Goal: Answer question/provide support: Share knowledge or assist other users

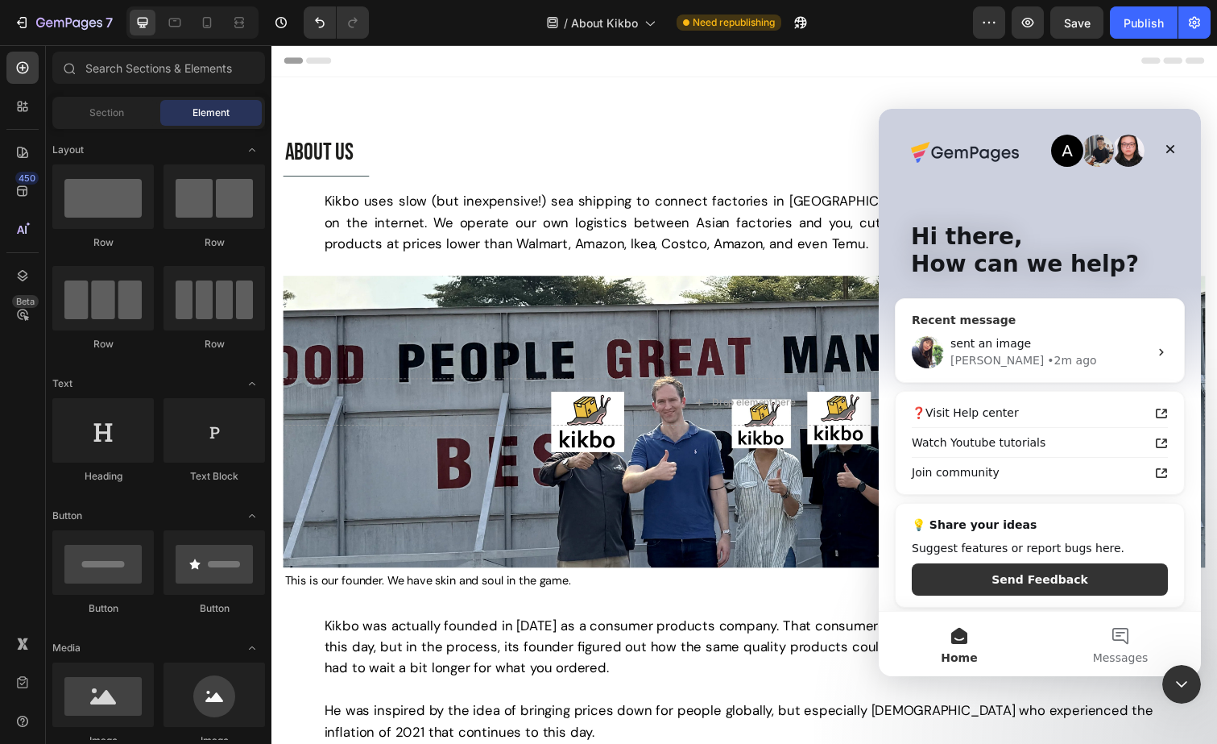
click at [1042, 354] on div "Tina • 2m ago" at bounding box center [1050, 360] width 198 height 17
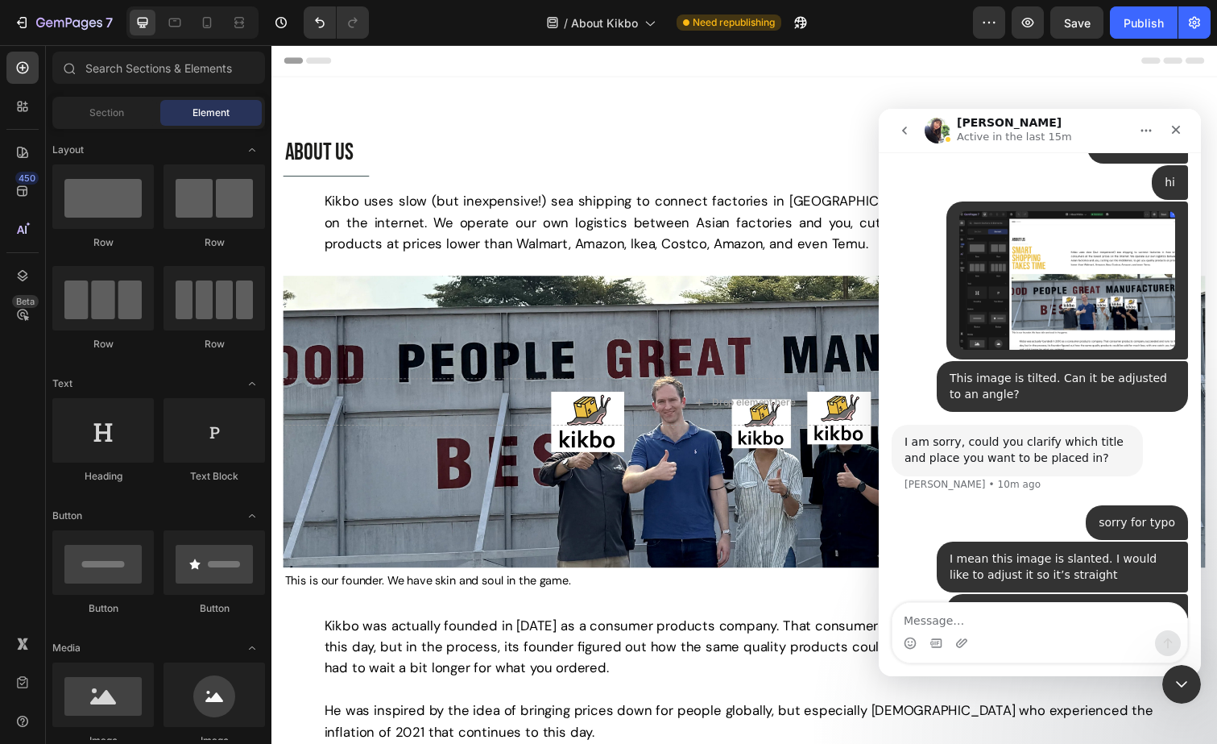
scroll to position [4364, 0]
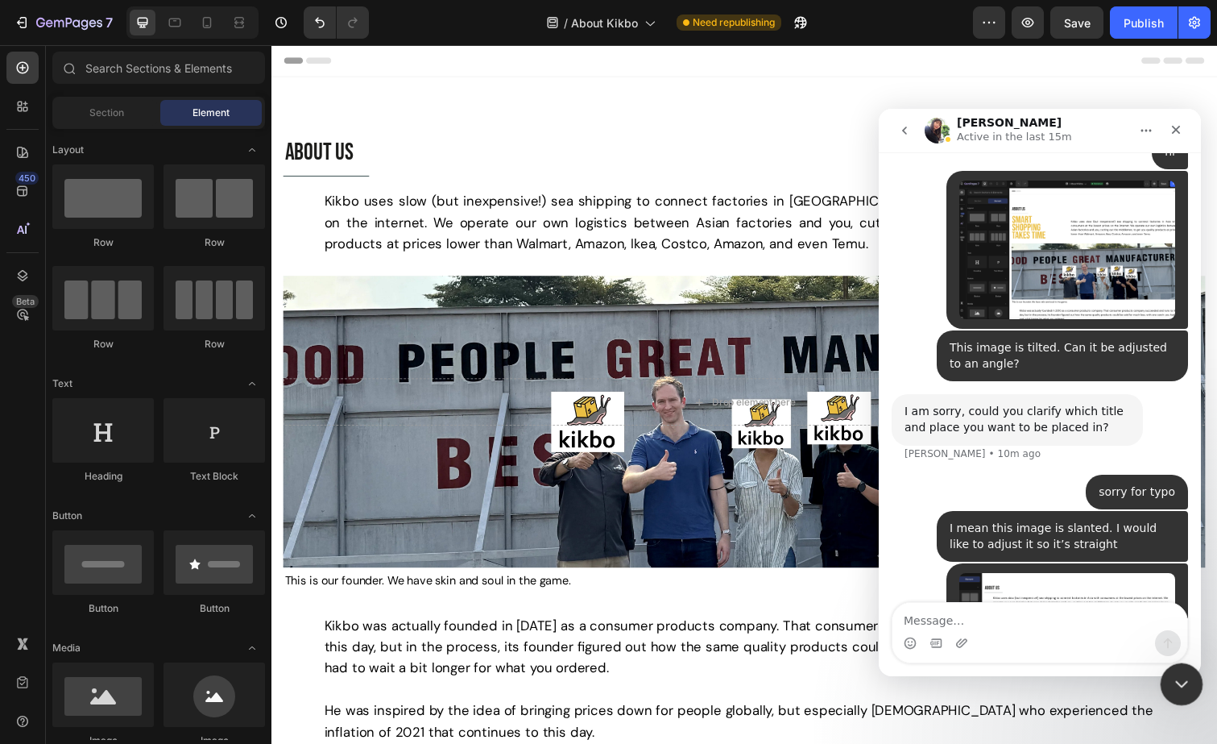
click at [1183, 663] on div "Close Intercom Messenger" at bounding box center [1179, 681] width 39 height 39
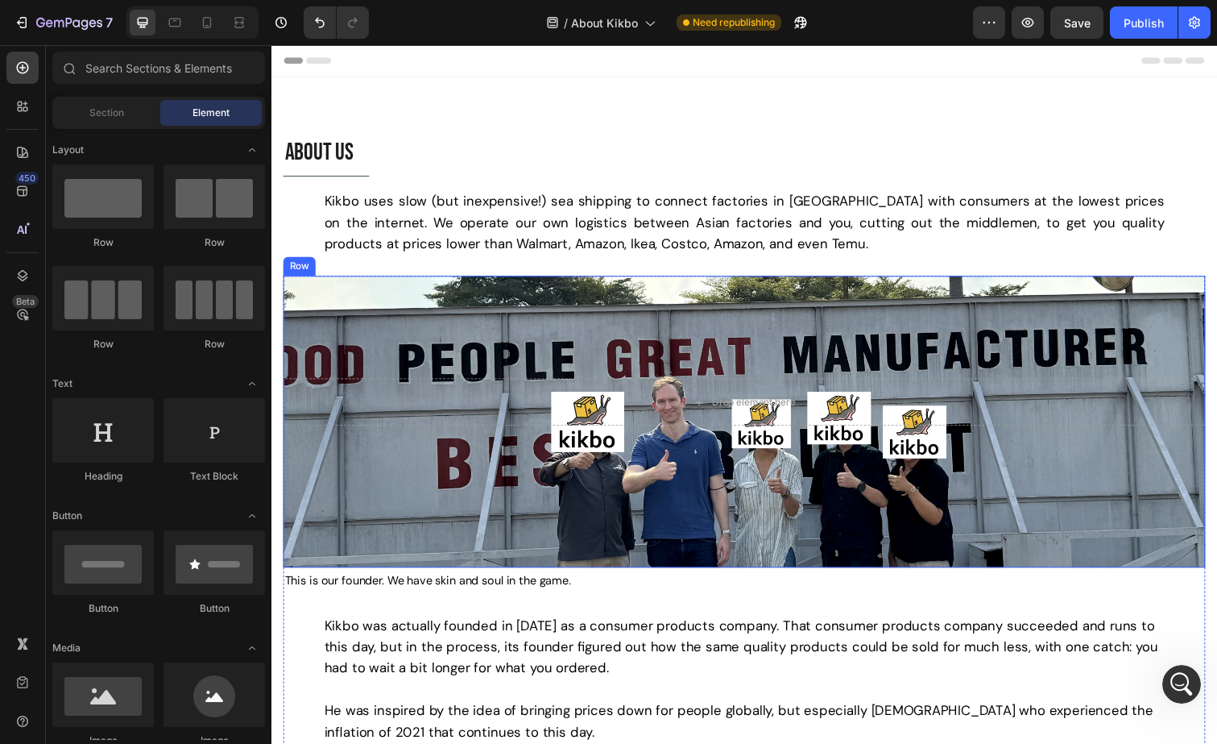
click at [777, 324] on div "Drop element here Row" at bounding box center [755, 430] width 942 height 298
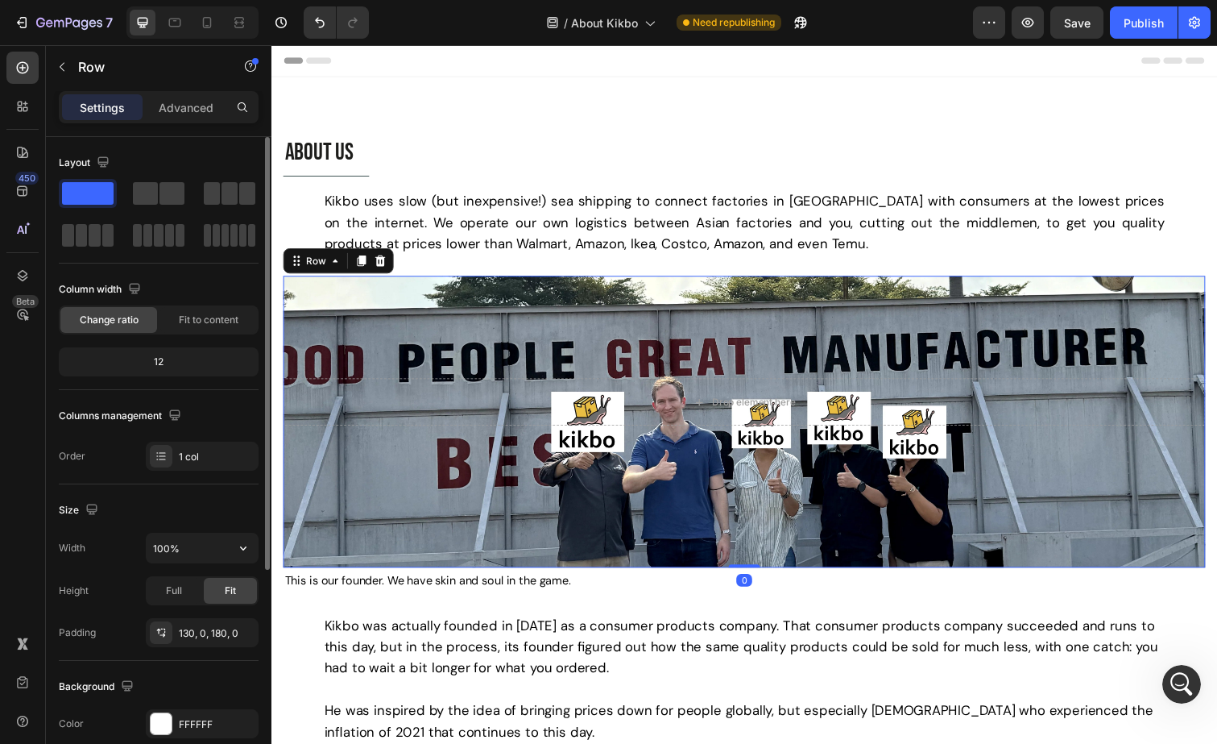
scroll to position [253, 0]
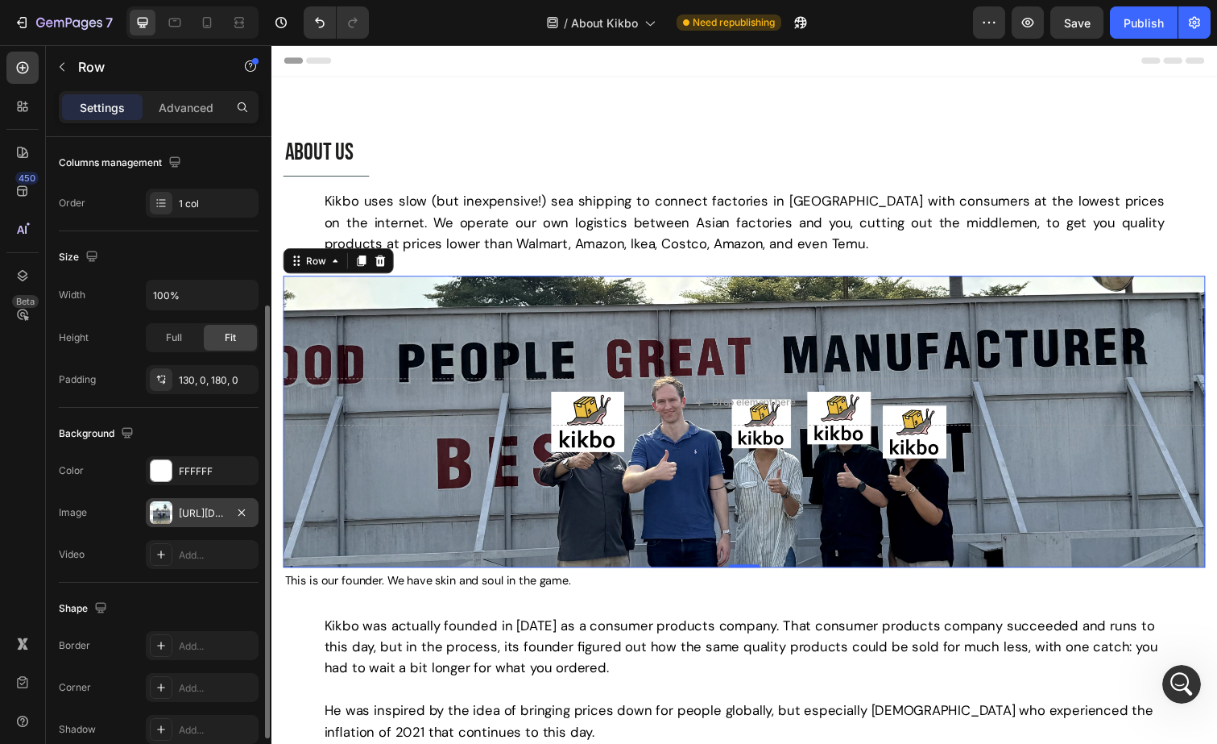
click at [170, 514] on div at bounding box center [161, 512] width 23 height 23
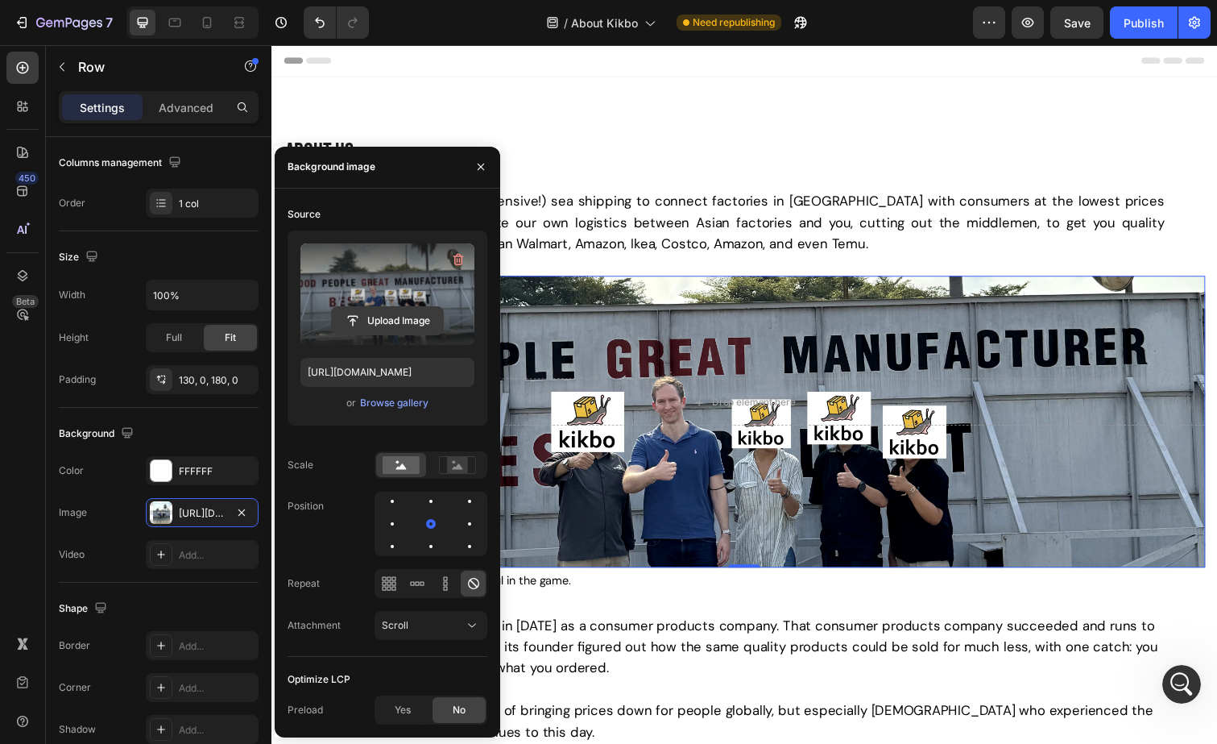
click at [396, 322] on input "file" at bounding box center [387, 320] width 111 height 27
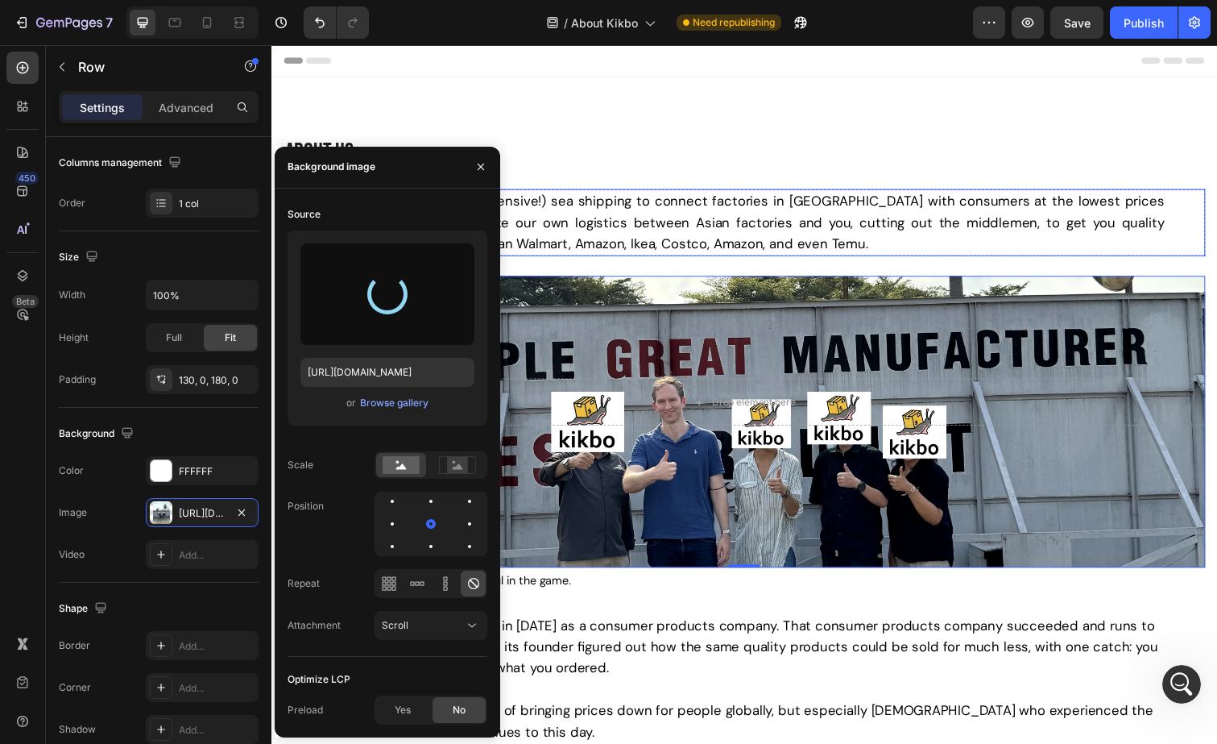
type input "https://cdn.shopify.com/s/files/1/0621/1561/0693/files/gempages_538930667635868…"
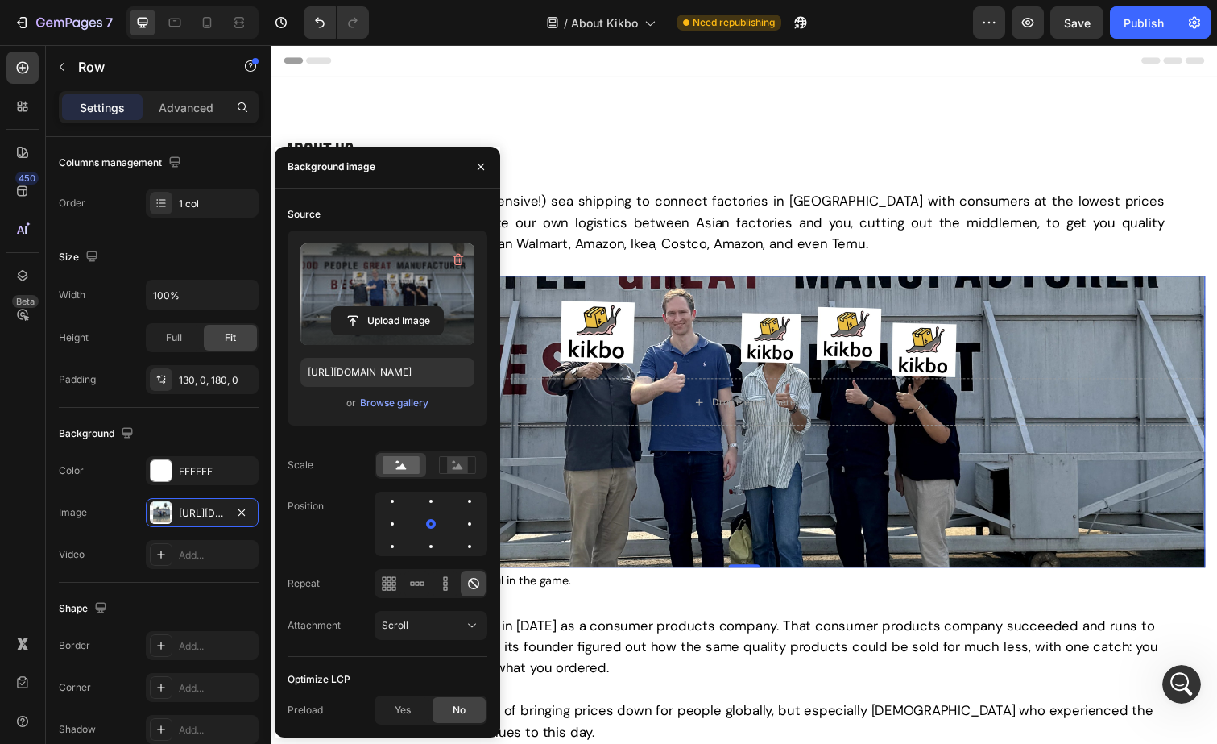
click at [727, 311] on div "Drop element here Row 0" at bounding box center [755, 430] width 942 height 298
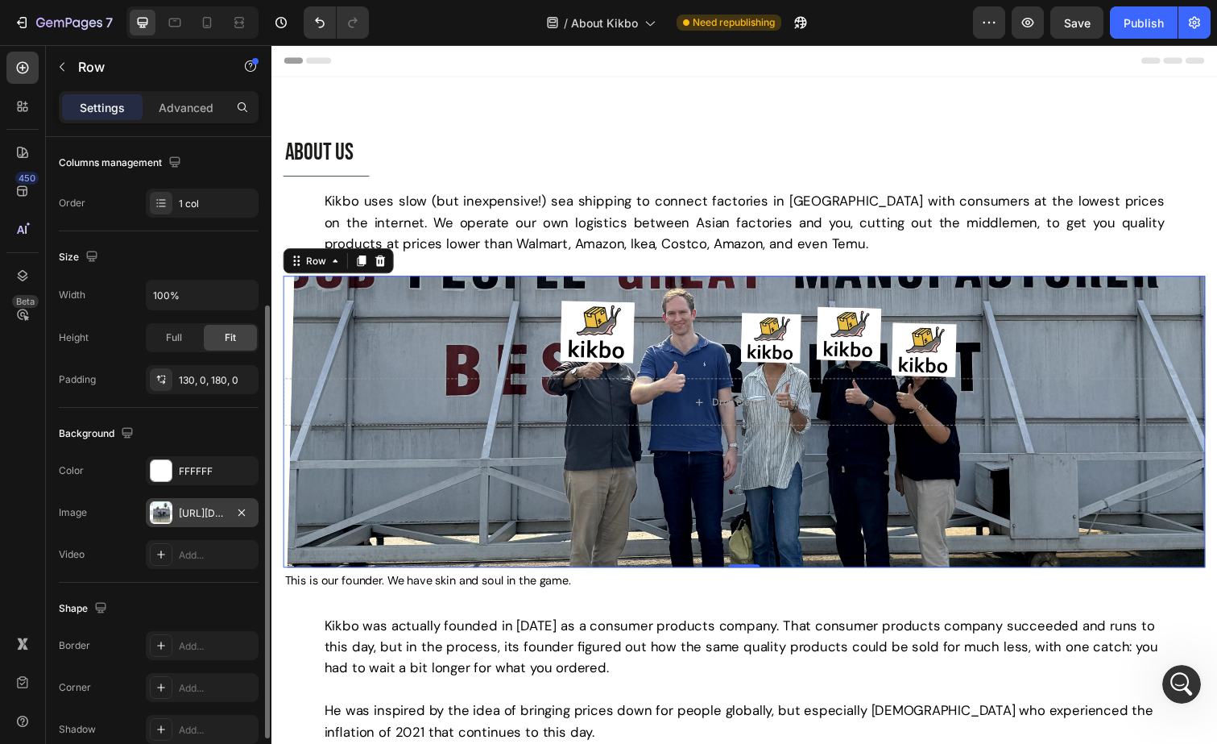
click at [167, 512] on div at bounding box center [161, 512] width 23 height 23
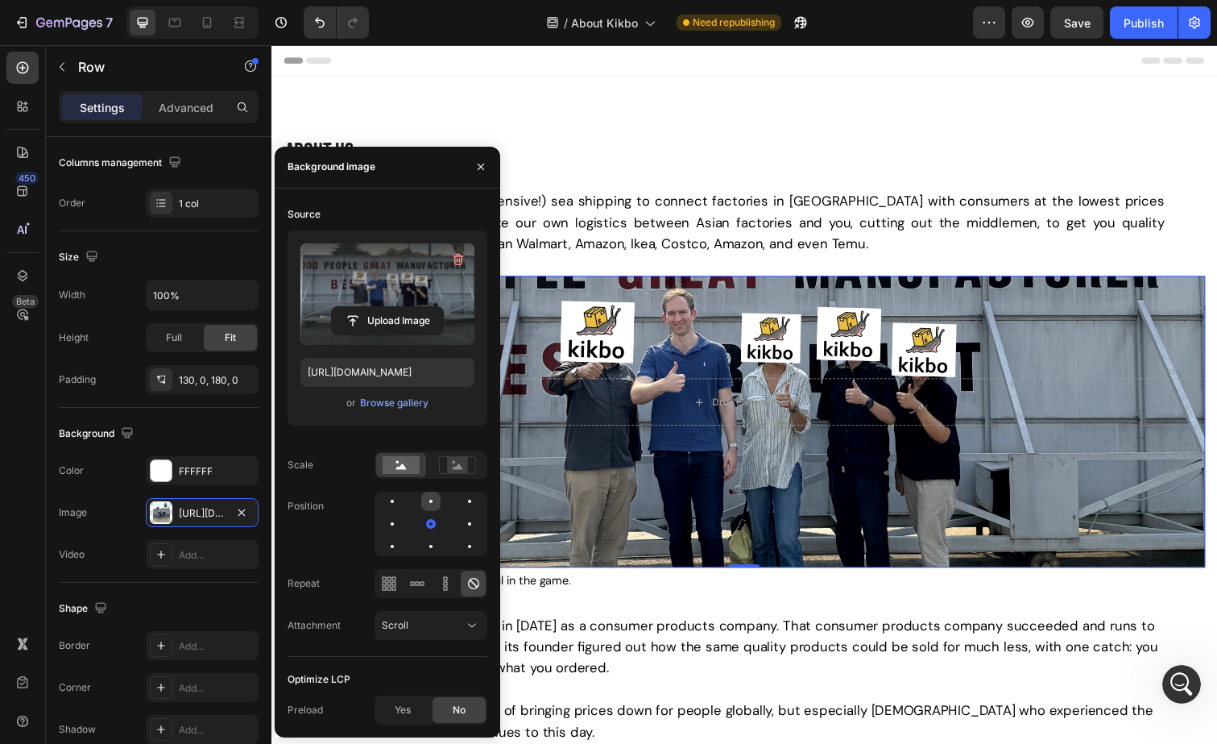
click at [460, 504] on div at bounding box center [469, 500] width 19 height 19
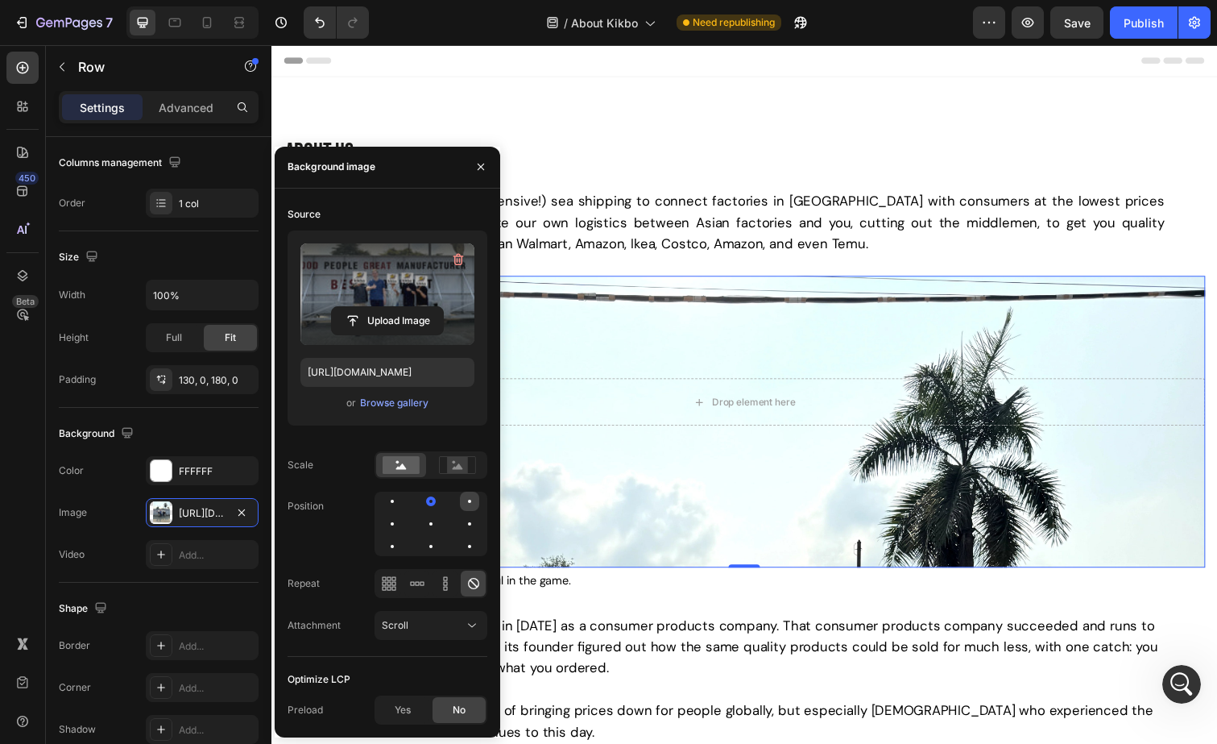
click at [402, 514] on div at bounding box center [392, 523] width 19 height 19
click at [402, 536] on div at bounding box center [392, 545] width 19 height 19
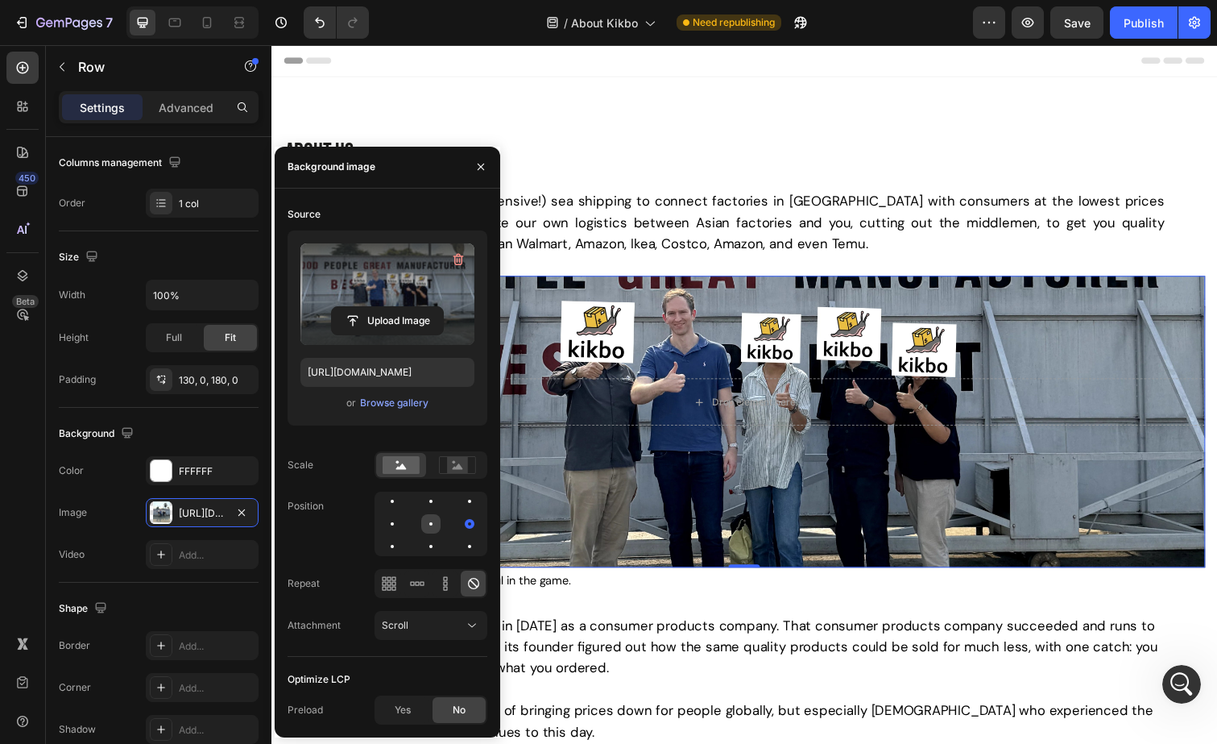
click at [460, 516] on div at bounding box center [469, 523] width 19 height 19
click at [421, 519] on div at bounding box center [430, 523] width 19 height 19
click at [421, 502] on div at bounding box center [430, 500] width 19 height 19
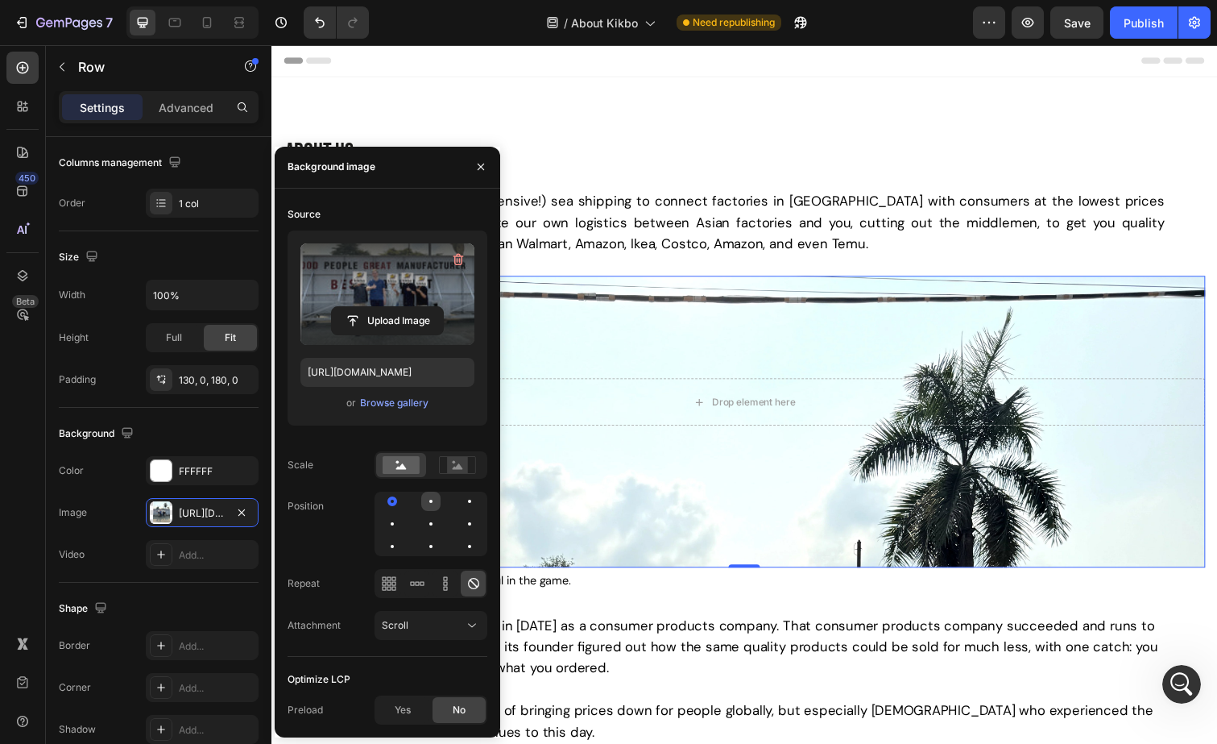
click at [460, 502] on div at bounding box center [469, 500] width 19 height 19
click at [460, 518] on div at bounding box center [469, 523] width 19 height 19
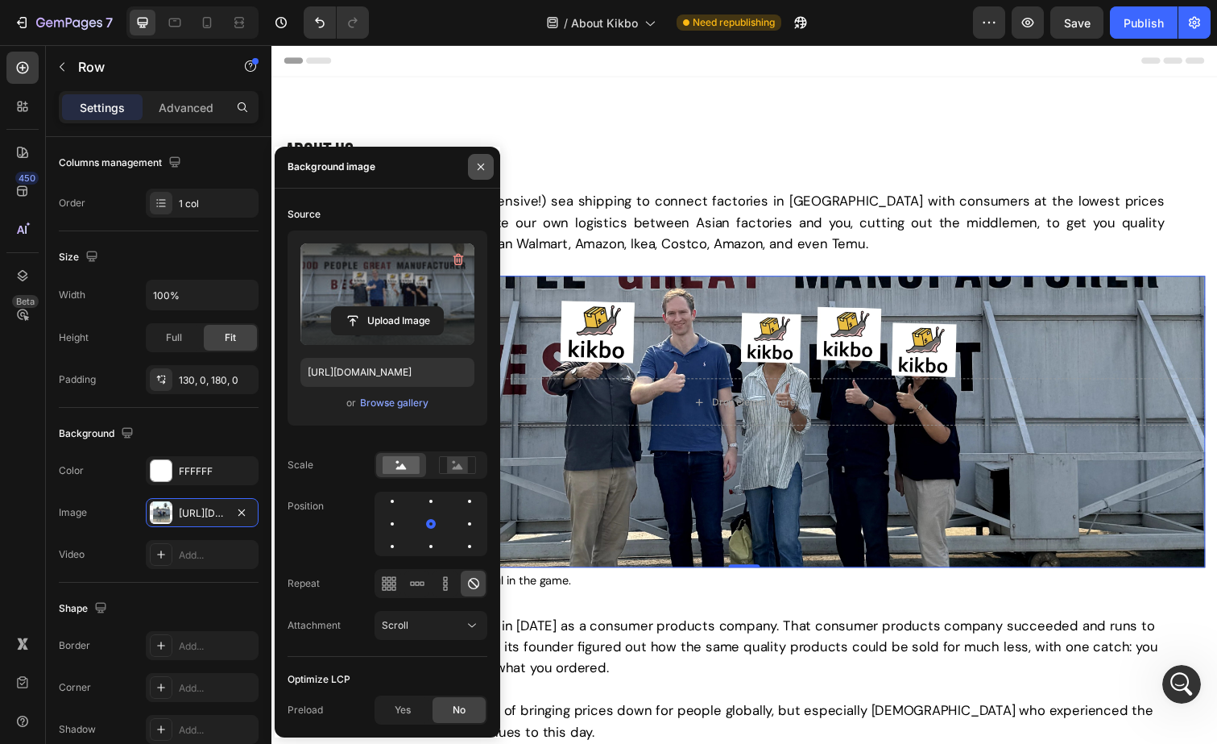
click at [486, 166] on icon "button" at bounding box center [480, 166] width 13 height 13
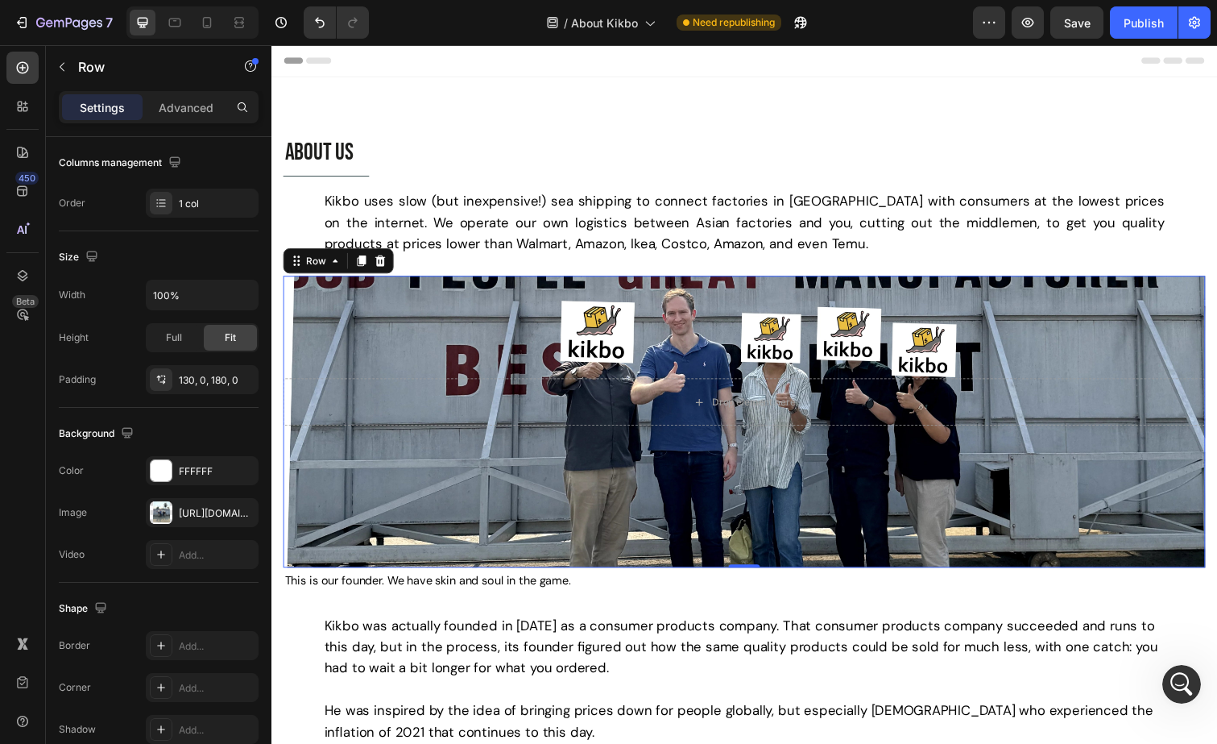
click at [1096, 330] on div "Drop element here Row 0" at bounding box center [755, 430] width 942 height 298
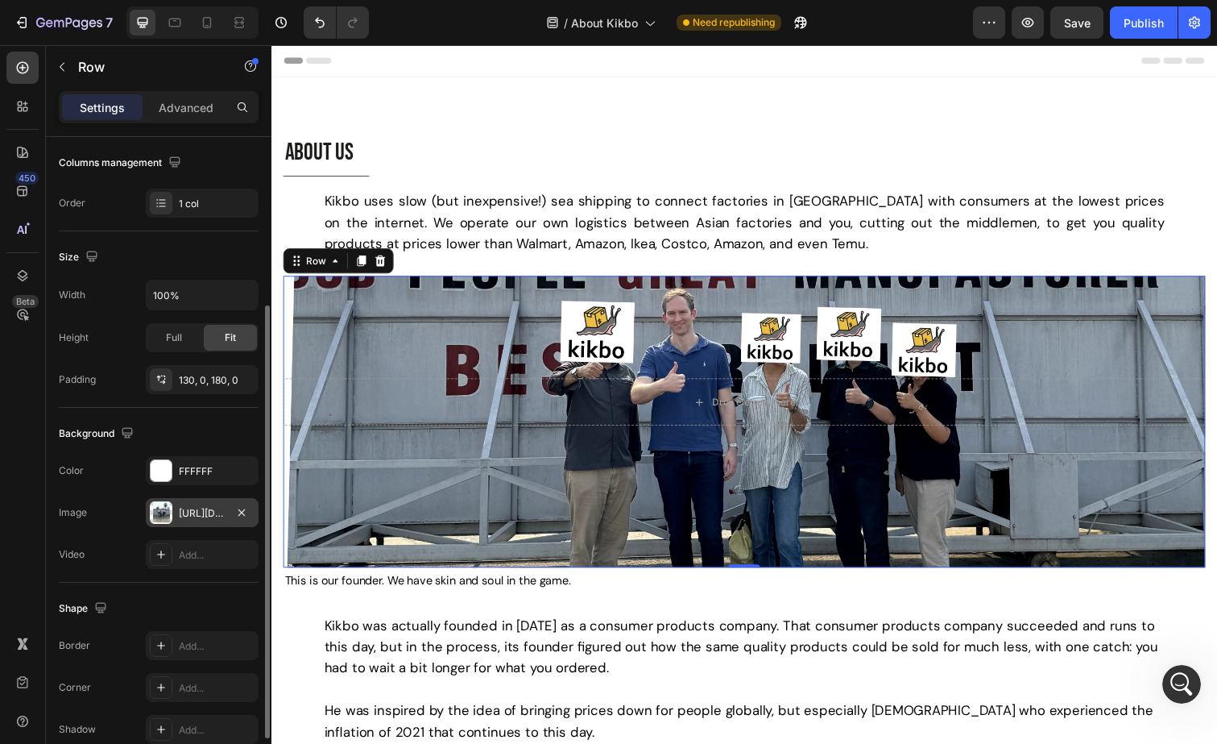
click at [196, 516] on div "https://cdn.shopify.com/s/files/1/0621/1561/0693/files/gempages_538930667635868…" at bounding box center [202, 513] width 47 height 14
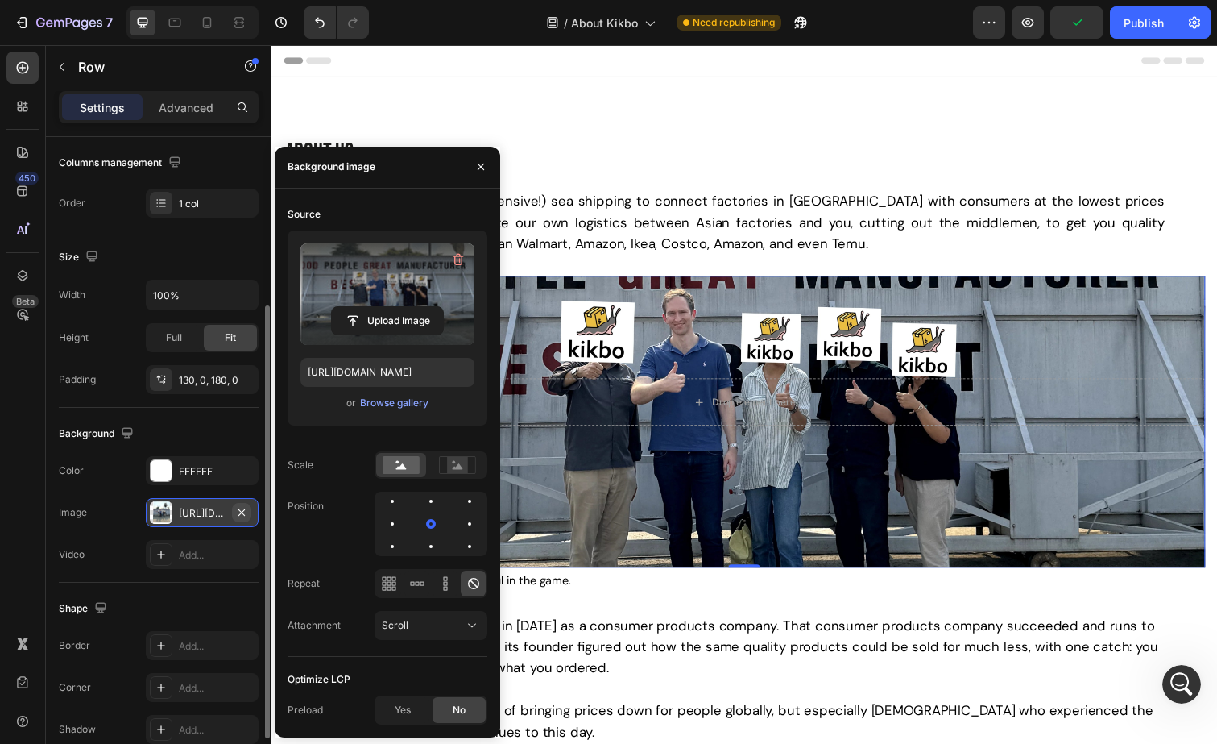
click at [244, 506] on icon "button" at bounding box center [241, 512] width 13 height 13
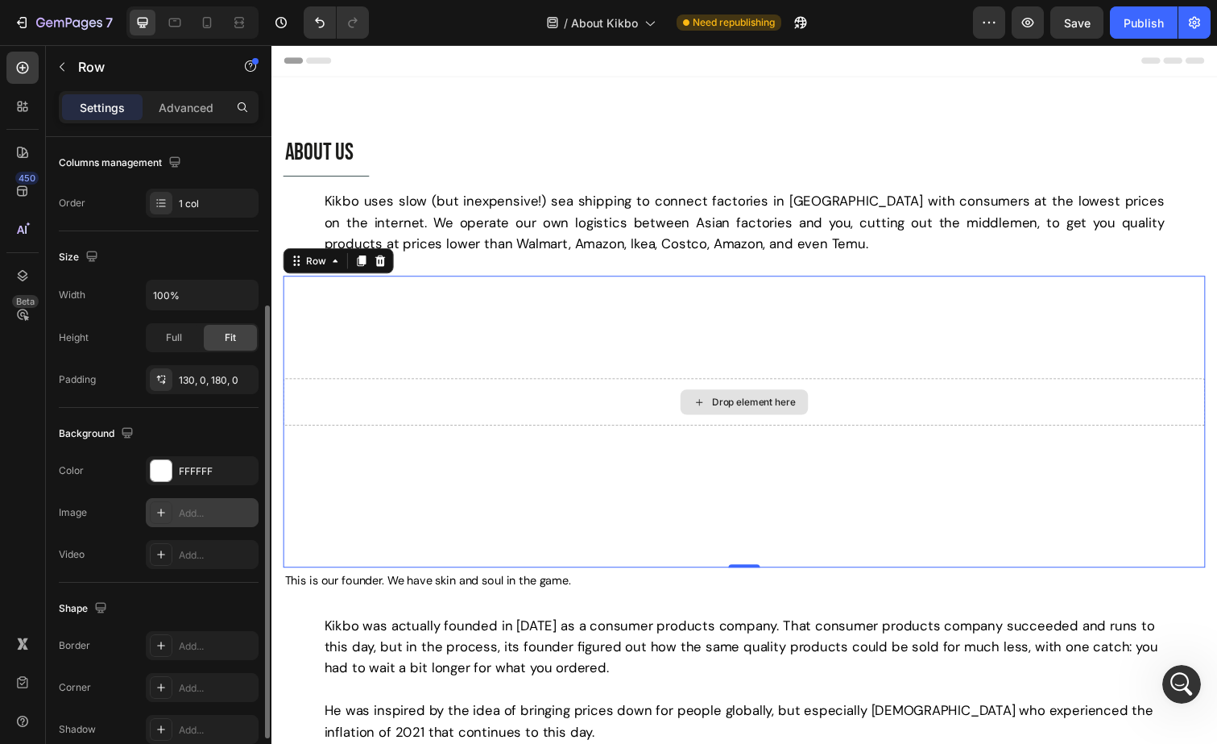
click at [662, 409] on div "Drop element here" at bounding box center [755, 410] width 942 height 48
click at [741, 412] on div "Drop element here" at bounding box center [764, 410] width 85 height 13
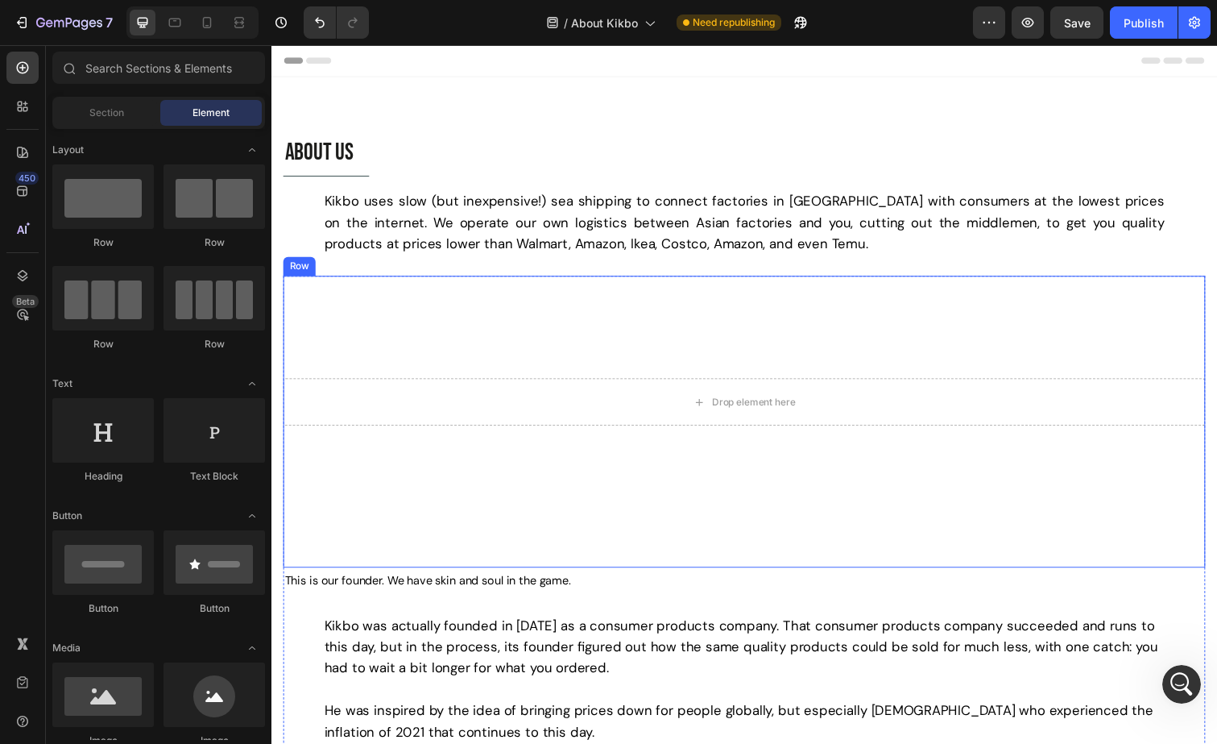
click at [573, 327] on div "Drop element here Row" at bounding box center [755, 430] width 942 height 298
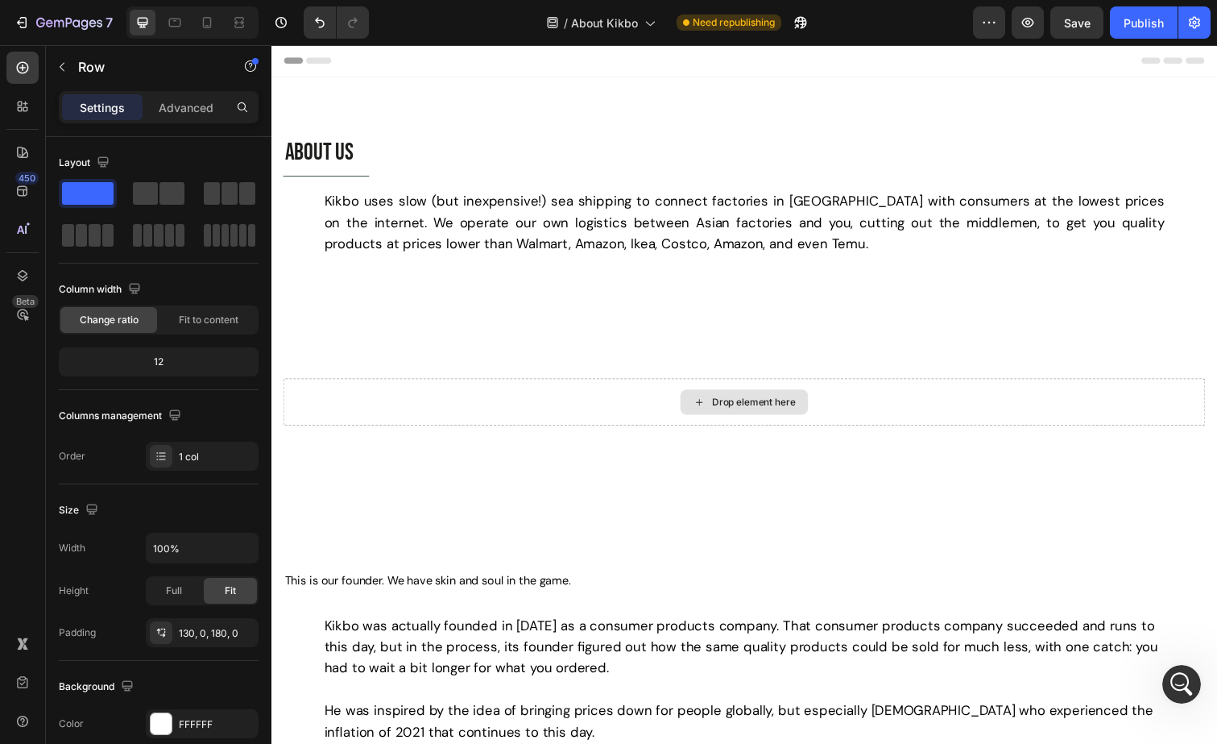
click at [690, 407] on div "Drop element here" at bounding box center [755, 410] width 130 height 26
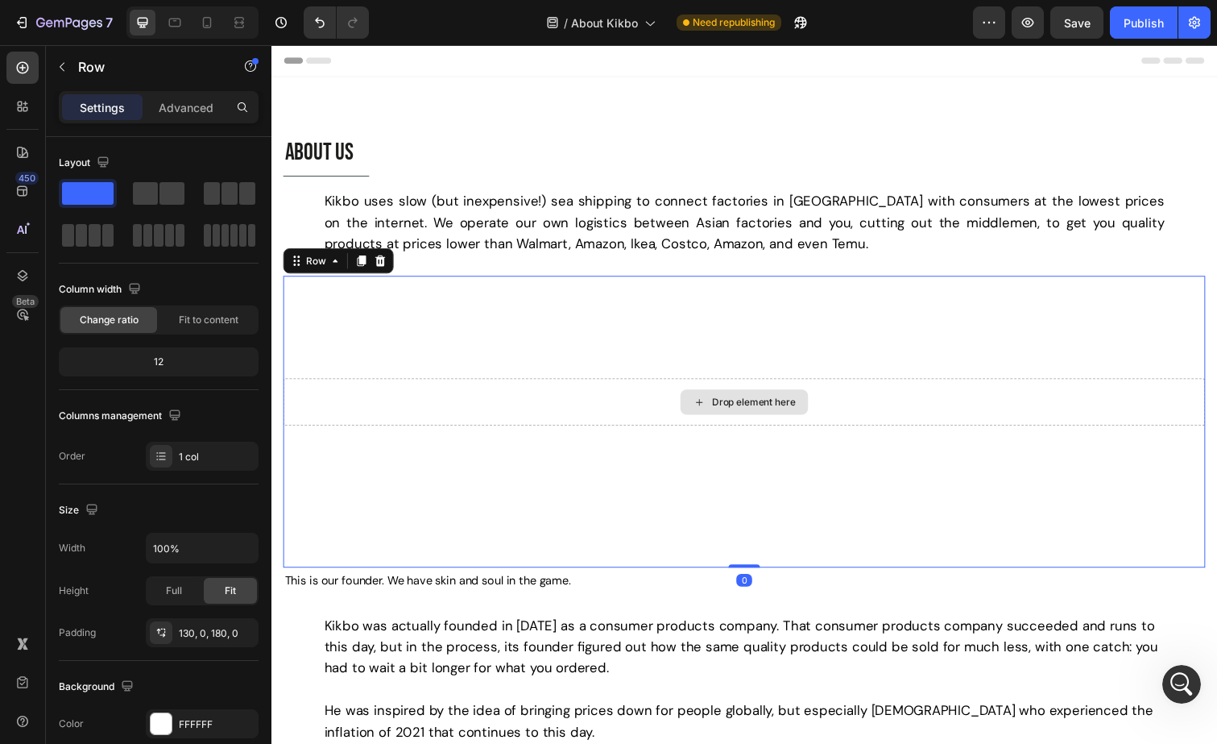
click at [608, 407] on div "Drop element here" at bounding box center [755, 410] width 942 height 48
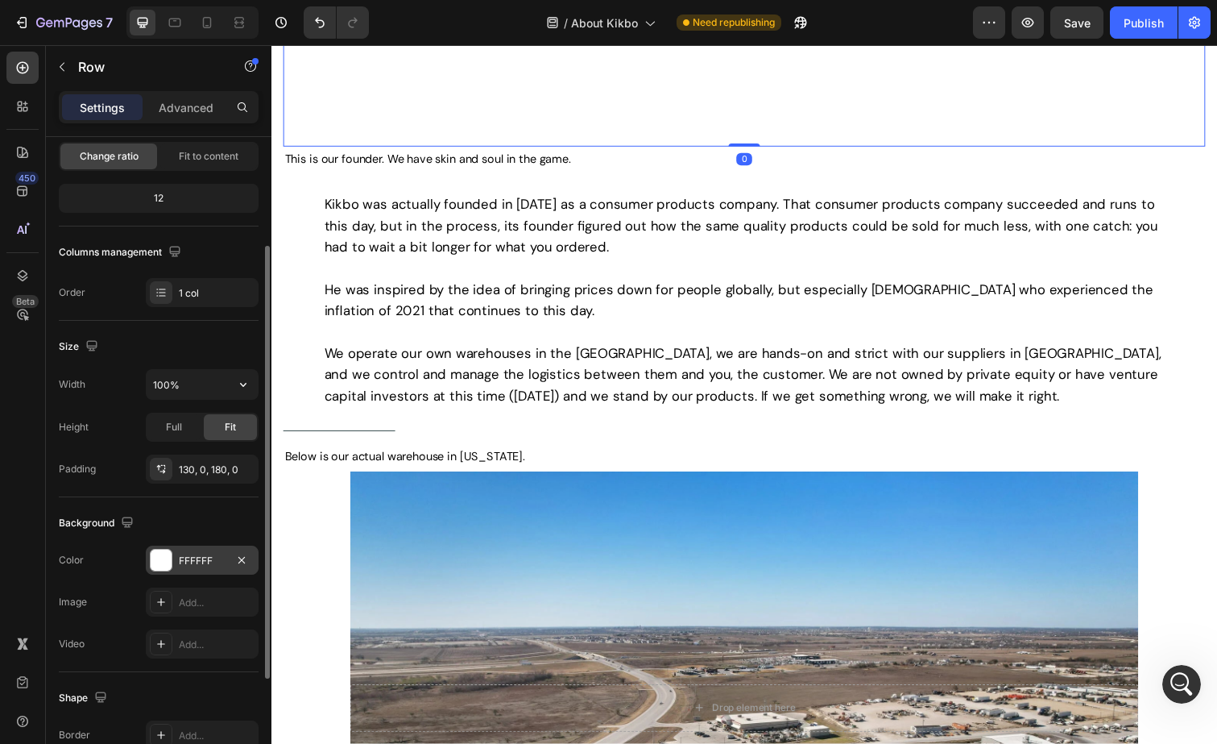
scroll to position [327, 0]
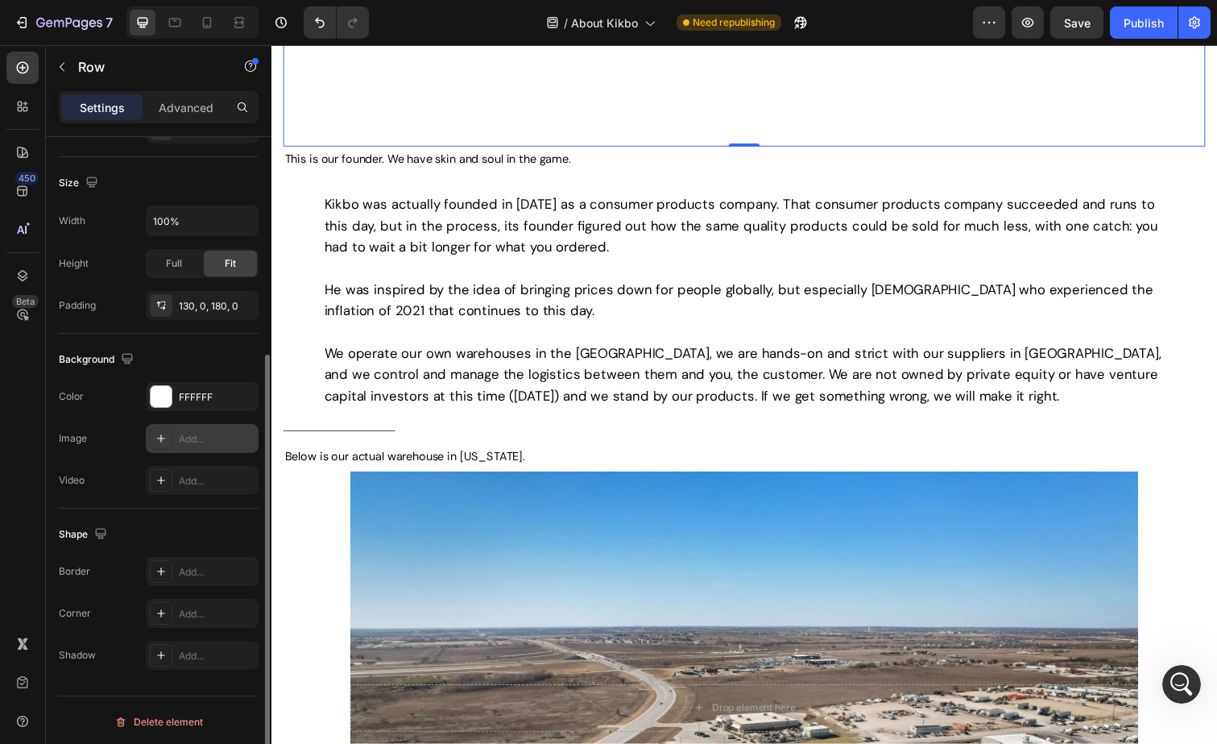
click at [170, 429] on div at bounding box center [161, 438] width 23 height 23
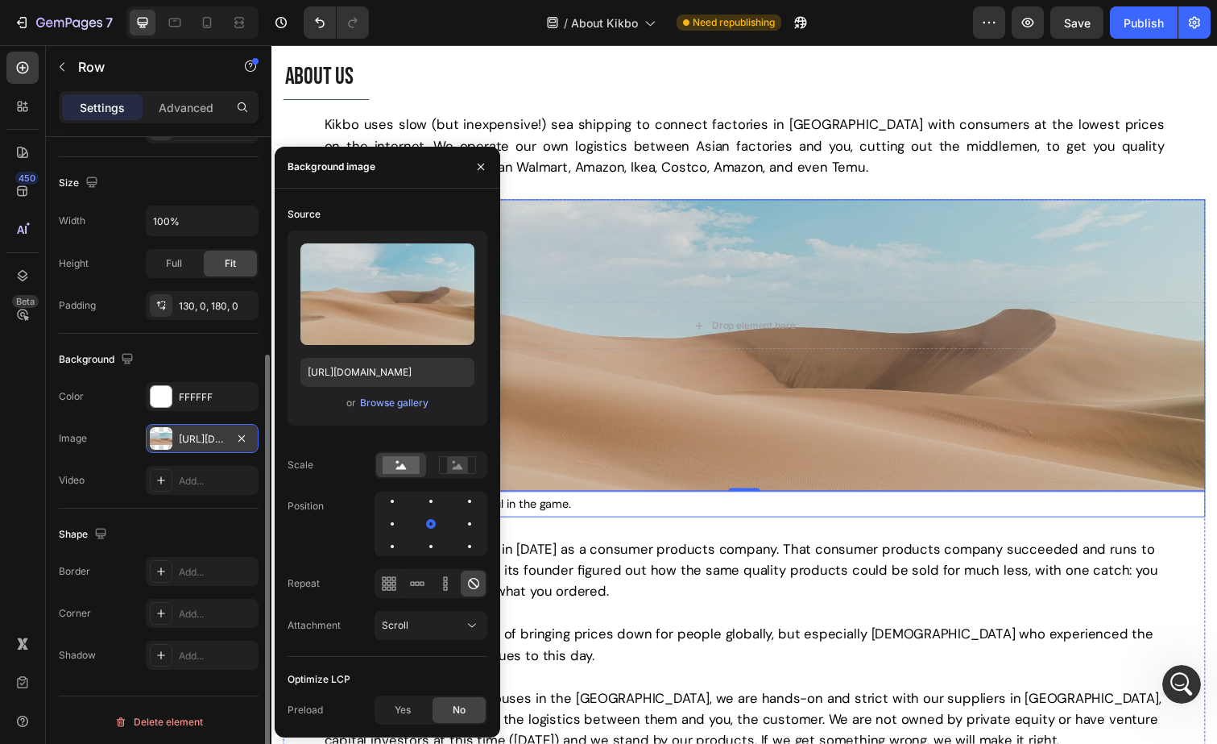
scroll to position [0, 0]
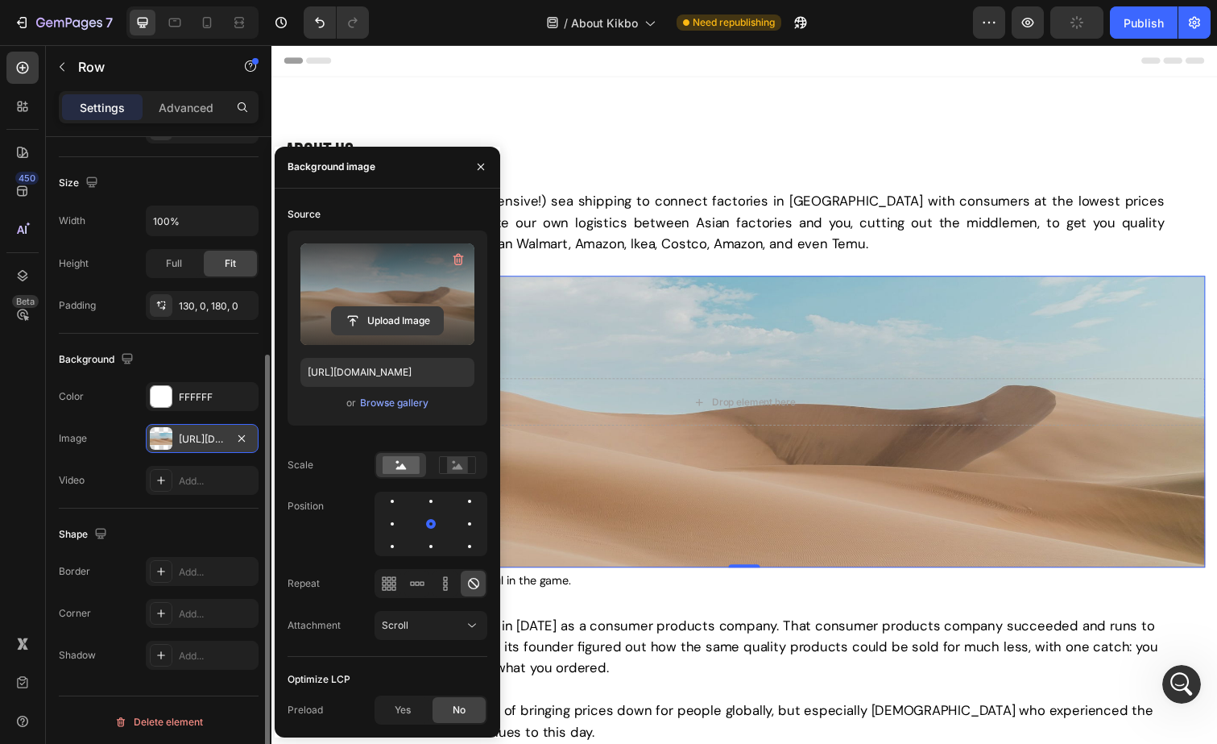
click at [352, 319] on input "file" at bounding box center [387, 320] width 111 height 27
click at [459, 257] on icon "button" at bounding box center [458, 259] width 16 height 16
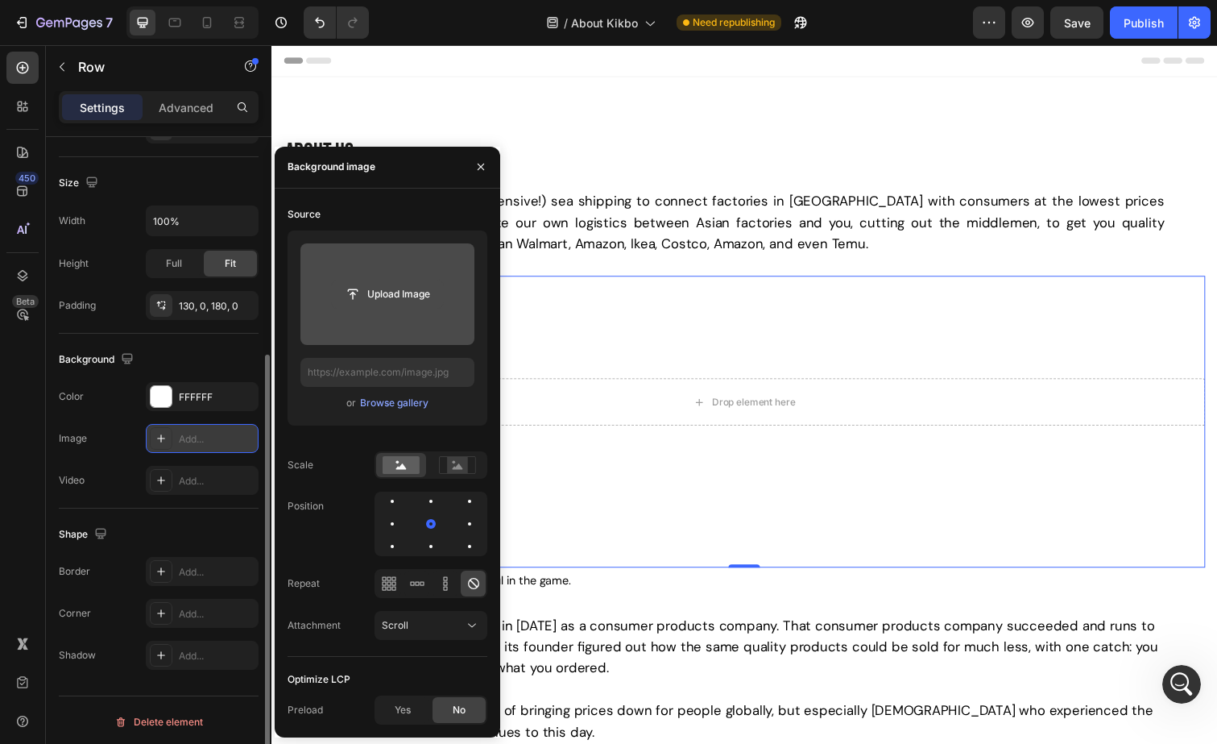
click at [392, 288] on input "file" at bounding box center [387, 293] width 111 height 27
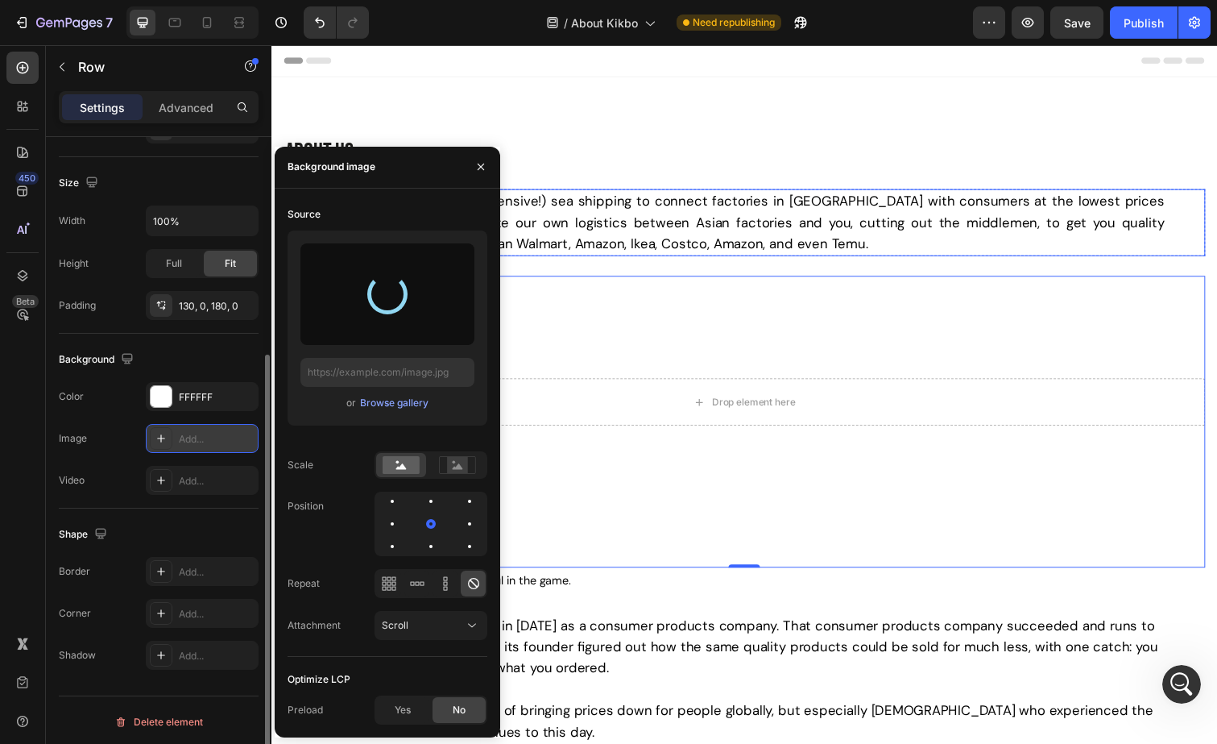
type input "https://cdn.shopify.com/s/files/1/0621/1561/0693/files/gempages_538930667635868…"
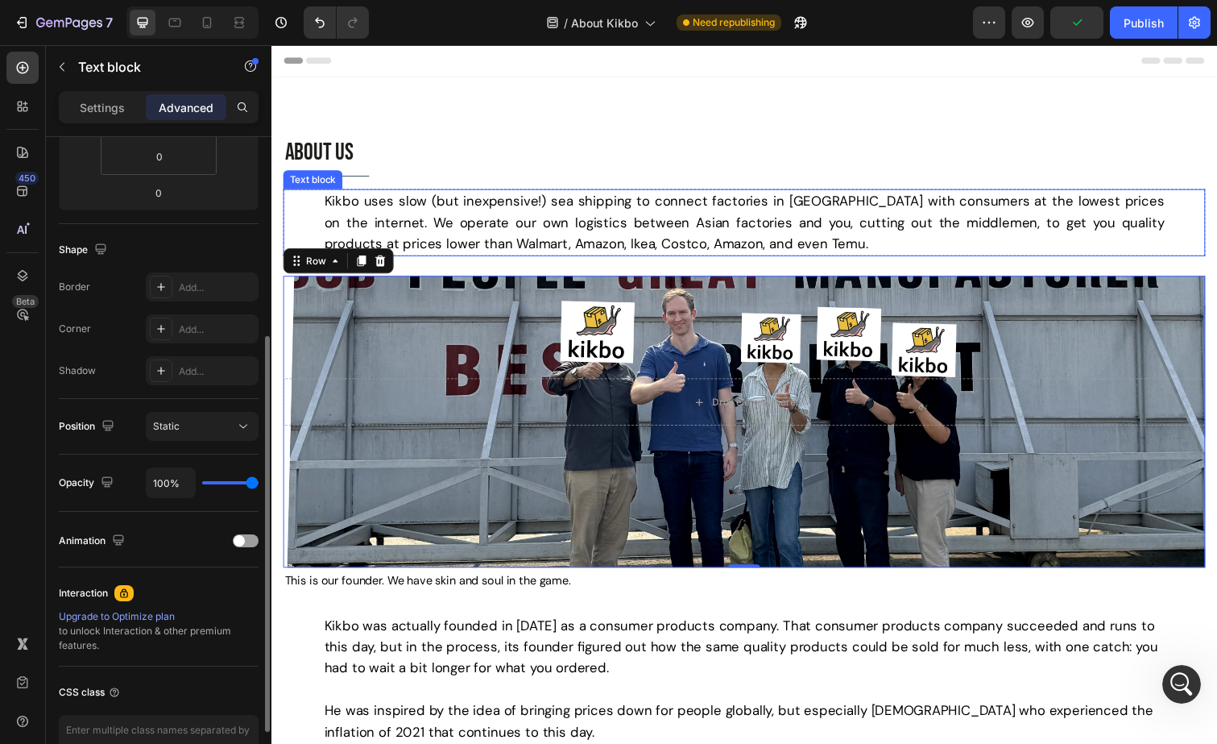
click at [1003, 255] on p "Kikbo uses slow (but inexpensive!) sea shipping to connect factories in Asia wi…" at bounding box center [754, 226] width 859 height 65
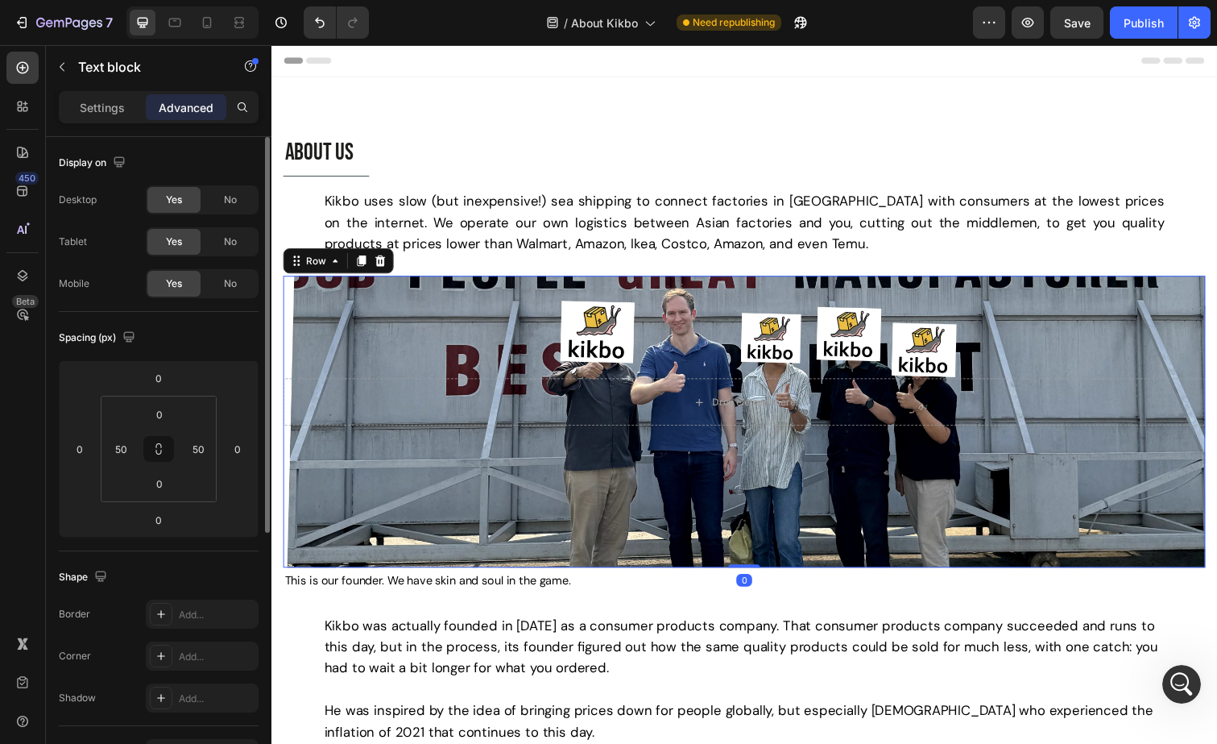
click at [1026, 294] on div "Drop element here Row 0" at bounding box center [755, 430] width 942 height 298
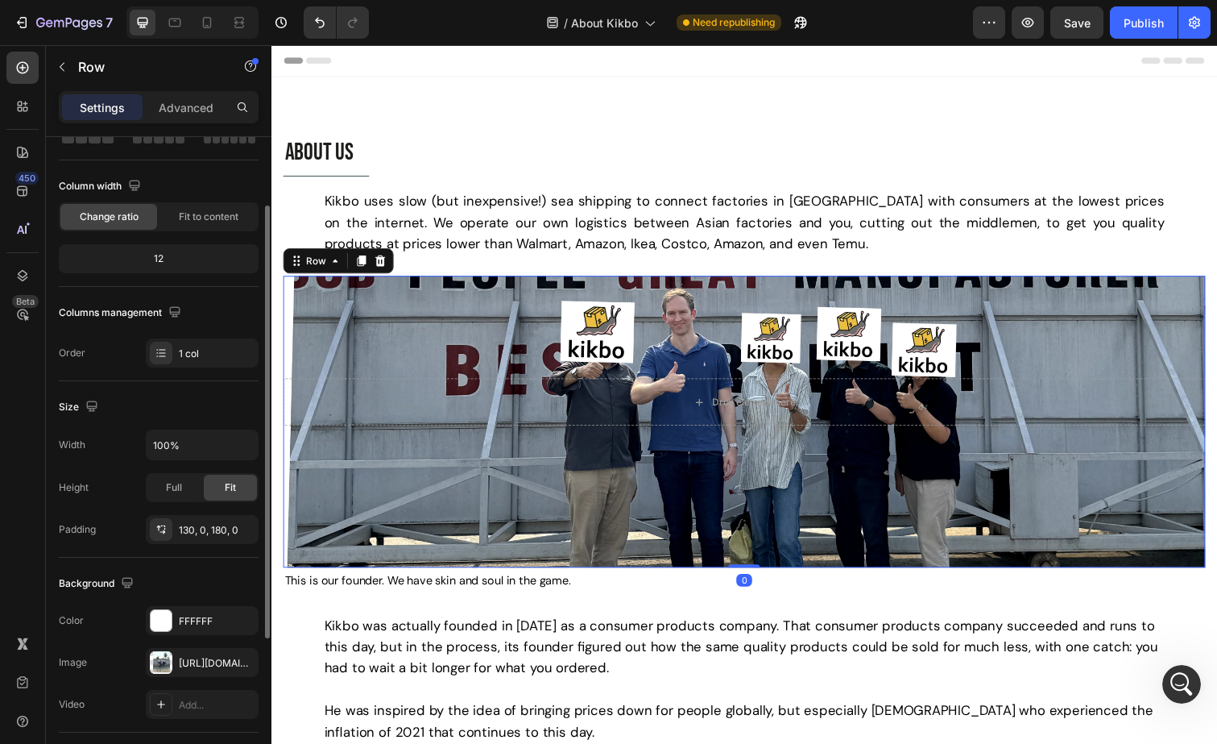
scroll to position [114, 0]
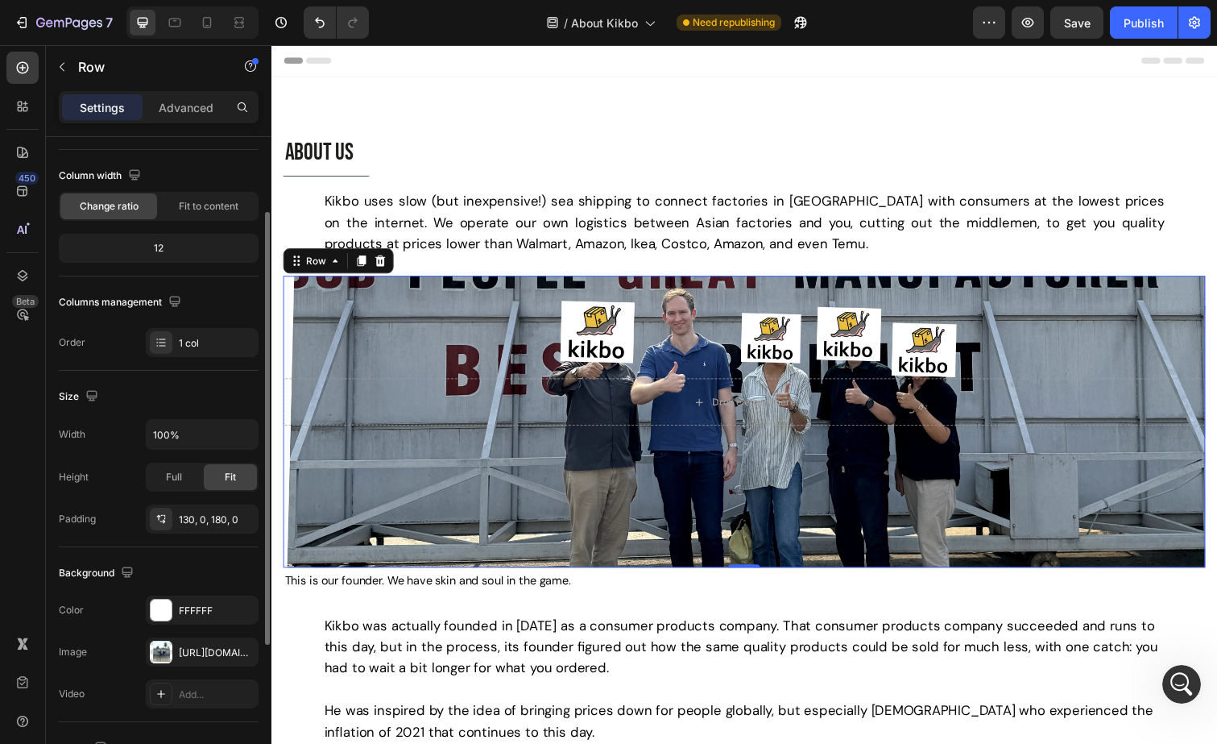
click at [393, 331] on div "Drop element here Row 0" at bounding box center [755, 430] width 942 height 298
click at [181, 476] on span "Full" at bounding box center [174, 477] width 16 height 14
click at [237, 474] on div "Fit" at bounding box center [230, 477] width 53 height 26
click at [178, 478] on span "Full" at bounding box center [174, 477] width 16 height 14
click at [203, 441] on input "100%" at bounding box center [202, 434] width 111 height 29
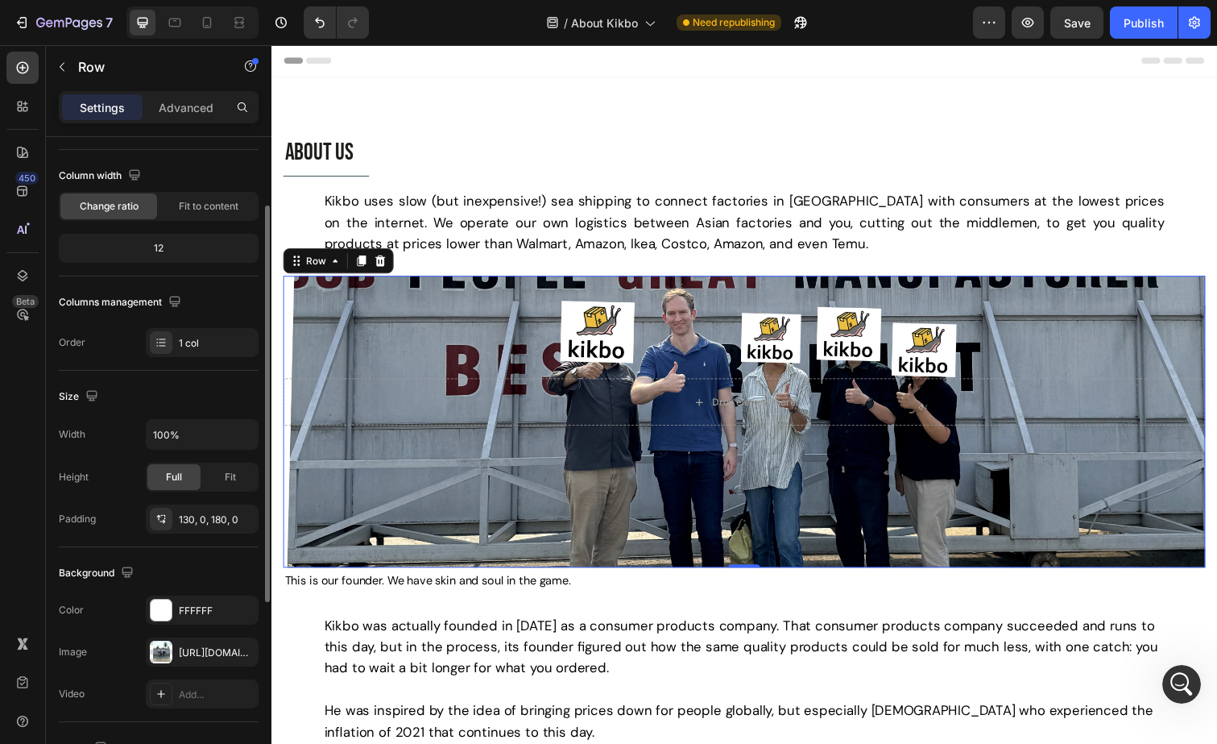
click at [214, 390] on div "Size" at bounding box center [159, 396] width 200 height 26
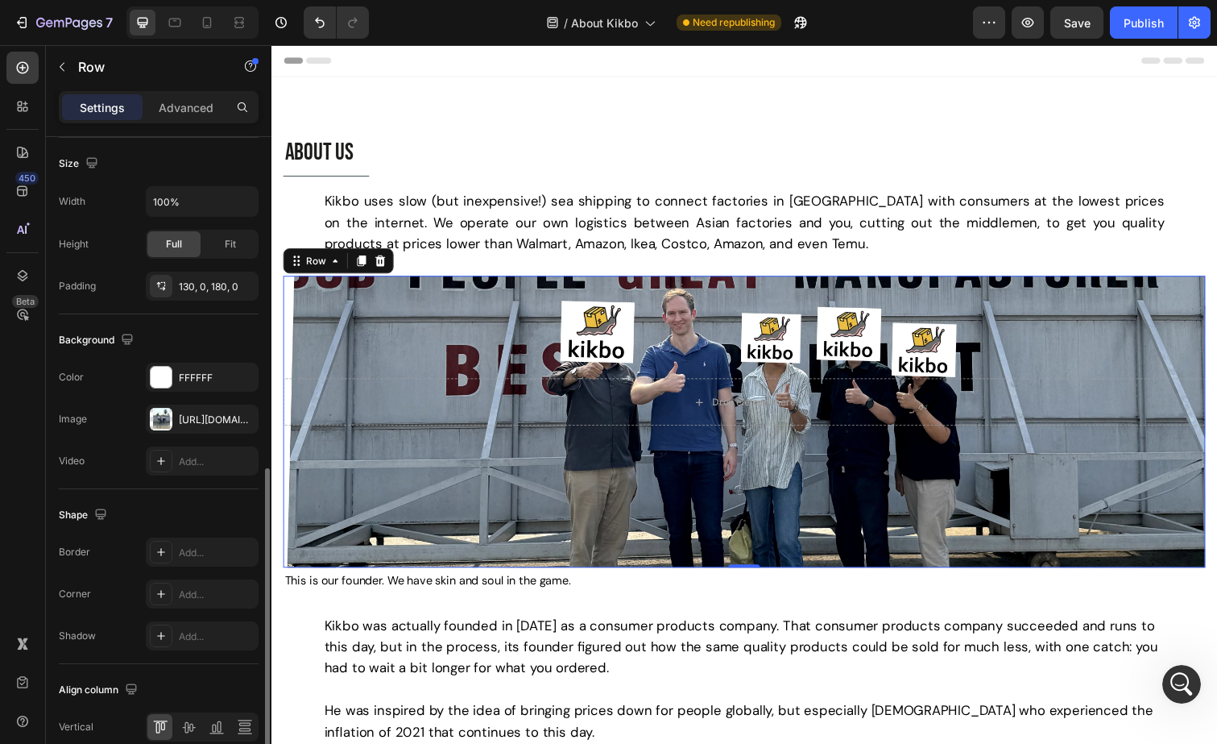
scroll to position [421, 0]
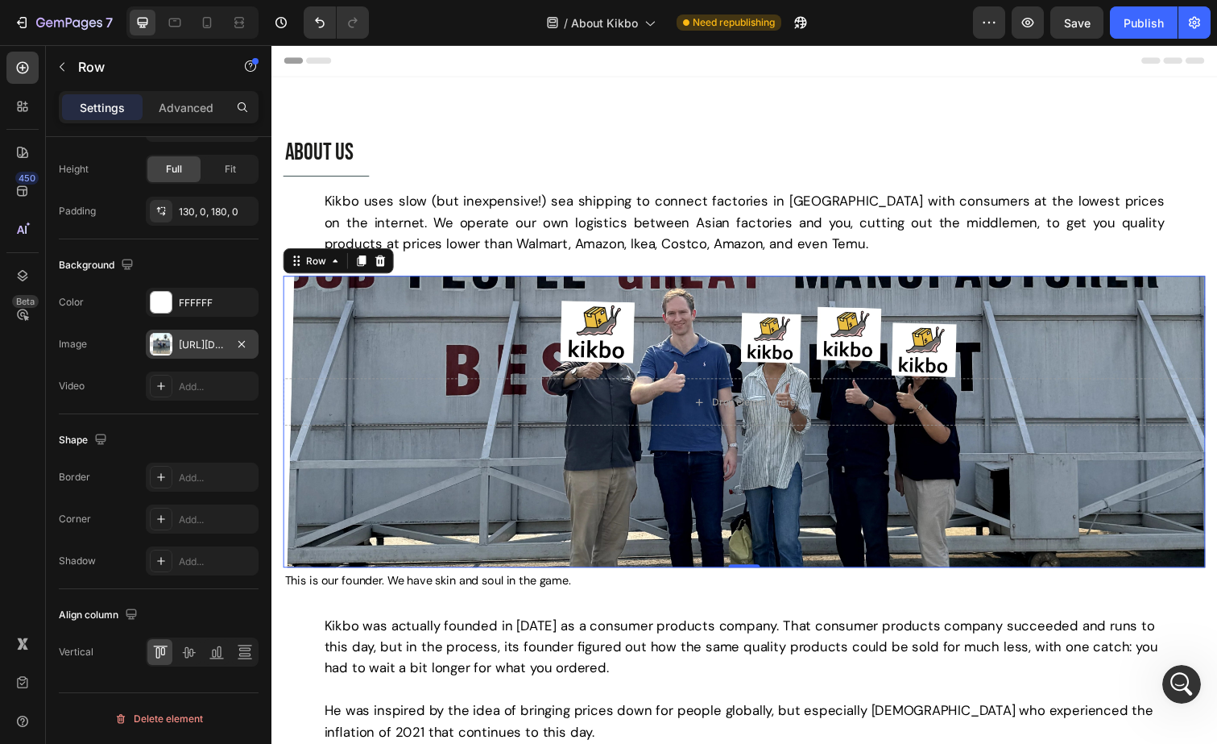
click at [156, 347] on div at bounding box center [161, 344] width 23 height 23
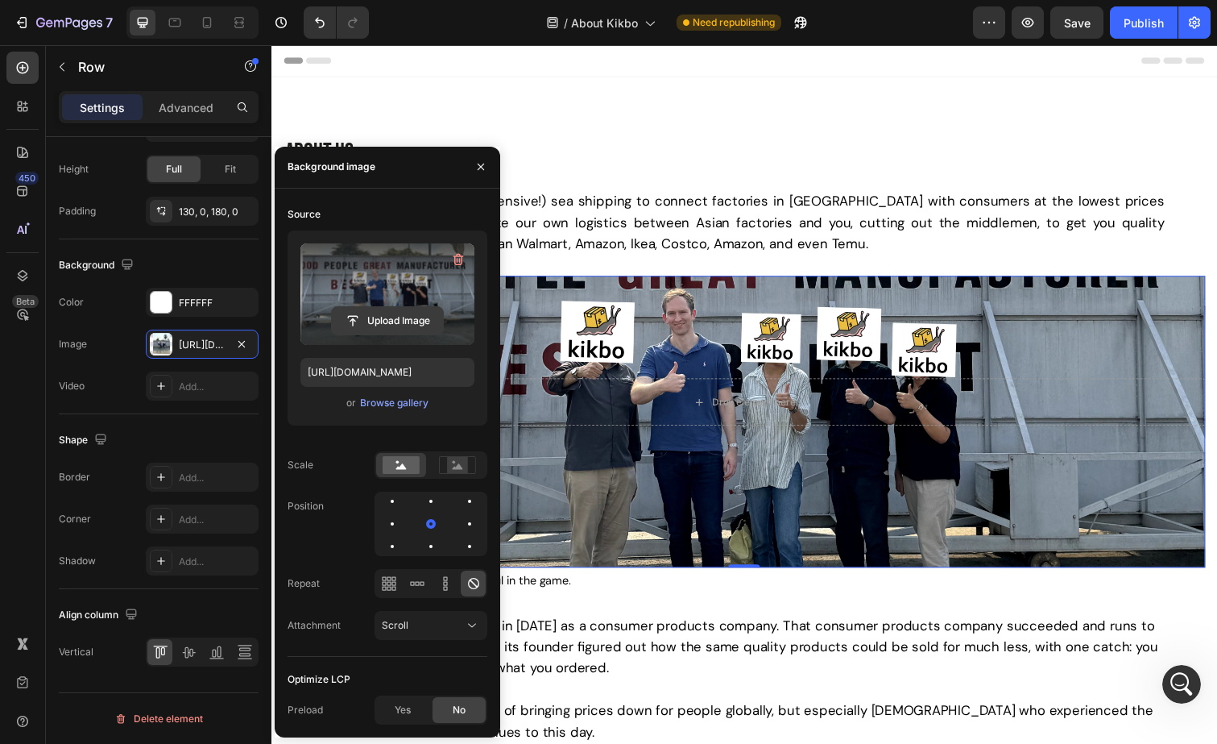
click at [359, 320] on input "file" at bounding box center [387, 320] width 111 height 27
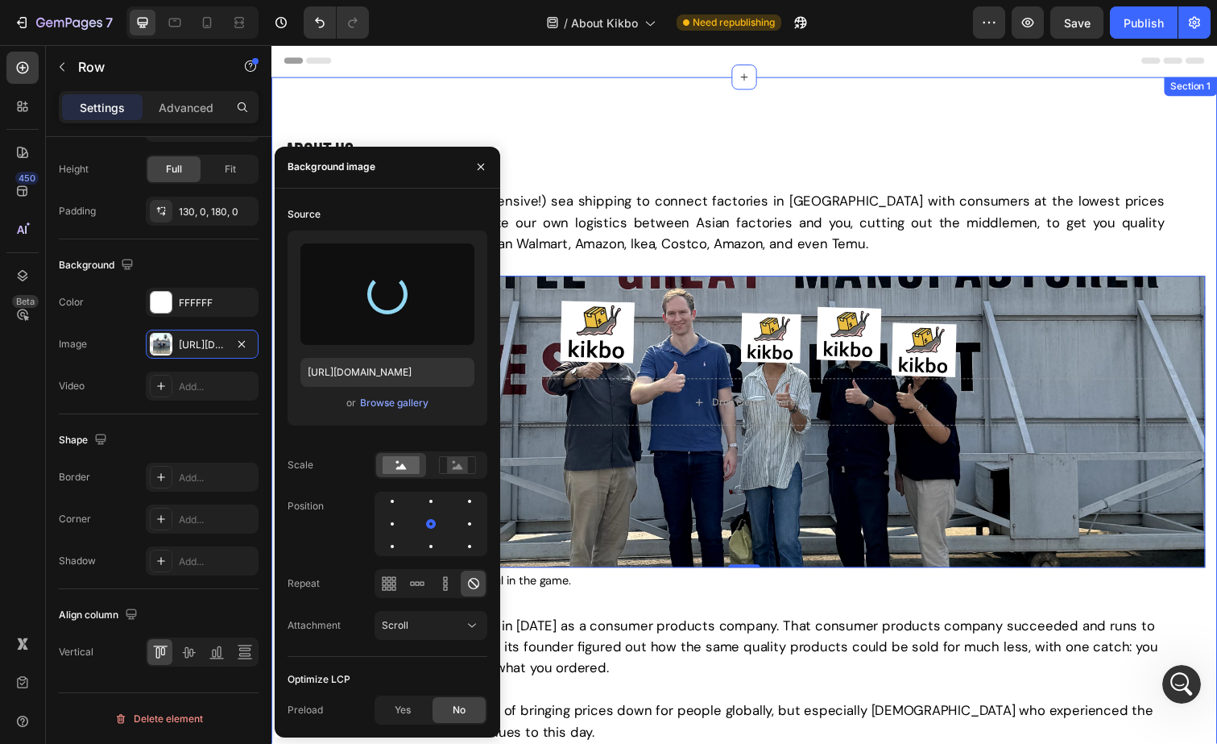
type input "https://cdn.shopify.com/s/files/1/0621/1561/0693/files/gempages_538930667635868…"
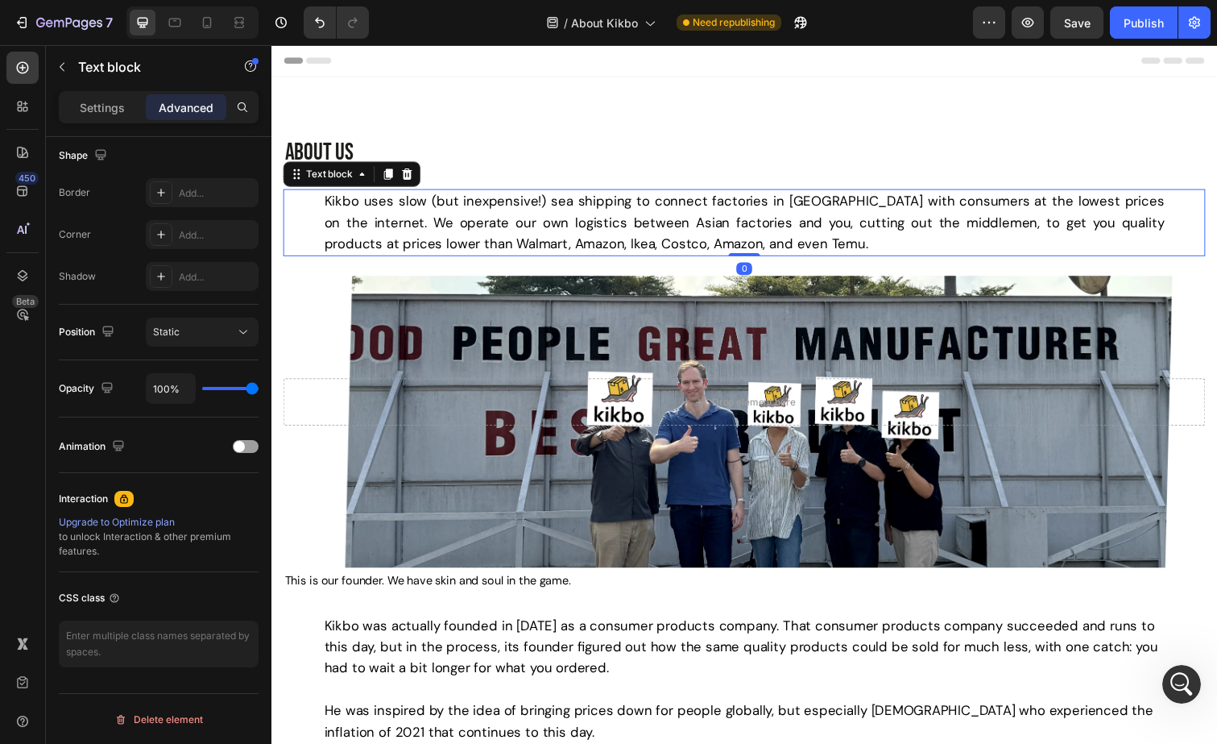
click at [804, 252] on p "Kikbo uses slow (but inexpensive!) sea shipping to connect factories in Asia wi…" at bounding box center [754, 226] width 859 height 65
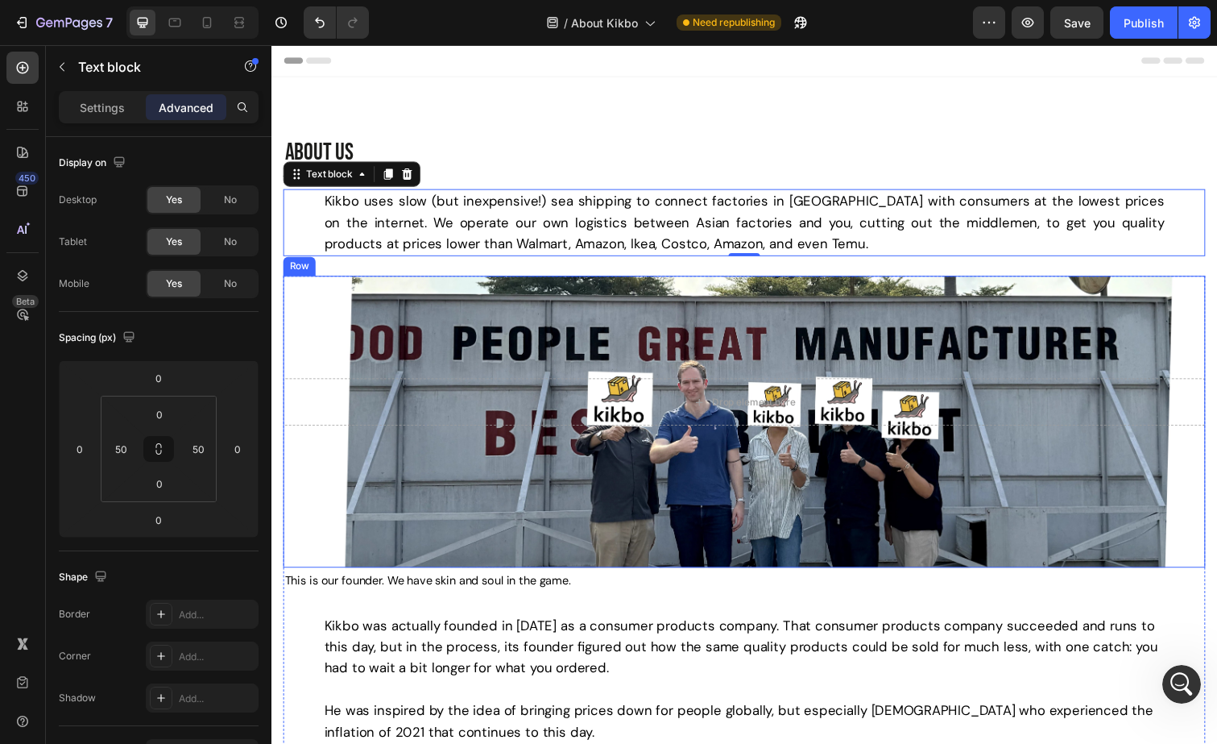
click at [337, 294] on div "Drop element here Row" at bounding box center [755, 430] width 942 height 298
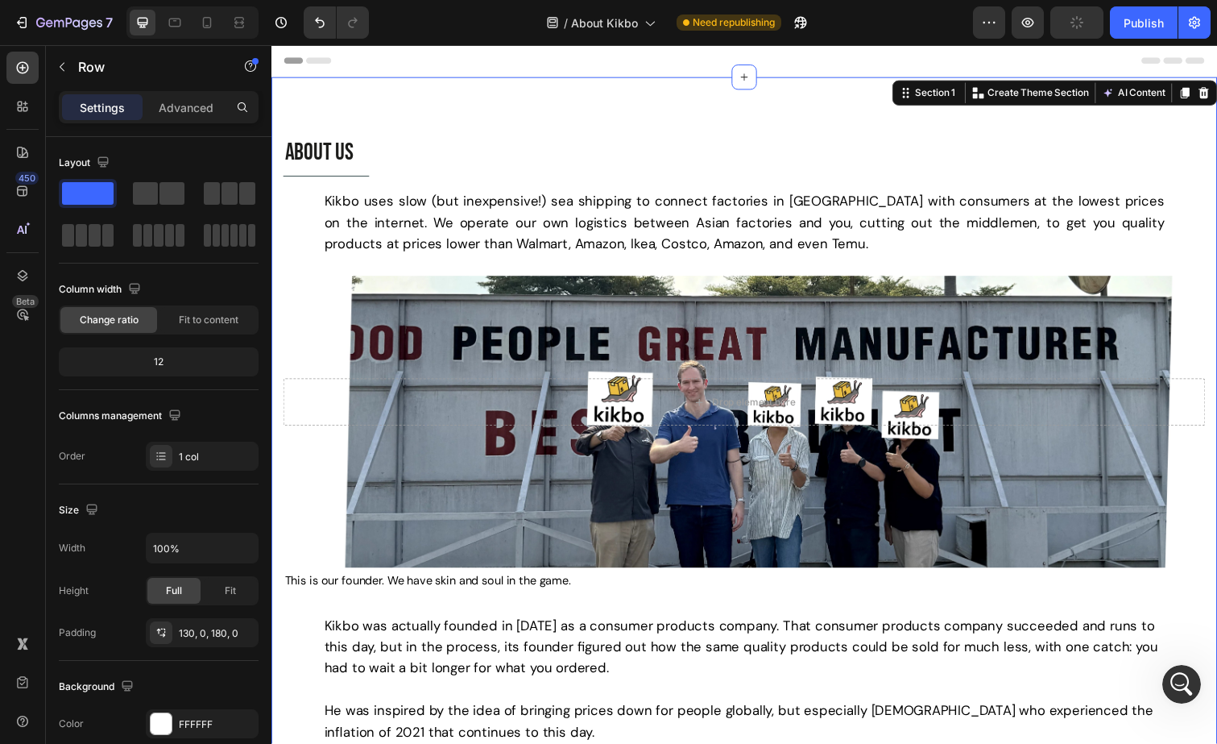
click at [460, 264] on div "ABOUT US Text block Title Line Row Kikbo uses slow (but inexpensive!) sea shipp…" at bounding box center [755, 491] width 942 height 710
click at [450, 273] on div "ABOUT US Text block Title Line Row Kikbo uses slow (but inexpensive!) sea shipp…" at bounding box center [755, 491] width 942 height 710
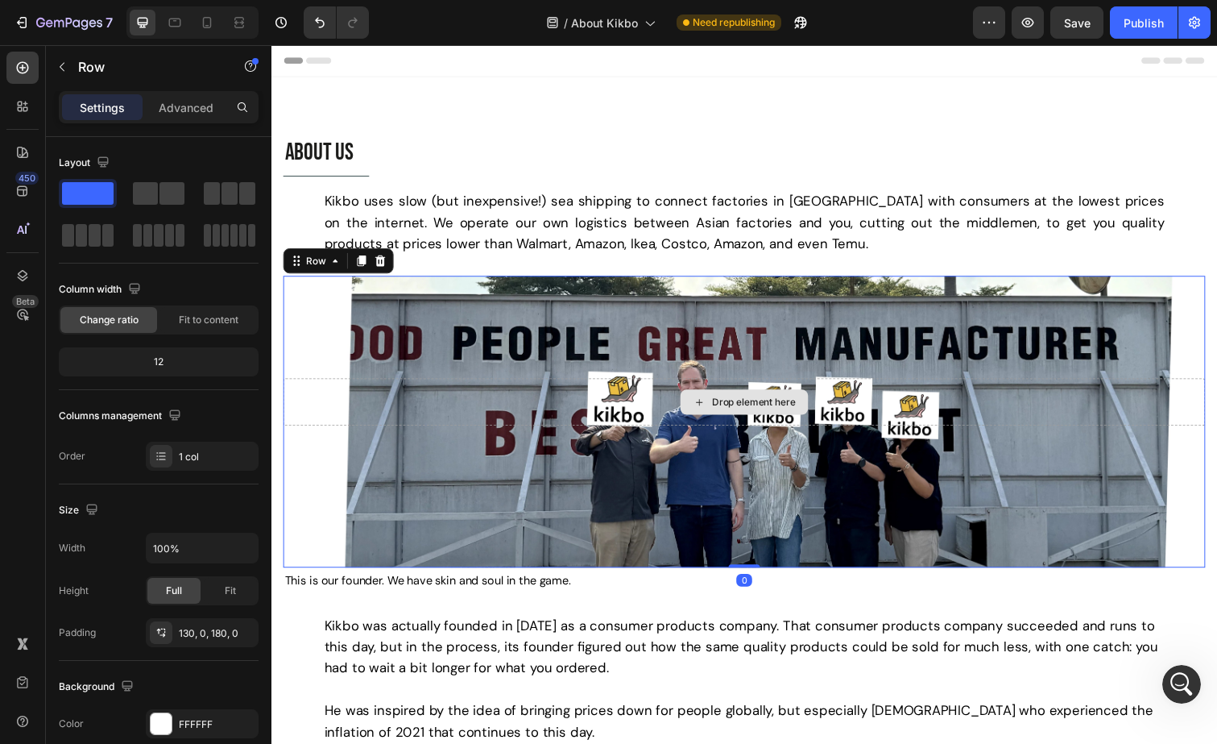
click at [1180, 408] on div "Drop element here" at bounding box center [755, 410] width 942 height 48
click at [1169, 471] on div "Drop element here Row 0" at bounding box center [755, 430] width 942 height 298
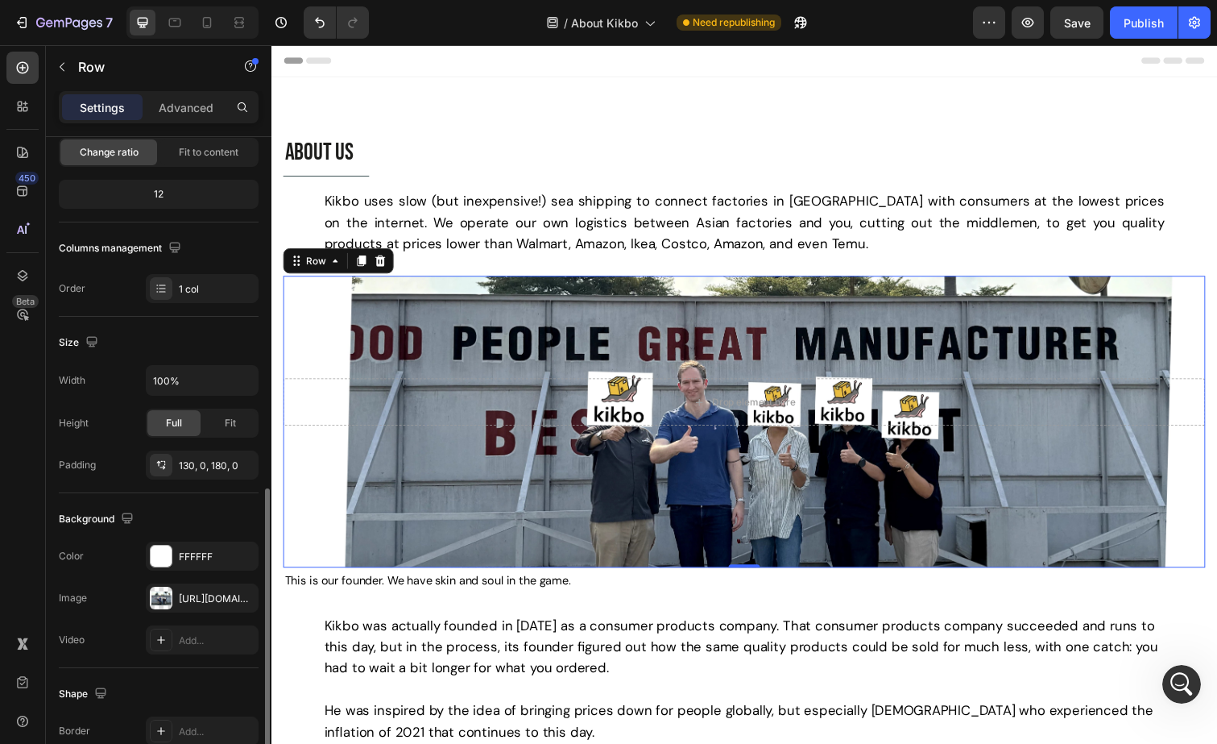
scroll to position [323, 0]
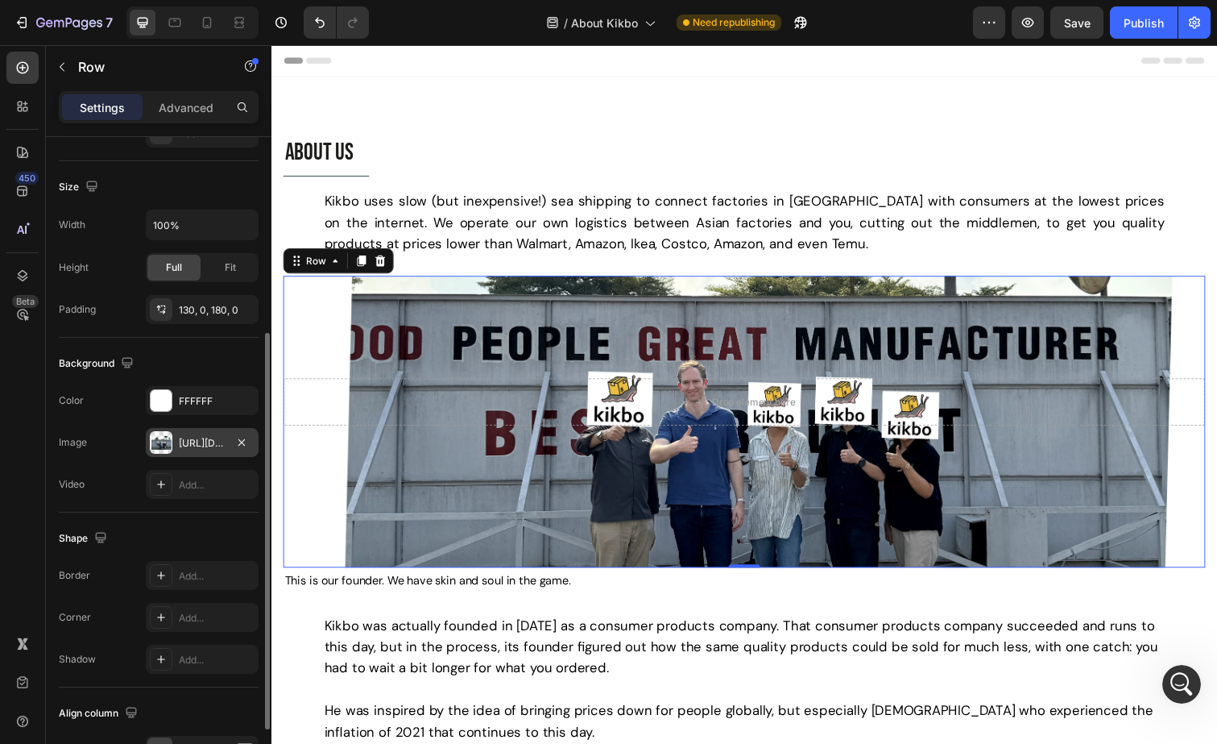
click at [172, 448] on div at bounding box center [161, 442] width 23 height 23
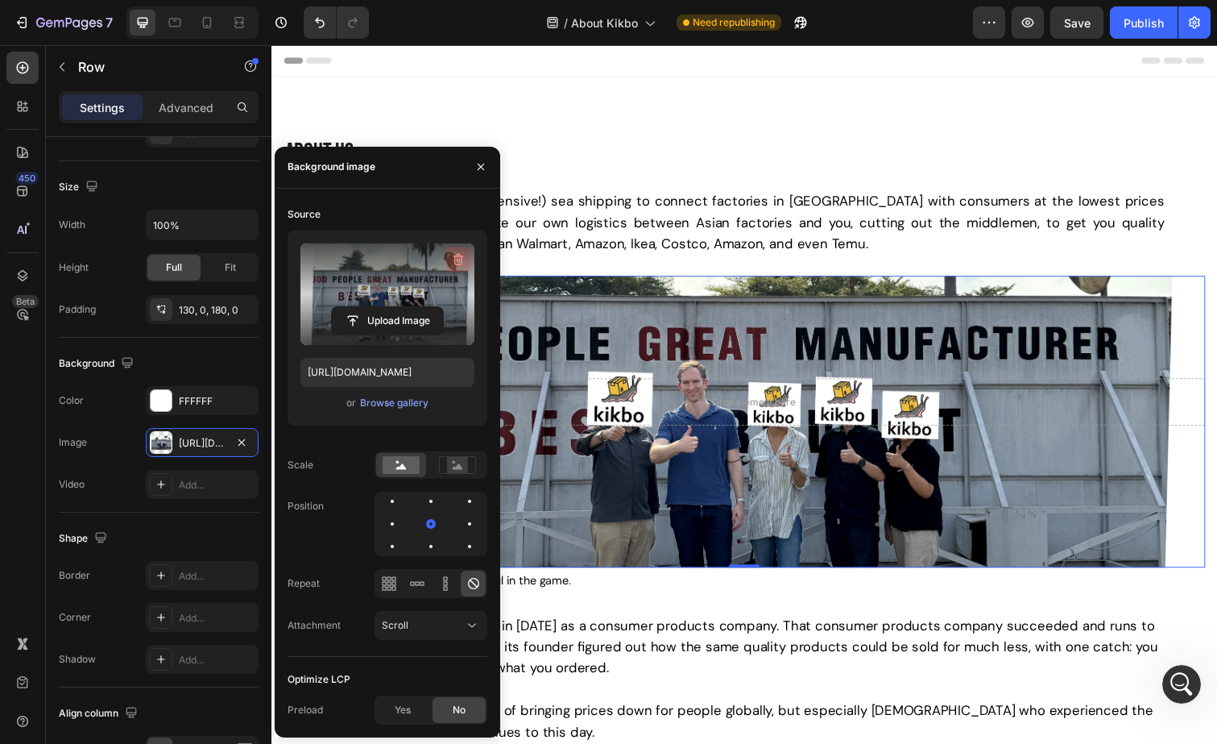
click at [458, 262] on icon "button" at bounding box center [458, 260] width 2 height 5
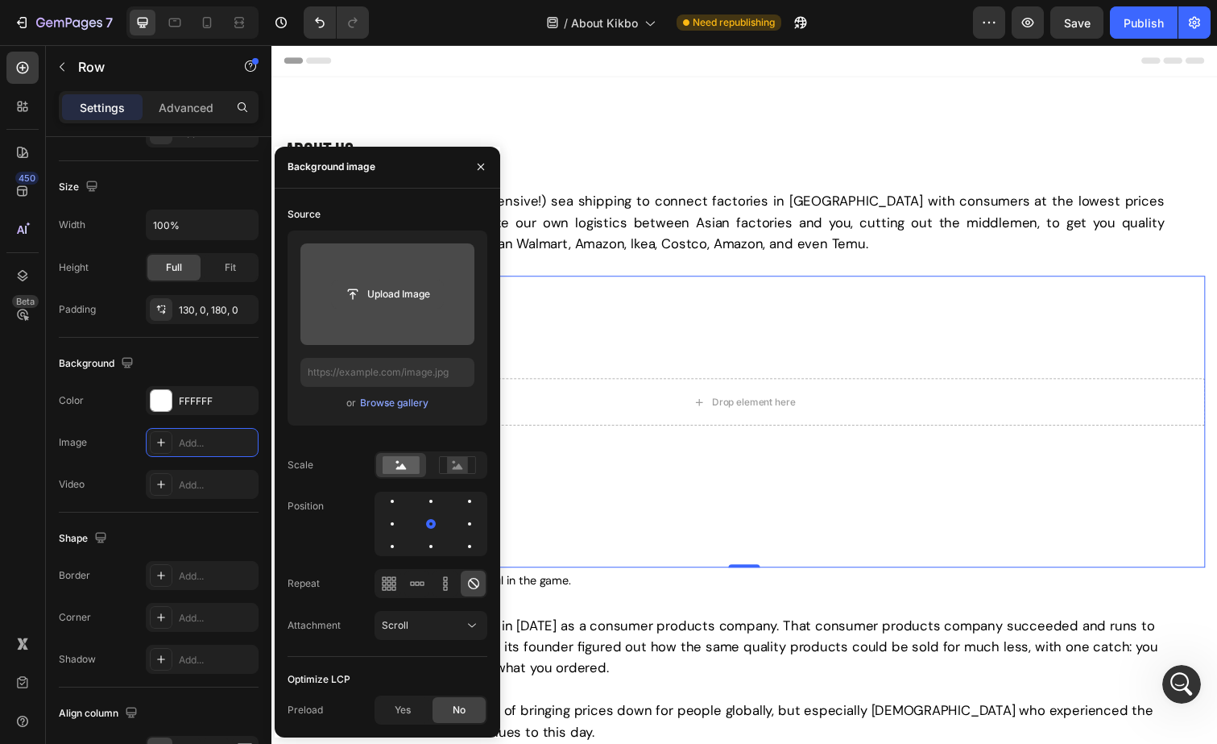
click at [392, 293] on input "file" at bounding box center [387, 293] width 111 height 27
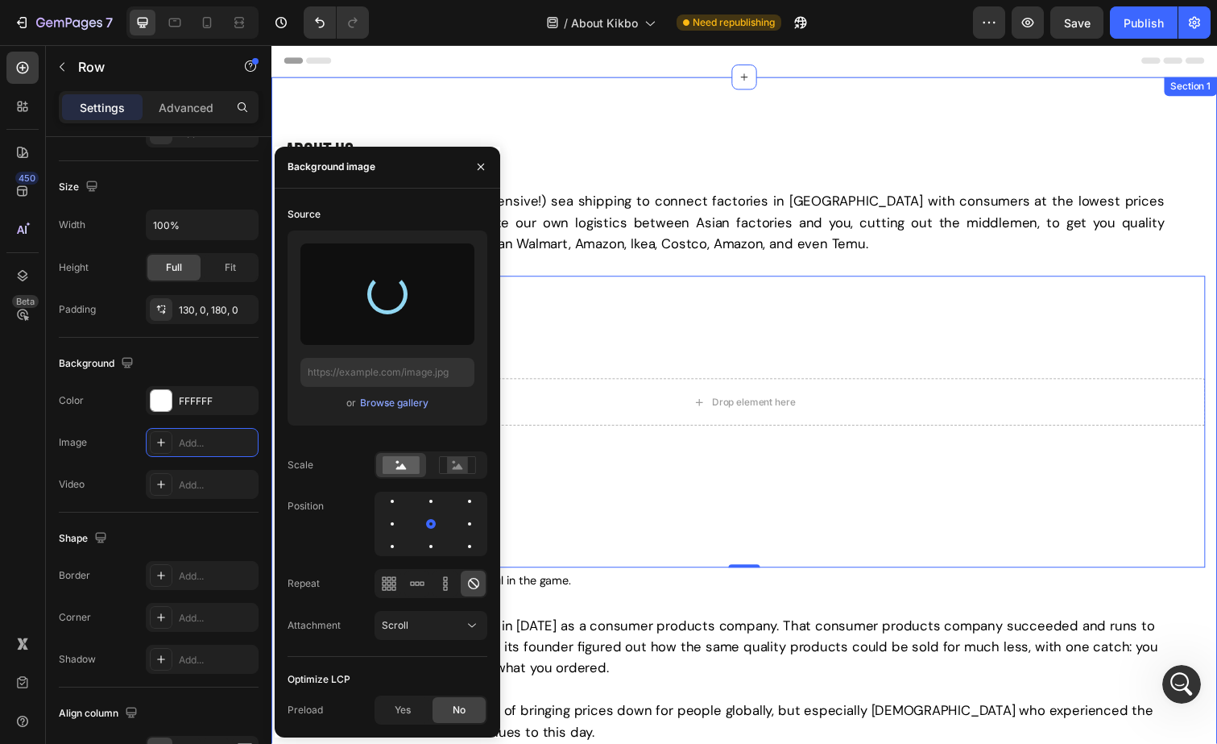
type input "https://cdn.shopify.com/s/files/1/0621/1561/0693/files/gempages_538930667635868…"
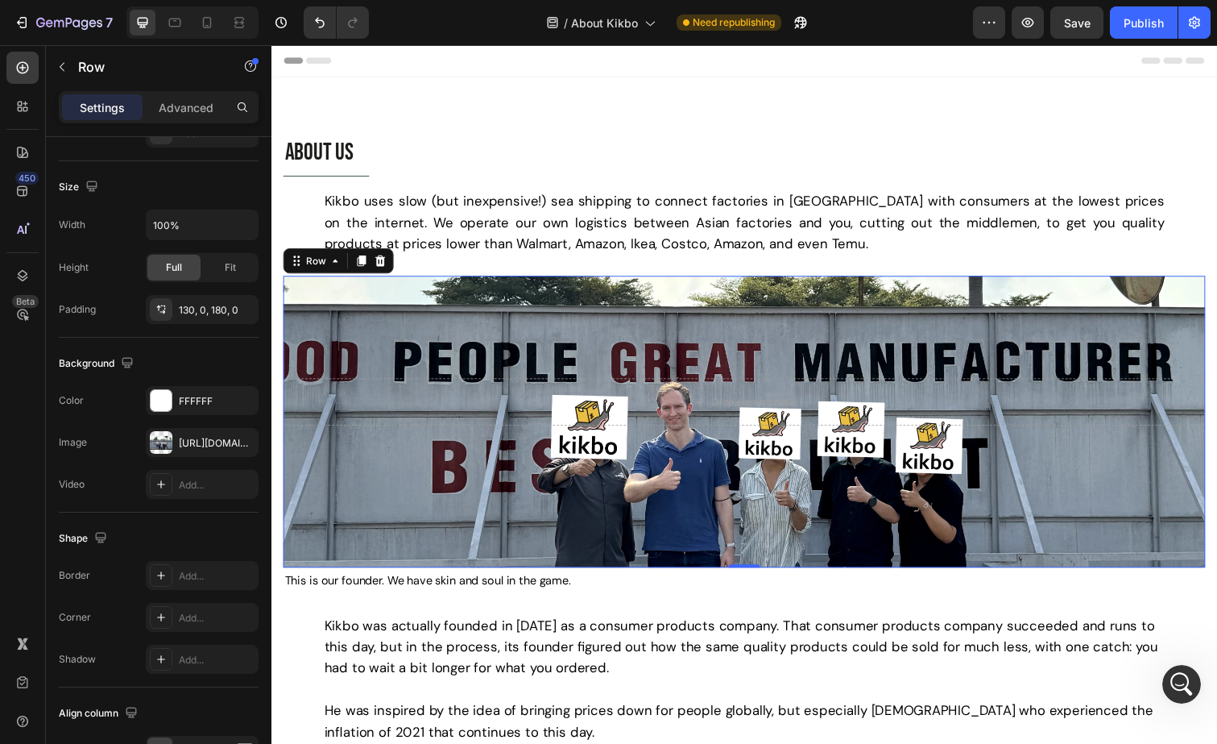
click at [868, 296] on div "Drop element here Row 0" at bounding box center [755, 430] width 942 height 298
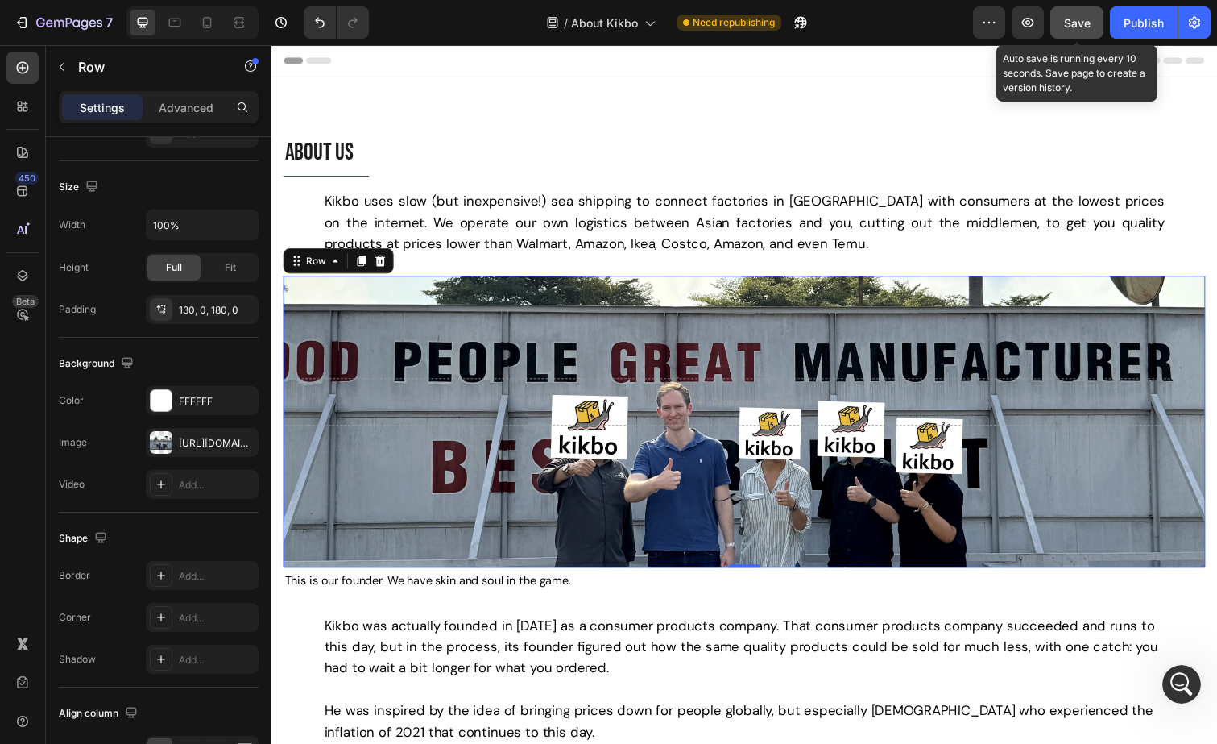
click at [1069, 31] on button "Save" at bounding box center [1076, 22] width 53 height 32
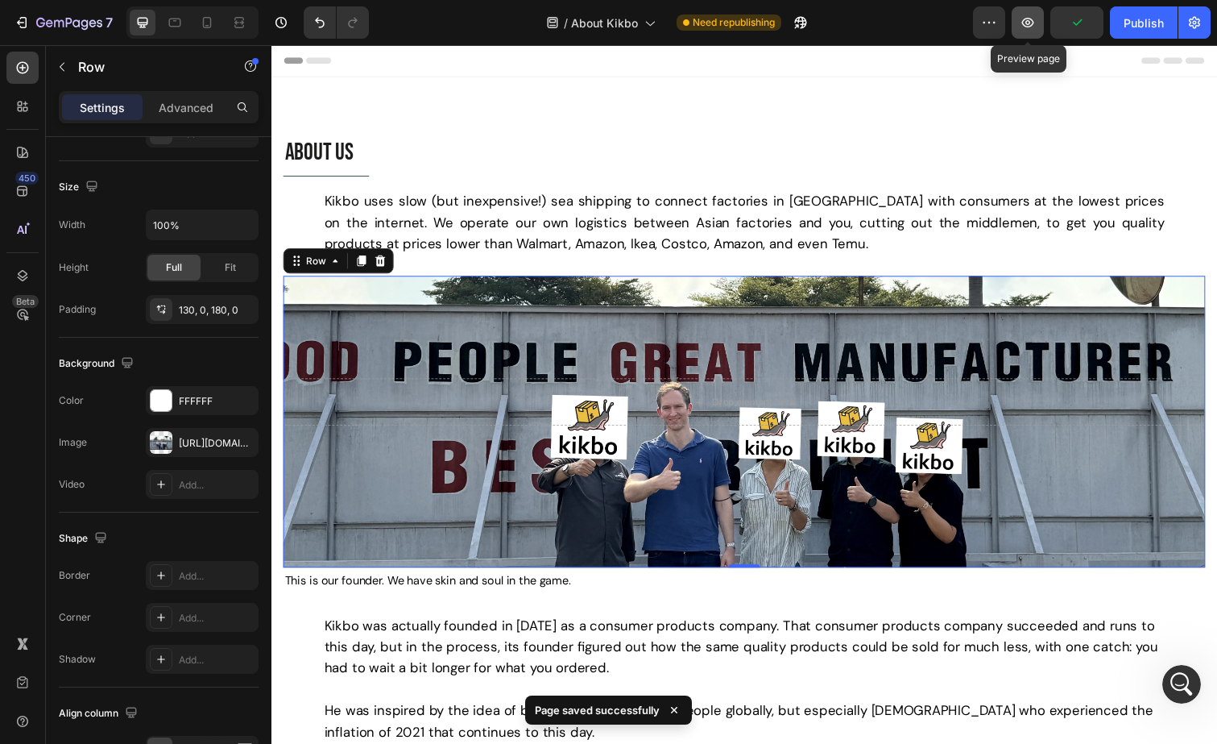
click at [1024, 32] on button "button" at bounding box center [1028, 22] width 32 height 32
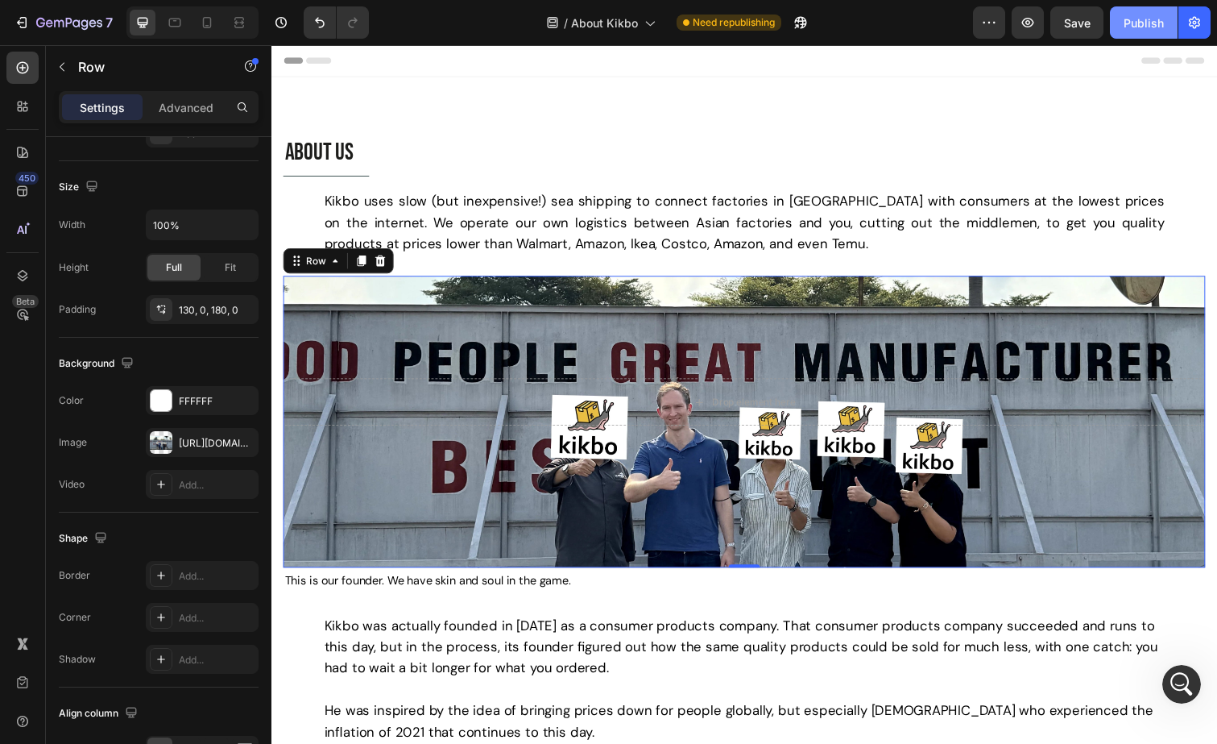
click at [1128, 21] on div "Publish" at bounding box center [1144, 22] width 40 height 17
click at [1180, 669] on div "Open Intercom Messenger" at bounding box center [1179, 681] width 53 height 53
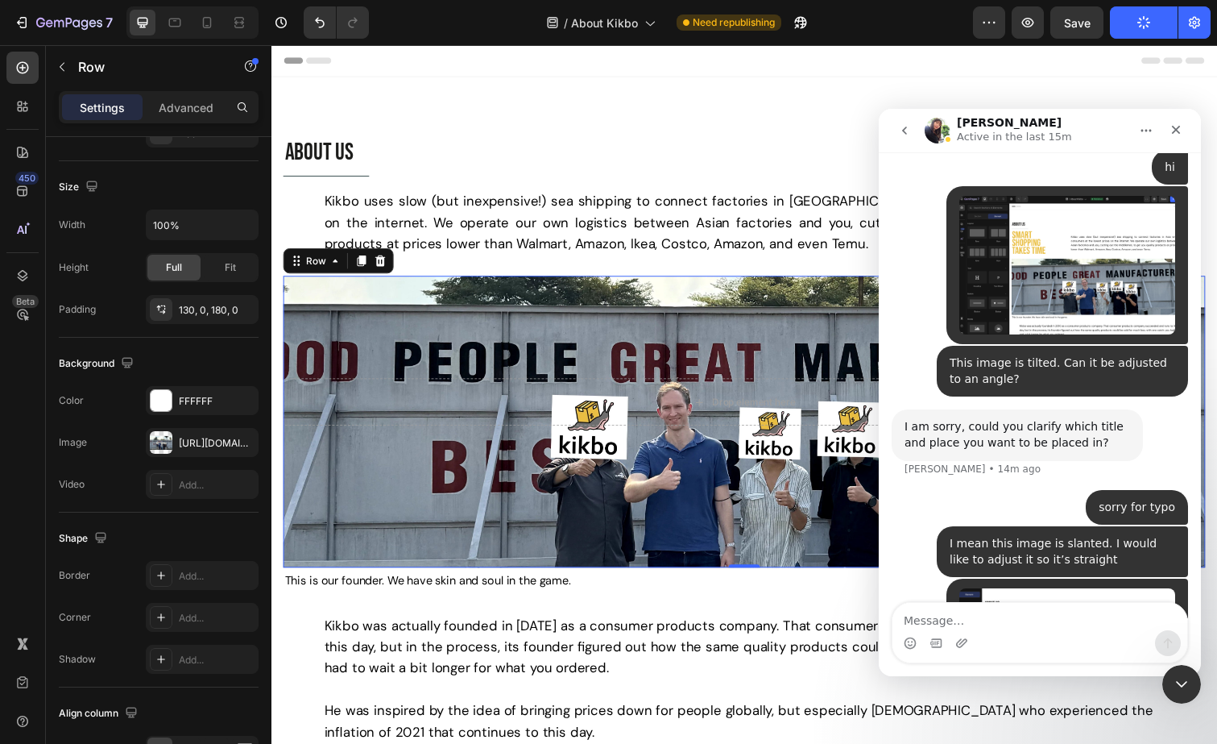
scroll to position [4364, 0]
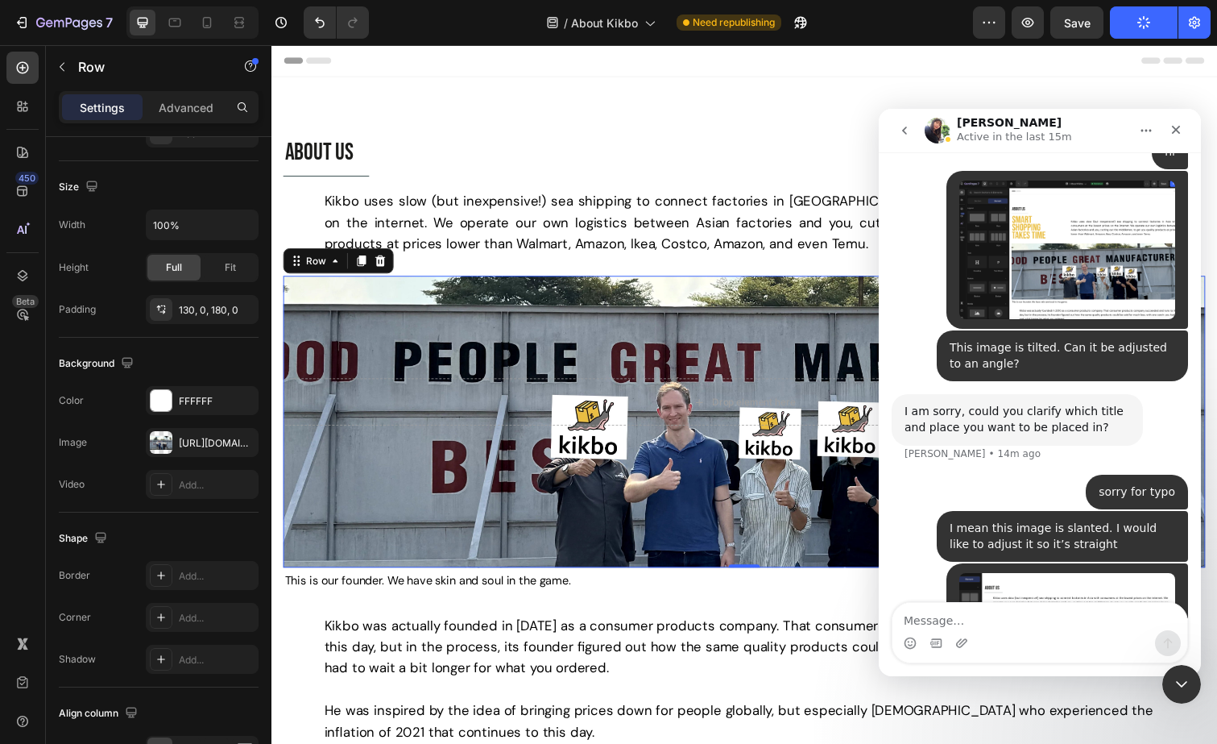
click at [976, 623] on textarea "Message…" at bounding box center [1040, 616] width 295 height 27
type textarea "thanks, I have fix this"
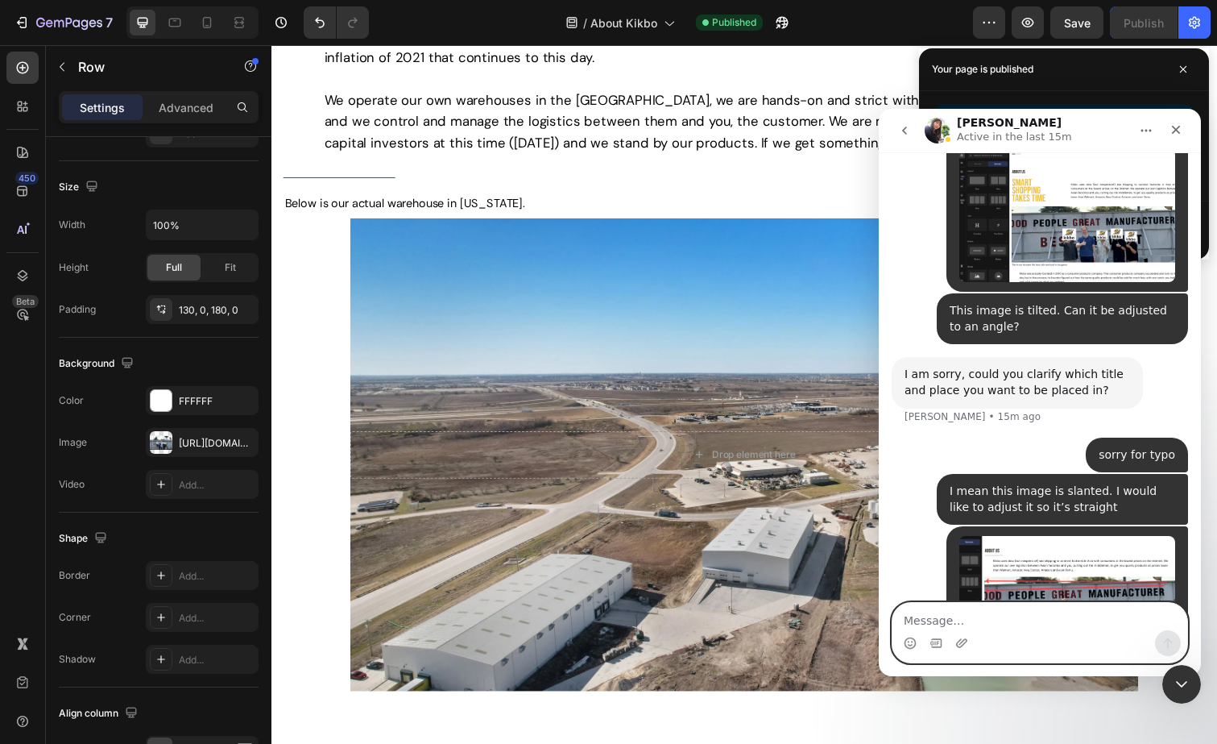
scroll to position [938, 0]
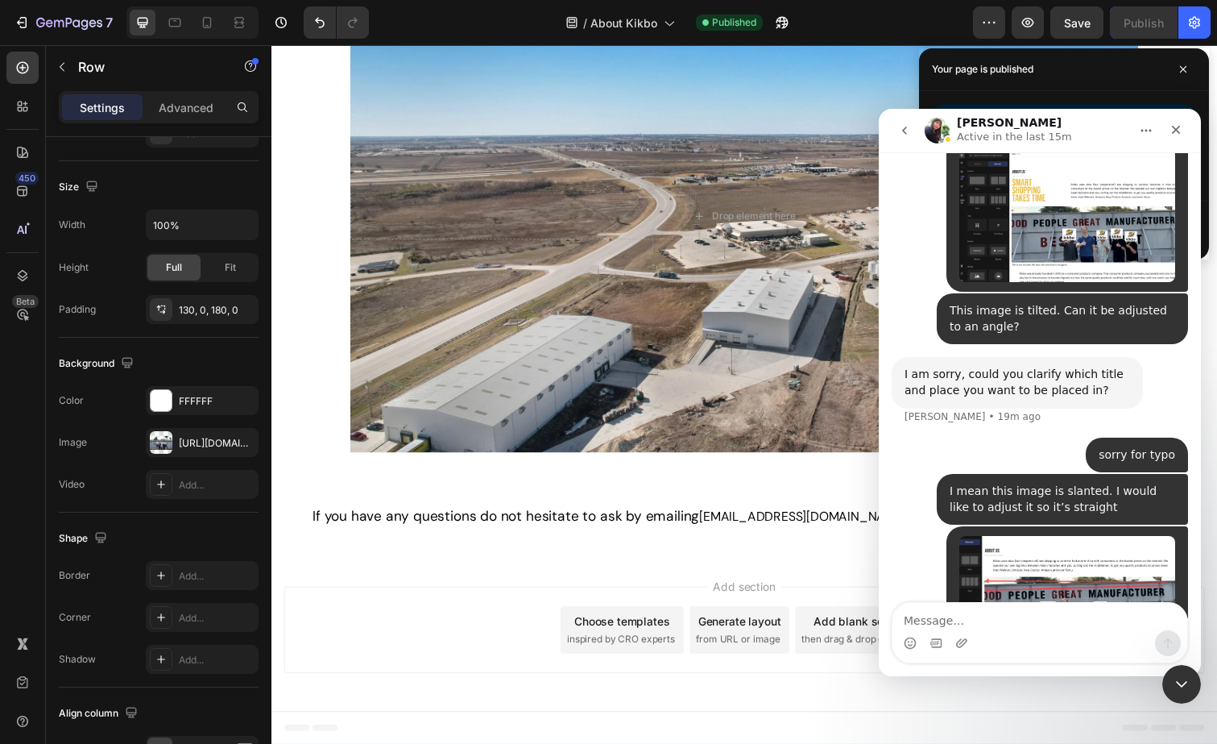
click at [908, 135] on icon "go back" at bounding box center [904, 130] width 13 height 13
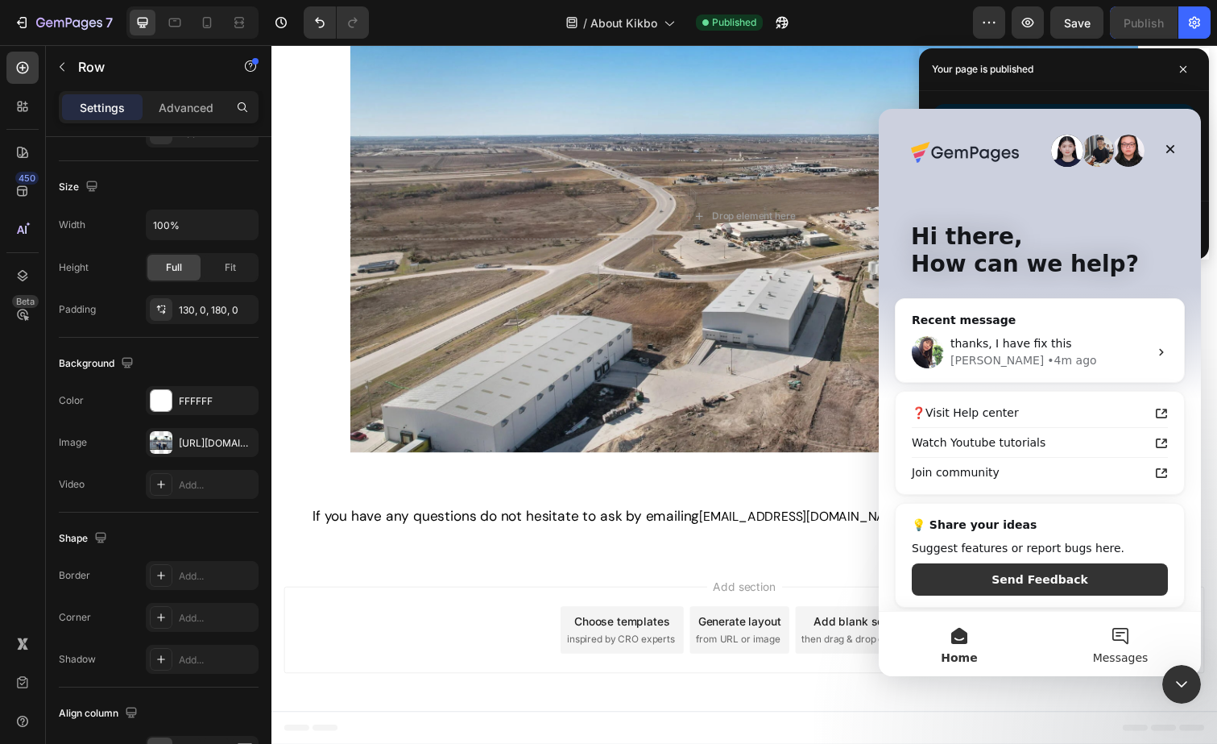
click at [1123, 649] on button "Messages" at bounding box center [1120, 643] width 161 height 64
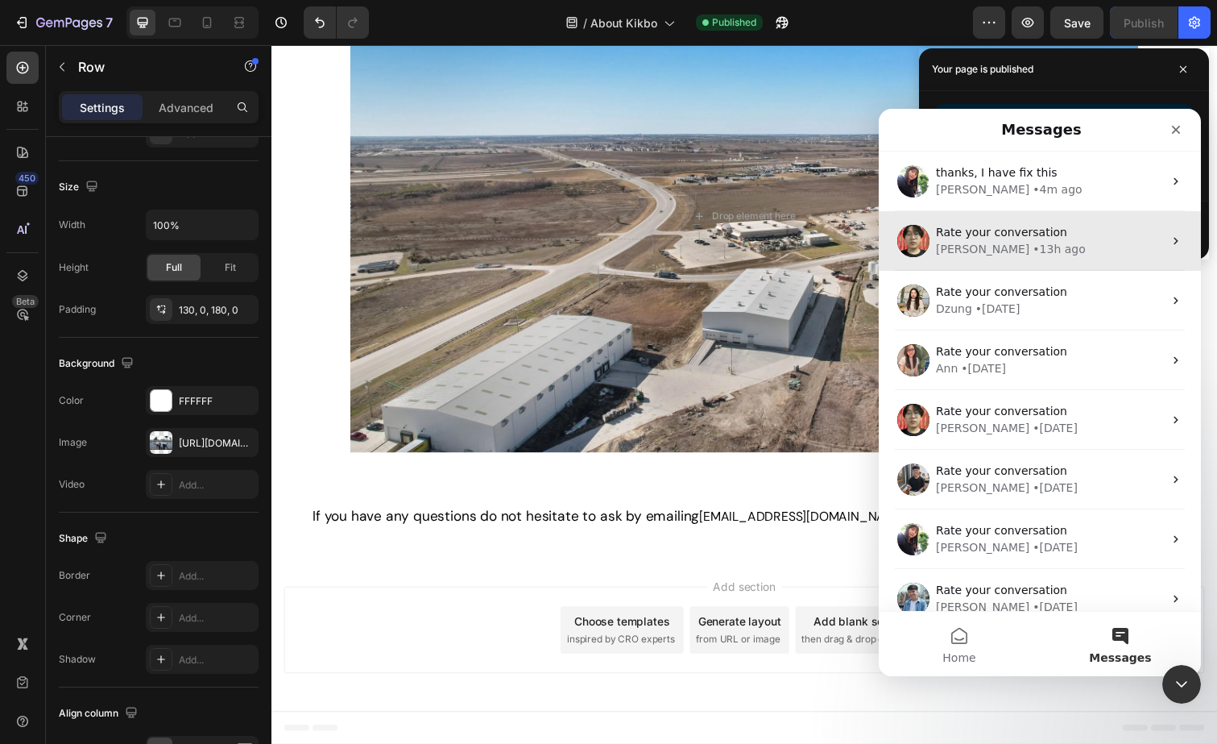
click at [1024, 251] on div "Ethan • 13h ago" at bounding box center [1049, 249] width 227 height 17
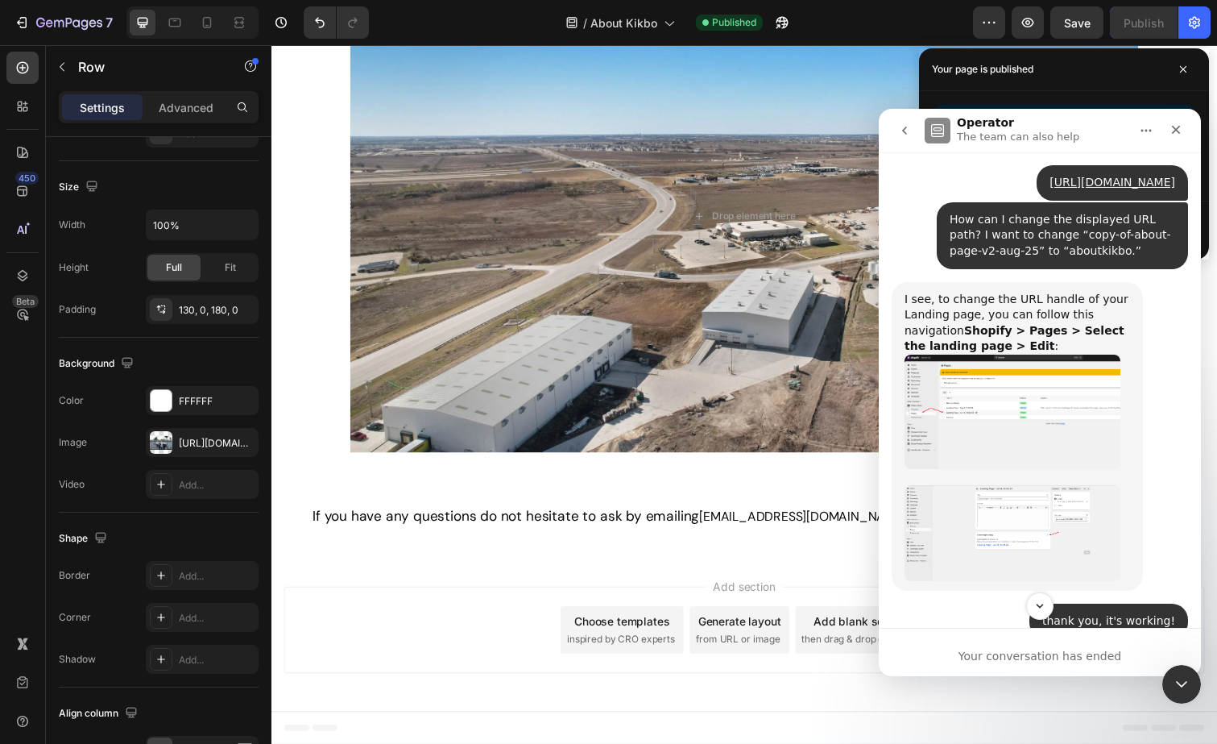
scroll to position [3697, 0]
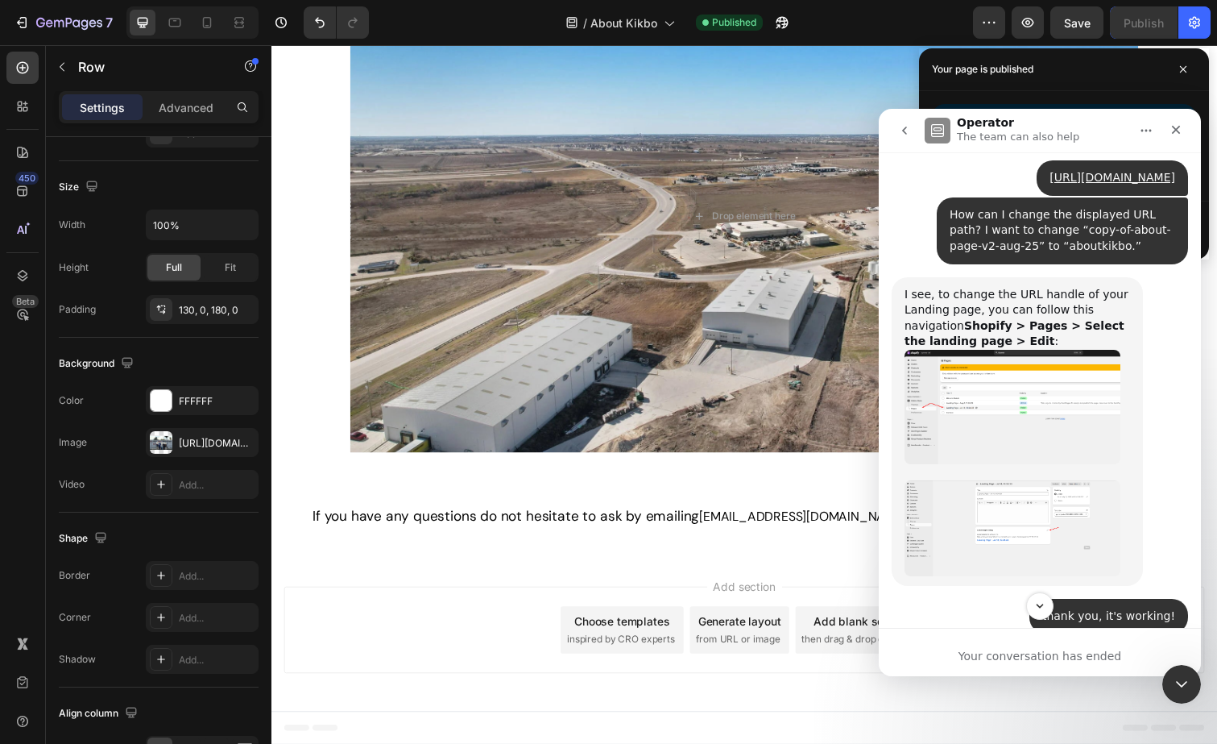
click at [989, 353] on img "Ethan says…" at bounding box center [1013, 407] width 216 height 114
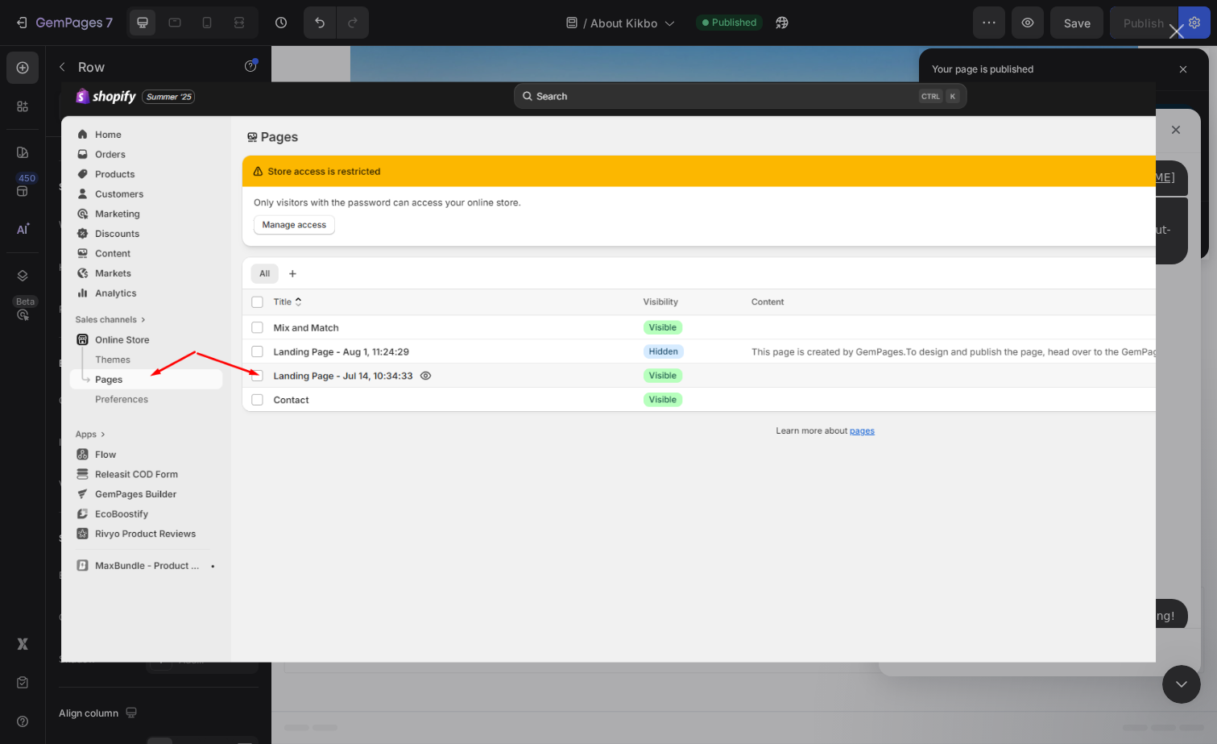
click at [1171, 262] on div "Intercom messenger" at bounding box center [608, 372] width 1217 height 744
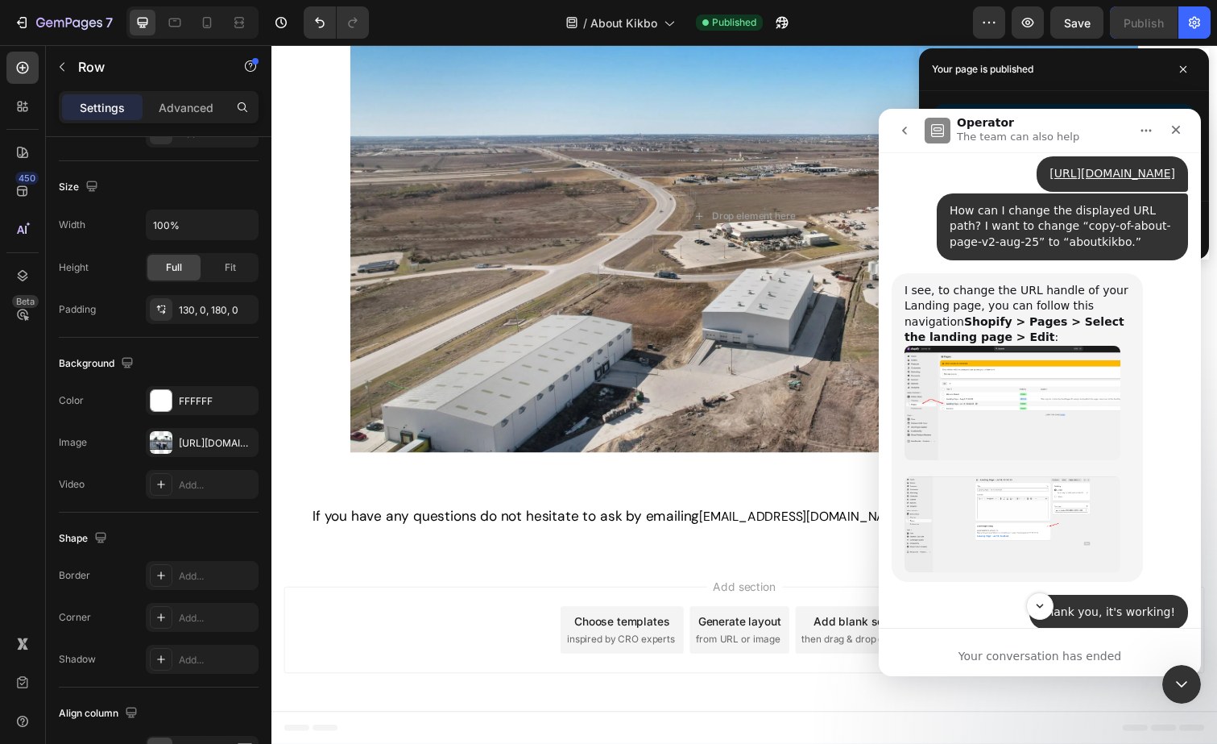
scroll to position [3701, 0]
click at [1186, 123] on div "Close" at bounding box center [1176, 129] width 29 height 29
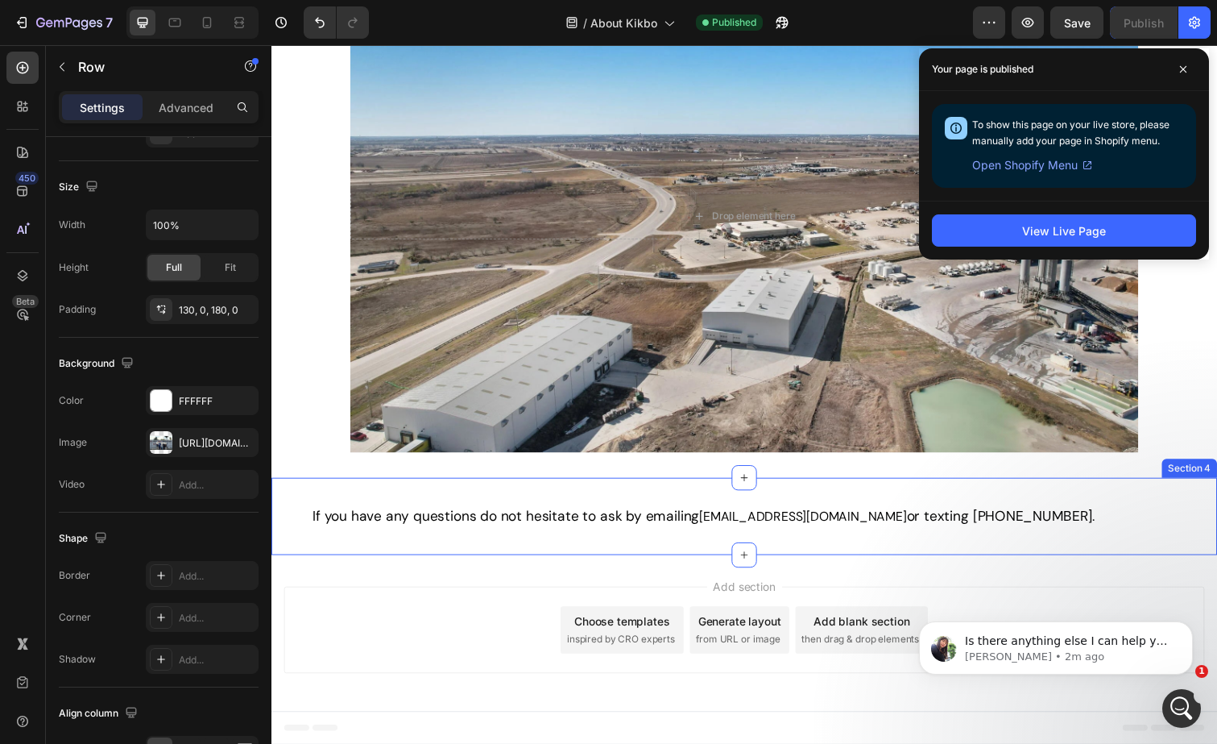
scroll to position [0, 0]
click at [1101, 651] on p "Tina • 2m ago" at bounding box center [1069, 656] width 208 height 14
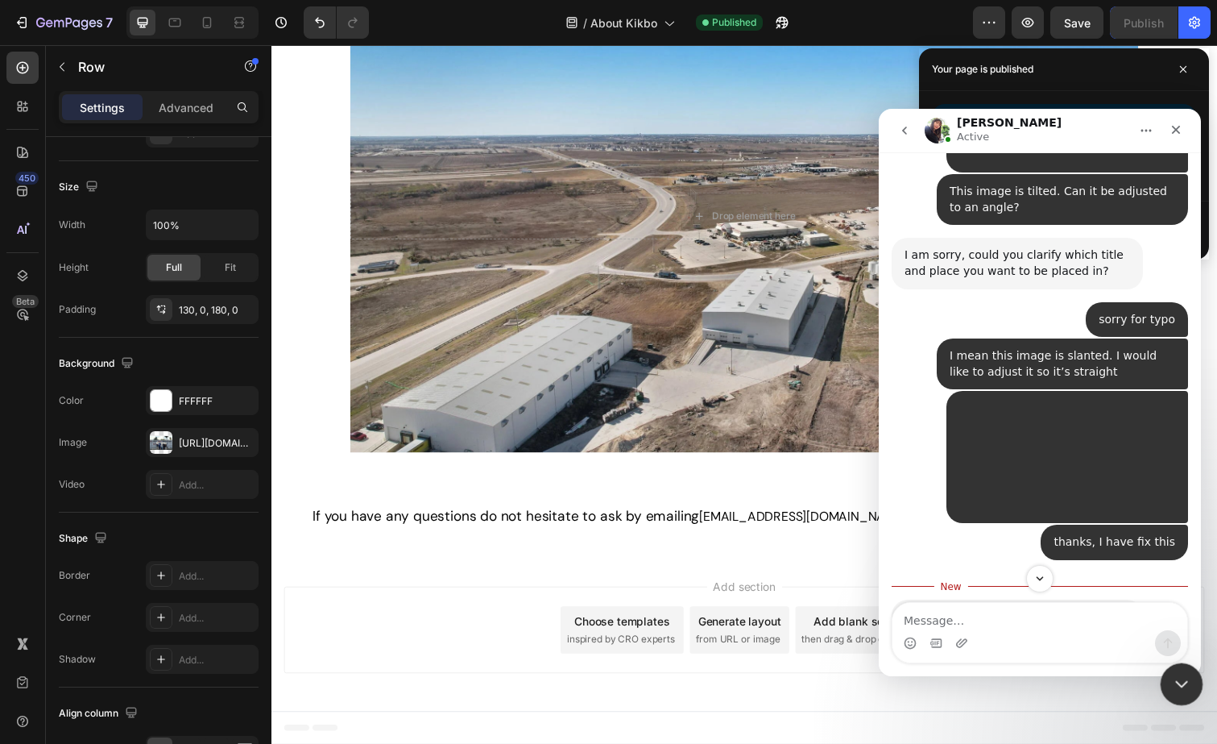
scroll to position [4528, 0]
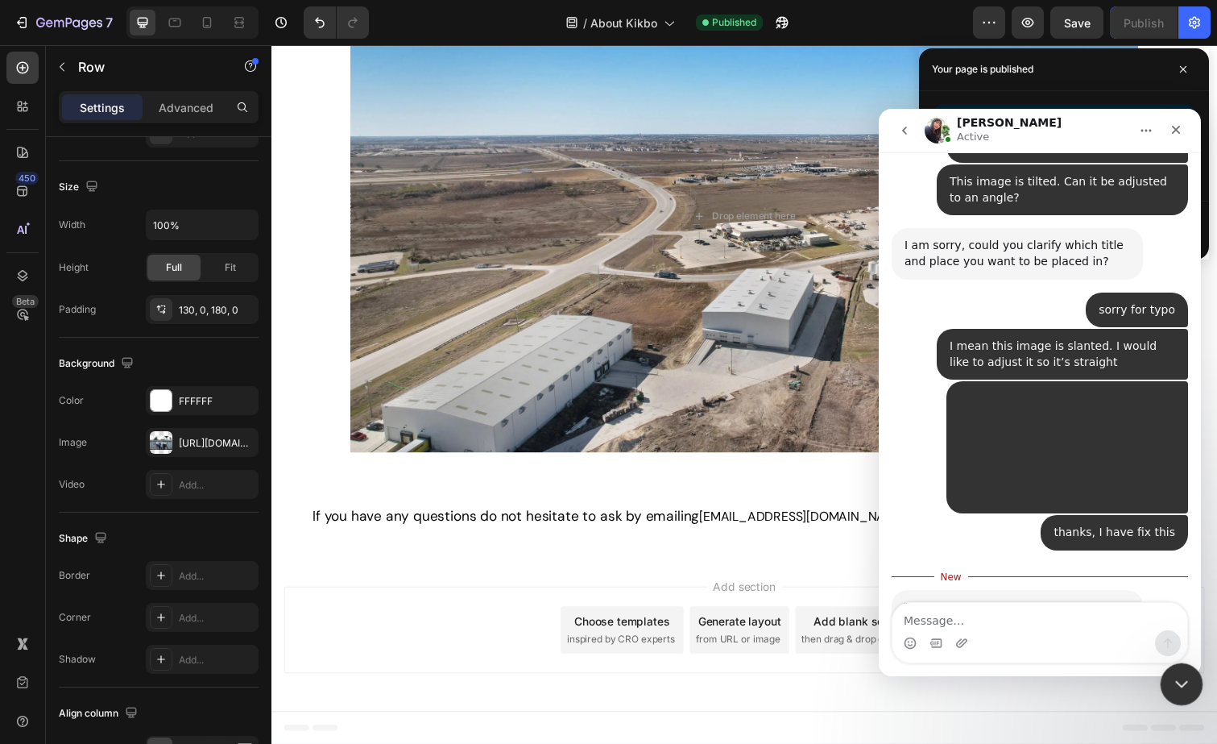
click at [1162, 675] on div "Close Intercom Messenger" at bounding box center [1179, 681] width 39 height 39
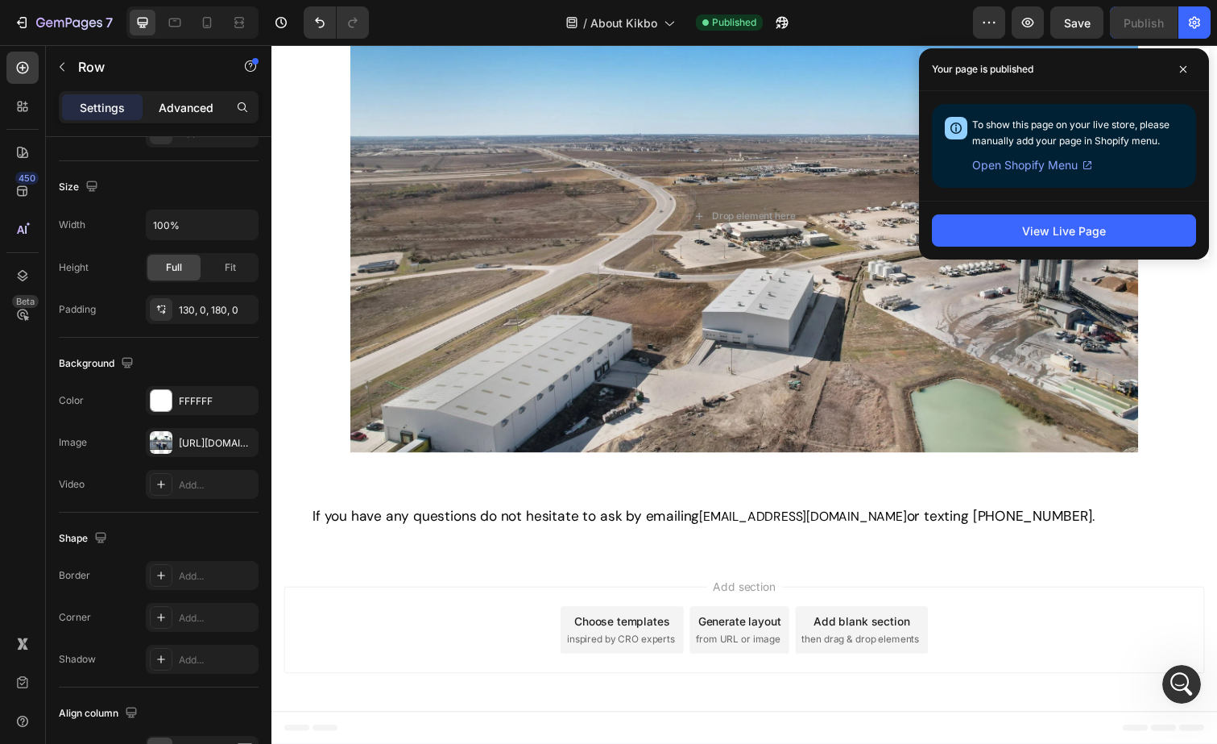
click at [166, 100] on p "Advanced" at bounding box center [186, 107] width 55 height 17
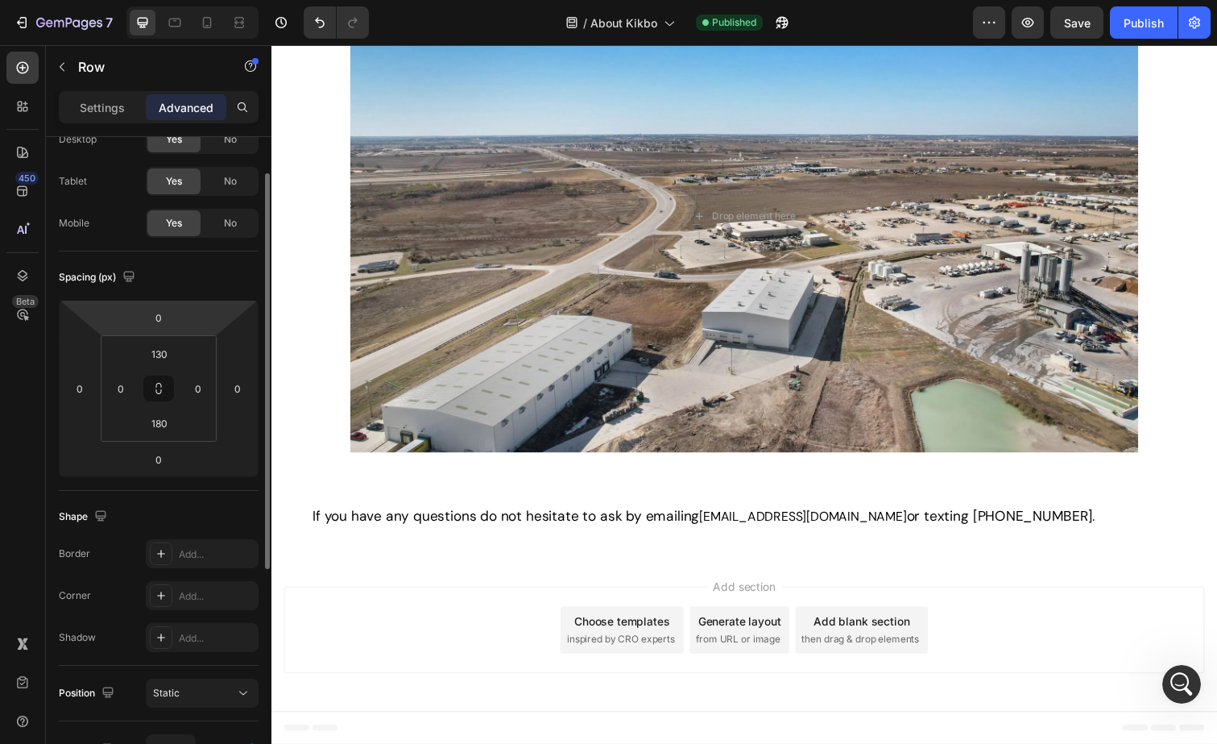
scroll to position [0, 0]
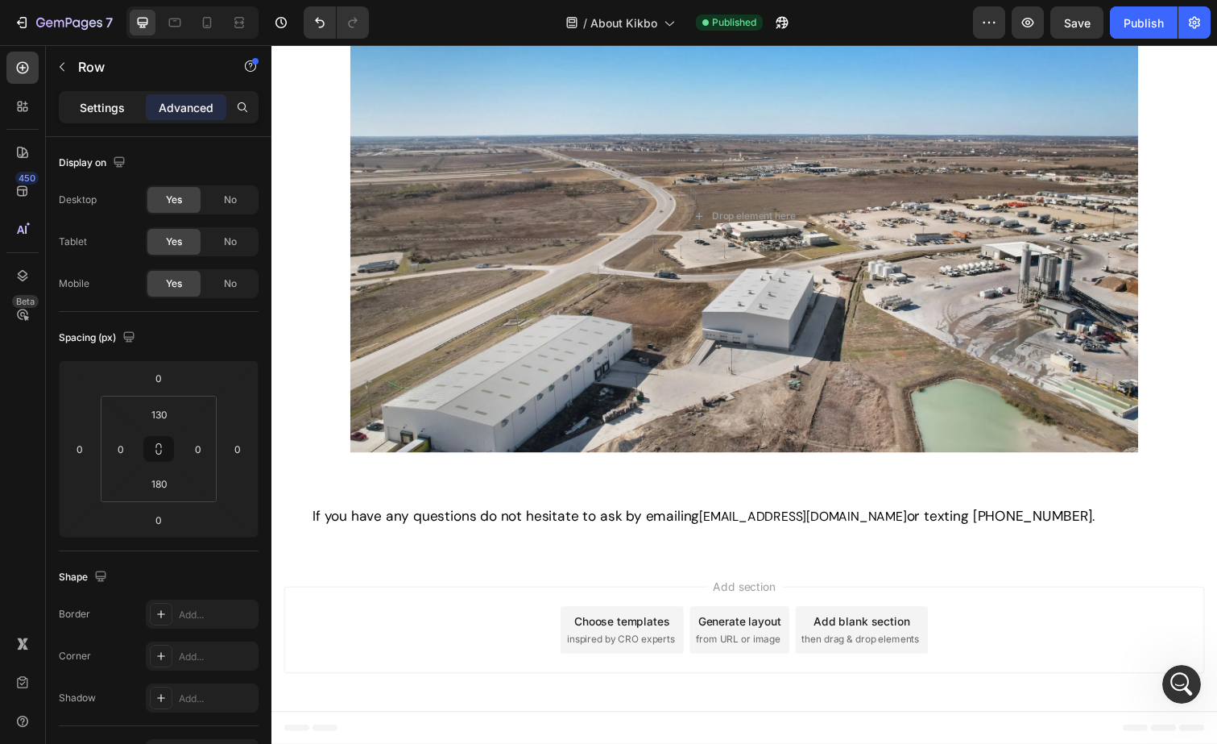
click at [105, 117] on div "Settings" at bounding box center [102, 107] width 81 height 26
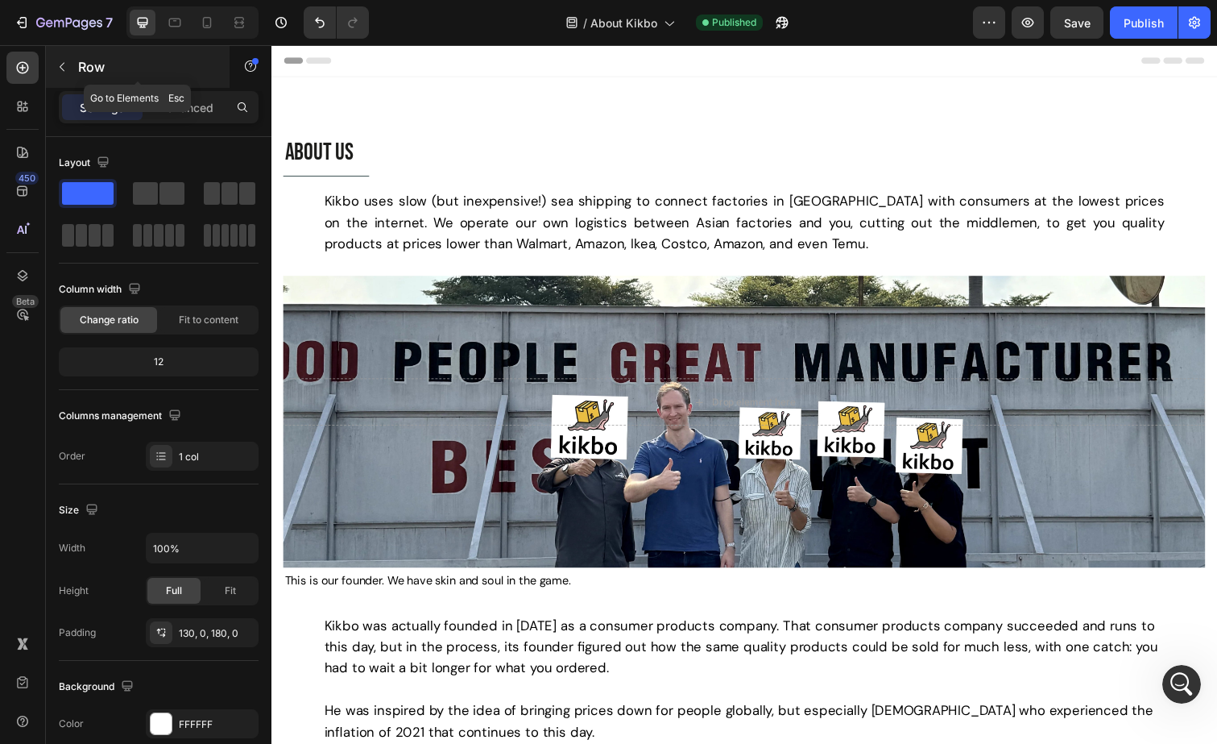
click at [79, 72] on p "Row" at bounding box center [146, 66] width 137 height 19
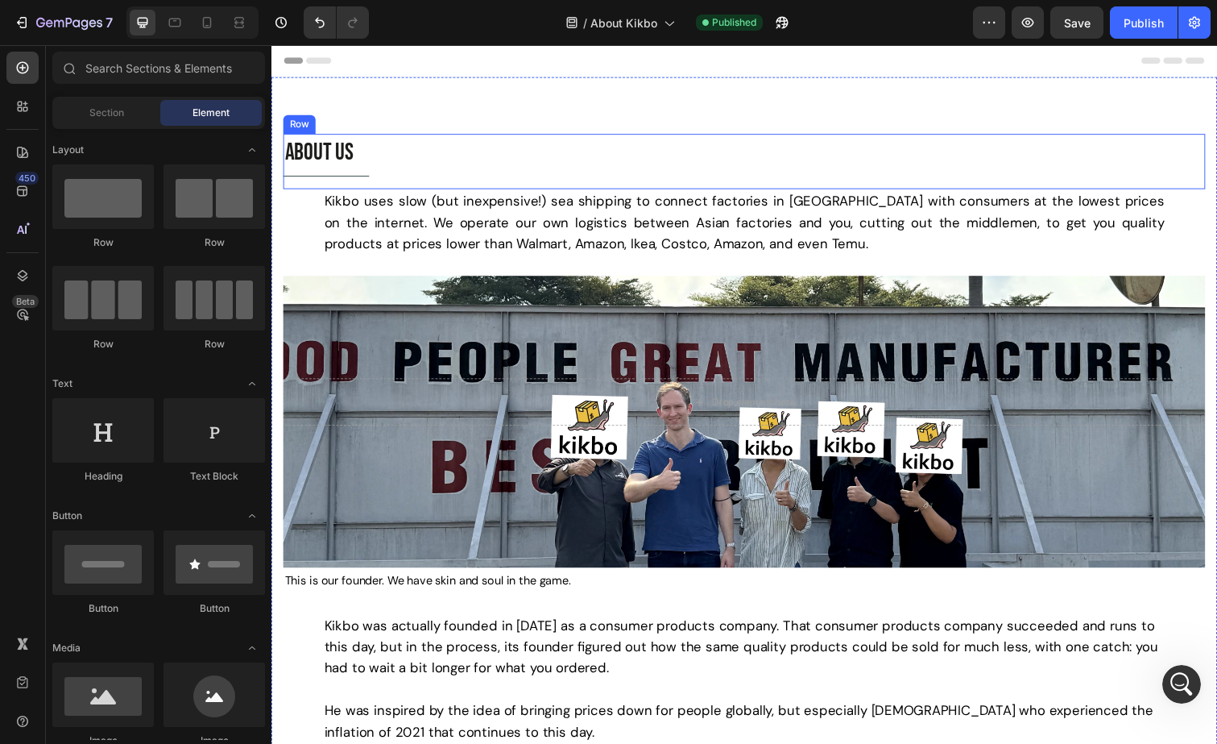
click at [685, 139] on p "ABOUT US" at bounding box center [754, 156] width 939 height 36
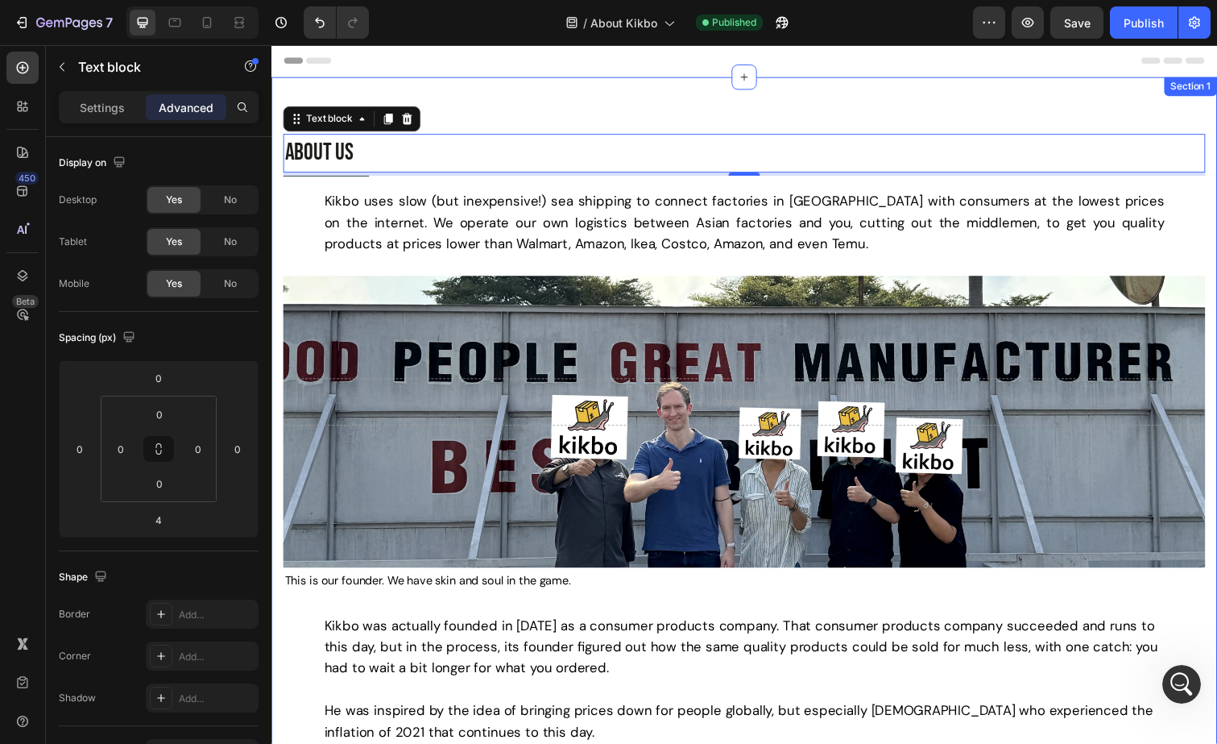
click at [508, 262] on div "ABOUT US Text block 4 Title Line Row Kikbo uses slow (but inexpensive!) sea shi…" at bounding box center [755, 491] width 942 height 710
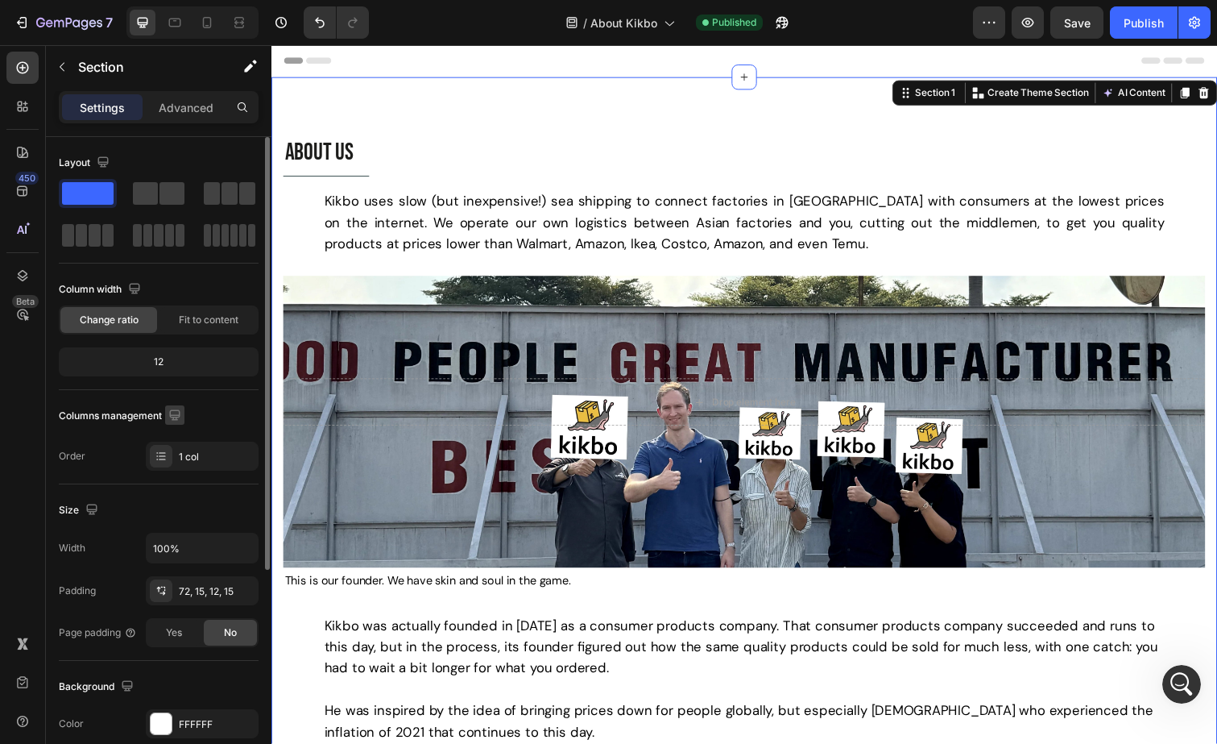
click at [172, 417] on icon "button" at bounding box center [175, 415] width 16 height 16
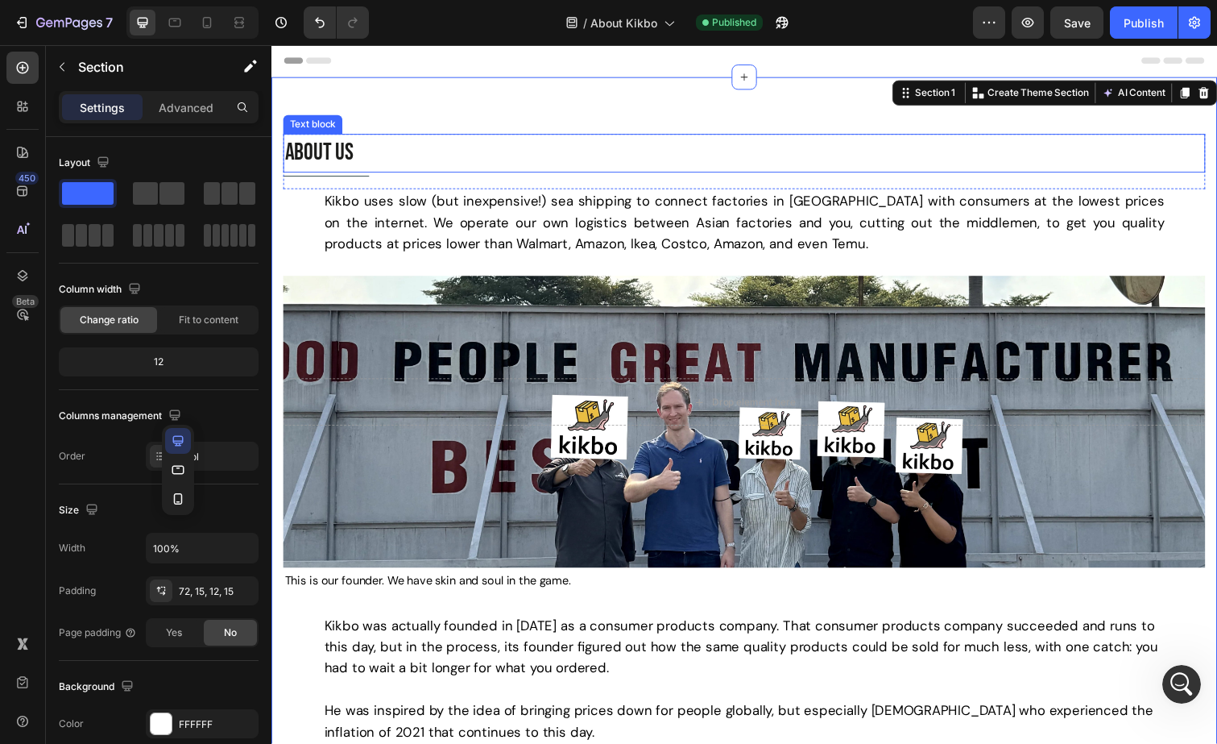
click at [524, 154] on p "ABOUT US" at bounding box center [754, 156] width 939 height 36
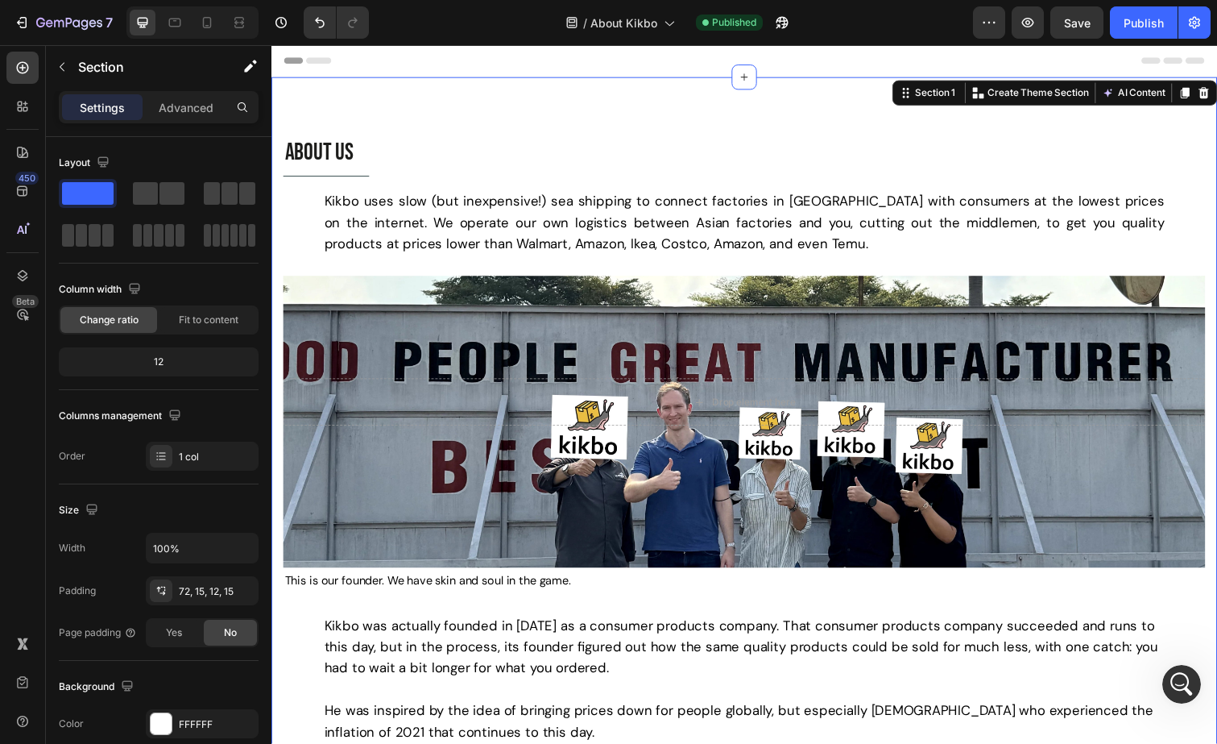
click at [549, 106] on div "ABOUT US Text block Title Line Row Kikbo uses slow (but inexpensive!) sea shipp…" at bounding box center [754, 467] width 967 height 778
click at [1179, 672] on icon "Open Intercom Messenger" at bounding box center [1179, 682] width 27 height 27
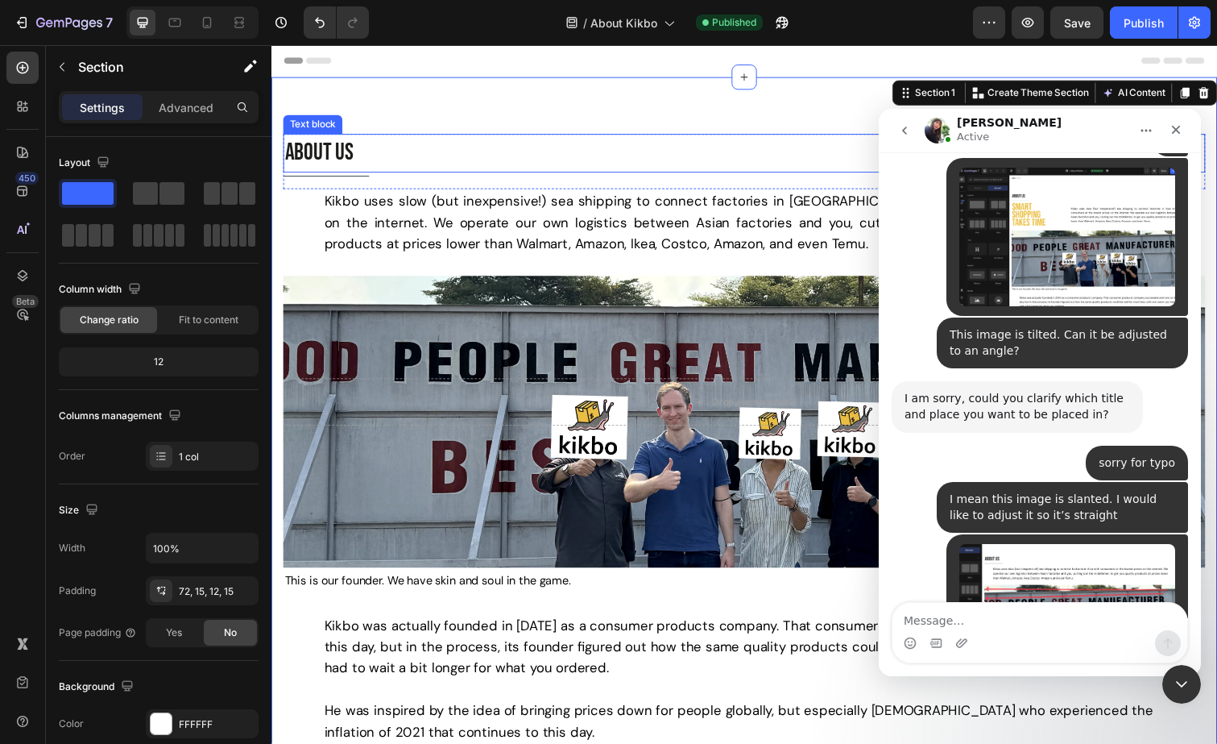
scroll to position [4501, 0]
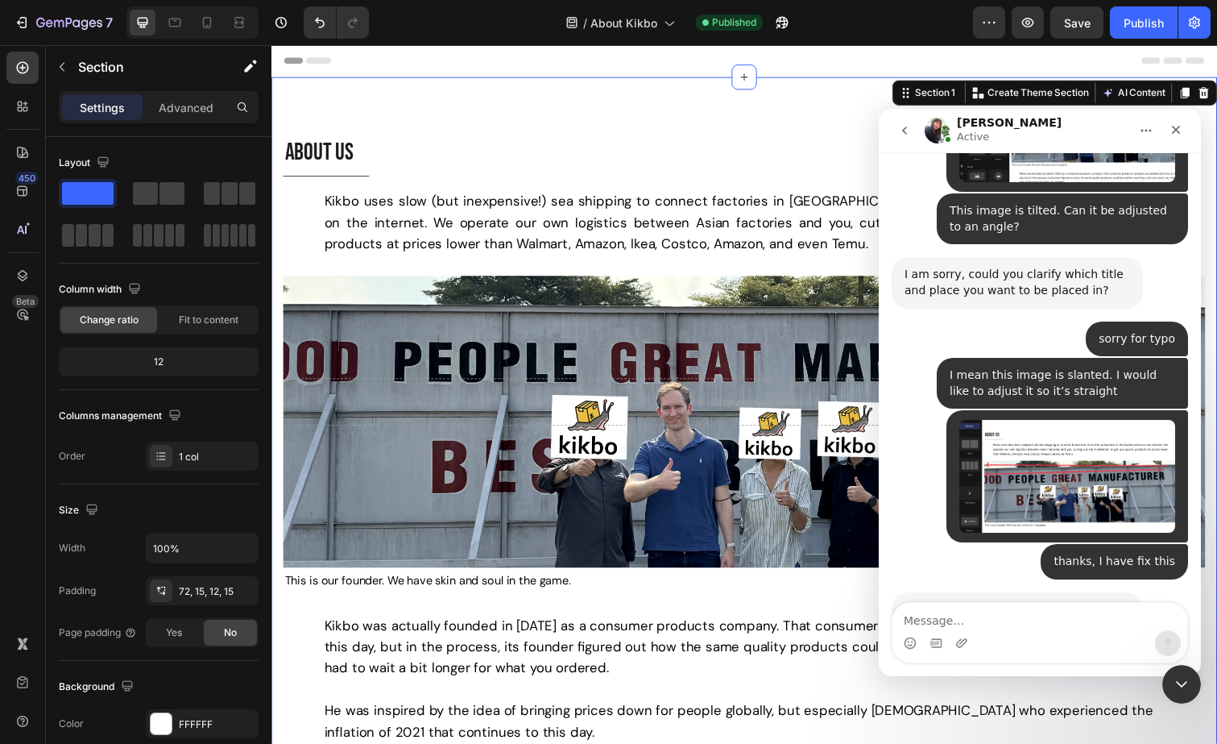
drag, startPoint x: 971, startPoint y: 603, endPoint x: 970, endPoint y: 624, distance: 21.8
click at [971, 606] on textarea "Message…" at bounding box center [1040, 616] width 295 height 27
click at [970, 624] on textarea "Message…" at bounding box center [1040, 616] width 295 height 27
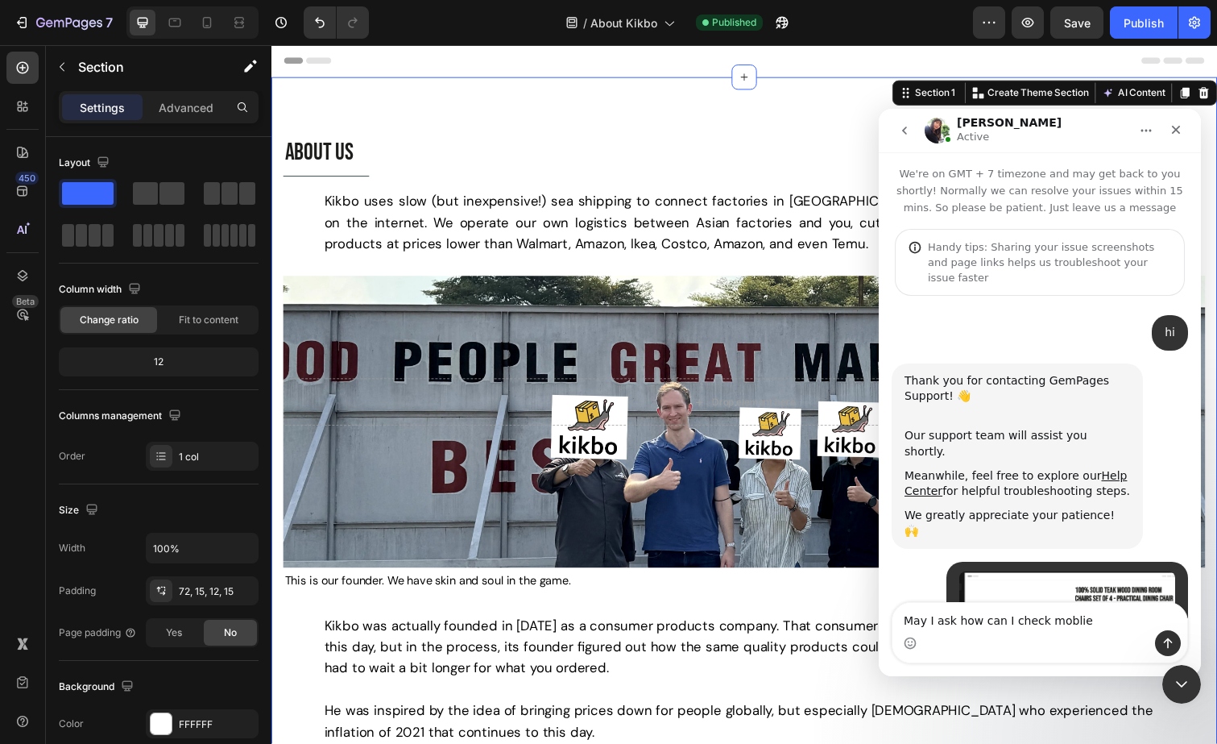
scroll to position [4708, 0]
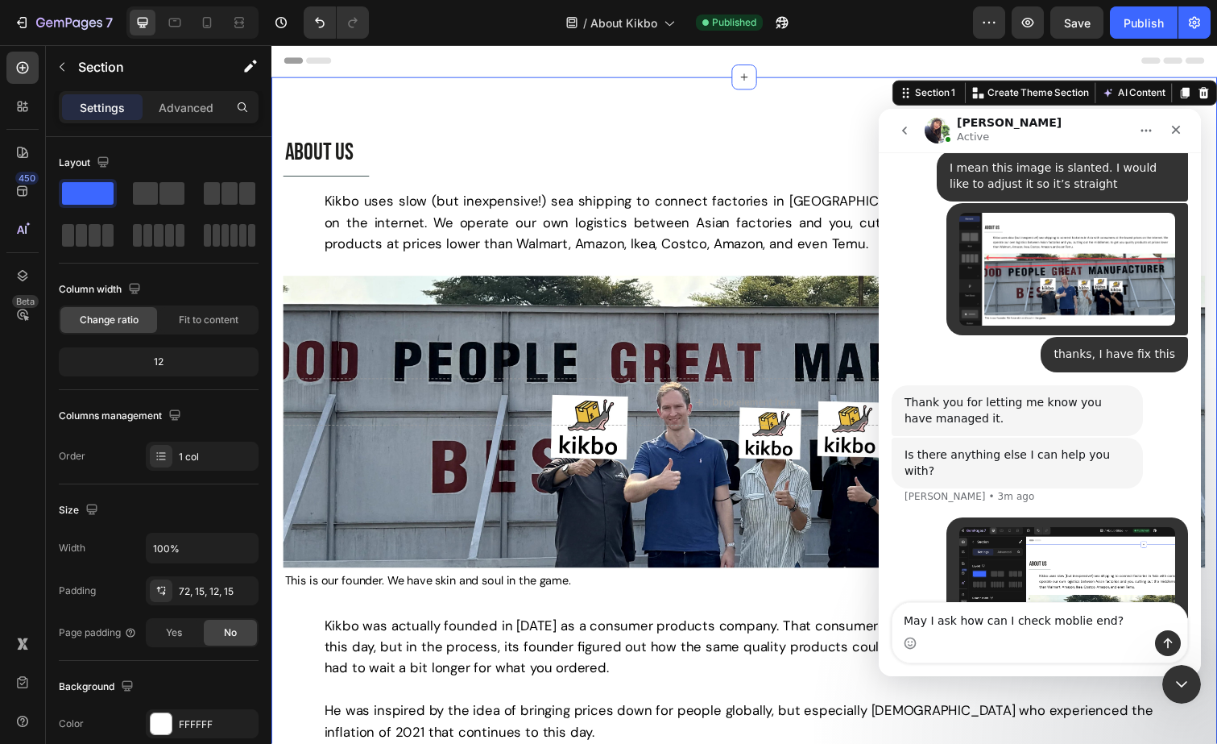
type textarea "May I ask how can I check moblie end?"
click at [1164, 640] on icon "Send a message…" at bounding box center [1168, 642] width 13 height 13
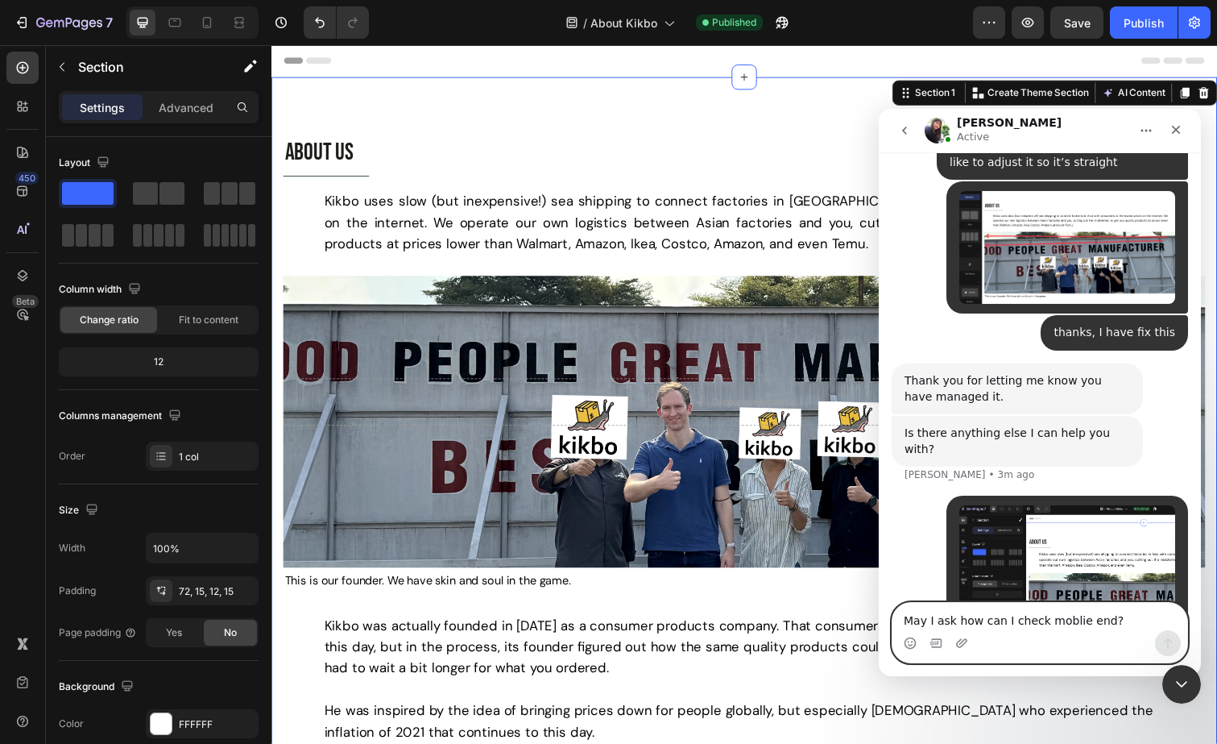
scroll to position [4745, 0]
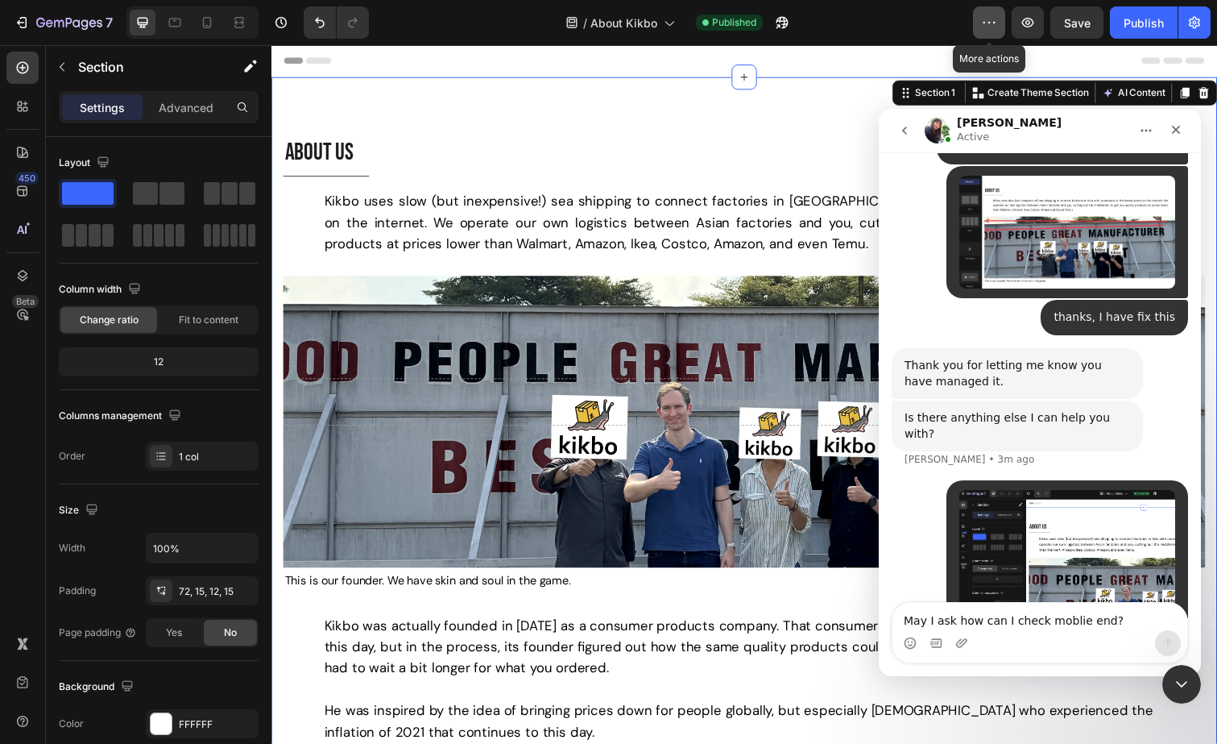
click at [980, 23] on button "button" at bounding box center [989, 22] width 32 height 32
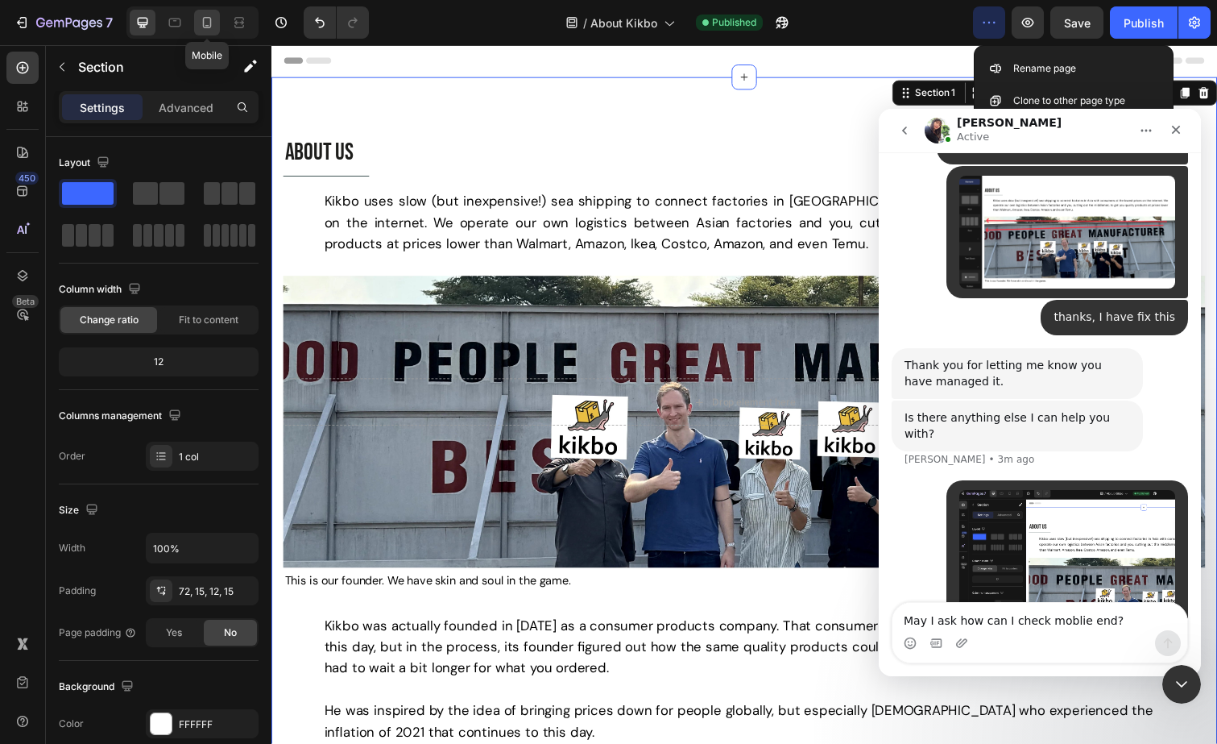
click at [211, 28] on icon at bounding box center [207, 22] width 16 height 16
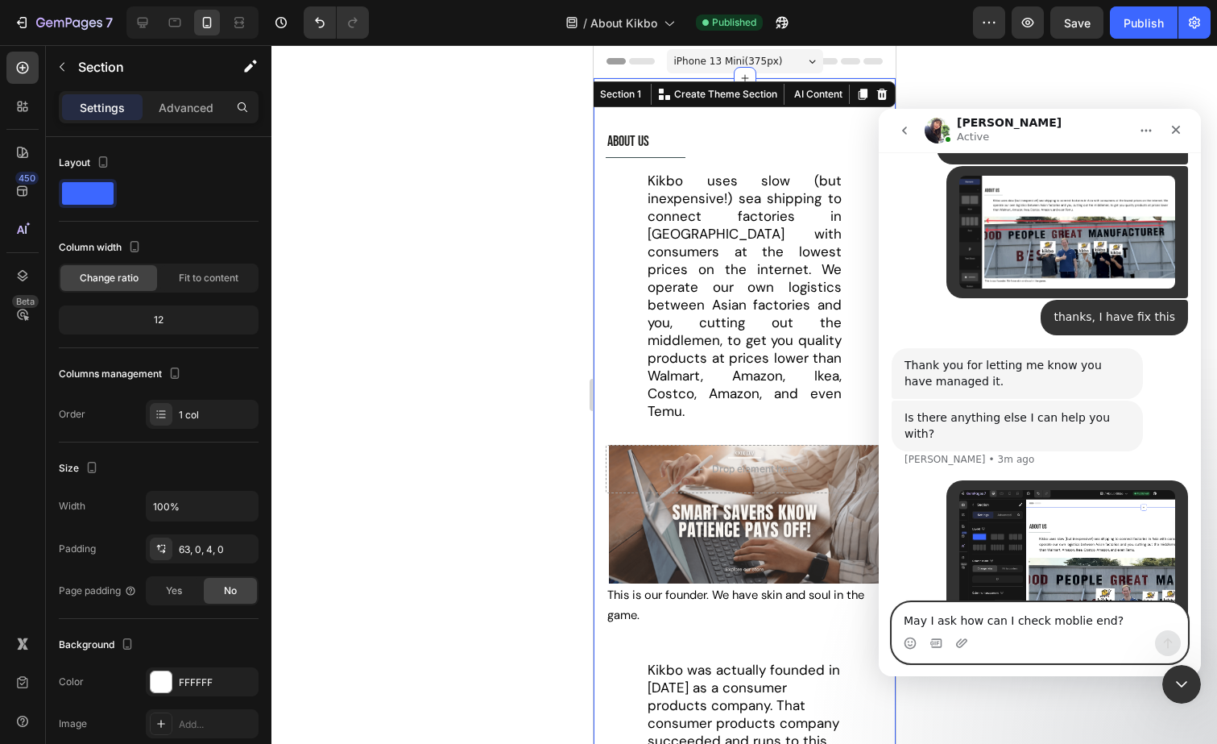
click at [1000, 626] on textarea "May I ask how can I check moblie end?" at bounding box center [1040, 616] width 295 height 27
click at [961, 625] on textarea "Message…" at bounding box center [1040, 616] width 295 height 27
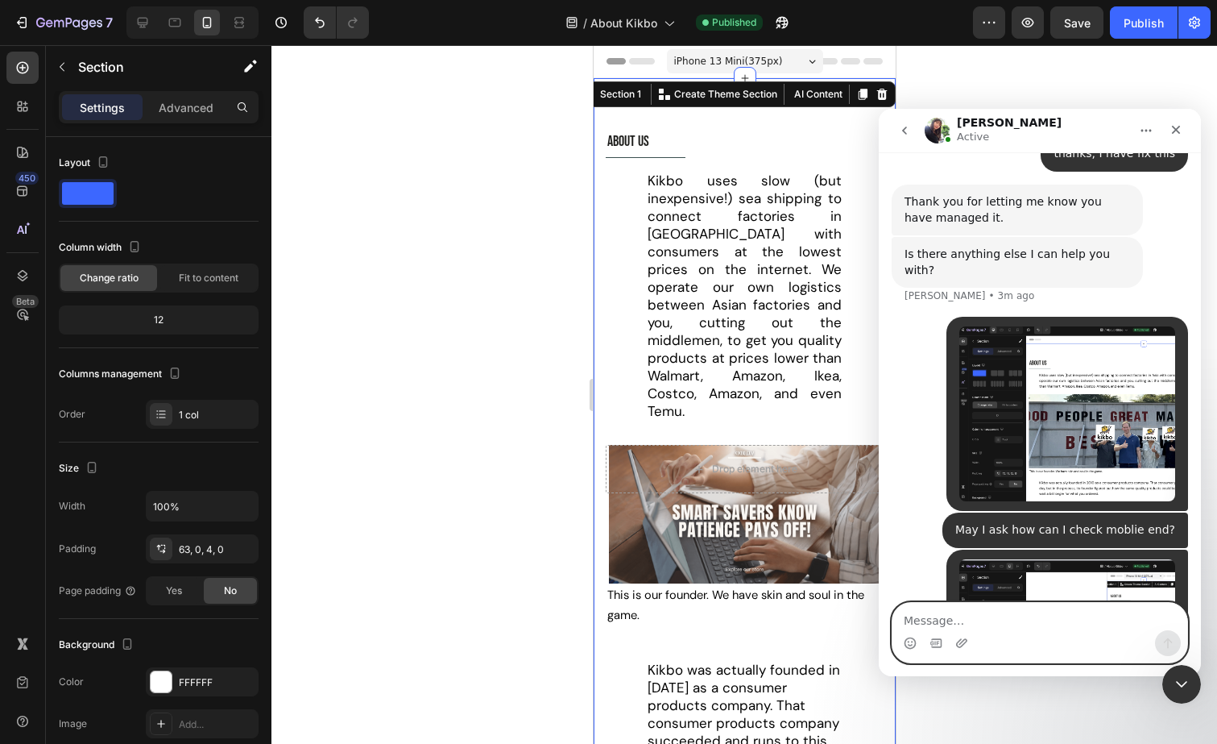
scroll to position [4939, 0]
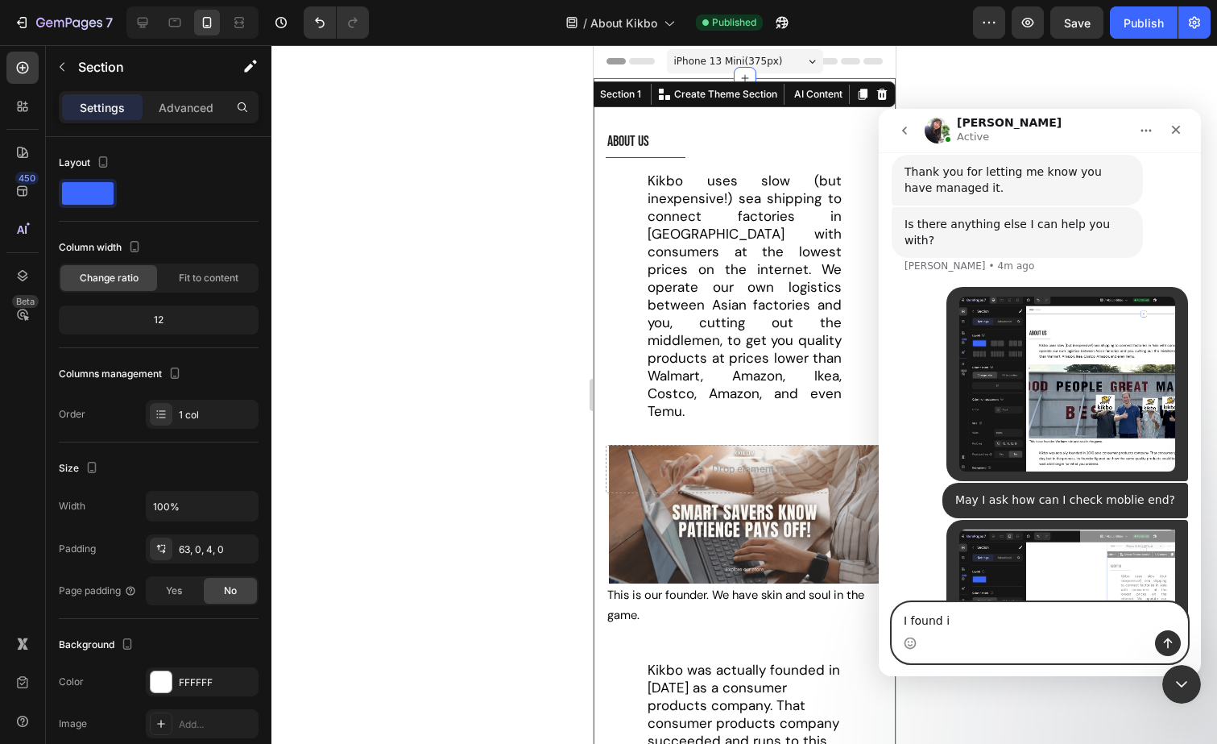
type textarea "I found it"
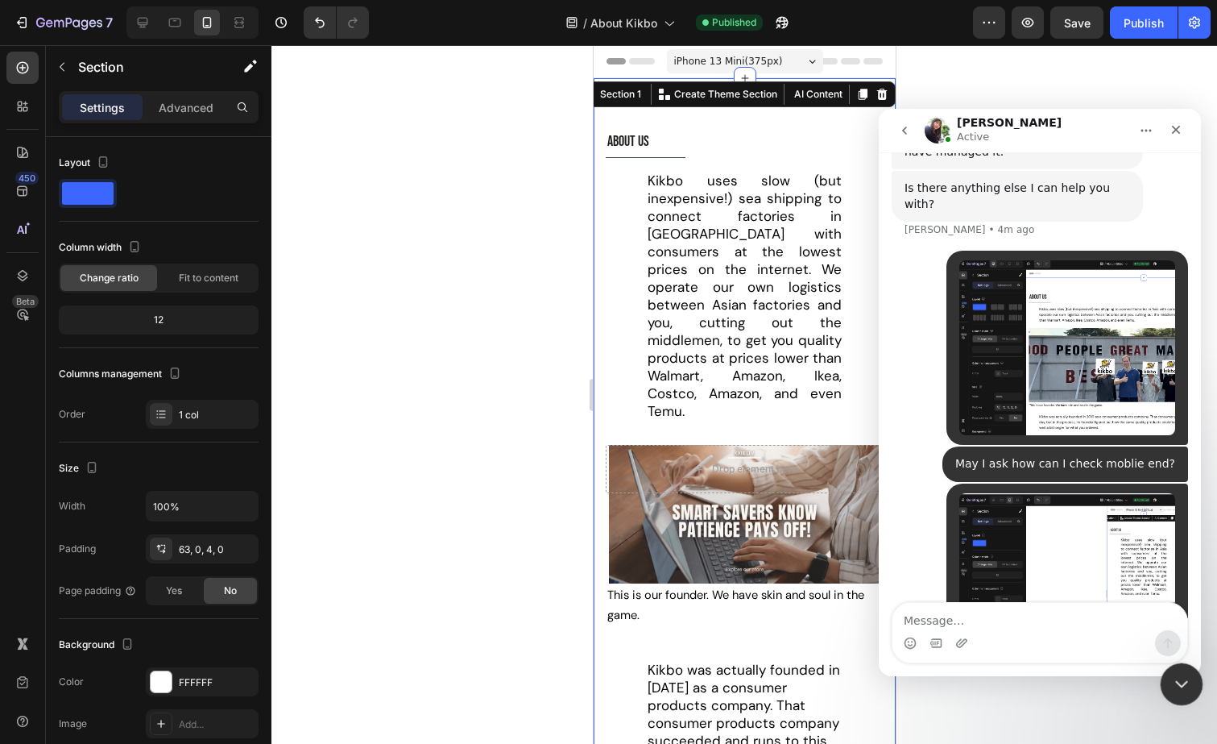
click at [1173, 669] on div "Close Intercom Messenger" at bounding box center [1179, 681] width 39 height 39
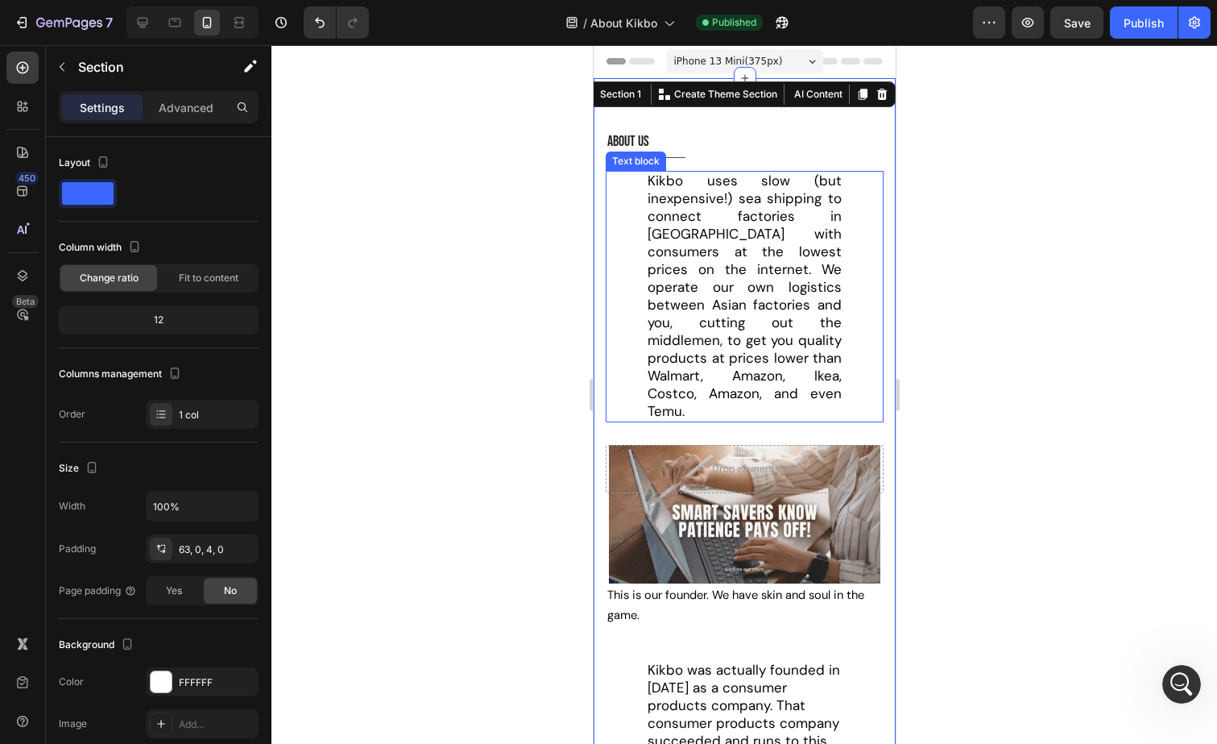
click at [748, 237] on span "Kikbo uses slow (but inexpensive!) sea shipping to connect factories in Asia wi…" at bounding box center [744, 296] width 194 height 248
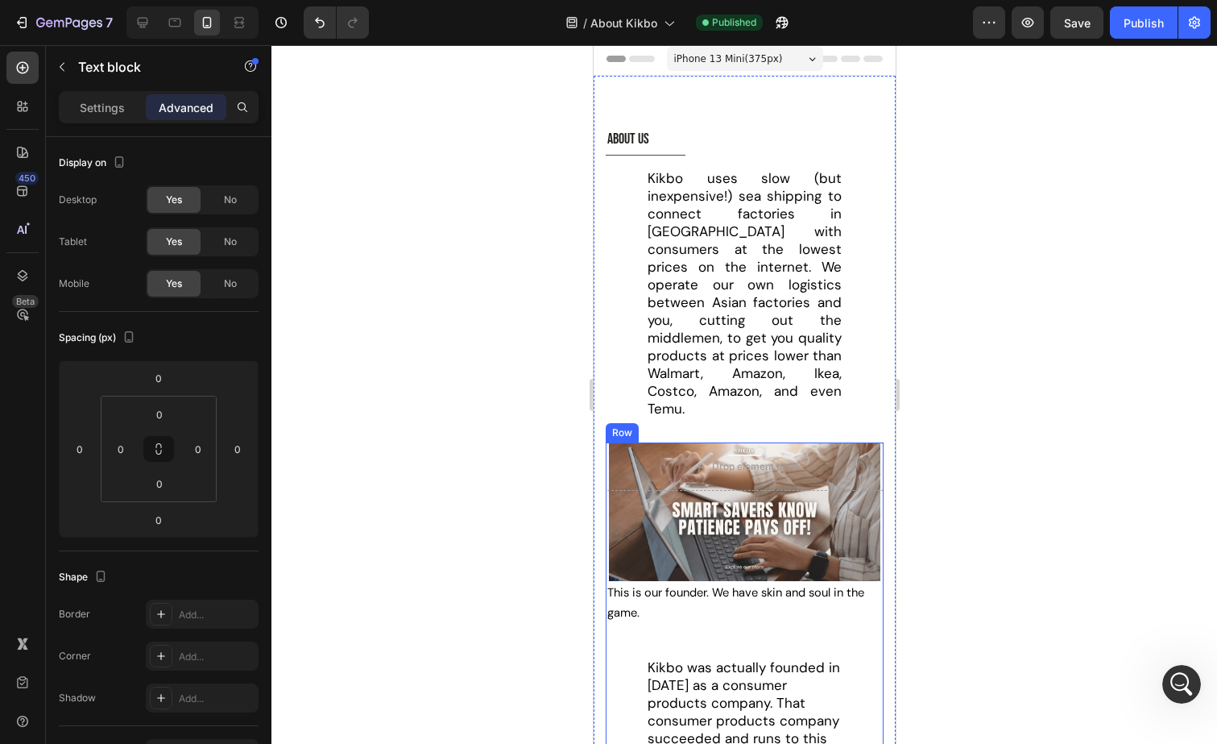
scroll to position [0, 0]
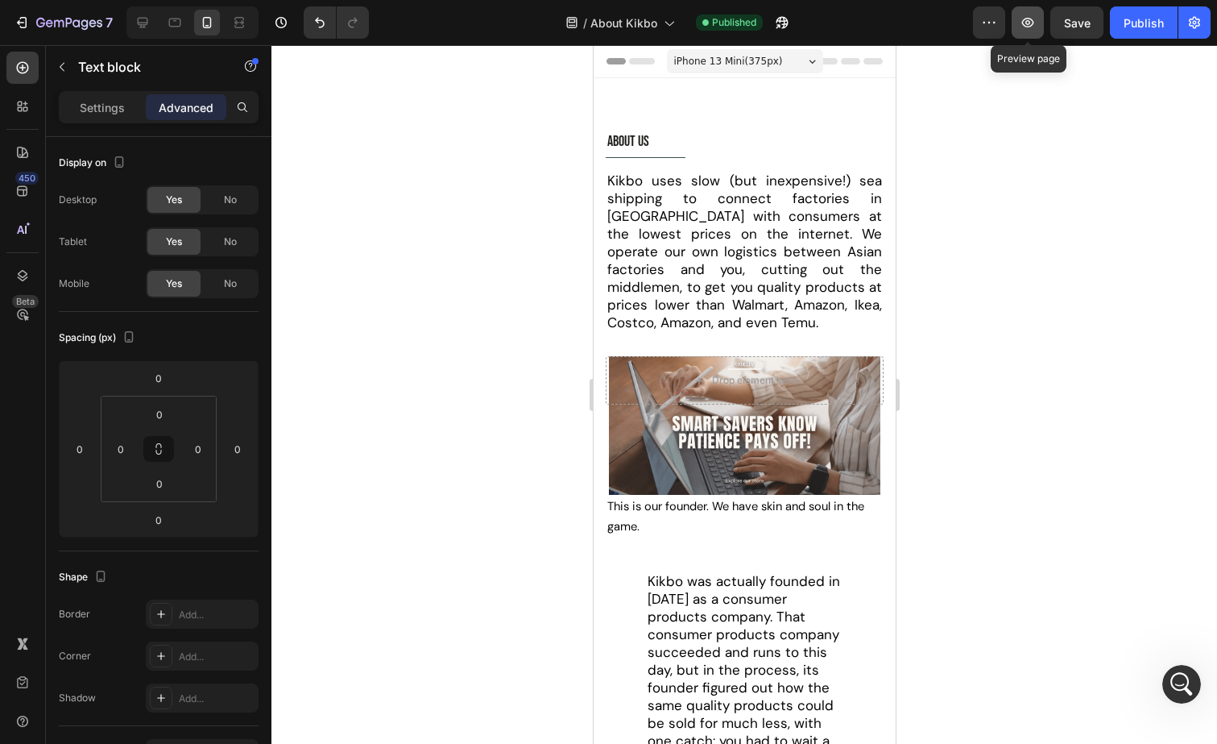
click at [1034, 25] on icon "button" at bounding box center [1028, 22] width 16 height 16
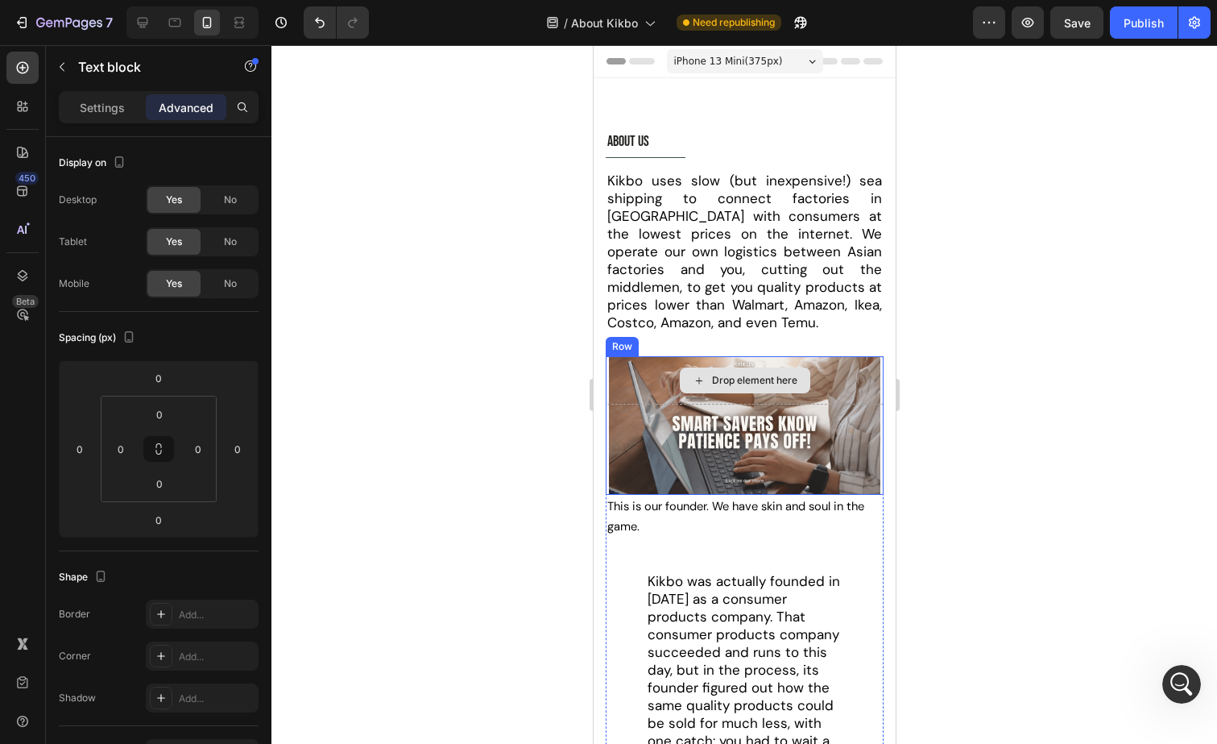
scroll to position [5037, 0]
click at [851, 368] on div "Drop element here" at bounding box center [744, 380] width 278 height 48
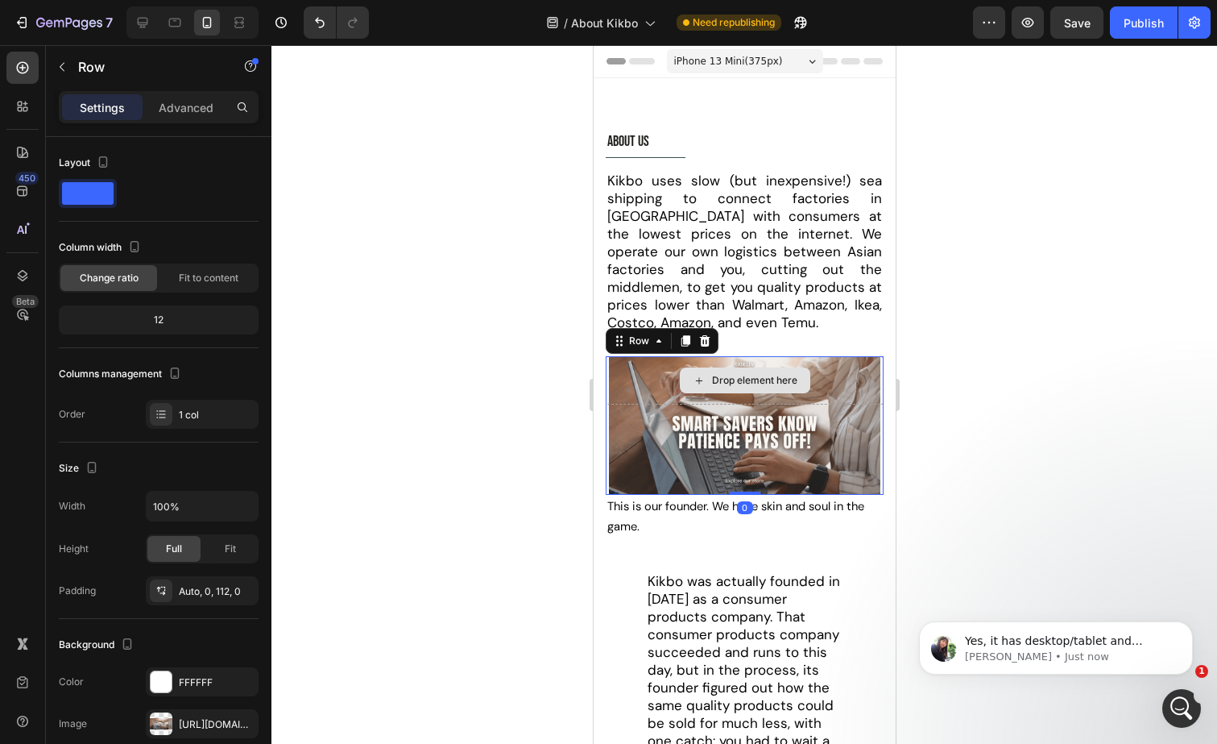
scroll to position [5055, 0]
click at [1026, 19] on icon "button" at bounding box center [1028, 22] width 16 height 16
click at [1108, 653] on p "[PERSON_NAME] • Just now" at bounding box center [1069, 656] width 208 height 14
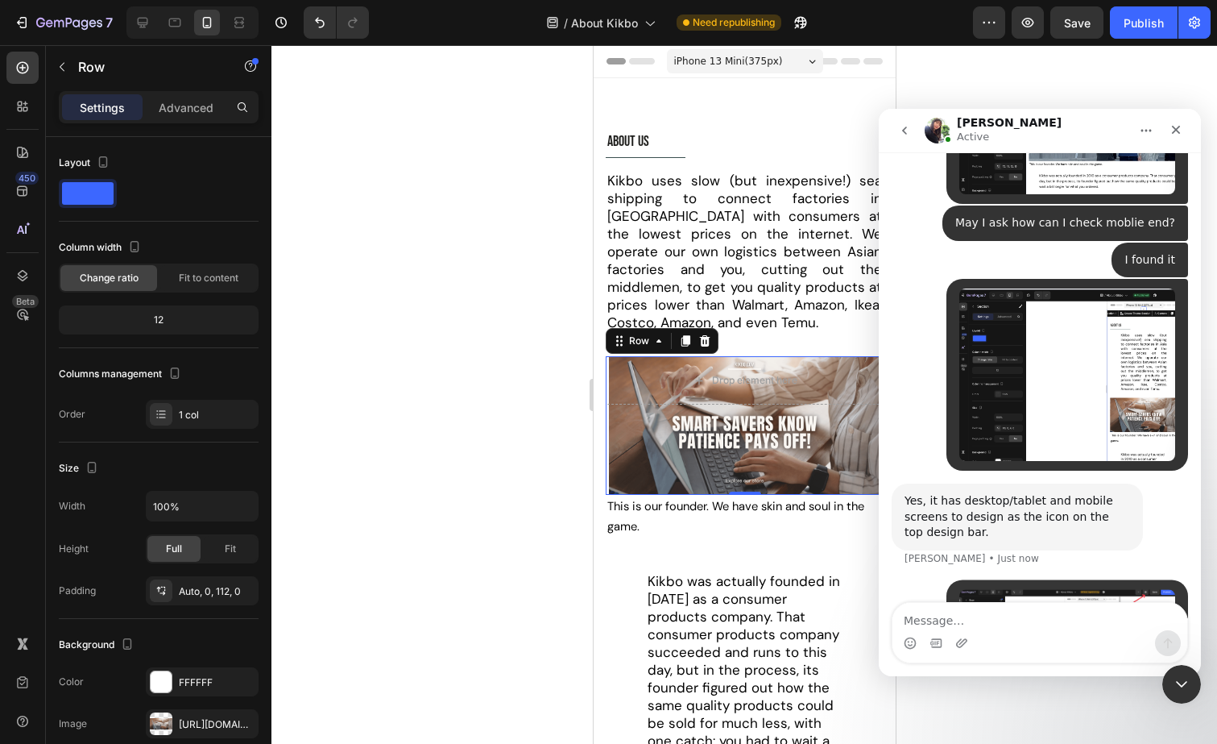
scroll to position [5217, 0]
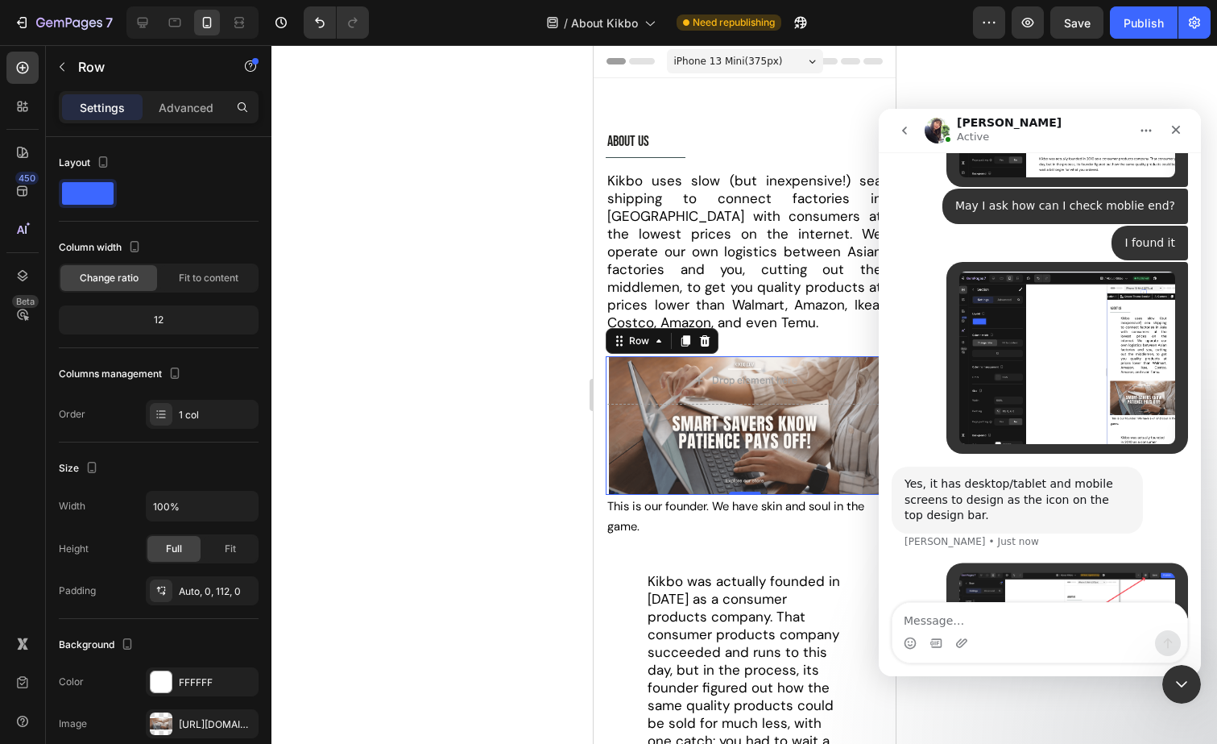
click at [1003, 619] on textarea "Message…" at bounding box center [1040, 616] width 295 height 27
type textarea "but when I click preview, it's desk"
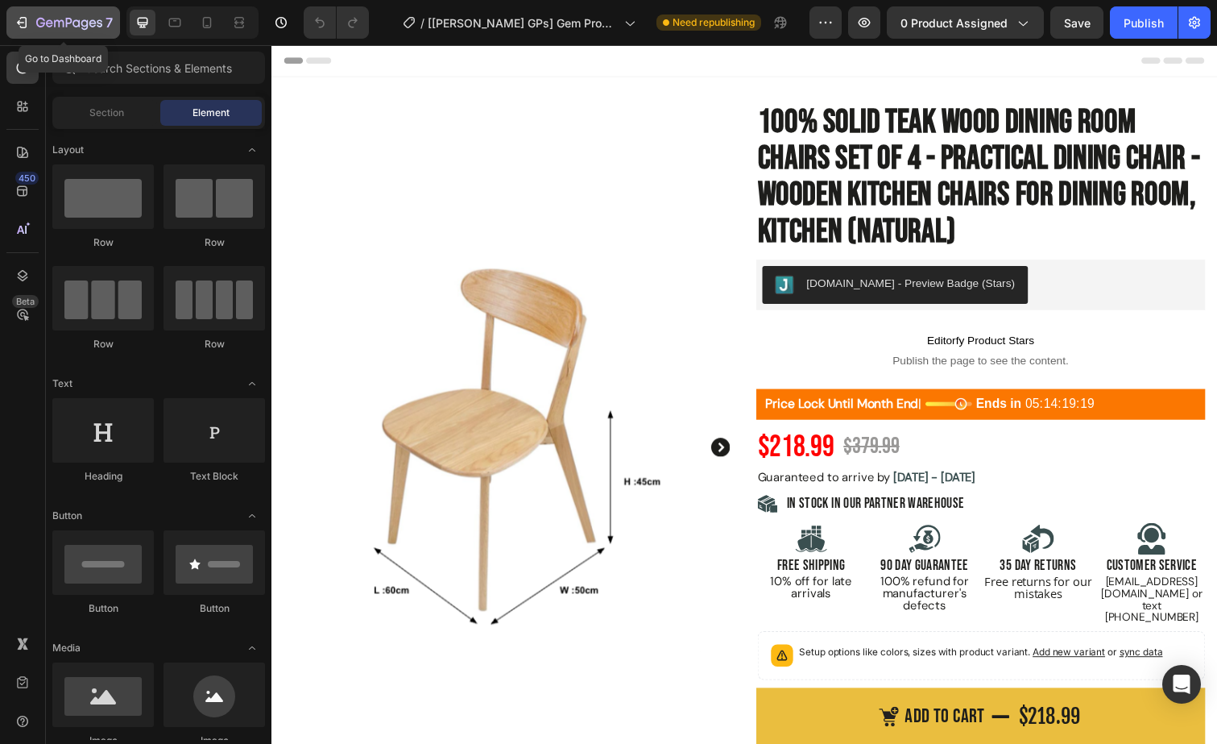
click at [27, 26] on icon "button" at bounding box center [22, 22] width 16 height 16
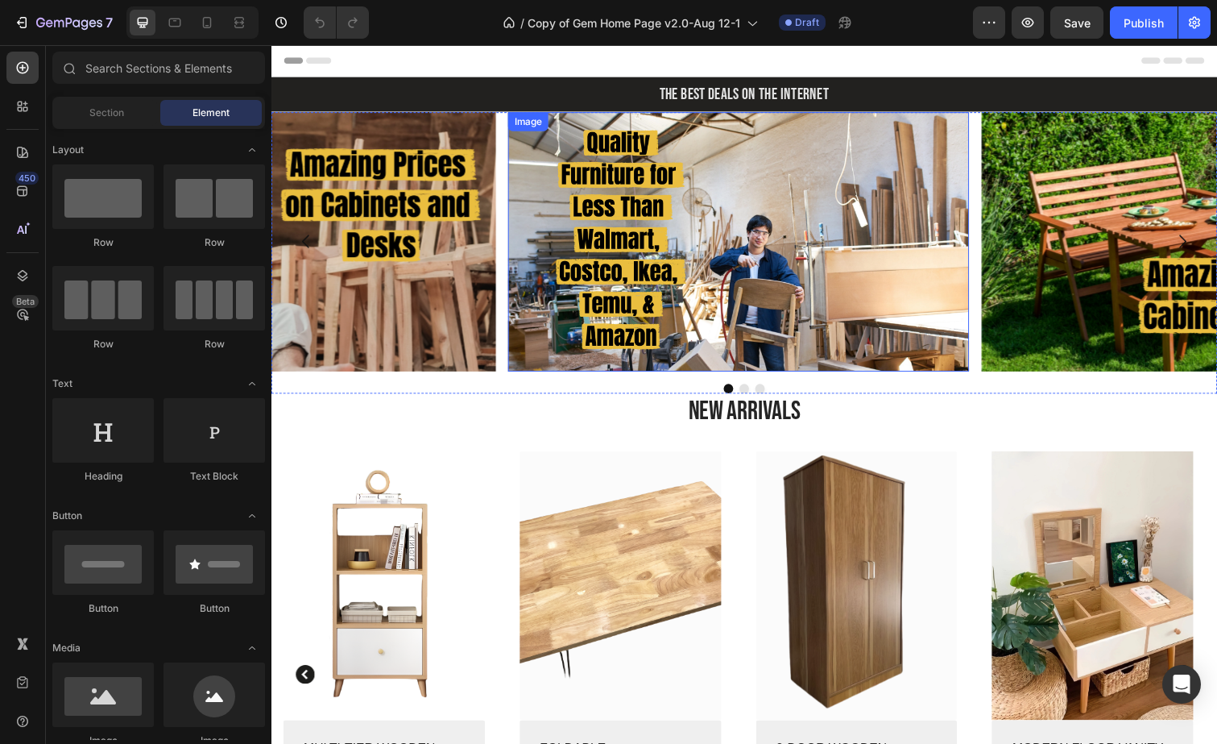
click at [868, 277] on img at bounding box center [748, 246] width 471 height 265
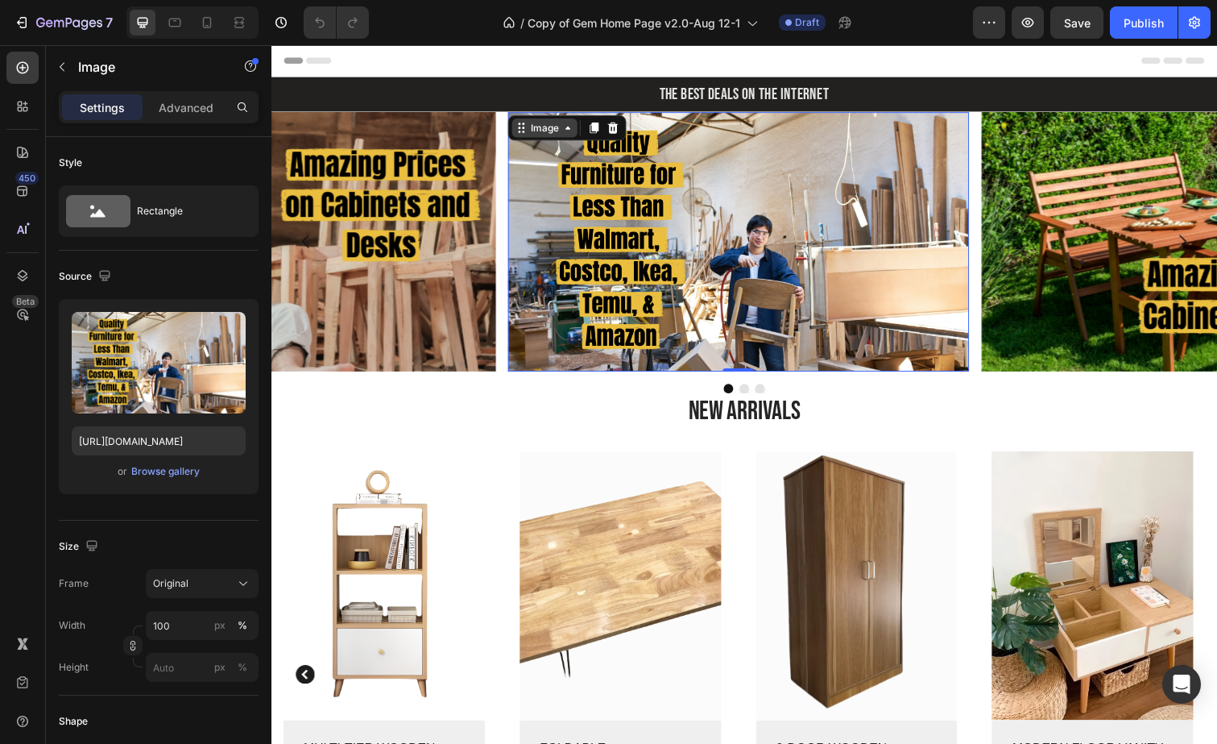
click at [566, 135] on div "Image" at bounding box center [550, 129] width 35 height 14
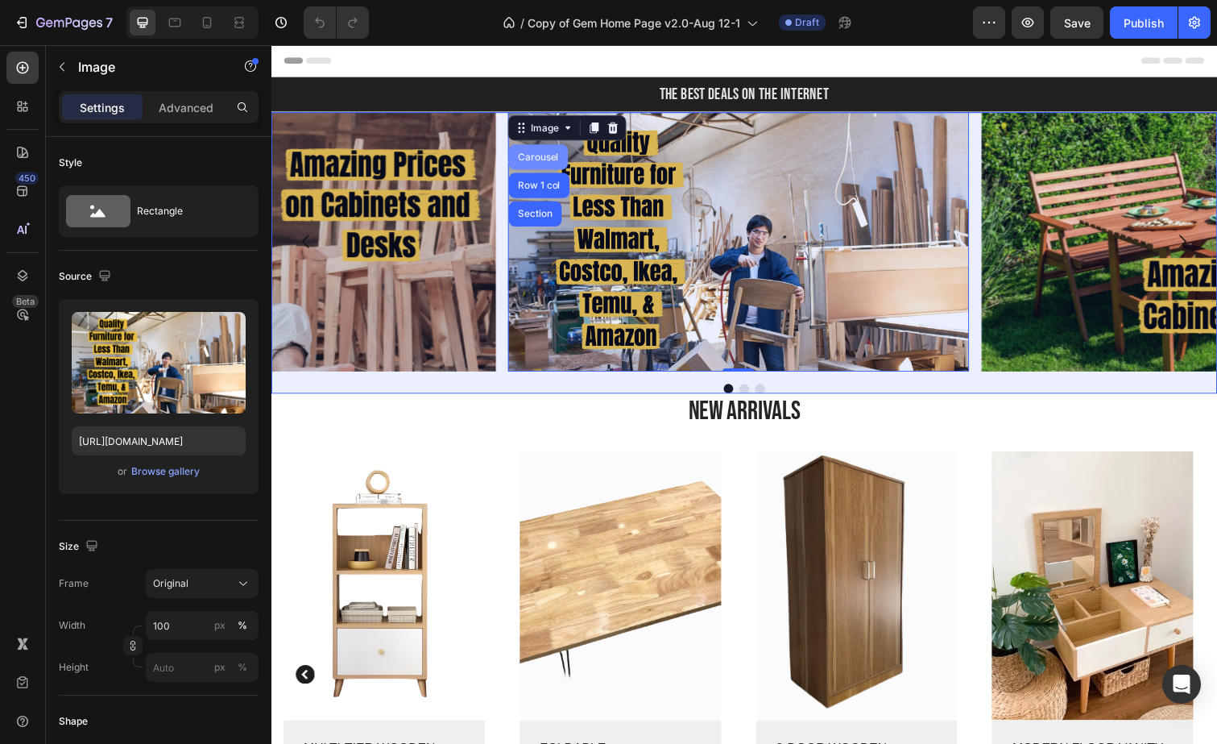
click at [548, 162] on div "Carousel" at bounding box center [544, 160] width 48 height 10
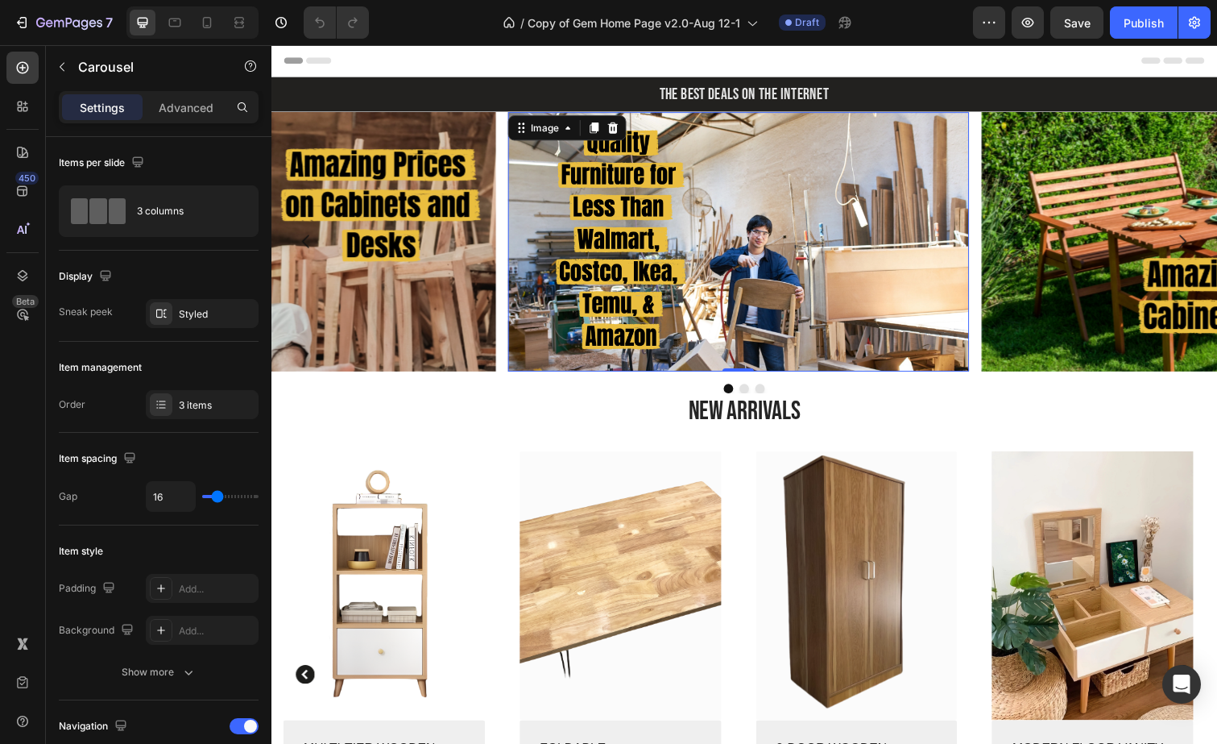
click at [639, 174] on img at bounding box center [748, 246] width 471 height 265
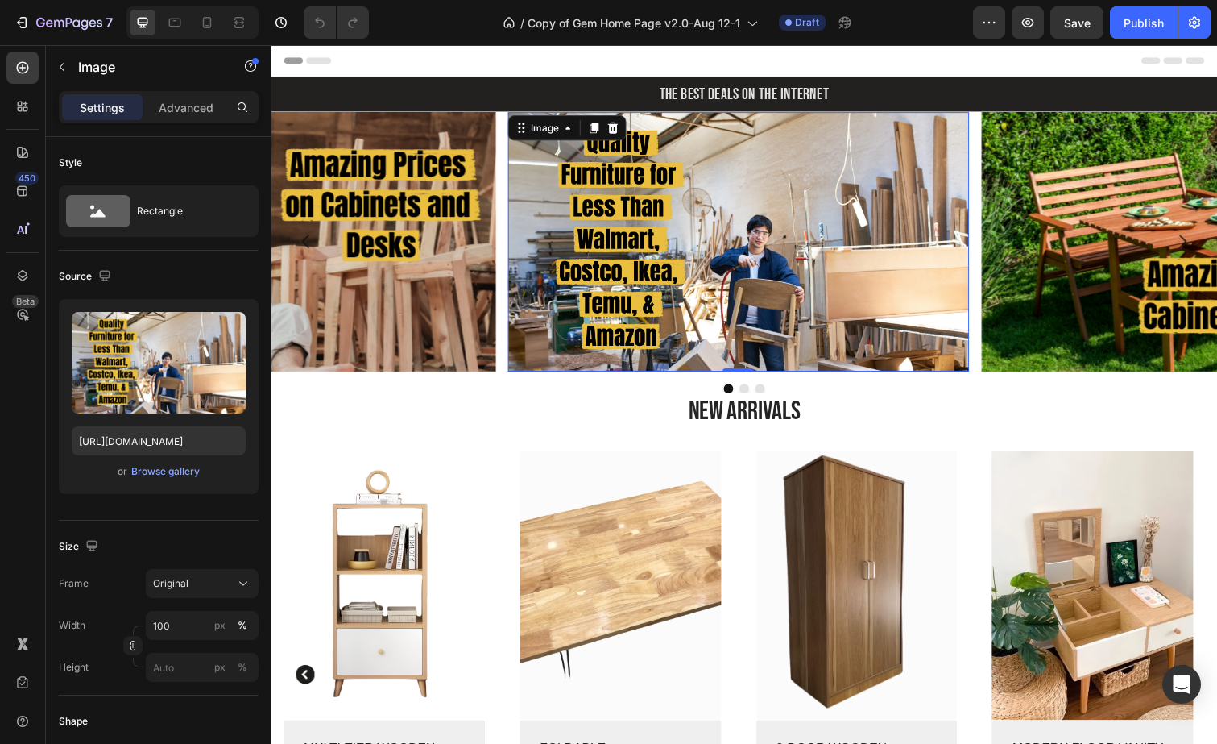
click at [636, 284] on img at bounding box center [748, 246] width 471 height 265
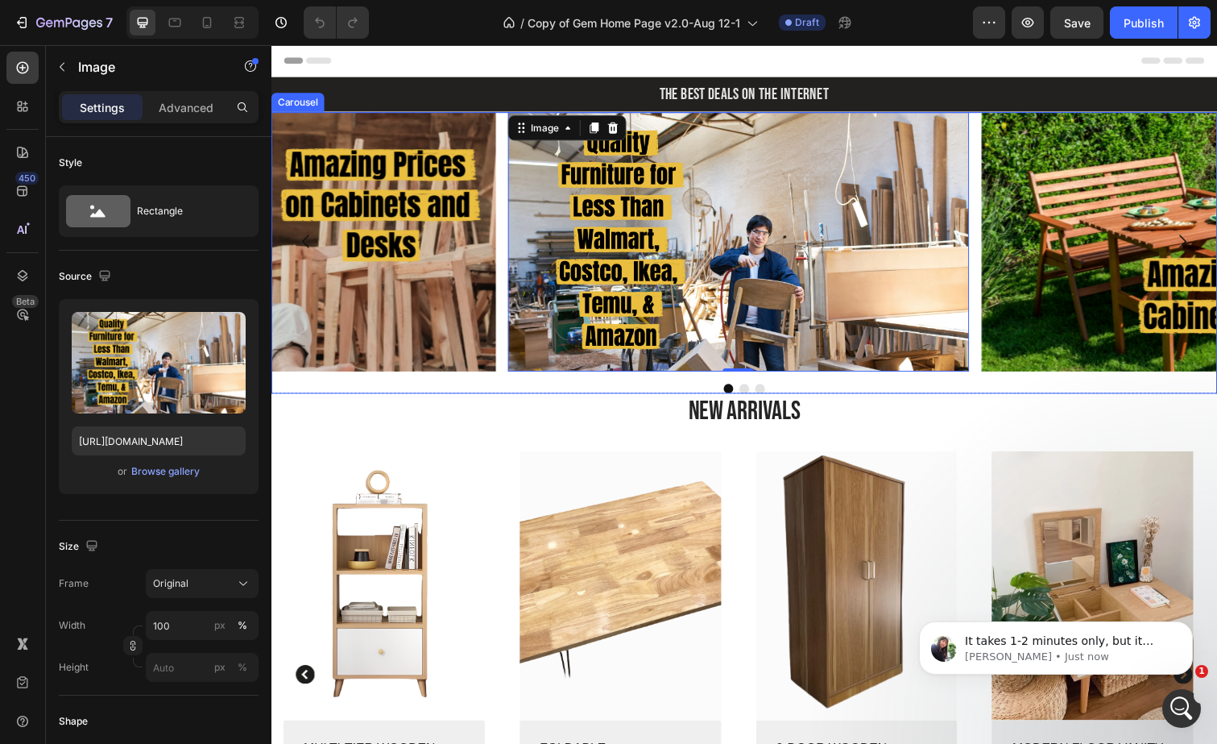
click at [750, 394] on button "Dot" at bounding box center [755, 396] width 10 height 10
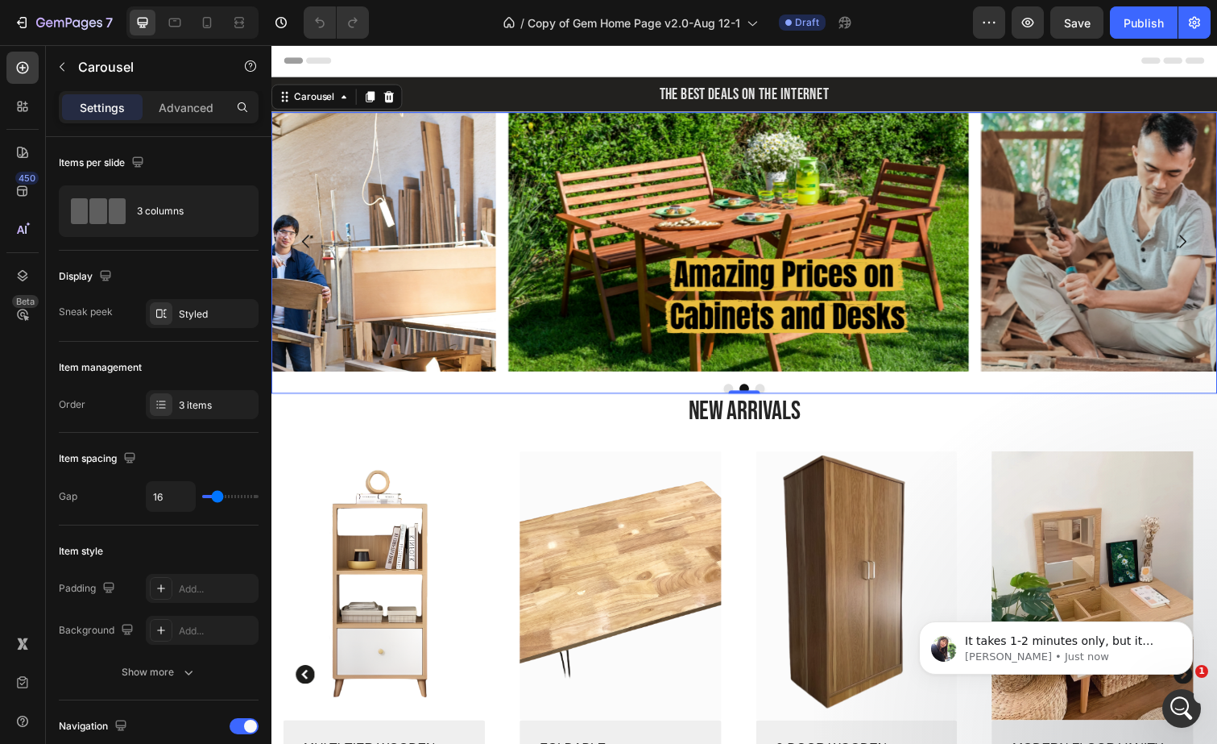
click at [768, 396] on button "Dot" at bounding box center [771, 396] width 10 height 10
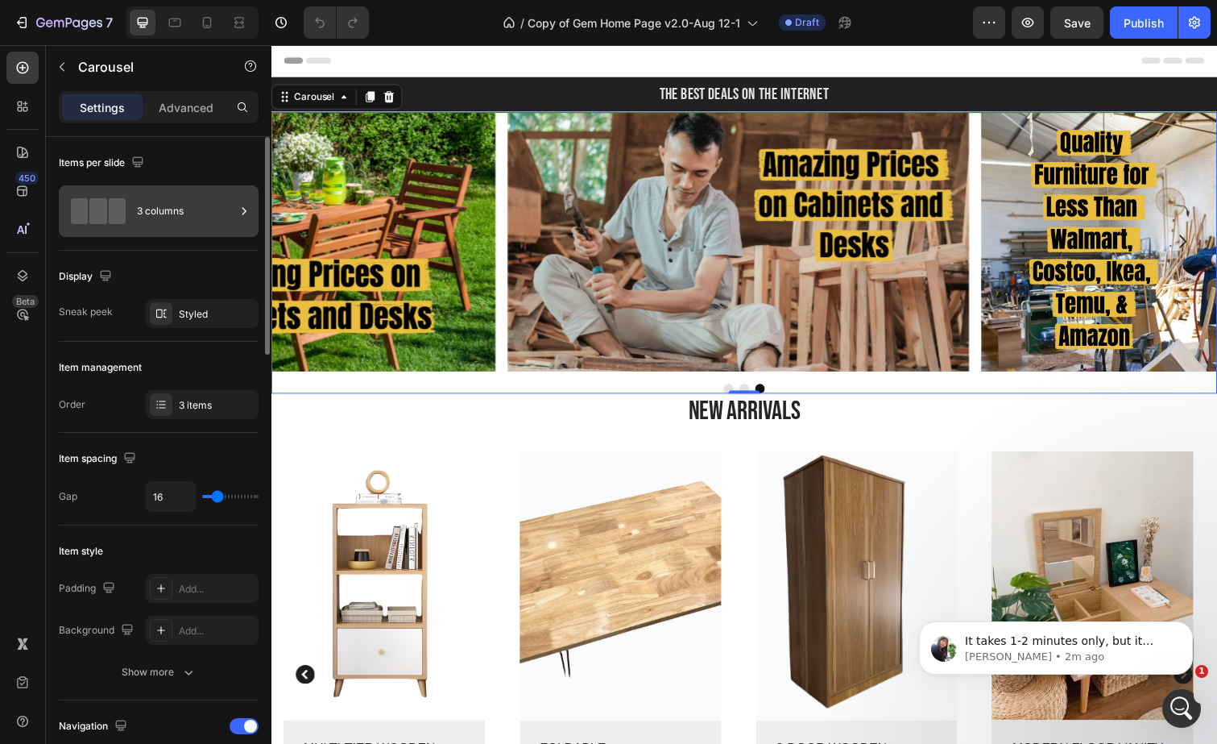
click at [214, 200] on div "3 columns" at bounding box center [186, 211] width 98 height 37
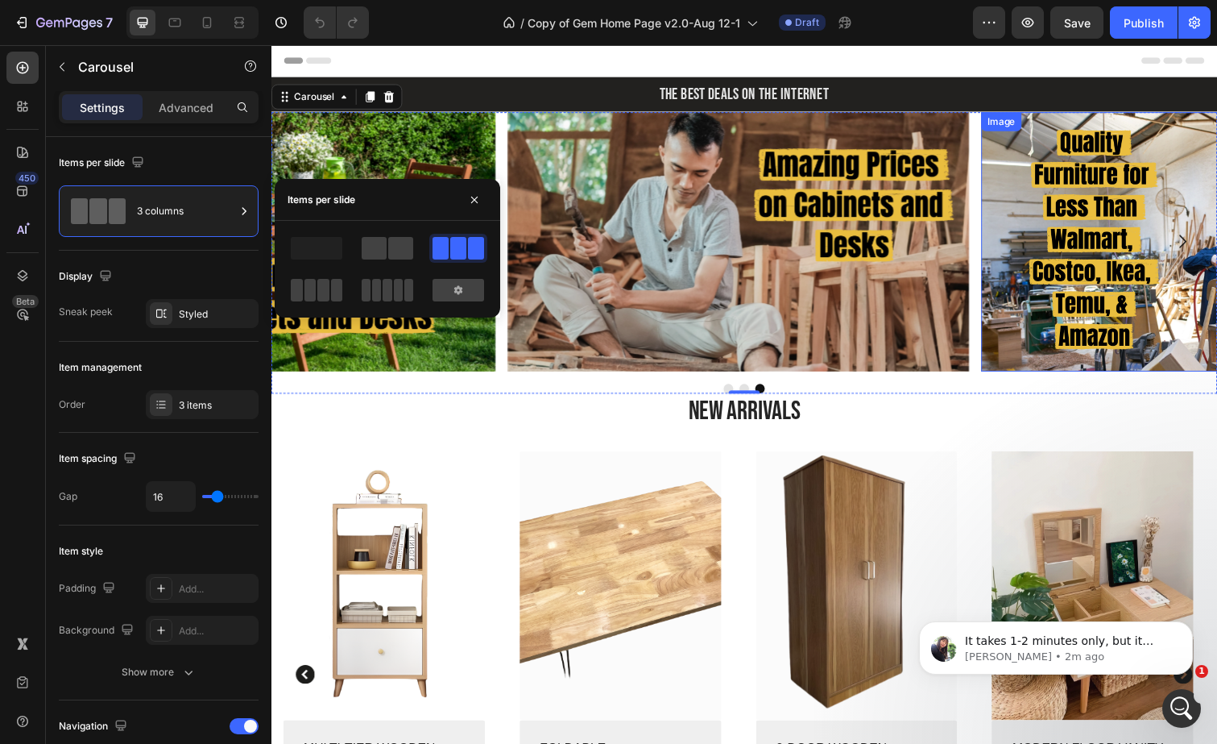
click at [1139, 261] on img at bounding box center [1232, 246] width 471 height 265
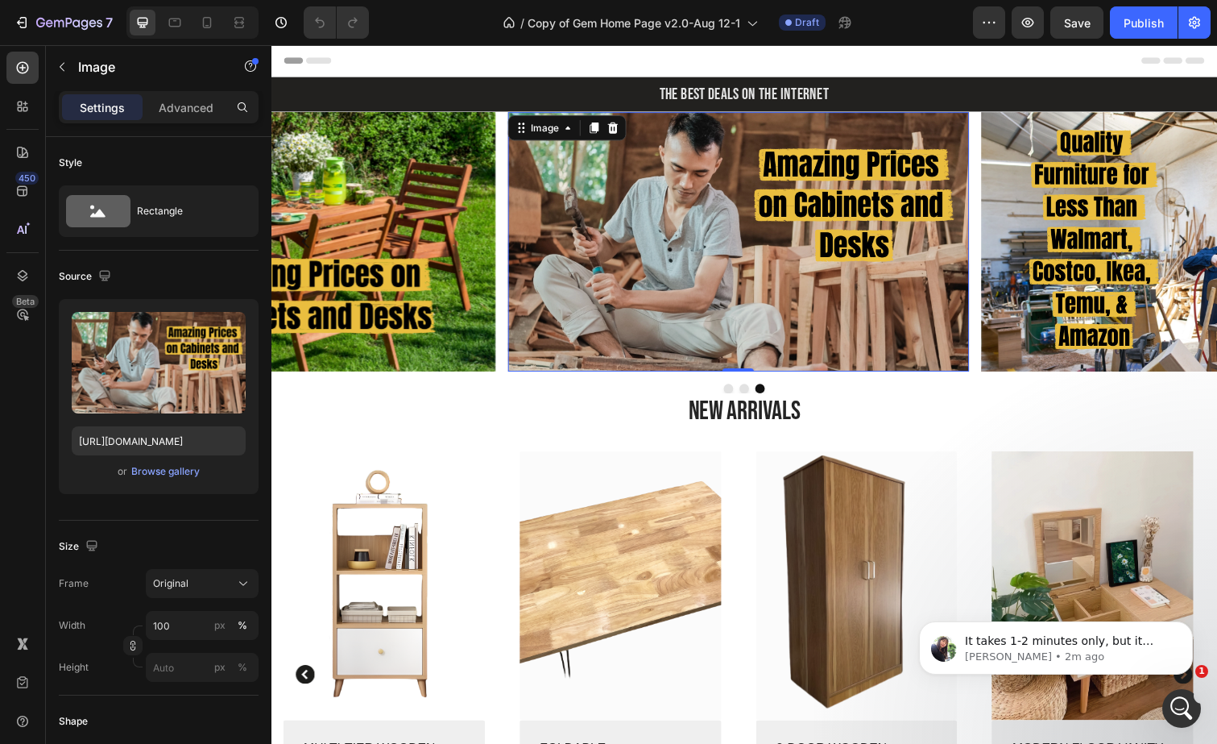
click at [815, 174] on img at bounding box center [748, 246] width 471 height 265
click at [547, 128] on div "Image" at bounding box center [550, 129] width 35 height 14
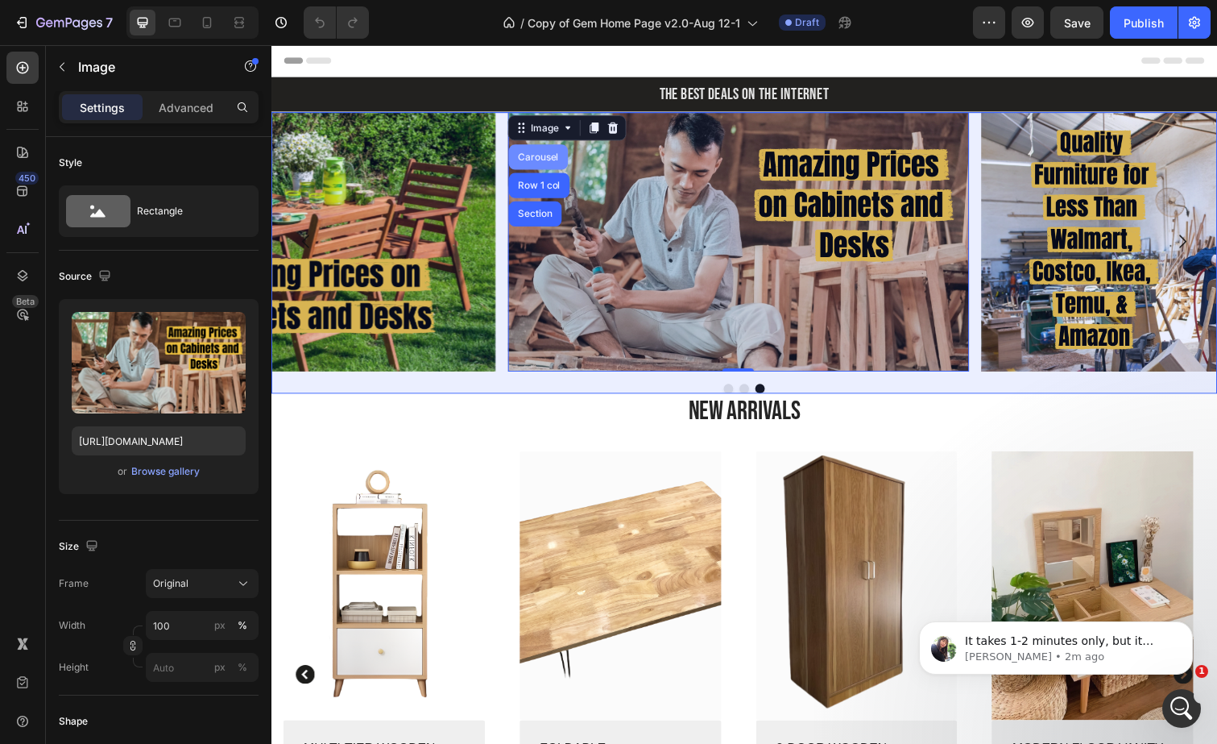
click at [541, 157] on div "Carousel" at bounding box center [544, 160] width 48 height 10
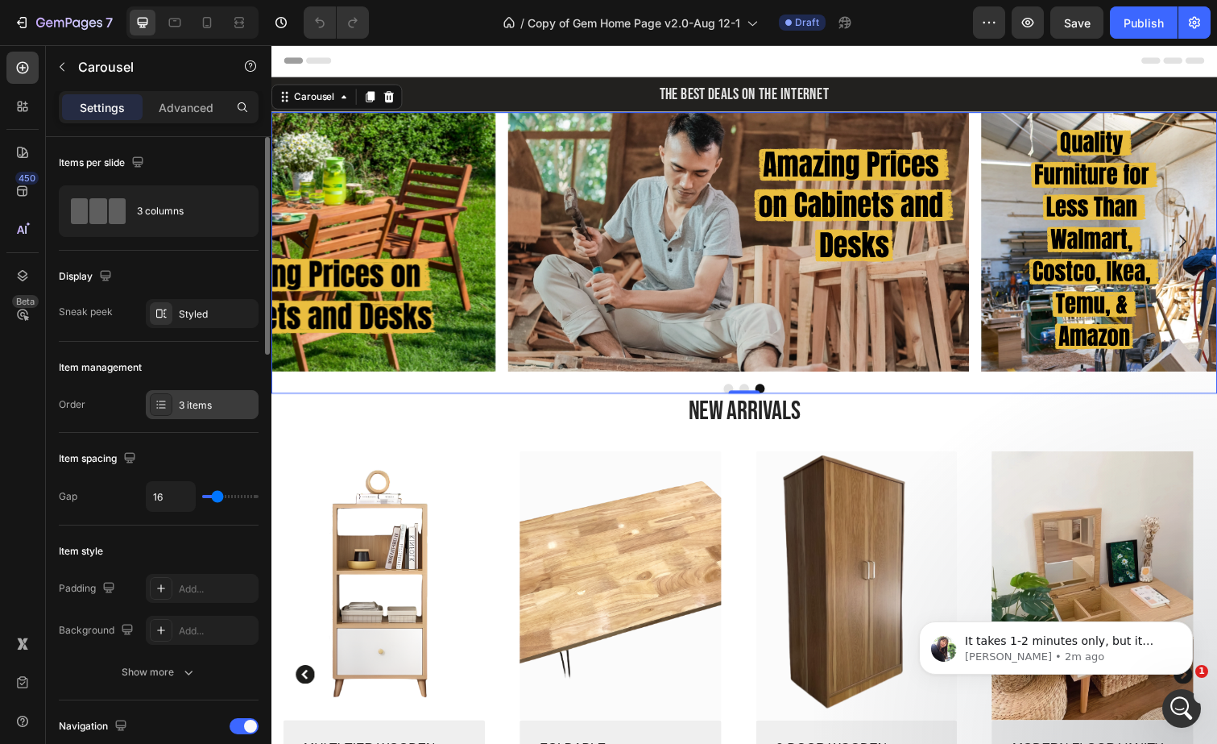
click at [166, 401] on icon at bounding box center [161, 404] width 13 height 13
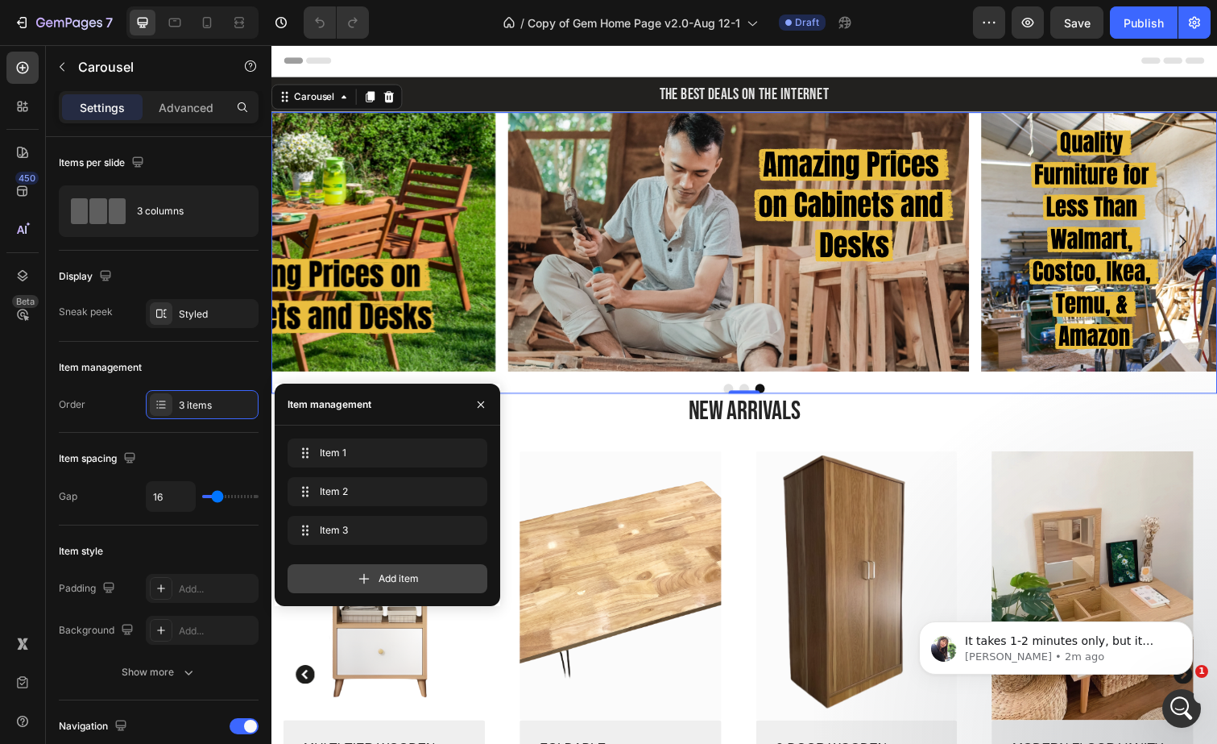
click at [382, 569] on div "Add item" at bounding box center [388, 578] width 200 height 29
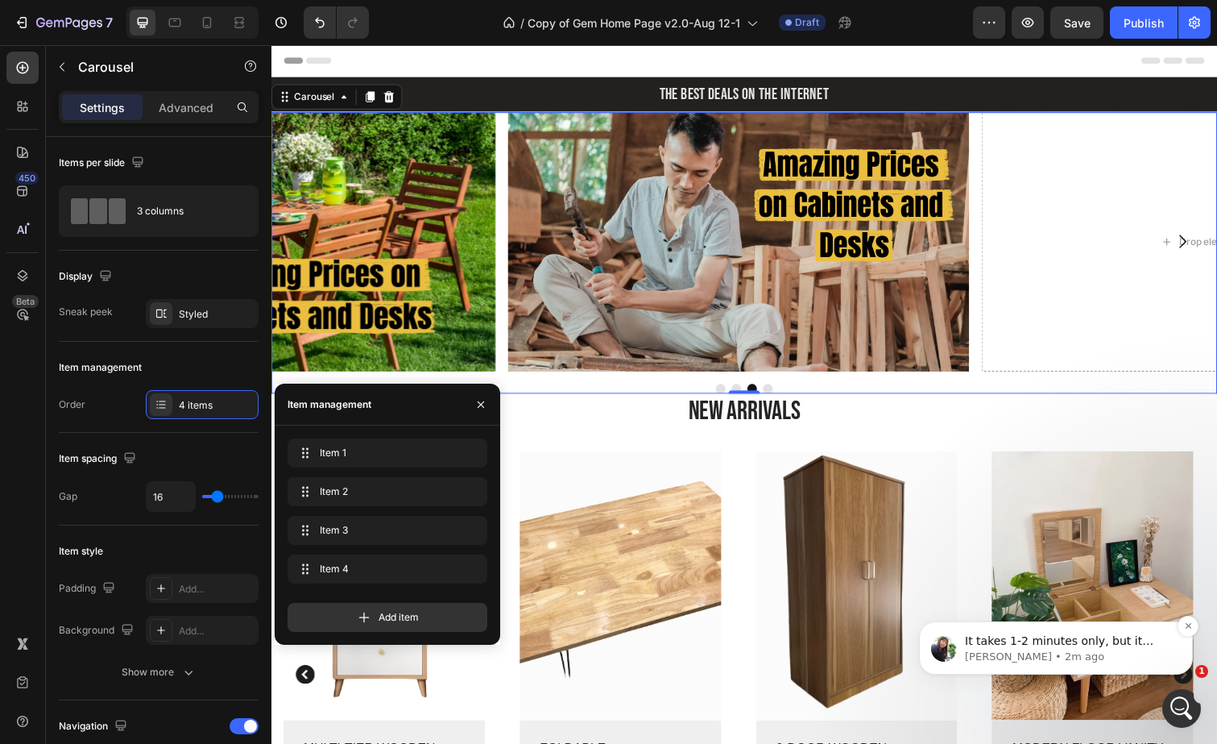
click at [1010, 649] on p "It takes 1-2 minutes only, but it means a lot to [GEOGRAPHIC_DATA]. Cannot wait…" at bounding box center [1069, 641] width 208 height 16
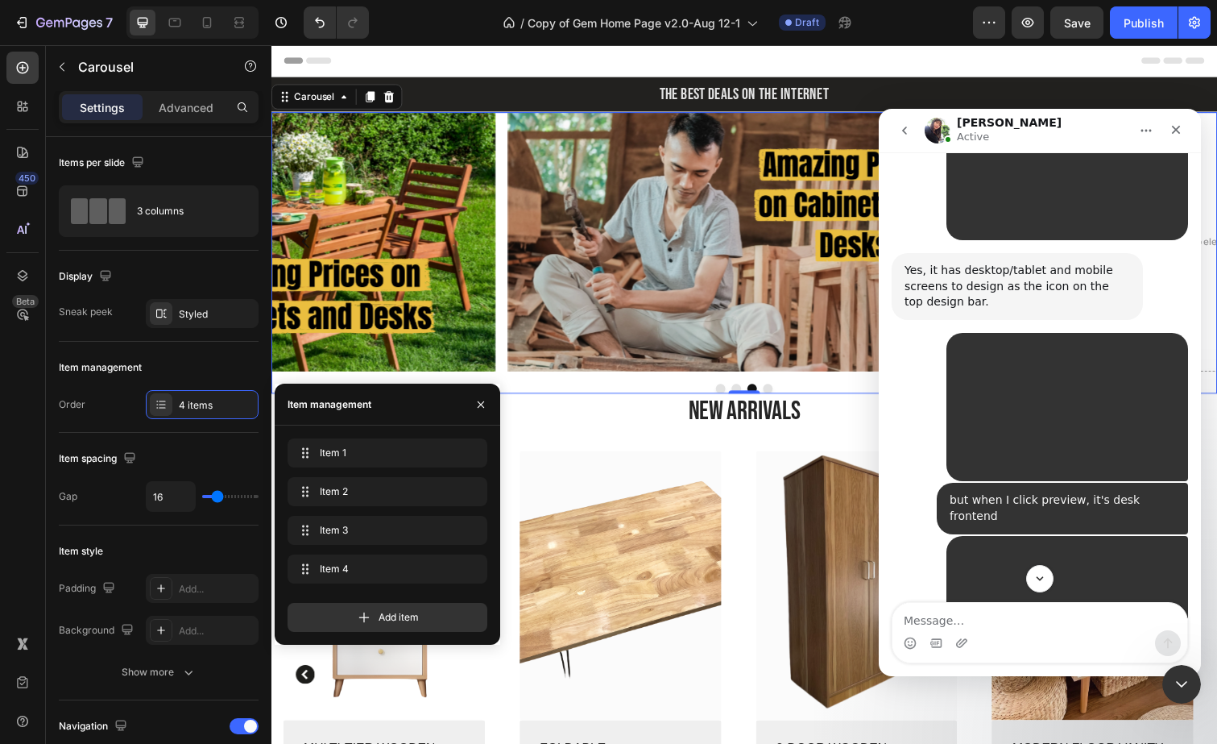
scroll to position [6046, 0]
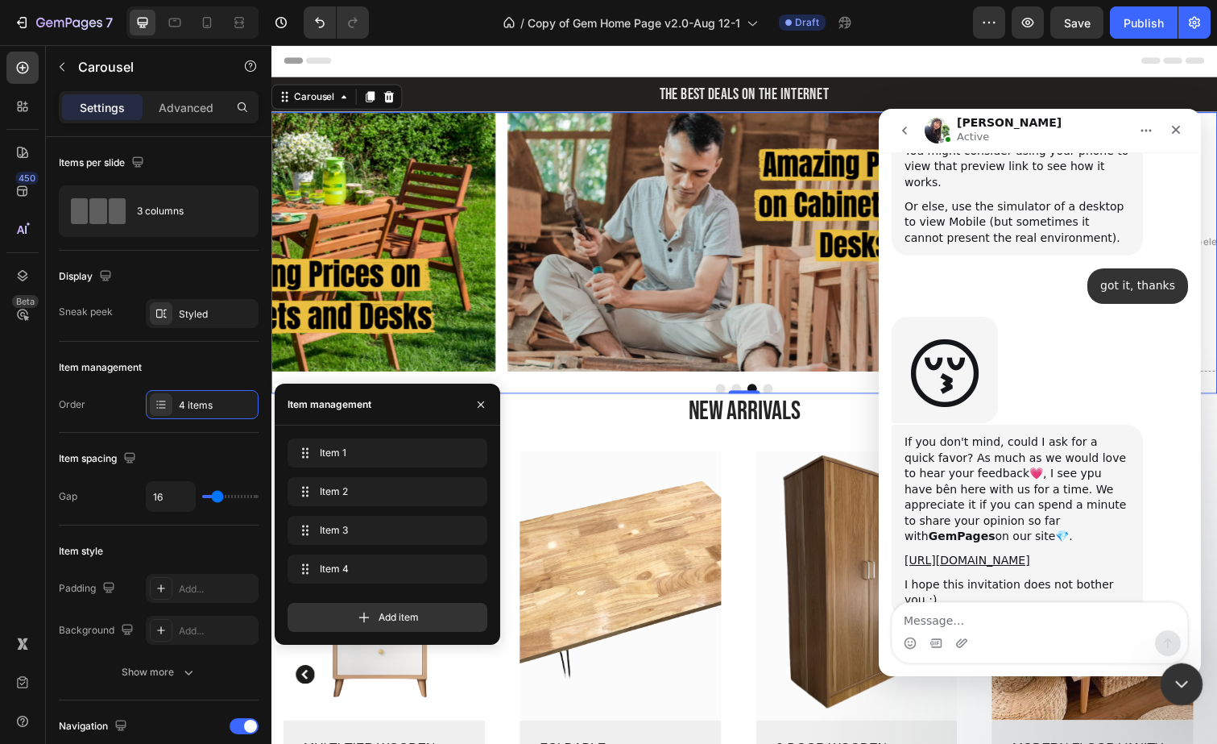
click at [1187, 690] on icon "Close Intercom Messenger" at bounding box center [1179, 681] width 19 height 19
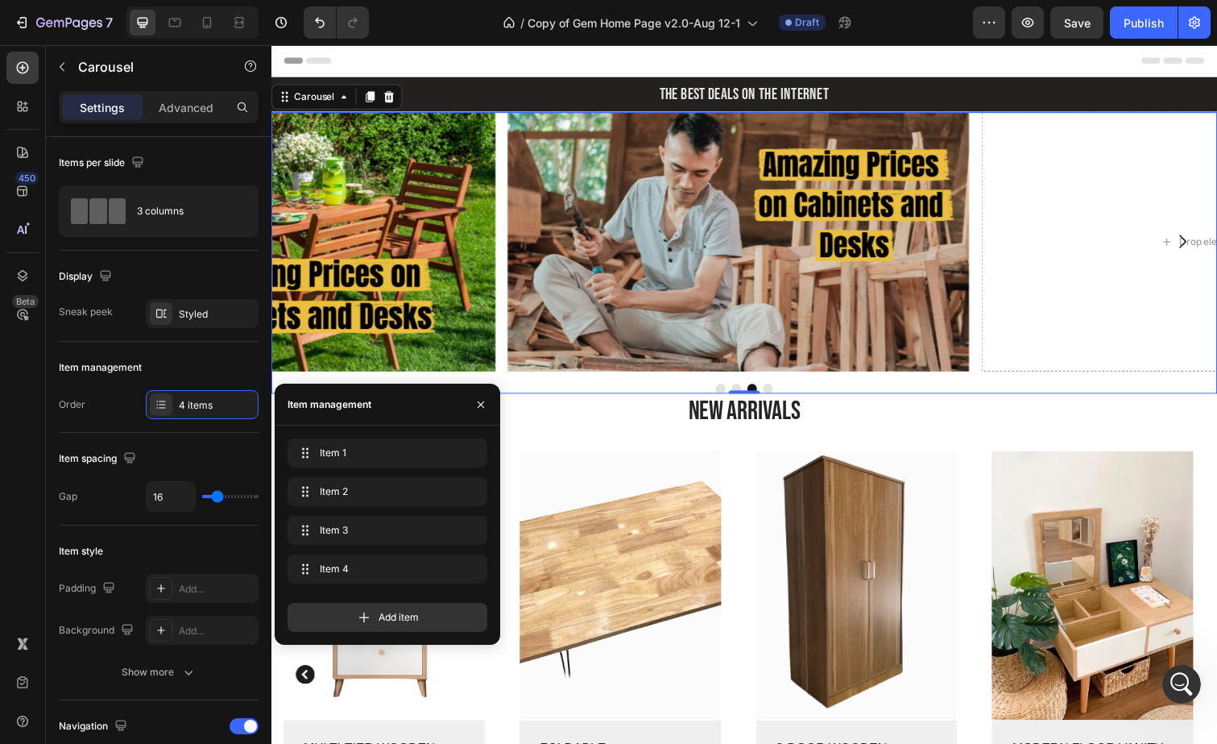
scroll to position [6019, 0]
click at [1079, 350] on div "Drop element here" at bounding box center [1232, 246] width 471 height 265
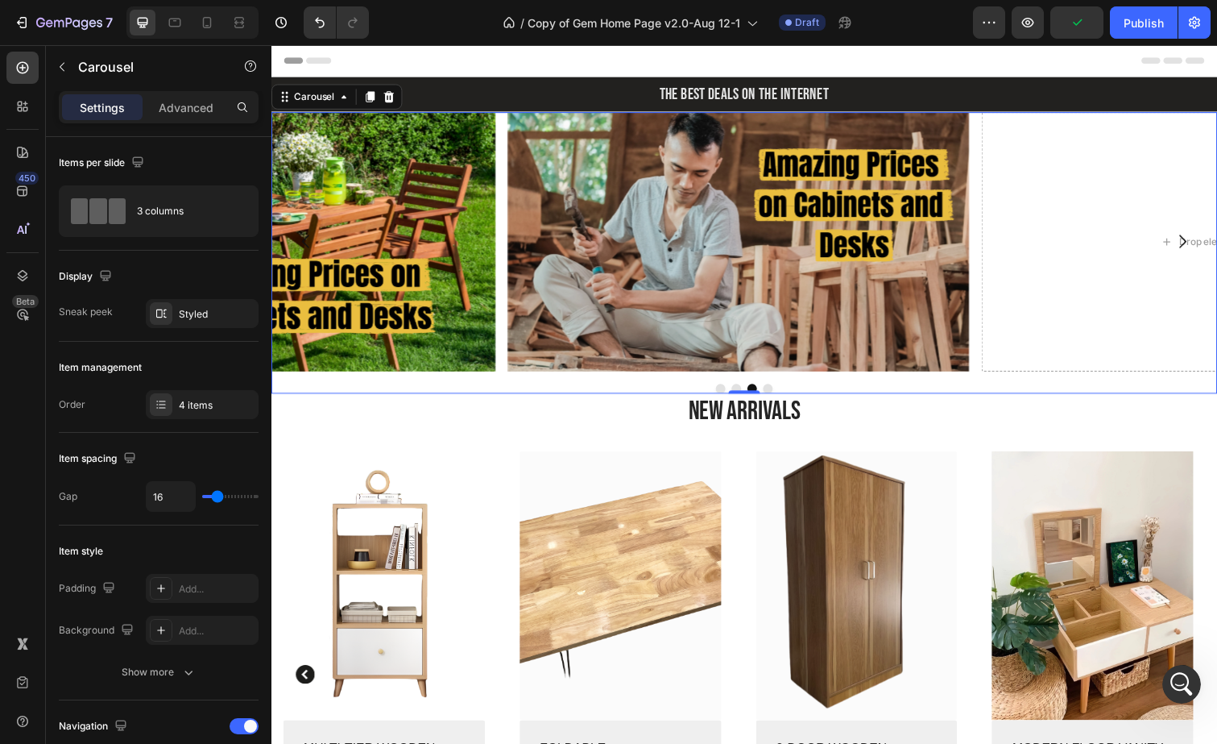
click at [1193, 240] on icon "Carousel Next Arrow" at bounding box center [1202, 245] width 19 height 19
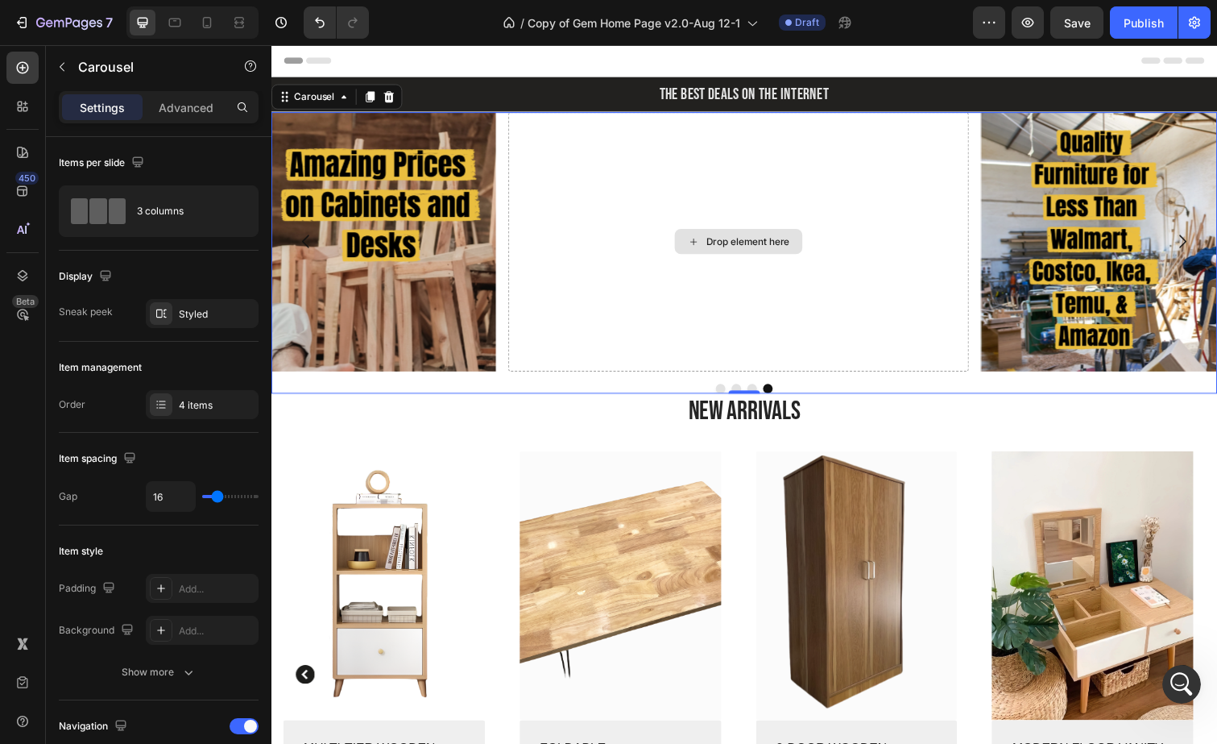
click at [751, 188] on div "Drop element here" at bounding box center [748, 246] width 471 height 265
click at [72, 72] on button "button" at bounding box center [62, 67] width 26 height 26
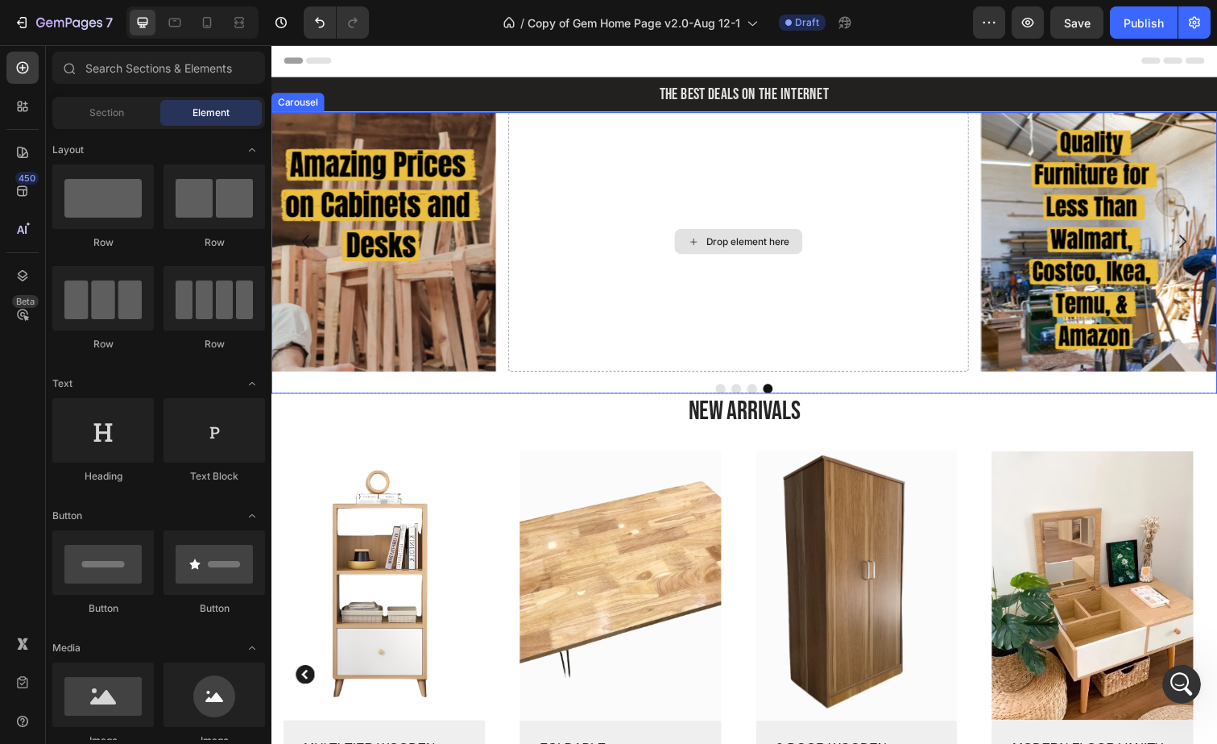
click at [603, 216] on div "Drop element here" at bounding box center [748, 246] width 471 height 265
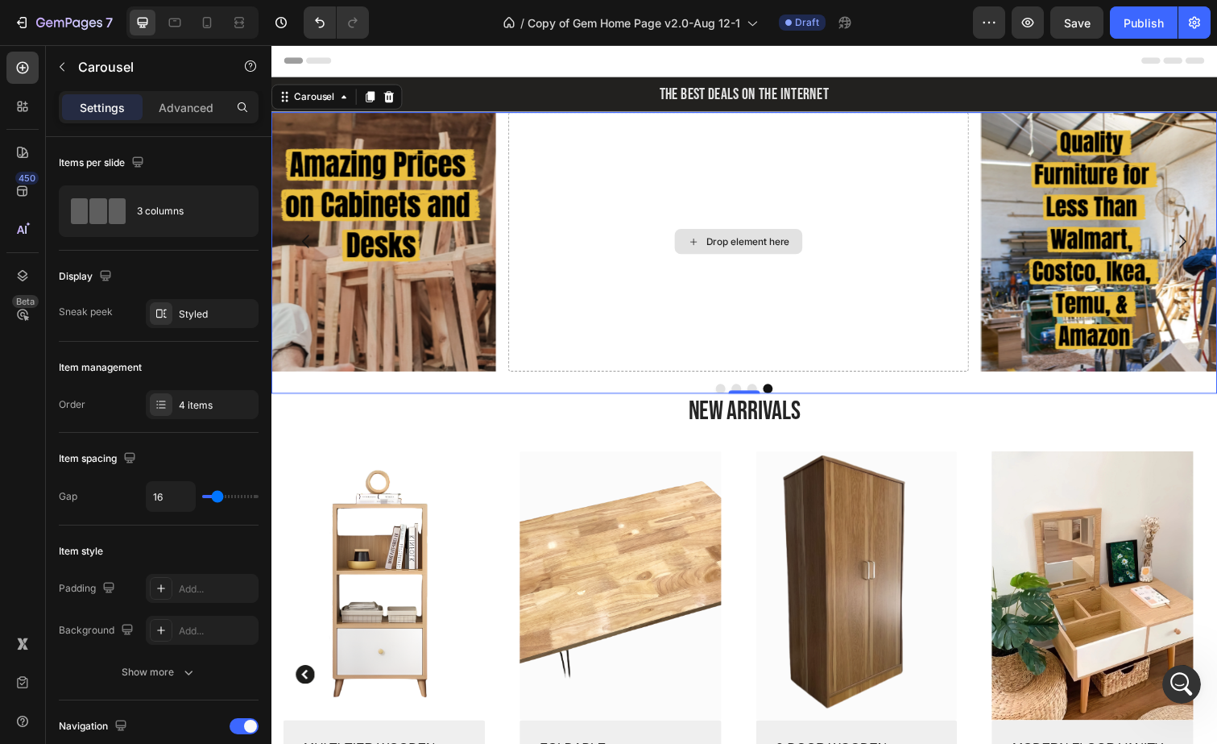
click at [731, 243] on div "Drop element here" at bounding box center [758, 245] width 85 height 13
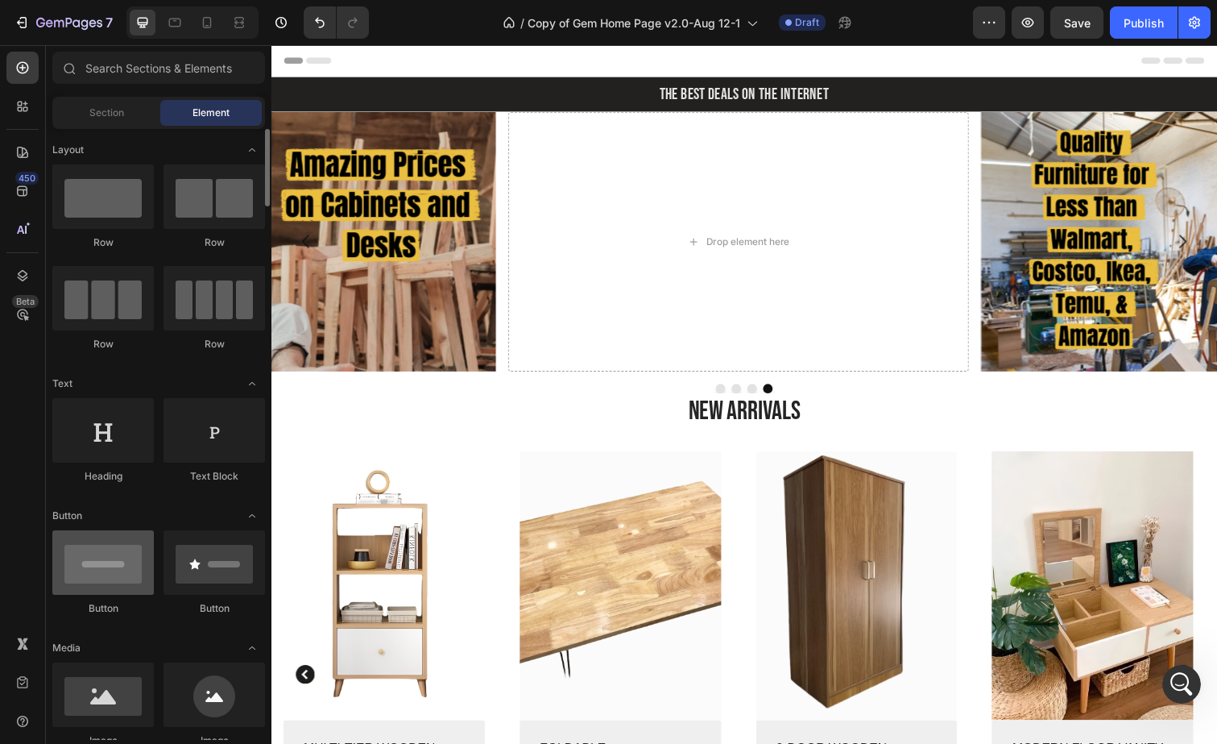
scroll to position [51, 0]
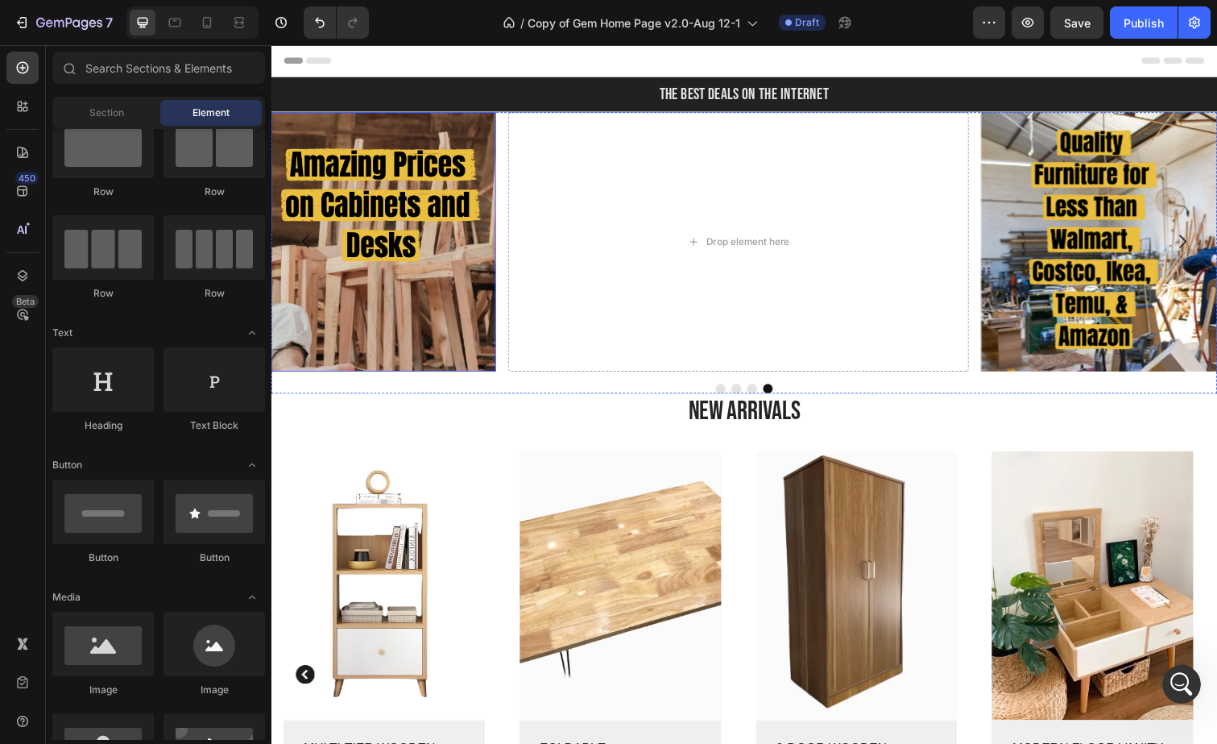
click at [429, 316] on img at bounding box center [265, 246] width 471 height 265
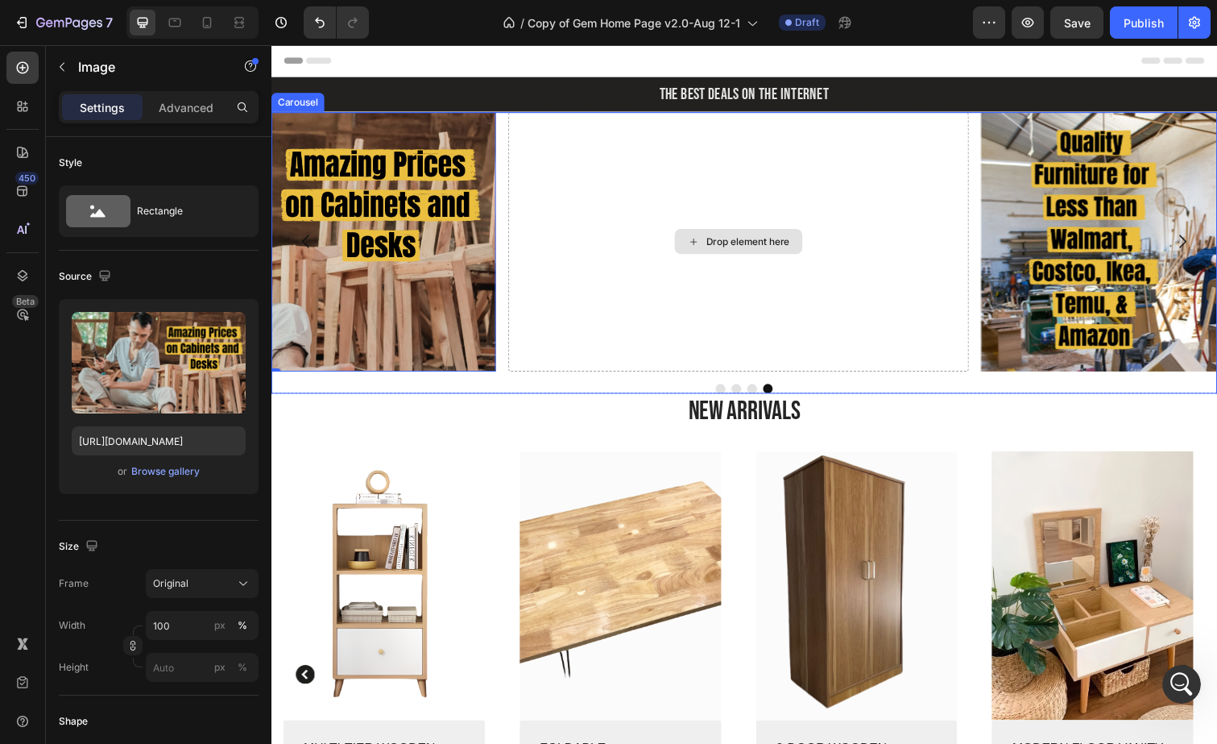
click at [769, 288] on div "Drop element here" at bounding box center [748, 246] width 471 height 265
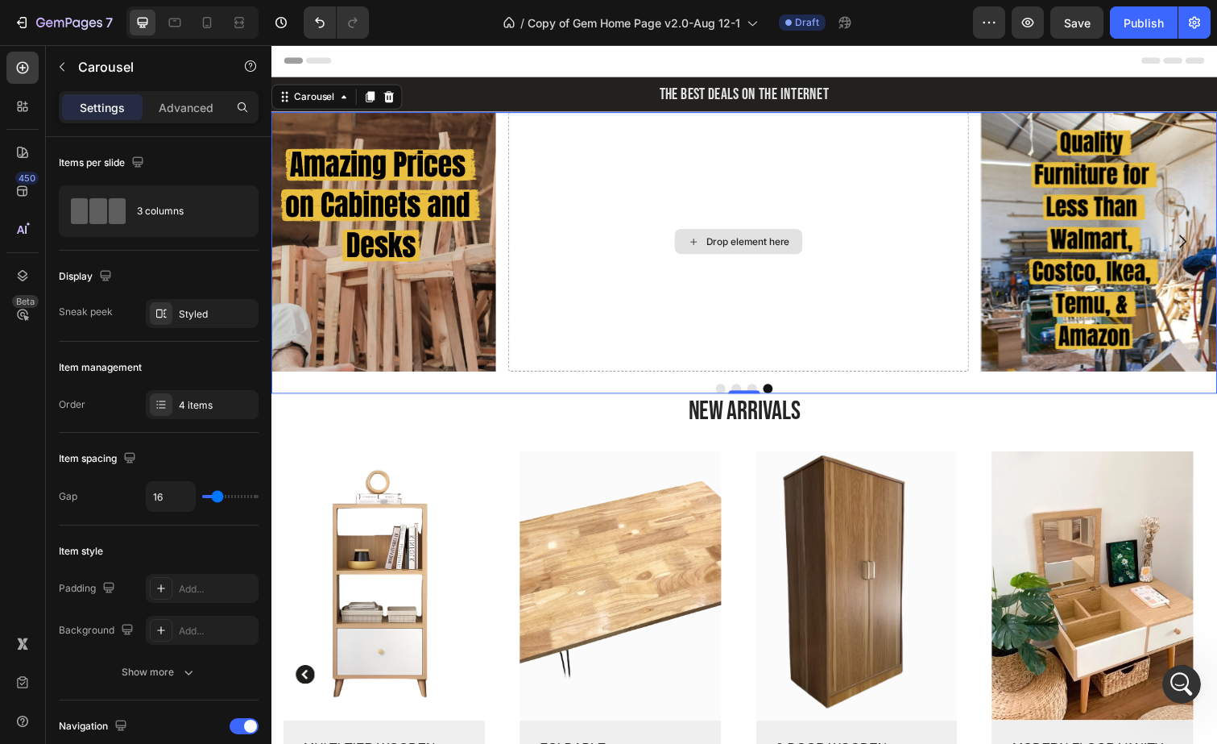
click at [793, 242] on div "Drop element here" at bounding box center [758, 245] width 85 height 13
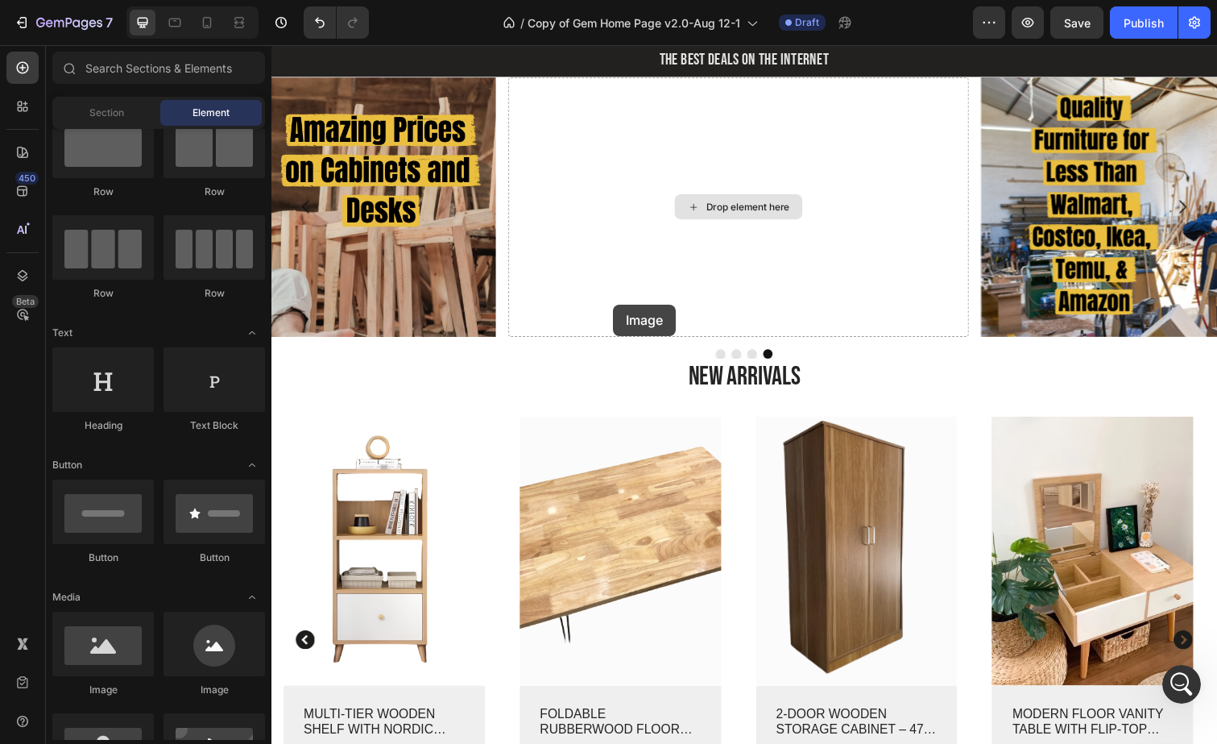
scroll to position [45, 0]
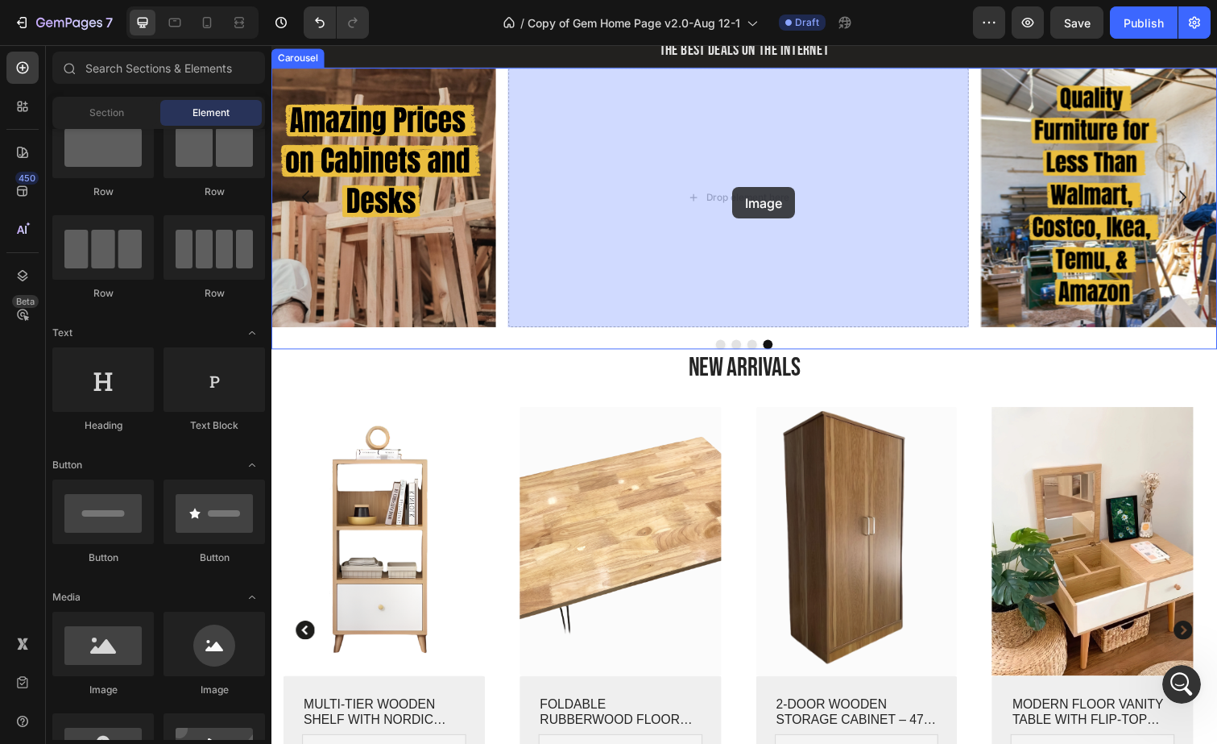
drag, startPoint x: 367, startPoint y: 686, endPoint x: 743, endPoint y: 190, distance: 621.6
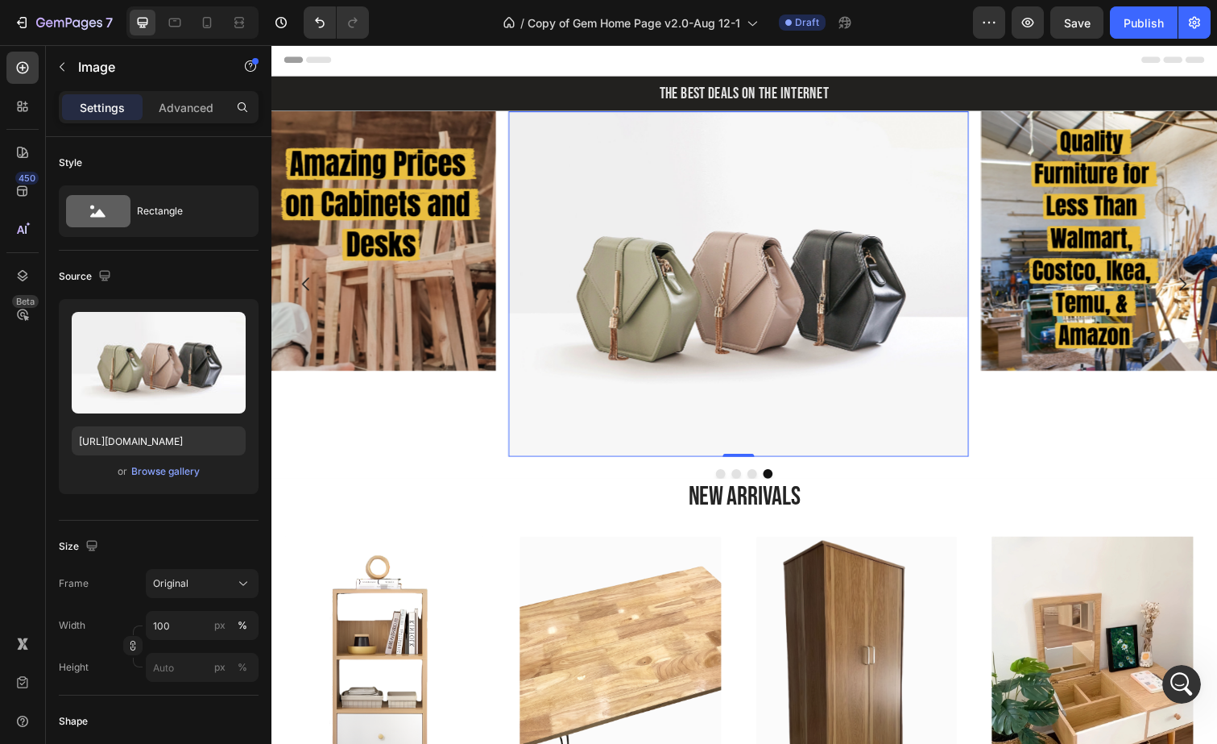
scroll to position [0, 0]
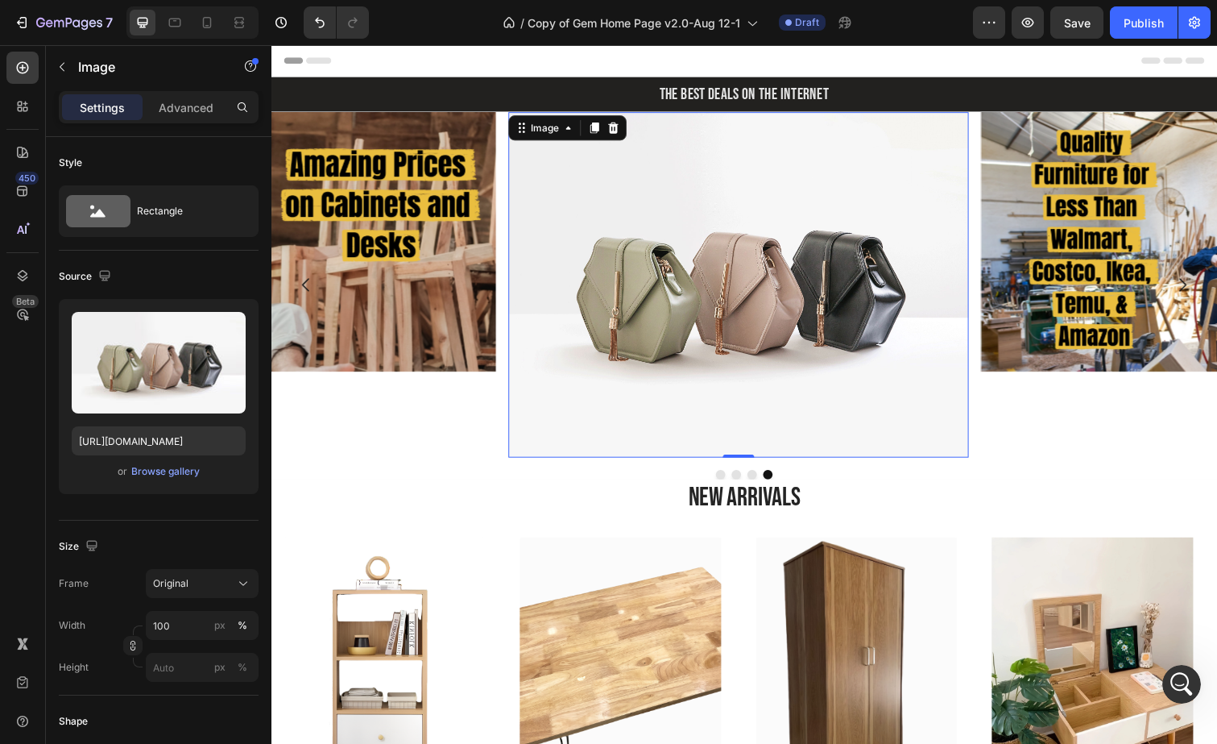
click at [759, 290] on img at bounding box center [748, 290] width 471 height 353
click at [660, 350] on img at bounding box center [748, 290] width 471 height 353
click at [1024, 183] on img at bounding box center [1232, 246] width 471 height 265
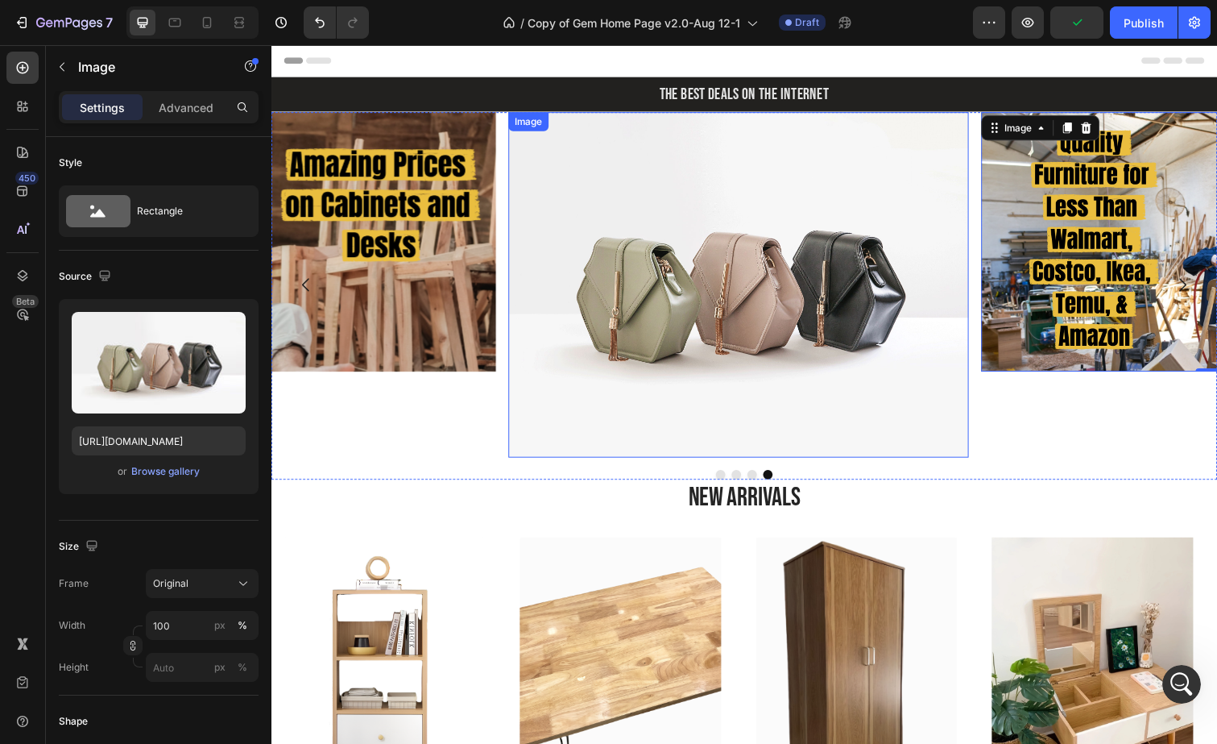
click at [744, 242] on img at bounding box center [748, 290] width 471 height 353
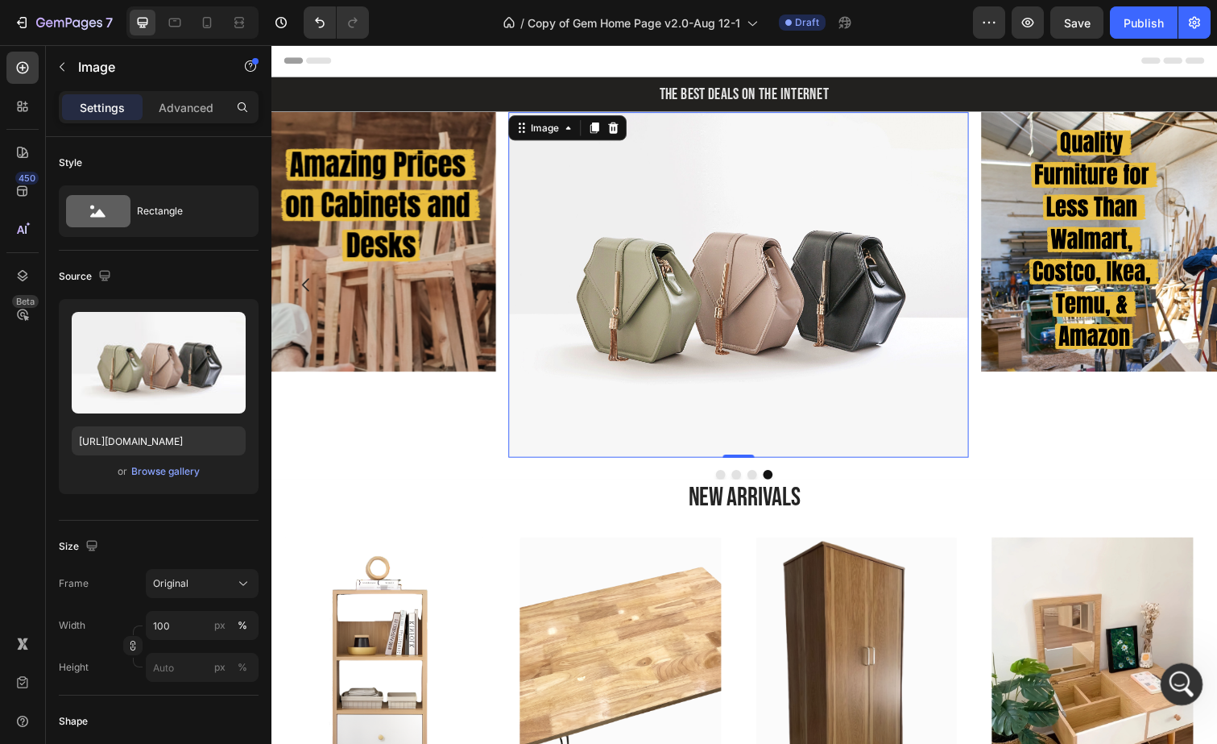
click at [1177, 673] on icon "Open Intercom Messenger" at bounding box center [1179, 682] width 27 height 27
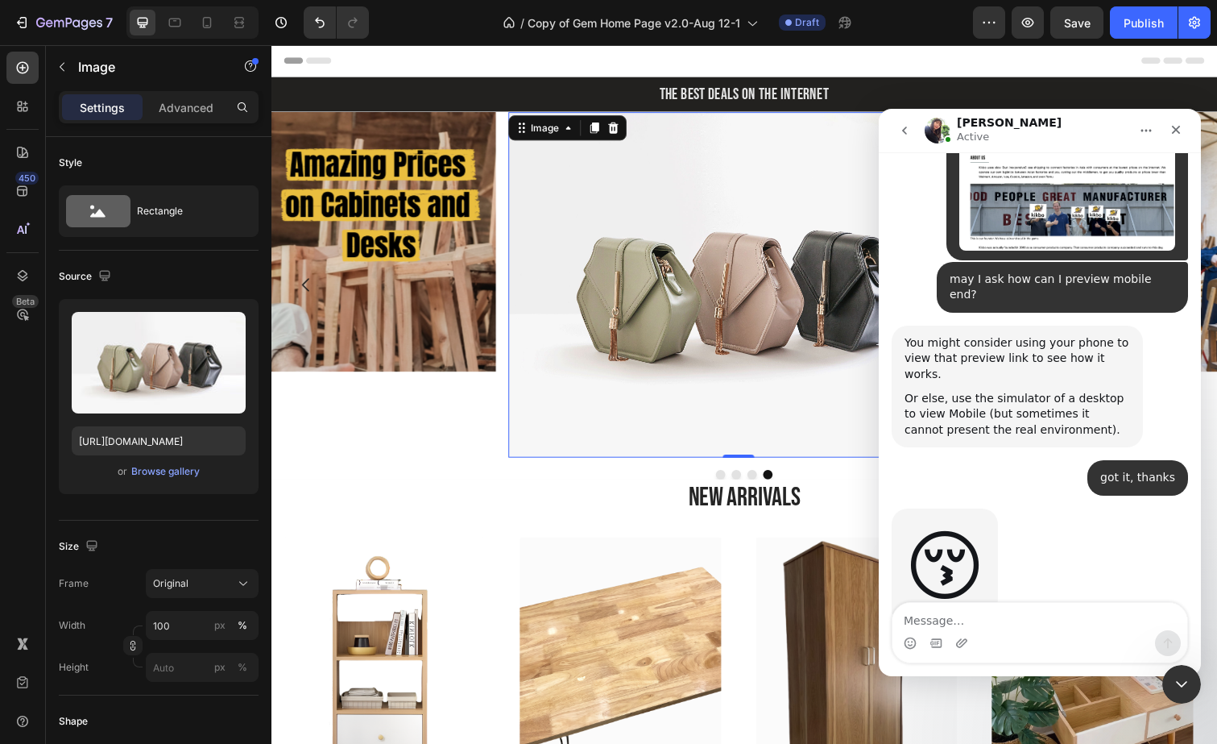
scroll to position [6019, 0]
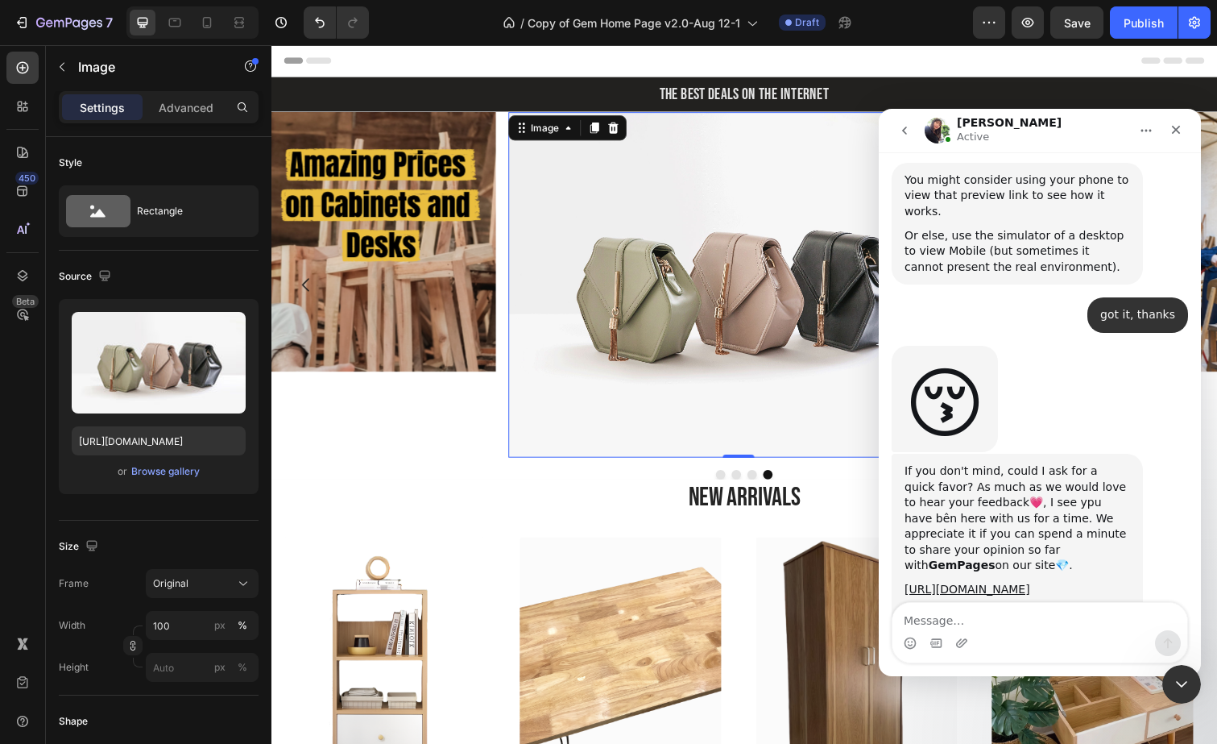
click at [1052, 626] on textarea "Message…" at bounding box center [1040, 616] width 295 height 27
type textarea "o"
click at [727, 371] on img at bounding box center [748, 290] width 471 height 353
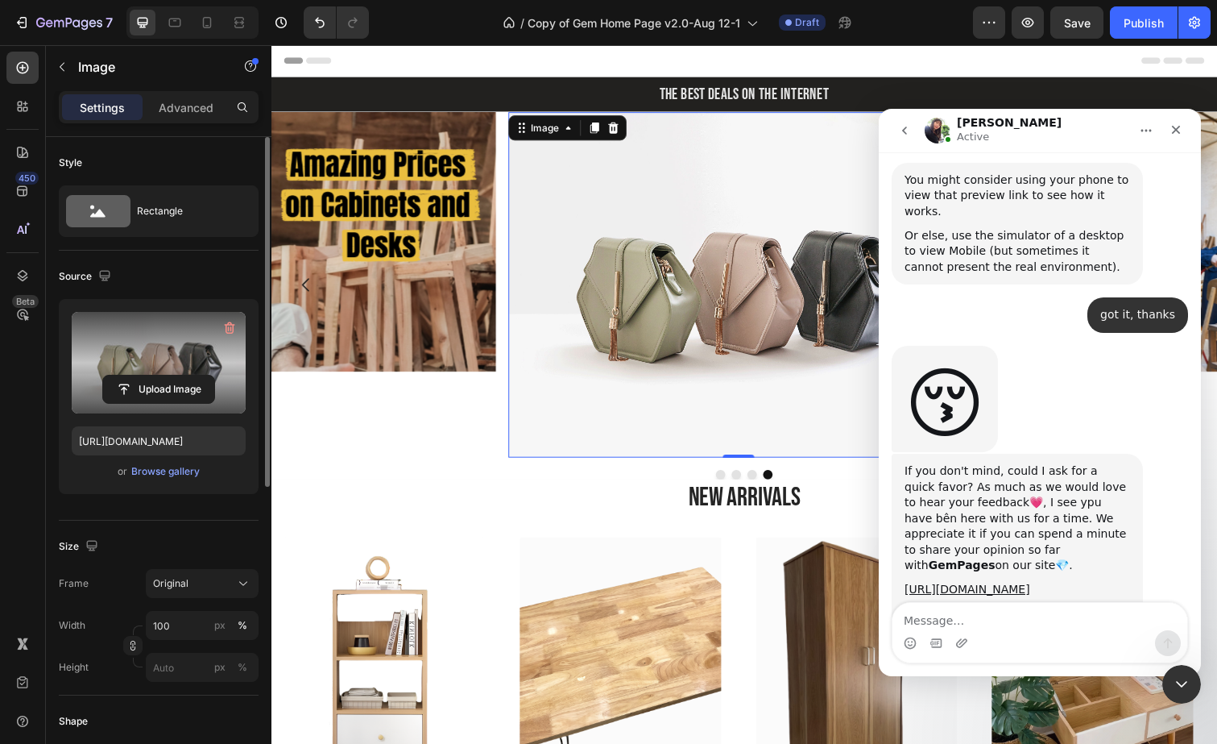
click at [162, 350] on label at bounding box center [159, 362] width 174 height 101
click at [162, 375] on input "file" at bounding box center [158, 388] width 111 height 27
click at [208, 352] on label at bounding box center [159, 362] width 174 height 101
click at [208, 375] on input "file" at bounding box center [158, 388] width 111 height 27
click at [226, 325] on icon "button" at bounding box center [230, 328] width 10 height 12
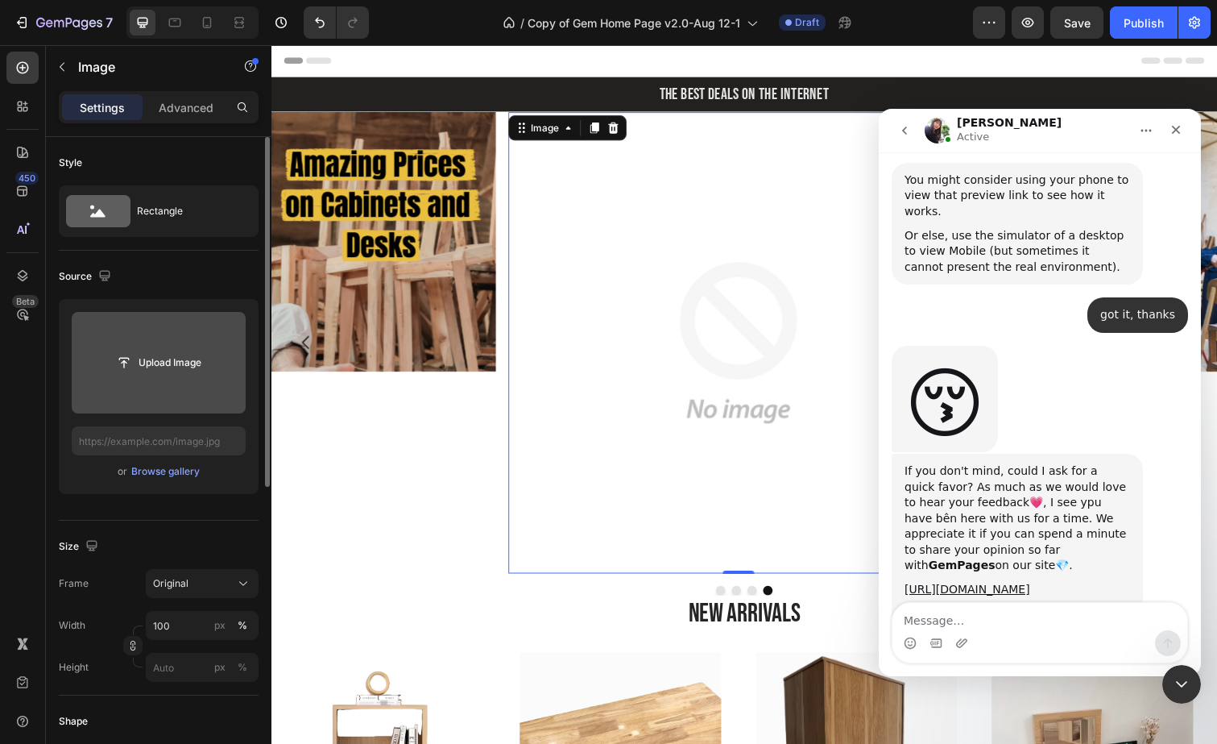
click at [829, 303] on img at bounding box center [748, 349] width 471 height 471
click at [139, 379] on input "file" at bounding box center [159, 362] width 174 height 101
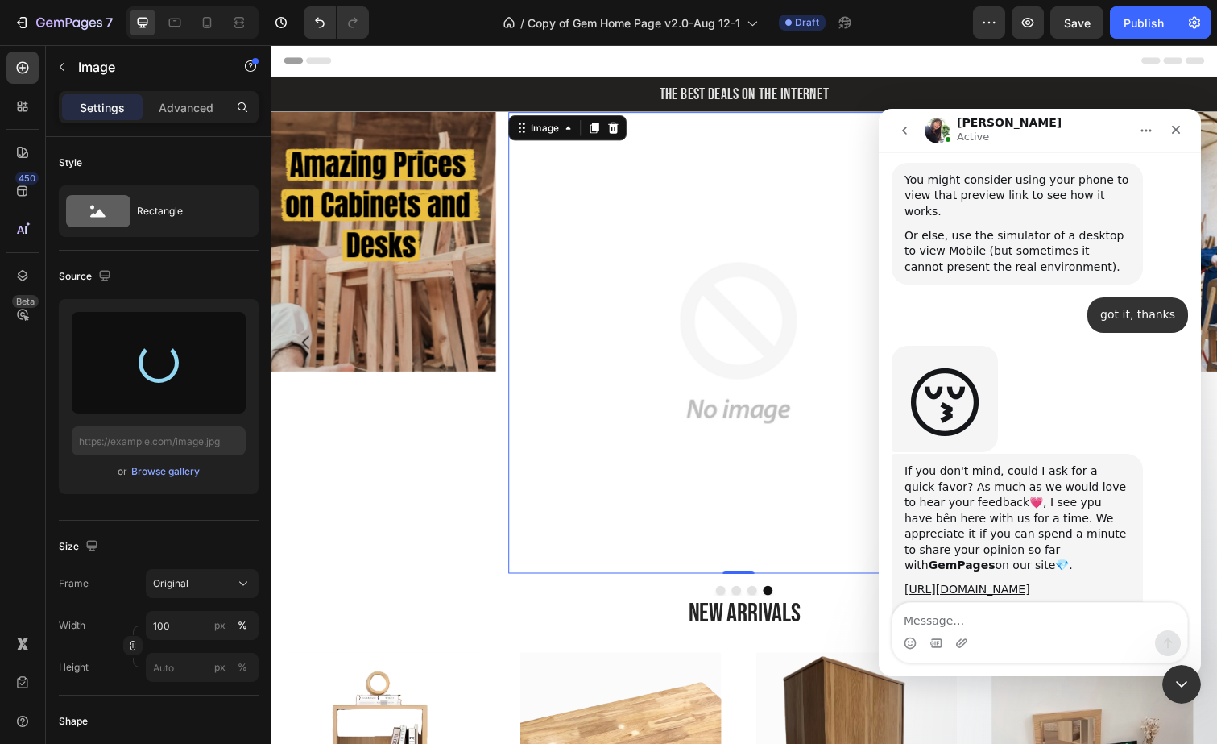
type input "https://cdn.shopify.com/s/files/1/0621/1561/0693/files/gempages_538930667635868…"
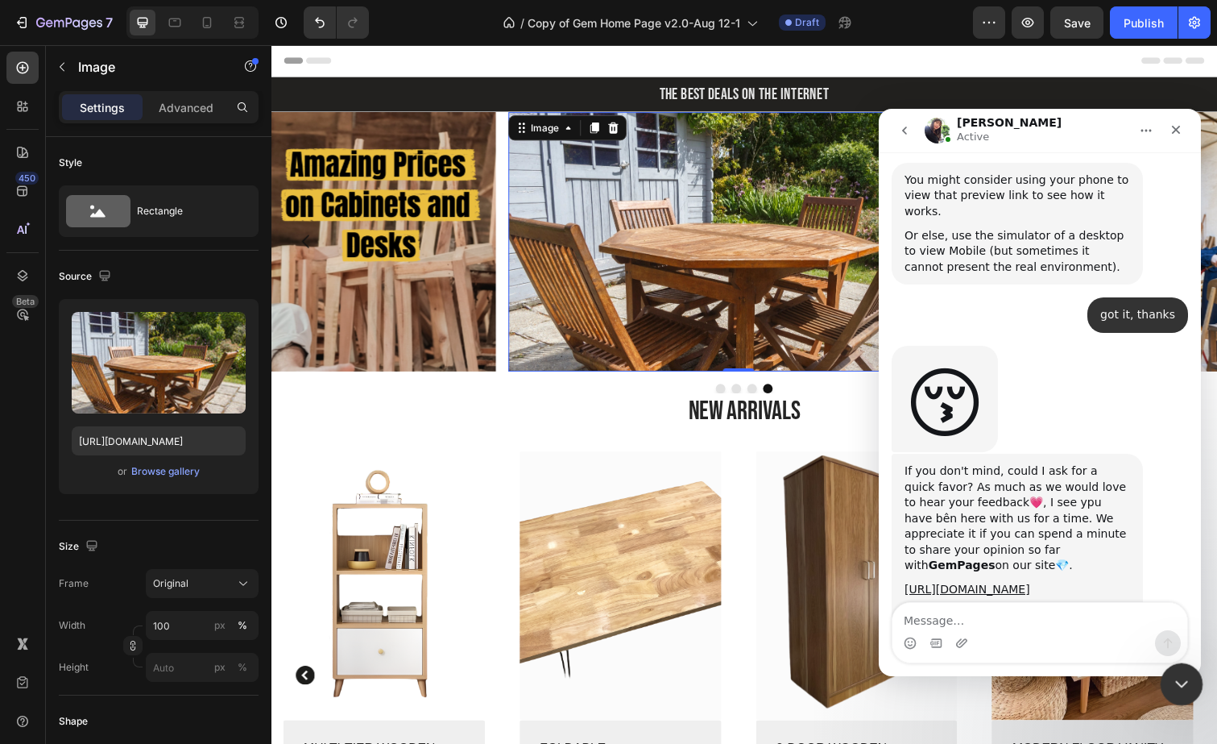
click at [1175, 665] on div "Close Intercom Messenger" at bounding box center [1179, 681] width 39 height 39
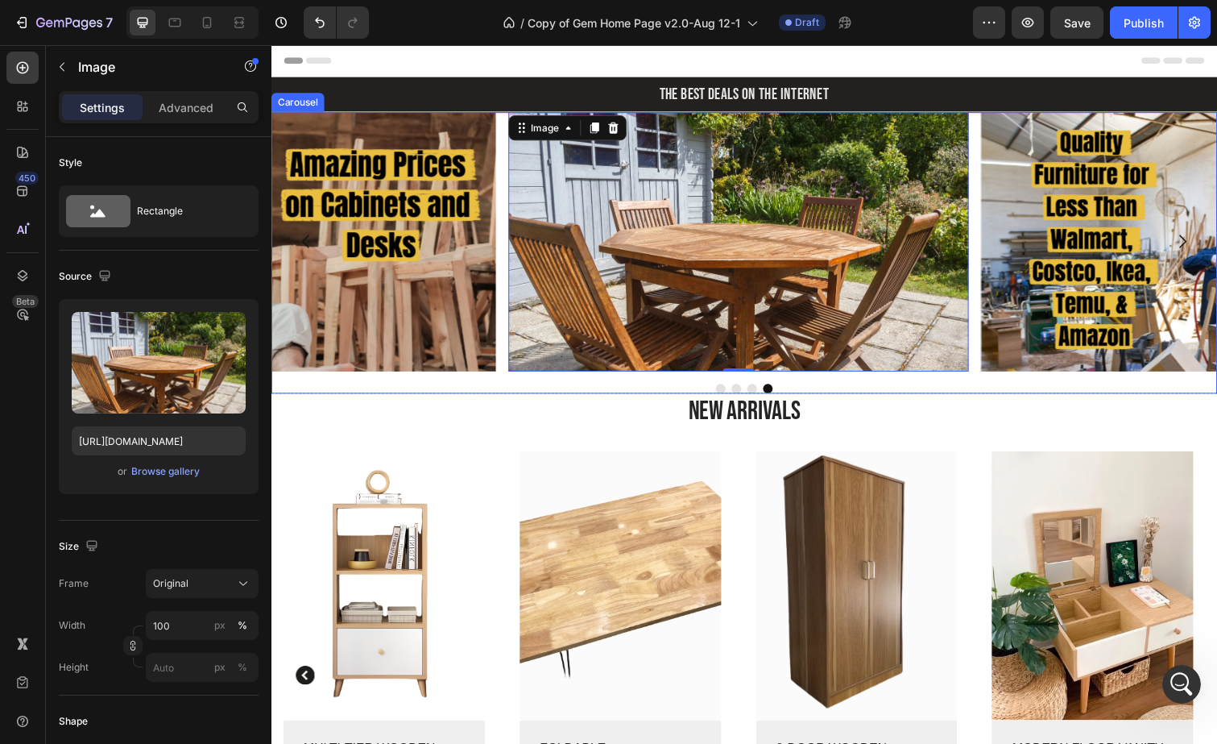
click at [758, 396] on button "Dot" at bounding box center [763, 396] width 10 height 10
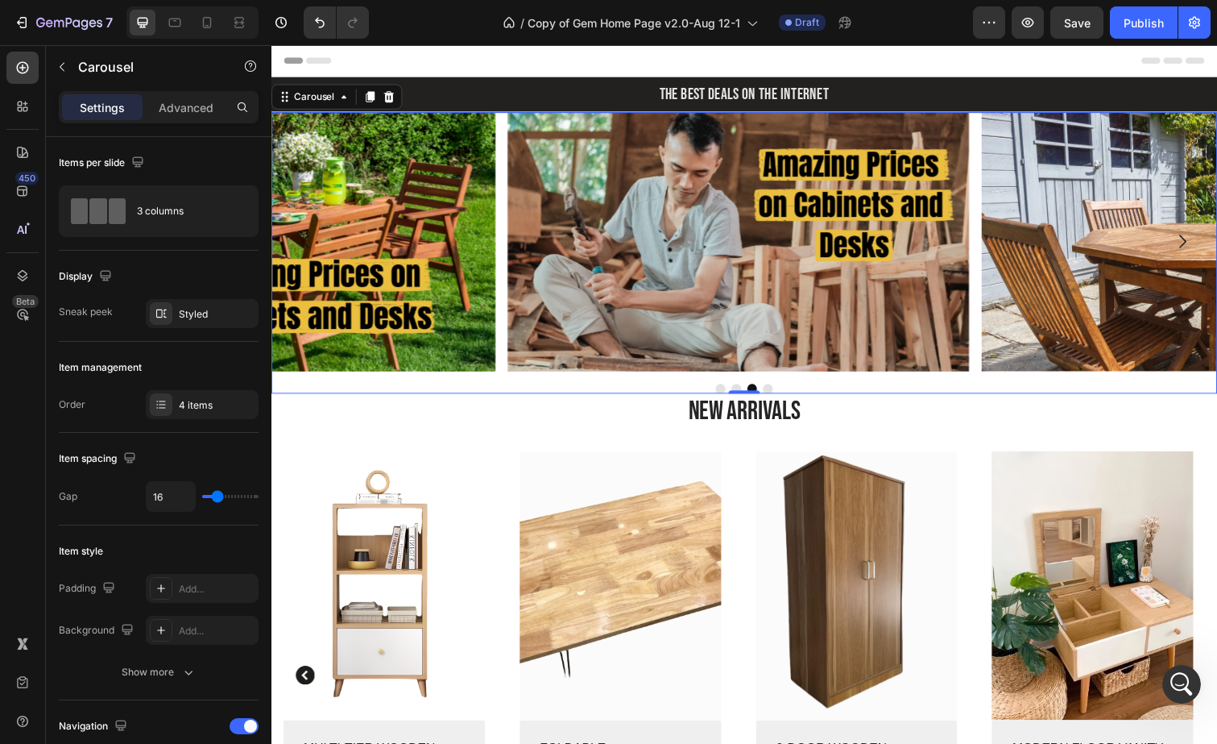
click at [742, 395] on button "Dot" at bounding box center [747, 396] width 10 height 10
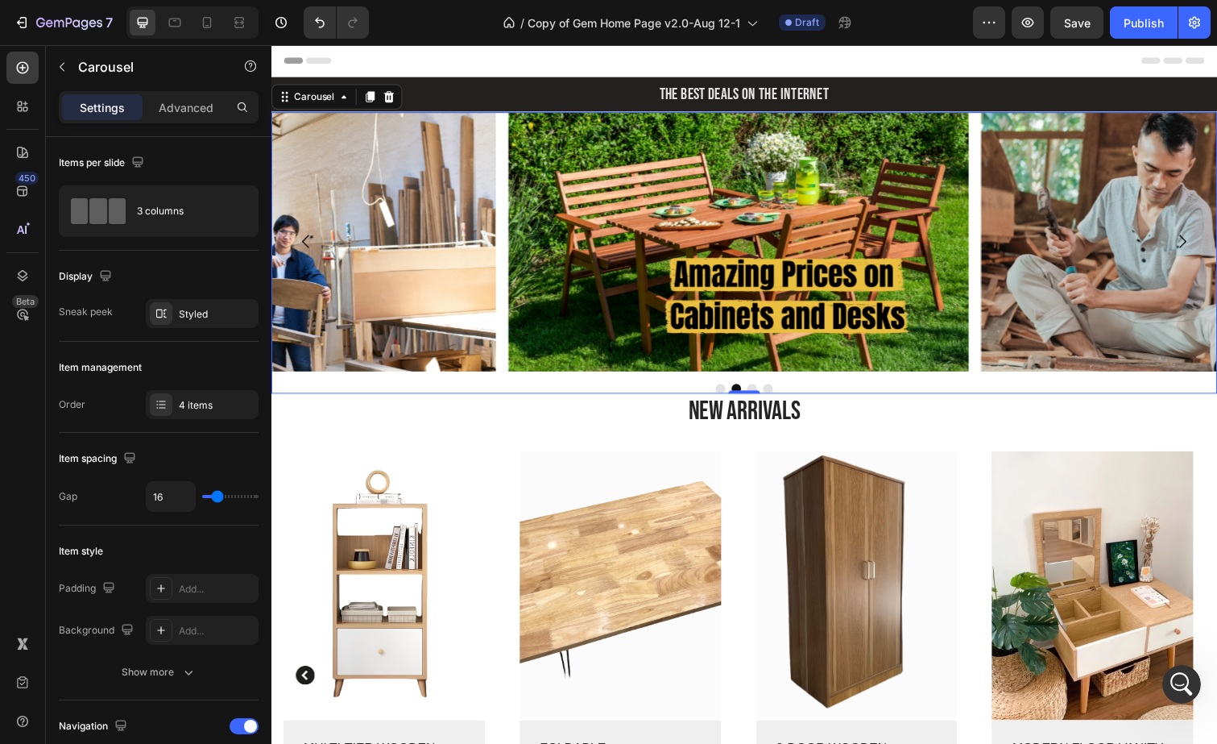
click at [758, 394] on button "Dot" at bounding box center [763, 396] width 10 height 10
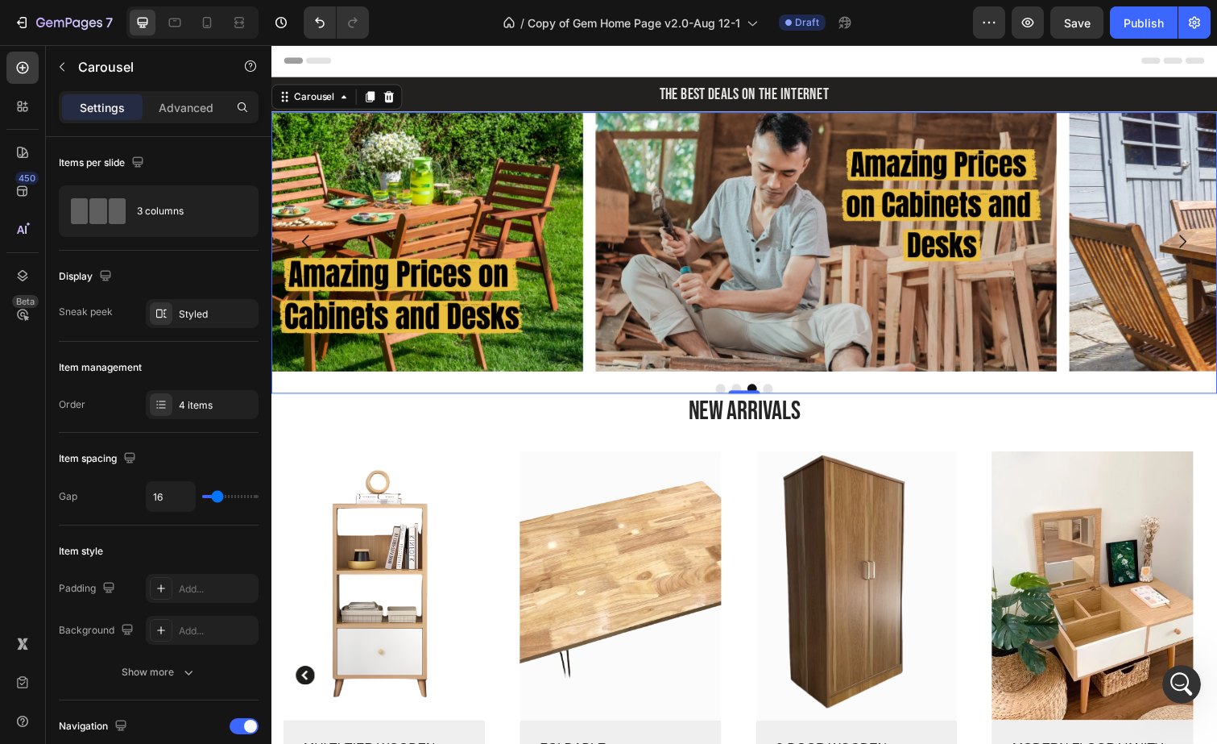
click at [774, 394] on button "Dot" at bounding box center [779, 396] width 10 height 10
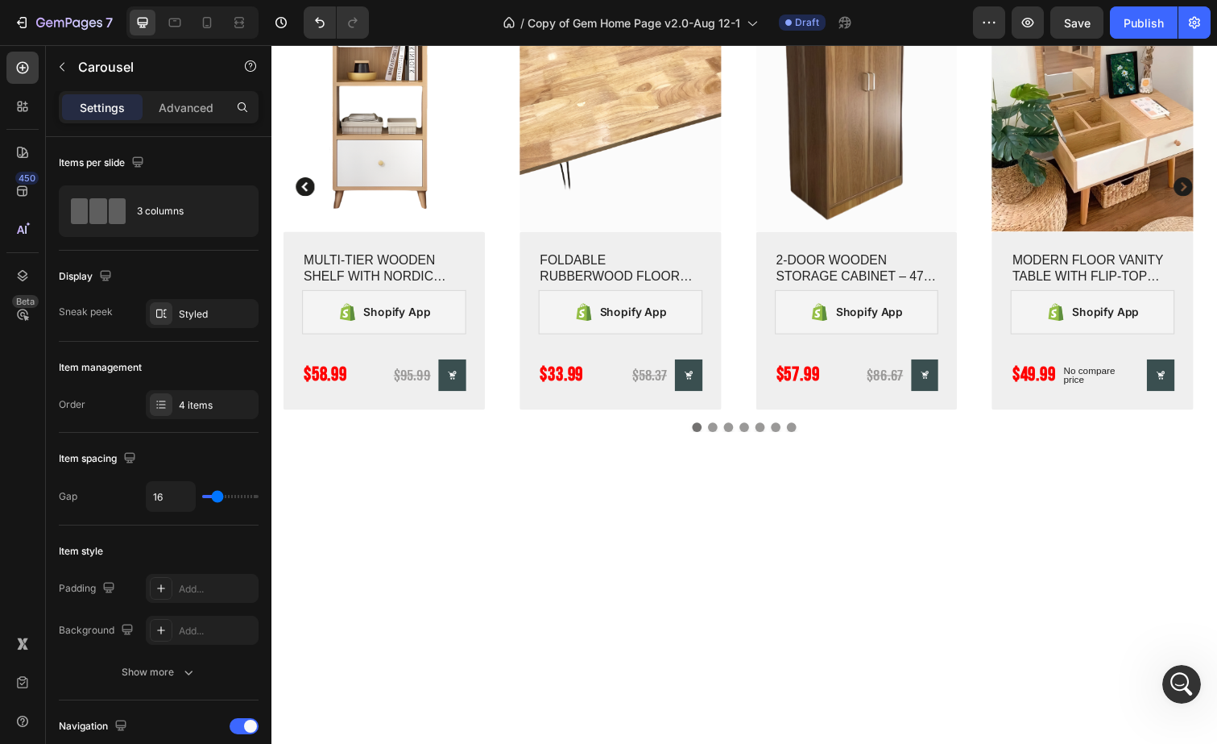
scroll to position [0, 0]
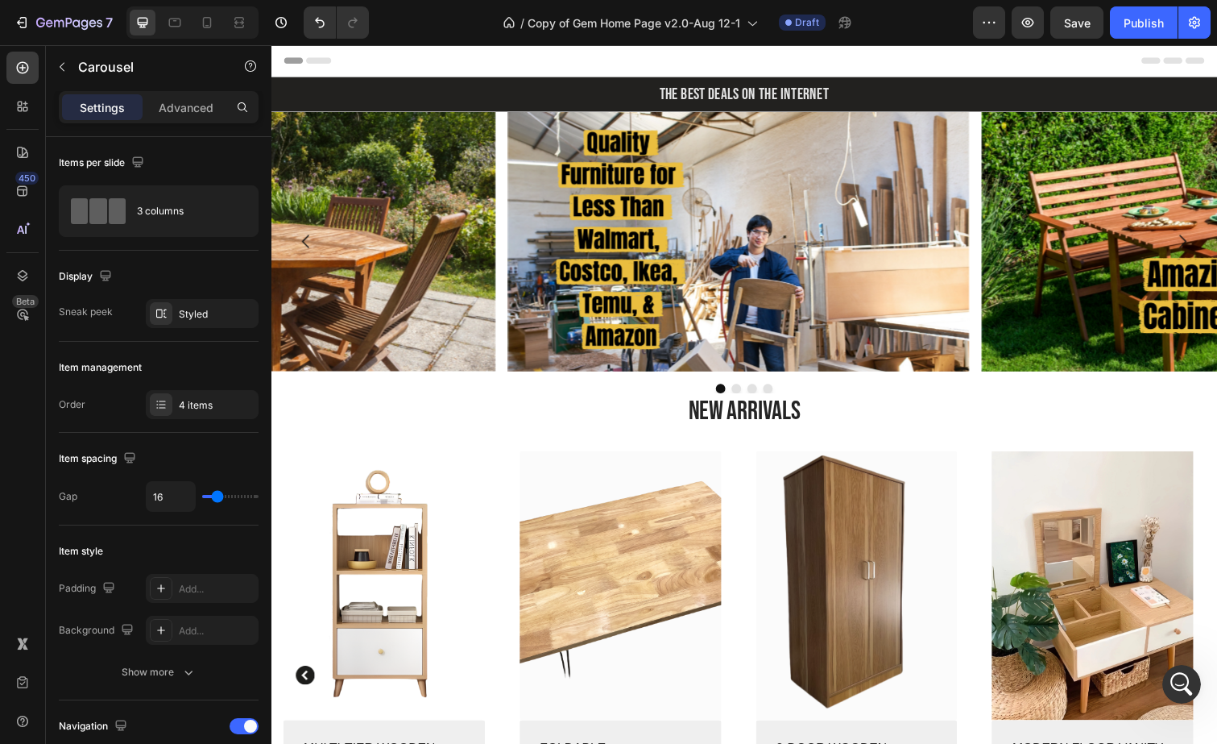
click at [304, 245] on icon "Carousel Back Arrow" at bounding box center [306, 246] width 7 height 14
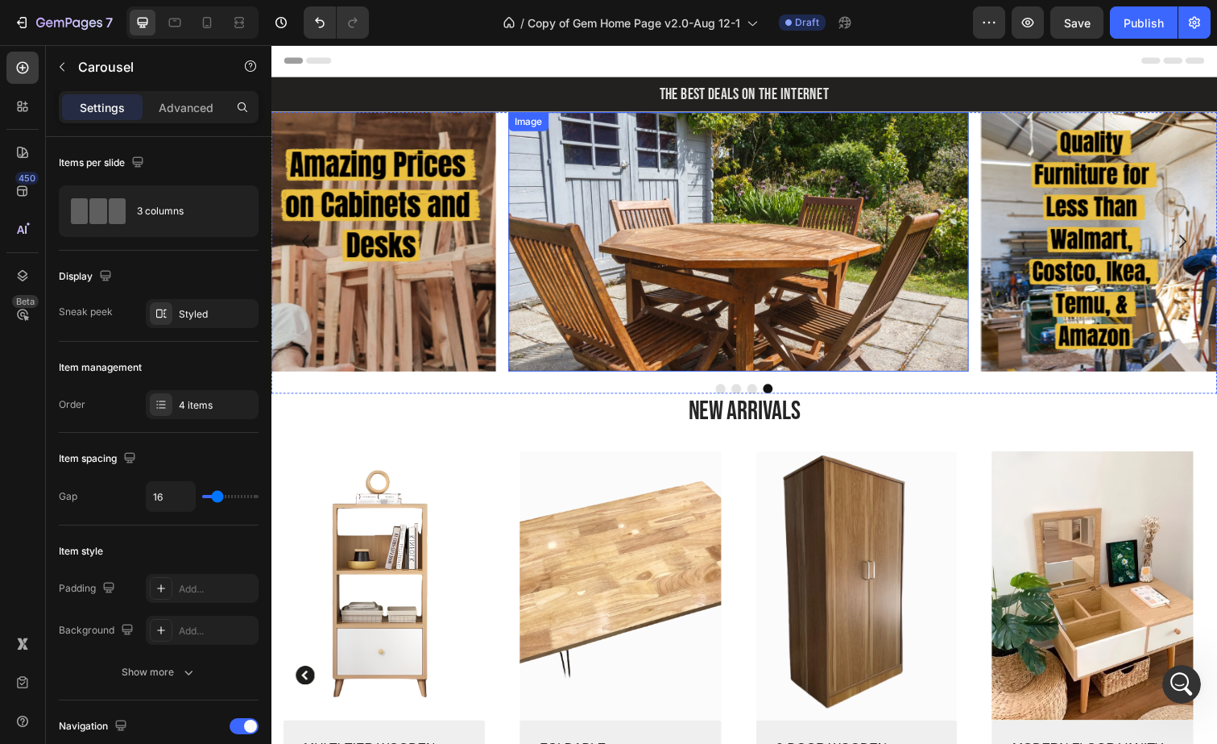
click at [745, 219] on img at bounding box center [748, 246] width 471 height 265
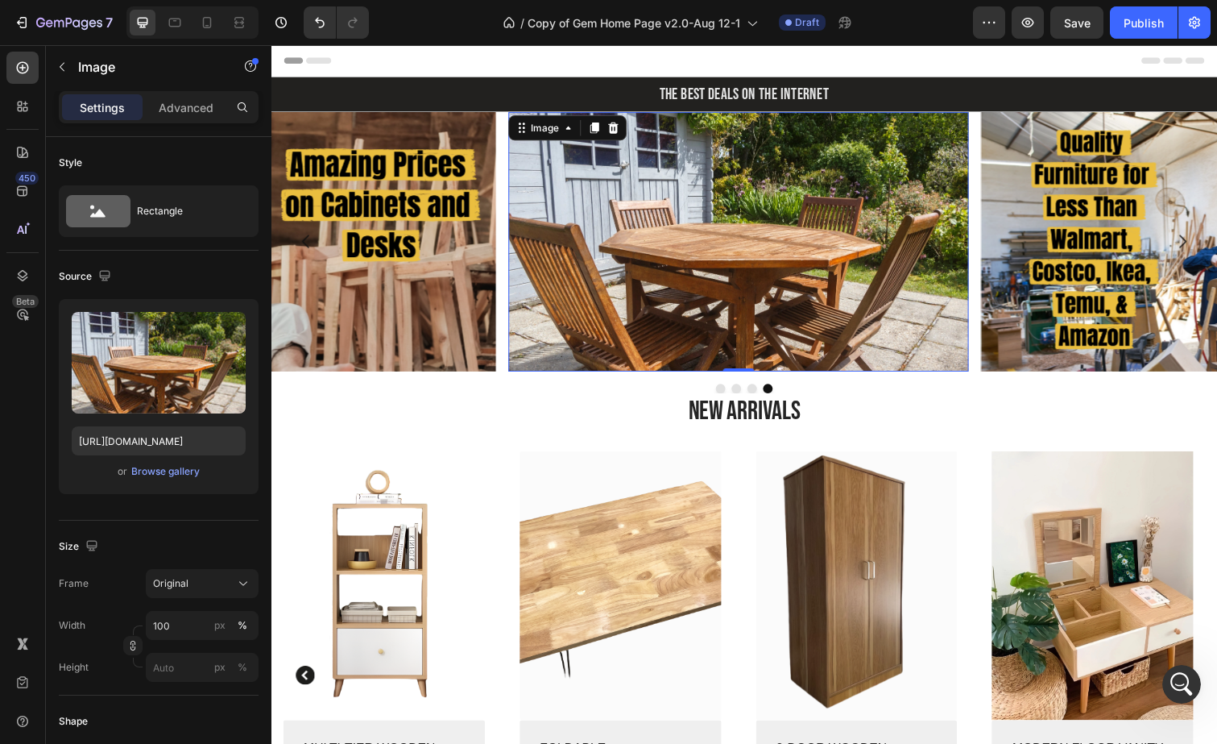
click at [694, 203] on img at bounding box center [748, 246] width 471 height 265
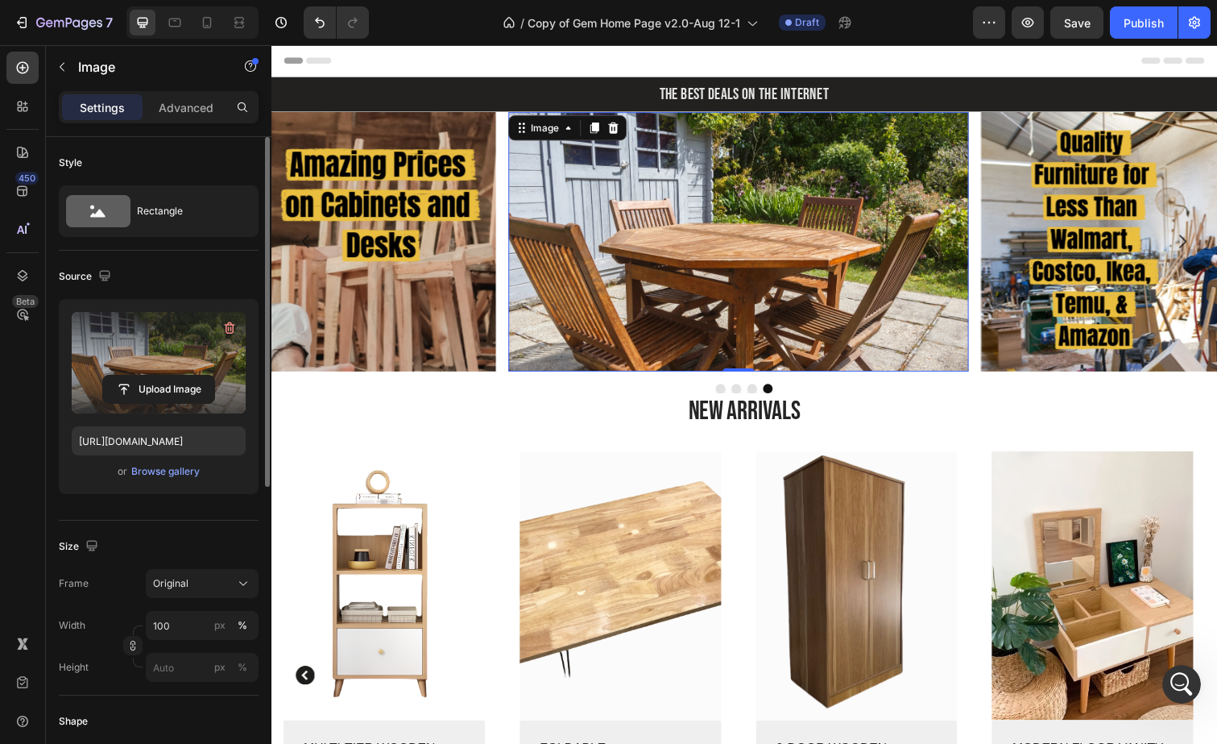
click at [227, 362] on label at bounding box center [159, 362] width 174 height 101
click at [214, 375] on input "file" at bounding box center [158, 388] width 111 height 27
click at [226, 329] on icon "button" at bounding box center [230, 328] width 10 height 12
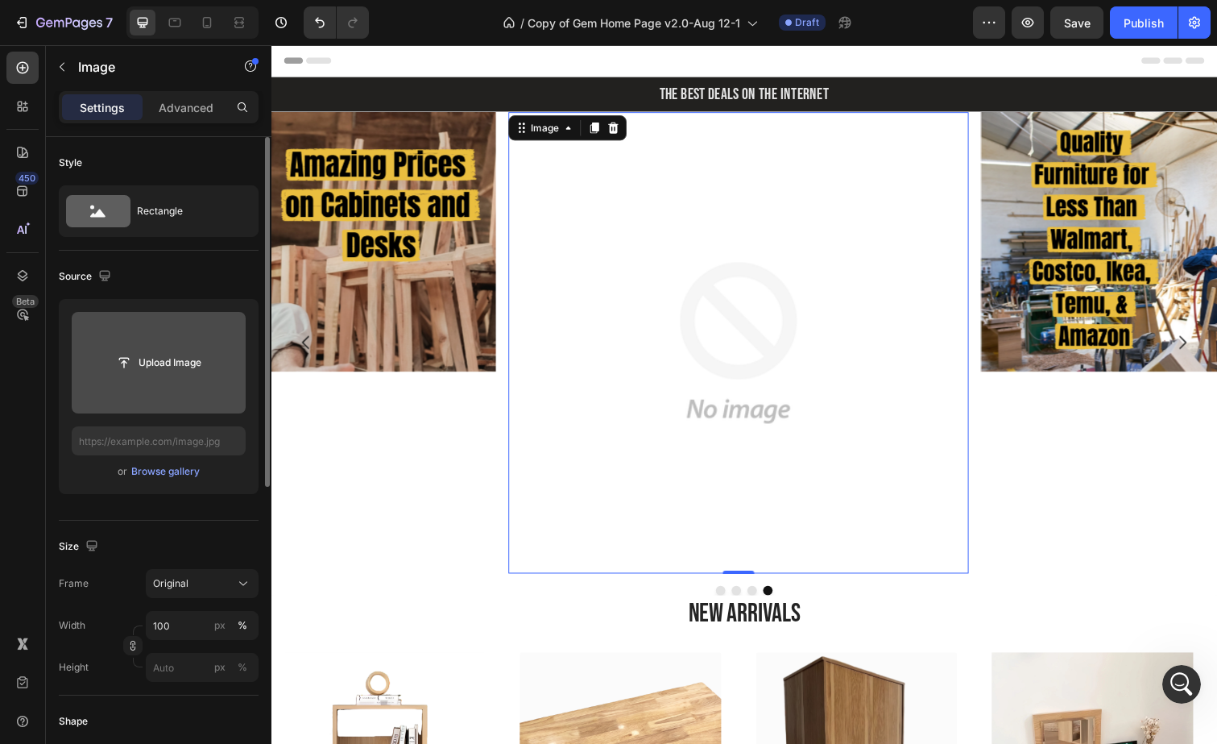
click at [744, 260] on img at bounding box center [748, 349] width 471 height 471
click at [192, 352] on input "file" at bounding box center [158, 362] width 111 height 27
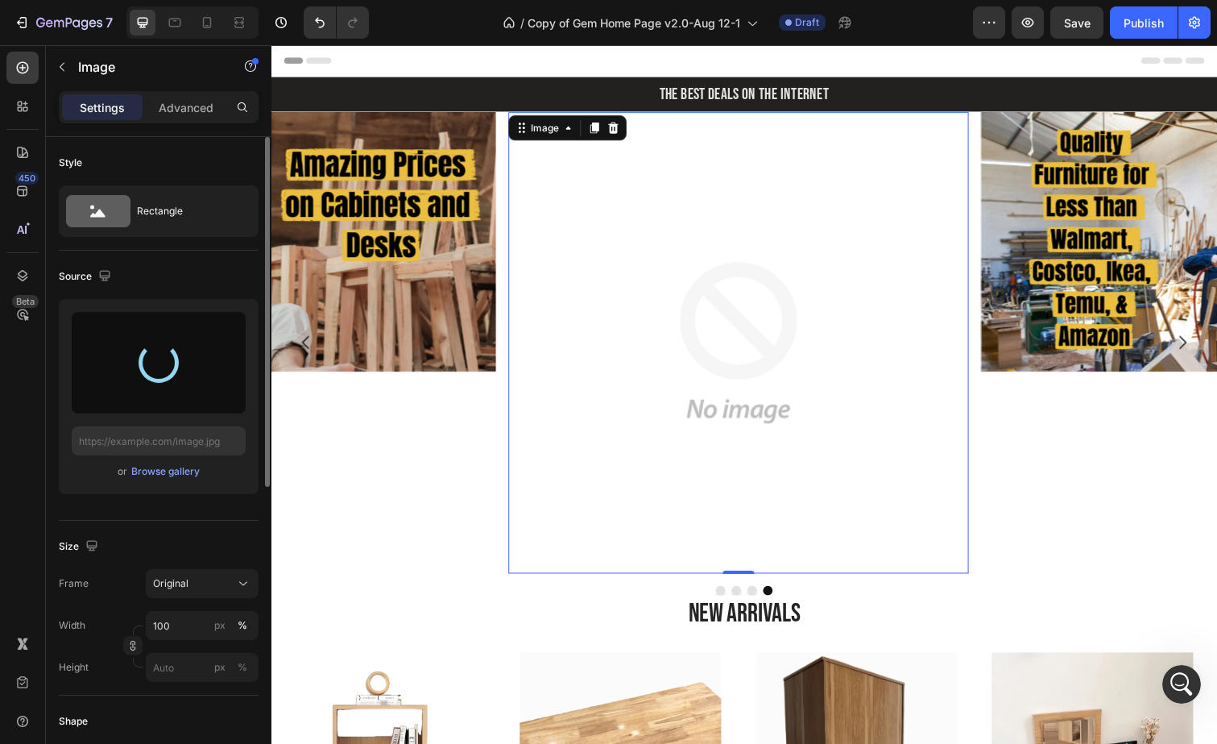
type input "https://cdn.shopify.com/s/files/1/0621/1561/0693/files/gempages_538930667635868…"
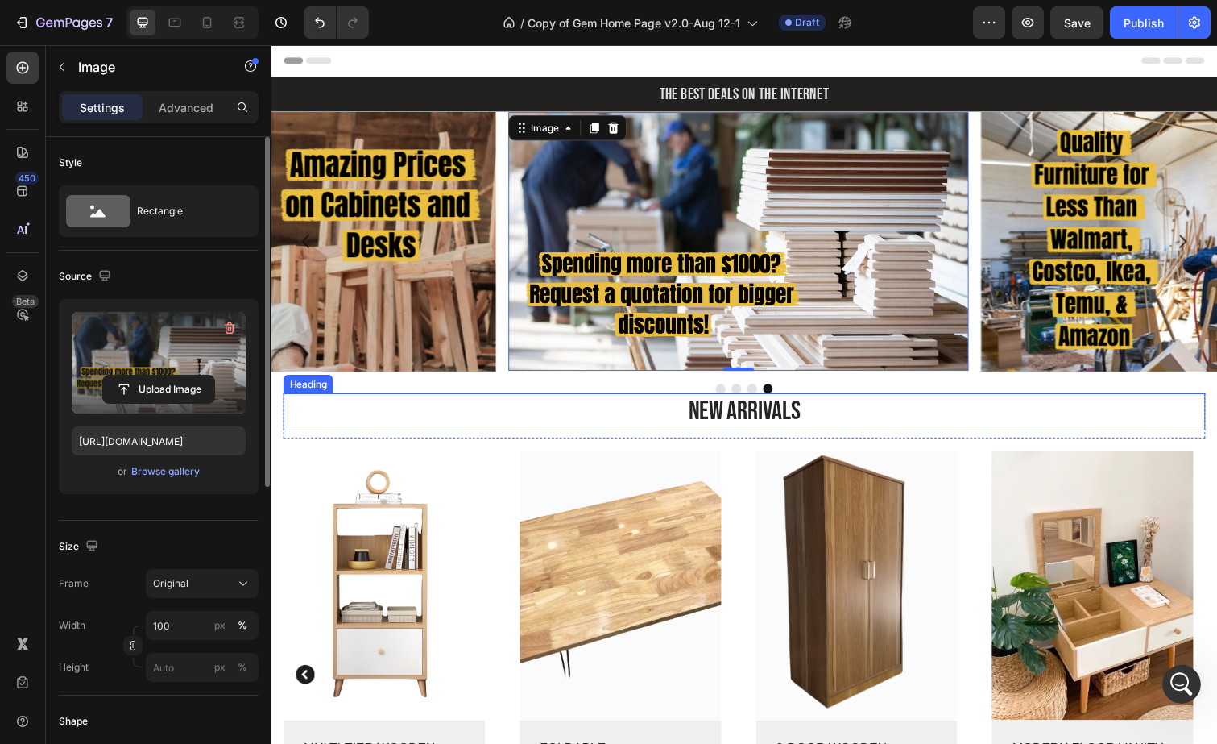
click at [585, 422] on p "New Arrivals" at bounding box center [754, 420] width 939 height 35
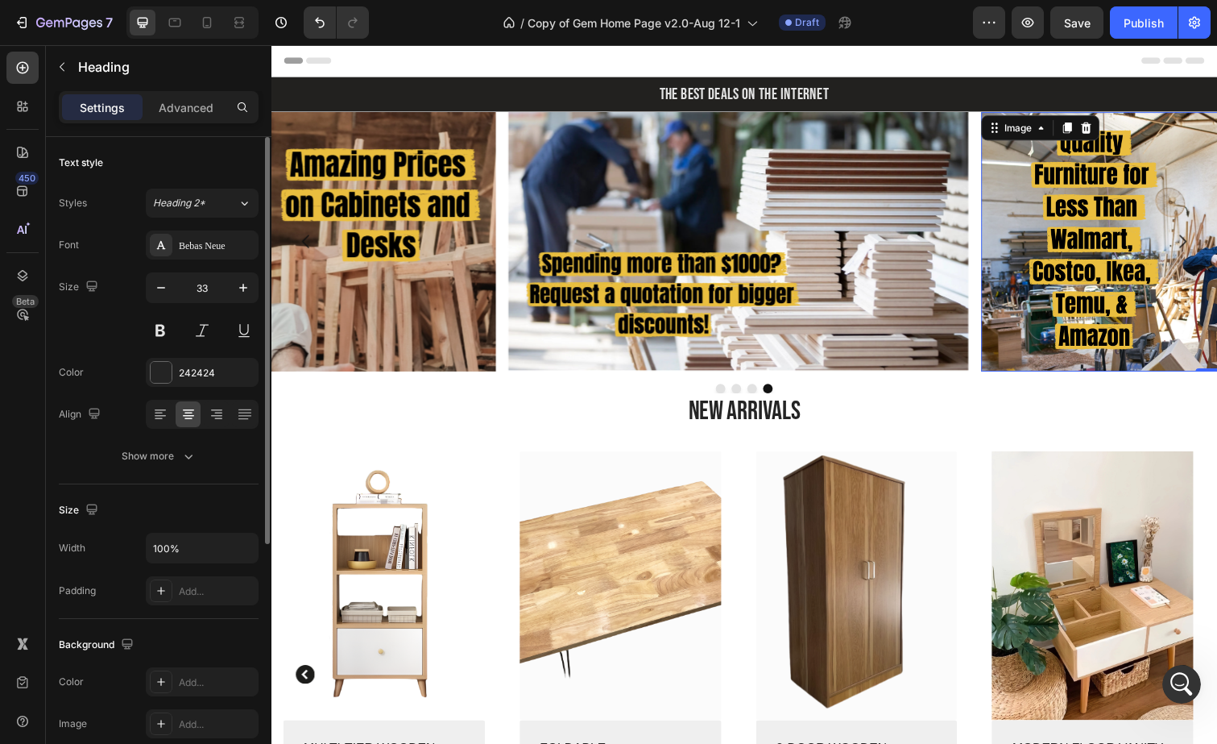
click at [1013, 365] on img at bounding box center [1232, 246] width 471 height 265
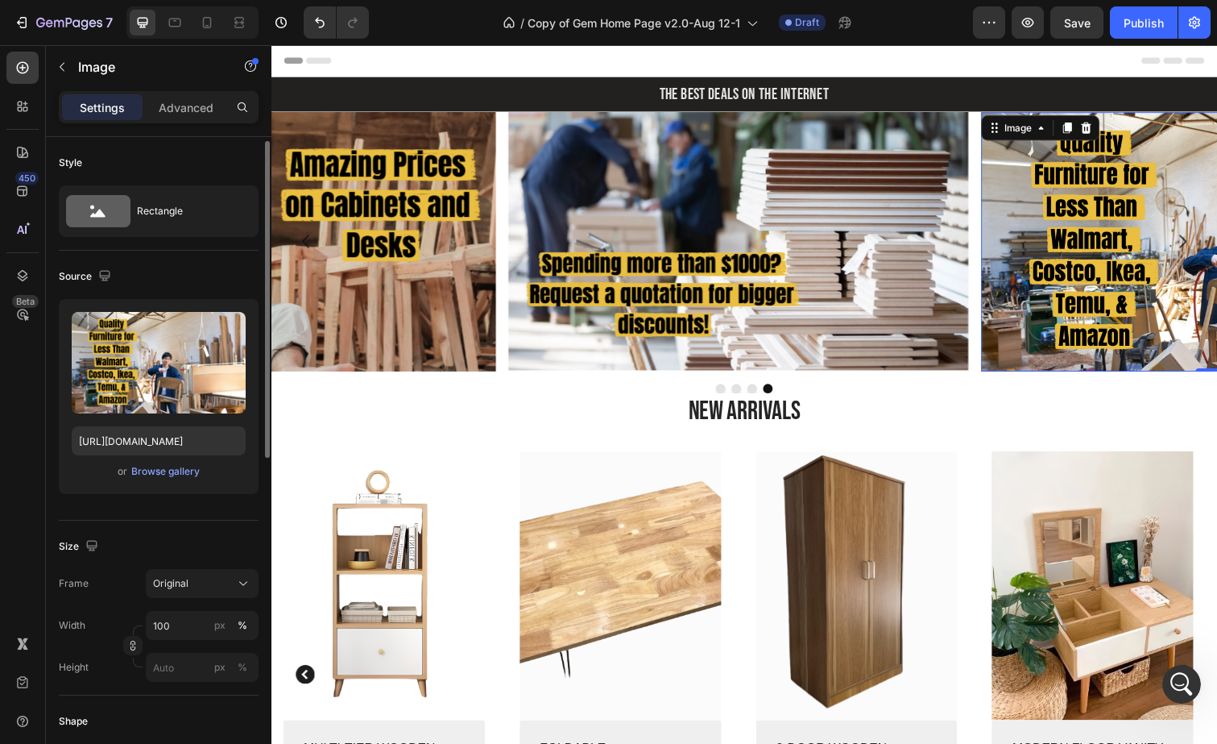
scroll to position [3, 0]
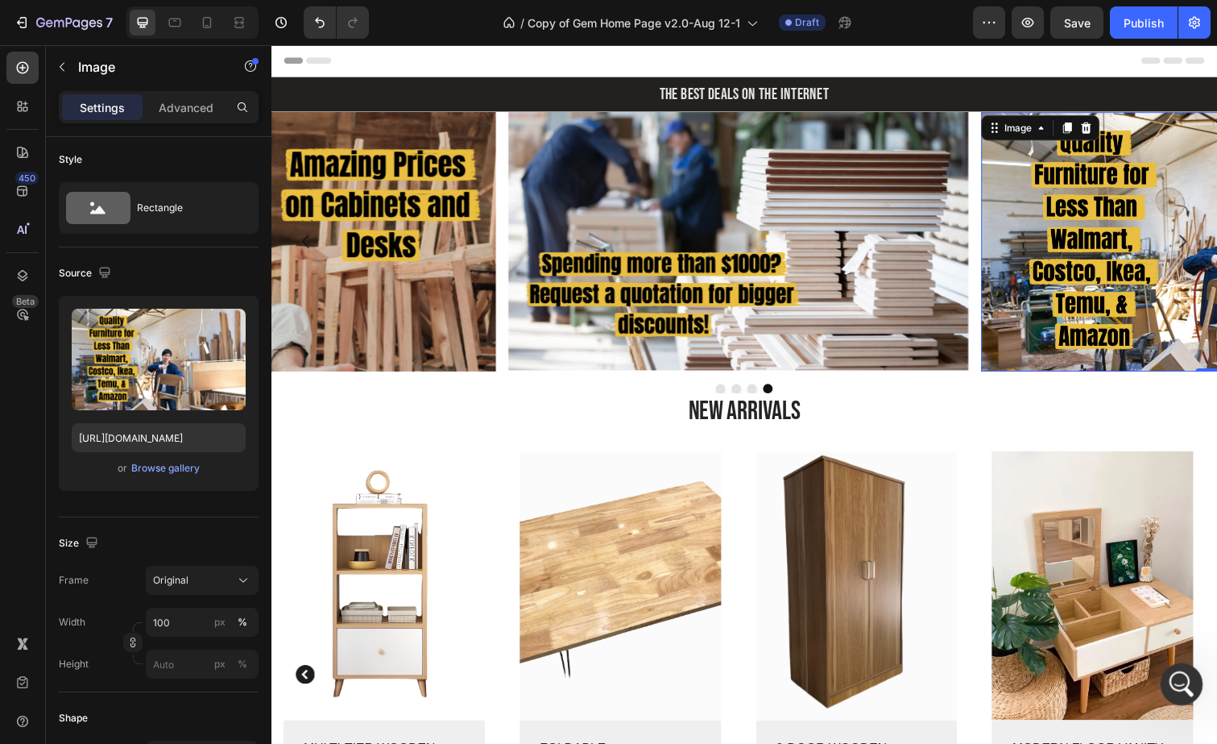
click at [1182, 681] on icon "Open Intercom Messenger" at bounding box center [1179, 682] width 27 height 27
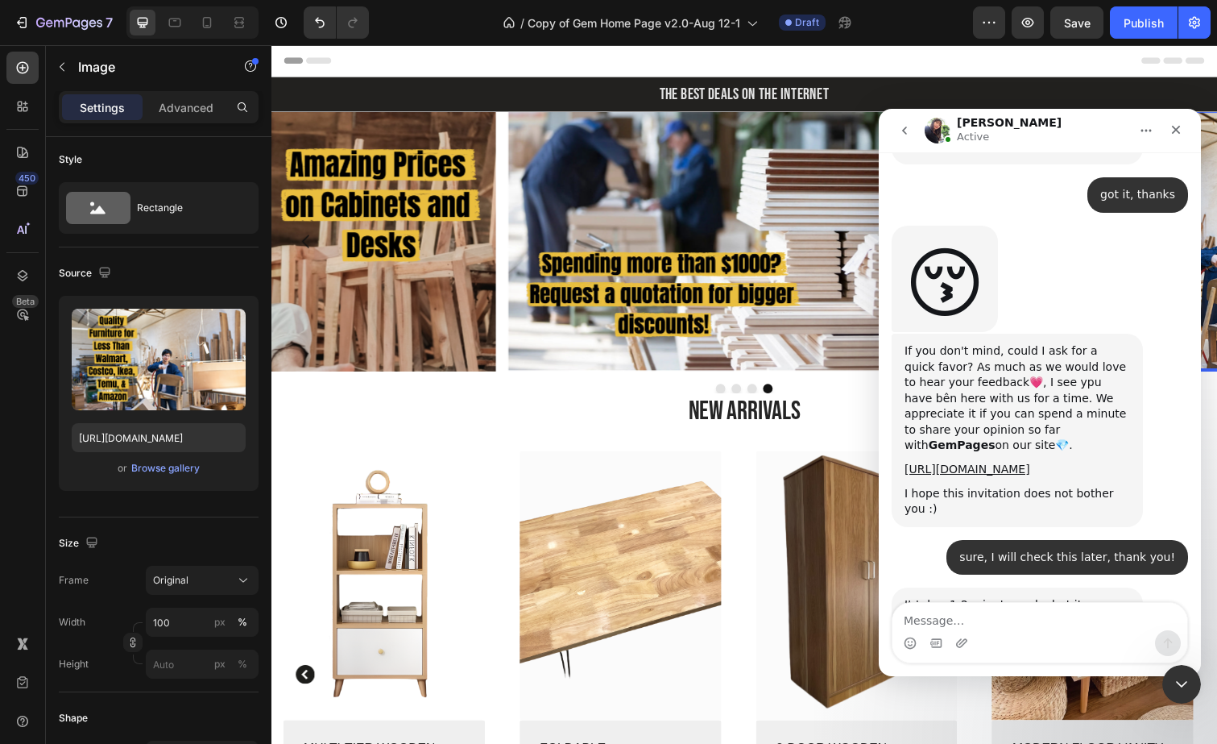
scroll to position [6142, 0]
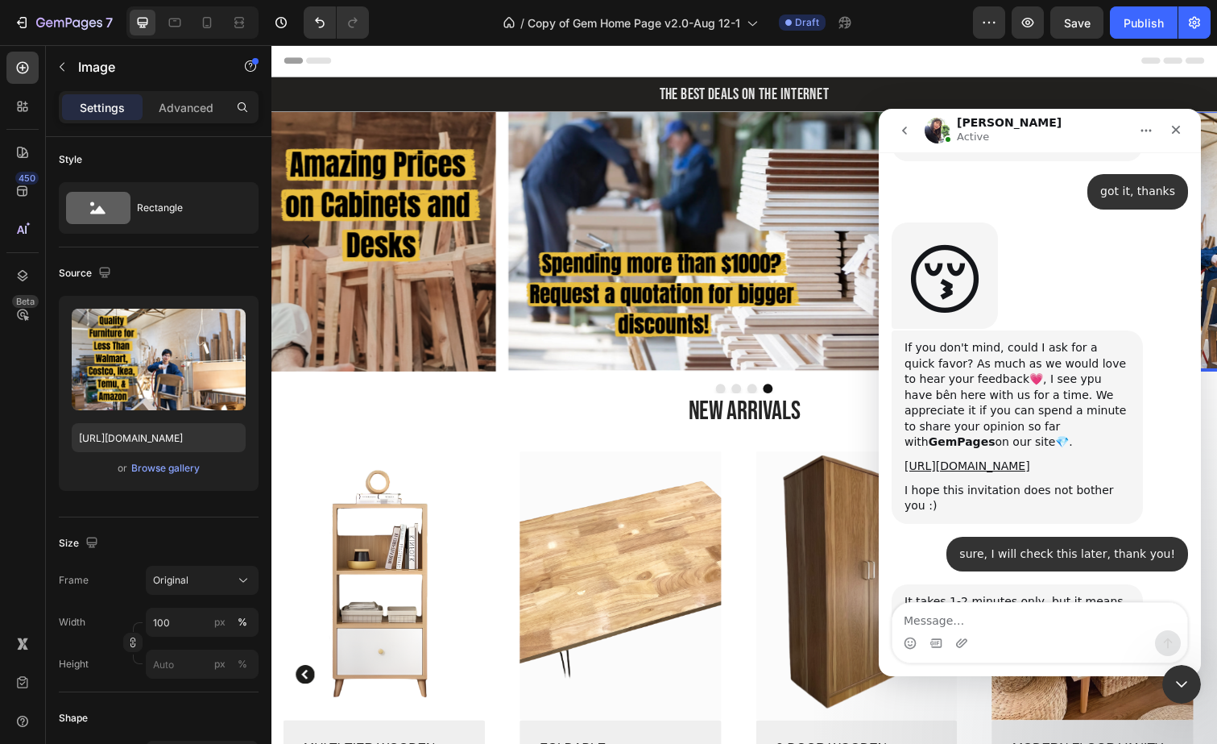
click at [1019, 604] on textarea "Message…" at bounding box center [1040, 616] width 295 height 27
click at [1003, 613] on textarea "Message…" at bounding box center [1040, 616] width 295 height 27
type textarea "hi"
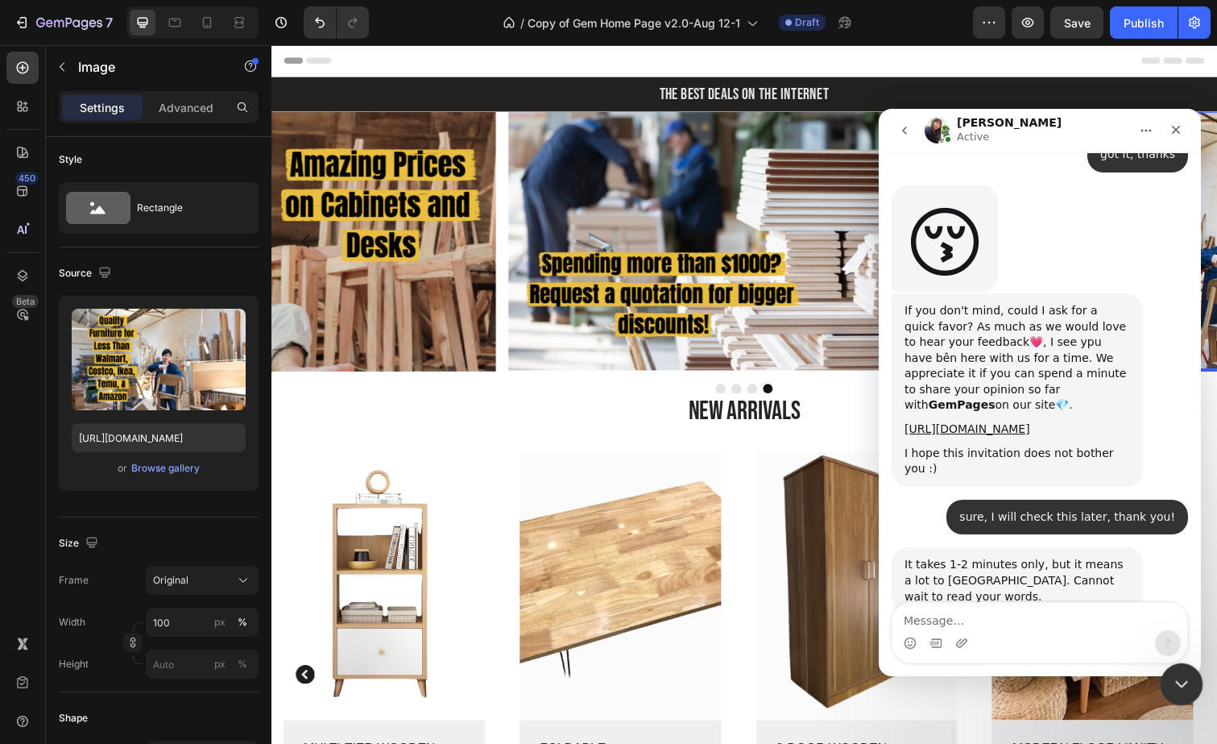
click at [1177, 677] on icon "Close Intercom Messenger" at bounding box center [1179, 681] width 19 height 19
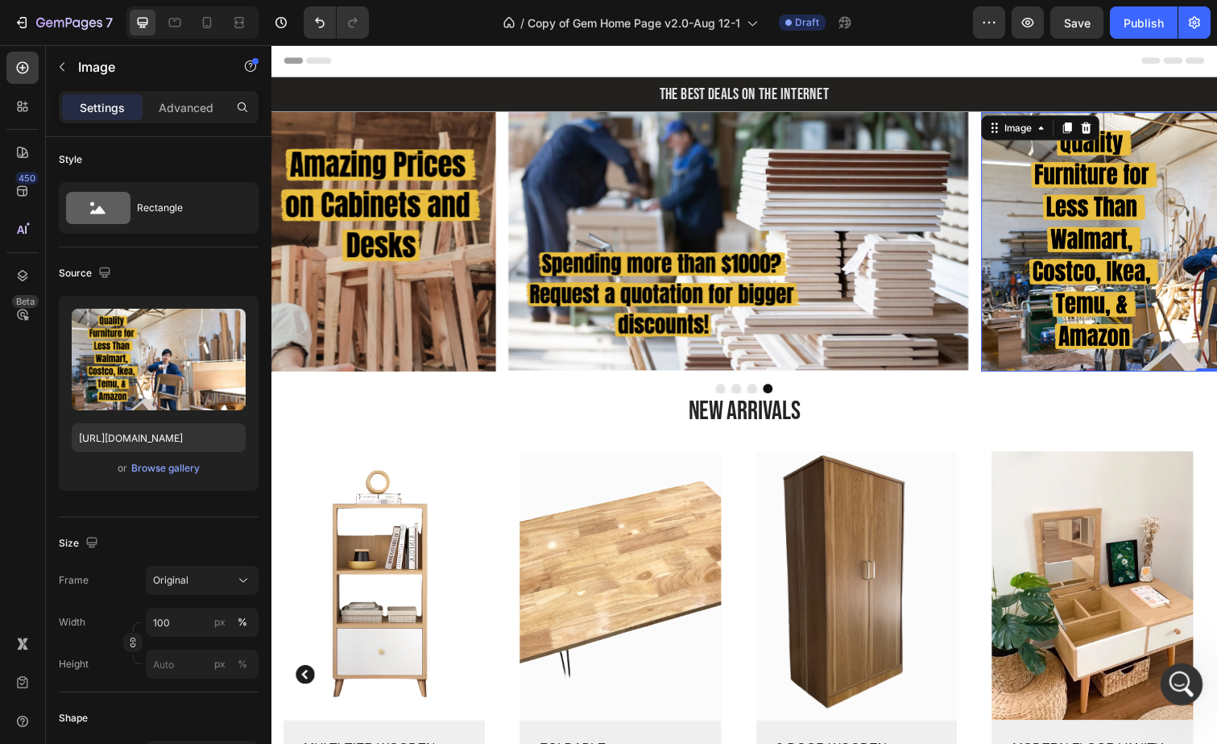
click at [1176, 674] on icon "Open Intercom Messenger" at bounding box center [1179, 682] width 27 height 27
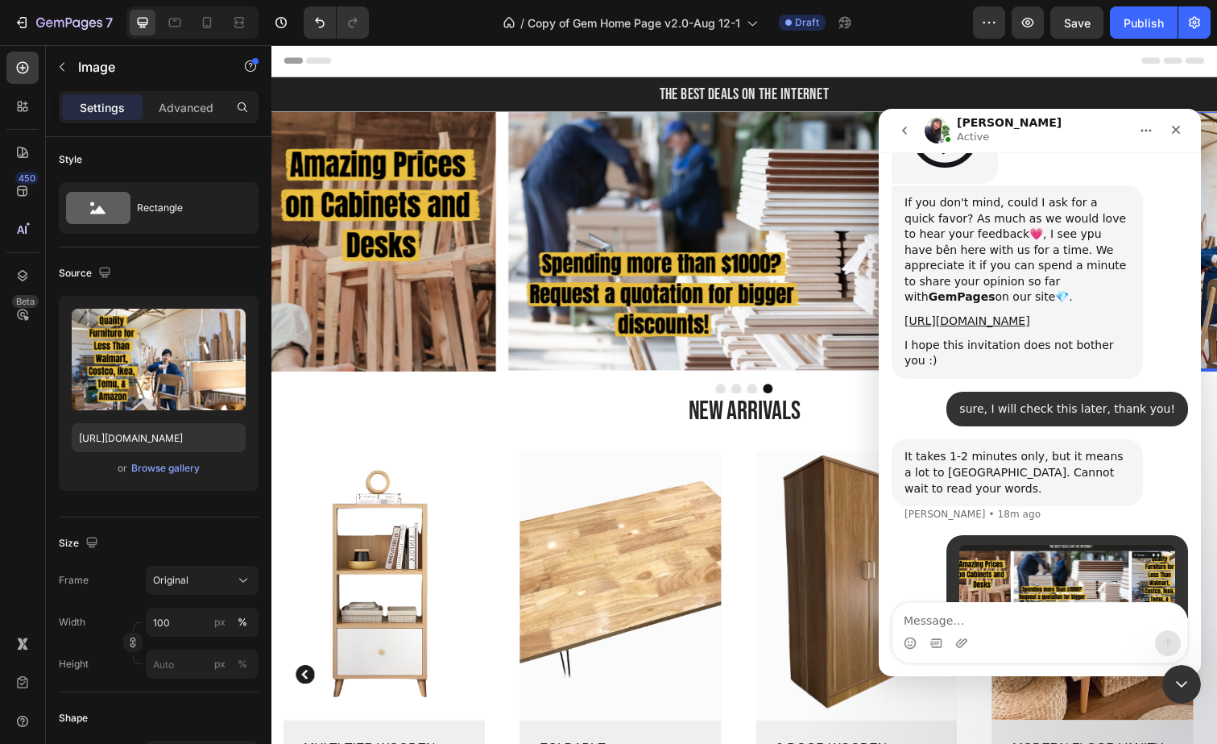
scroll to position [6288, 0]
click at [982, 608] on textarea "Message…" at bounding box center [1040, 616] width 295 height 27
click at [945, 619] on textarea "I just uoload this" at bounding box center [1040, 616] width 295 height 27
click at [949, 619] on textarea "I just uoload this" at bounding box center [1040, 616] width 295 height 27
click at [971, 621] on textarea "I just uoload this" at bounding box center [1040, 616] width 295 height 27
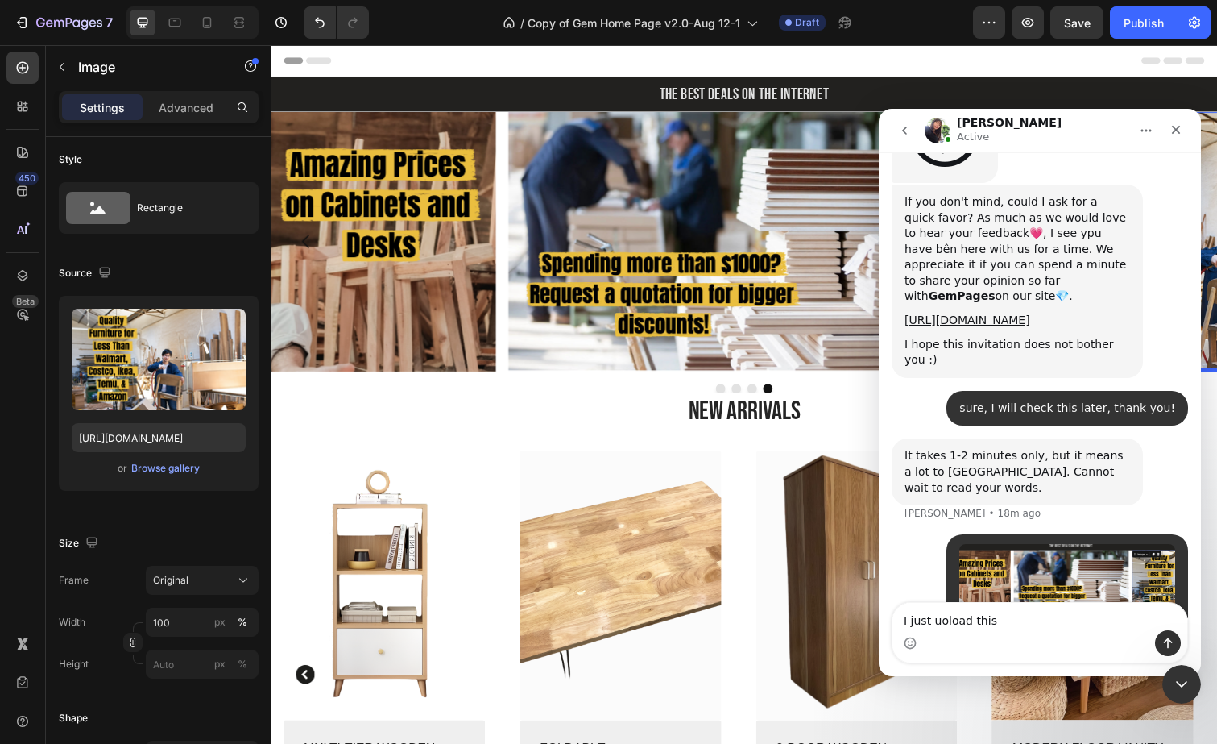
click at [1008, 621] on textarea "I just uoload this" at bounding box center [1040, 616] width 295 height 27
click at [921, 625] on textarea "I uoload this" at bounding box center [1040, 616] width 295 height 27
drag, startPoint x: 977, startPoint y: 615, endPoint x: 913, endPoint y: 620, distance: 64.7
click at [913, 620] on textarea "I uoload this" at bounding box center [1040, 616] width 295 height 27
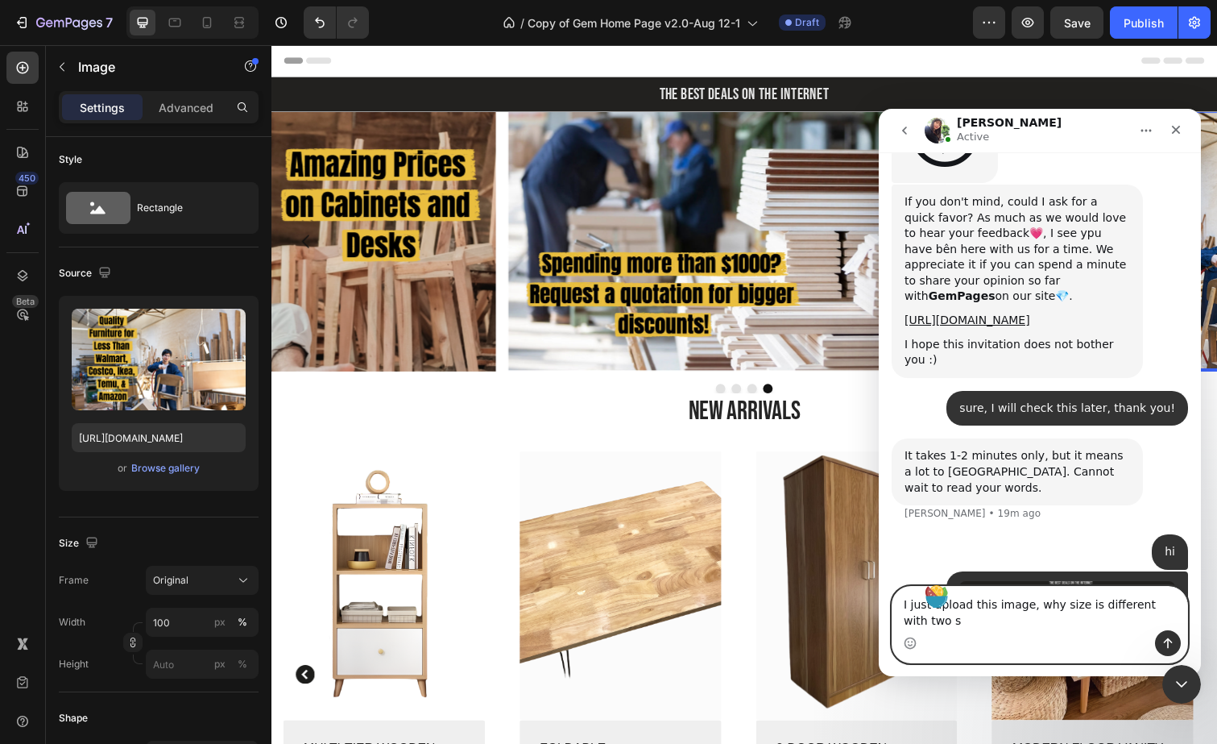
scroll to position [6304, 0]
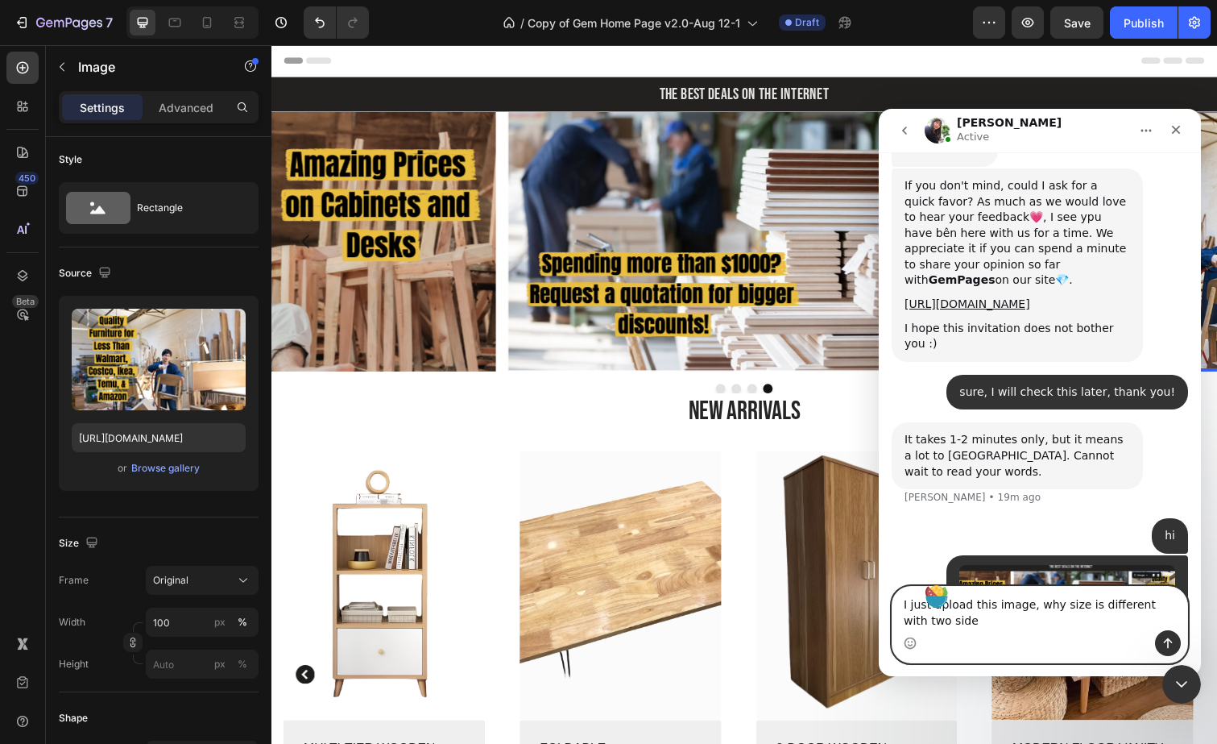
type textarea "I just upload this image, why size is different with two side?"
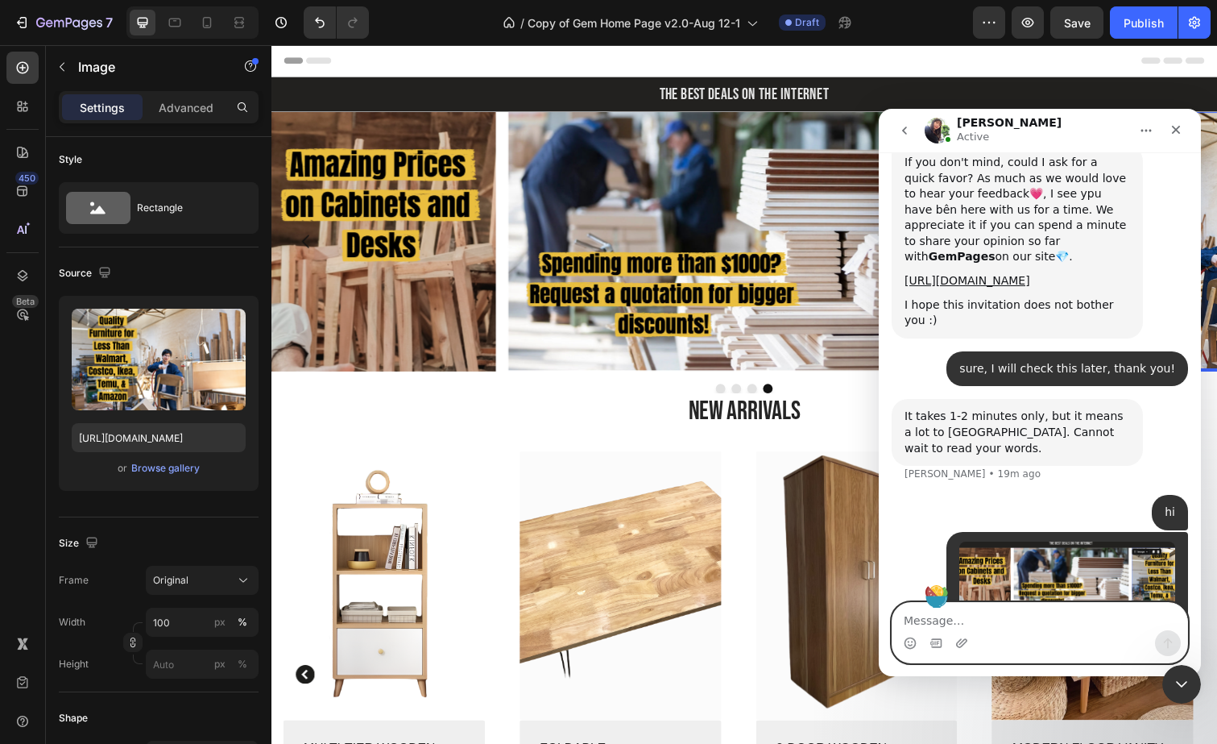
scroll to position [6341, 0]
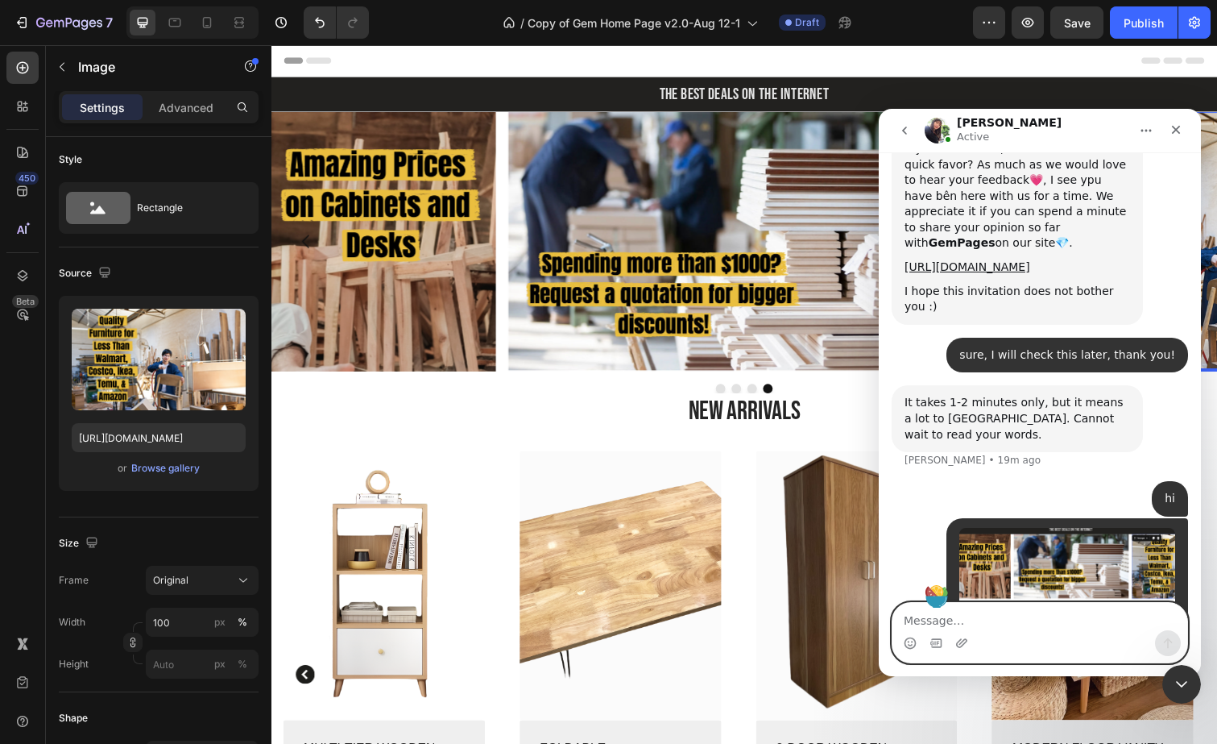
click at [982, 611] on textarea "Message…" at bounding box center [1040, 616] width 295 height 27
click at [1021, 624] on textarea "the middle which I just uploaded is litter smaller" at bounding box center [1040, 616] width 295 height 27
click at [967, 623] on textarea "the middle which I just uploaded is litter smaller" at bounding box center [1040, 616] width 295 height 27
click at [906, 621] on textarea "the middle which I just uploaded is litter smaller" at bounding box center [1040, 616] width 295 height 27
click at [1137, 617] on textarea "the middle which I just uploaded is litter smaller" at bounding box center [1040, 616] width 295 height 27
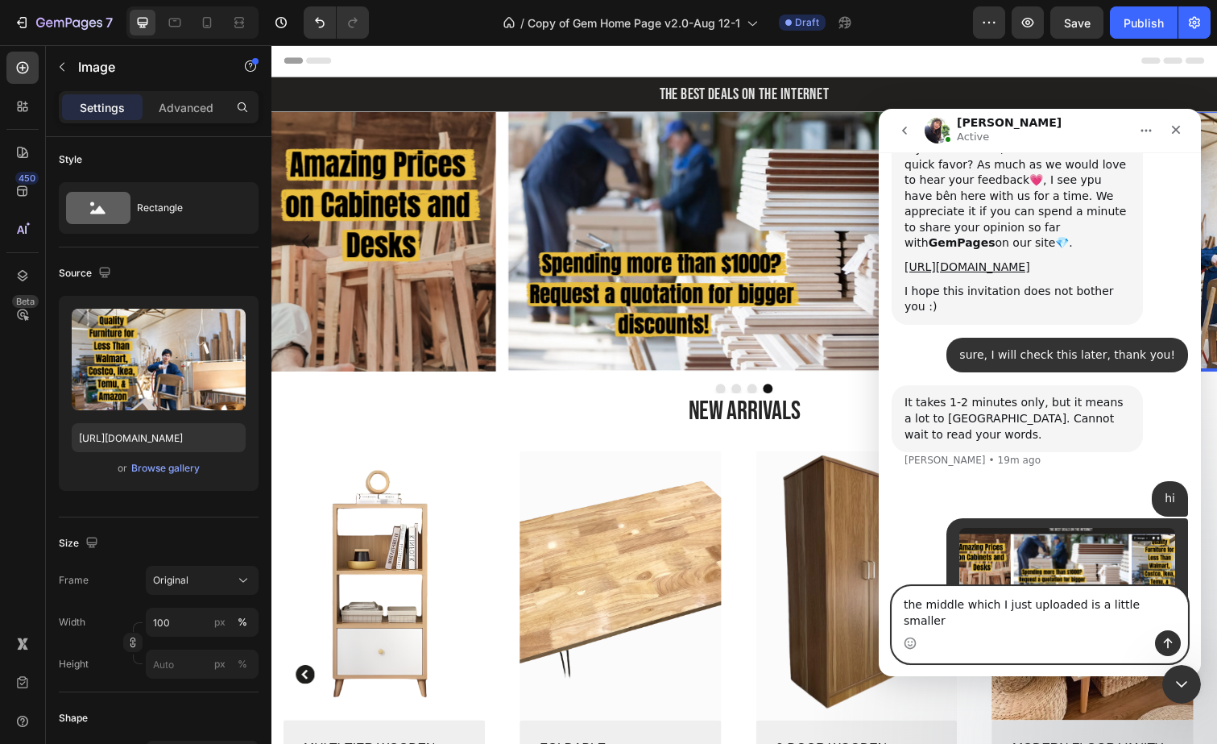
click at [1054, 621] on textarea "the middle which I just uploaded is a little smaller" at bounding box center [1040, 607] width 295 height 43
click at [938, 620] on textarea "the middle which I just uploaded is a little smaller" at bounding box center [1040, 607] width 295 height 43
click at [977, 620] on textarea "The middle which I just uploaded is a little smaller" at bounding box center [1040, 607] width 295 height 43
click at [1074, 623] on textarea "The middle which I just uploaded is a little smaller" at bounding box center [1040, 607] width 295 height 43
drag, startPoint x: 1165, startPoint y: 622, endPoint x: 907, endPoint y: 625, distance: 257.8
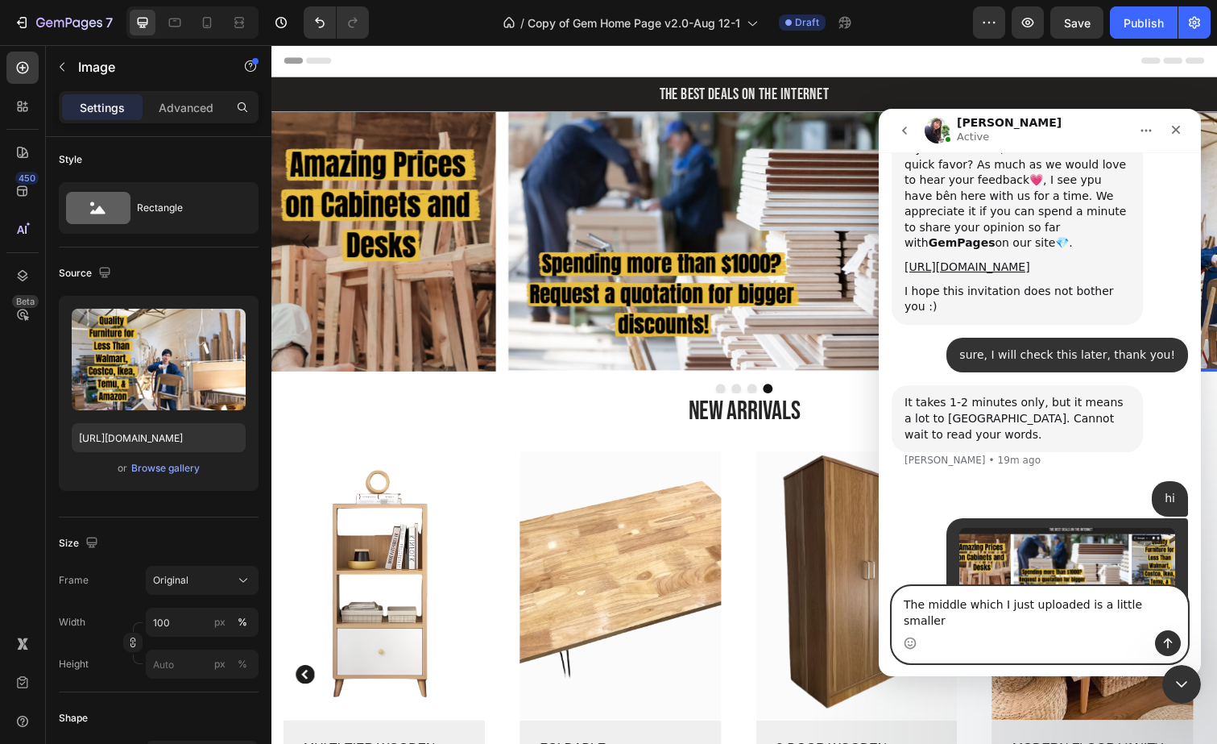
click at [907, 625] on textarea "The middle which I just uploaded is a little smaller" at bounding box center [1040, 607] width 295 height 43
click at [893, 624] on textarea "The middle which I just uploaded is a little smaller" at bounding box center [1040, 607] width 295 height 43
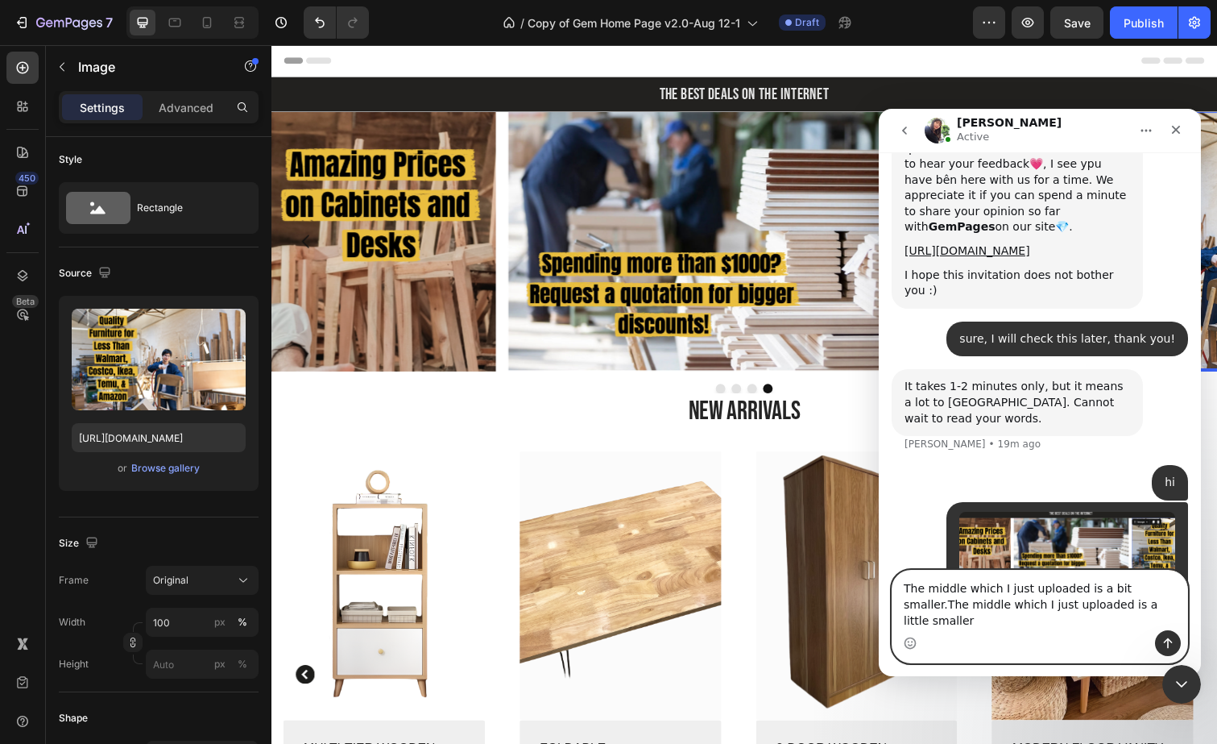
drag, startPoint x: 1154, startPoint y: 606, endPoint x: 885, endPoint y: 607, distance: 269.1
click at [885, 607] on div "The middle which I just uploaded is a bit smaller.The middle which I just uploa…" at bounding box center [1040, 616] width 322 height 93
click at [1124, 613] on textarea "The middle which I just uploaded is a bit smaller.The middle which I just uploa…" at bounding box center [1040, 600] width 295 height 60
drag, startPoint x: 1147, startPoint y: 616, endPoint x: 1155, endPoint y: 605, distance: 13.9
click at [1155, 605] on textarea "The middle which I just uploaded is a bit smaller.The middle which I just uploa…" at bounding box center [1040, 600] width 295 height 60
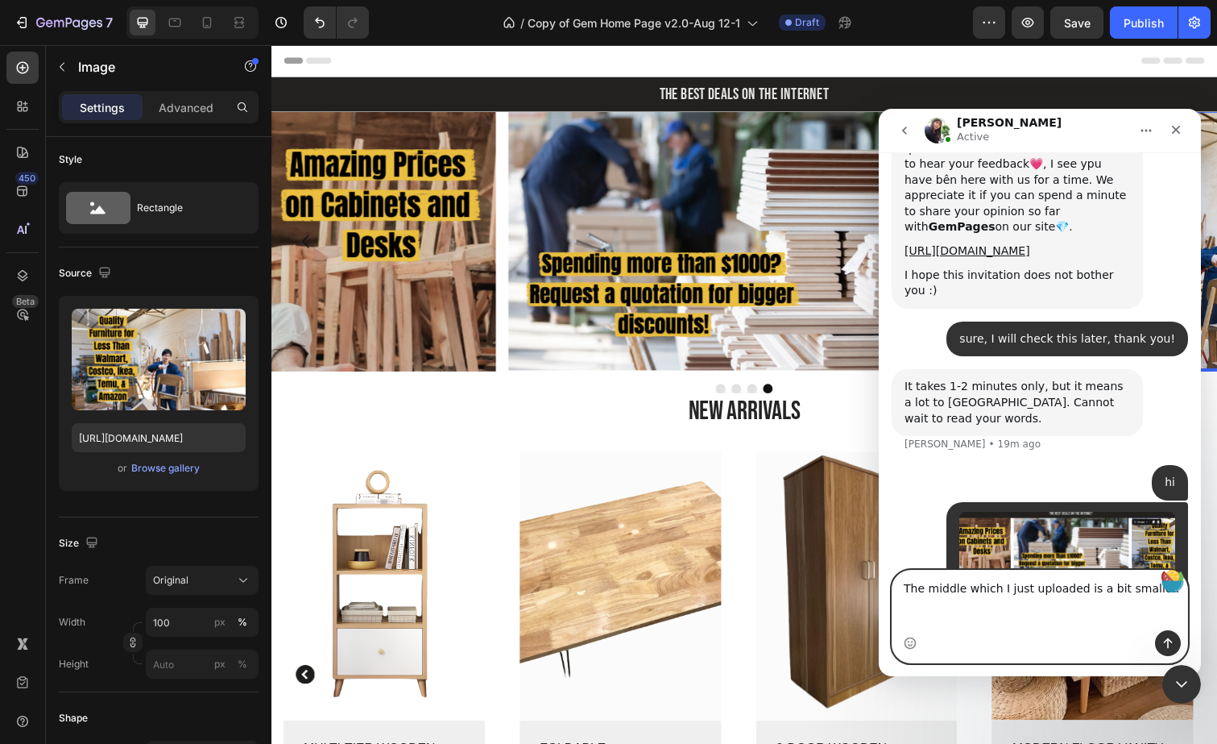
scroll to position [6341, 0]
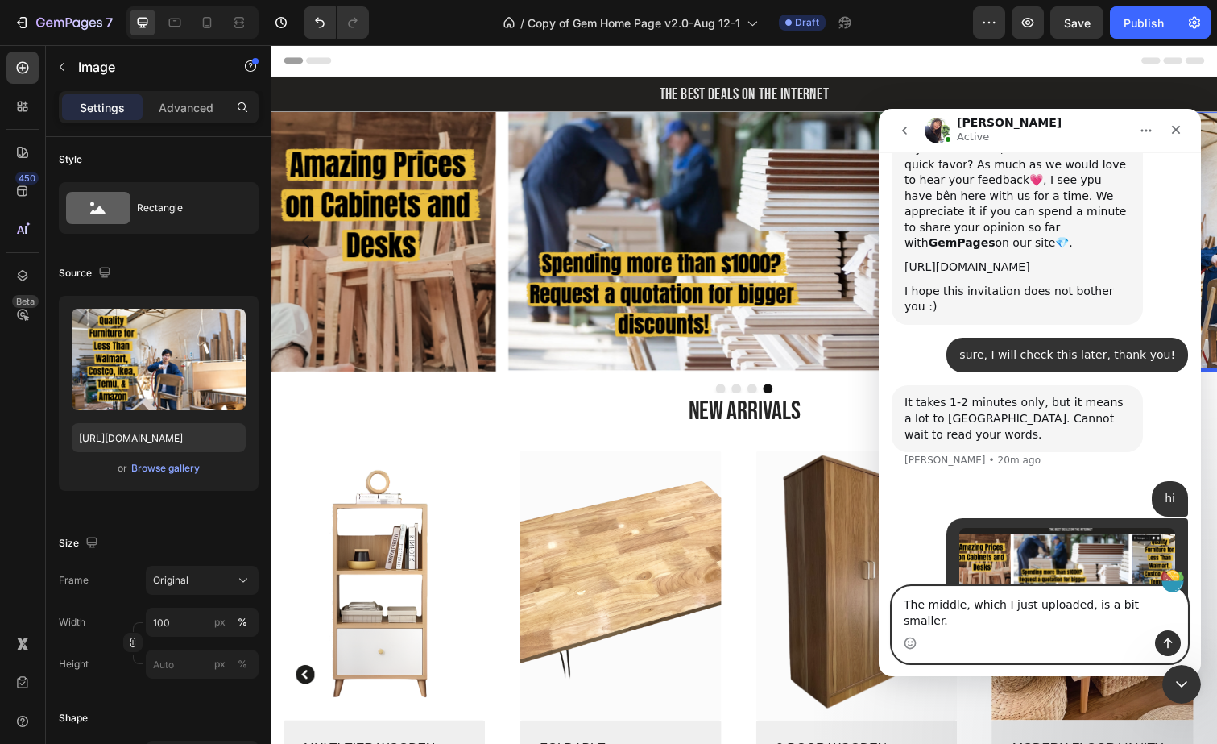
type textarea "The middle, which I just uploaded, is a bit smaller."
click at [1170, 635] on button "Send a message…" at bounding box center [1168, 643] width 26 height 26
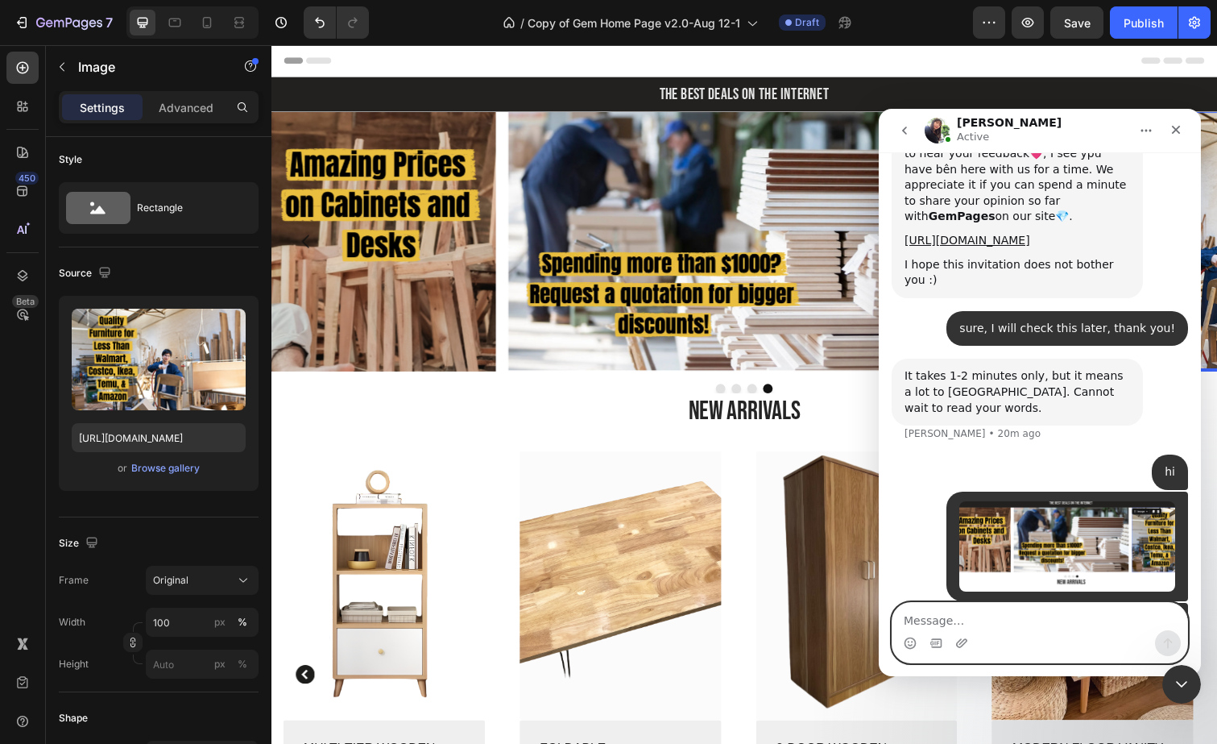
scroll to position [6394, 0]
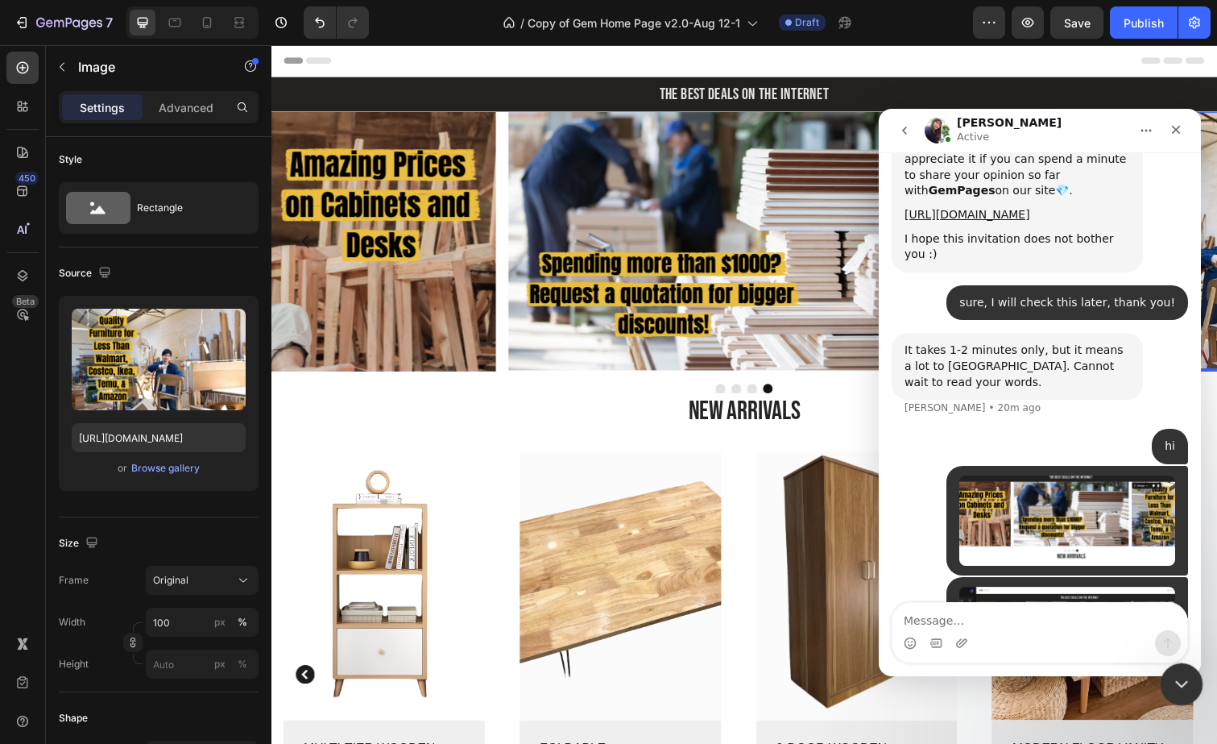
click at [1178, 672] on icon "Close Intercom Messenger" at bounding box center [1179, 681] width 19 height 19
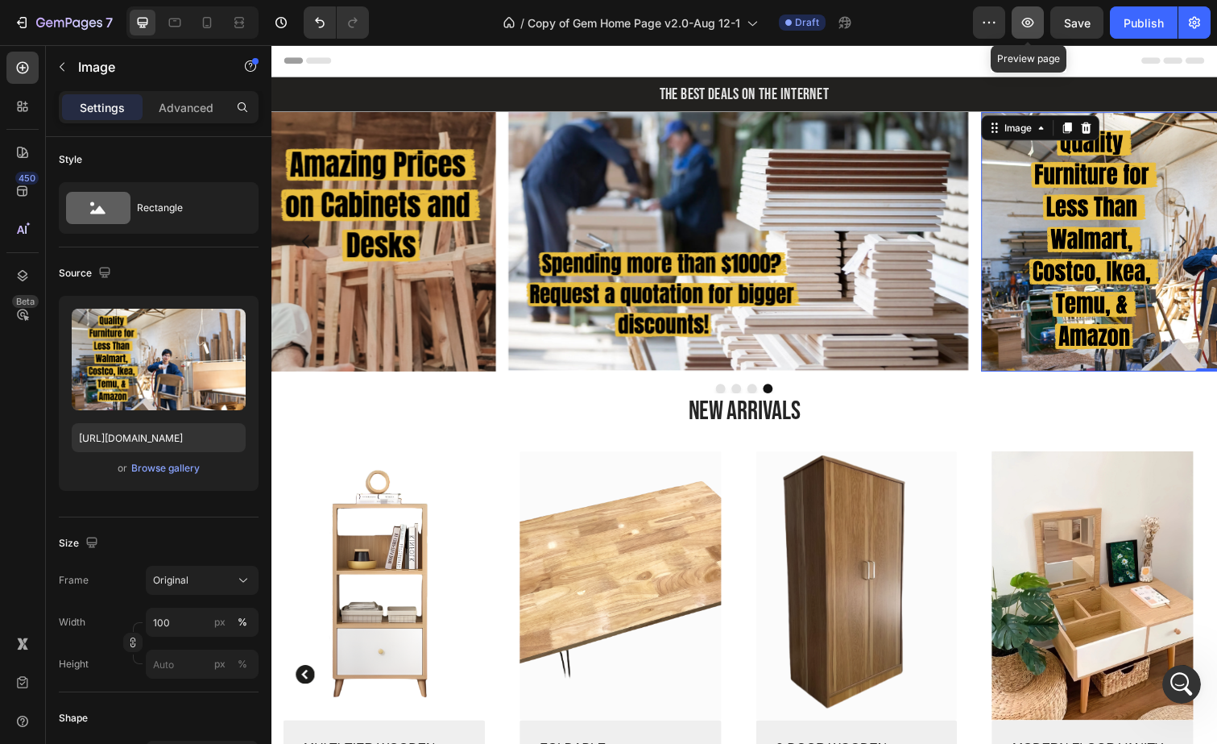
click at [1034, 27] on icon "button" at bounding box center [1028, 22] width 16 height 16
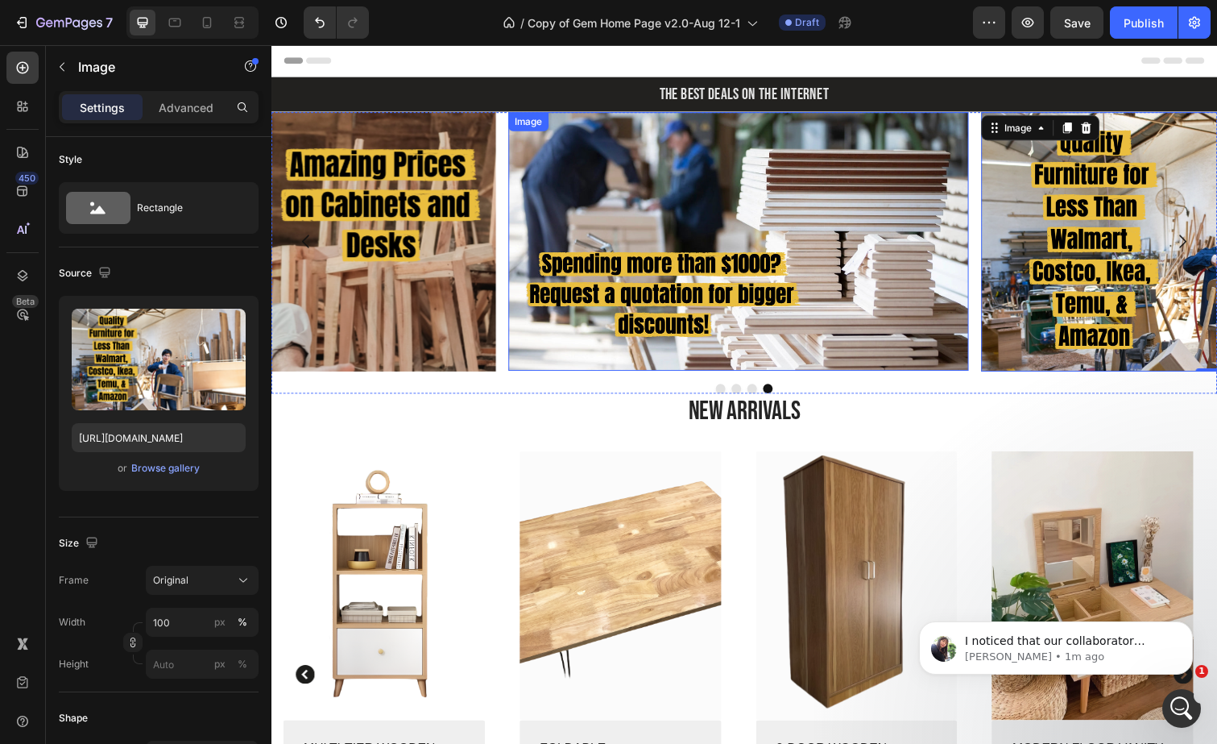
scroll to position [0, 0]
click at [793, 147] on img at bounding box center [748, 246] width 471 height 264
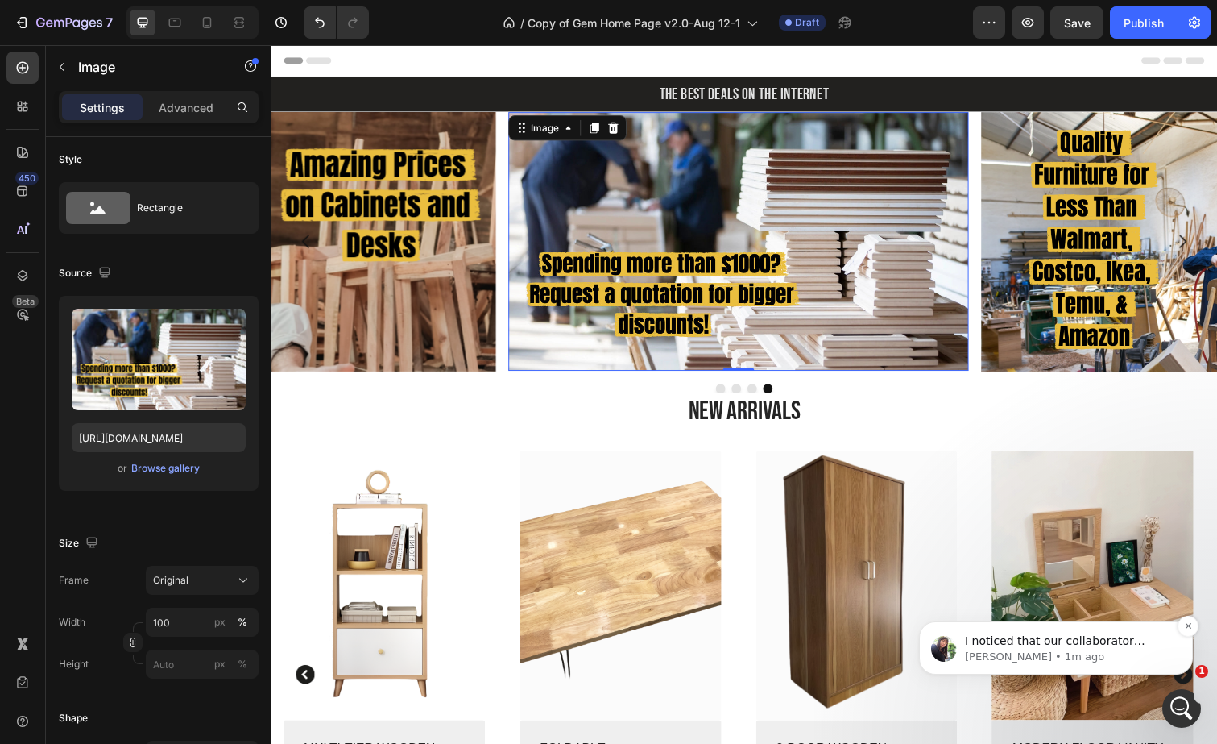
click at [1121, 651] on p "Tina • 1m ago" at bounding box center [1069, 656] width 208 height 14
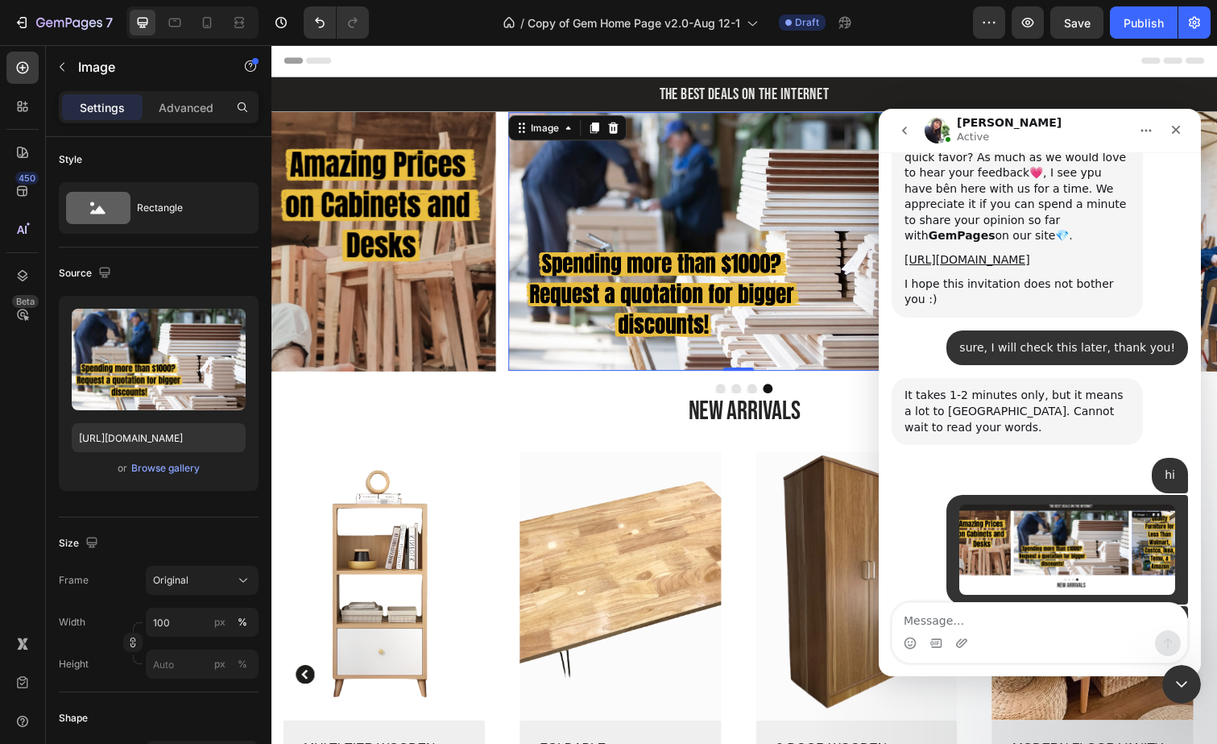
scroll to position [6563, 0]
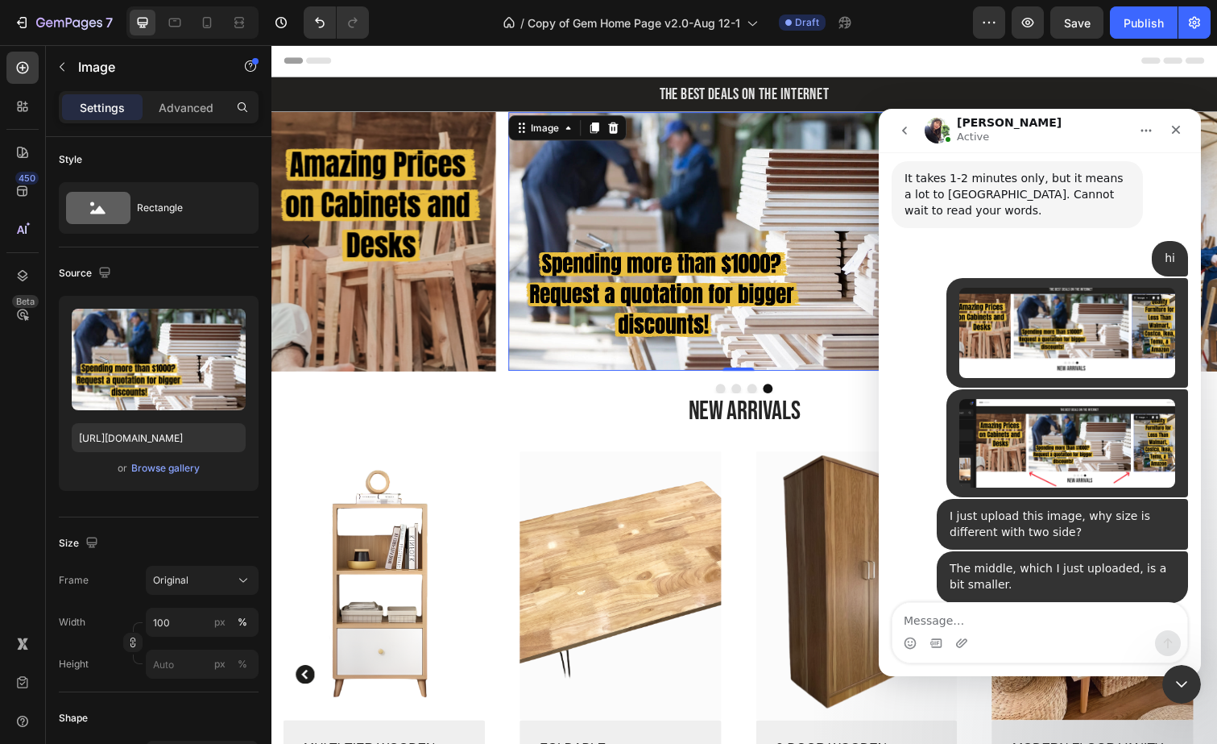
click at [1027, 613] on textarea "Message…" at bounding box center [1040, 616] width 295 height 27
type textarea "thanks"
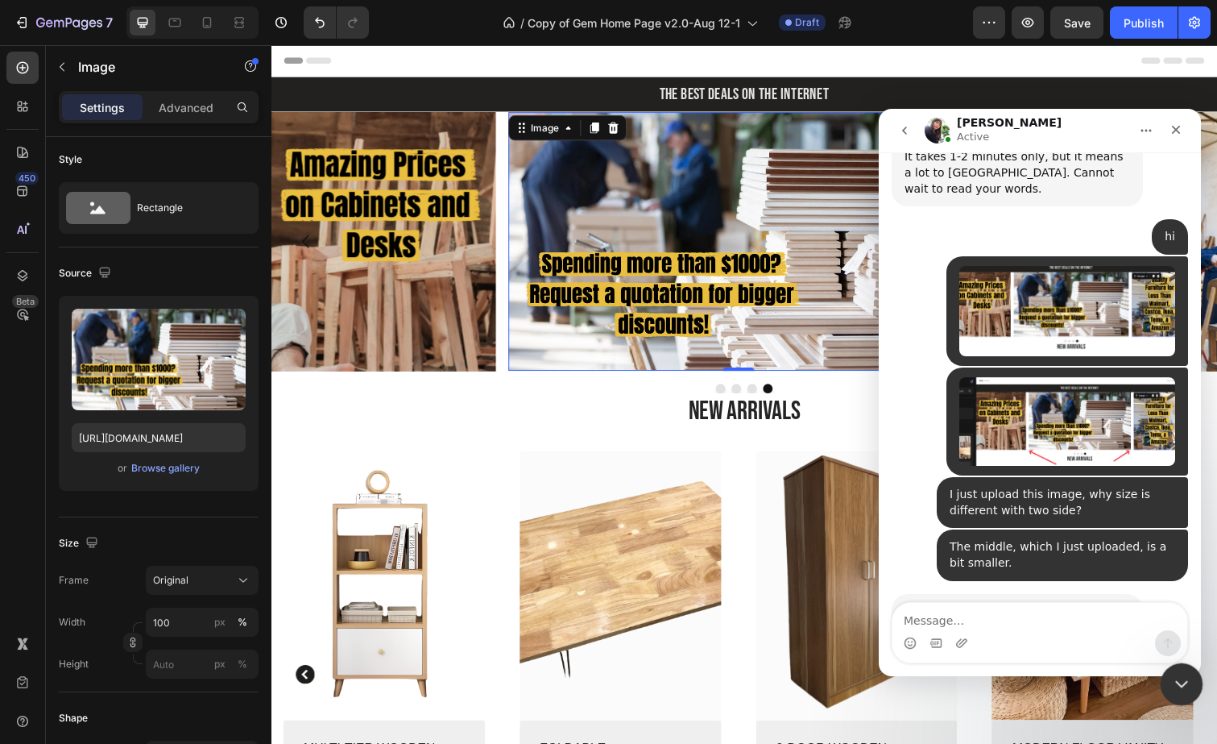
click at [1177, 673] on icon "Close Intercom Messenger" at bounding box center [1179, 681] width 19 height 19
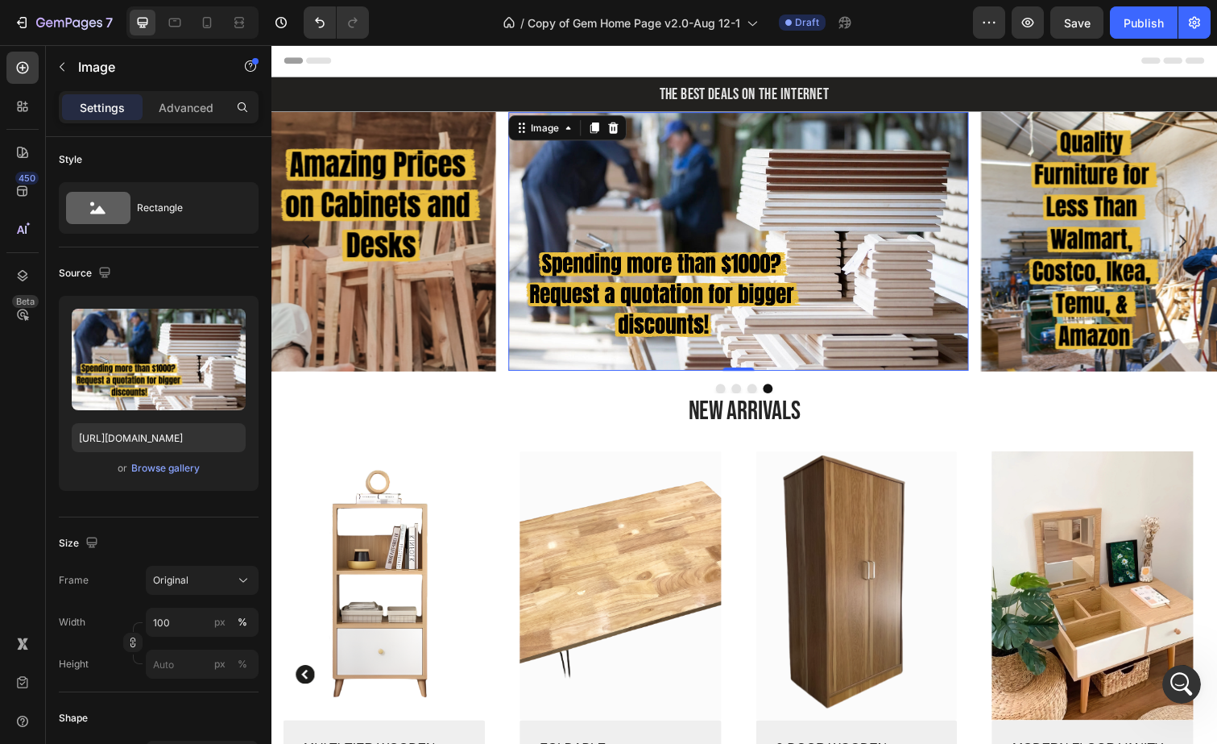
click at [683, 206] on img at bounding box center [748, 246] width 471 height 264
click at [623, 128] on icon at bounding box center [620, 129] width 10 height 11
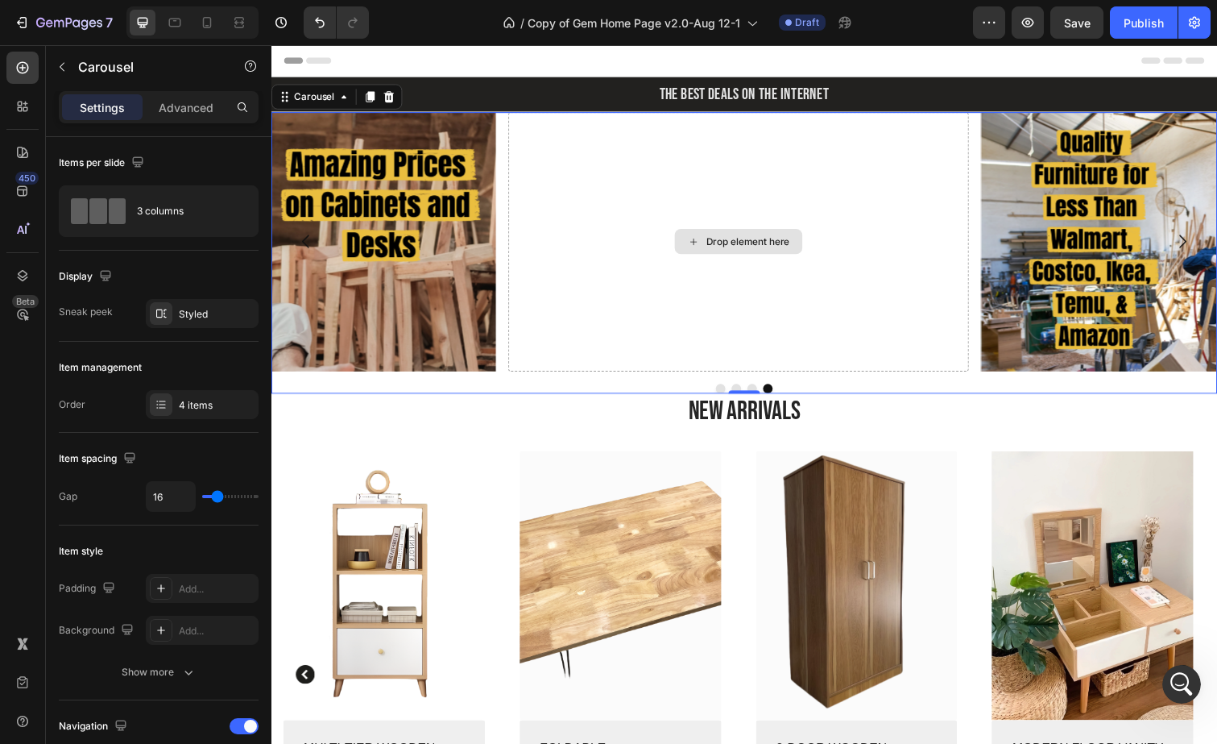
click at [739, 191] on div "Drop element here" at bounding box center [748, 246] width 471 height 265
click at [725, 262] on div "Drop element here" at bounding box center [748, 246] width 471 height 265
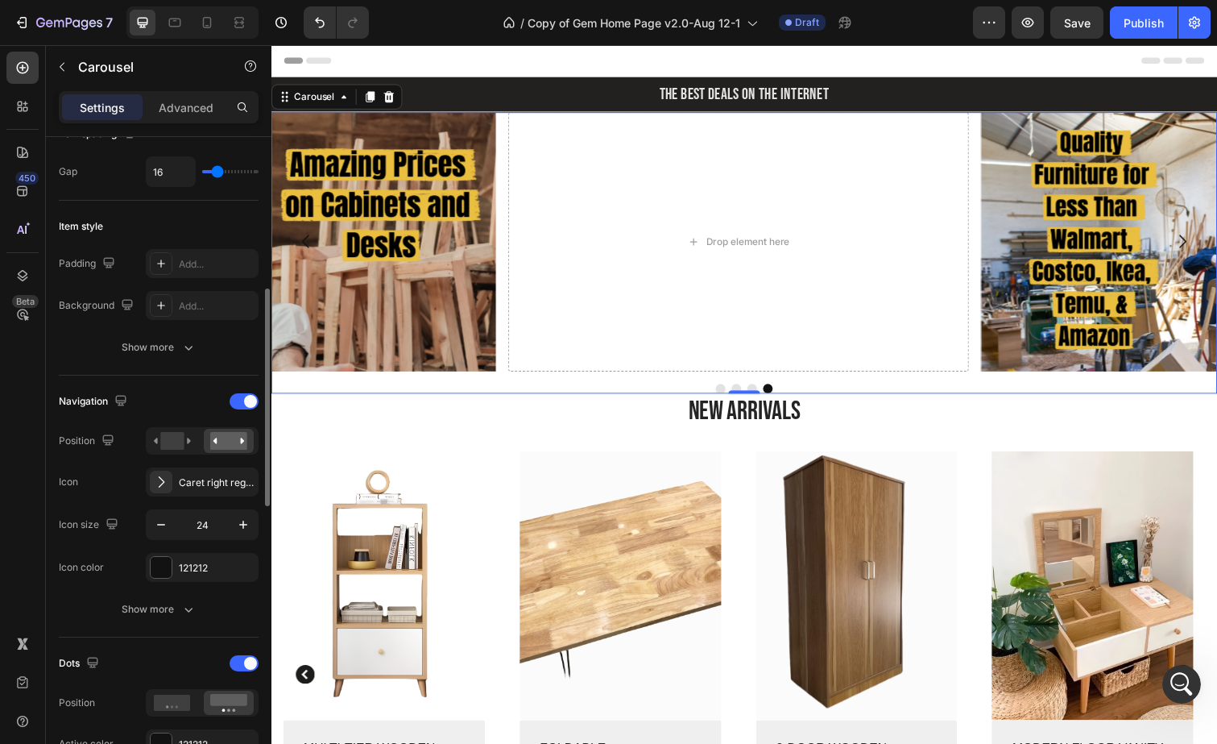
scroll to position [634, 0]
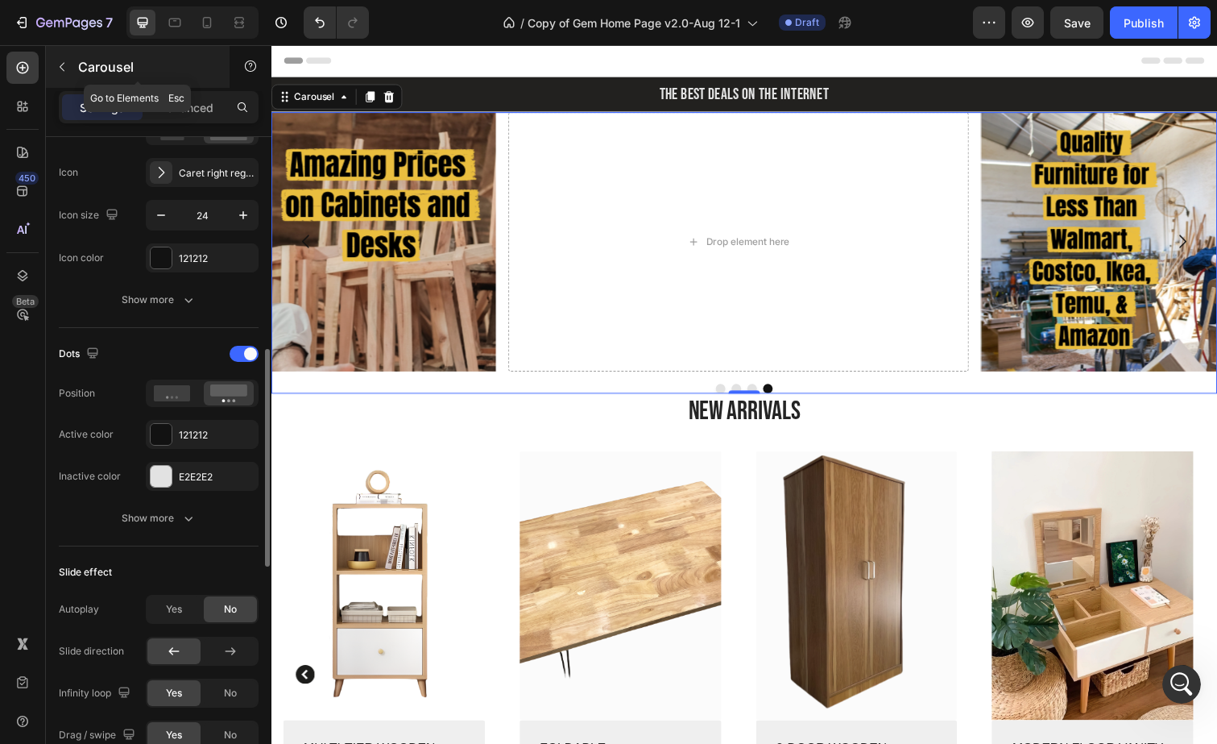
click at [63, 68] on icon "button" at bounding box center [62, 66] width 13 height 13
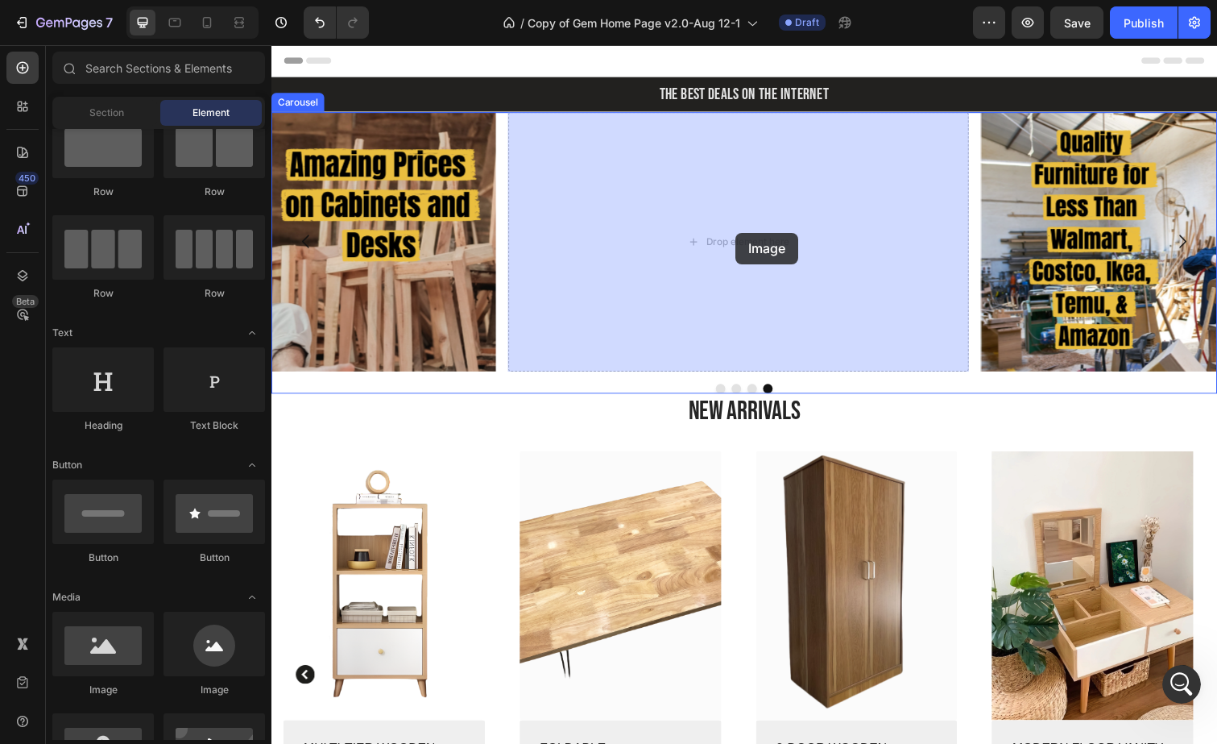
drag, startPoint x: 396, startPoint y: 695, endPoint x: 746, endPoint y: 237, distance: 576.5
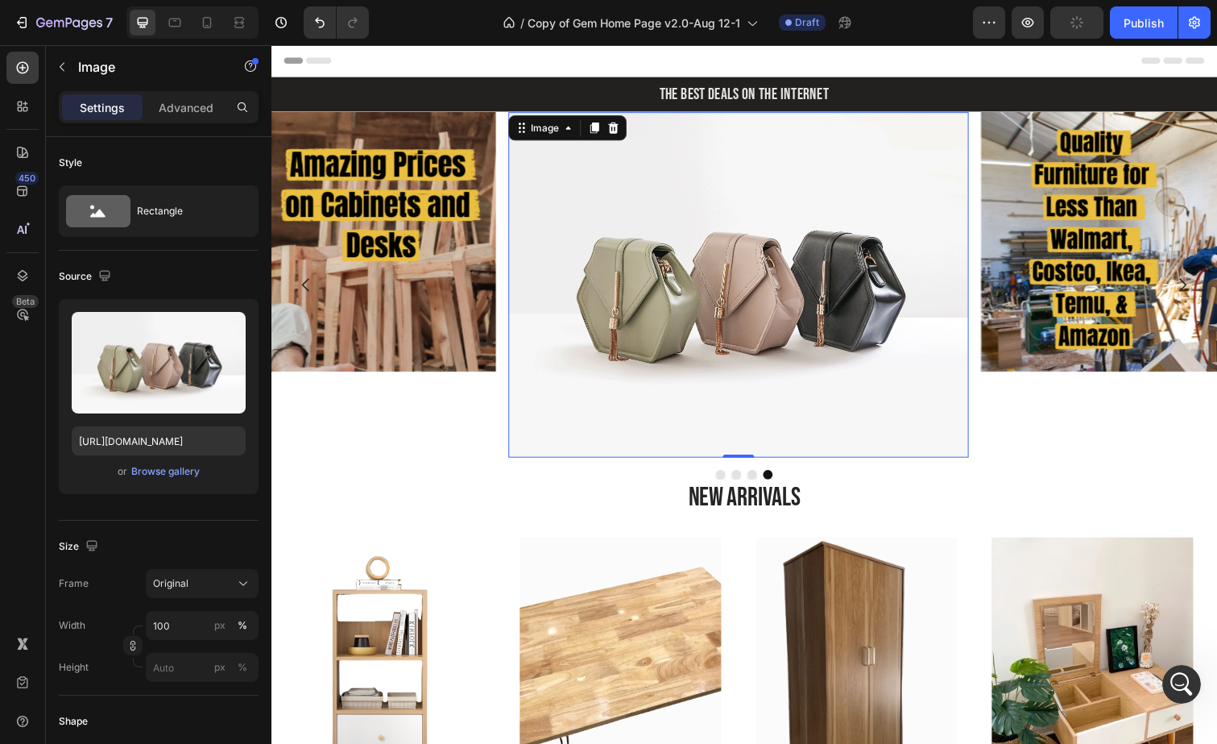
click at [741, 246] on img at bounding box center [748, 290] width 471 height 353
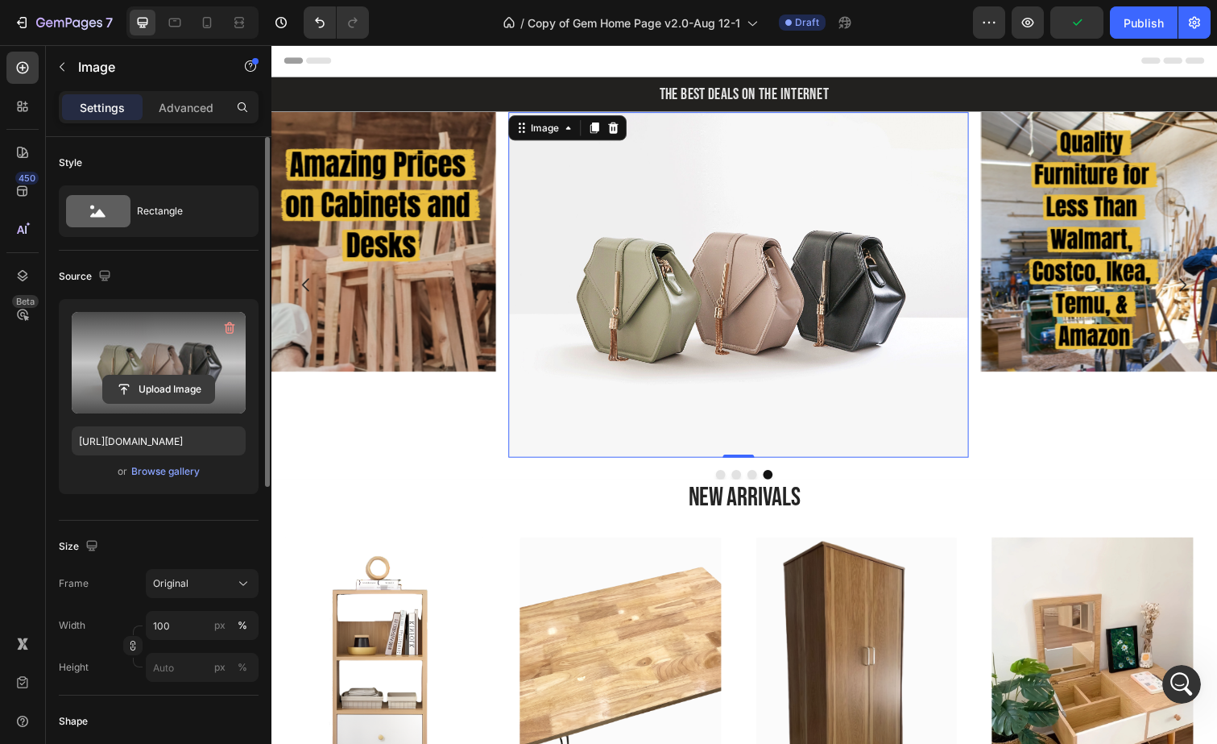
click at [160, 379] on input "file" at bounding box center [158, 388] width 111 height 27
click at [155, 380] on input "file" at bounding box center [158, 388] width 111 height 27
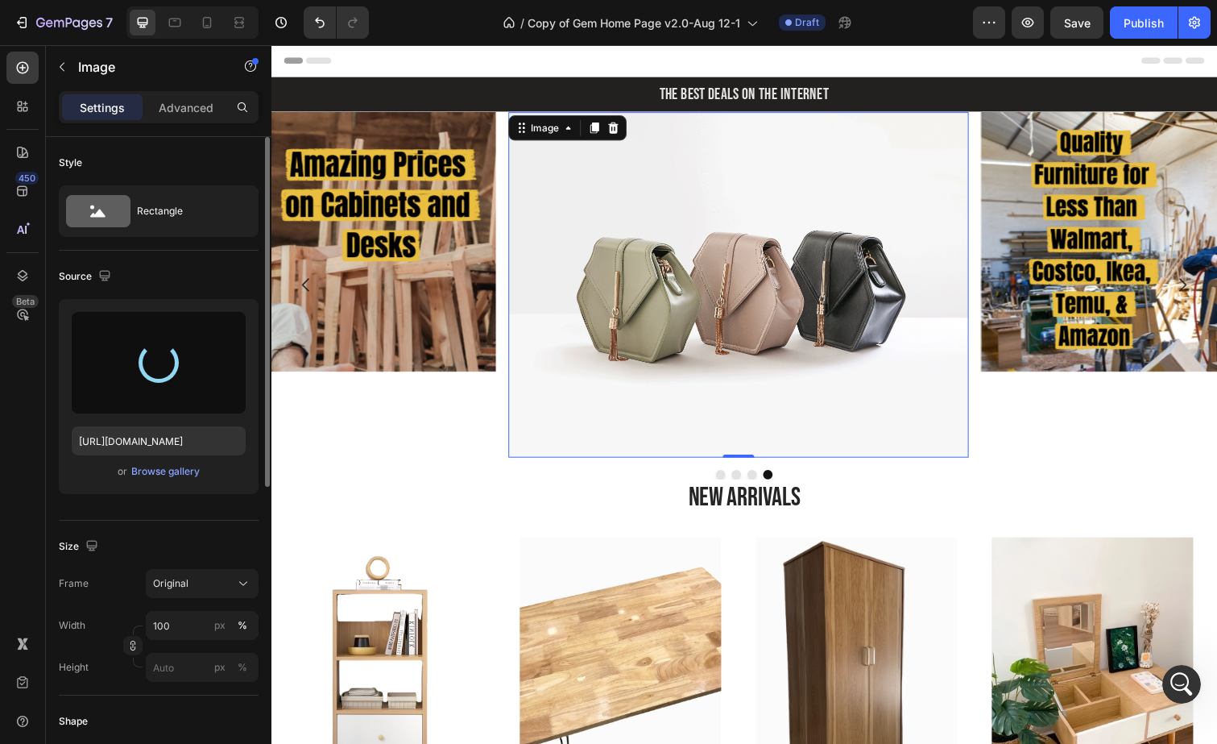
type input "https://cdn.shopify.com/s/files/1/0621/1561/0693/files/gempages_538930667635868…"
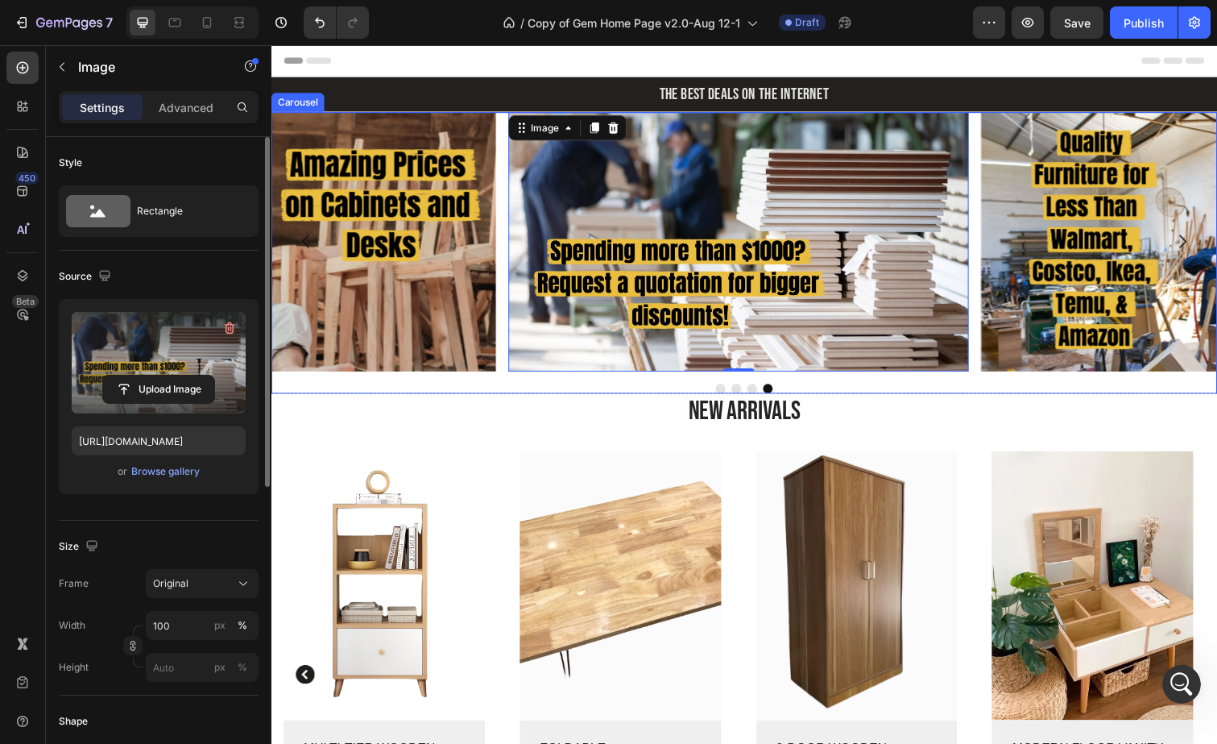
click at [985, 390] on div "Image Image Image Image 0 Carousel" at bounding box center [754, 258] width 967 height 288
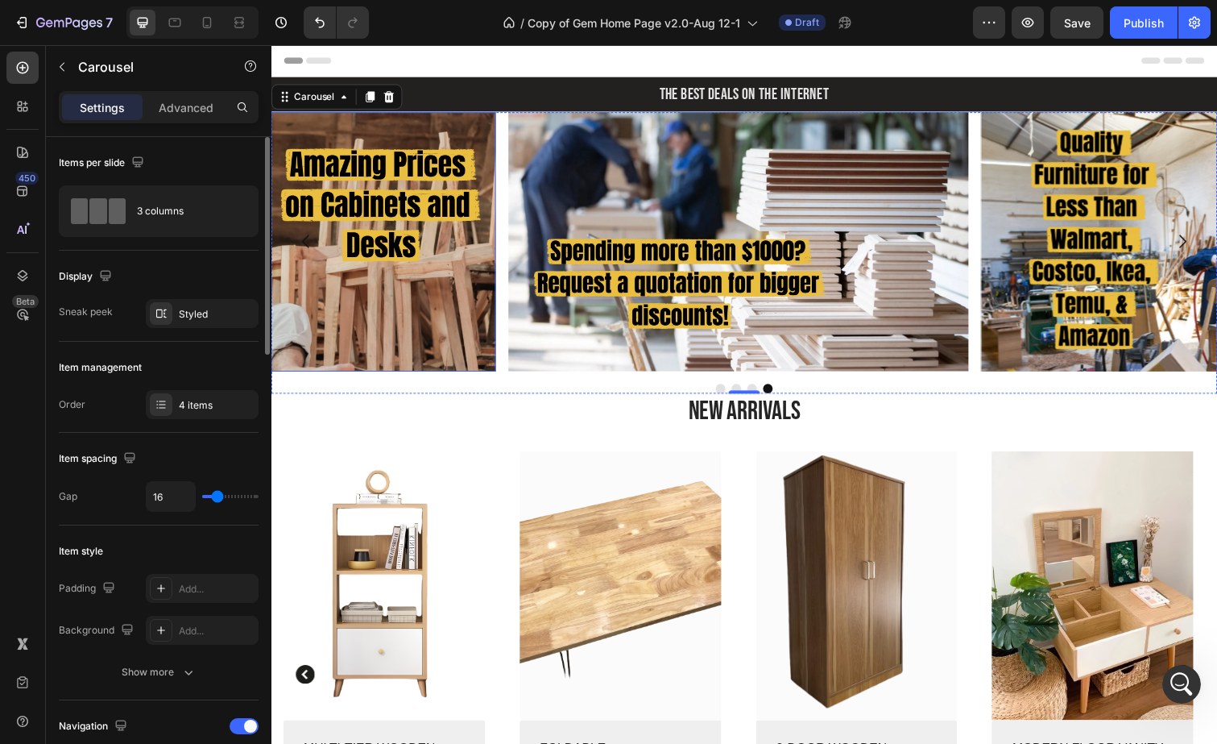
click at [473, 364] on img at bounding box center [265, 246] width 471 height 265
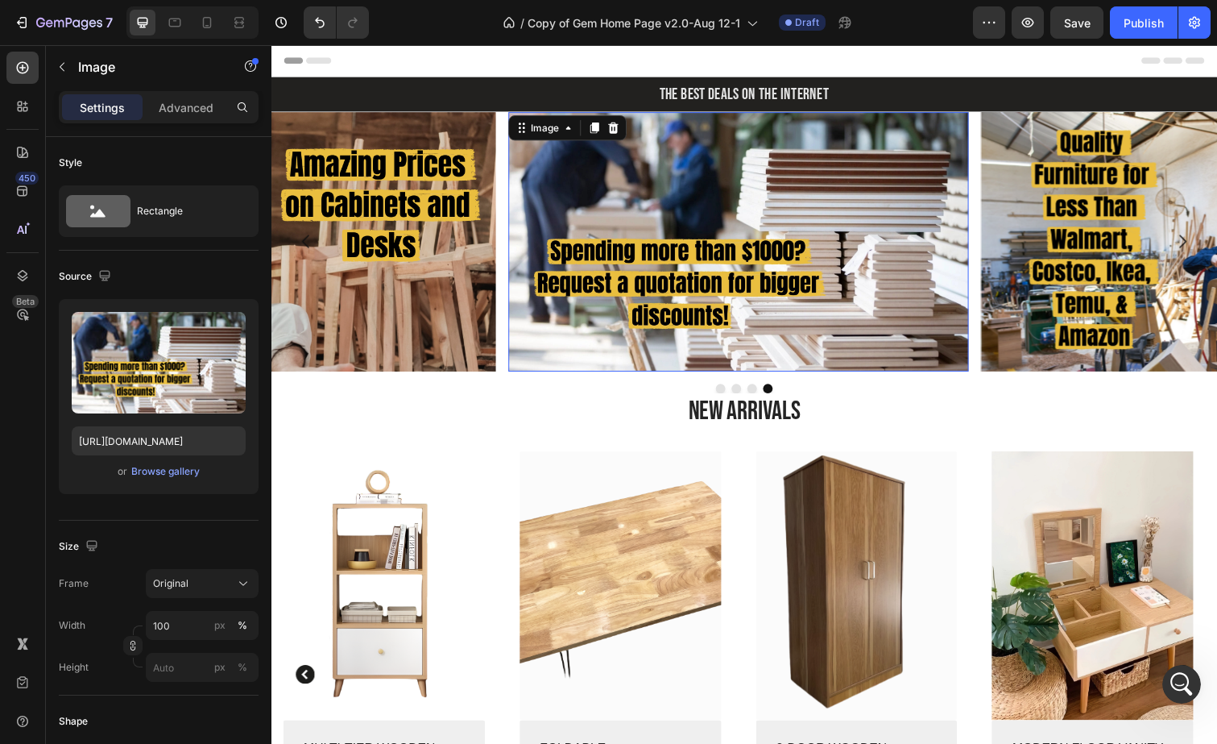
click at [574, 372] on img at bounding box center [748, 246] width 471 height 265
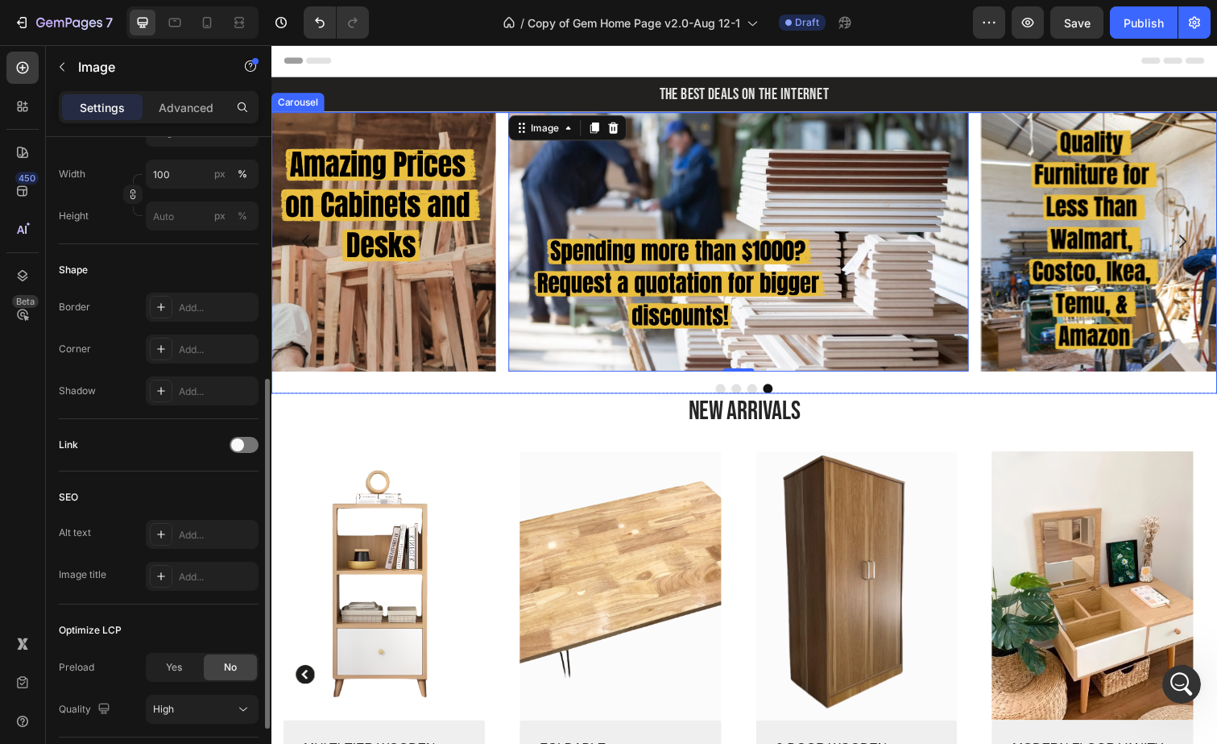
click at [549, 388] on div "Image Image Image Image 0 Carousel" at bounding box center [754, 258] width 967 height 288
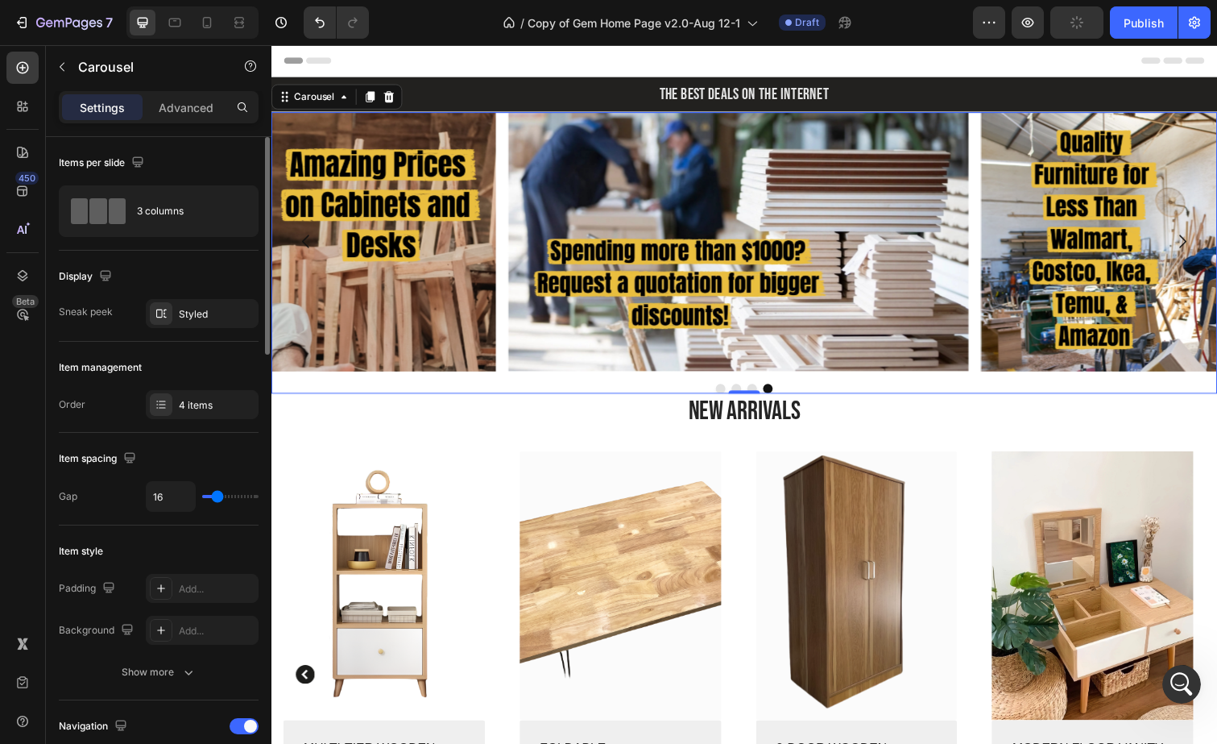
click at [750, 395] on div "0" at bounding box center [755, 401] width 16 height 13
click at [755, 396] on div "0" at bounding box center [755, 401] width 16 height 13
click at [742, 396] on button "Dot" at bounding box center [747, 396] width 10 height 10
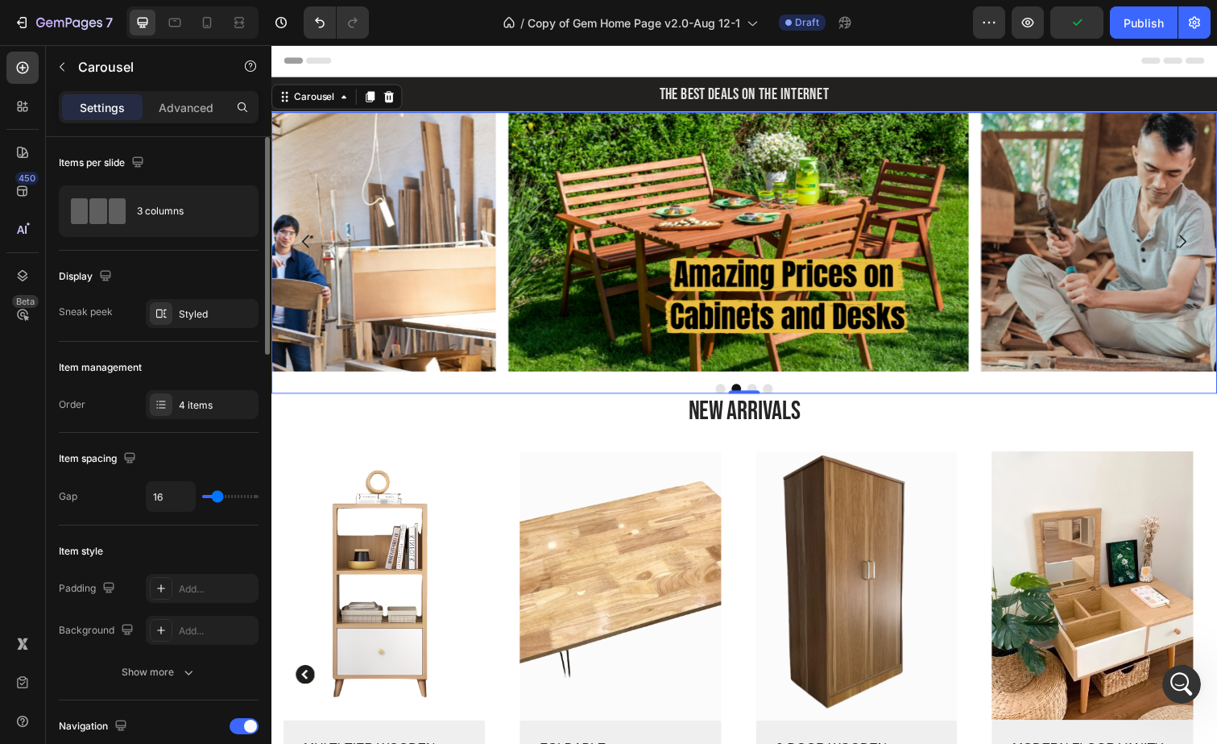
click at [751, 396] on div "0" at bounding box center [755, 401] width 16 height 13
click at [1038, 31] on button "button" at bounding box center [1028, 22] width 32 height 32
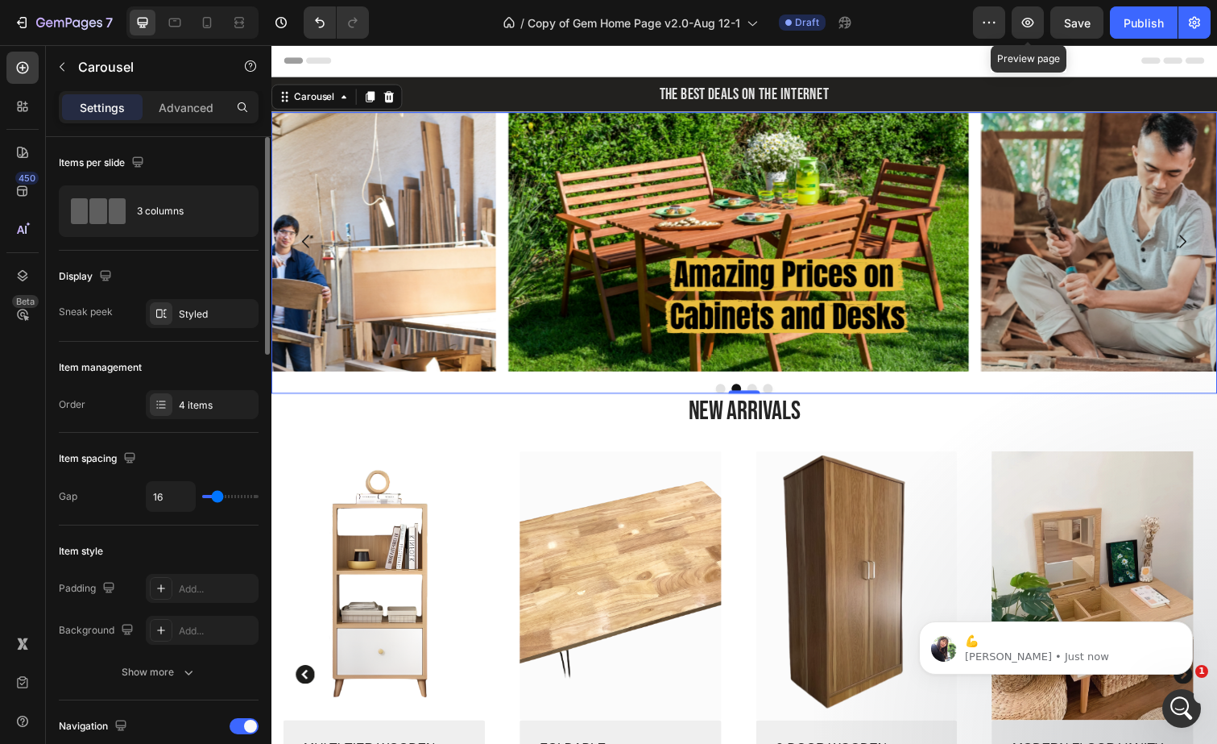
scroll to position [6704, 0]
click at [1115, 661] on p "Tina • Just now" at bounding box center [1069, 656] width 208 height 14
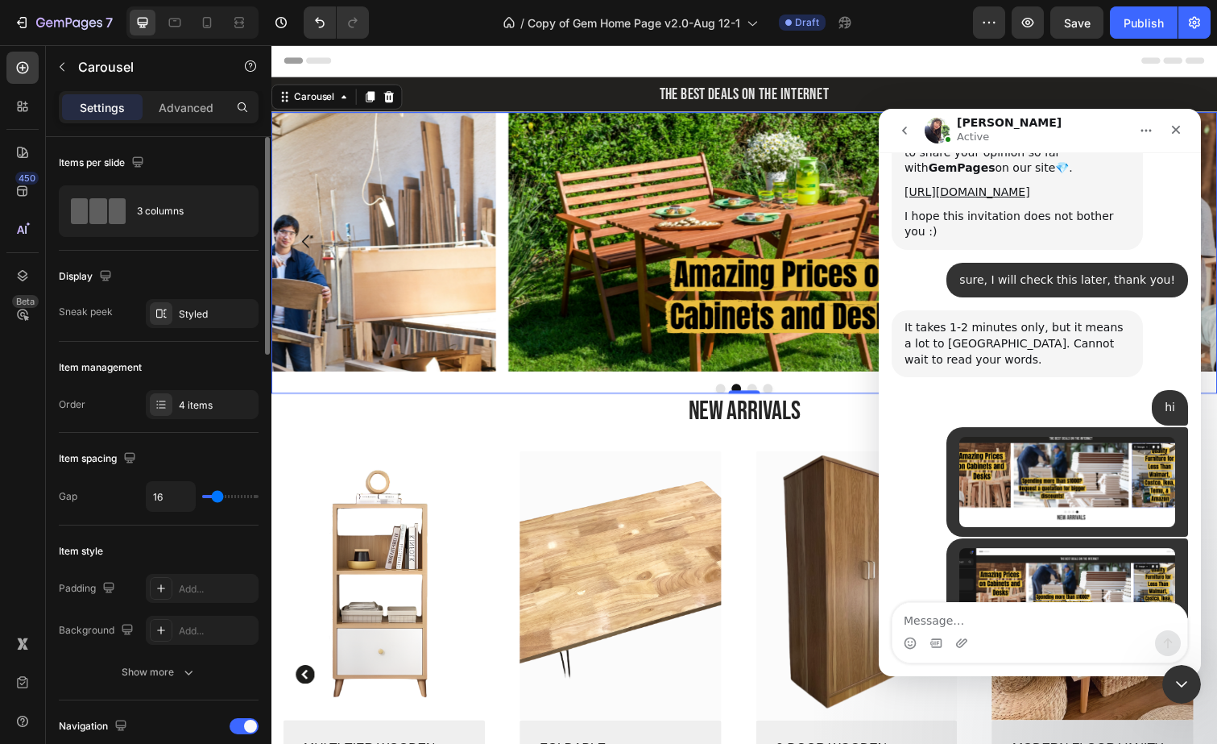
scroll to position [6730, 0]
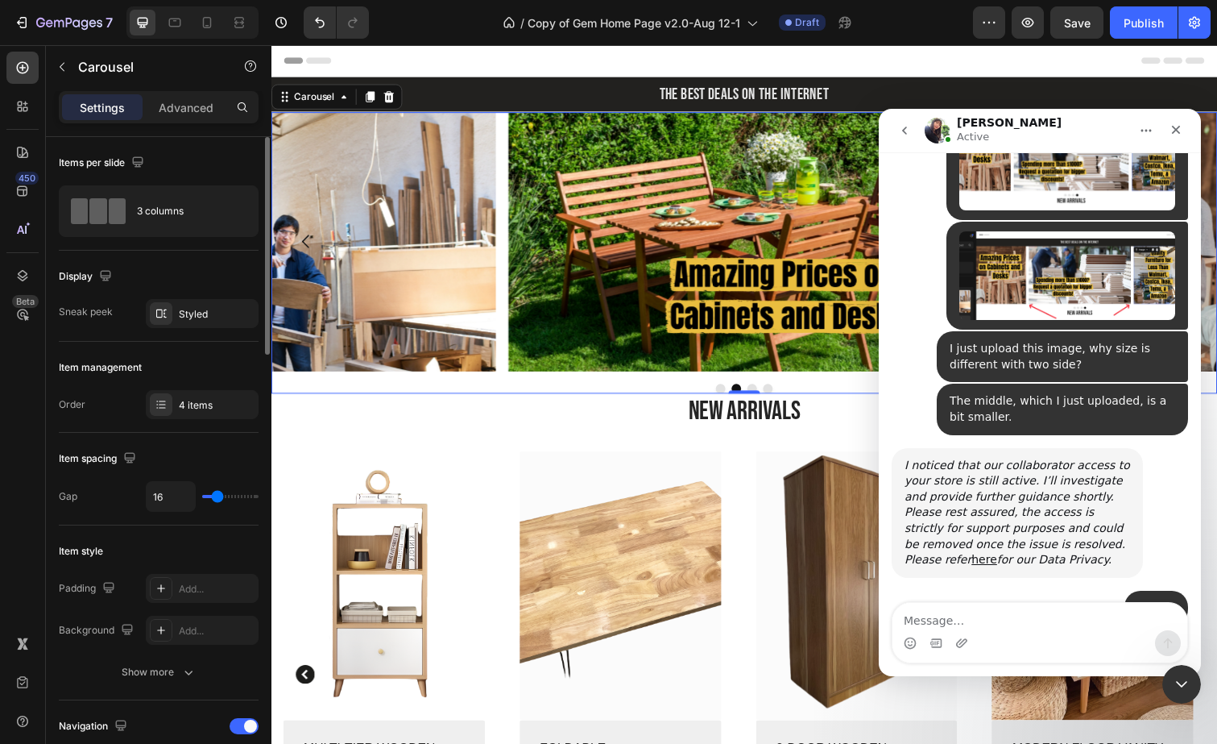
click at [979, 619] on textarea "Message…" at bounding box center [1040, 616] width 295 height 27
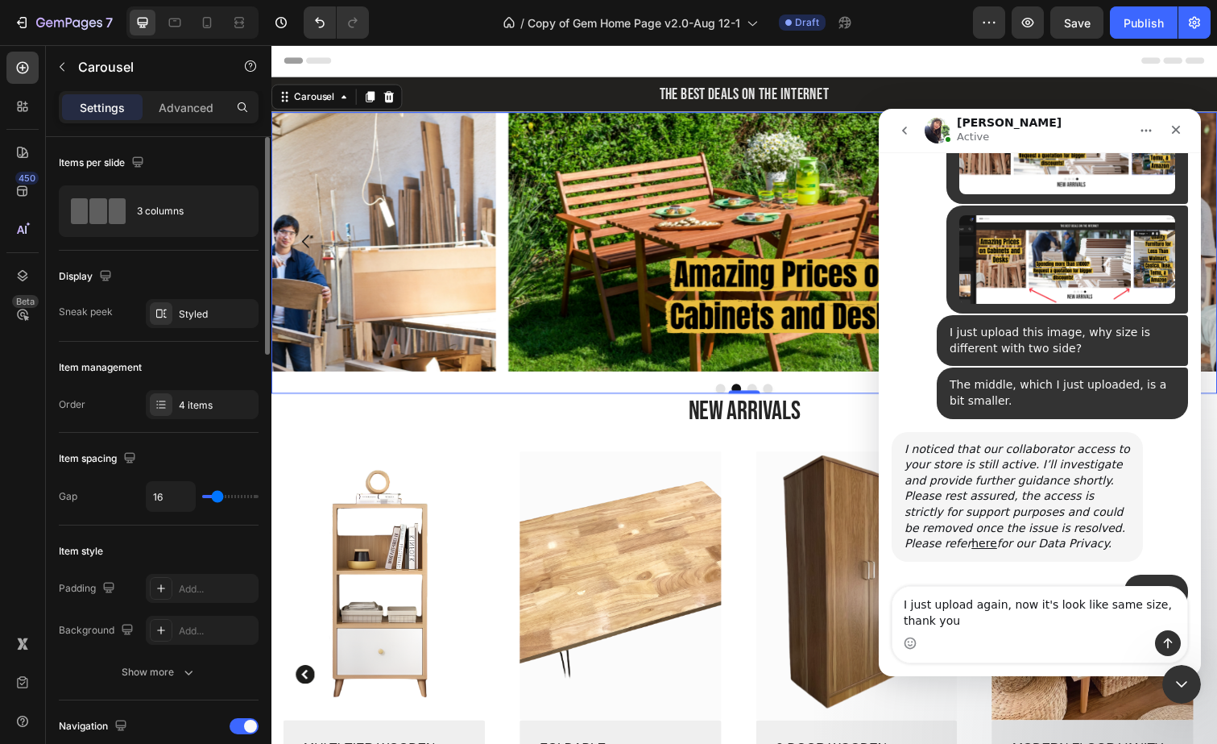
click at [968, 607] on textarea "I just upload again, now it's look like same size, thank you" at bounding box center [1040, 607] width 295 height 43
click at [942, 605] on textarea "I just upload again, now it's look like same size, thank you" at bounding box center [1040, 607] width 295 height 43
click at [1021, 610] on textarea "I just upload again, now it's look like same size, thank you" at bounding box center [1040, 607] width 295 height 43
type textarea "I just upload again, now it's looks like same size, thank you"
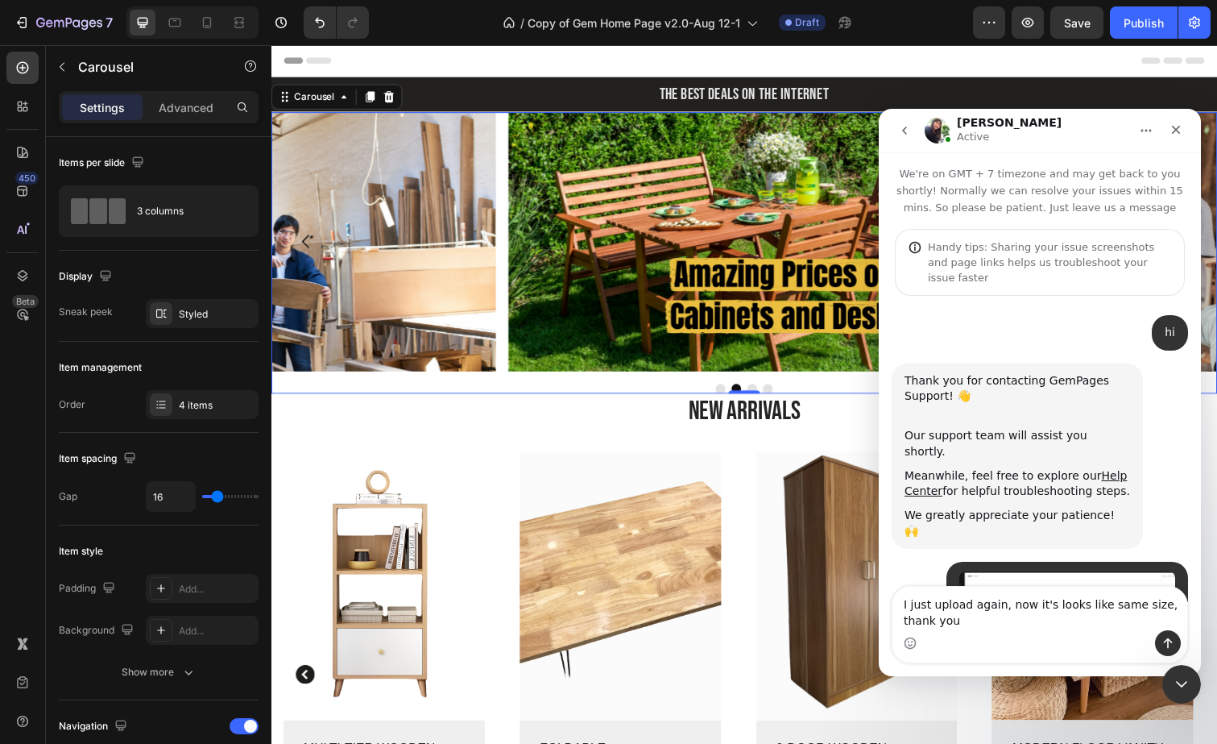
scroll to position [2, 0]
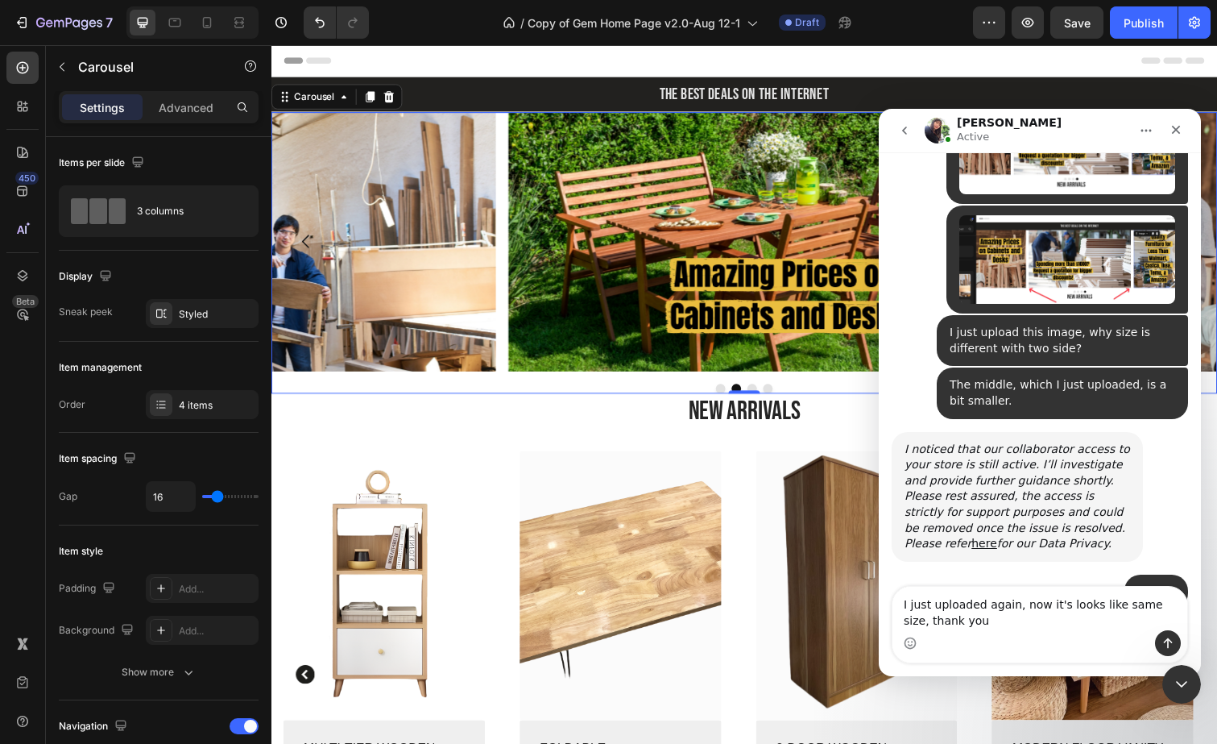
click at [929, 623] on textarea "I just uploaded again, now it's looks like same size, thank you" at bounding box center [1040, 607] width 295 height 43
click at [1170, 606] on textarea "I just uploaded again, now it's looks like same size, thank you" at bounding box center [1040, 607] width 295 height 43
drag, startPoint x: 971, startPoint y: 624, endPoint x: 880, endPoint y: 600, distance: 93.4
click at [880, 600] on div "I just uploaded again, now it's looks like same size, thank you I just uploaded…" at bounding box center [1040, 624] width 322 height 77
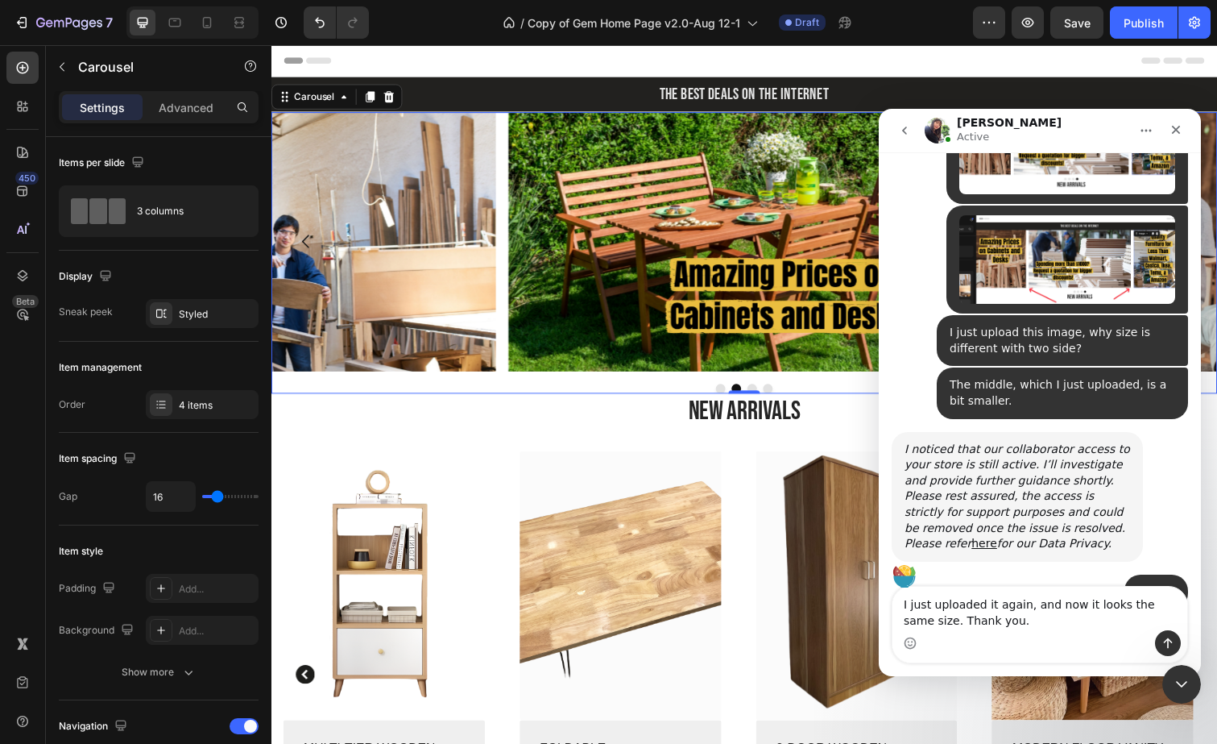
type textarea "I just uploaded it again, and now it looks the same size. Thank you."
click at [1167, 640] on icon "Send a message…" at bounding box center [1168, 643] width 9 height 10
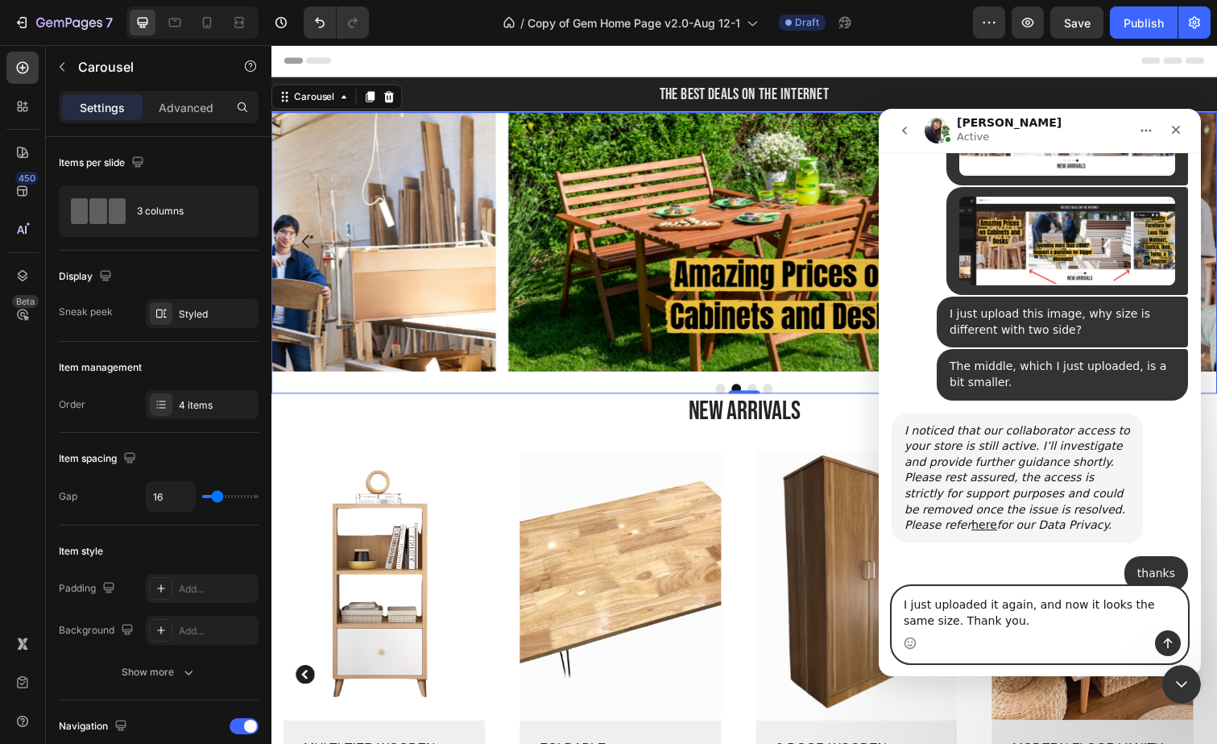
scroll to position [6767, 0]
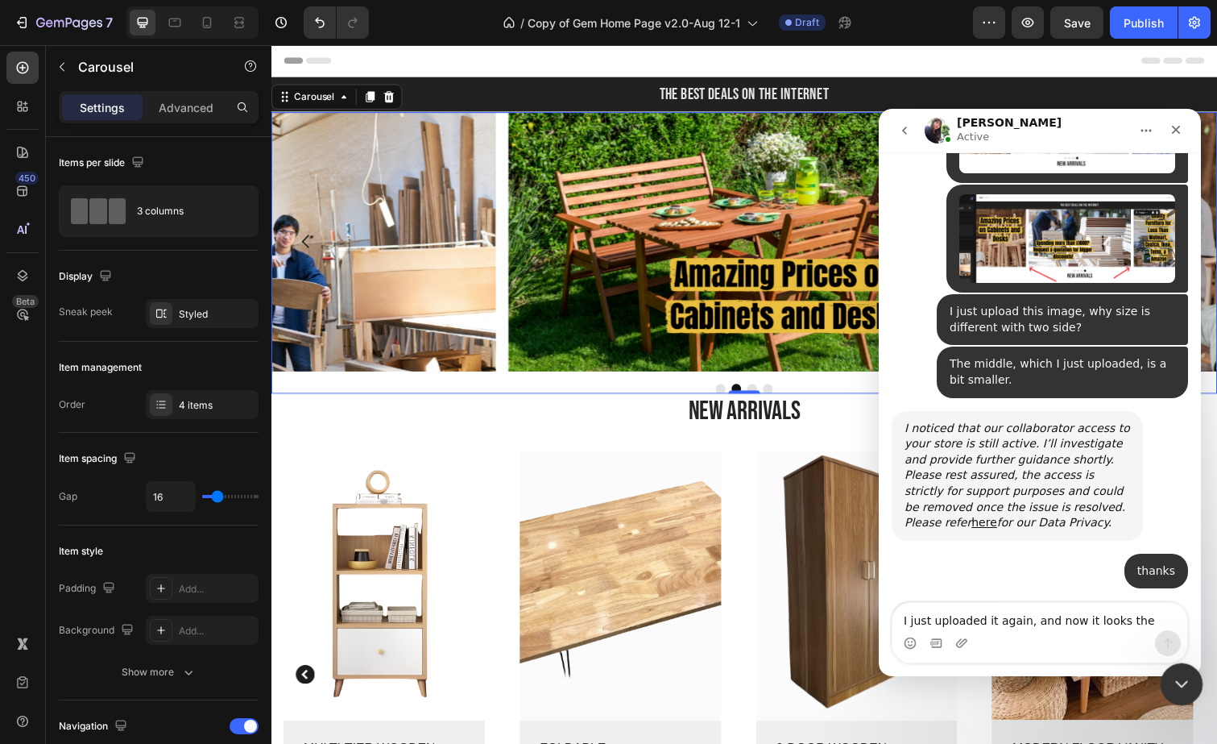
click at [1175, 681] on icon "Close Intercom Messenger" at bounding box center [1179, 681] width 19 height 19
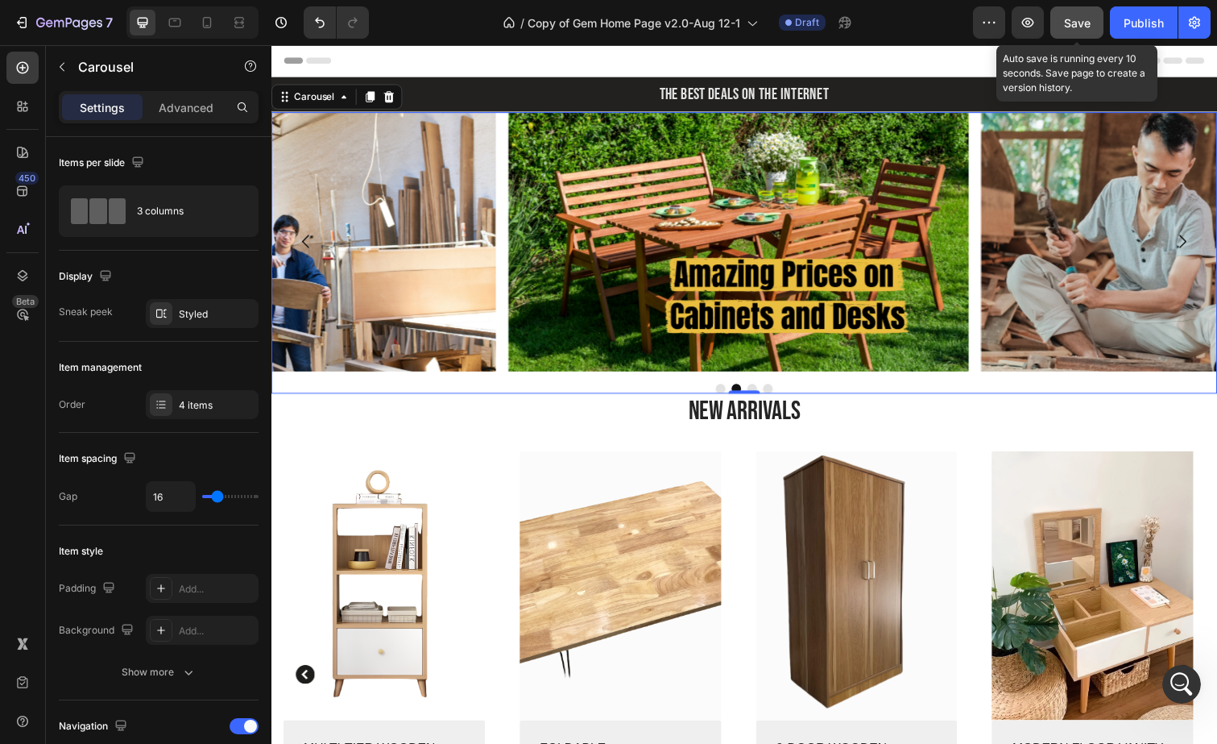
click at [1087, 33] on button "Save" at bounding box center [1076, 22] width 53 height 32
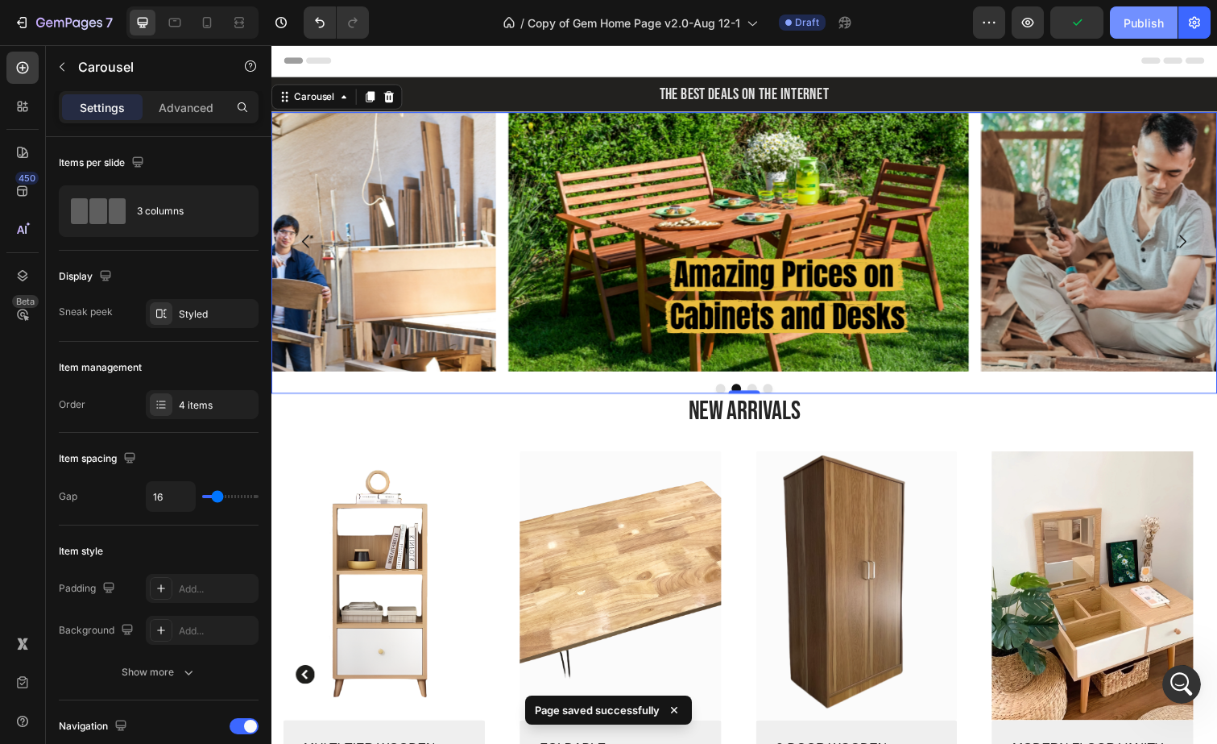
click at [1145, 33] on button "Publish" at bounding box center [1144, 22] width 68 height 32
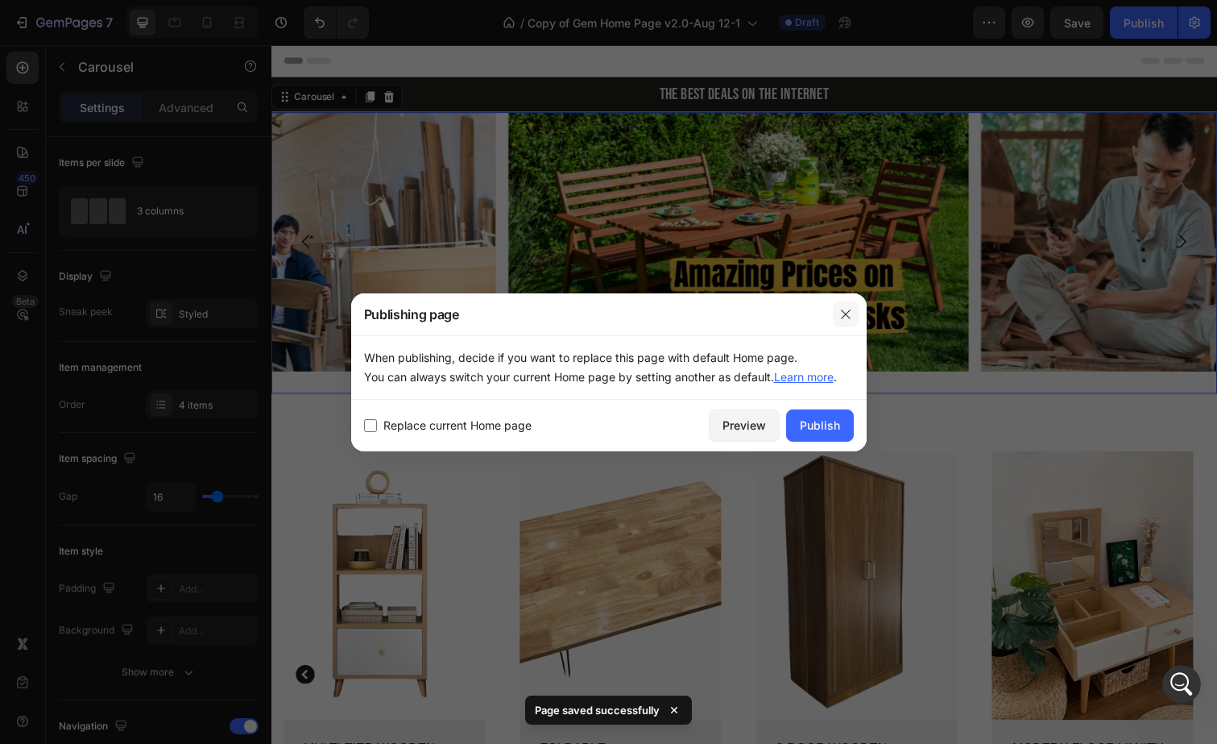
click at [843, 311] on icon "button" at bounding box center [845, 313] width 9 height 9
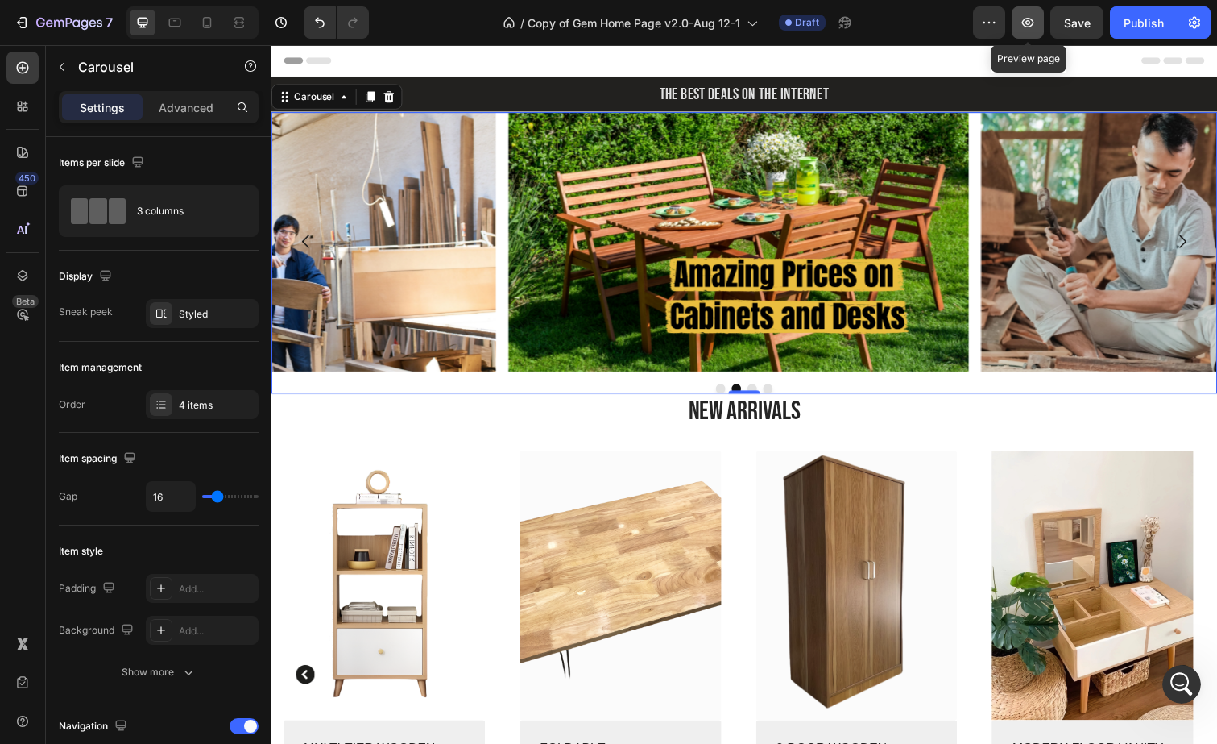
click at [1038, 27] on button "button" at bounding box center [1028, 22] width 32 height 32
click at [1125, 27] on div "Publish" at bounding box center [1144, 22] width 40 height 17
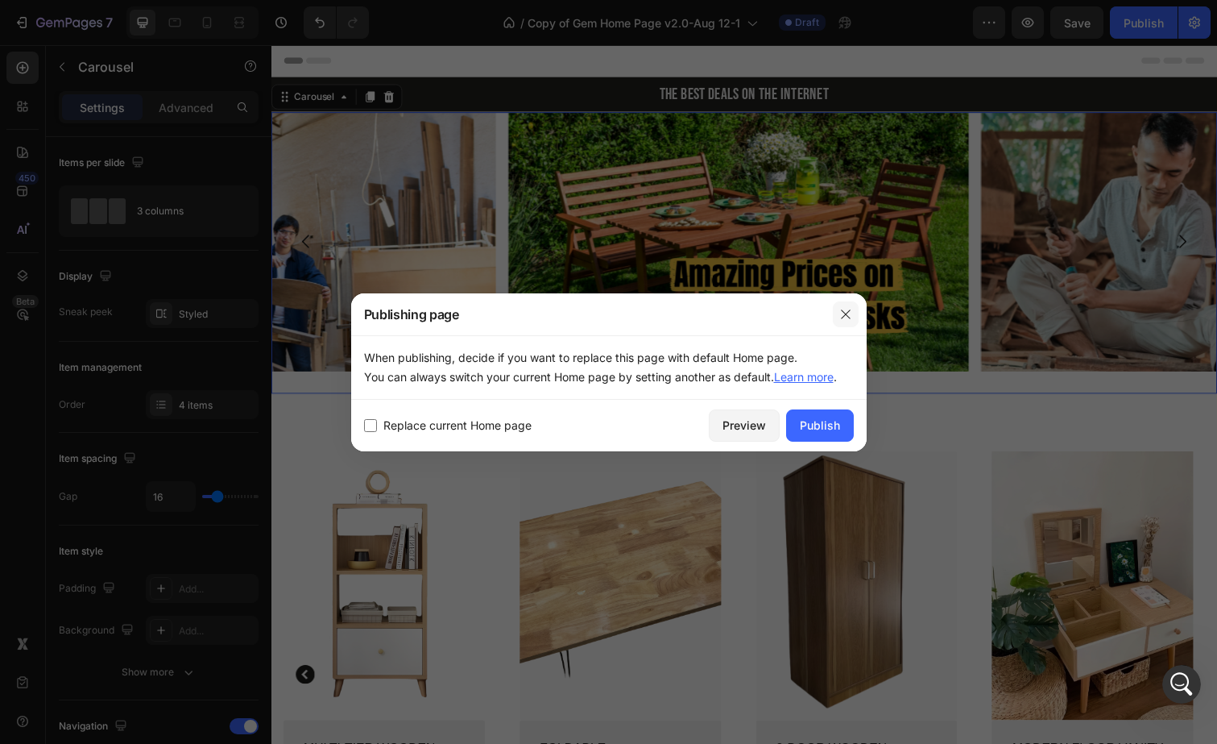
click at [844, 306] on button "button" at bounding box center [846, 314] width 26 height 26
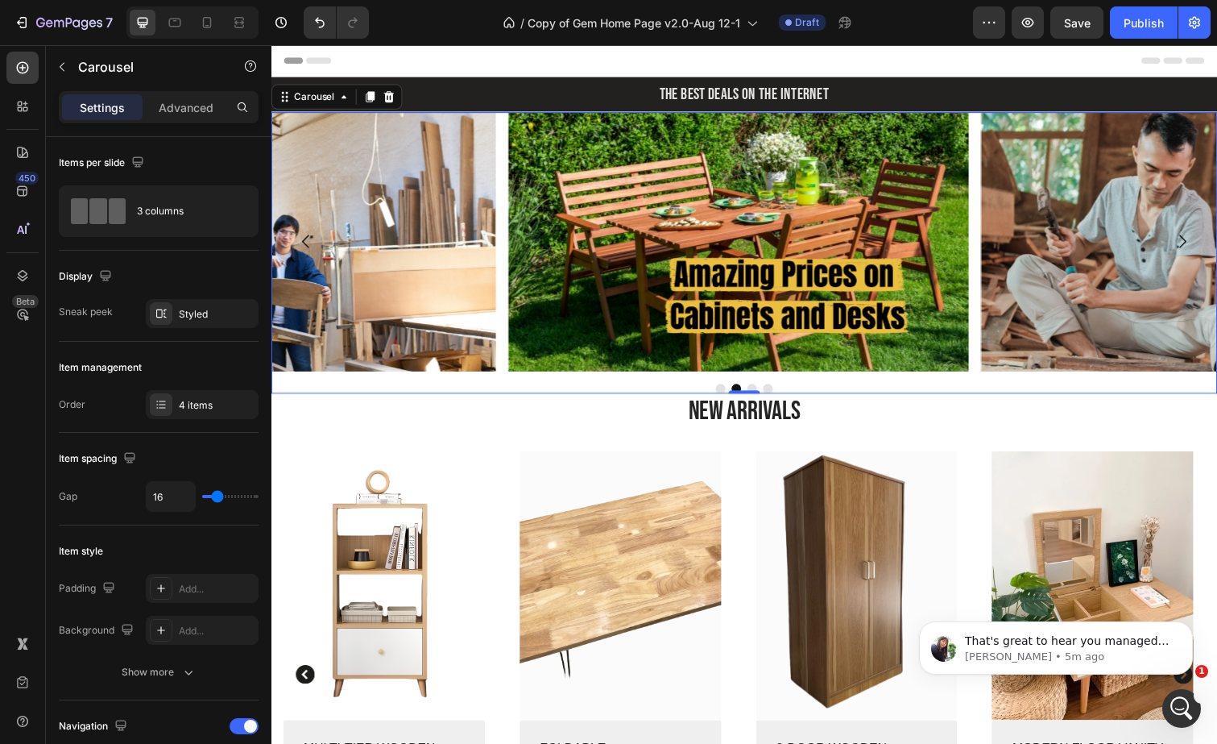
scroll to position [6815, 0]
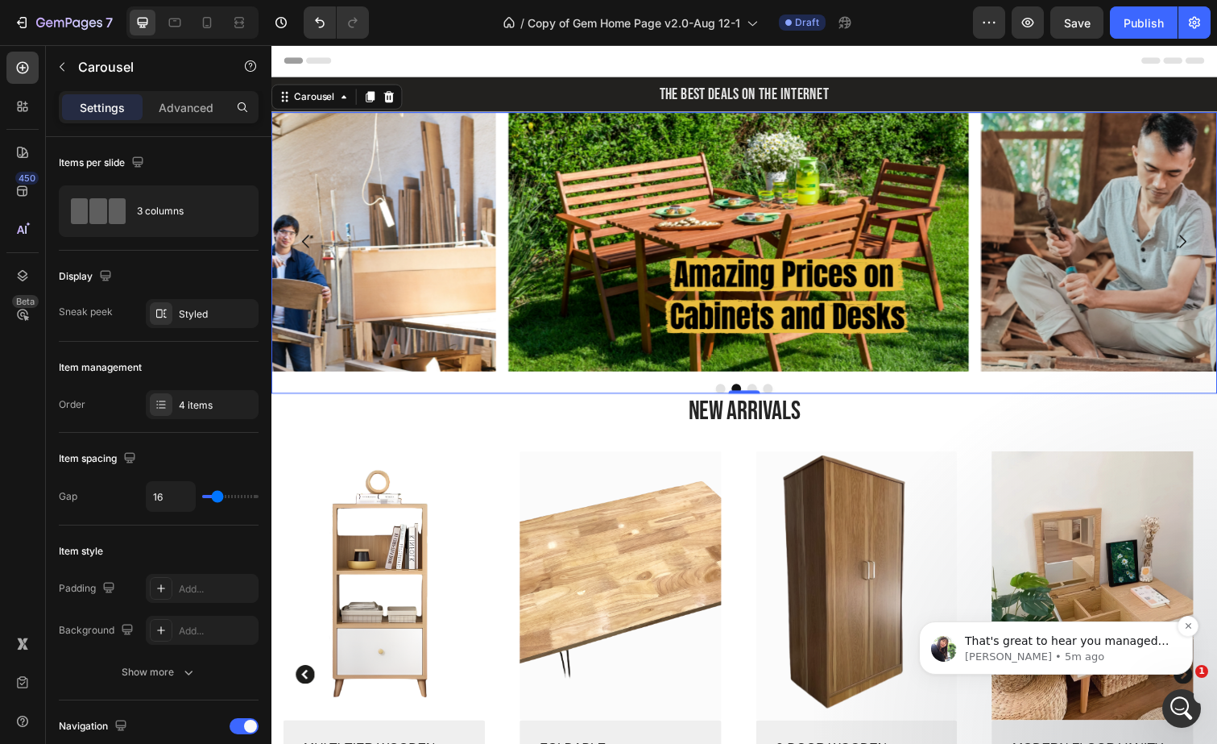
click at [1065, 636] on p "That's great to hear you managed it now." at bounding box center [1069, 641] width 208 height 16
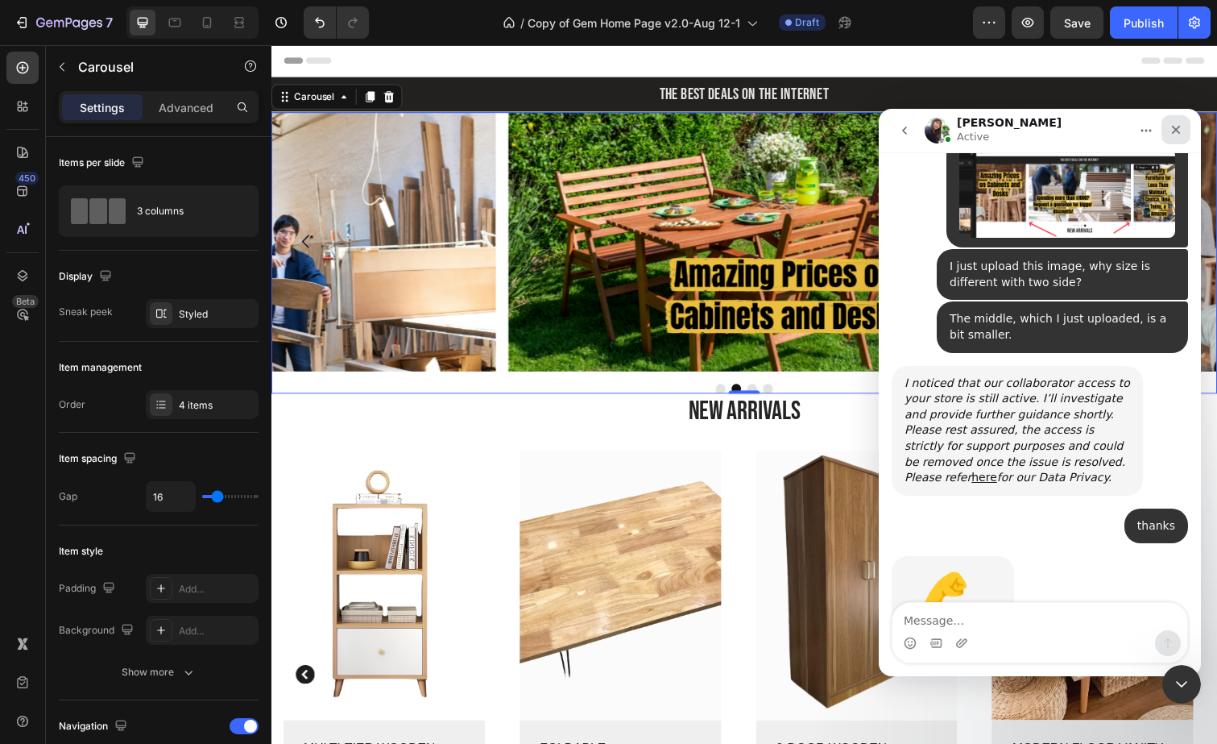
click at [1177, 133] on icon "Close" at bounding box center [1176, 129] width 13 height 13
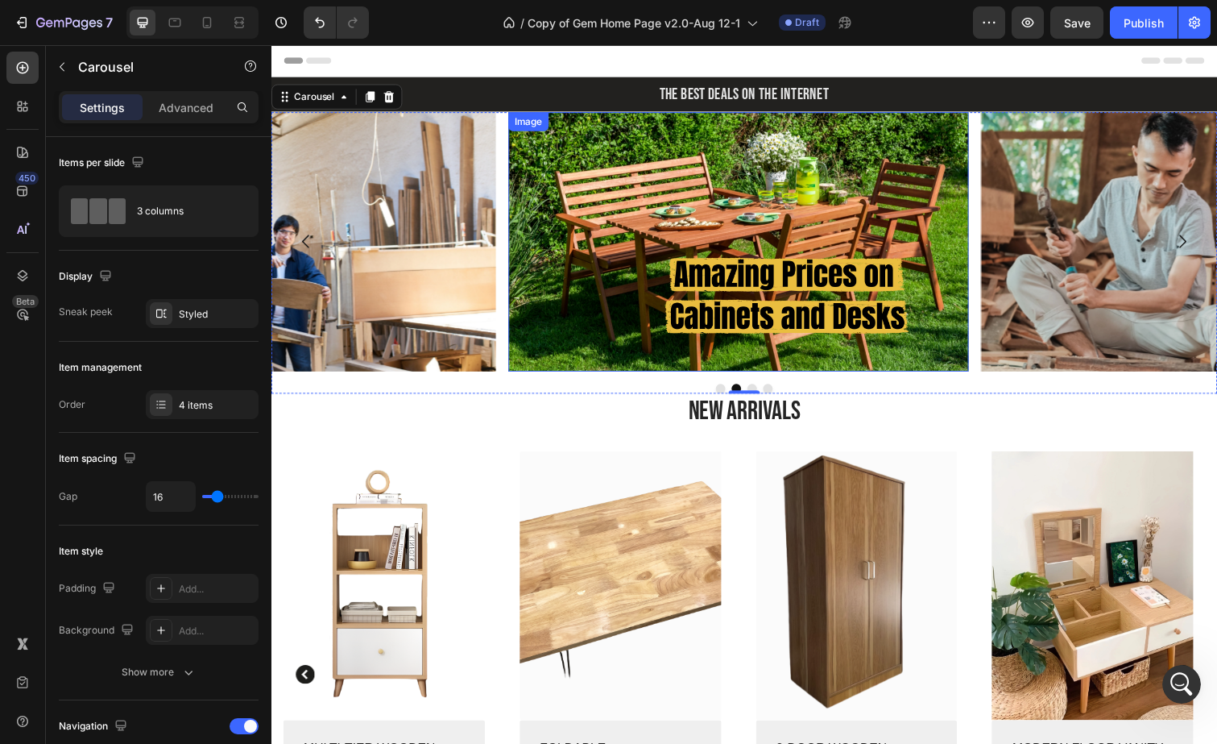
click at [826, 183] on img at bounding box center [748, 246] width 471 height 265
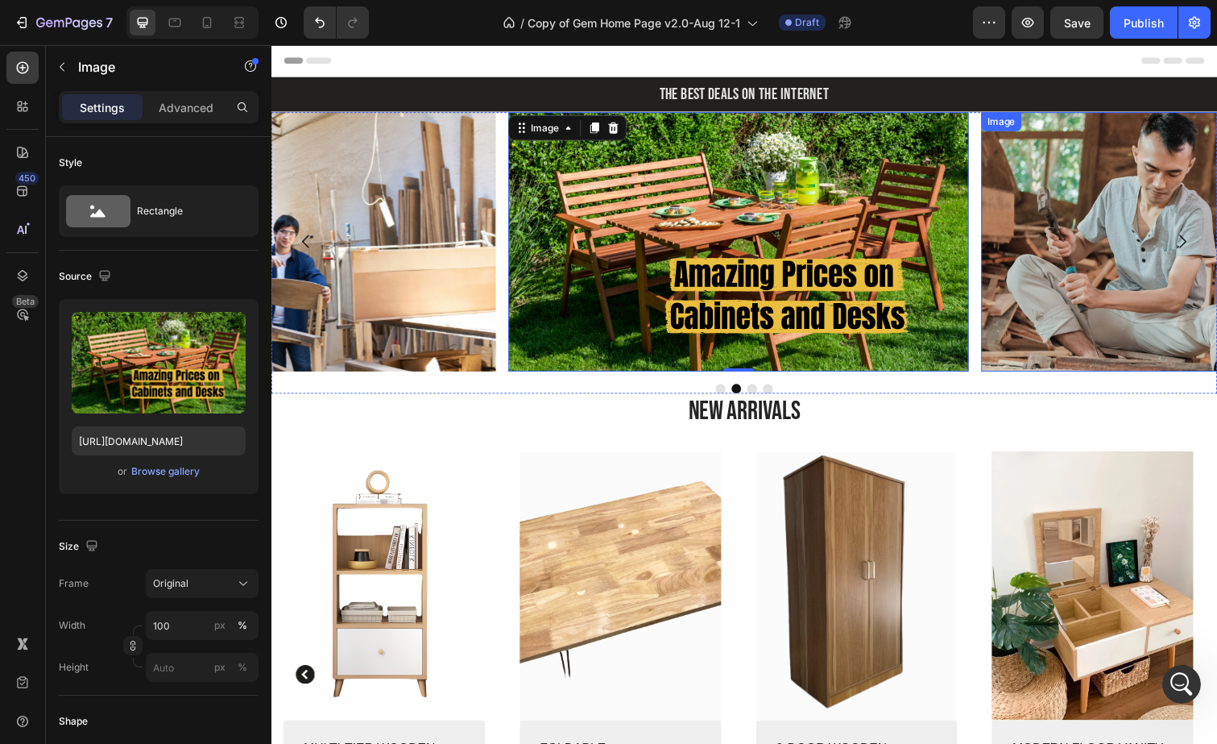
click at [1154, 211] on img at bounding box center [1232, 246] width 471 height 265
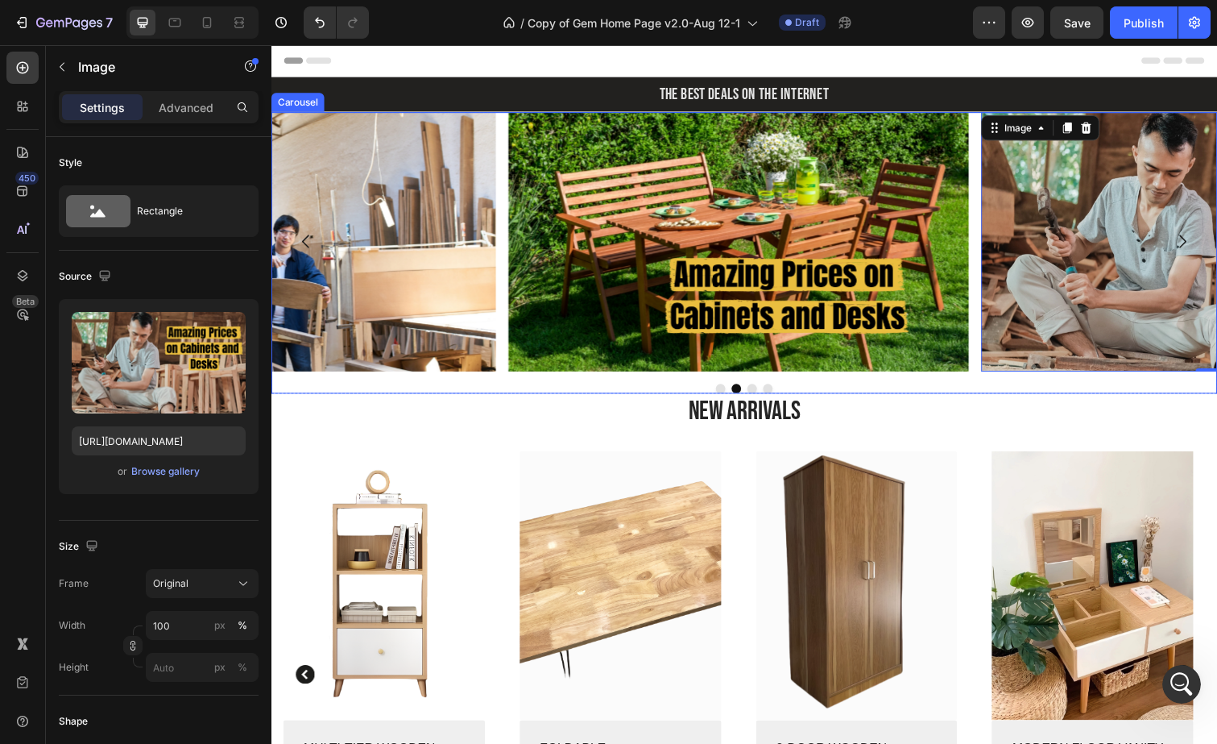
click at [1193, 238] on icon "Carousel Next Arrow" at bounding box center [1202, 245] width 19 height 19
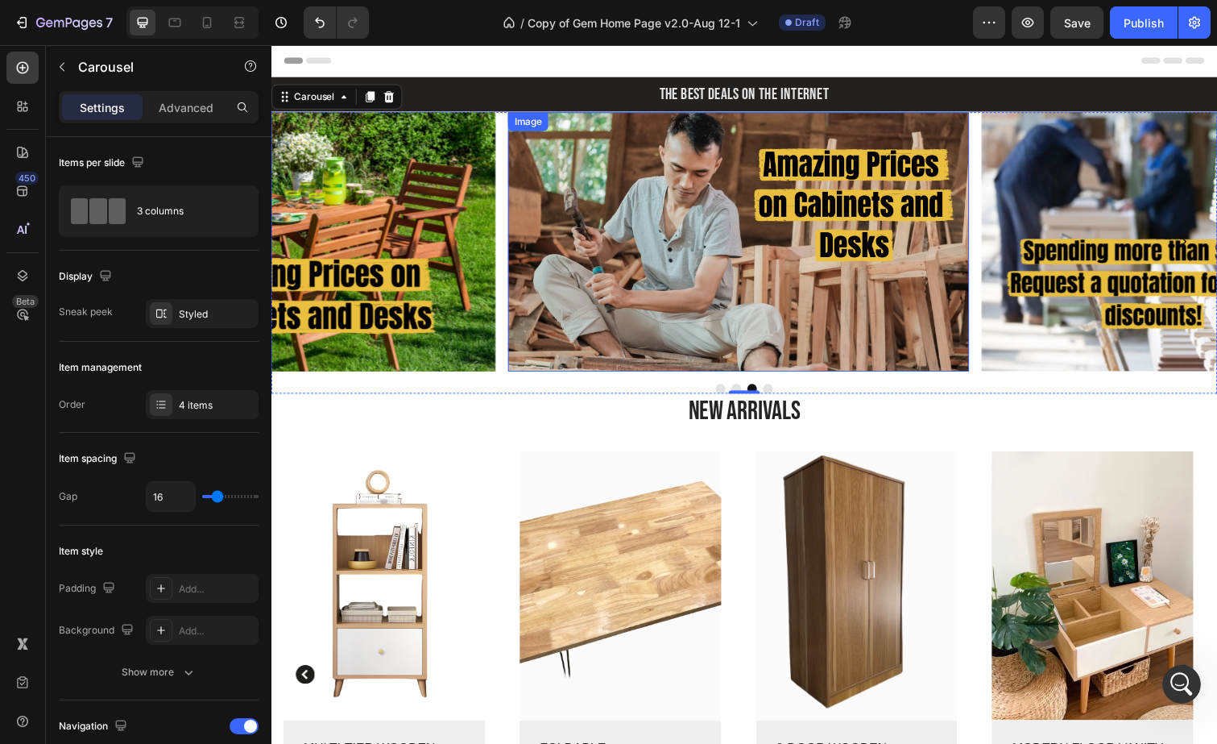
click at [933, 309] on img at bounding box center [748, 246] width 471 height 265
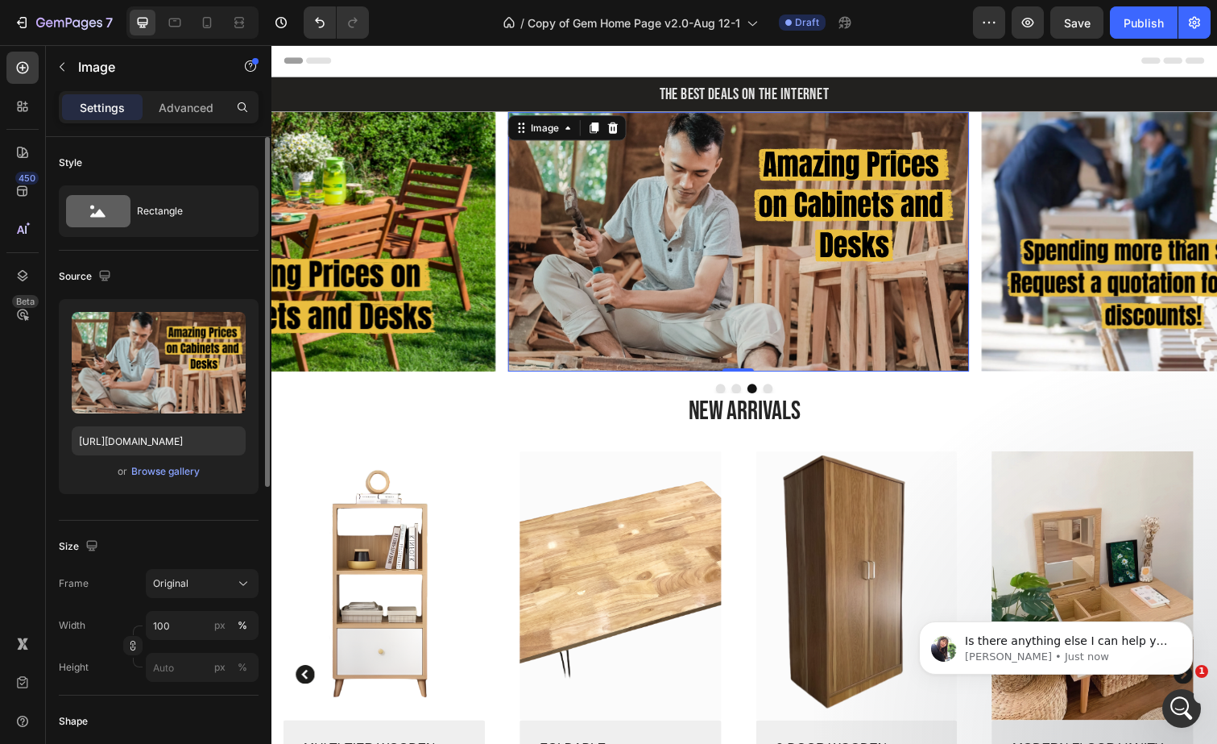
scroll to position [6867, 0]
click at [1050, 636] on p "Is there anything else I can help you with [DATE]?" at bounding box center [1069, 641] width 208 height 16
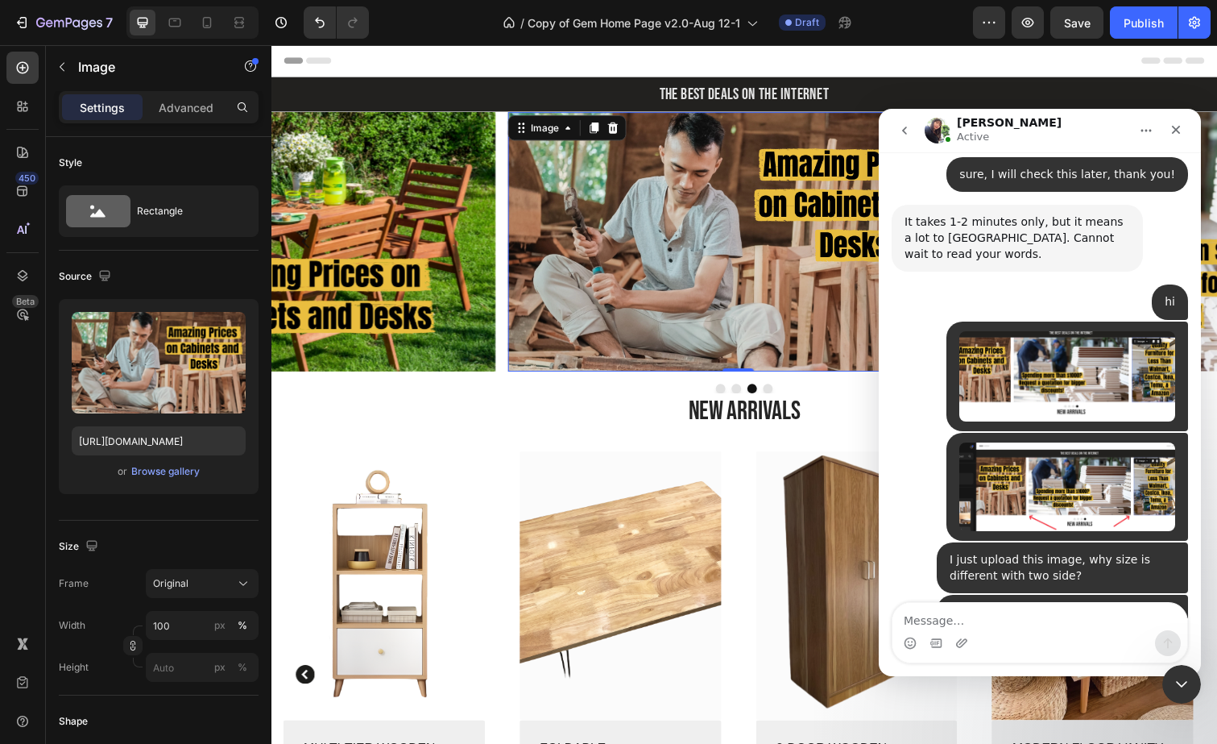
scroll to position [6894, 0]
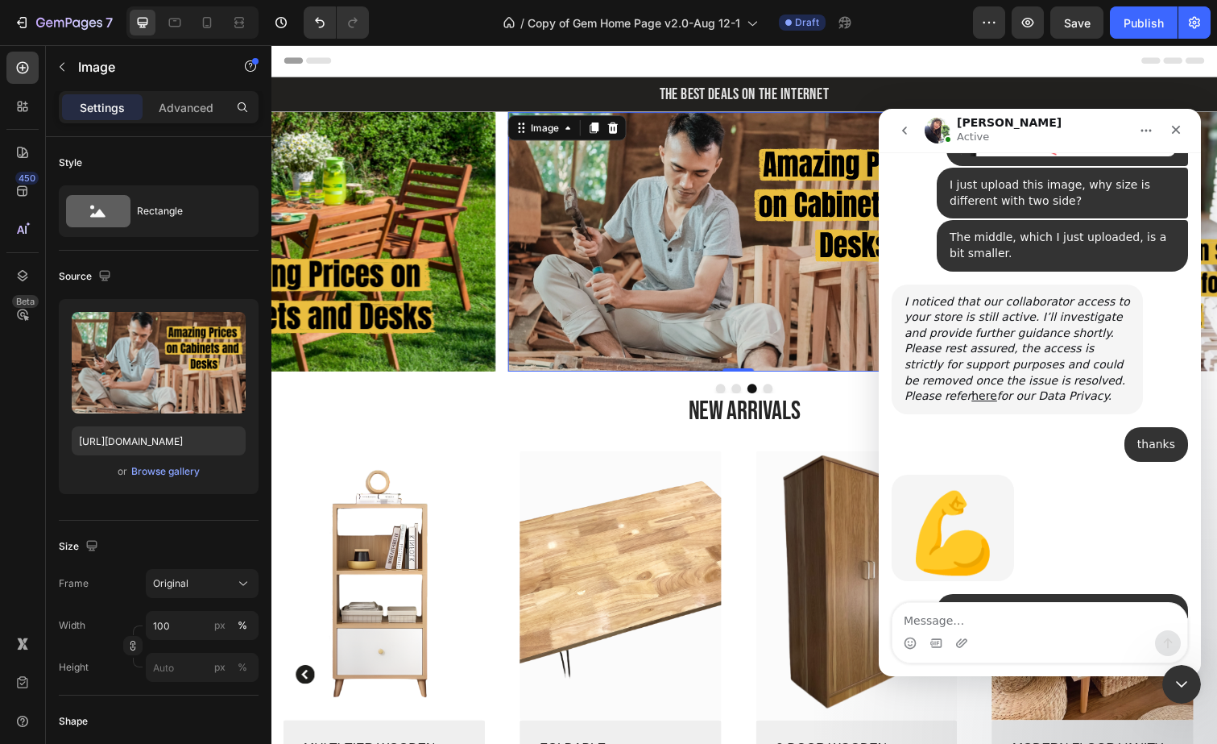
click at [978, 623] on textarea "Message…" at bounding box center [1040, 616] width 295 height 27
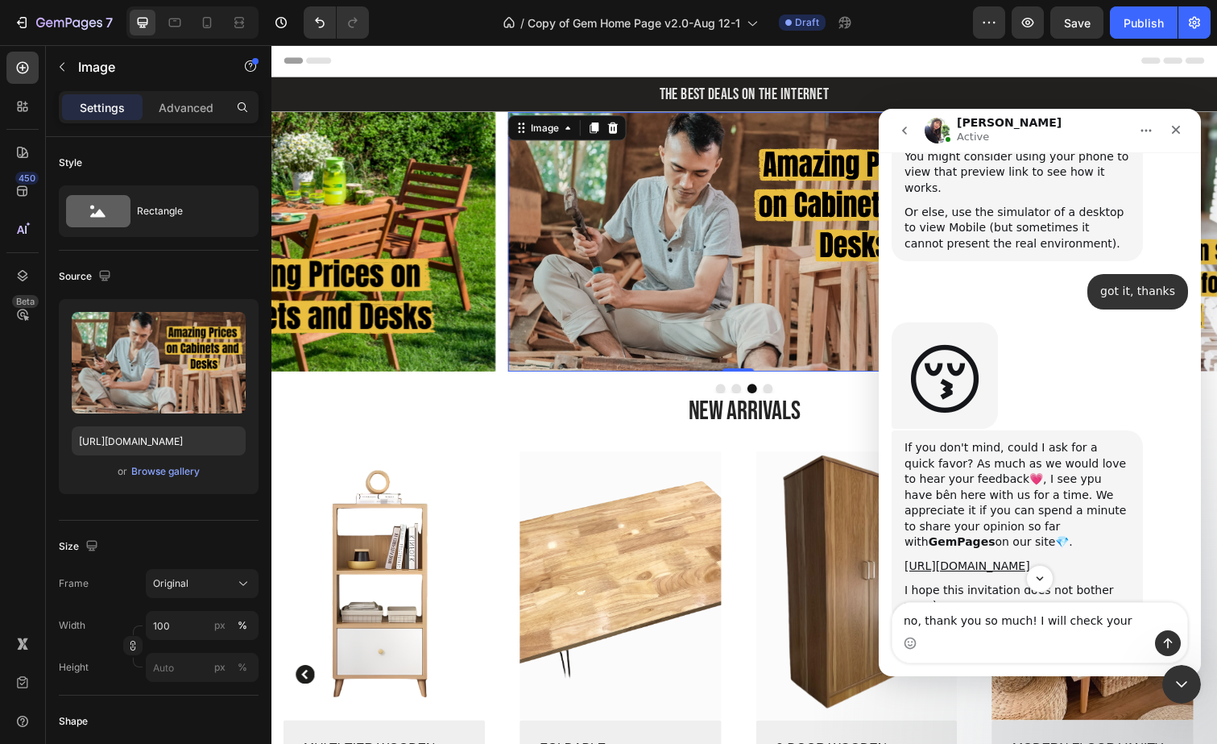
scroll to position [6042, 0]
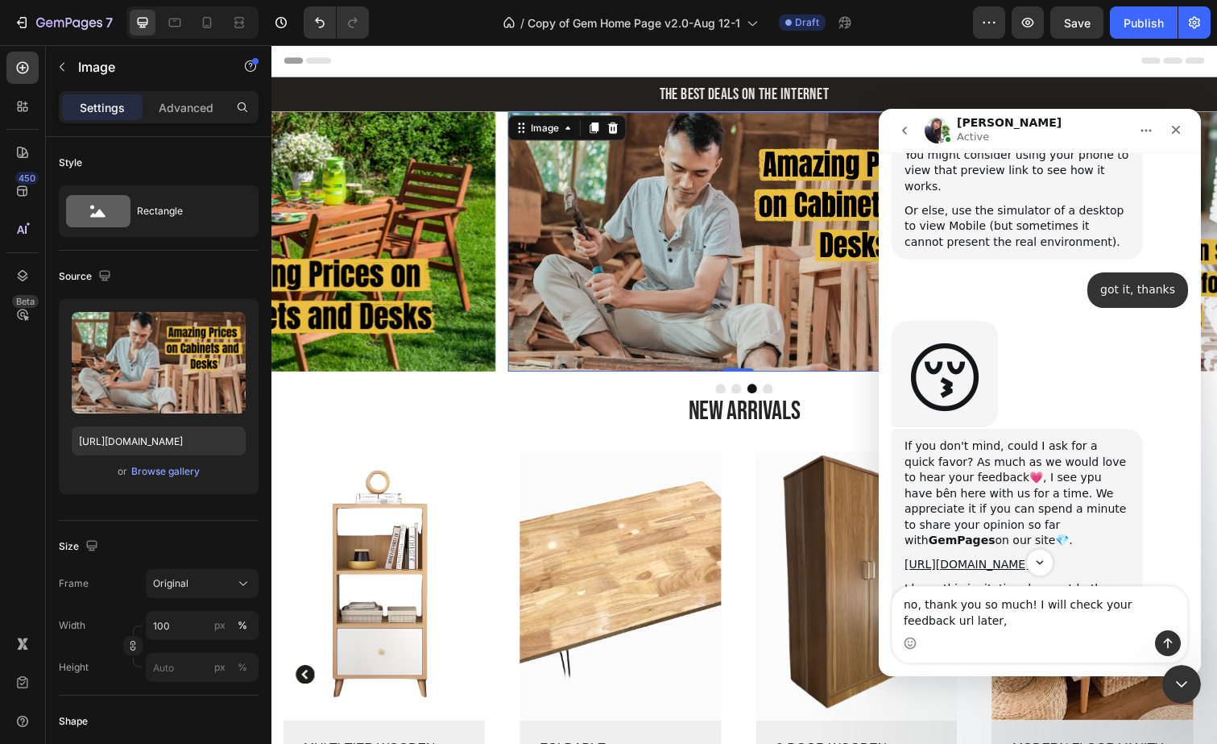
type textarea "no, thank you so much! I will check your feedback url later,."
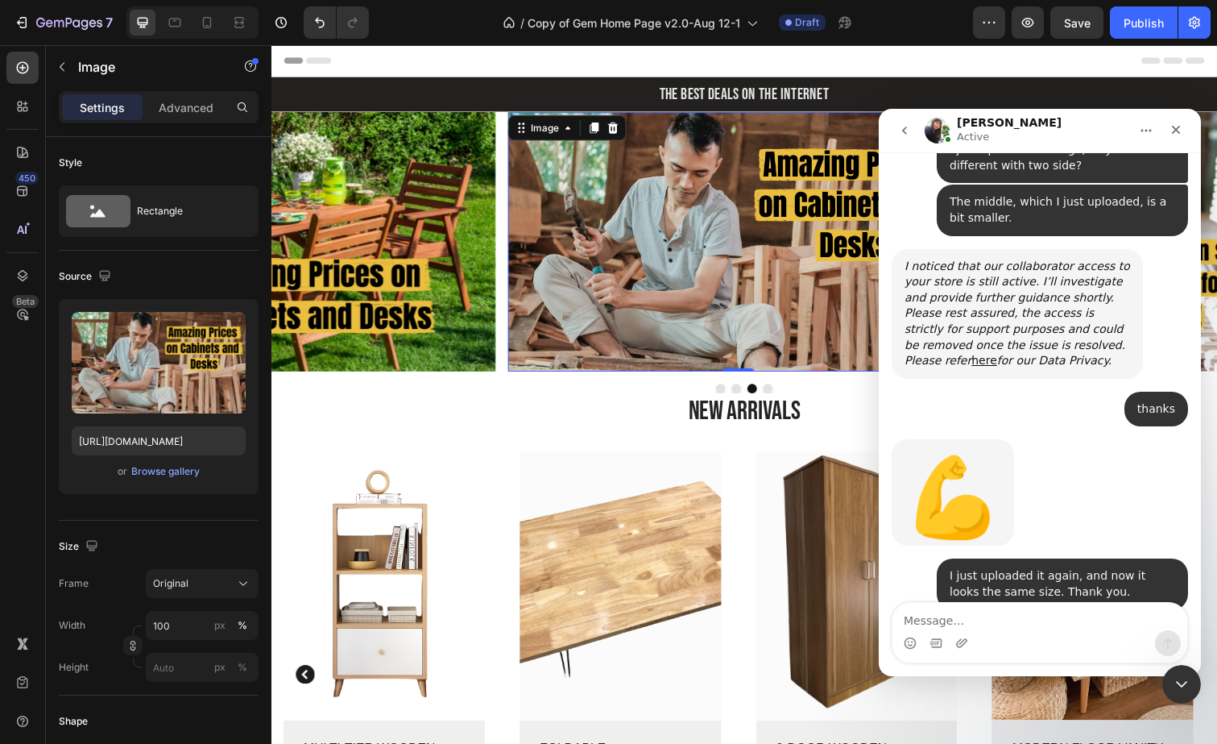
scroll to position [6932, 0]
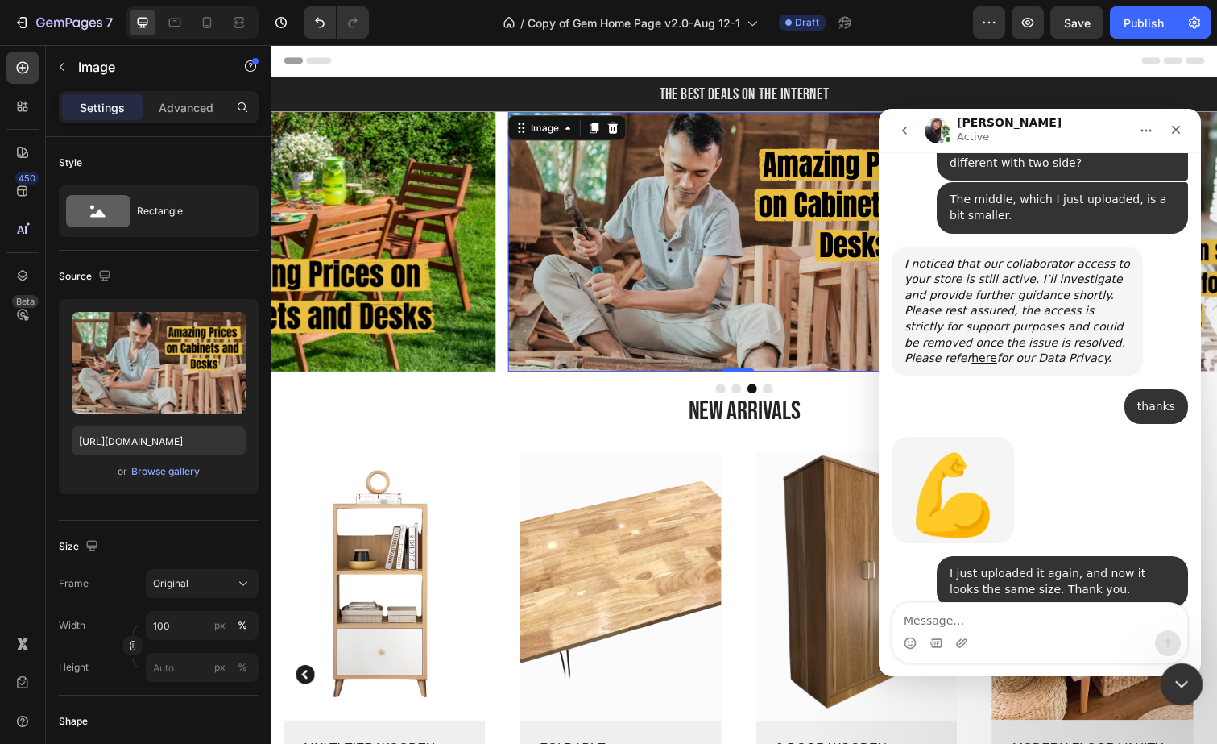
click at [1174, 681] on icon "Close Intercom Messenger" at bounding box center [1179, 681] width 19 height 19
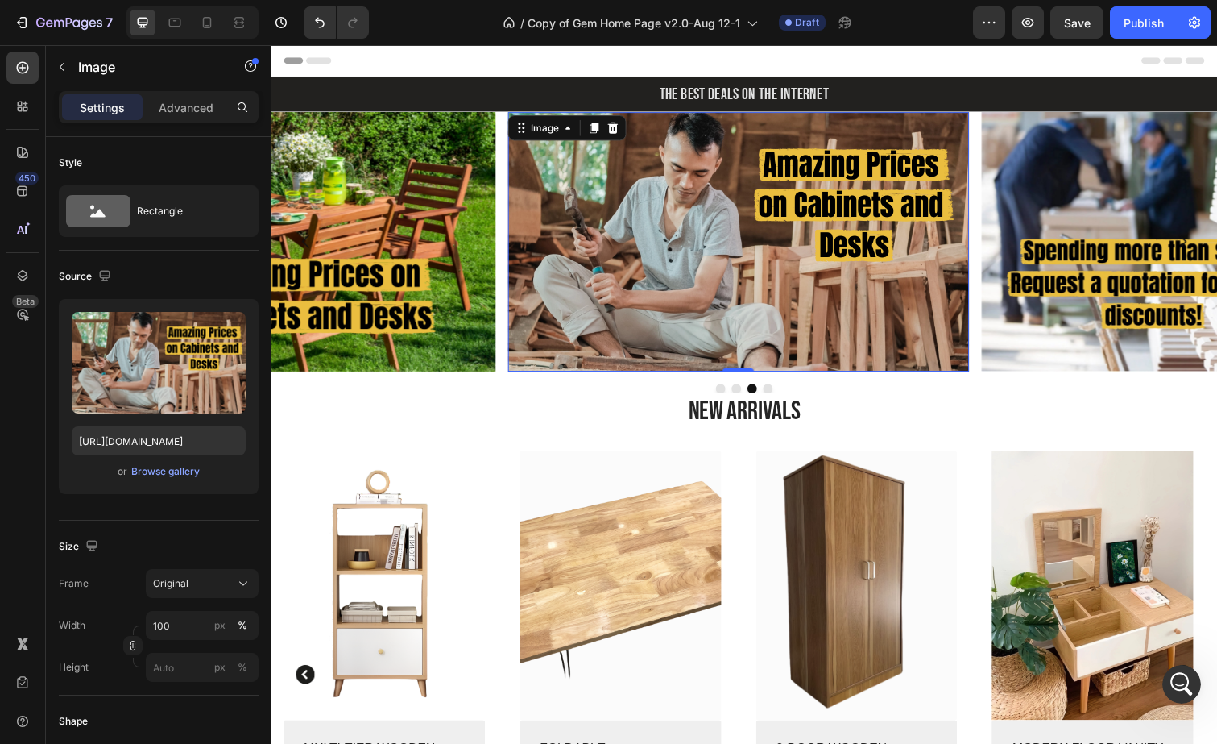
click at [845, 188] on img at bounding box center [748, 246] width 471 height 265
click at [850, 209] on img at bounding box center [748, 246] width 471 height 265
click at [693, 280] on img at bounding box center [748, 246] width 471 height 265
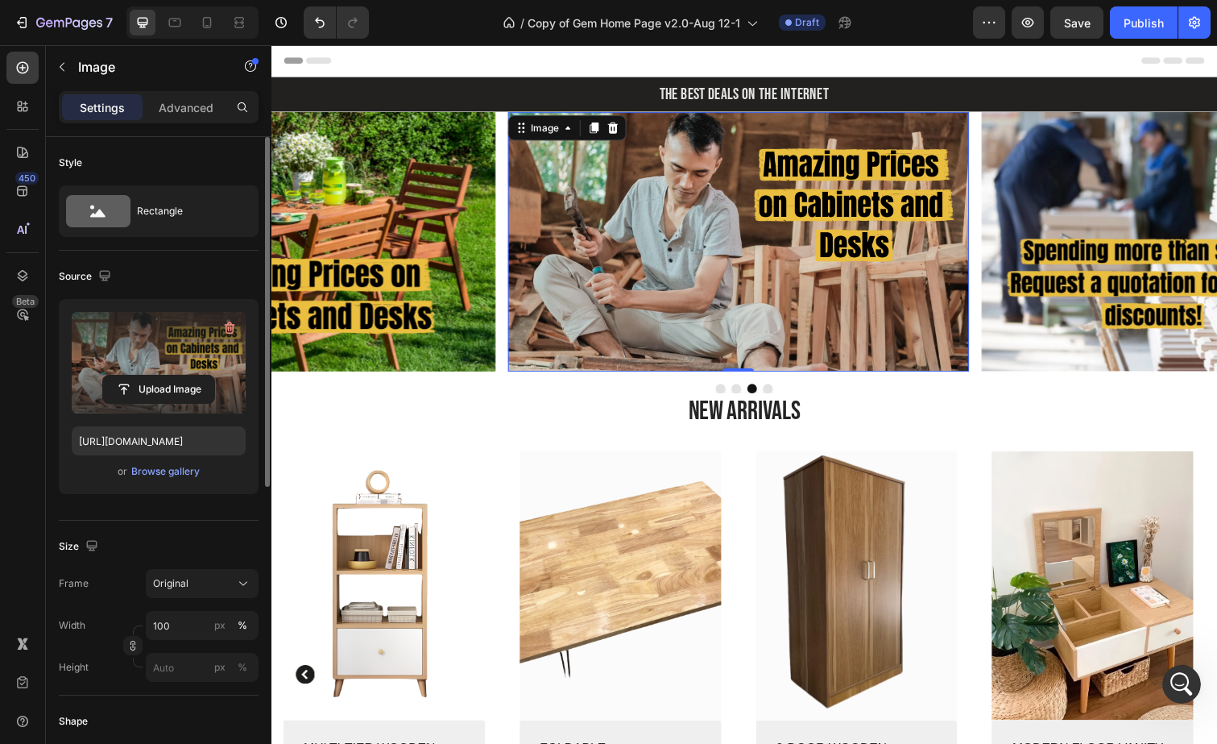
click at [196, 346] on label at bounding box center [159, 362] width 174 height 101
click at [196, 375] on input "file" at bounding box center [158, 388] width 111 height 27
click at [230, 329] on icon "button" at bounding box center [230, 328] width 16 height 16
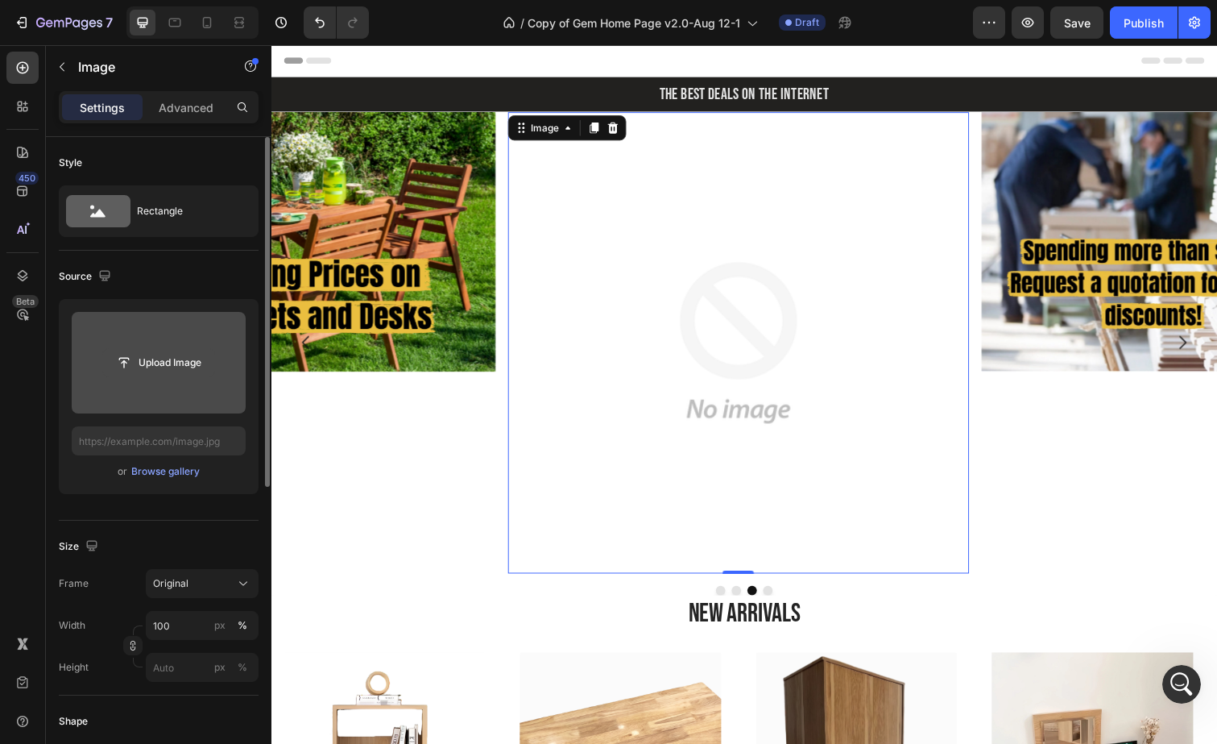
click at [183, 360] on input "file" at bounding box center [158, 362] width 111 height 27
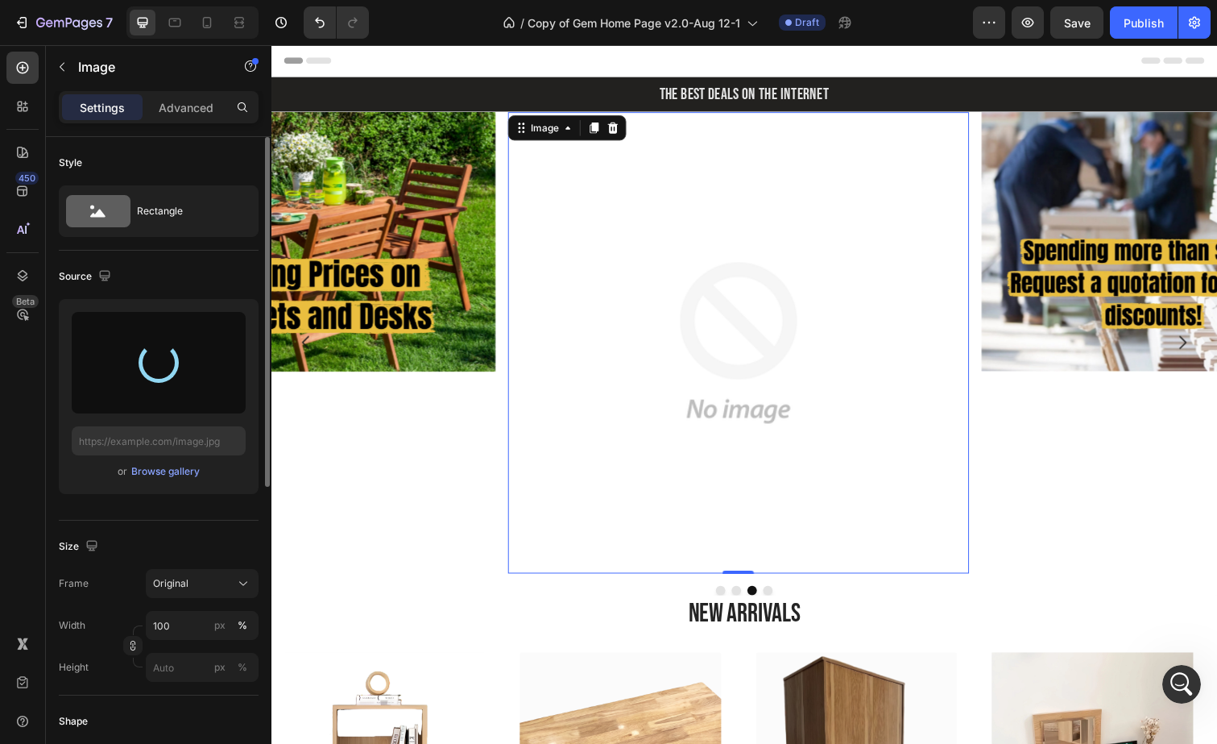
type input "https://cdn.shopify.com/s/files/1/0621/1561/0693/files/gempages_538930667635868…"
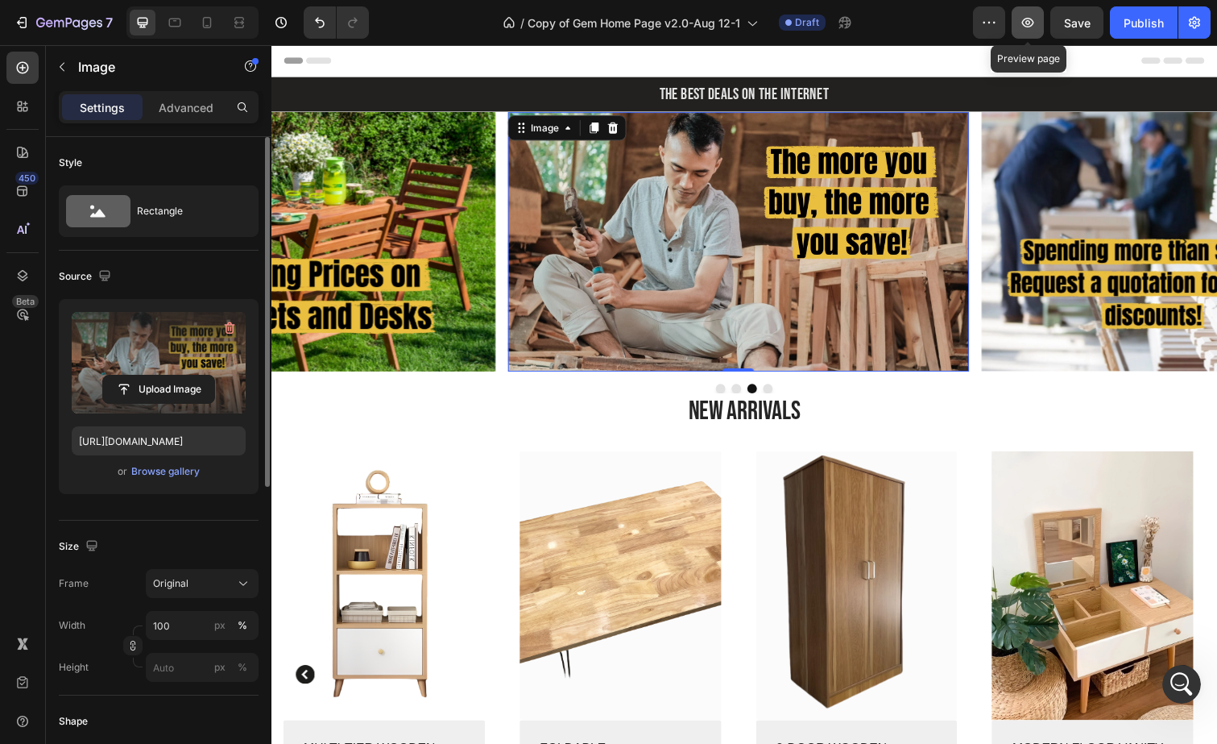
click at [1035, 31] on button "button" at bounding box center [1028, 22] width 32 height 32
click at [1065, 29] on div "Save" at bounding box center [1077, 22] width 27 height 17
click at [1036, 28] on icon "button" at bounding box center [1028, 22] width 16 height 16
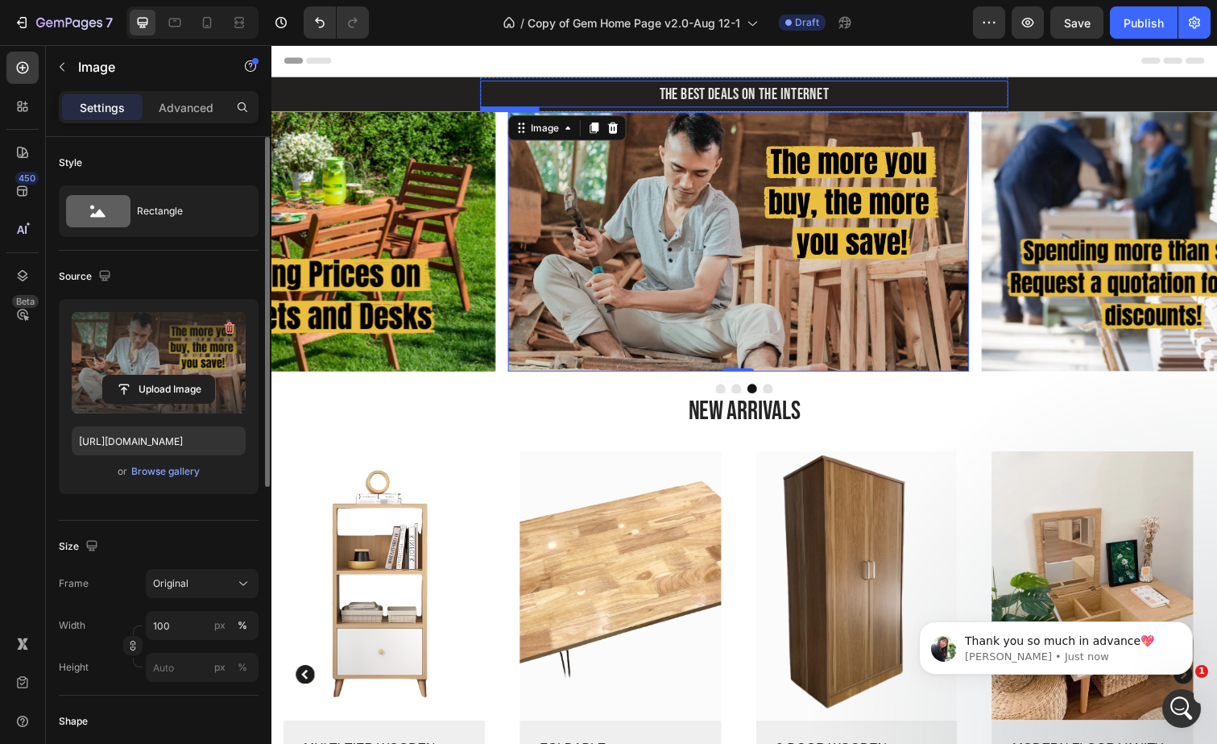
scroll to position [6979, 0]
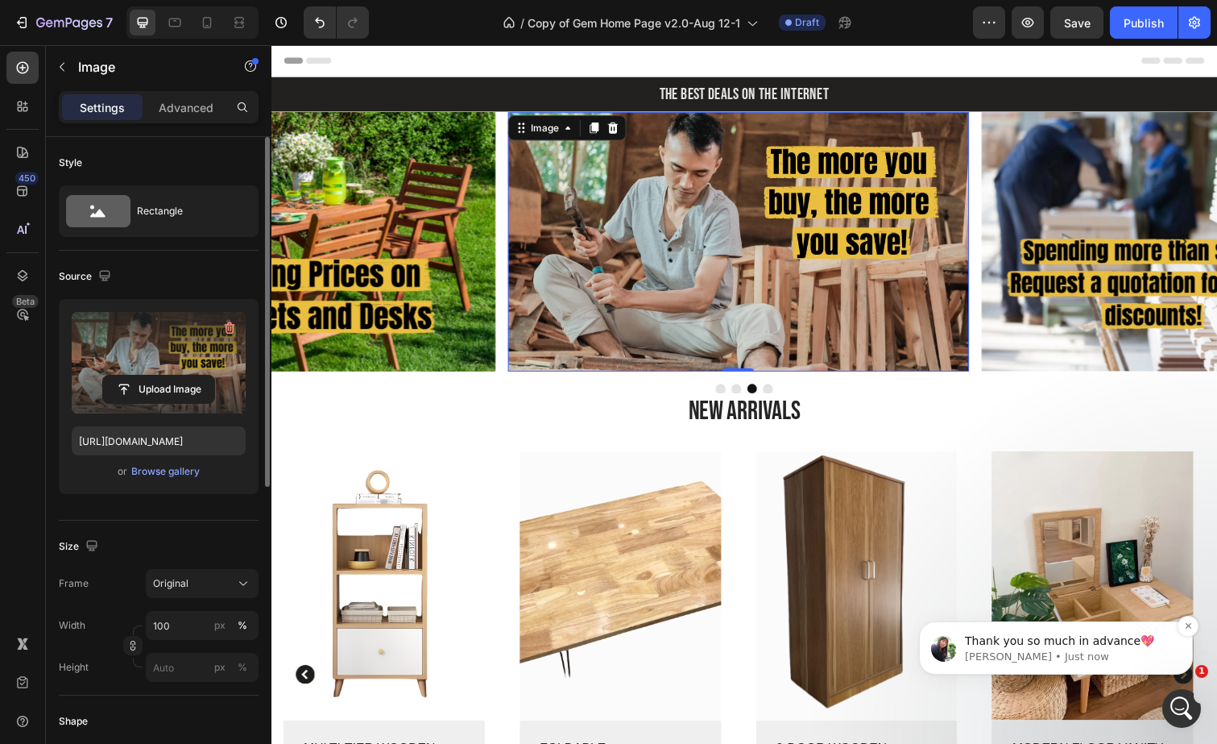
click at [1142, 641] on p "Thank you so much in advance💖" at bounding box center [1069, 641] width 208 height 16
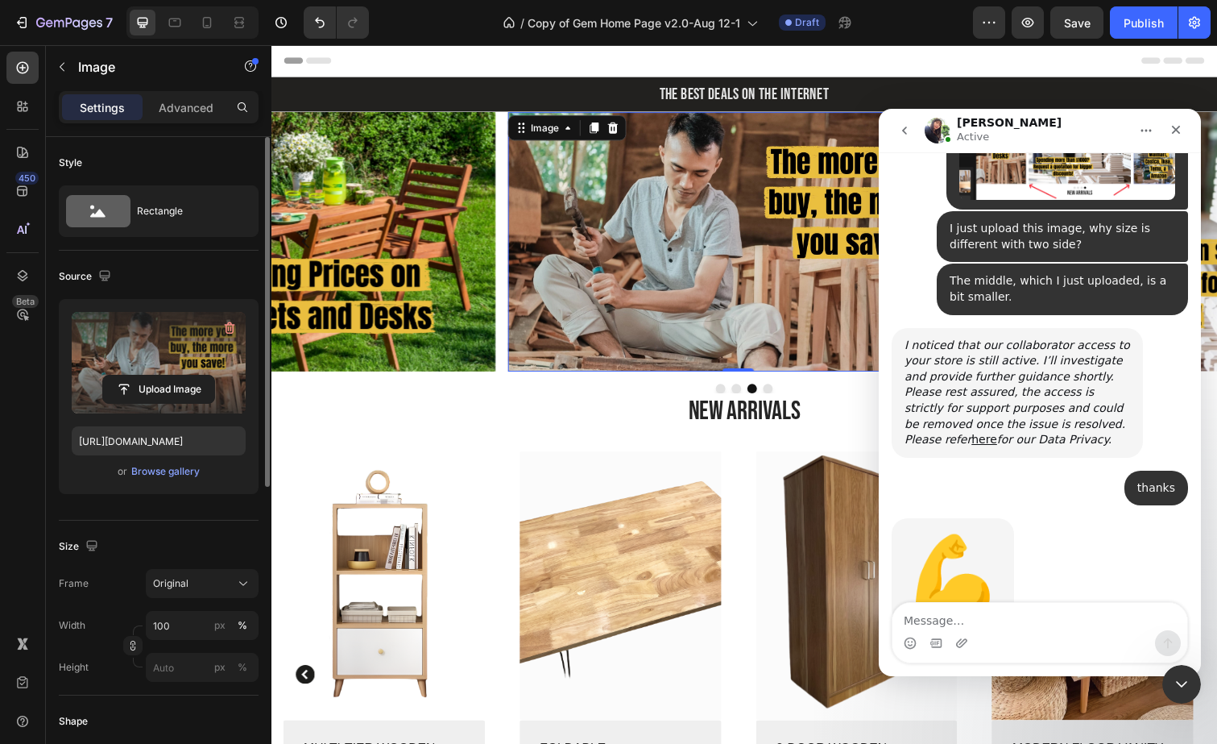
scroll to position [7006, 0]
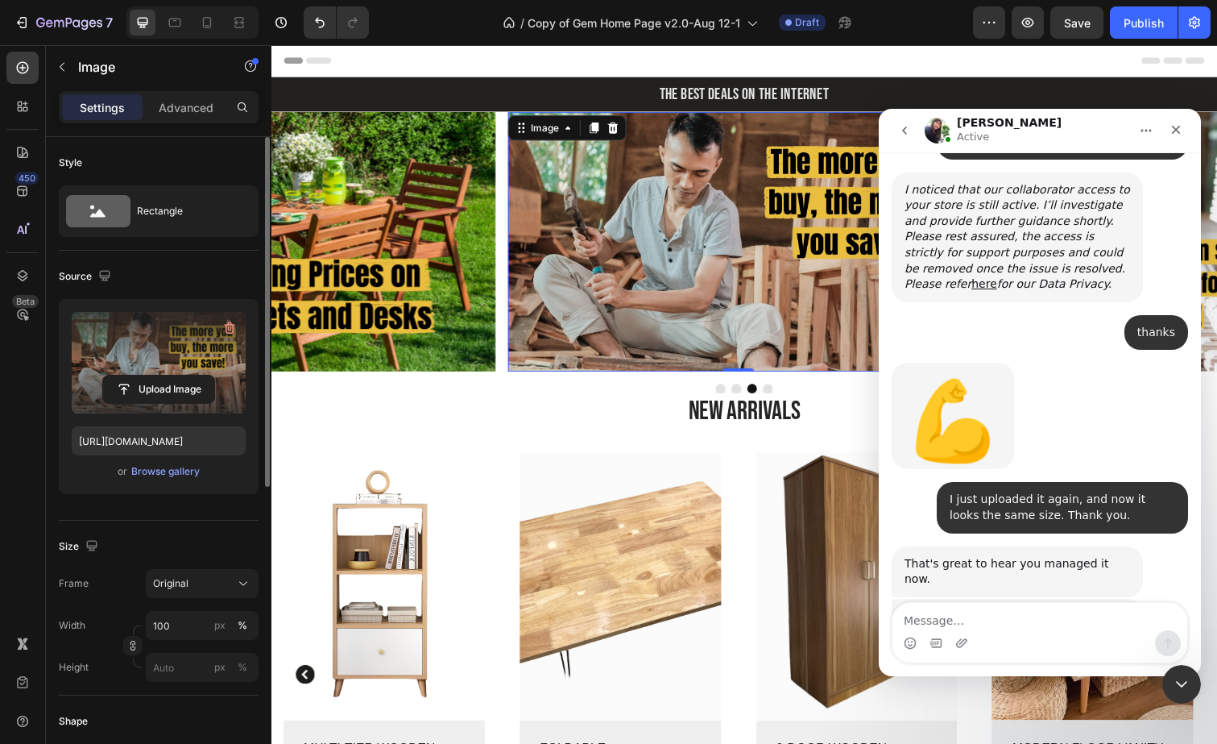
click at [980, 619] on textarea "Message…" at bounding box center [1040, 616] width 295 height 27
type textarea "wait"
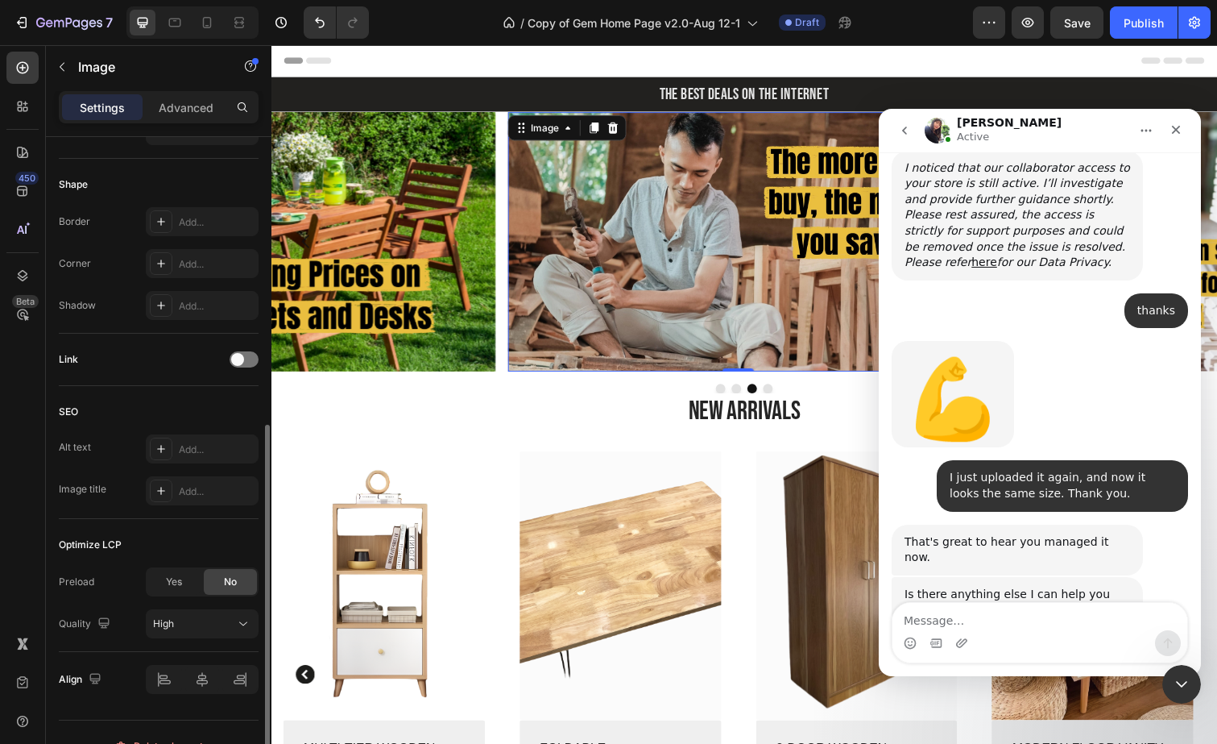
scroll to position [564, 0]
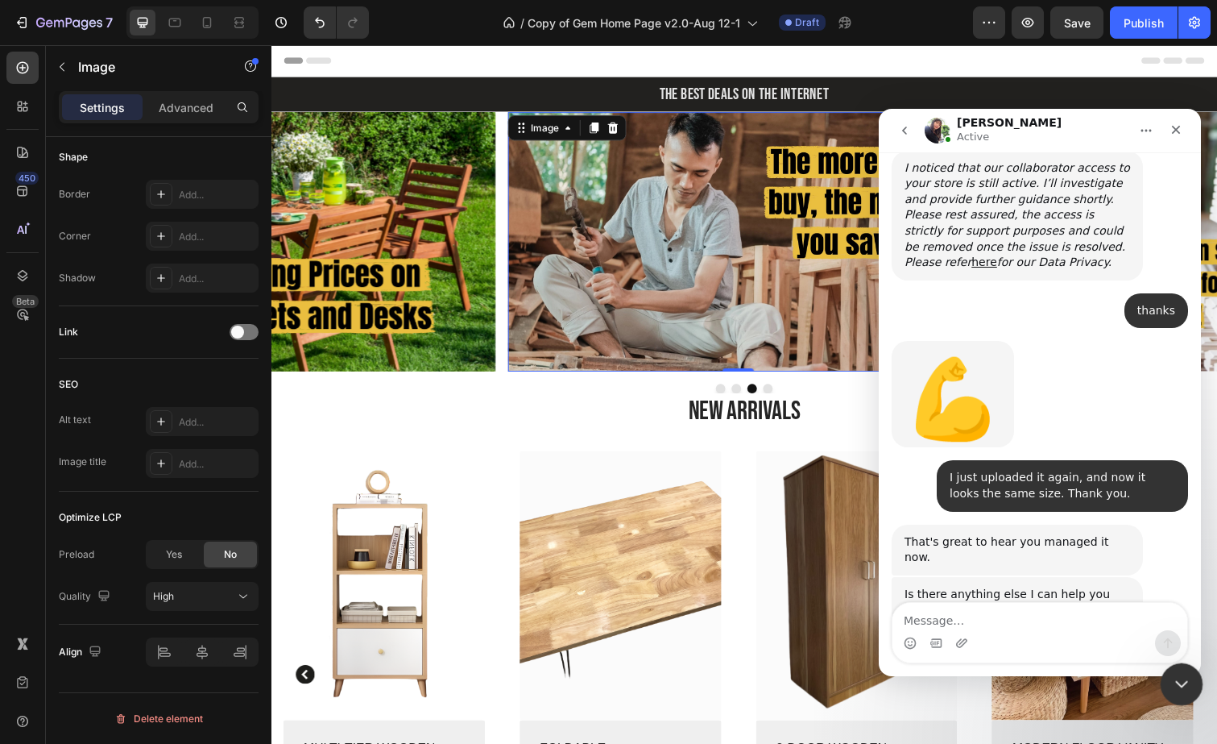
click at [1190, 680] on div "Close Intercom Messenger" at bounding box center [1179, 681] width 39 height 39
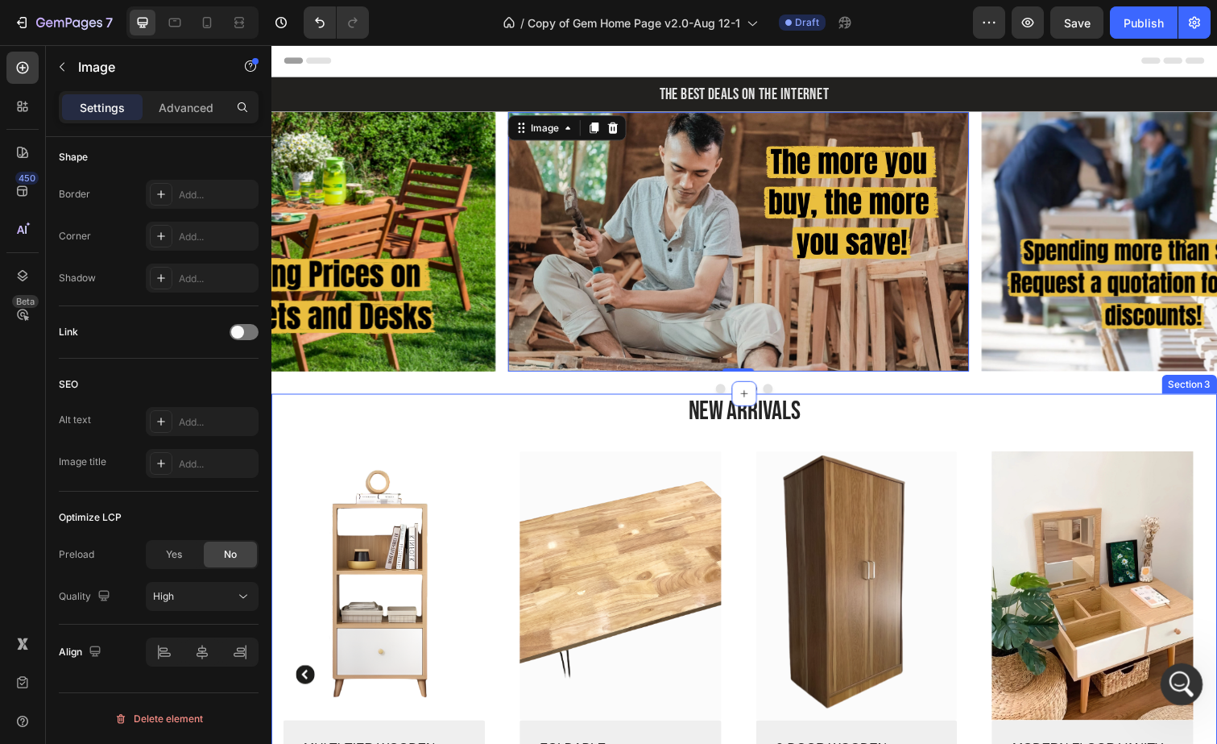
click at [1179, 677] on icon "Open Intercom Messenger" at bounding box center [1179, 682] width 27 height 27
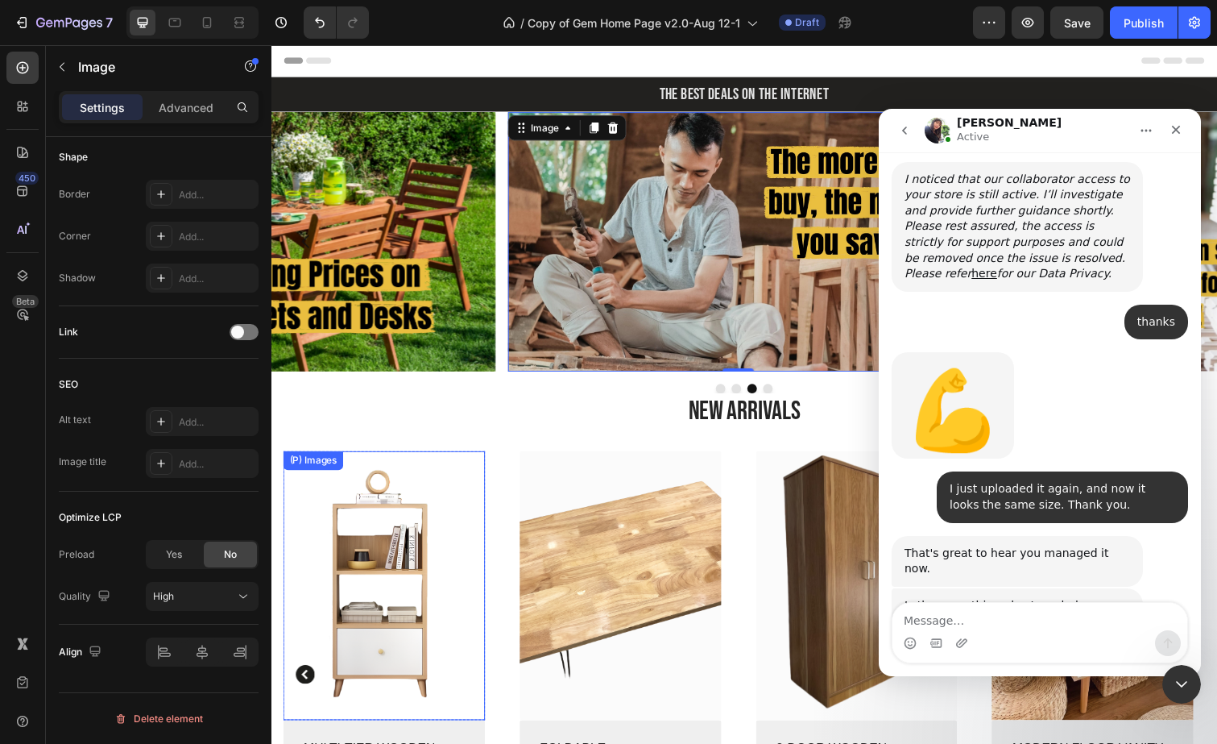
scroll to position [7028, 0]
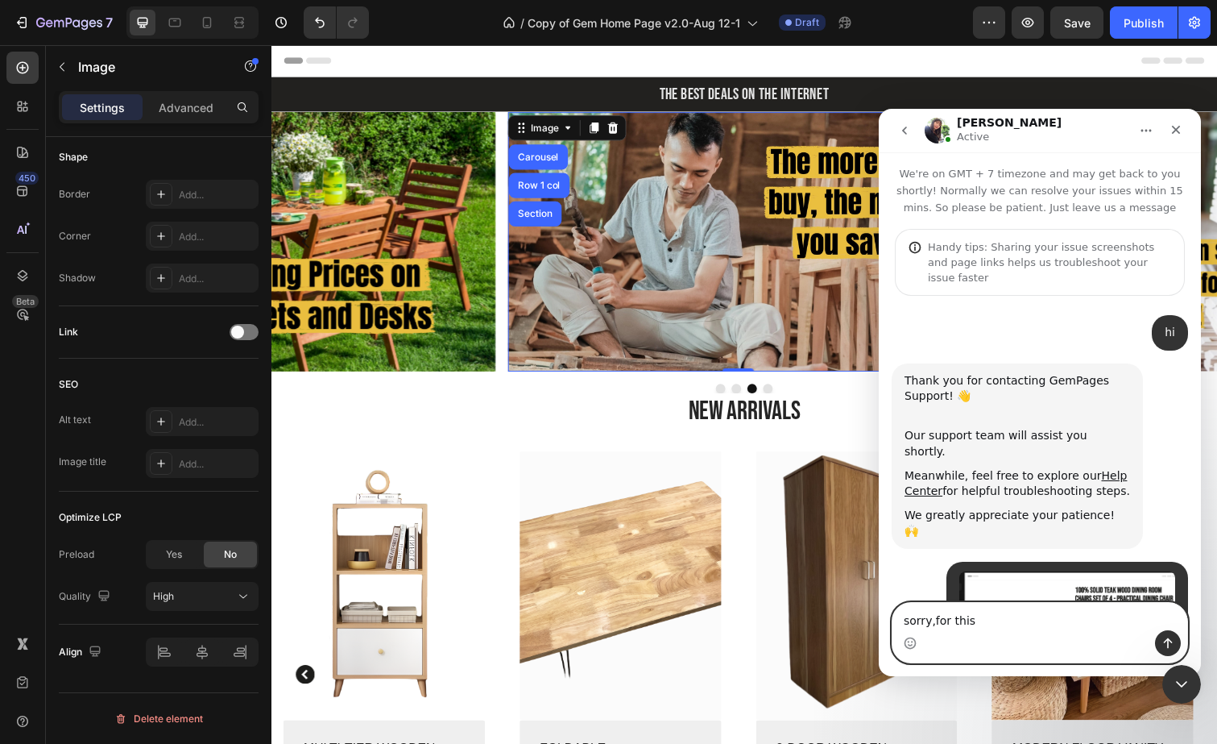
scroll to position [7115, 0]
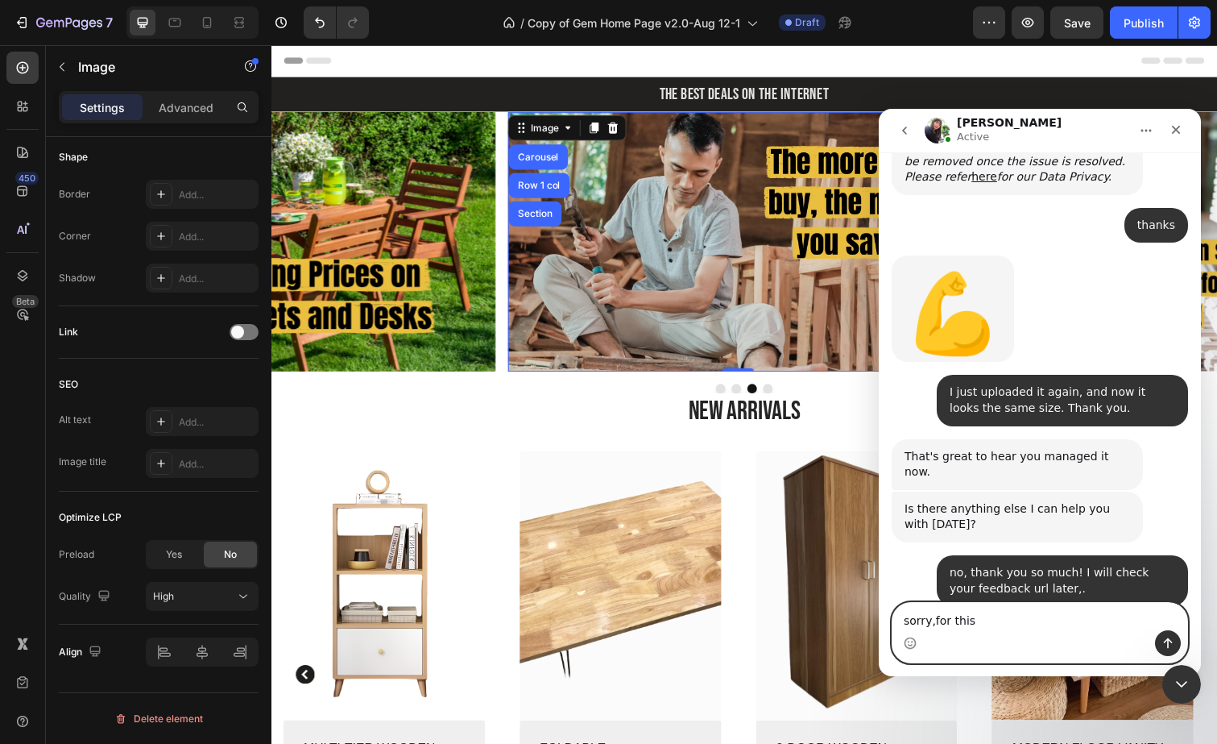
click at [993, 618] on textarea "sorry,for this" at bounding box center [1040, 616] width 295 height 27
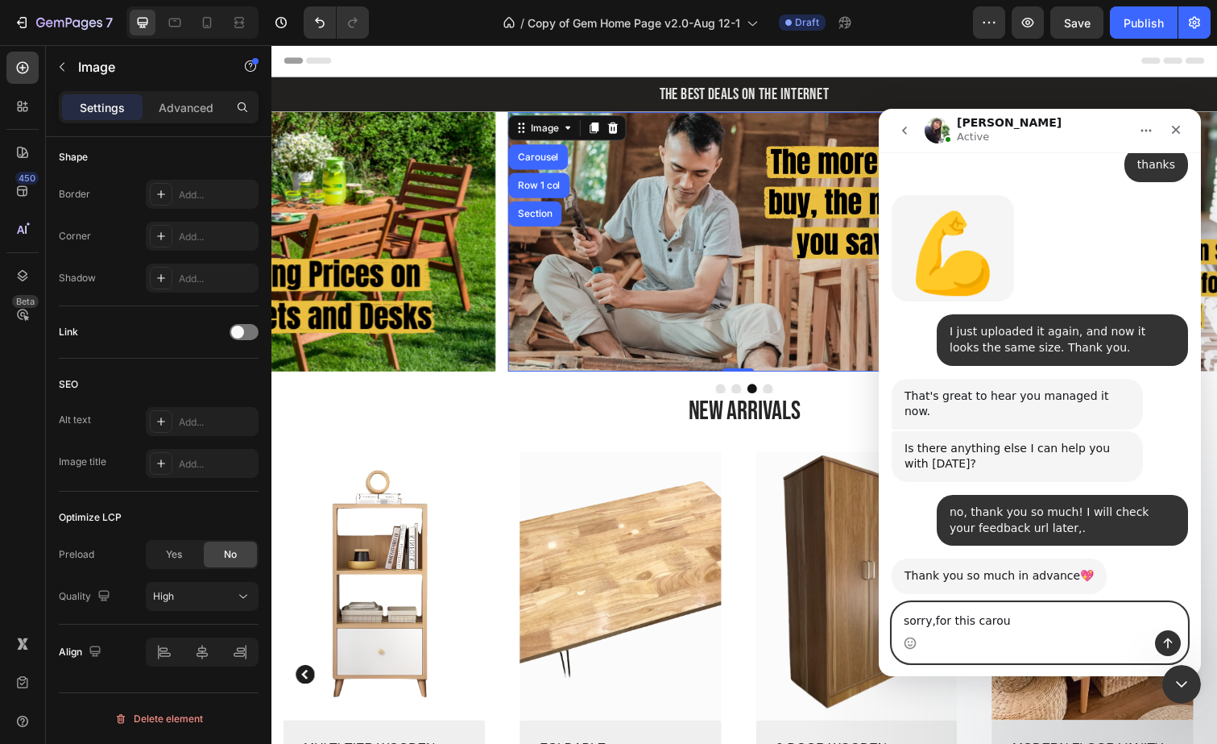
scroll to position [7180, 0]
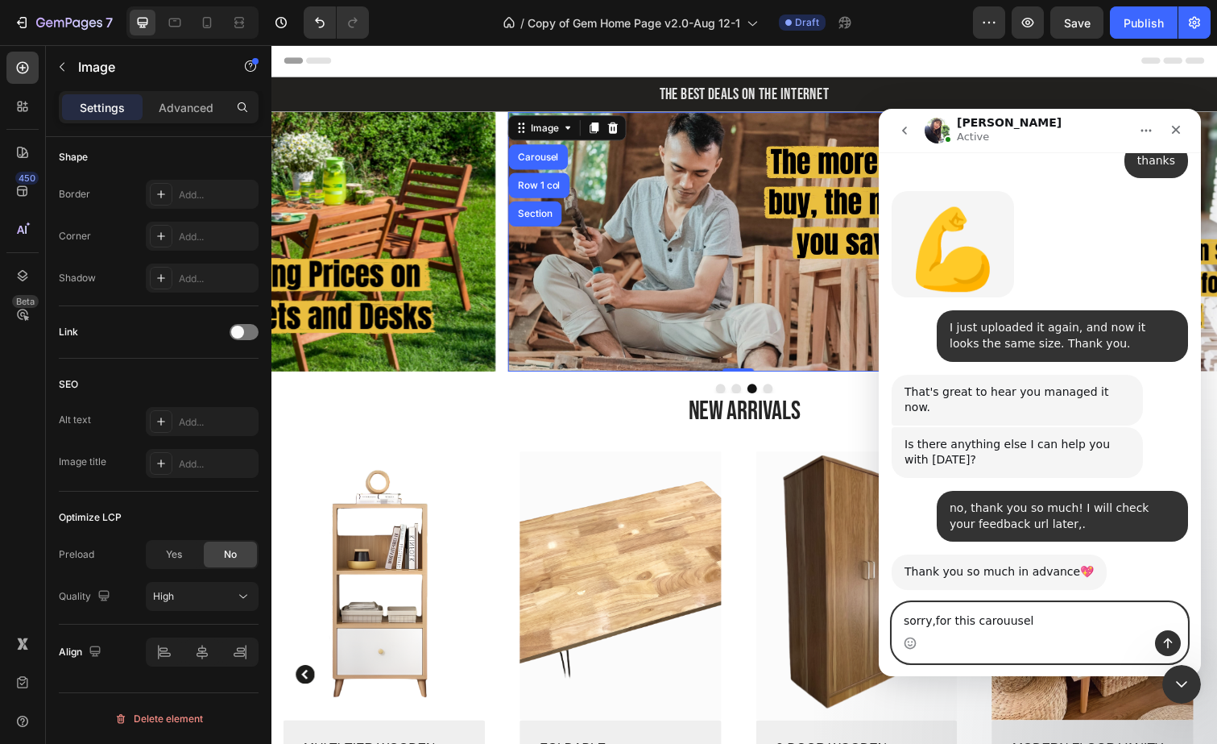
click at [992, 617] on textarea "sorry,for this carouusel" at bounding box center [1040, 616] width 295 height 27
click at [1038, 616] on textarea "sorry,for this carouusel" at bounding box center [1040, 616] width 295 height 27
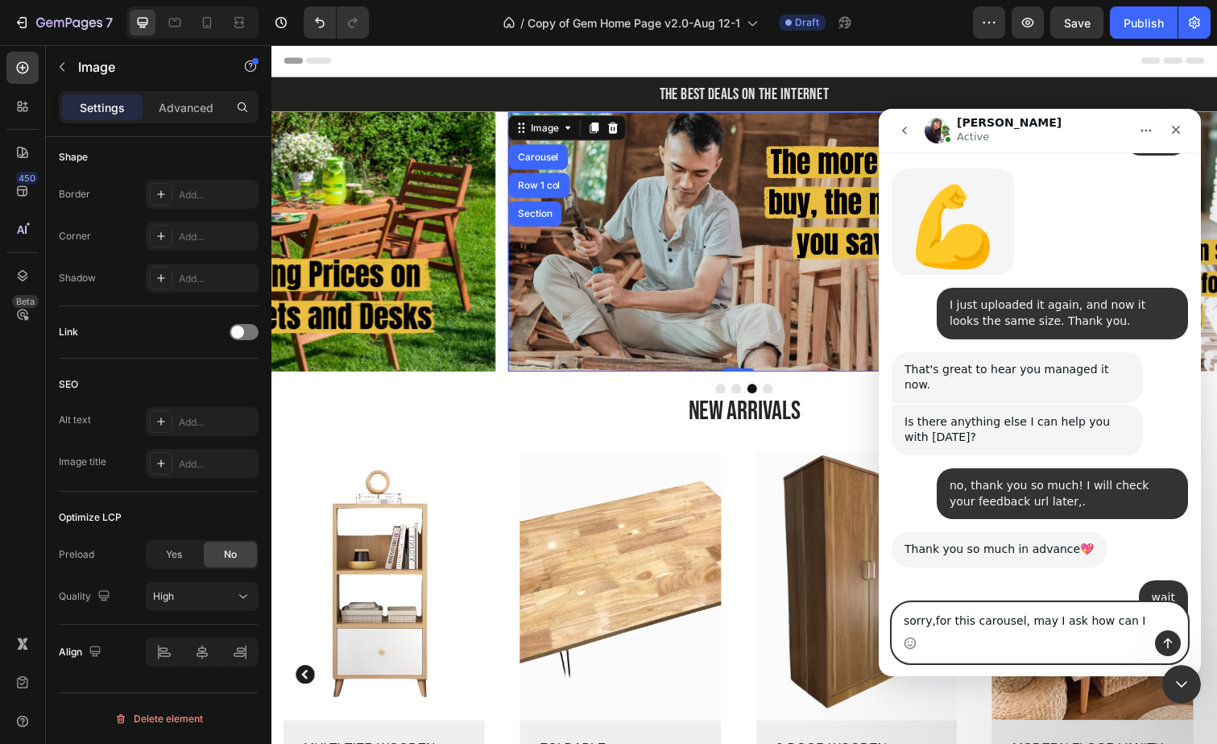
scroll to position [7216, 0]
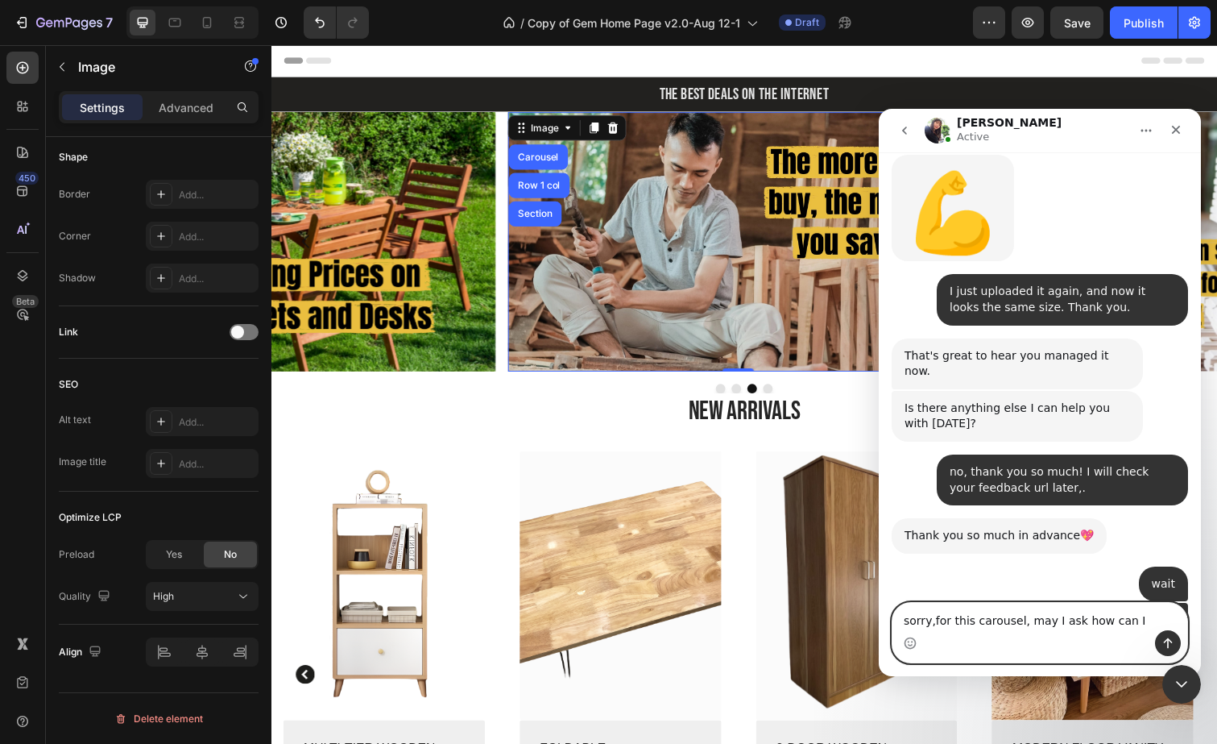
drag, startPoint x: 1133, startPoint y: 621, endPoint x: 1075, endPoint y: 619, distance: 58.0
click at [1075, 619] on textarea "sorry,for this carousel, may I ask how can I" at bounding box center [1040, 616] width 295 height 27
paste textarea "How can I make it turn pages automatically?"
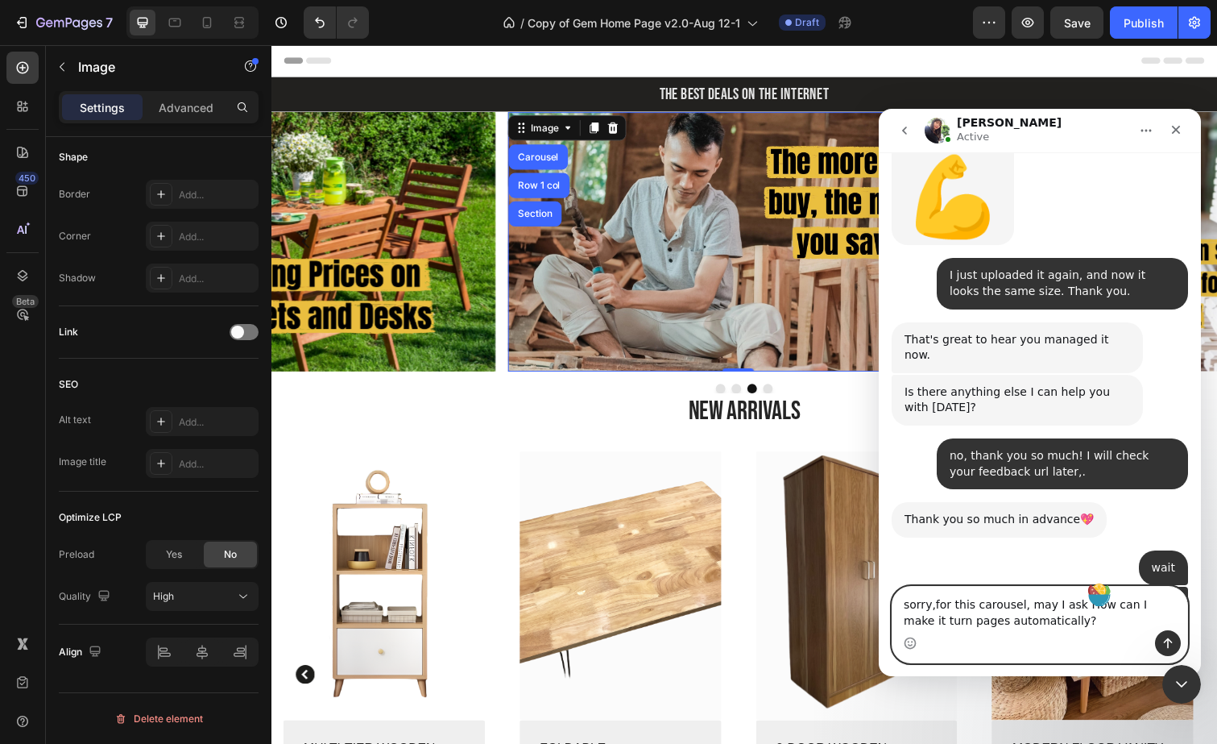
type textarea "sorry,for this carousel, may I ask How can I make it turn pages automatically?"
click at [1158, 636] on button "Send a message…" at bounding box center [1168, 643] width 26 height 26
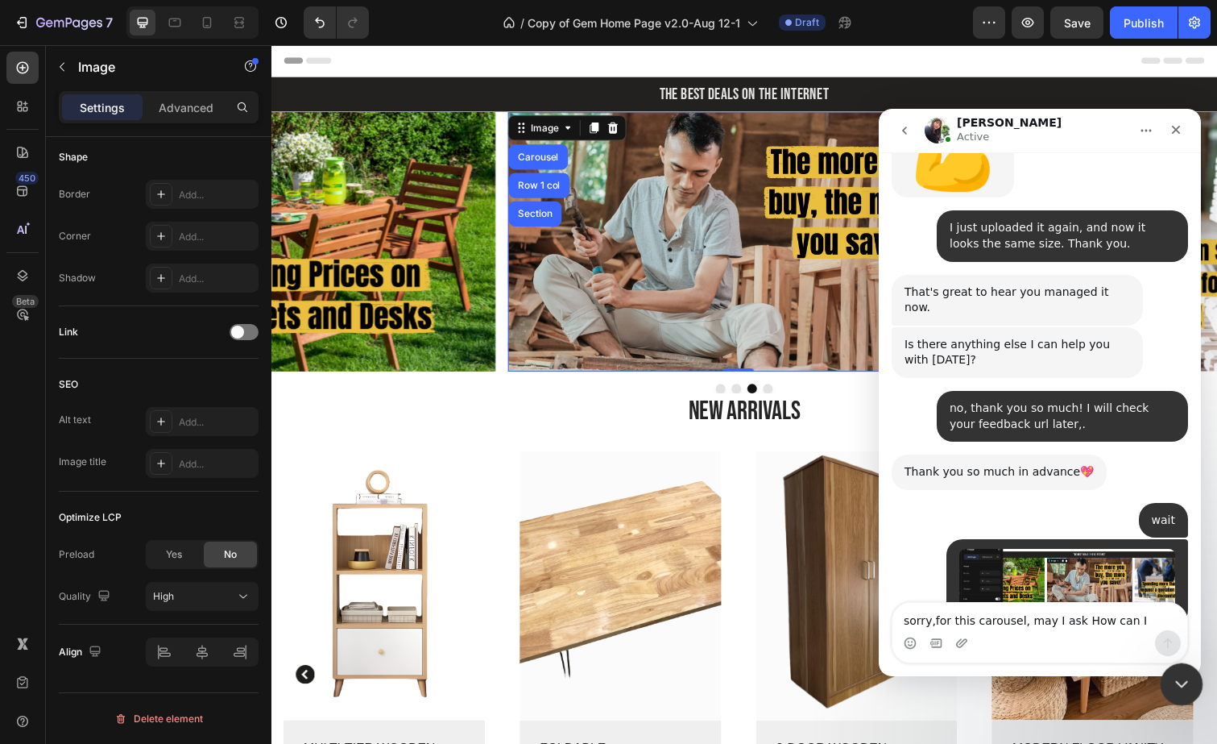
click at [1183, 684] on icon "Close Intercom Messenger" at bounding box center [1179, 681] width 19 height 19
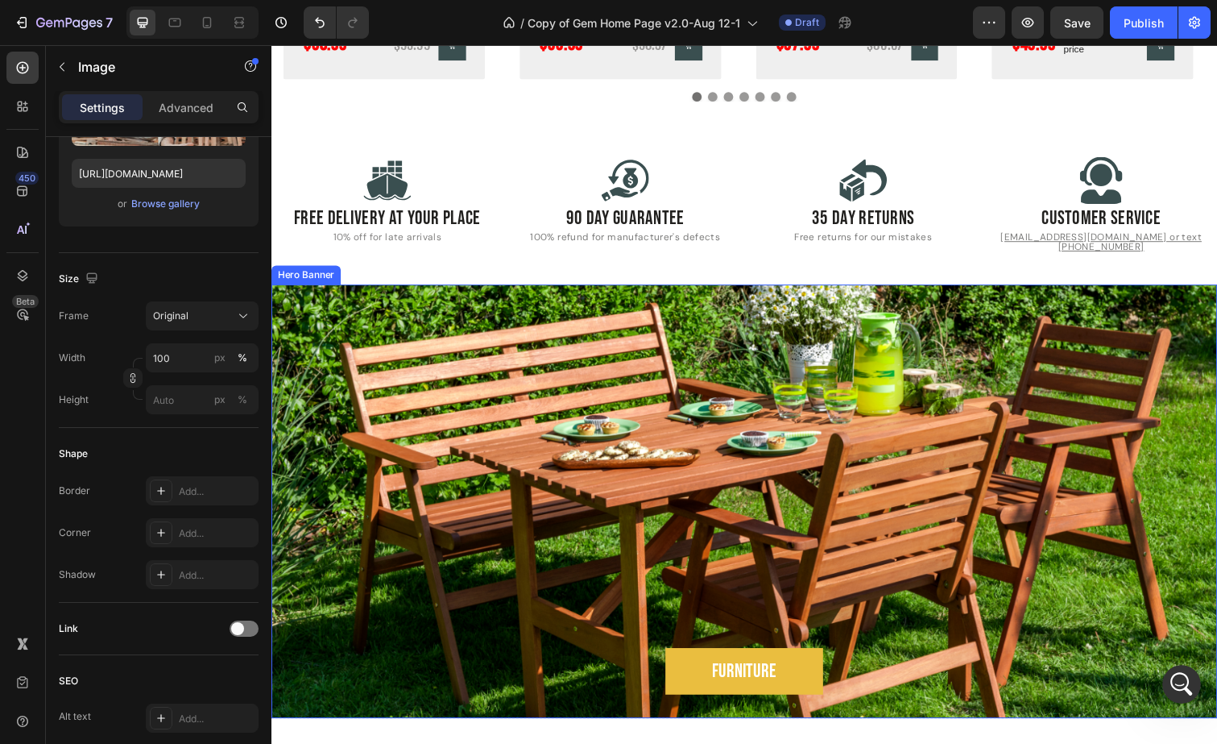
scroll to position [526, 0]
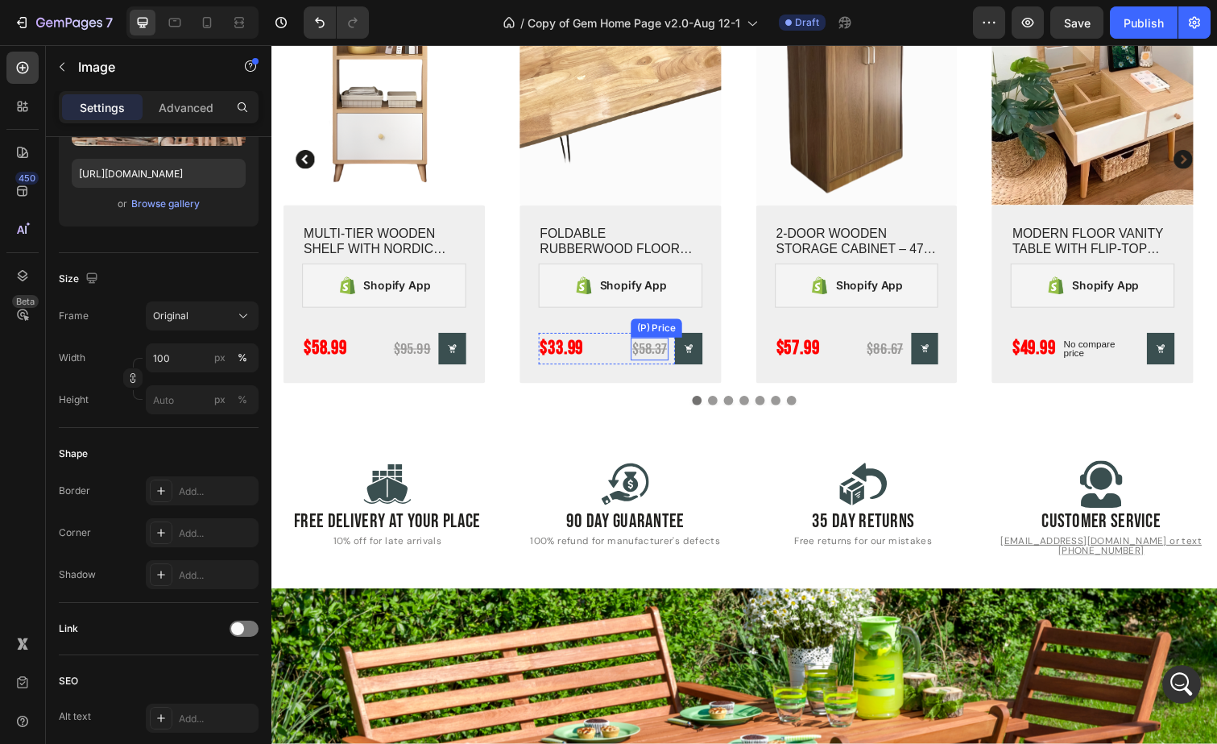
click at [436, 354] on div "$58.37" at bounding box center [415, 356] width 41 height 24
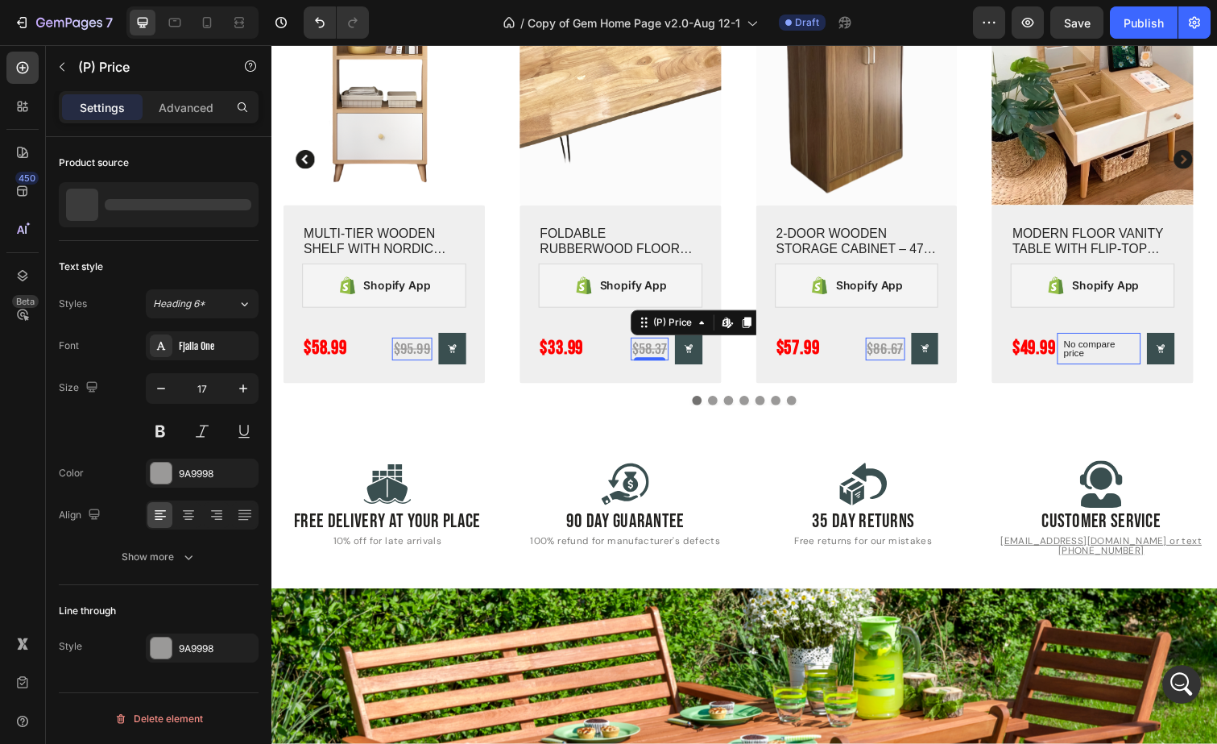
scroll to position [7280, 0]
click at [350, 355] on div "$33.99" at bounding box center [327, 355] width 48 height 32
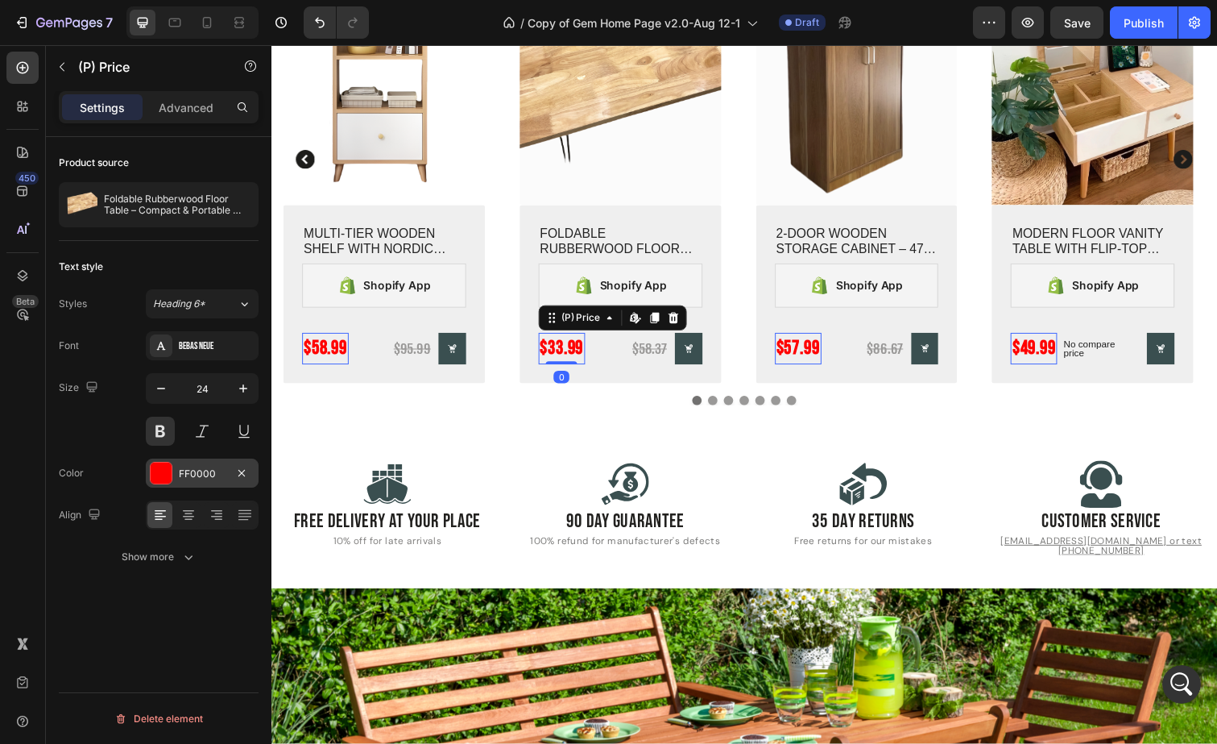
click at [203, 471] on div "FF0000" at bounding box center [202, 473] width 47 height 14
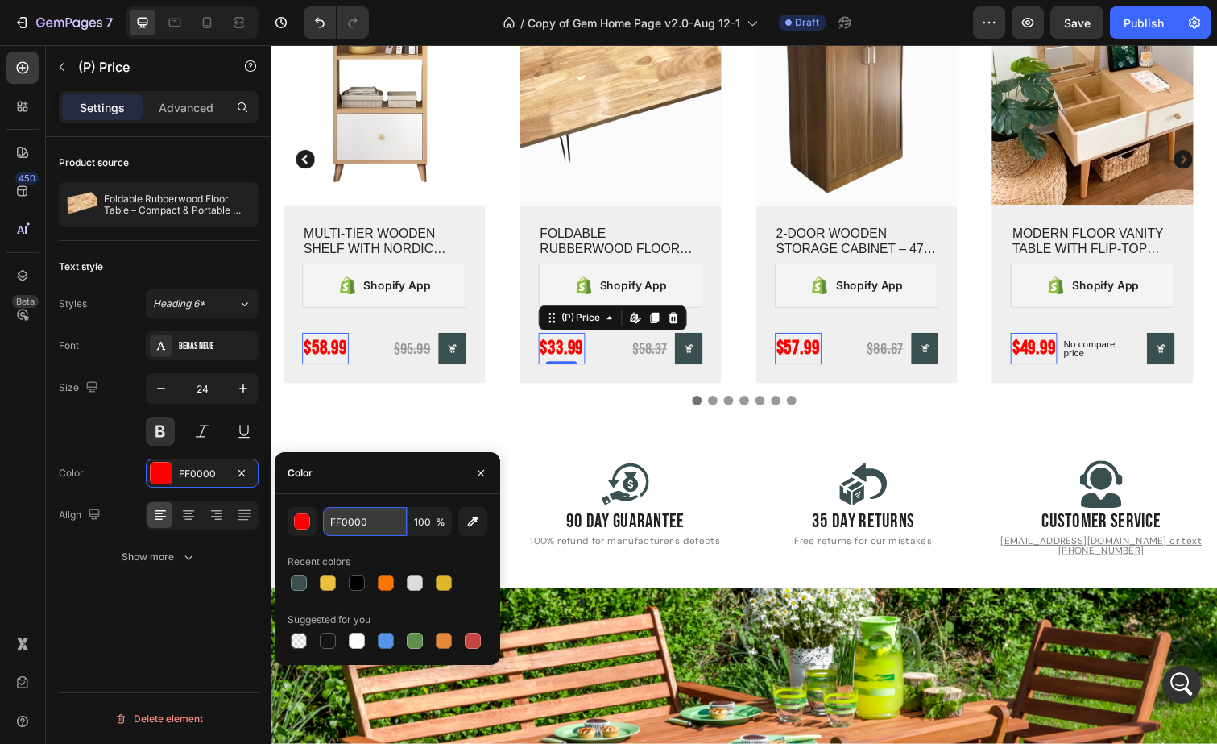
click at [366, 519] on input "FF0000" at bounding box center [365, 521] width 84 height 29
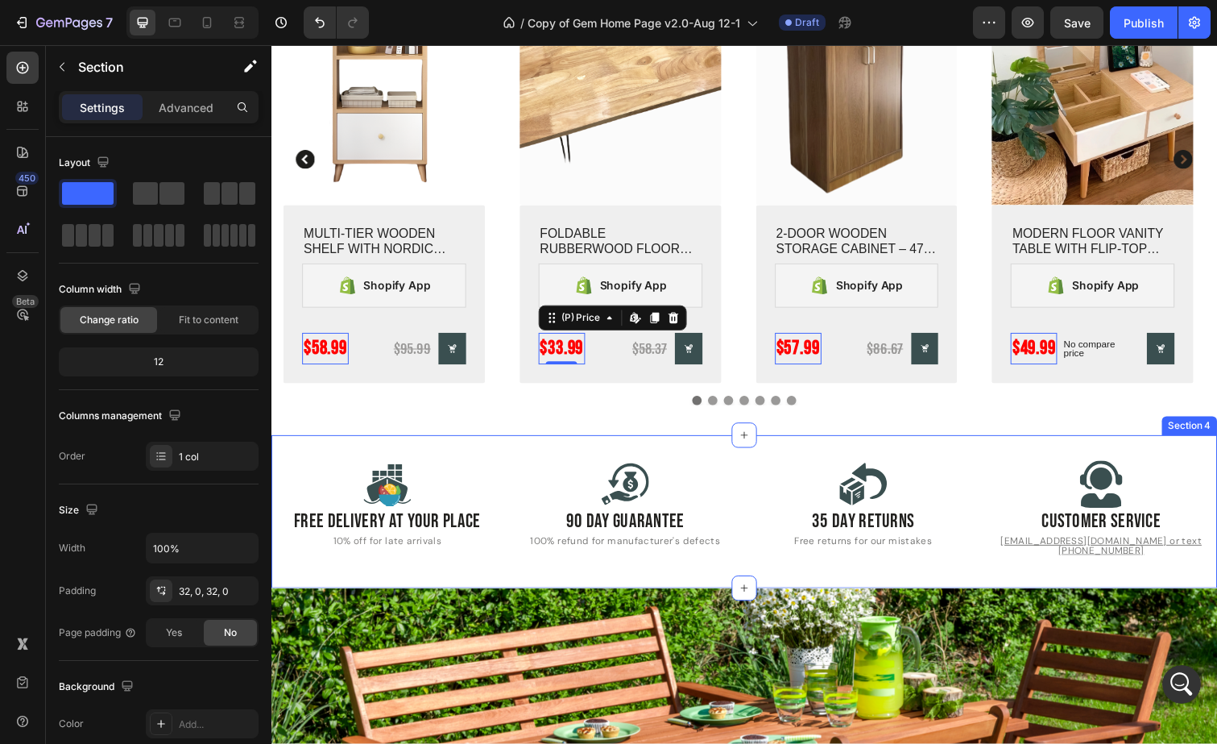
click at [546, 459] on div ".id556739934866637789 .cls-1 { fill: #3a4f50; } Icon Free delivery at your plac…" at bounding box center [754, 522] width 967 height 156
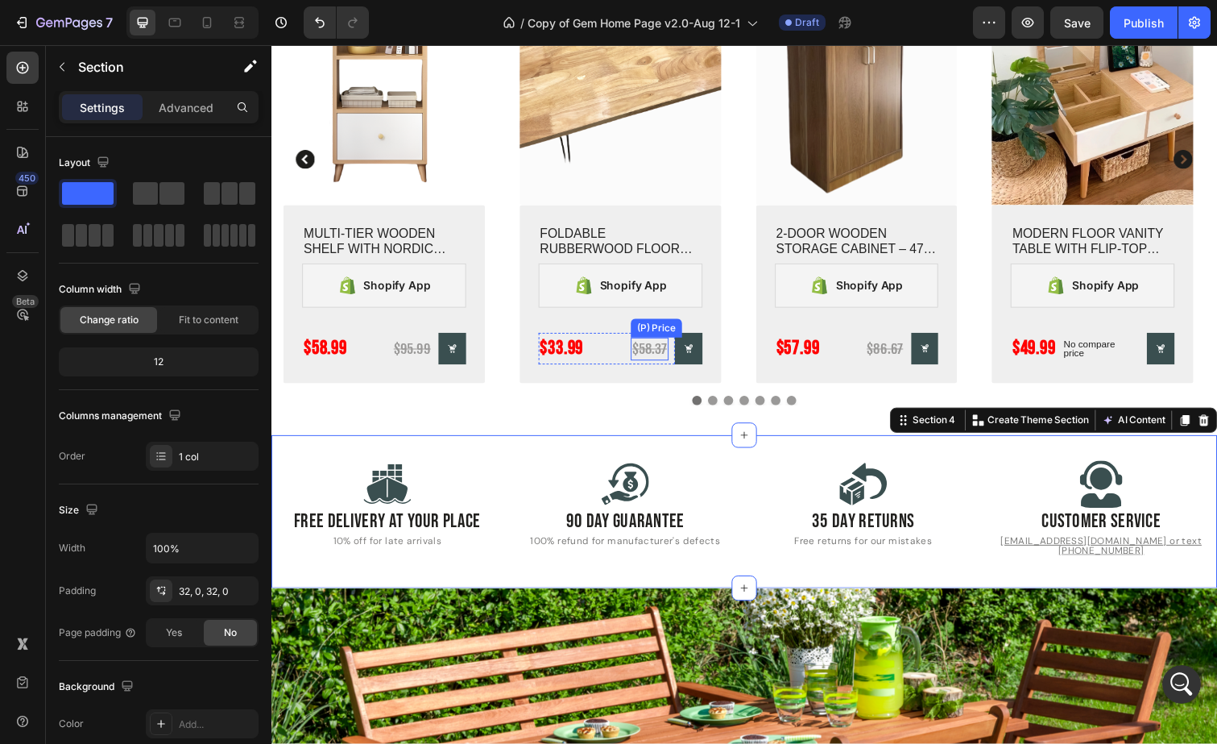
click at [436, 352] on div "$58.37" at bounding box center [415, 356] width 41 height 24
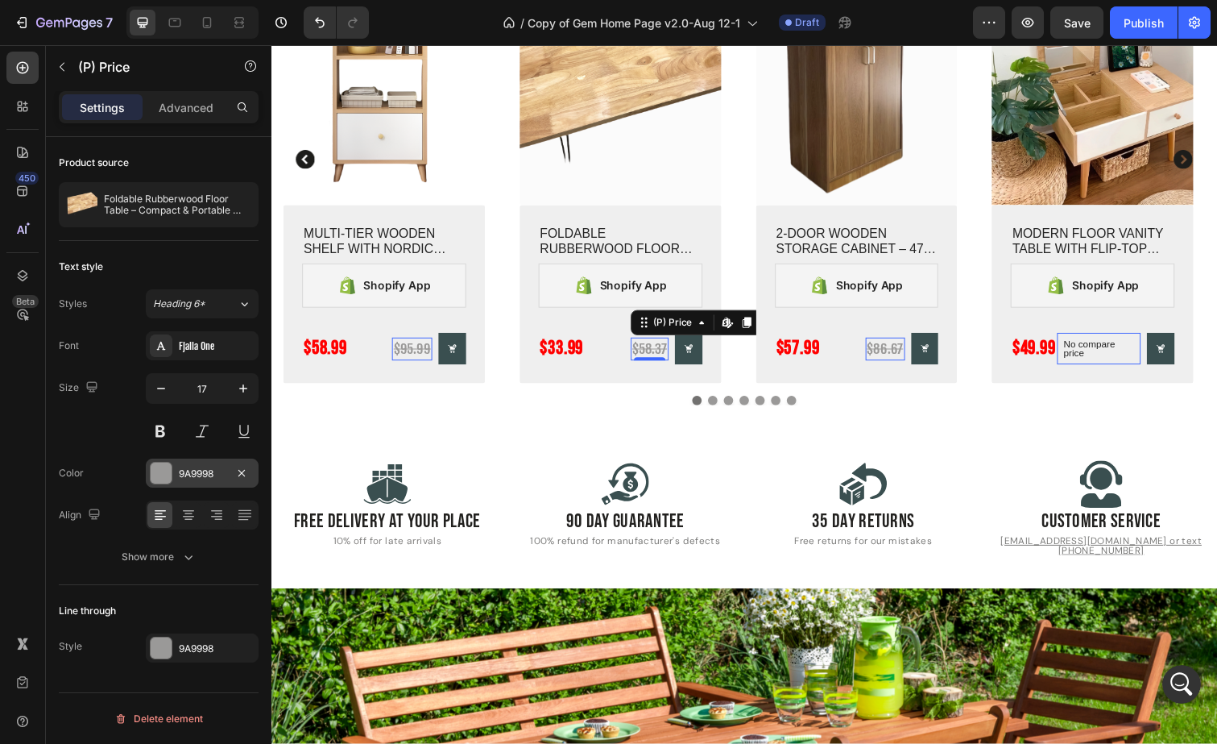
click at [203, 468] on div "9A9998" at bounding box center [202, 473] width 47 height 14
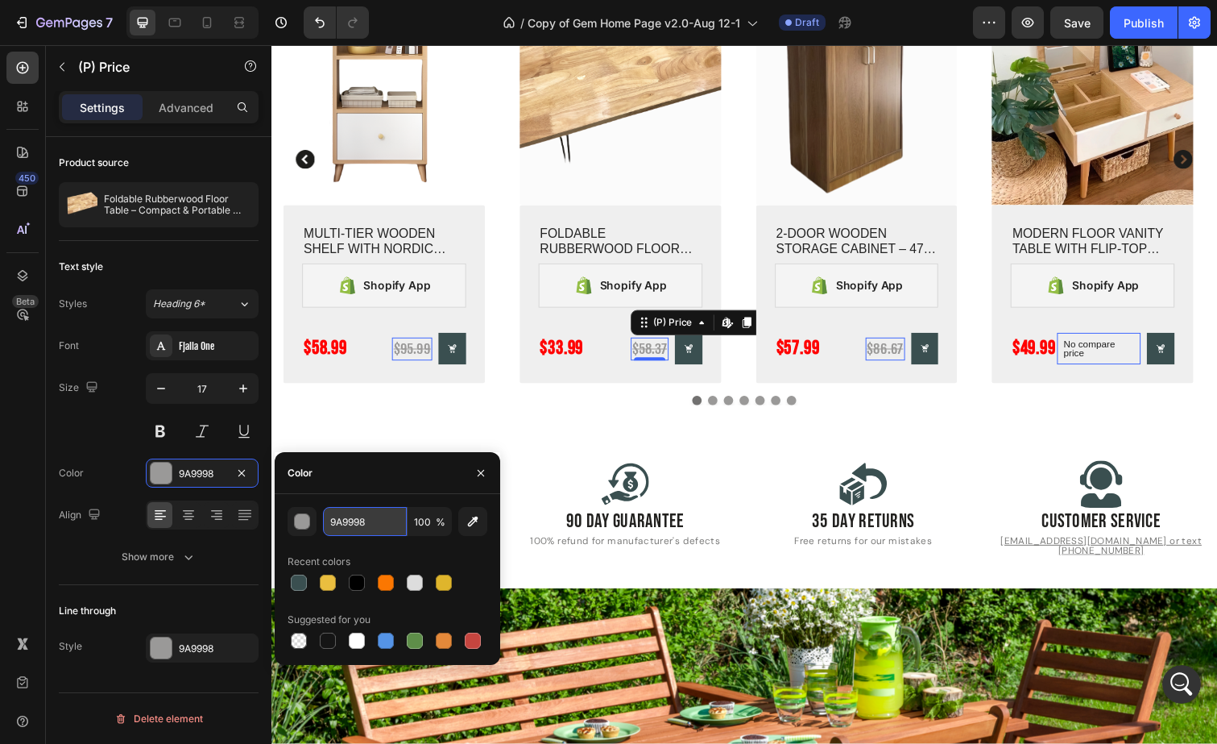
click at [362, 519] on input "9A9998" at bounding box center [365, 521] width 84 height 29
paste input "FF0000"
type input "FF0000"
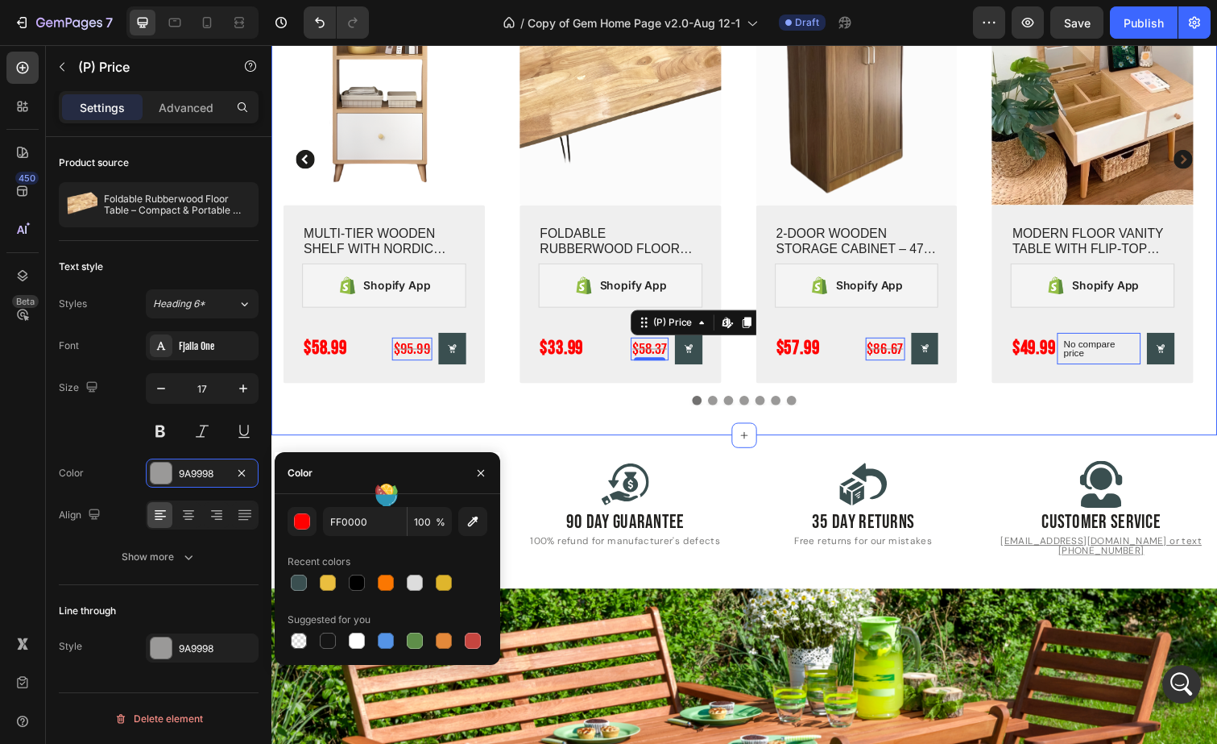
click at [528, 437] on div "New Arrivals Heading Row .id556740599160505282 .cls-1 { fill: #1d1d1b; } (P) Im…" at bounding box center [754, 160] width 967 height 570
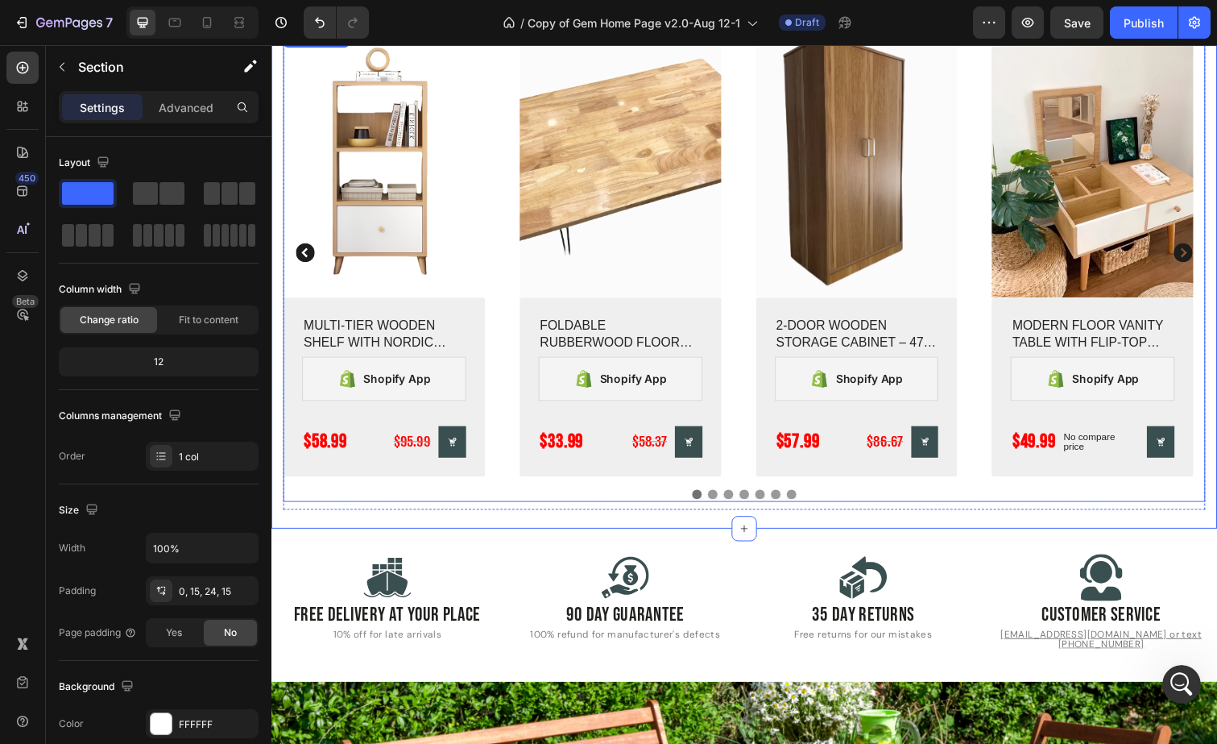
scroll to position [0, 0]
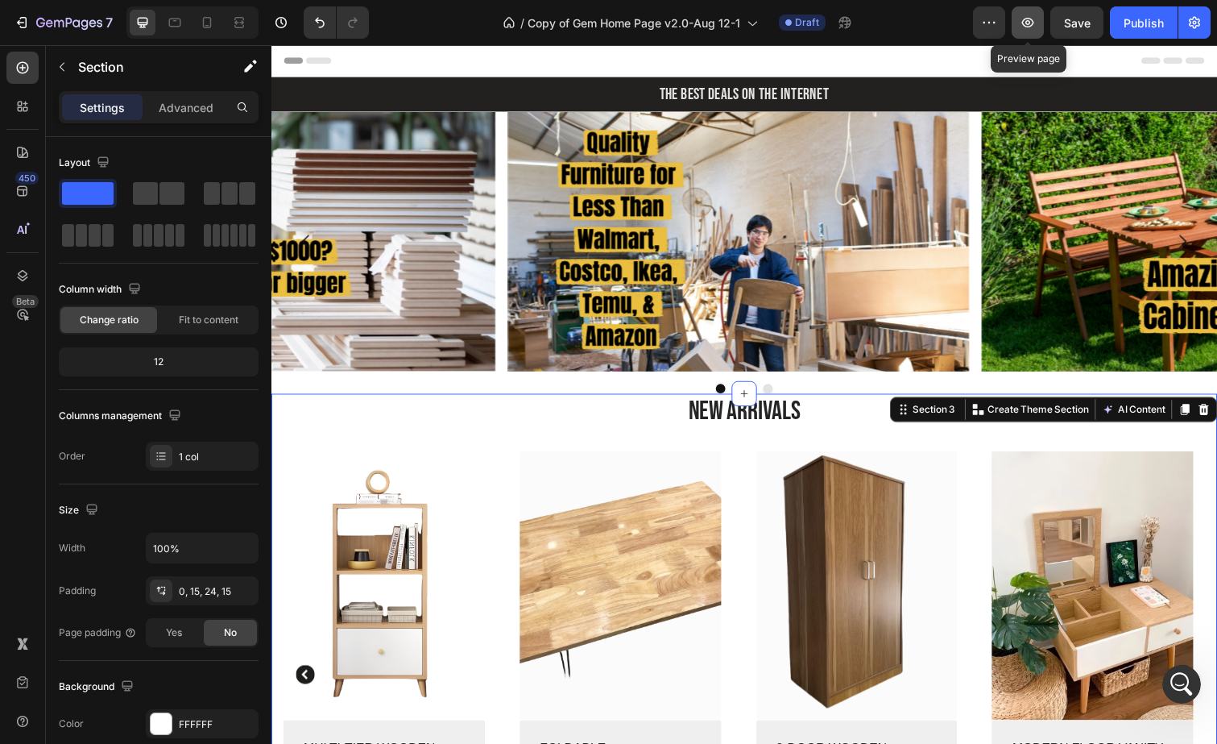
click at [1029, 27] on icon "button" at bounding box center [1028, 22] width 16 height 16
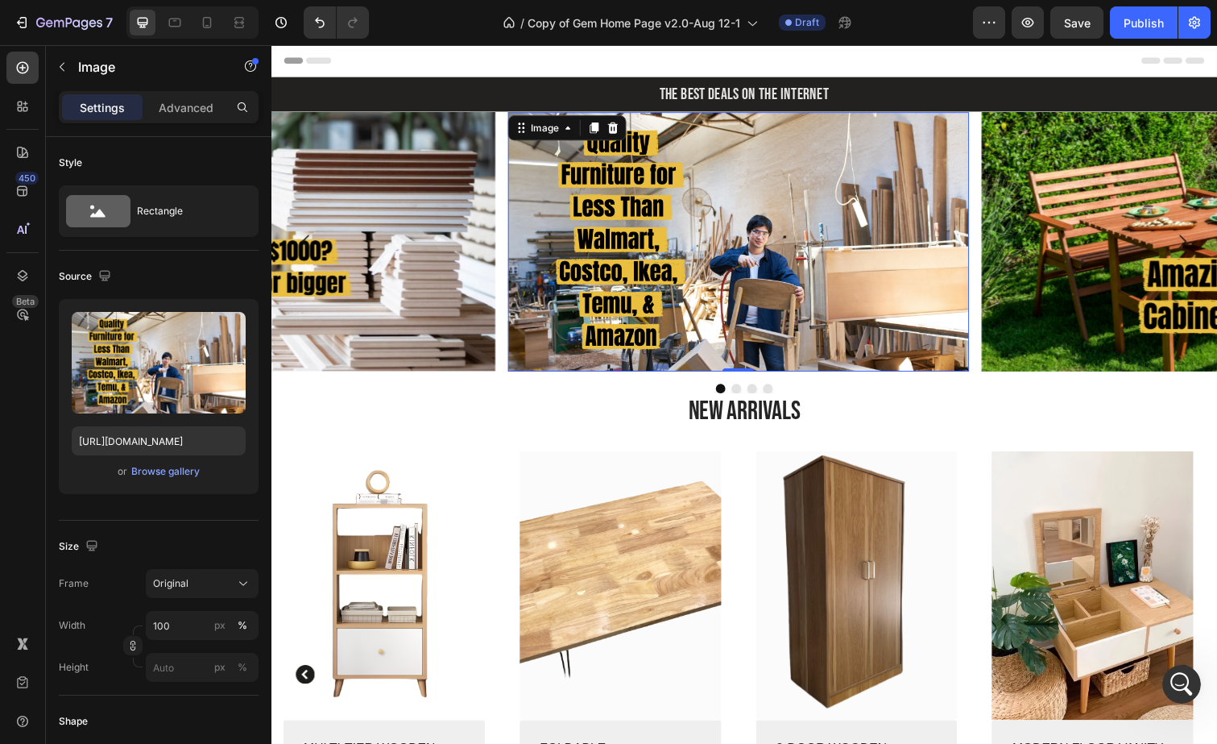
click at [818, 361] on img at bounding box center [748, 246] width 471 height 265
click at [753, 399] on div "Image 0 Image Image Image [GEOGRAPHIC_DATA]" at bounding box center [754, 258] width 967 height 288
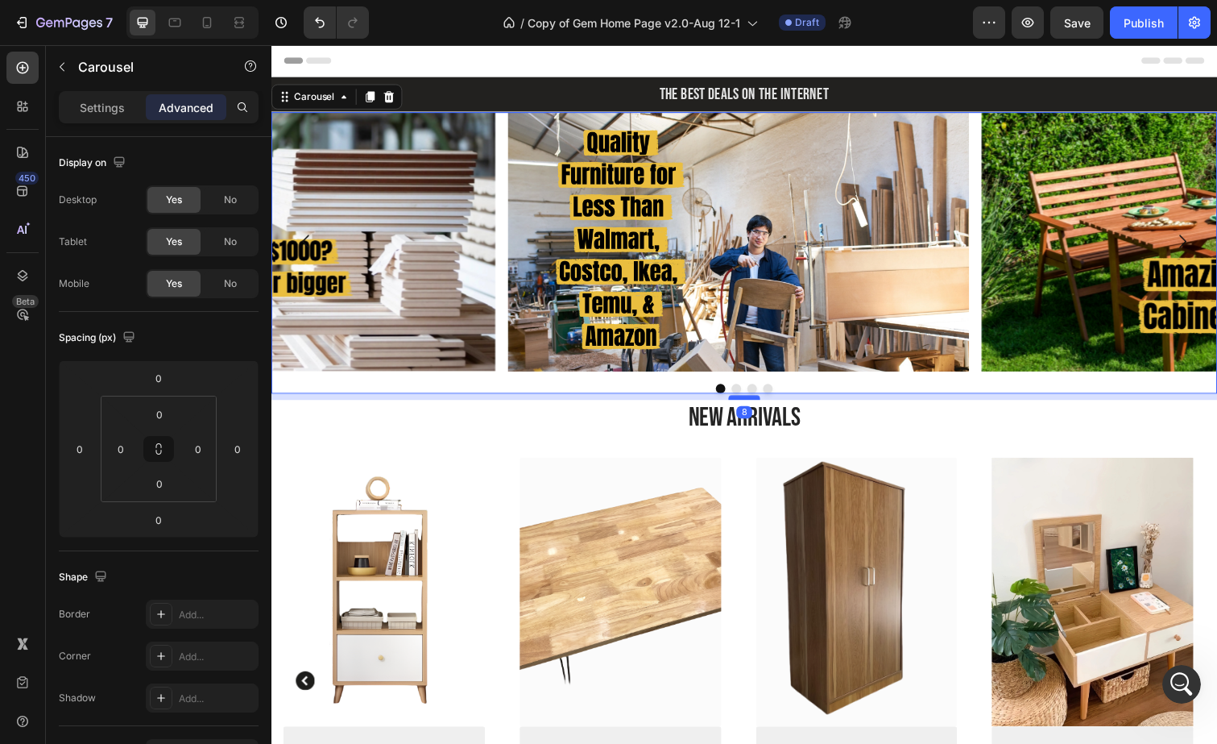
click at [752, 404] on div at bounding box center [755, 405] width 32 height 5
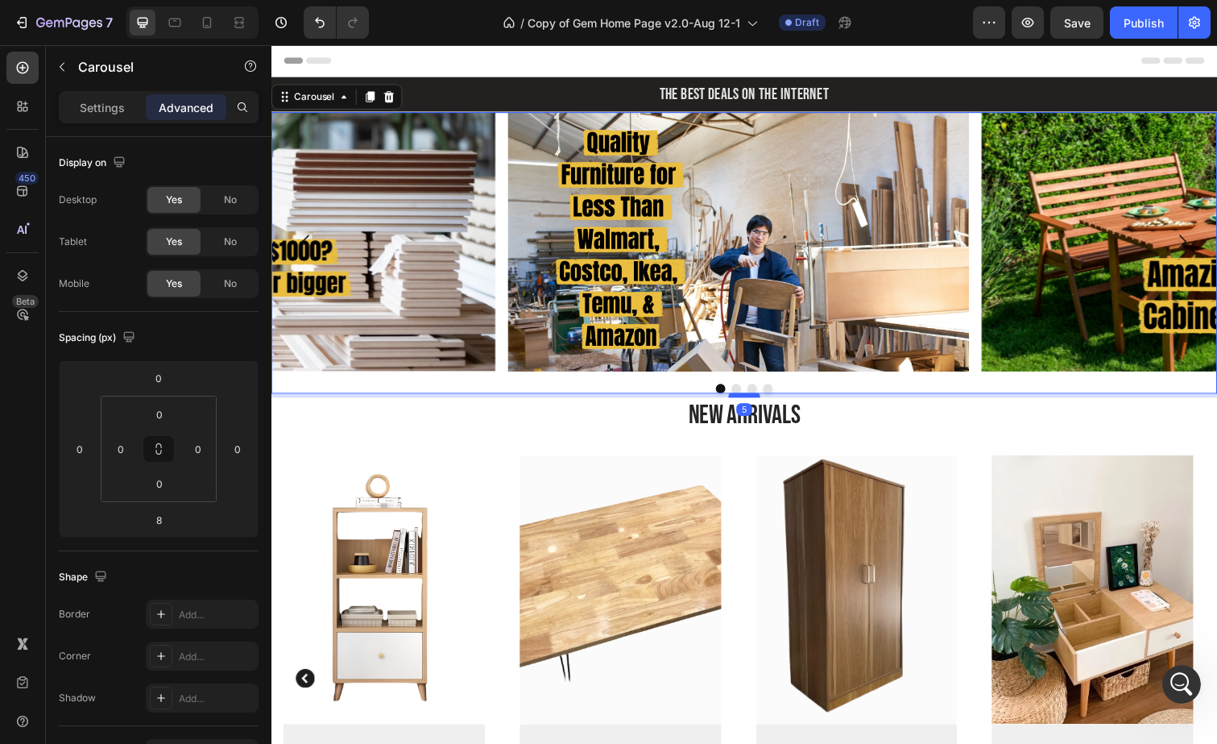
click at [752, 402] on div at bounding box center [755, 402] width 32 height 5
type input "5"
click at [836, 394] on div at bounding box center [754, 396] width 967 height 10
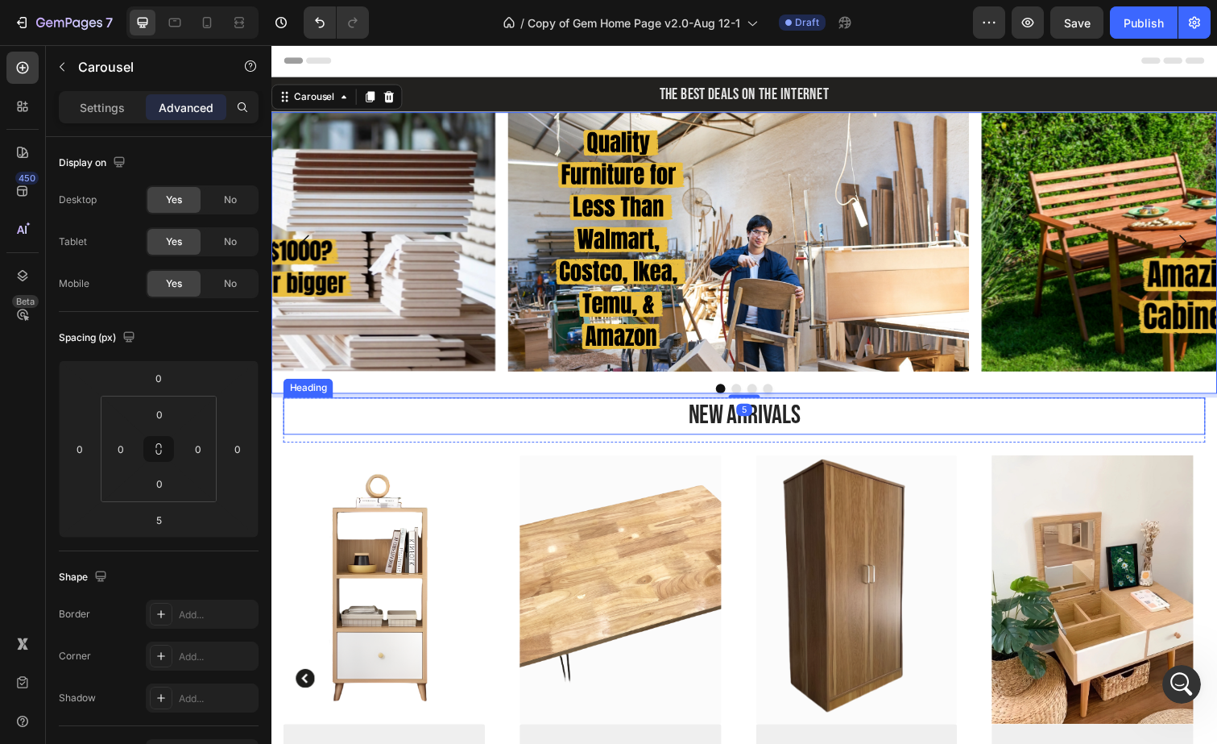
click at [814, 420] on p "New Arrivals" at bounding box center [754, 424] width 939 height 35
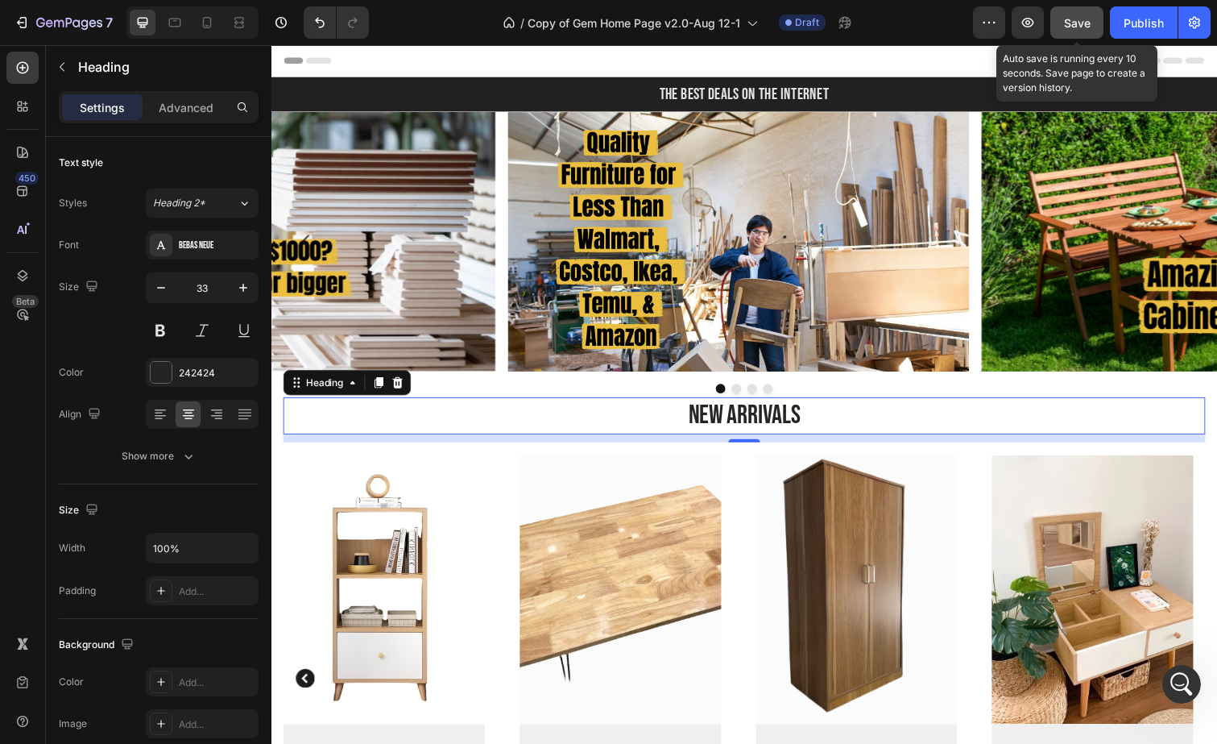
click at [1081, 28] on span "Save" at bounding box center [1077, 23] width 27 height 14
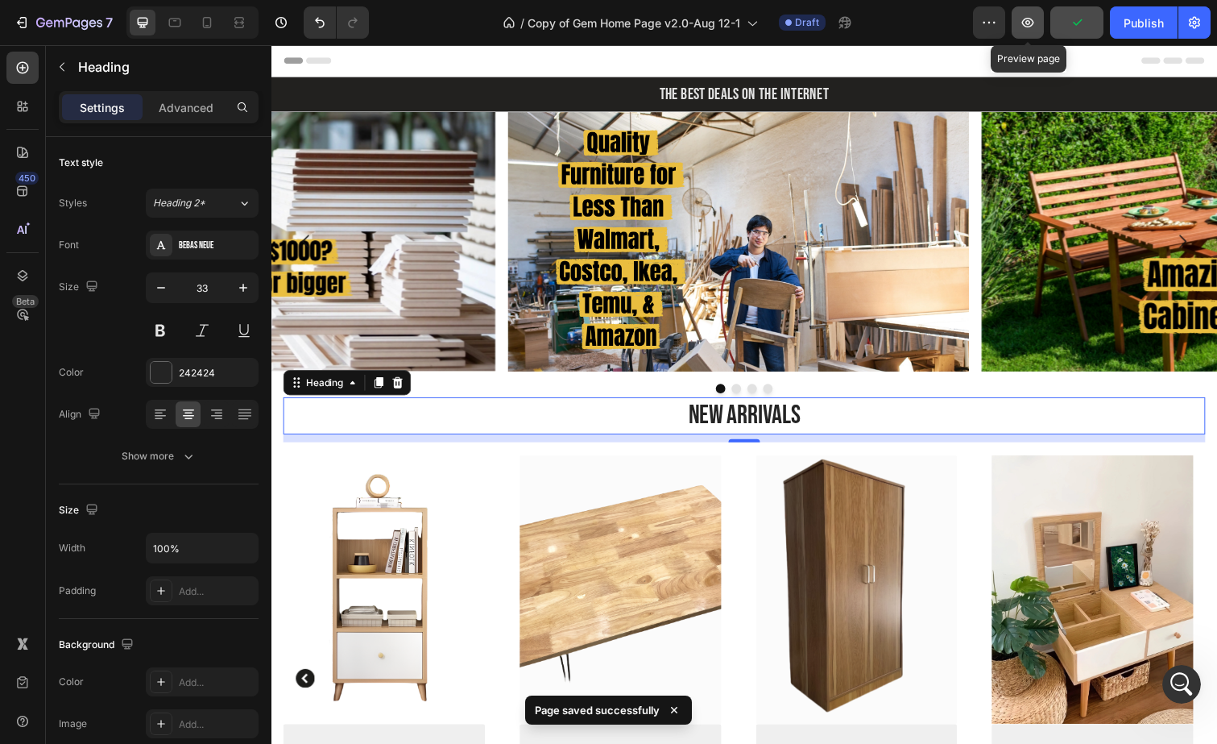
click at [1034, 32] on button "button" at bounding box center [1028, 22] width 32 height 32
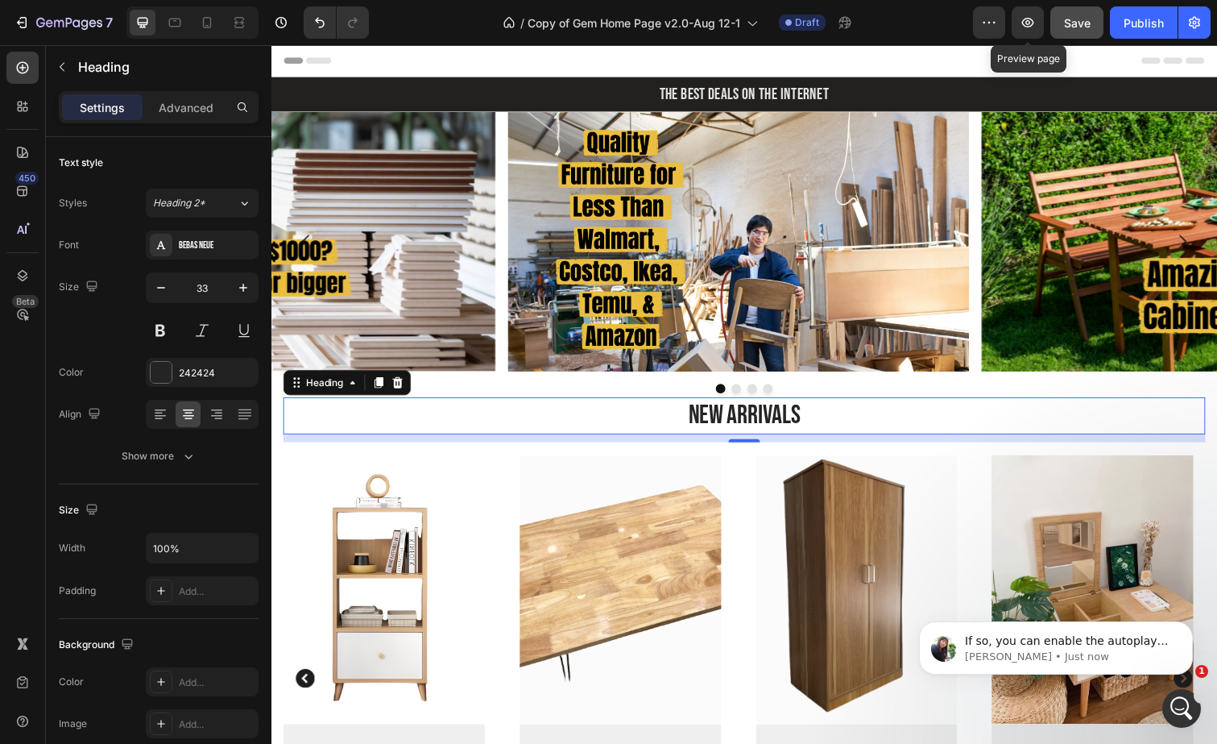
scroll to position [7396, 0]
click at [1005, 647] on p "If so, you can enable the autoplay option of the carousel." at bounding box center [1069, 641] width 208 height 16
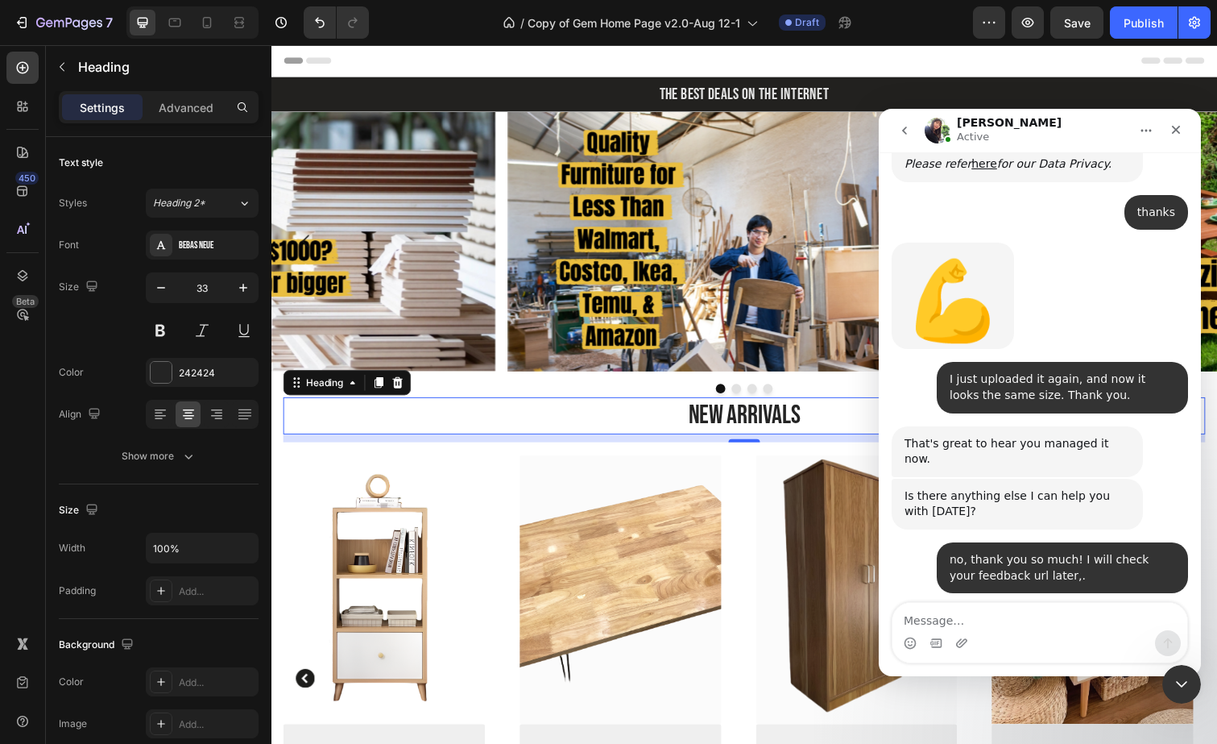
scroll to position [7423, 0]
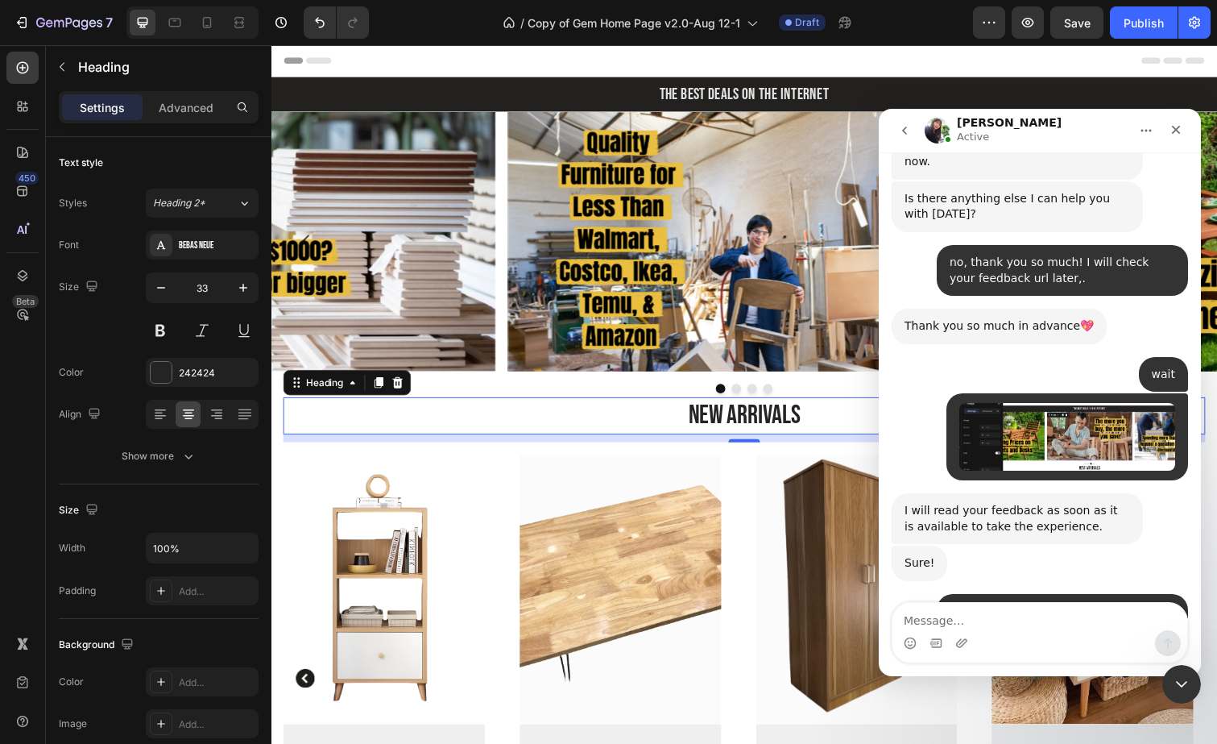
click at [977, 617] on textarea "Message…" at bounding box center [1040, 616] width 295 height 27
type textarea "y"
click at [977, 621] on textarea "yes, how to enable the autoplay?" at bounding box center [1040, 616] width 295 height 27
drag, startPoint x: 1100, startPoint y: 618, endPoint x: 888, endPoint y: 612, distance: 211.9
click at [888, 612] on div "yes, how to enable the autoplay? yes, how to enable the autoplay?" at bounding box center [1040, 632] width 322 height 61
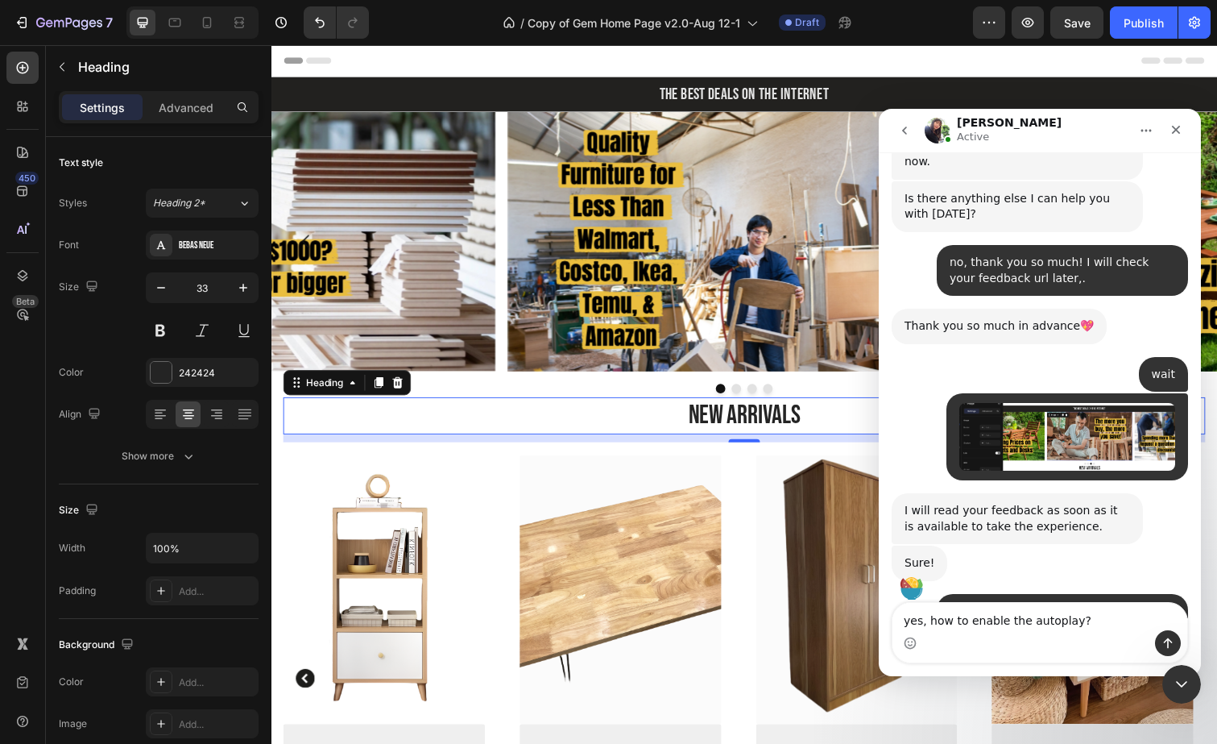
type textarea "yes, how to enable the autoplay?"
click at [1161, 634] on button "Send a message…" at bounding box center [1168, 643] width 26 height 26
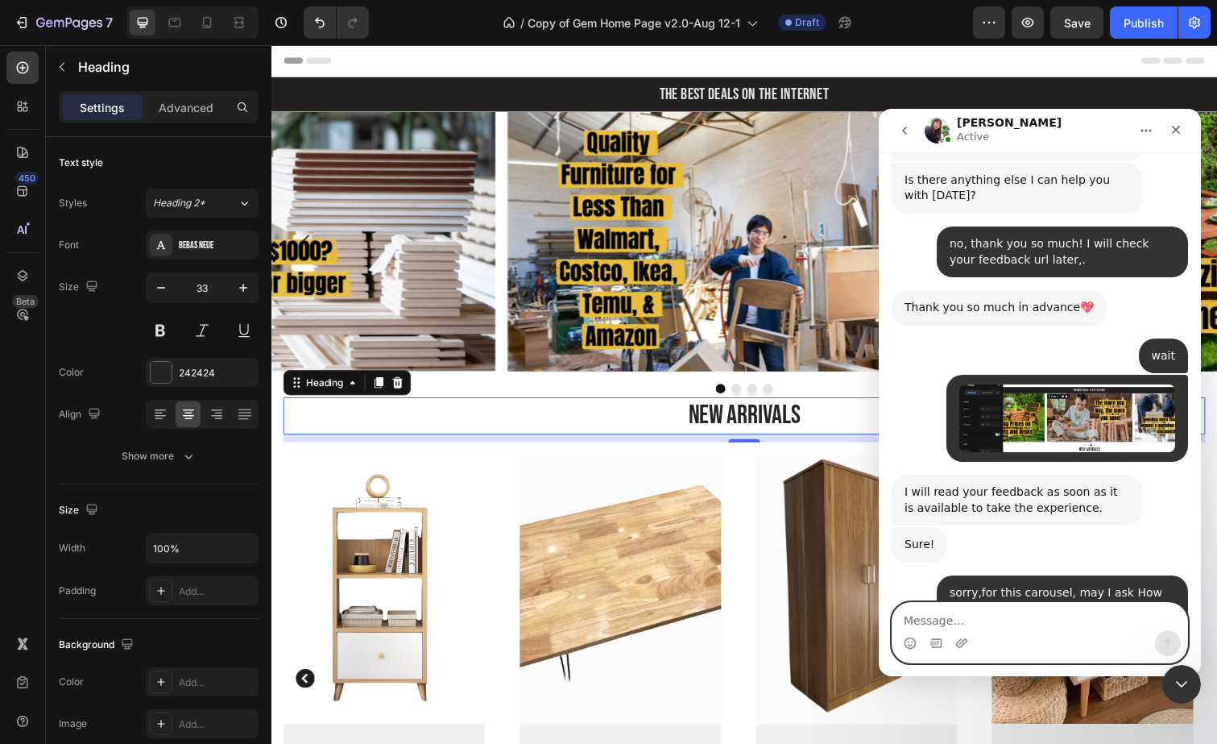
scroll to position [7444, 0]
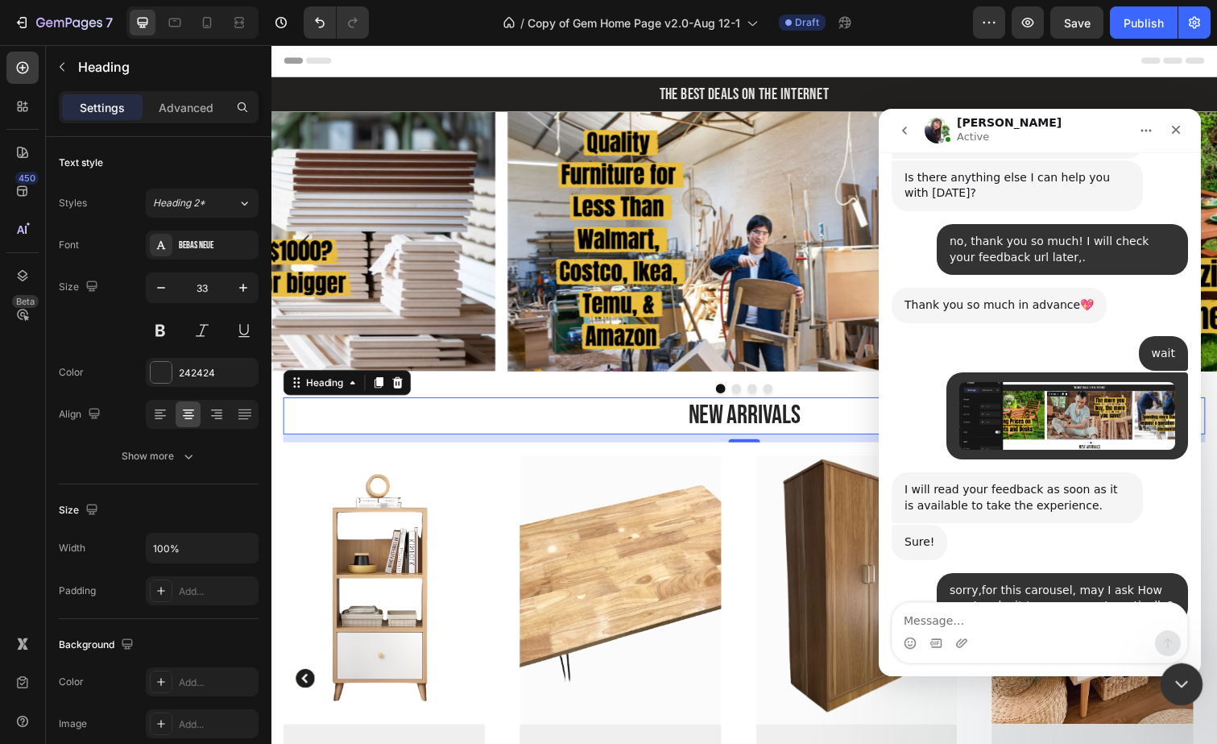
click at [1183, 667] on div "Close Intercom Messenger" at bounding box center [1179, 681] width 39 height 39
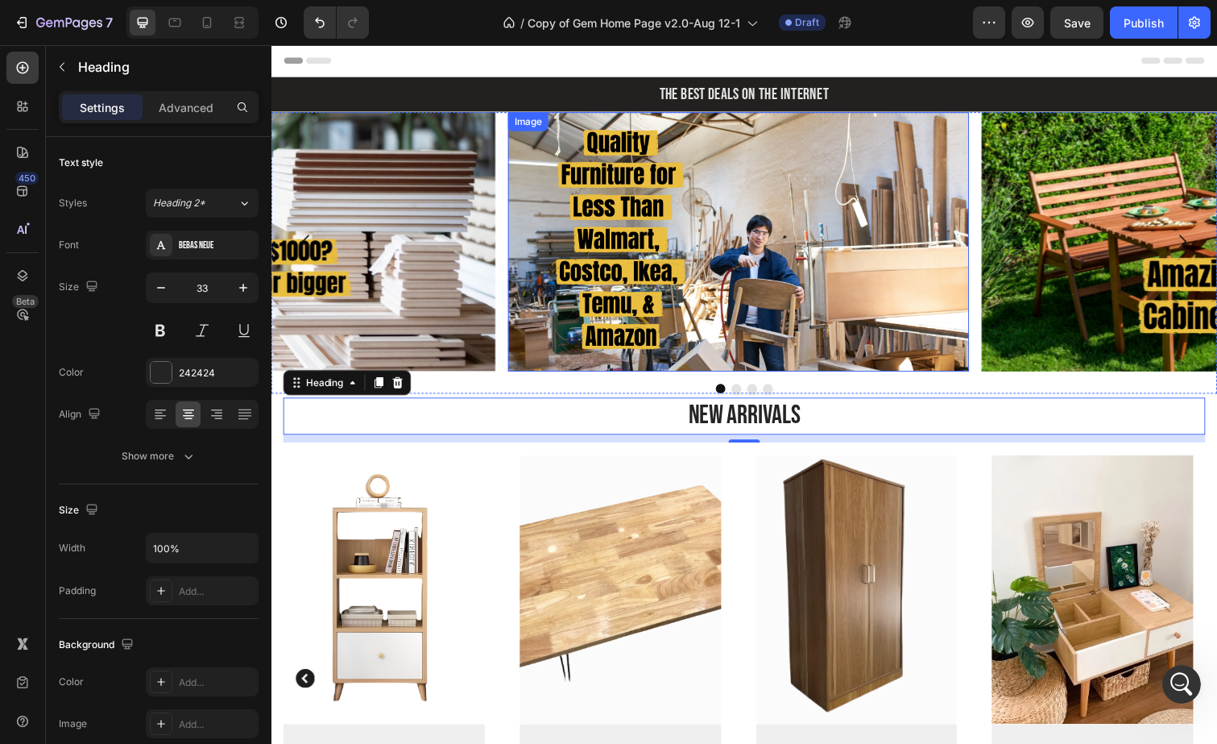
click at [545, 141] on div "Image" at bounding box center [748, 246] width 471 height 265
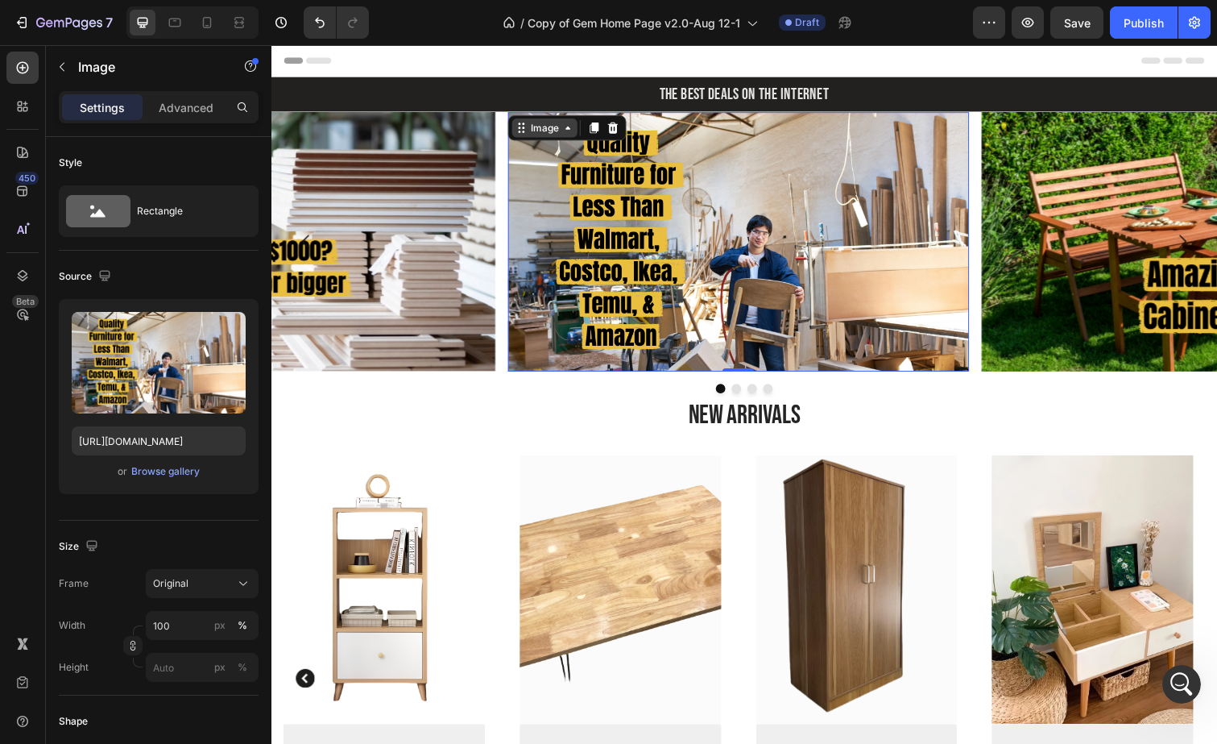
click at [555, 130] on div "Image" at bounding box center [550, 129] width 35 height 14
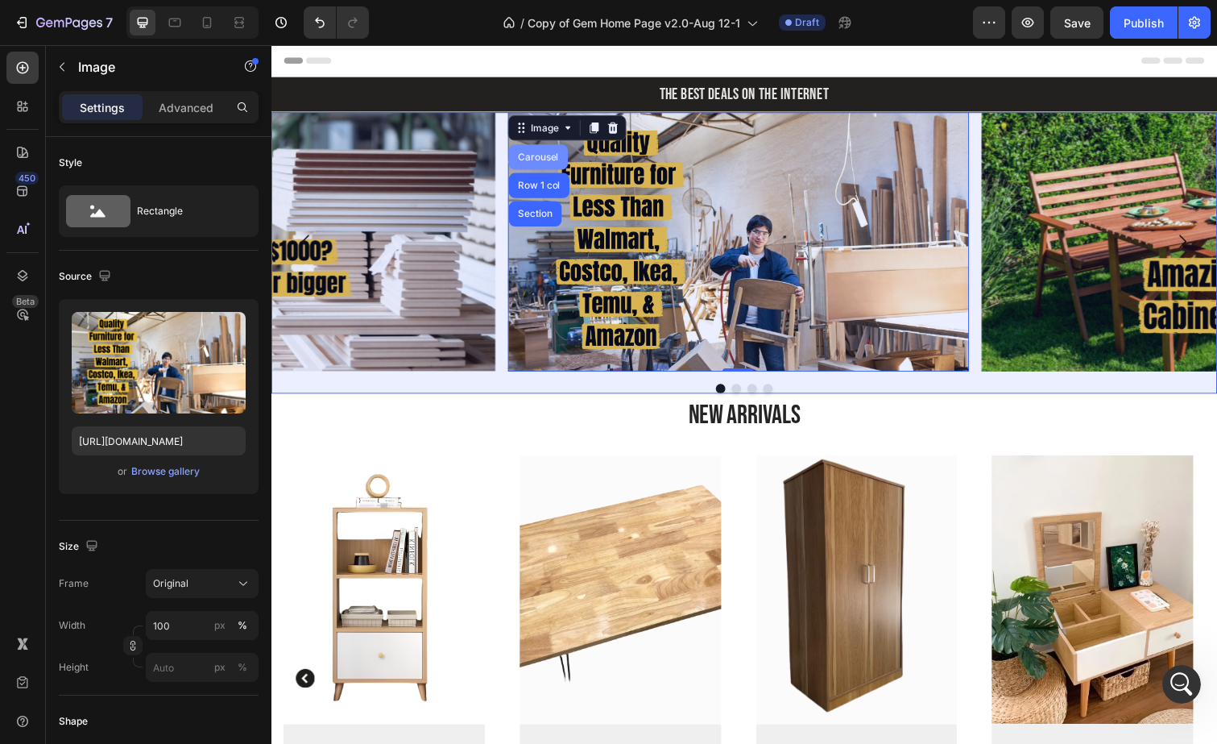
click at [551, 155] on div "Carousel" at bounding box center [544, 160] width 48 height 10
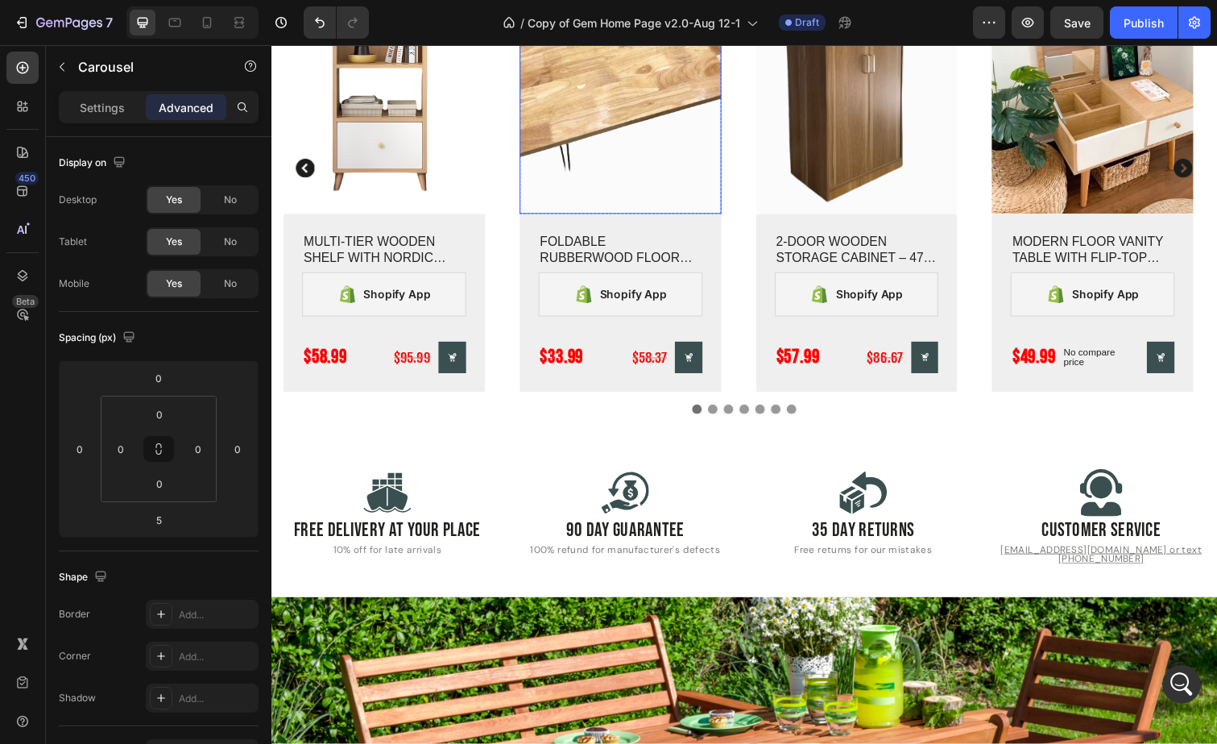
scroll to position [531, 0]
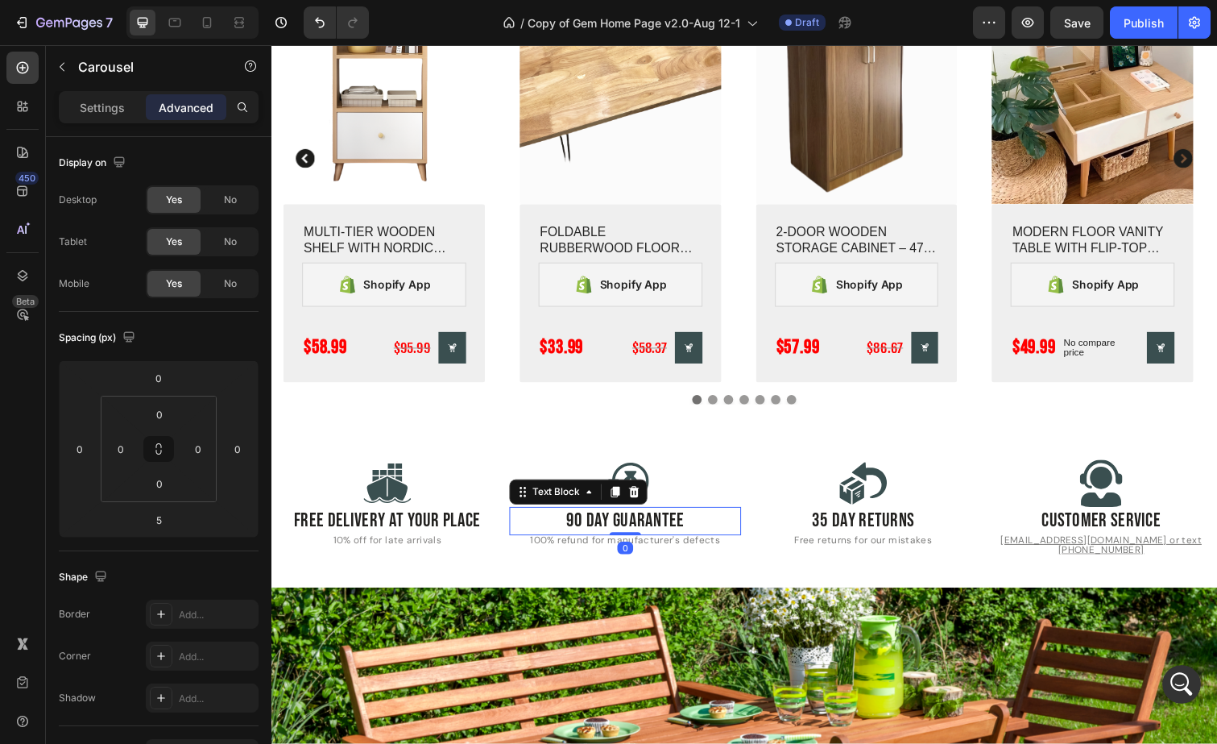
click at [655, 532] on p "90 Day Guarantee" at bounding box center [633, 531] width 237 height 29
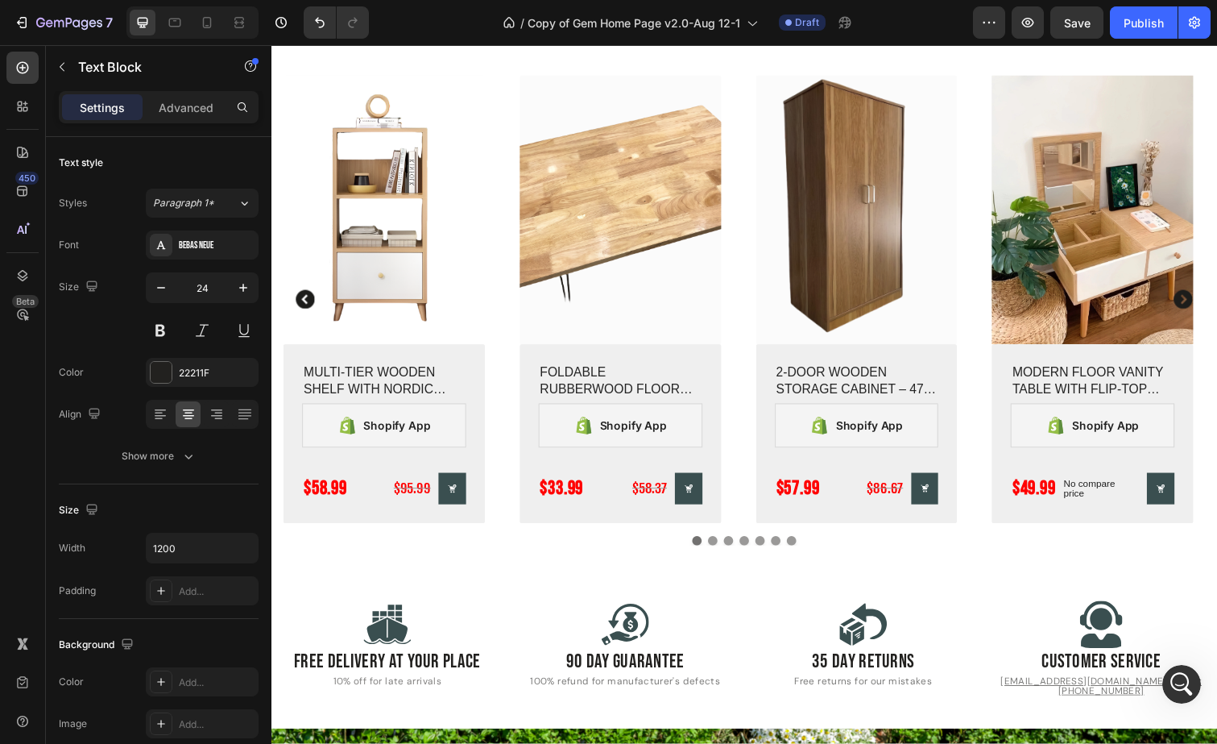
scroll to position [0, 0]
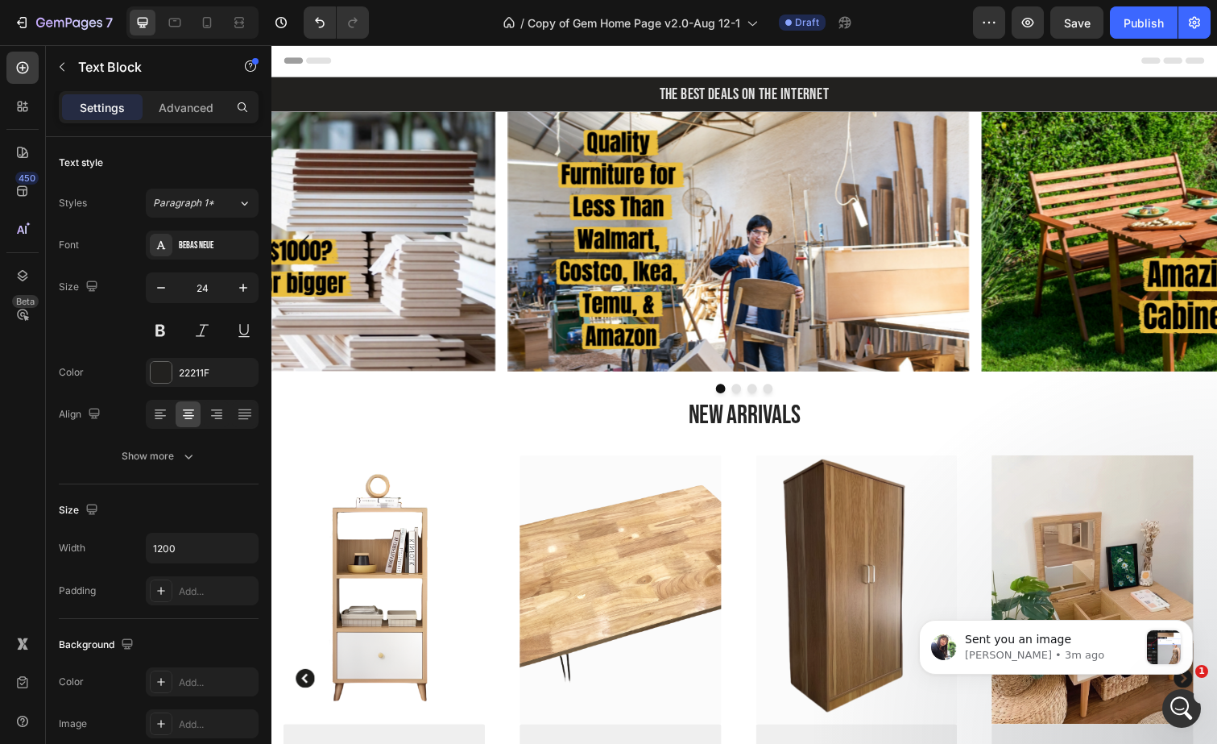
scroll to position [7649, 0]
click at [1108, 653] on p "Tina • 3m ago" at bounding box center [1052, 655] width 174 height 14
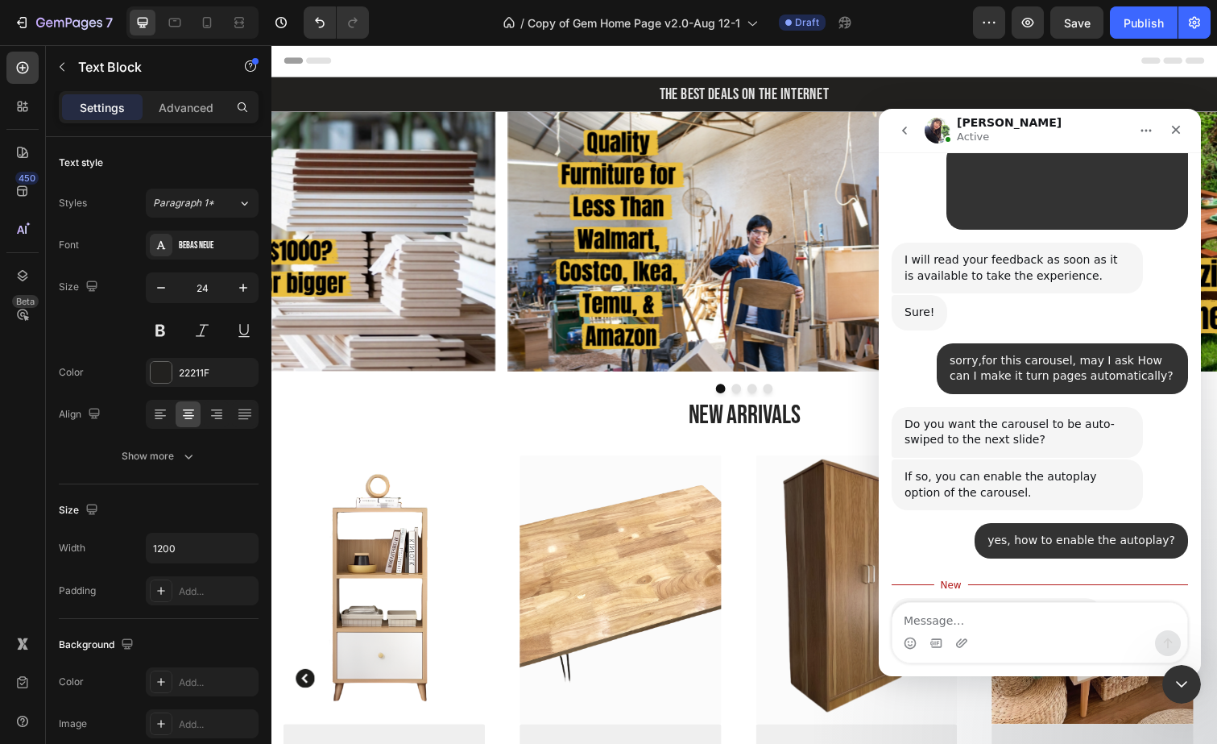
scroll to position [7676, 0]
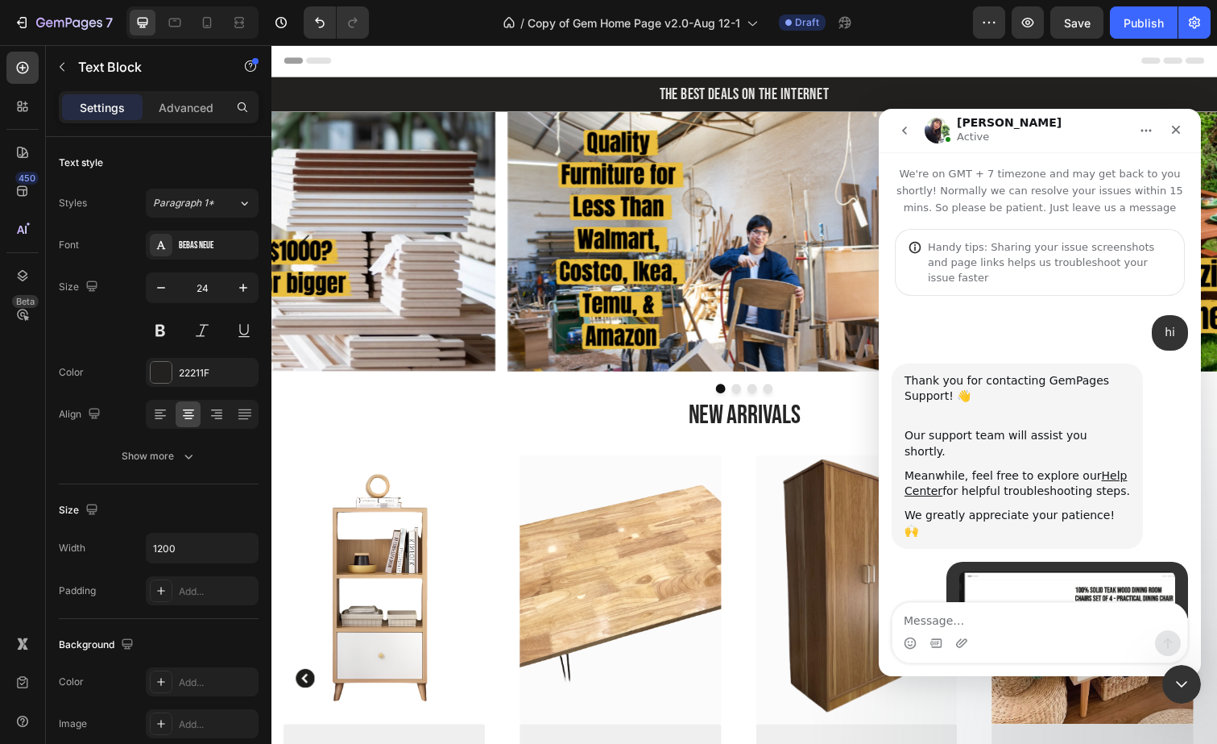
scroll to position [2, 0]
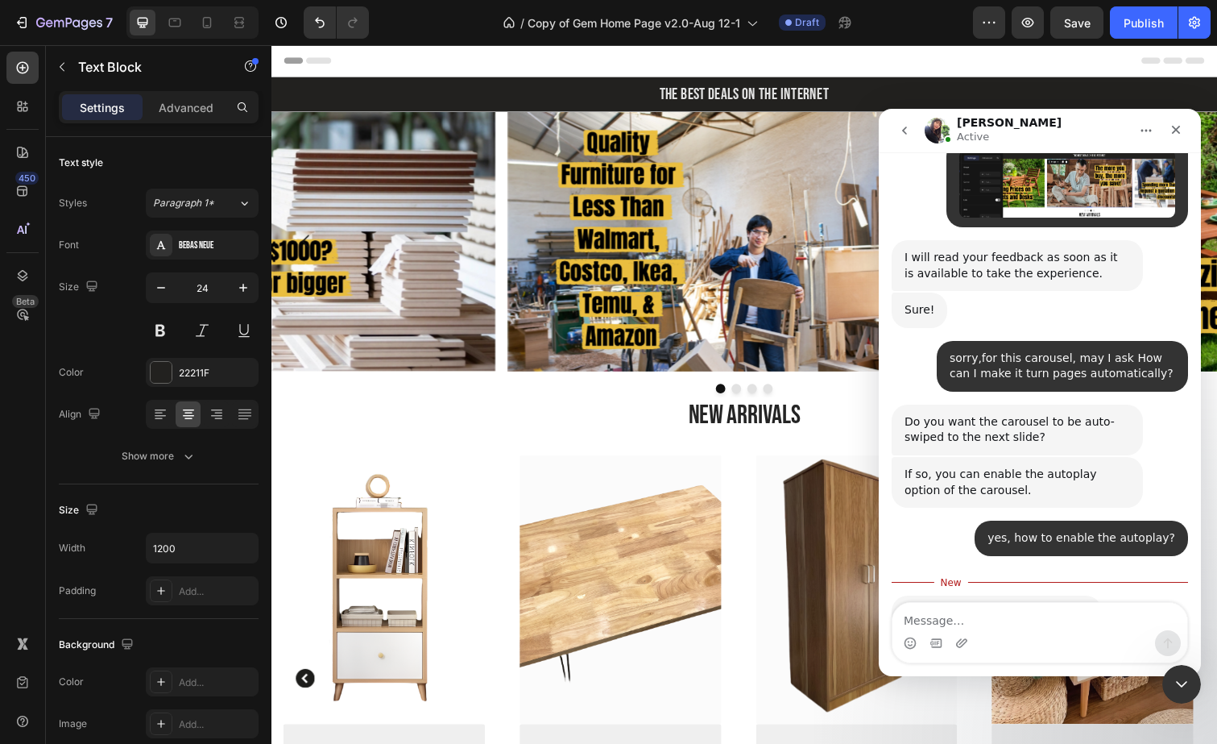
click at [998, 613] on textarea "Message…" at bounding box center [1040, 616] width 295 height 27
click at [967, 641] on img "Tina says…" at bounding box center [1013, 709] width 216 height 136
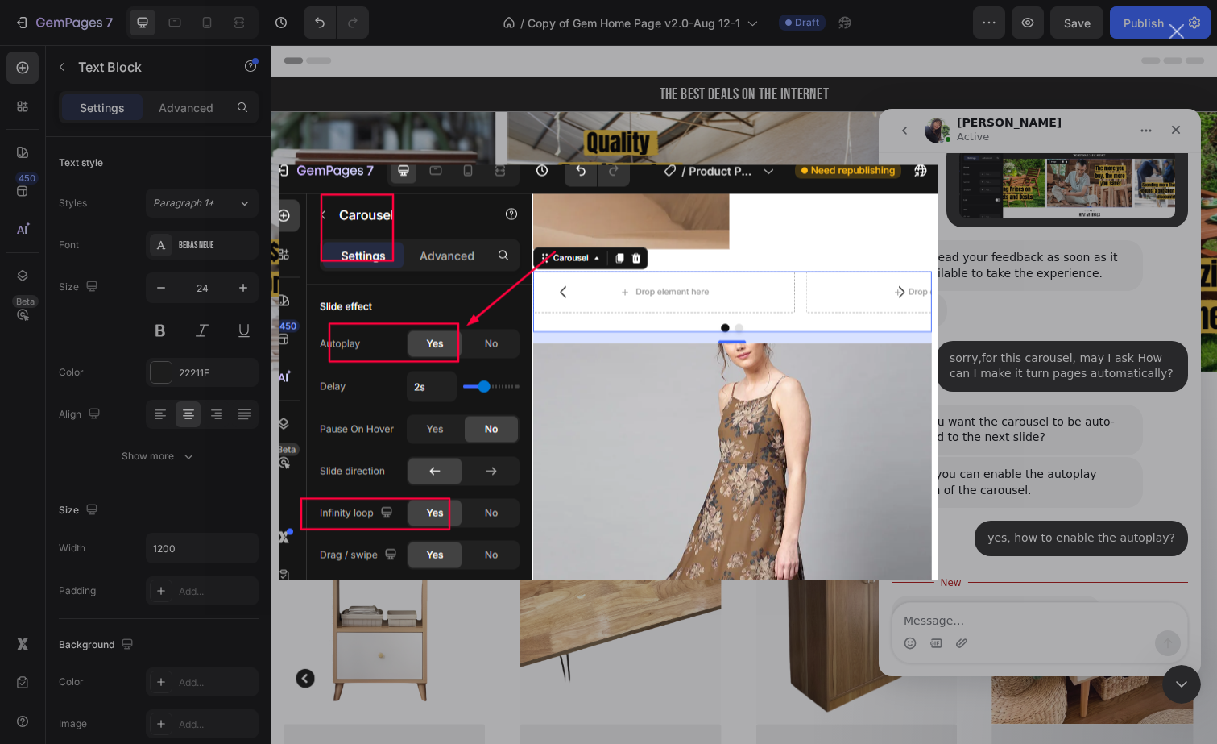
click at [1126, 359] on div "Intercom messenger" at bounding box center [608, 372] width 1217 height 744
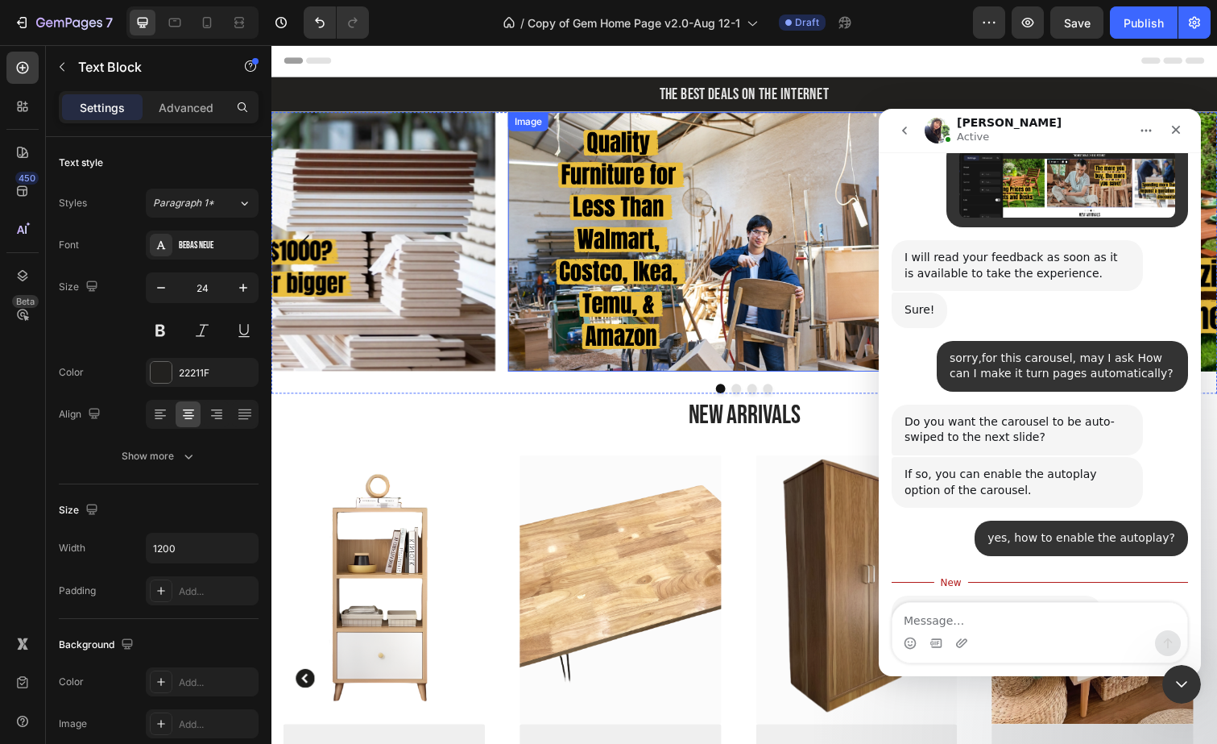
click at [699, 159] on img at bounding box center [748, 246] width 471 height 265
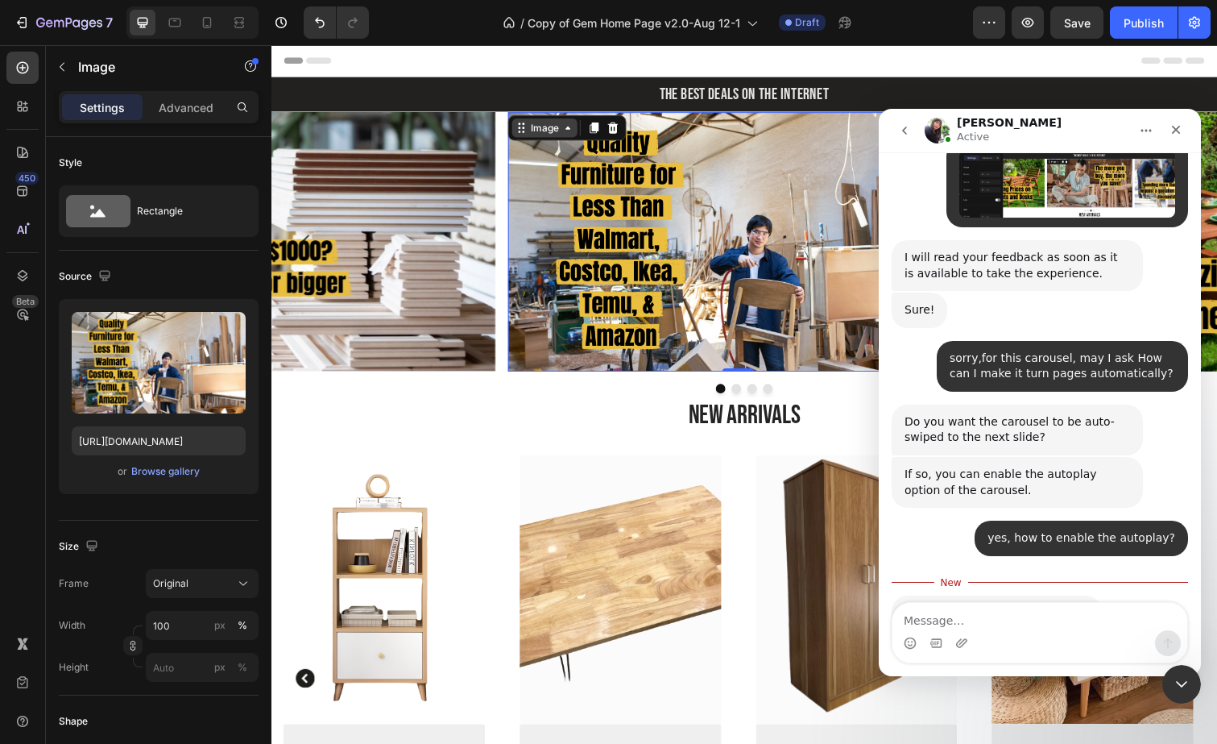
click at [548, 126] on div "Image" at bounding box center [550, 129] width 35 height 14
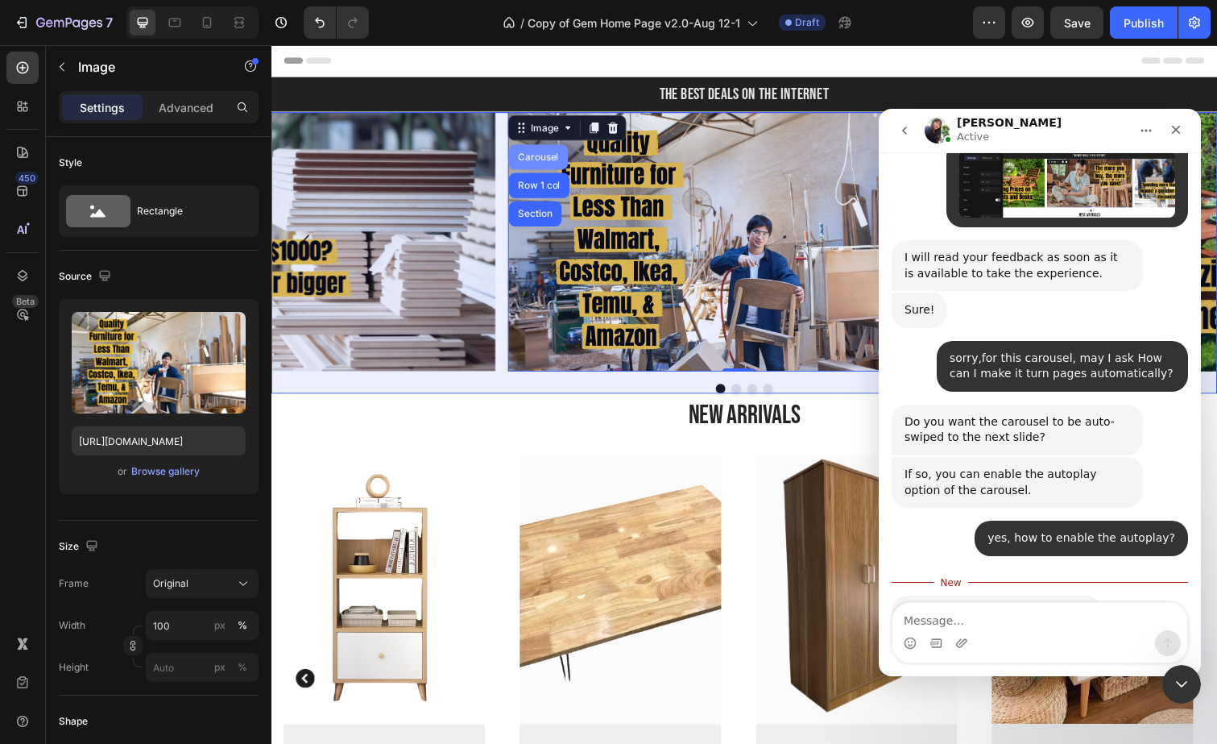
click at [548, 150] on div "Carousel" at bounding box center [544, 160] width 60 height 26
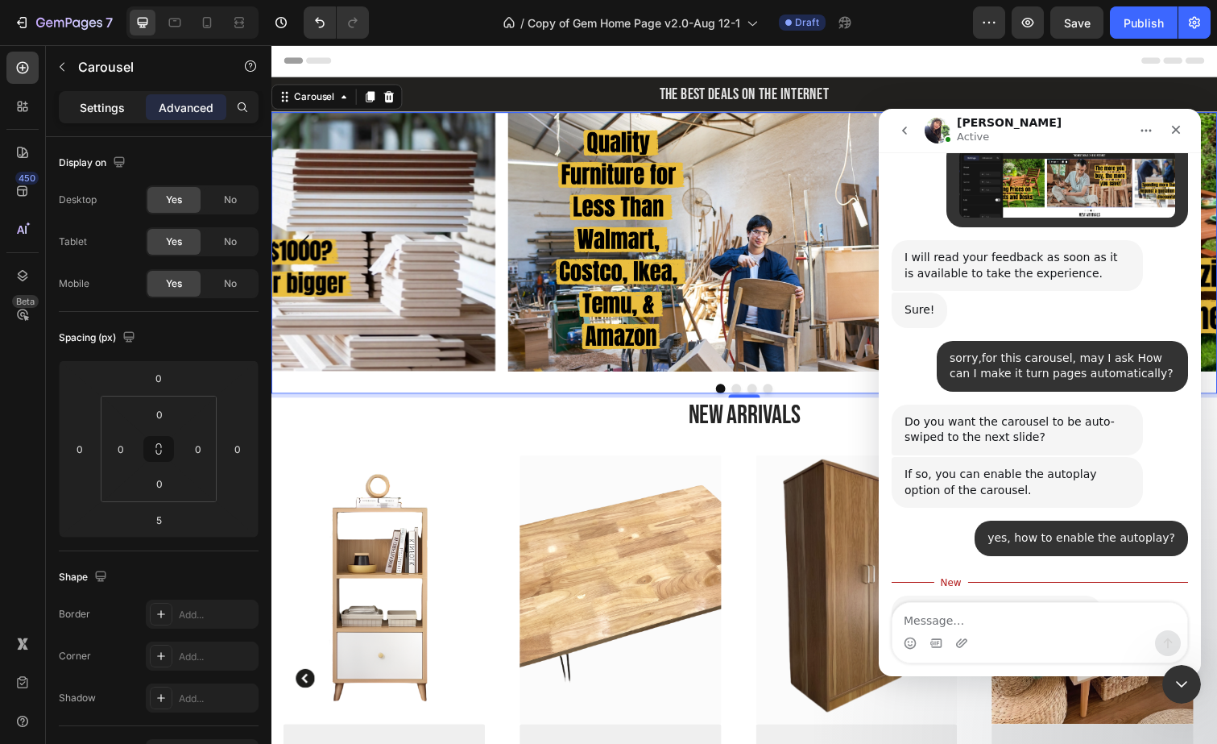
click at [107, 110] on p "Settings" at bounding box center [102, 107] width 45 height 17
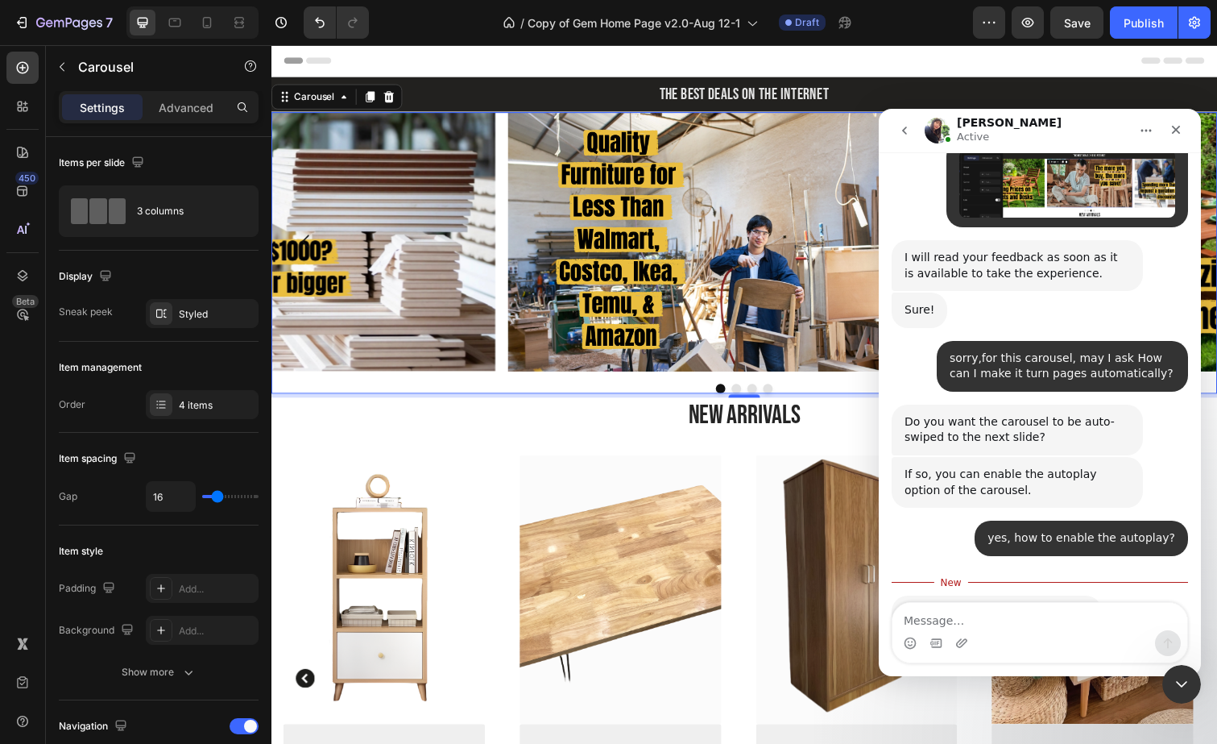
click at [1080, 641] on img "Tina says…" at bounding box center [1013, 709] width 216 height 136
click at [994, 490] on div "Intercom messenger" at bounding box center [608, 372] width 1217 height 744
click at [980, 641] on img "Tina says…" at bounding box center [1013, 709] width 216 height 136
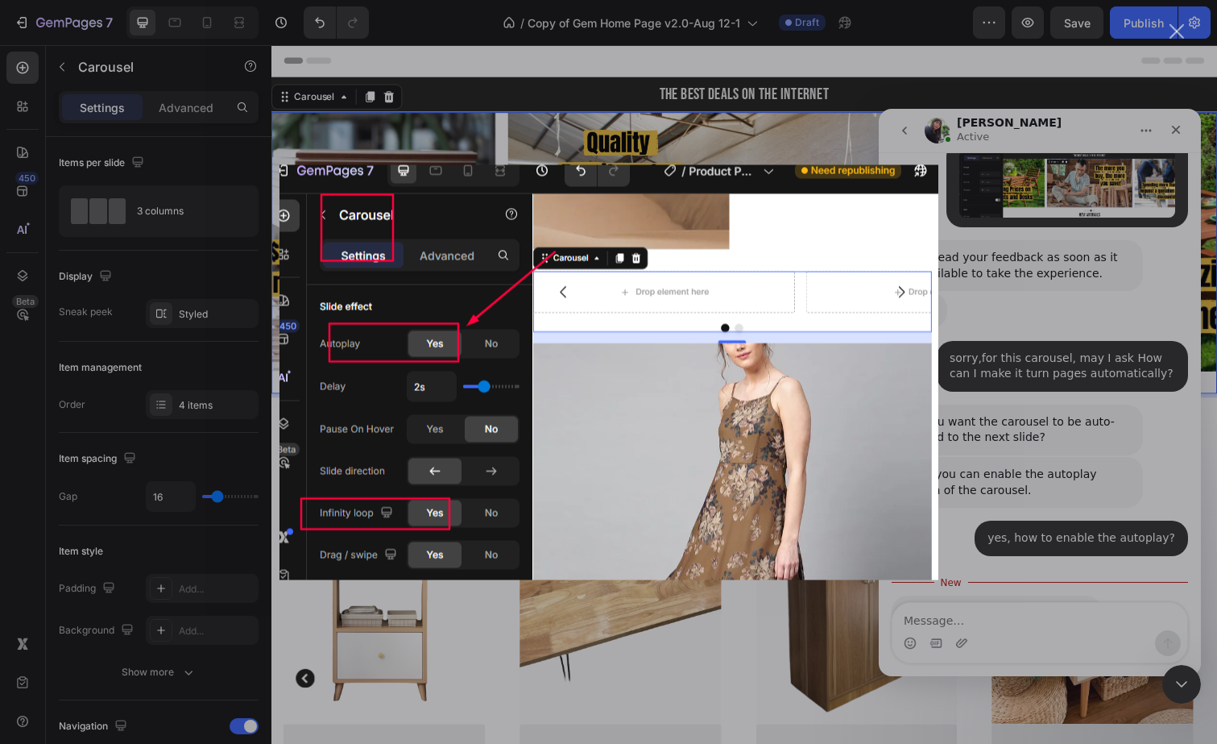
click at [1034, 384] on div "Intercom messenger" at bounding box center [608, 372] width 1217 height 744
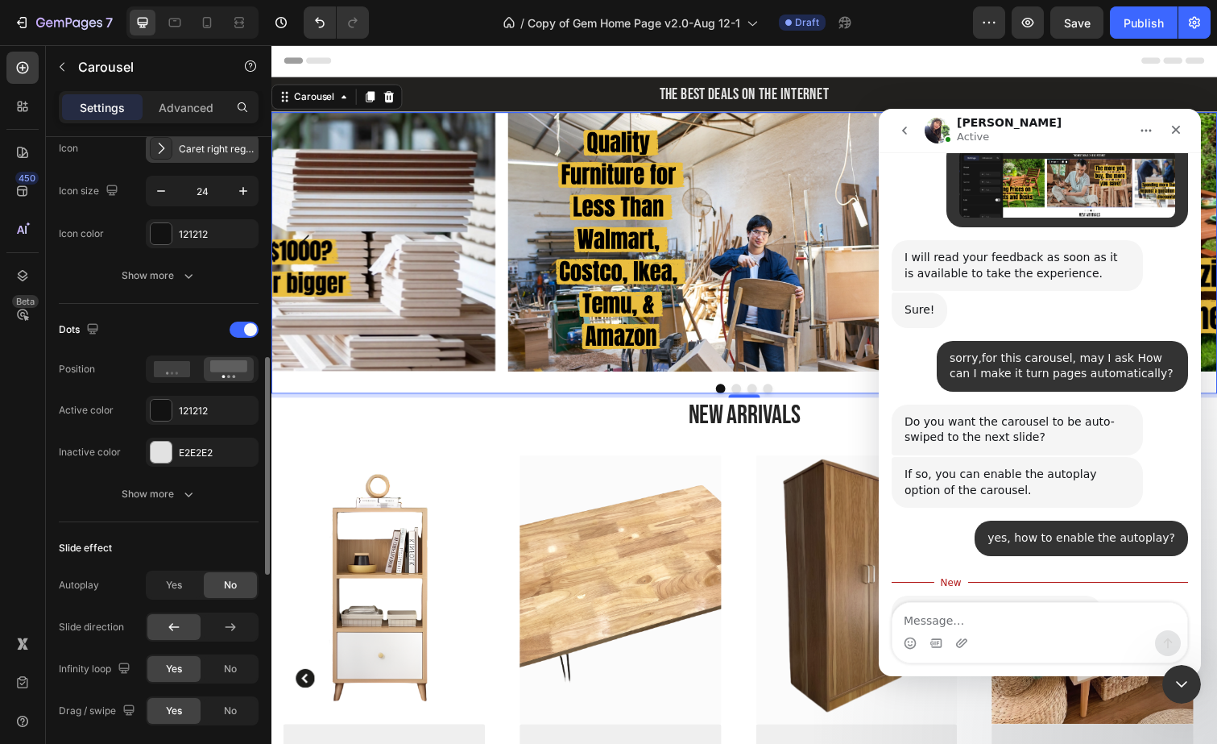
scroll to position [890, 0]
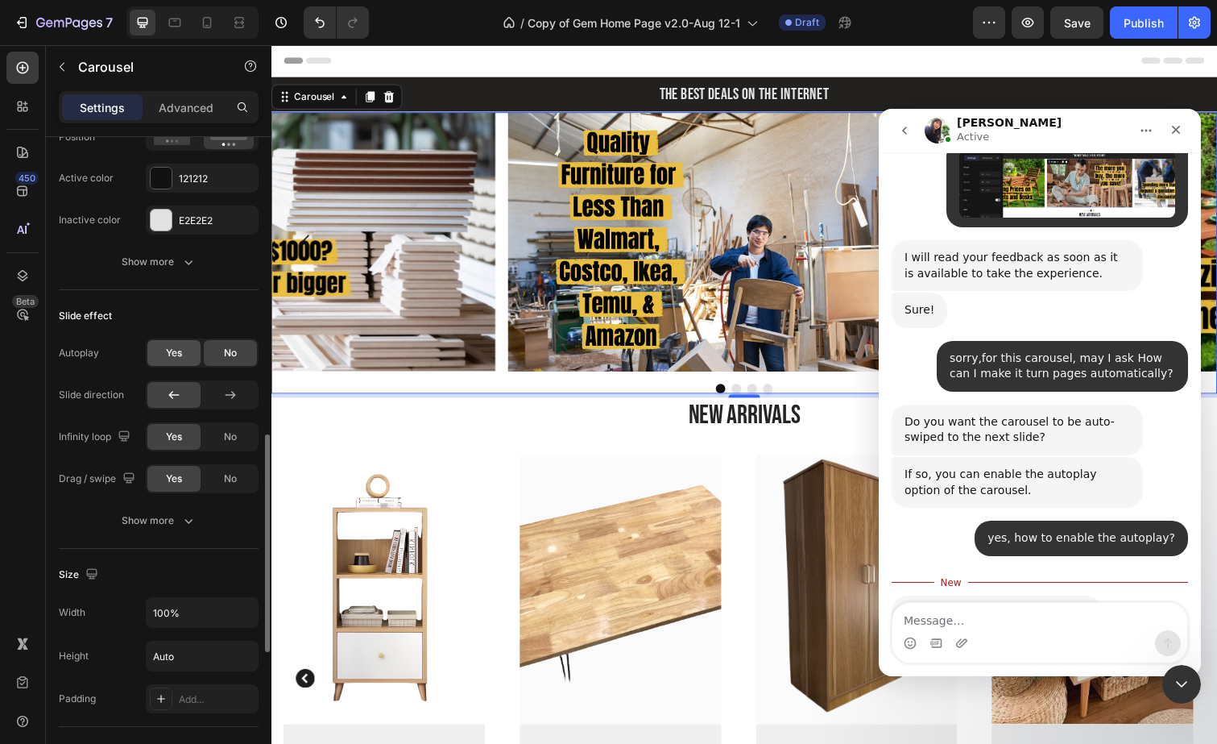
click at [172, 359] on div "Yes" at bounding box center [173, 353] width 53 height 26
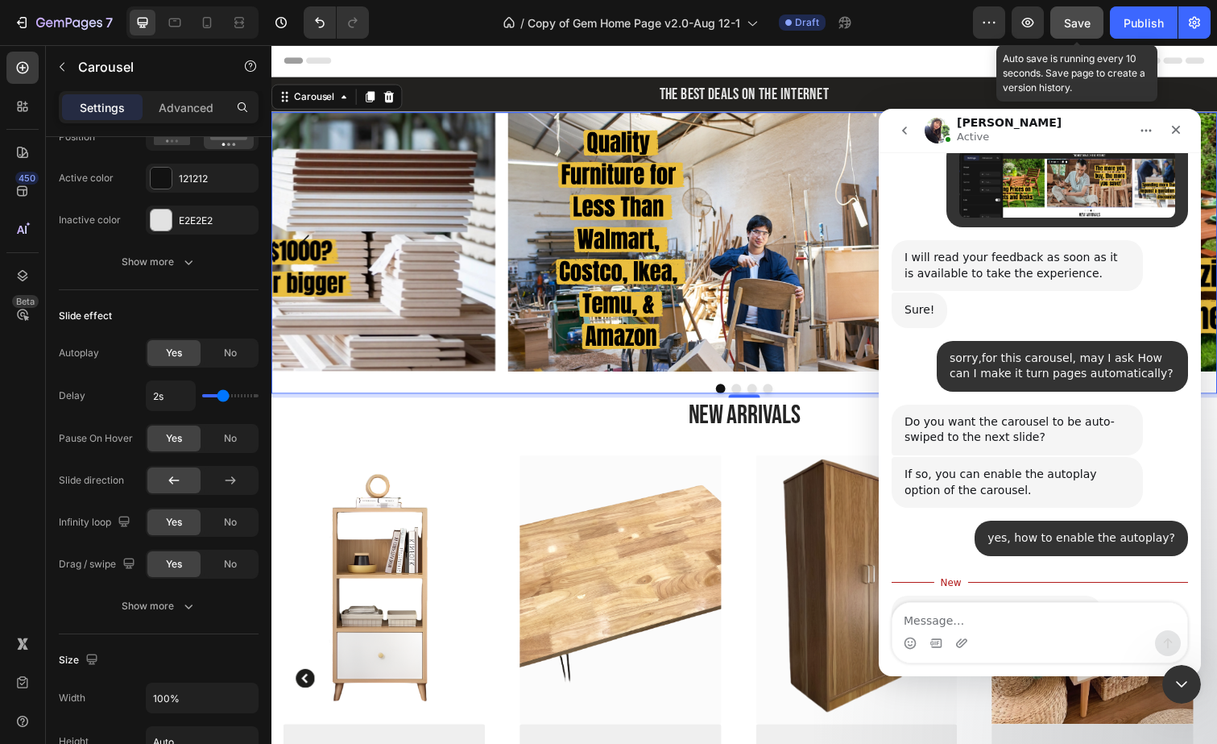
click at [1074, 24] on span "Save" at bounding box center [1077, 23] width 27 height 14
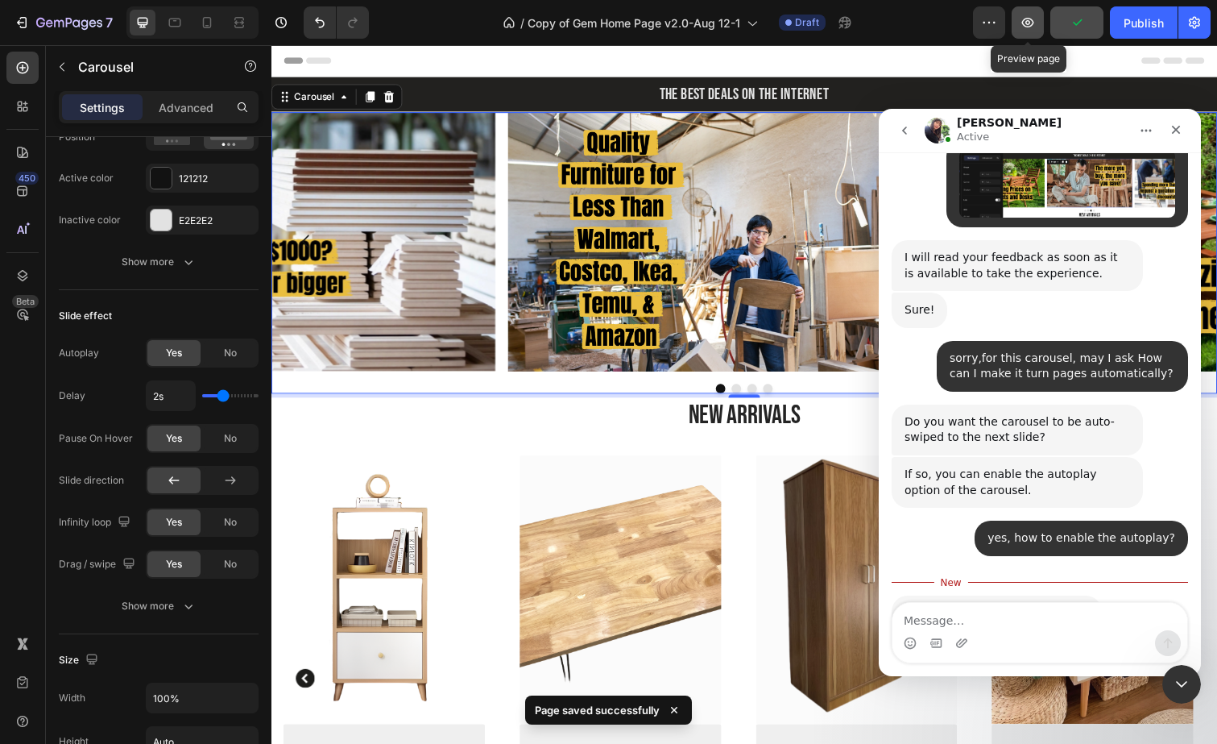
click at [1033, 24] on icon "button" at bounding box center [1028, 23] width 12 height 10
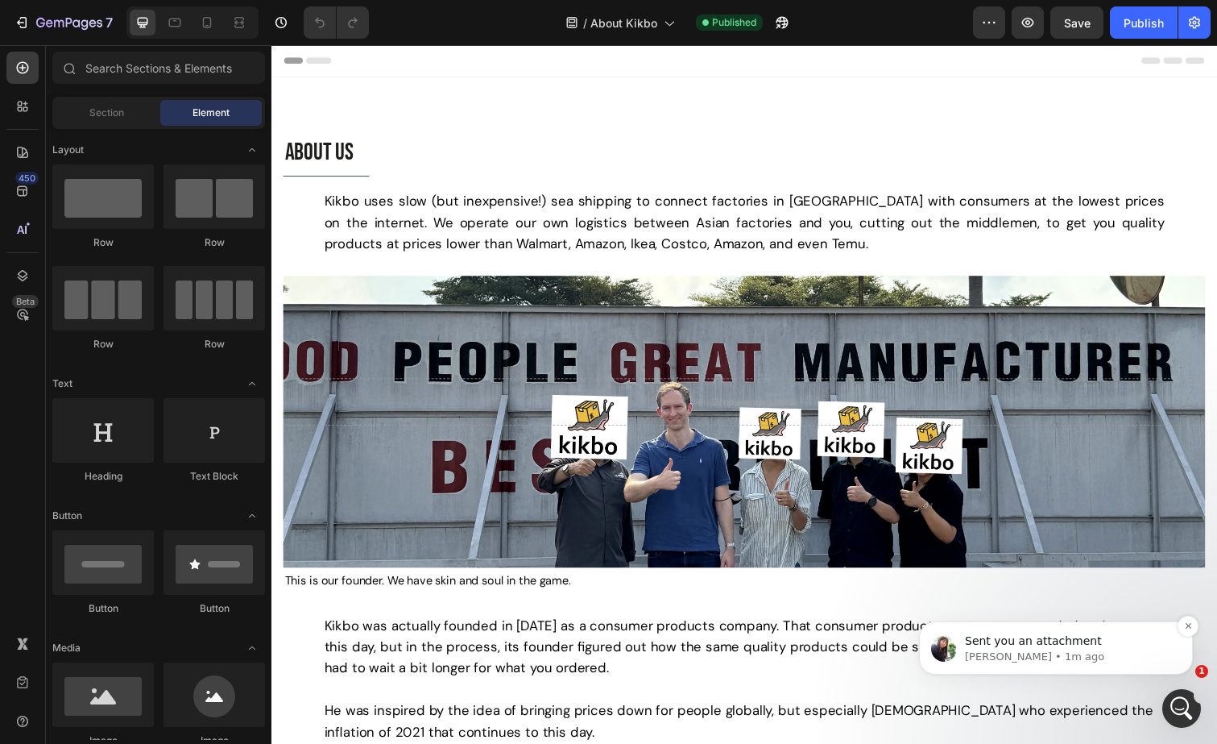
click at [1011, 667] on div "Sent you an attachment Tina • 1m ago" at bounding box center [1056, 647] width 274 height 53
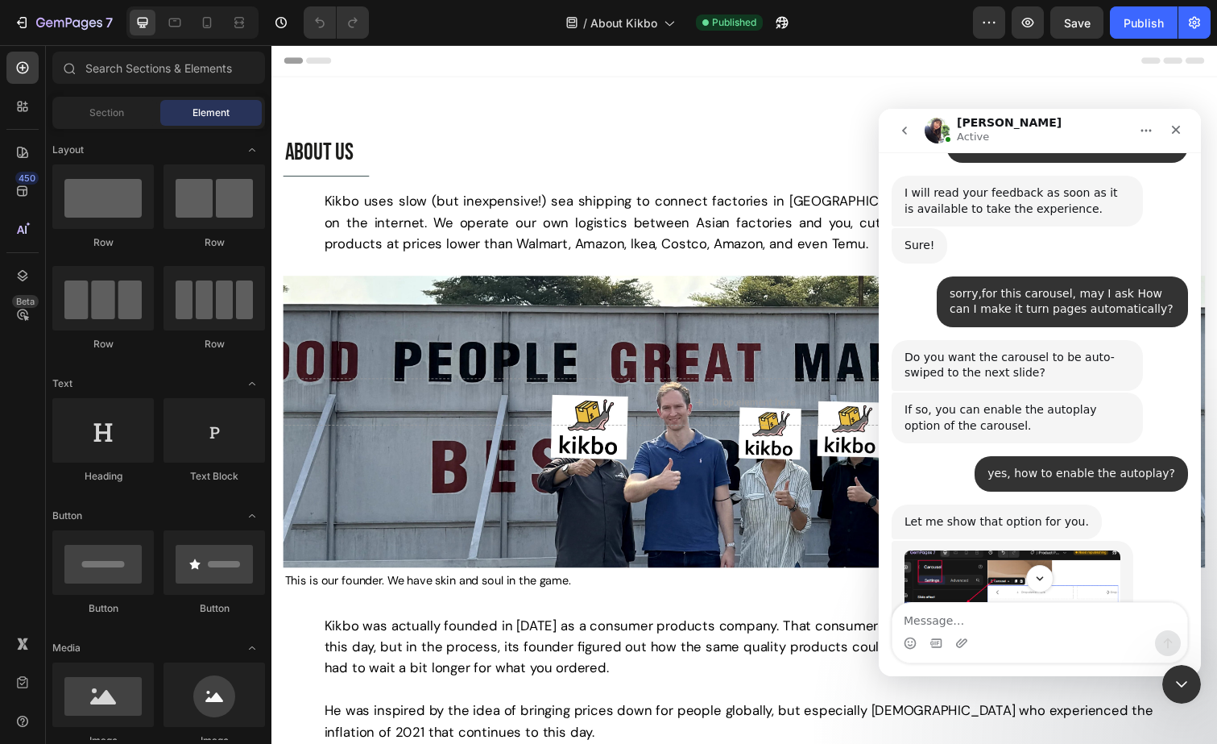
scroll to position [7773, 0]
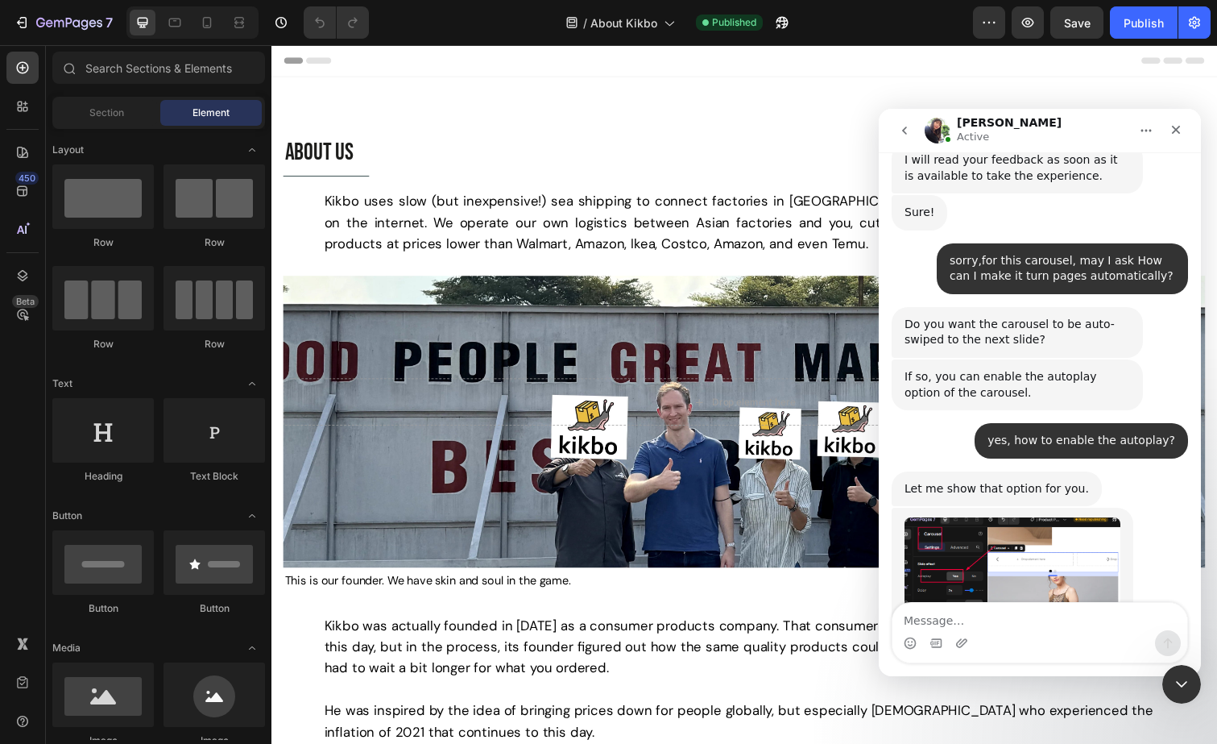
click at [1179, 684] on icon "Close Intercom Messenger" at bounding box center [1179, 681] width 11 height 6
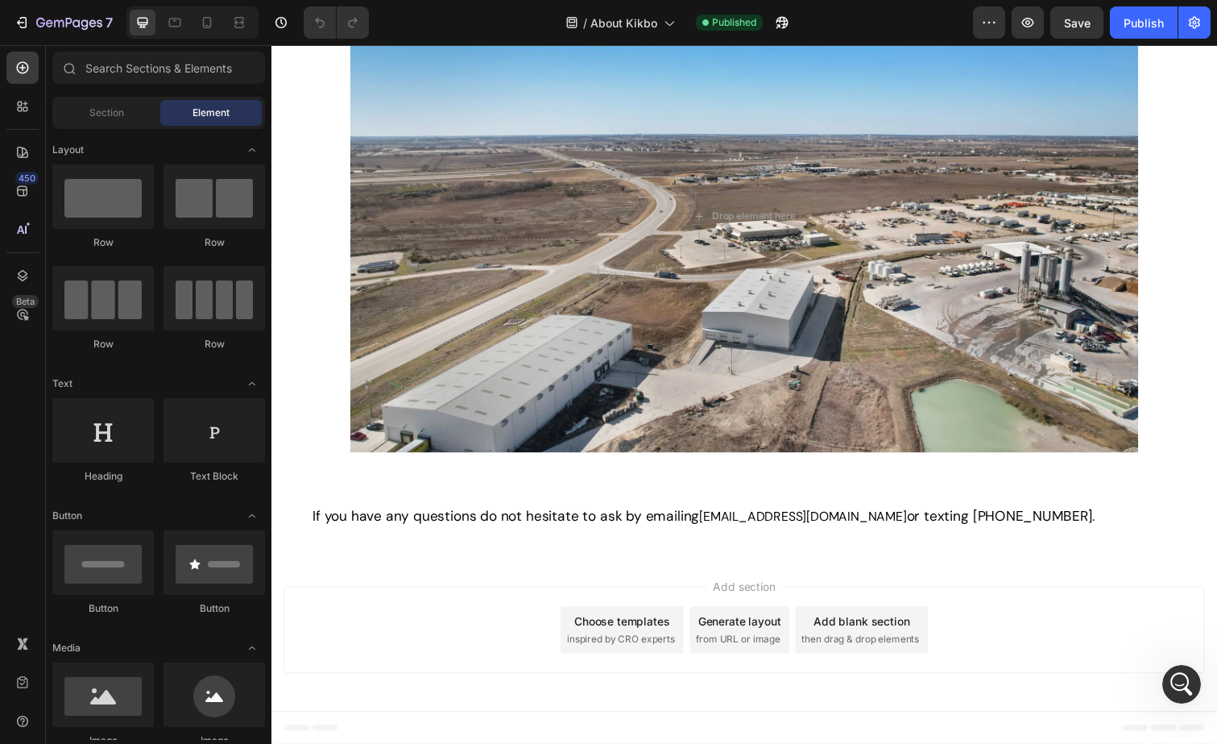
scroll to position [7747, 0]
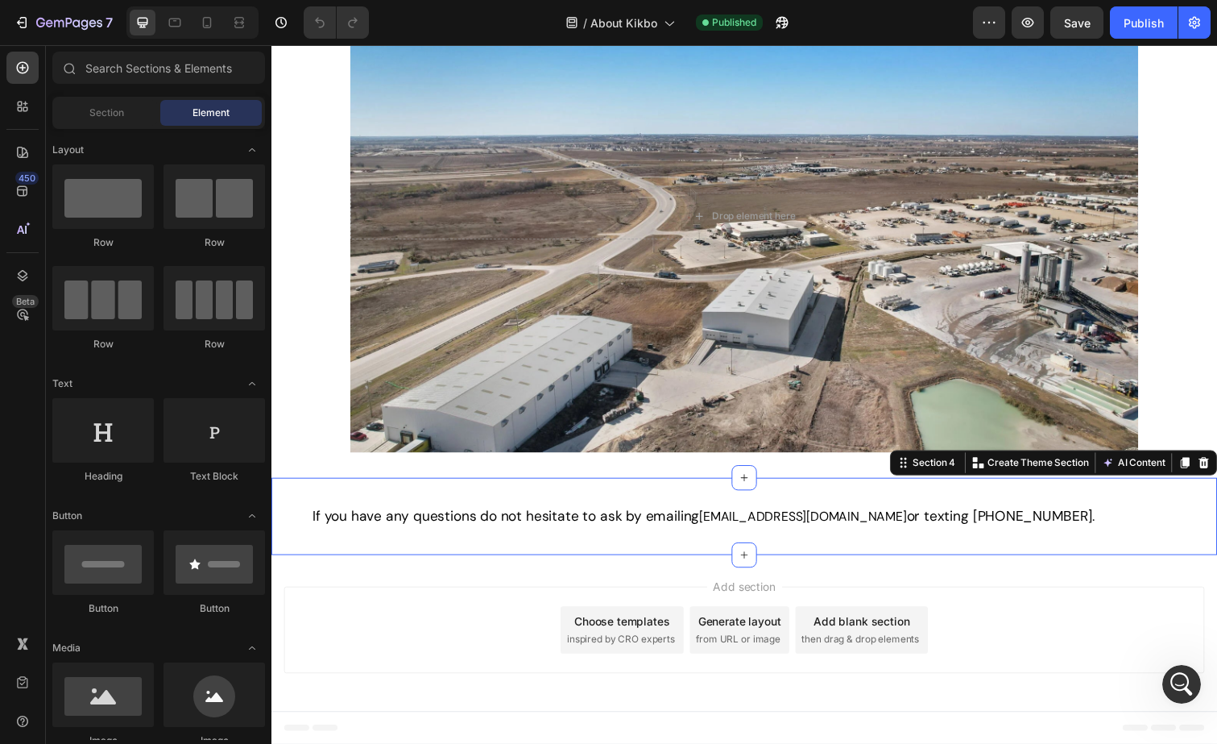
click at [829, 509] on div "If you have any questions do not hesitate to ask by emailing support@kikbo.com …" at bounding box center [754, 526] width 967 height 79
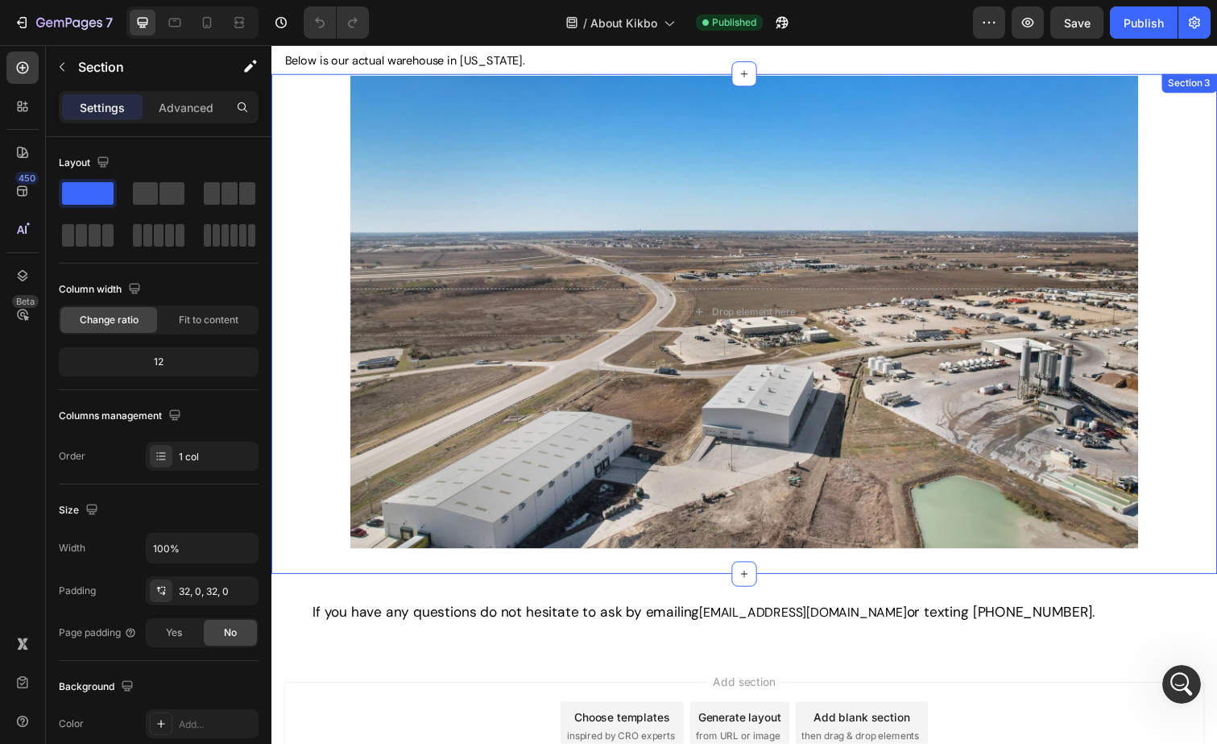
scroll to position [843, 0]
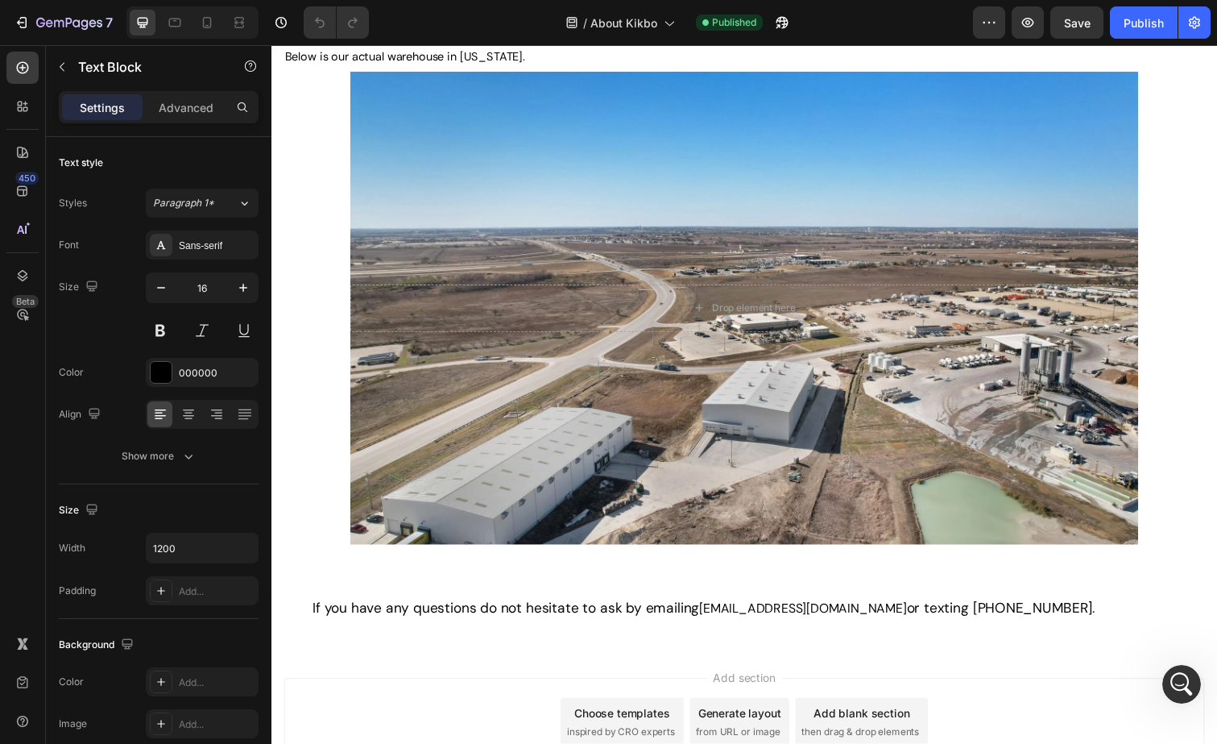
click at [999, 615] on span "or texting +1 (512) 348-6851." at bounding box center [1017, 620] width 193 height 18
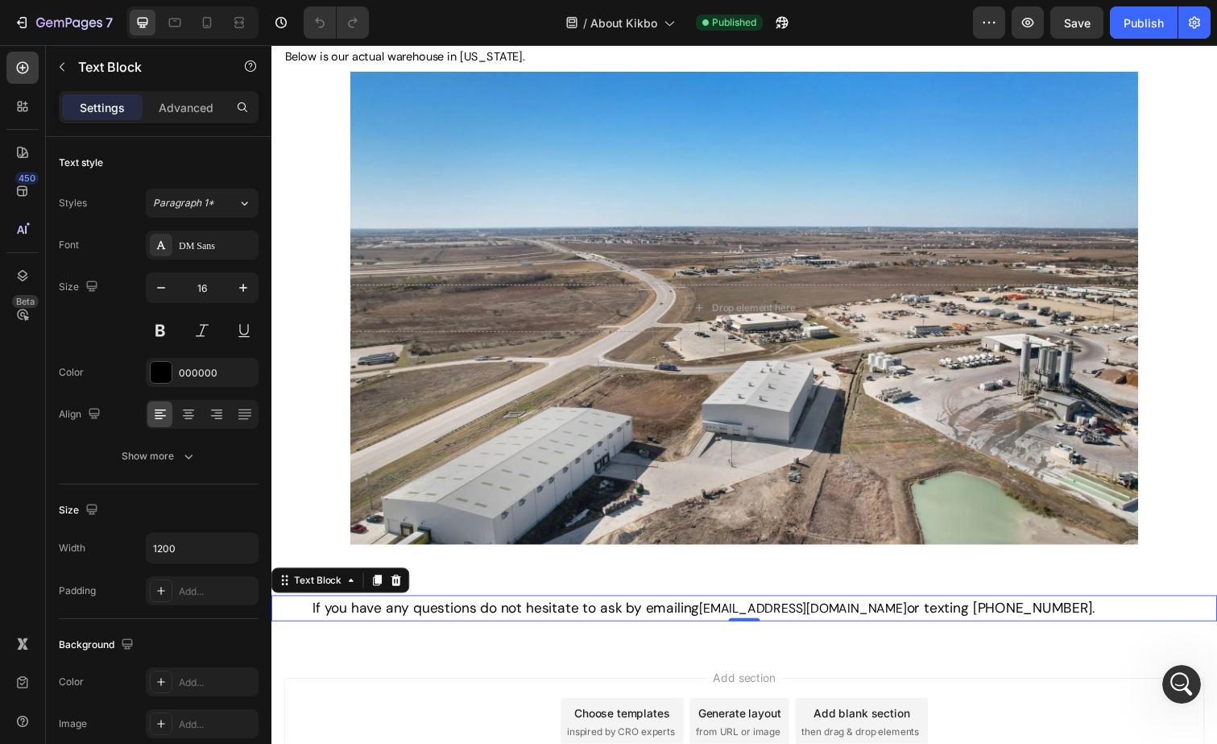
click at [1027, 619] on p "If you have any questions do not hesitate to ask by emailing support@kikbo.com …" at bounding box center [754, 621] width 883 height 24
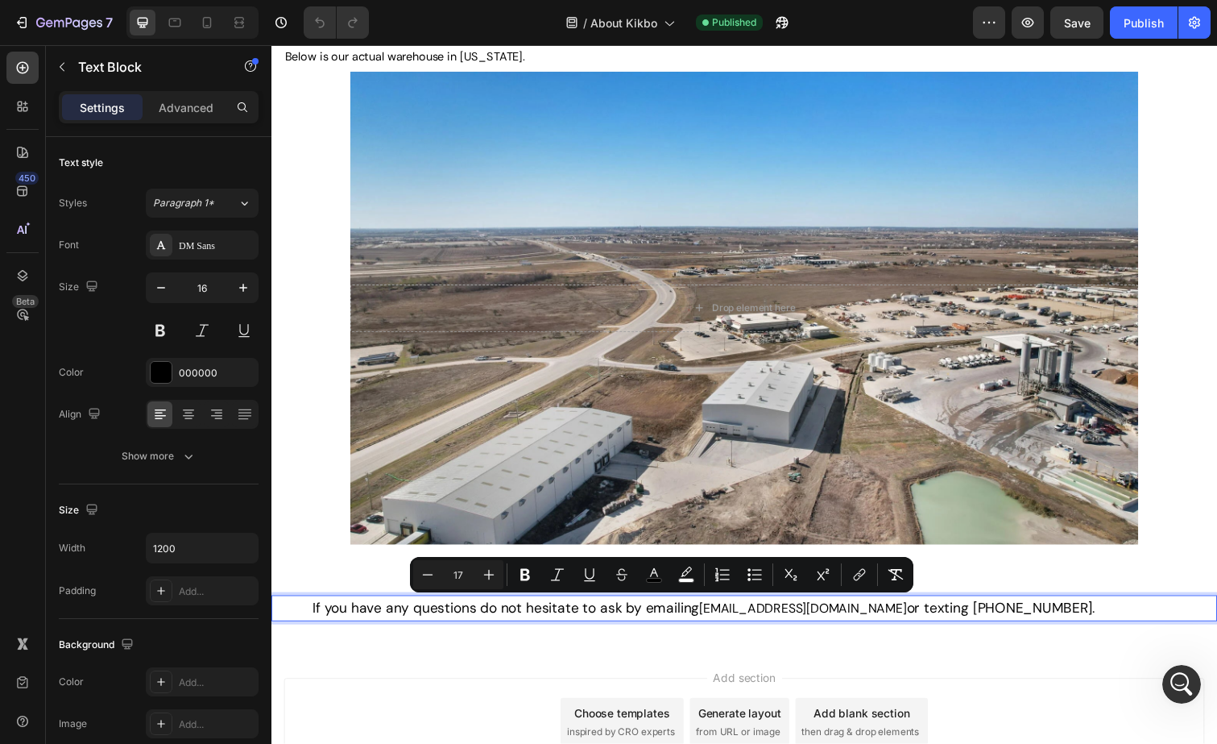
drag, startPoint x: 1030, startPoint y: 619, endPoint x: 313, endPoint y: 611, distance: 717.0
click at [313, 611] on p "If you have any questions do not hesitate to ask by emailing support@kikbo.com …" at bounding box center [754, 621] width 883 height 24
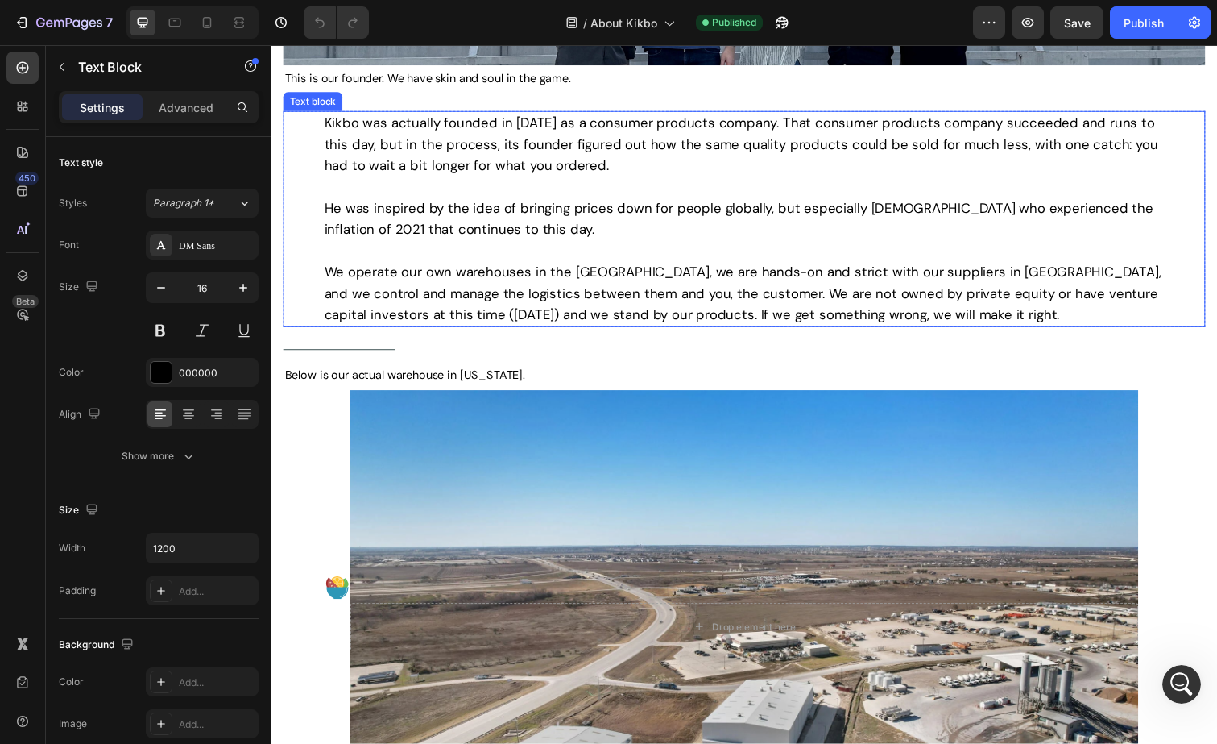
click at [925, 315] on p "Kikbo was actually founded in 2010 as a consumer products company. That consume…" at bounding box center [754, 222] width 859 height 217
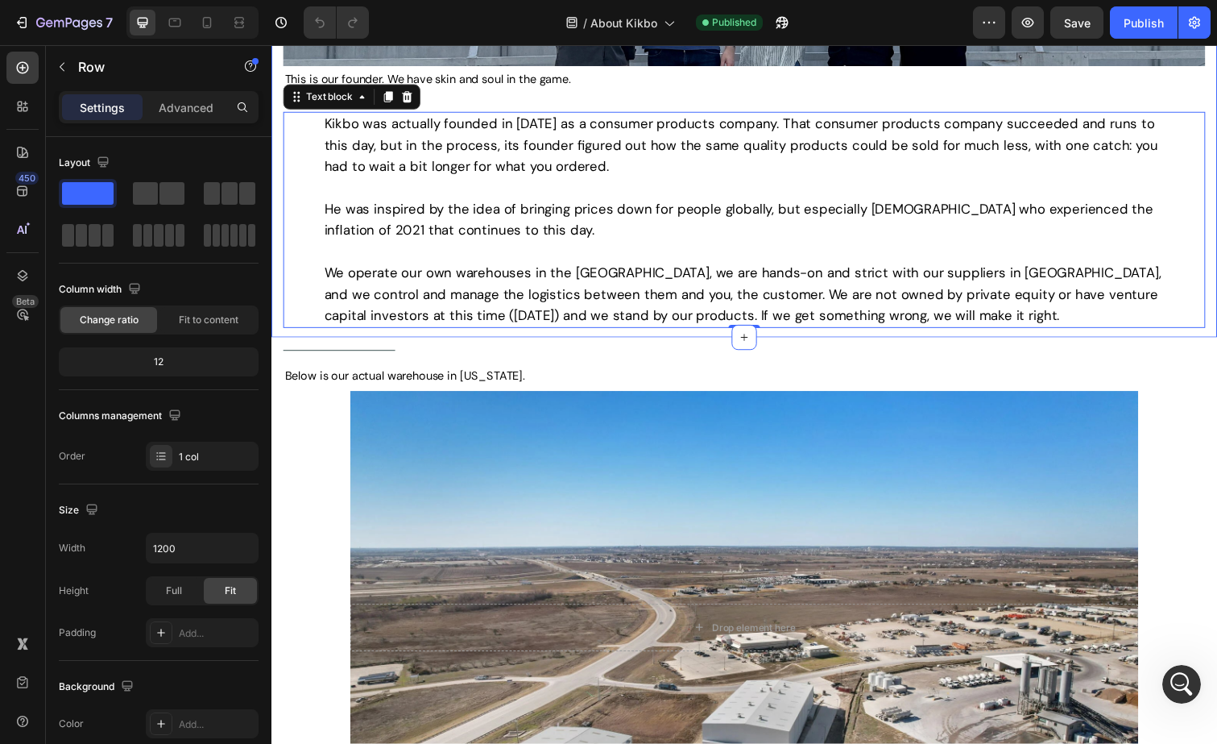
click at [918, 364] on div "Title Line Below is our actual warehouse in Texas. Text Block" at bounding box center [755, 377] width 942 height 40
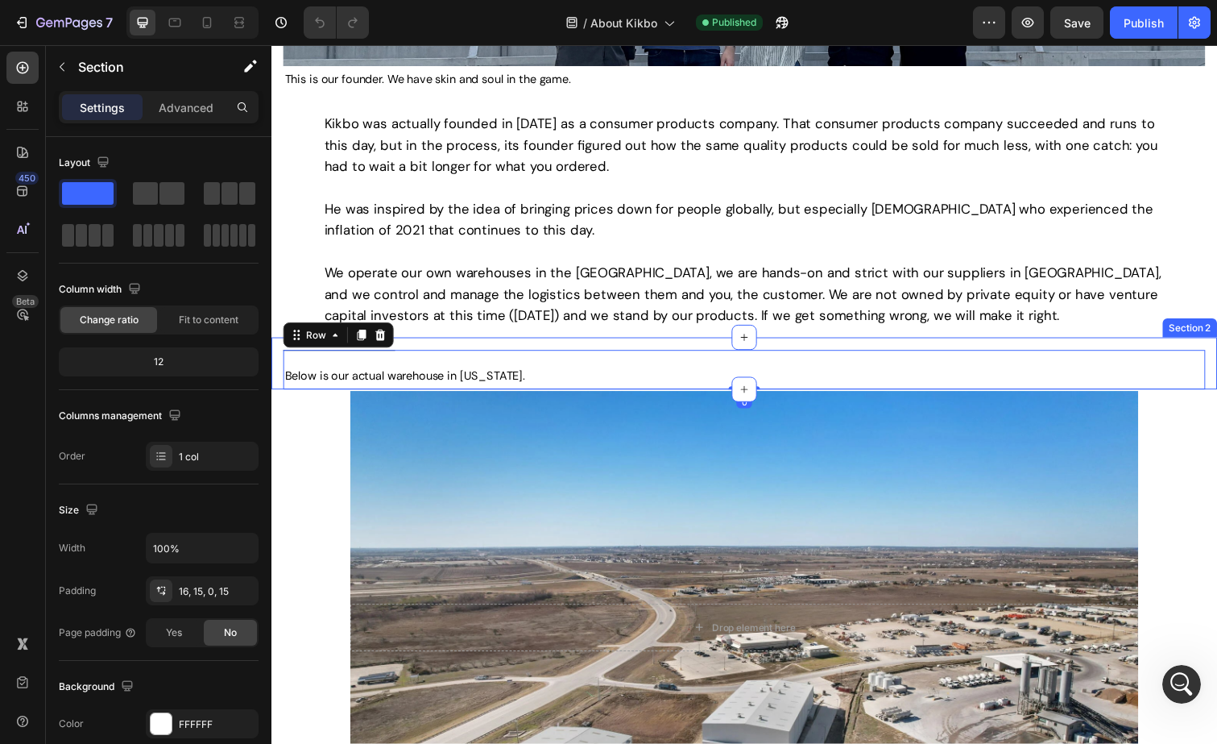
click at [930, 349] on div "Title Line Below is our actual warehouse in Texas. Text Block Row 0 Section 2" at bounding box center [754, 370] width 967 height 53
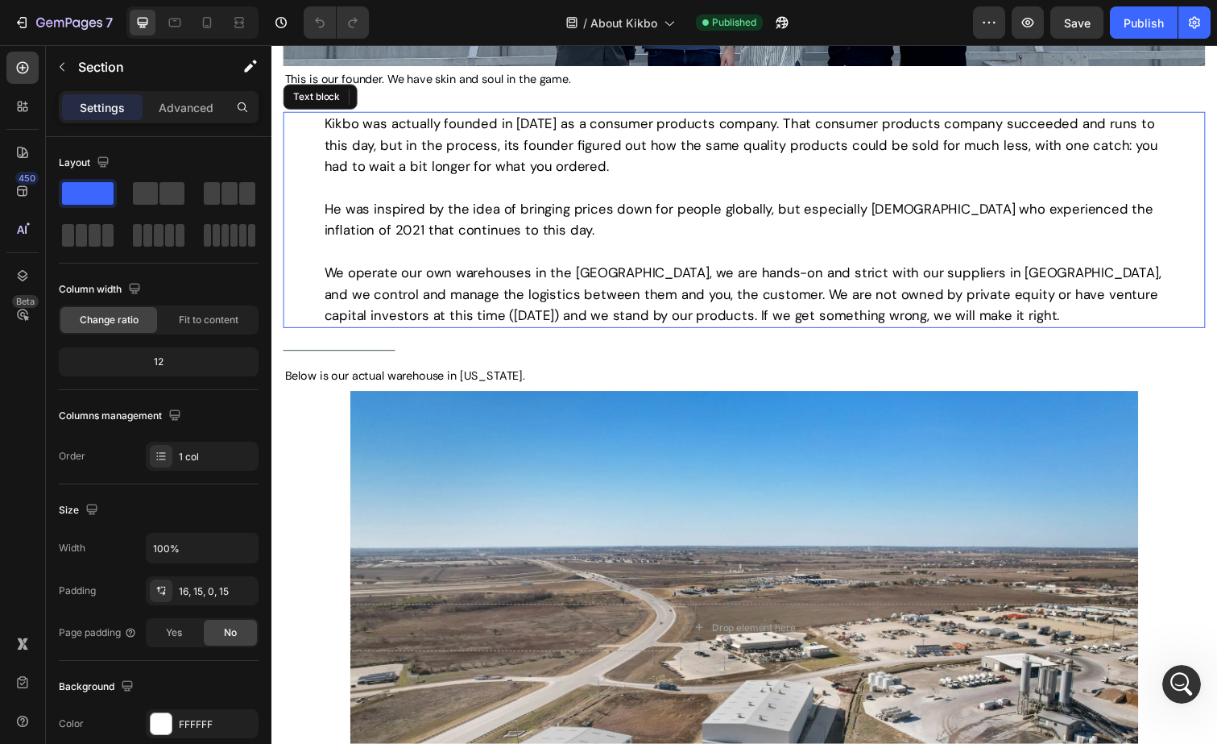
click at [894, 312] on span "We operate our own warehouses in the USA, we are hands-on and strict with our s…" at bounding box center [752, 299] width 855 height 61
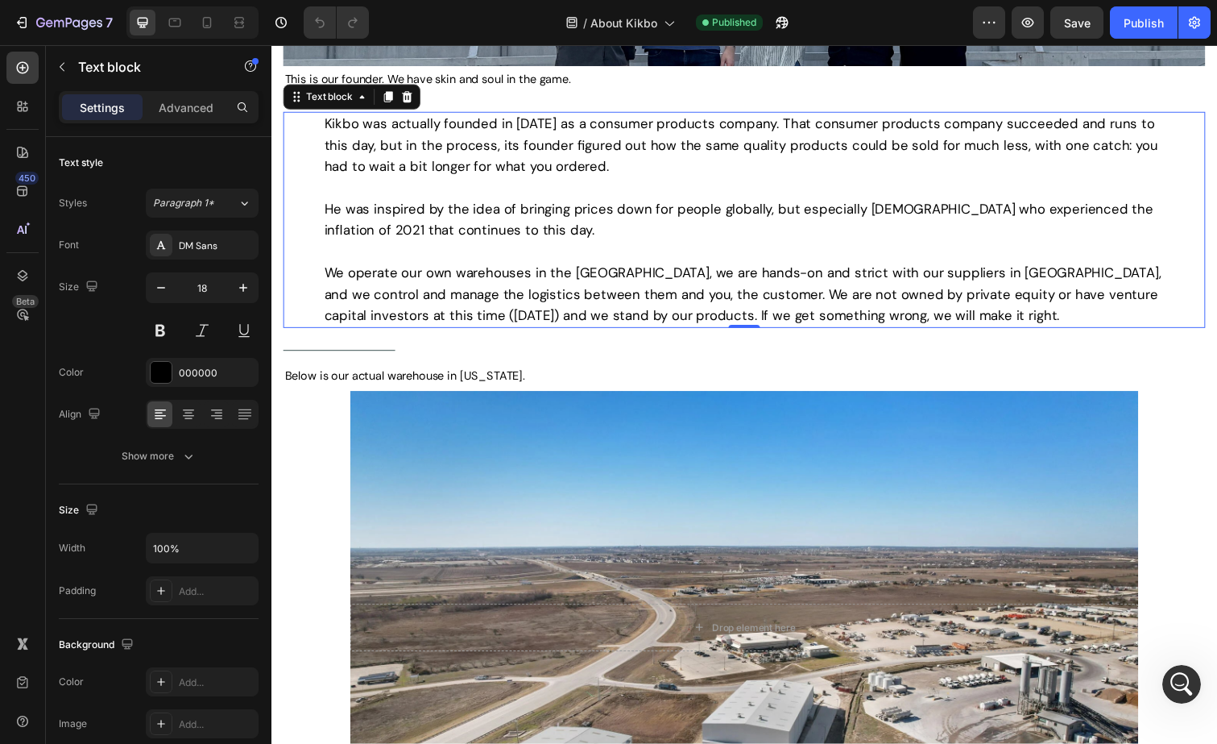
click at [946, 326] on p "Kikbo was actually founded in 2010 as a consumer products company. That consume…" at bounding box center [754, 223] width 859 height 217
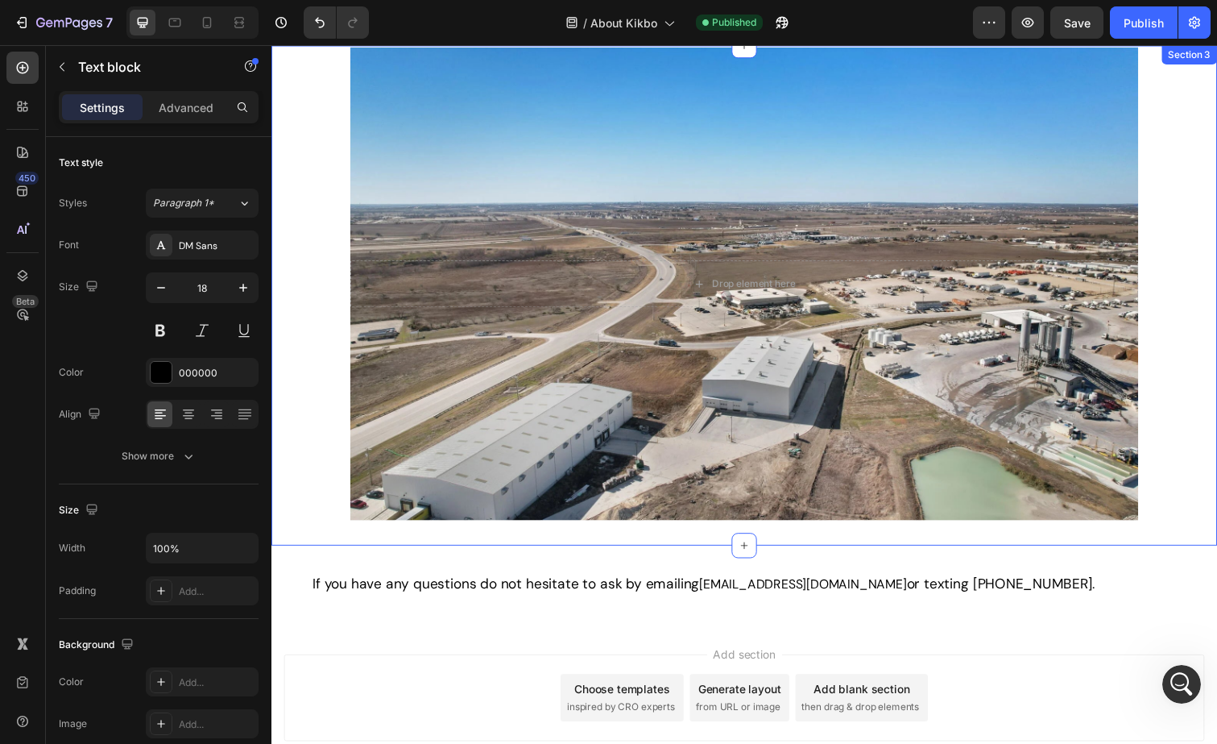
scroll to position [981, 0]
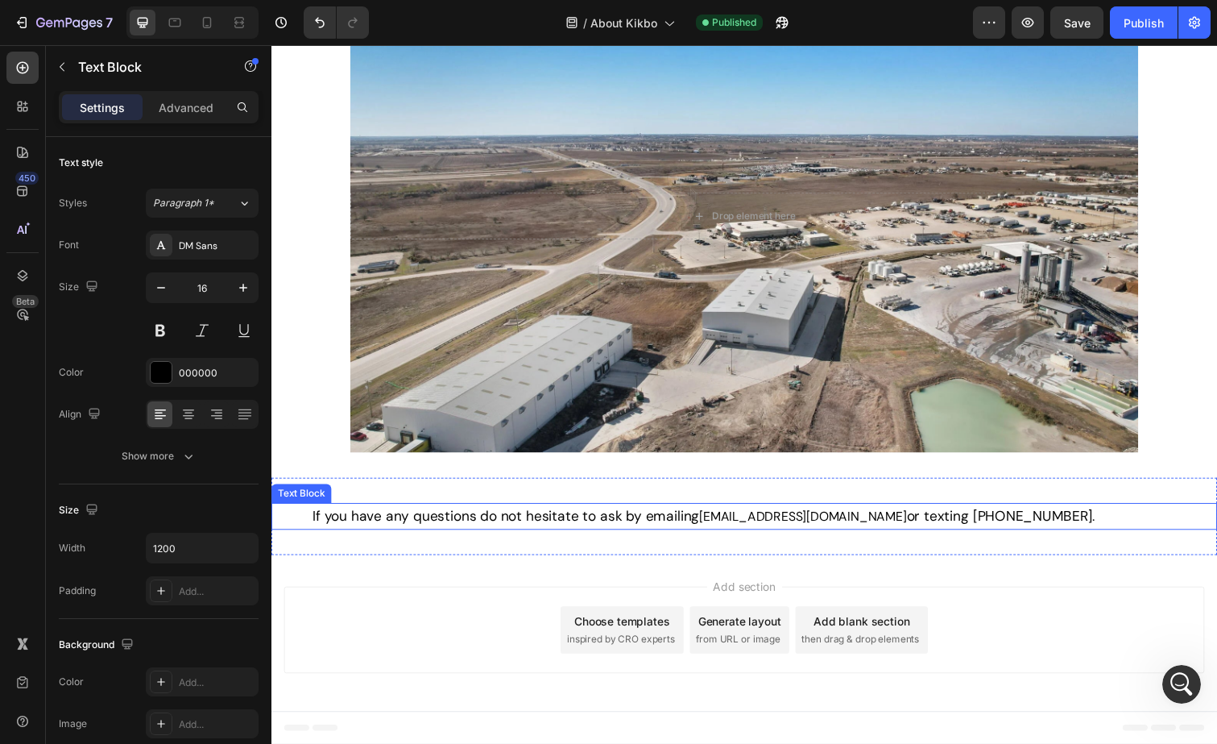
click at [725, 523] on link "support@kikbo.com" at bounding box center [815, 526] width 212 height 17
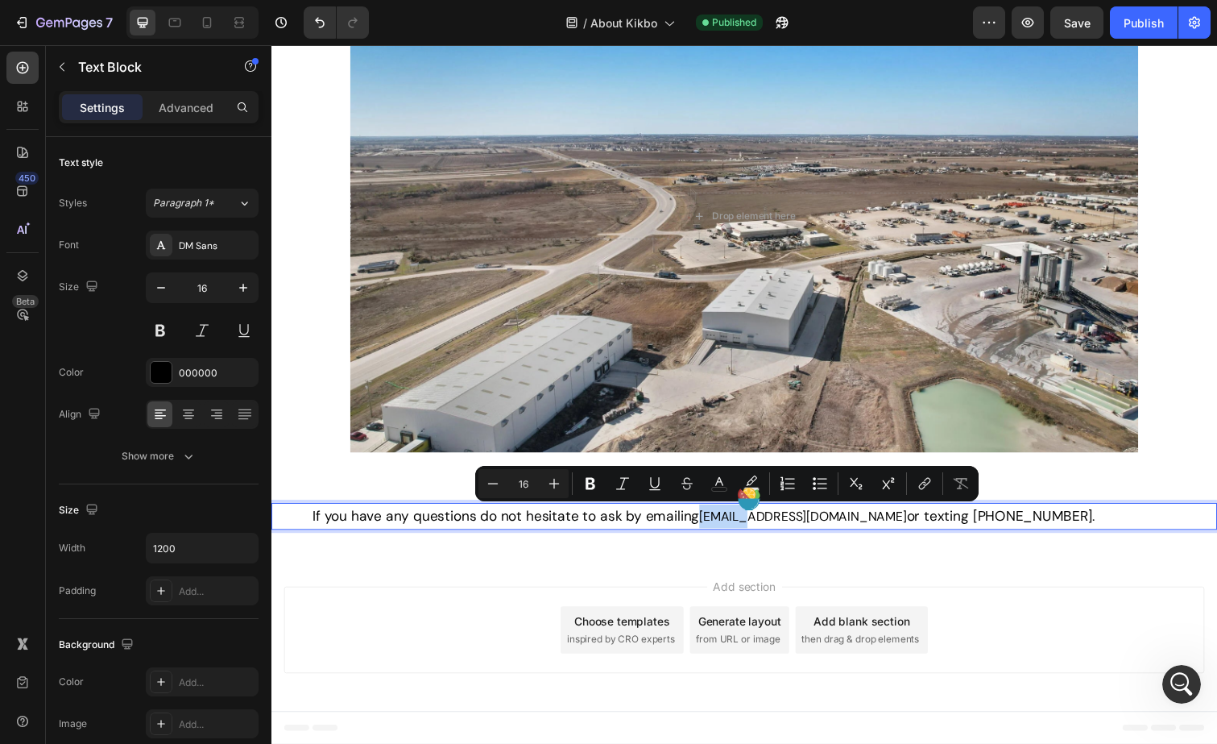
type input "17"
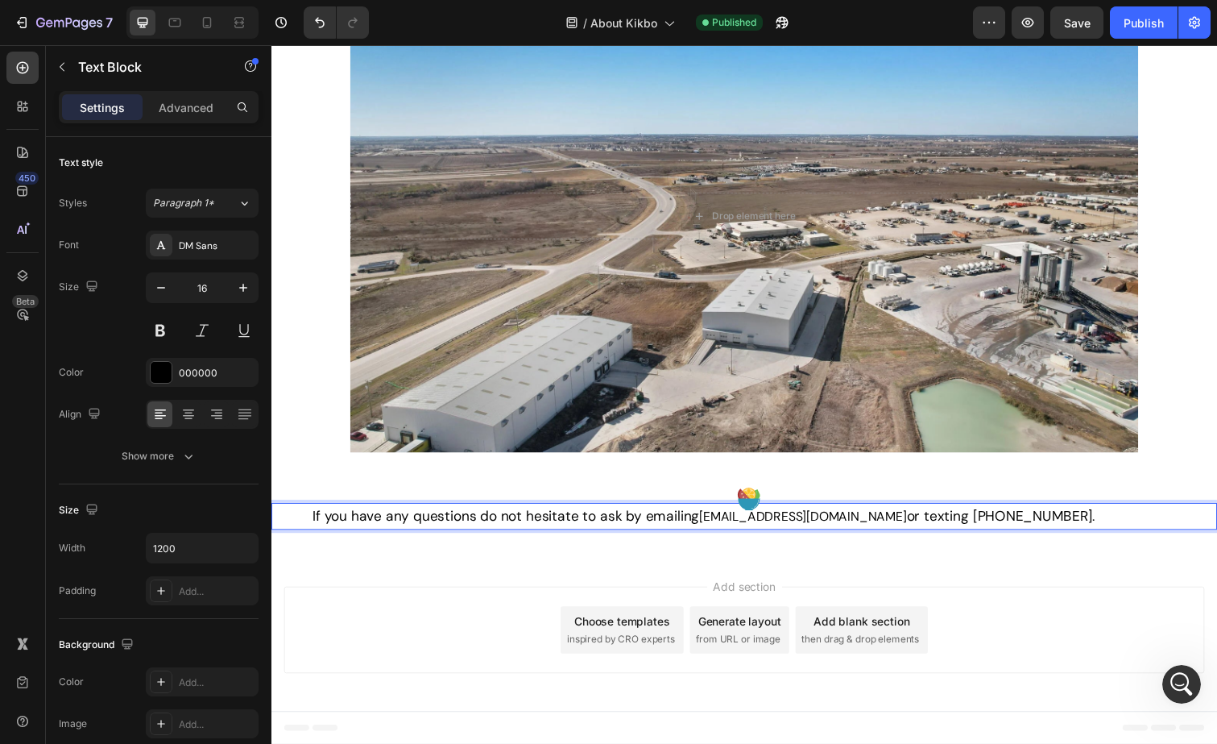
click at [921, 526] on span "or texting +1 (512) 348-6851." at bounding box center [1017, 526] width 193 height 18
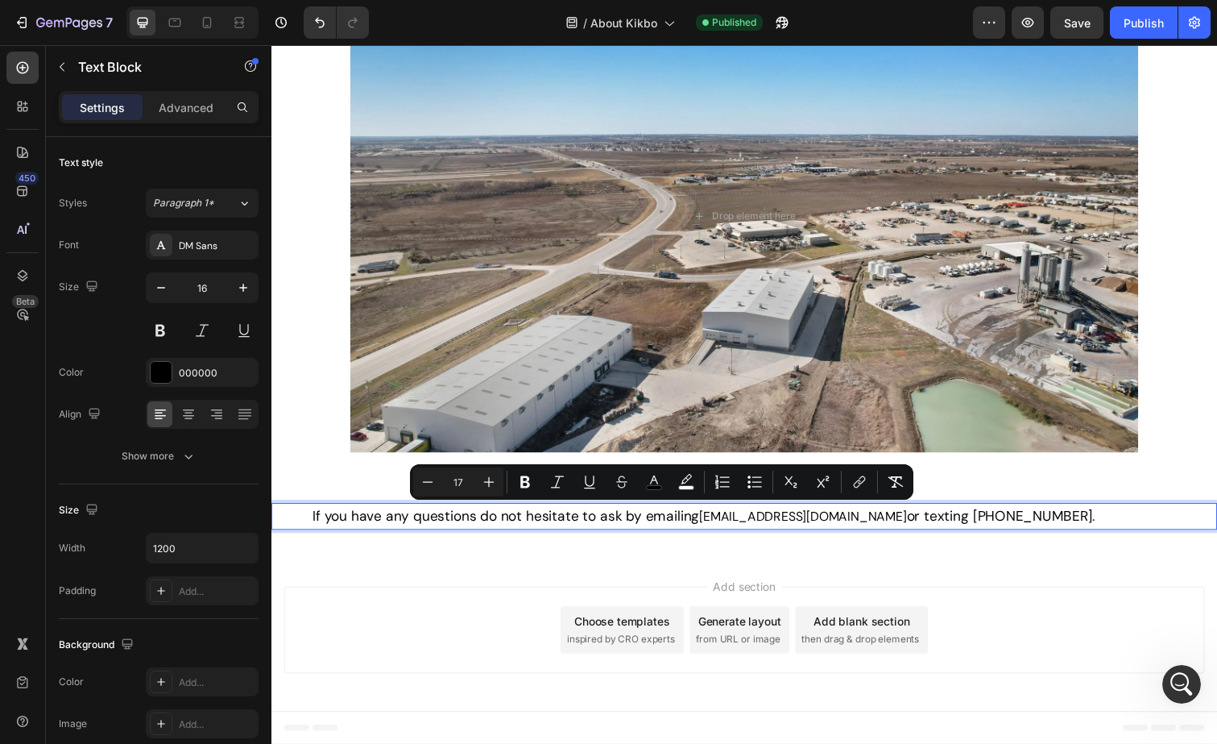
drag, startPoint x: 1046, startPoint y: 518, endPoint x: 309, endPoint y: 518, distance: 737.1
click at [309, 518] on div "If you have any questions do not hesitate to ask by emailing support@kikbo.com …" at bounding box center [754, 526] width 967 height 27
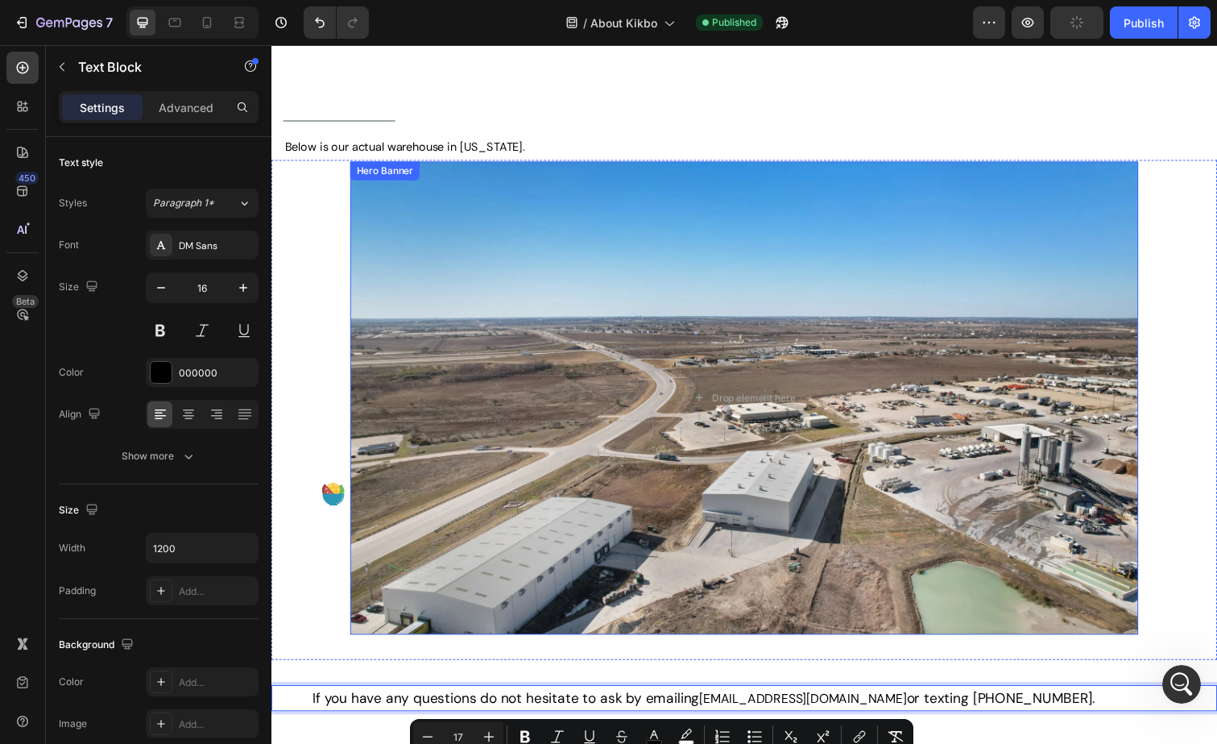
scroll to position [719, 0]
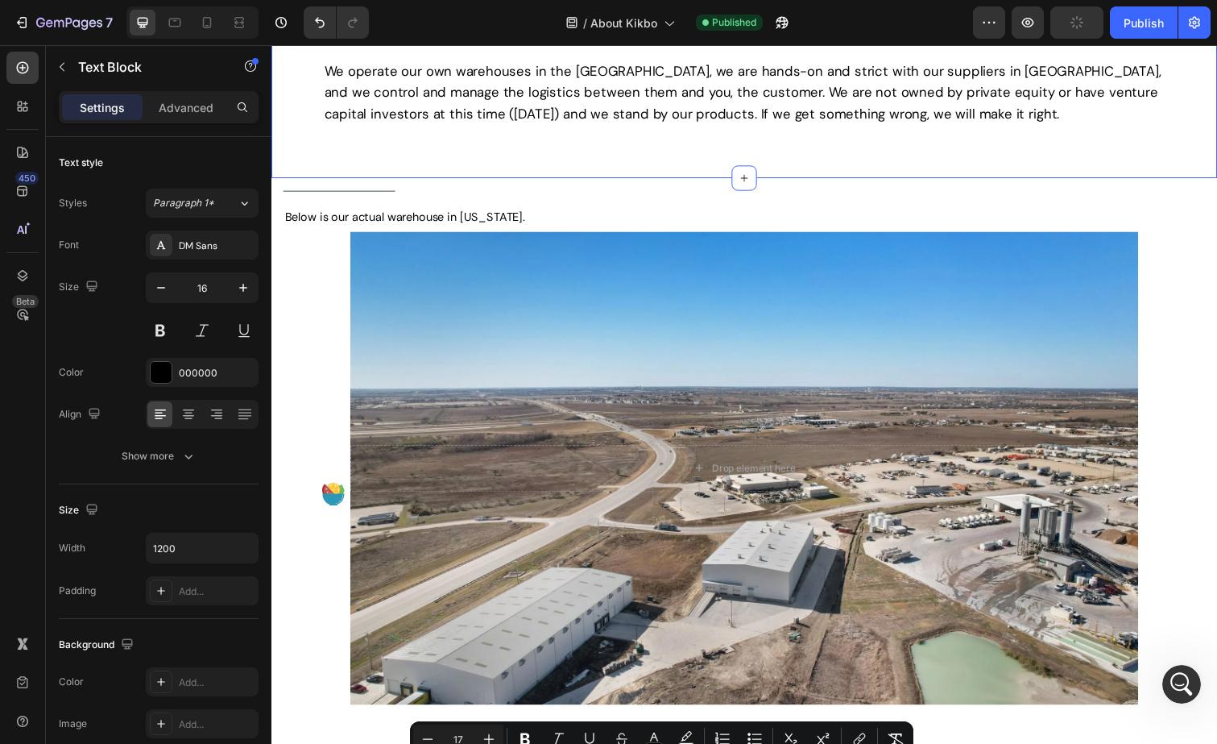
click at [653, 170] on p "Kikbo was actually founded in 2010 as a consumer products company. That consume…" at bounding box center [754, 39] width 859 height 261
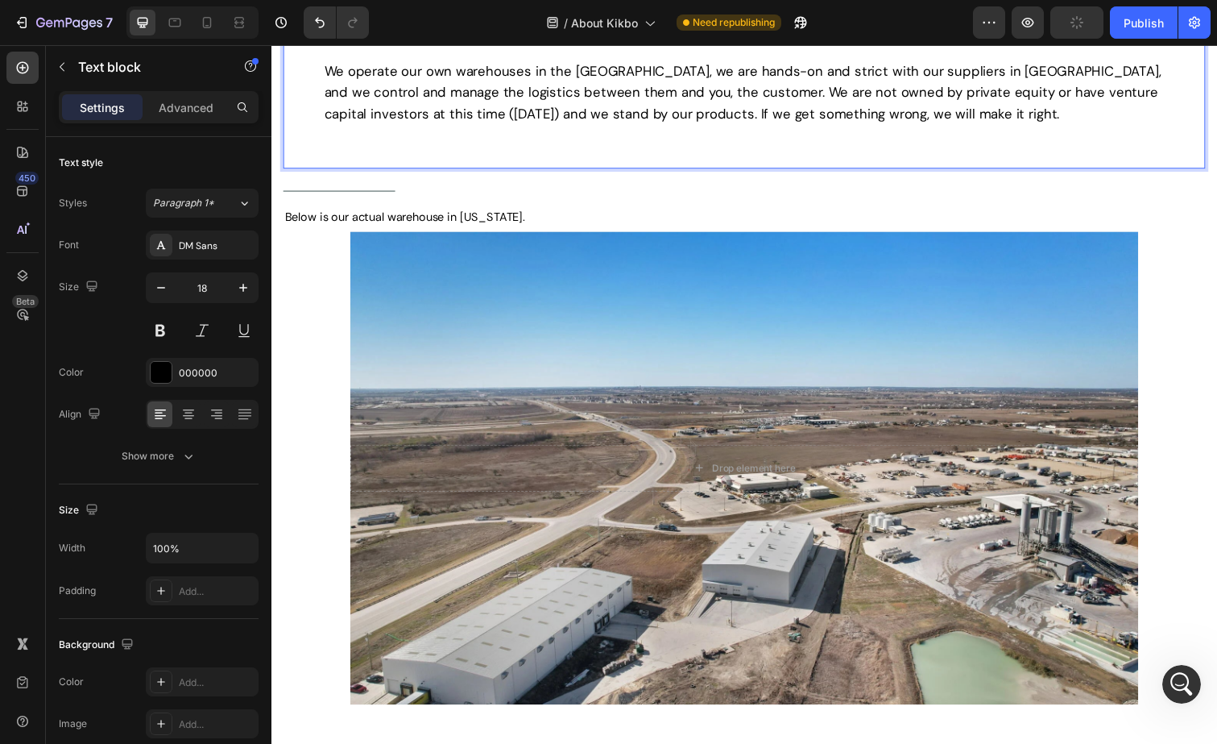
click at [689, 153] on p "Kikbo was actually founded in 2010 as a consumer products company. That consume…" at bounding box center [754, 39] width 859 height 261
drag, startPoint x: 412, startPoint y: 155, endPoint x: 316, endPoint y: 165, distance: 97.2
click at [316, 165] on div "Kikbo was actually founded in 2010 as a consumer products company. That consume…" at bounding box center [755, 39] width 942 height 264
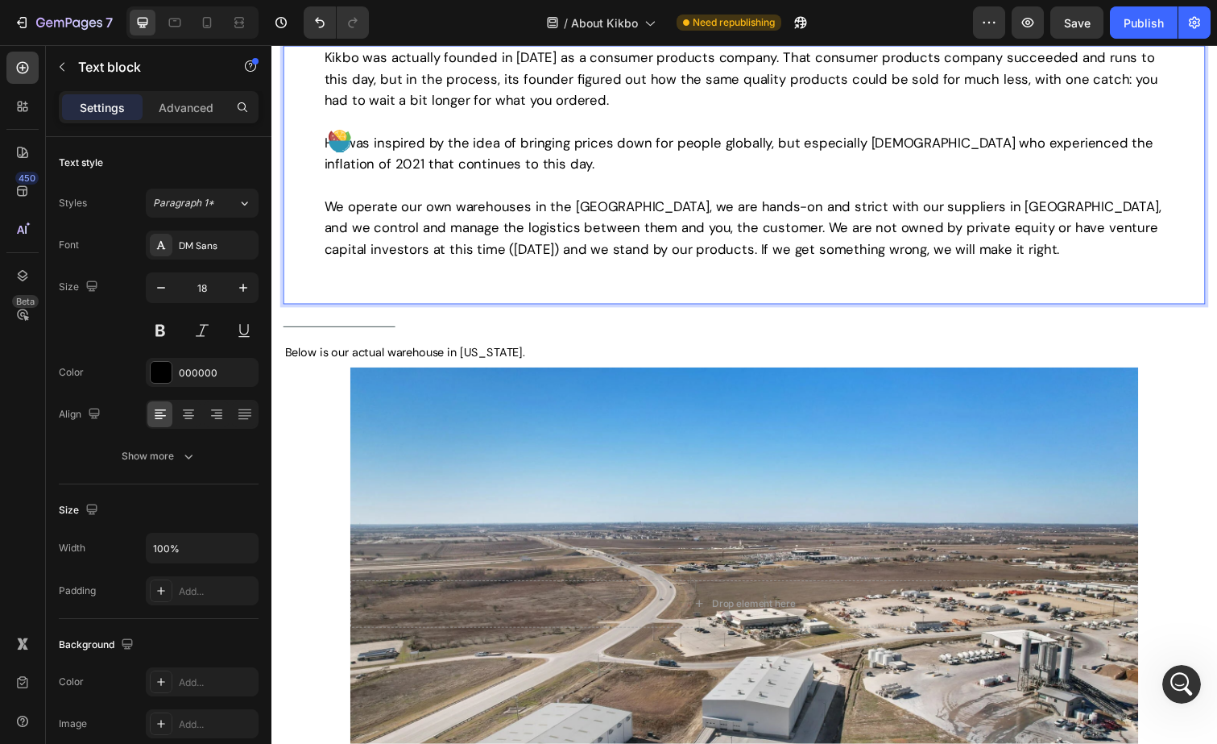
scroll to position [568, 0]
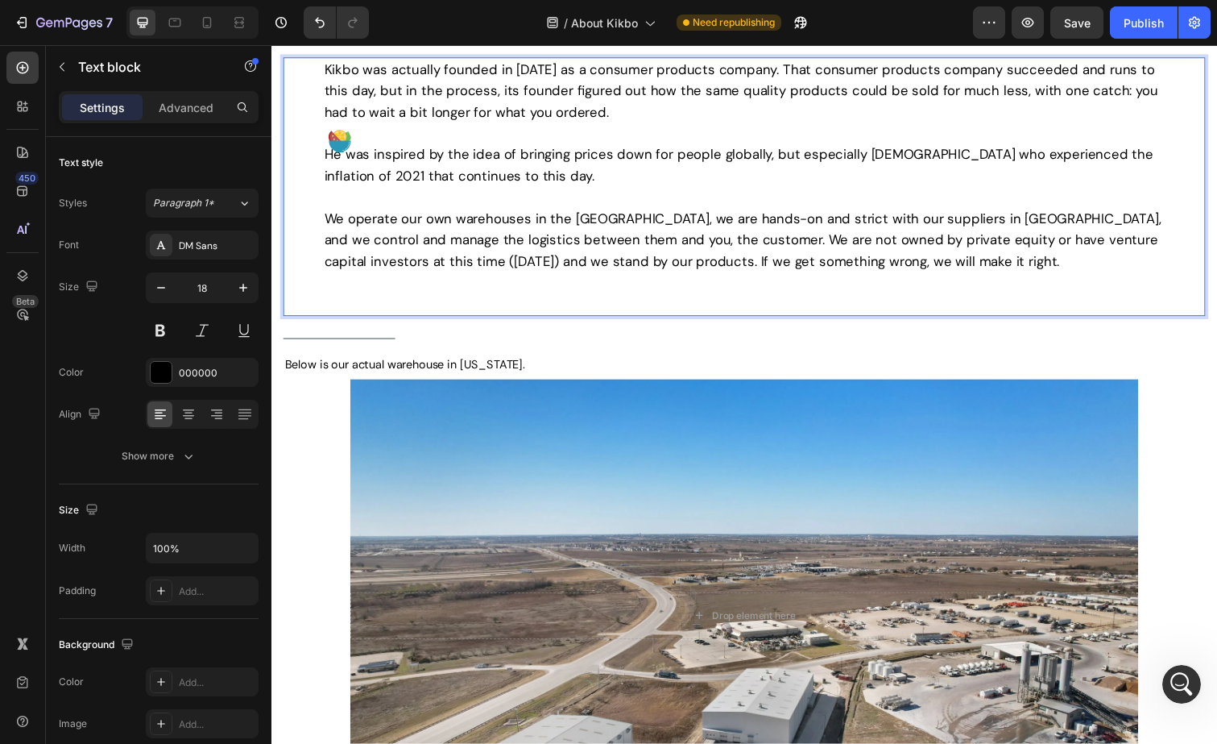
click at [544, 288] on p "Kikbo was actually founded in 2010 as a consumer products company. That consume…" at bounding box center [754, 190] width 859 height 261
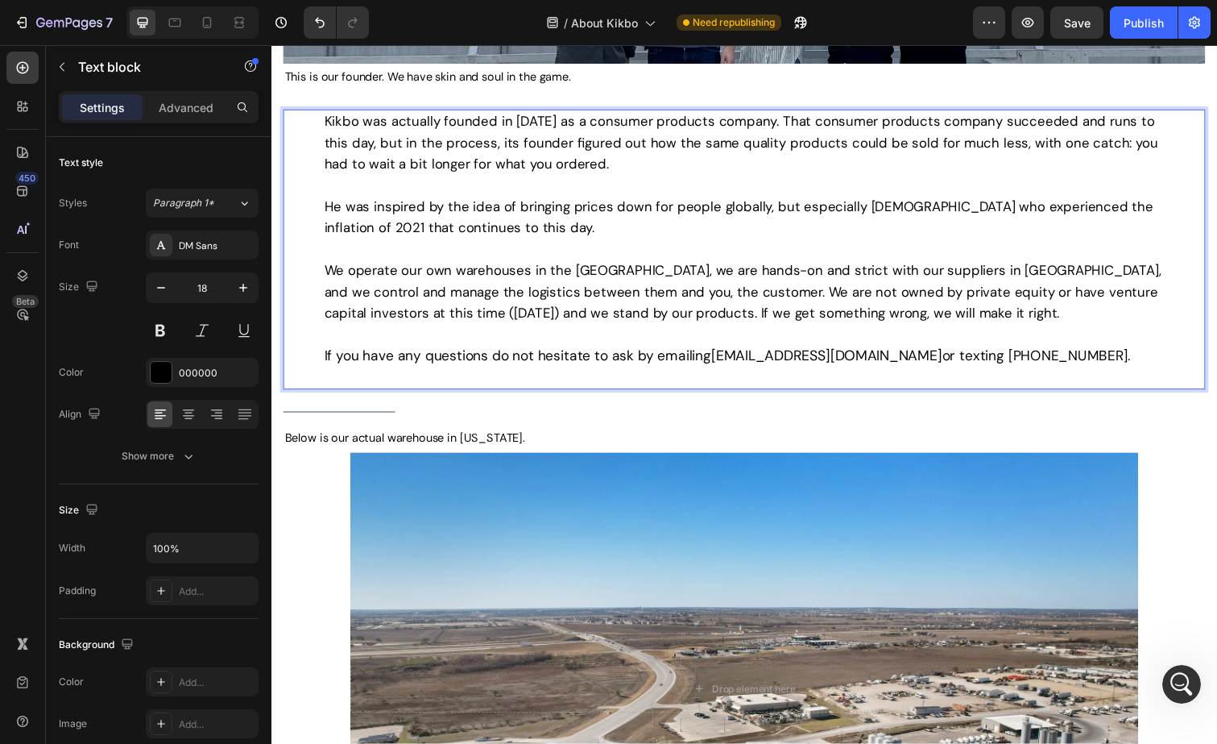
scroll to position [510, 0]
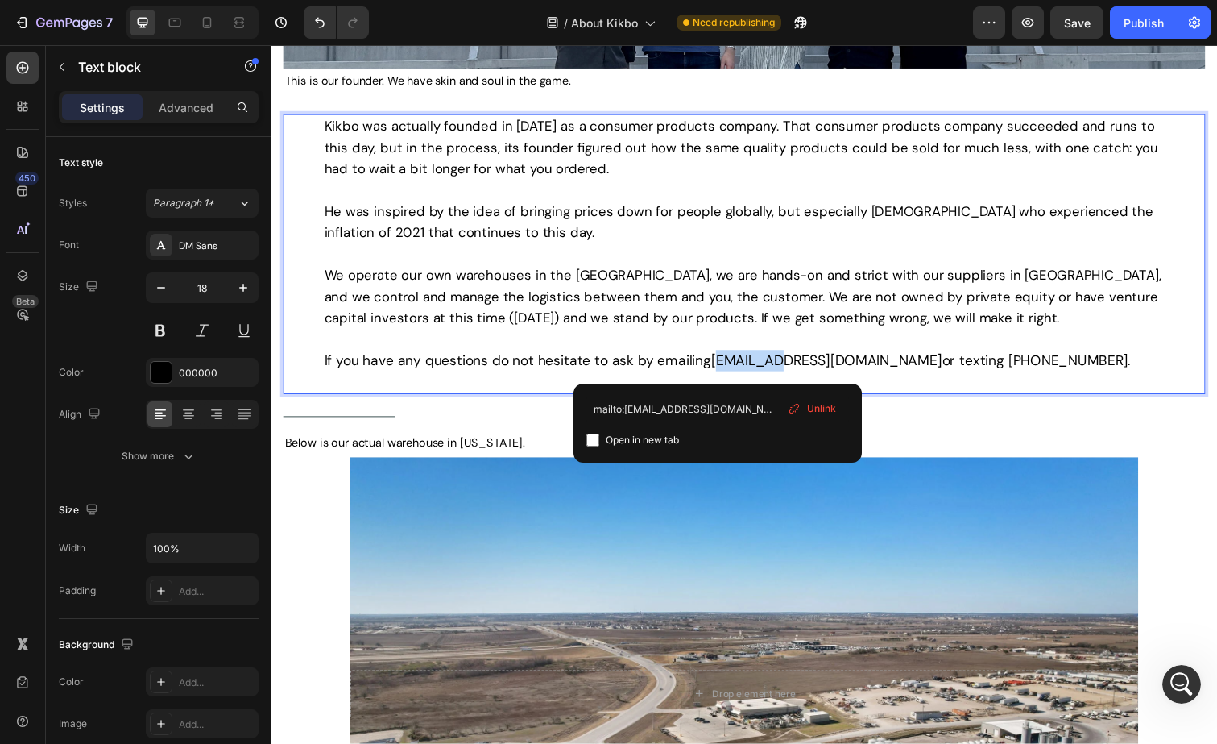
drag, startPoint x: 729, startPoint y: 368, endPoint x: 792, endPoint y: 370, distance: 62.9
click at [792, 370] on link "support@kikbo.com" at bounding box center [839, 367] width 236 height 19
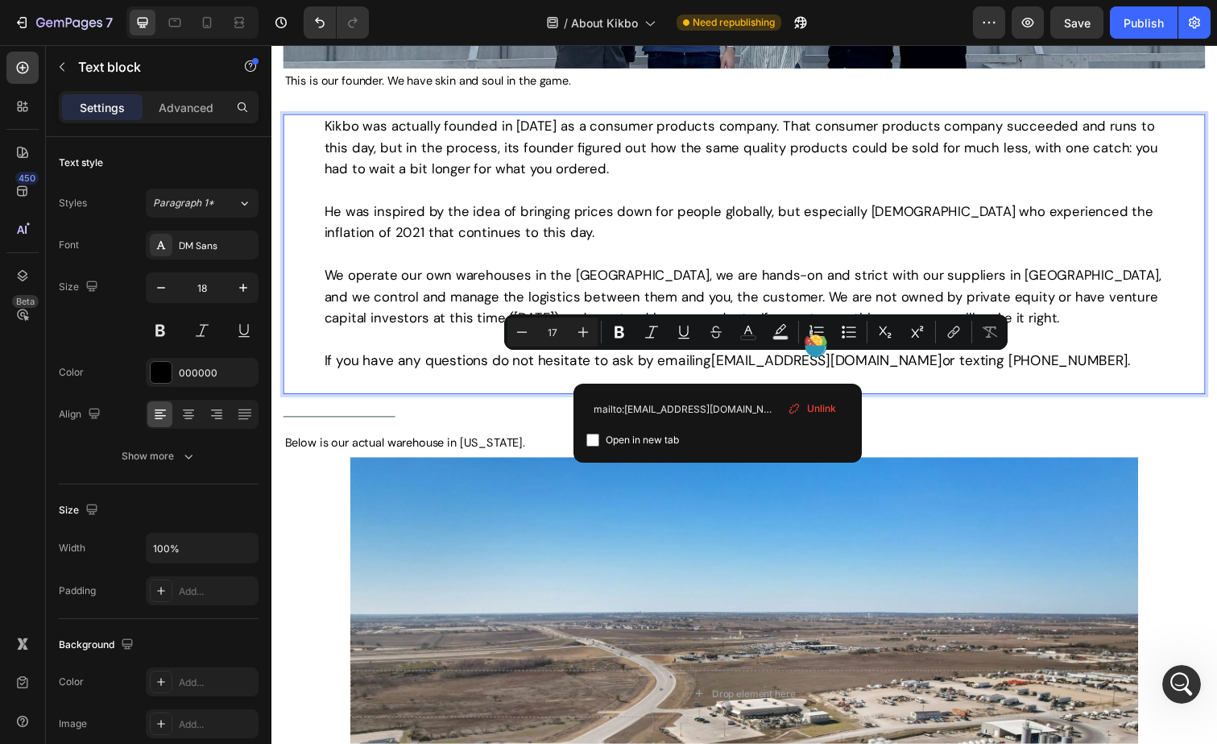
click at [663, 370] on span "If you have any questions do not hesitate to ask by emailing" at bounding box center [523, 367] width 396 height 18
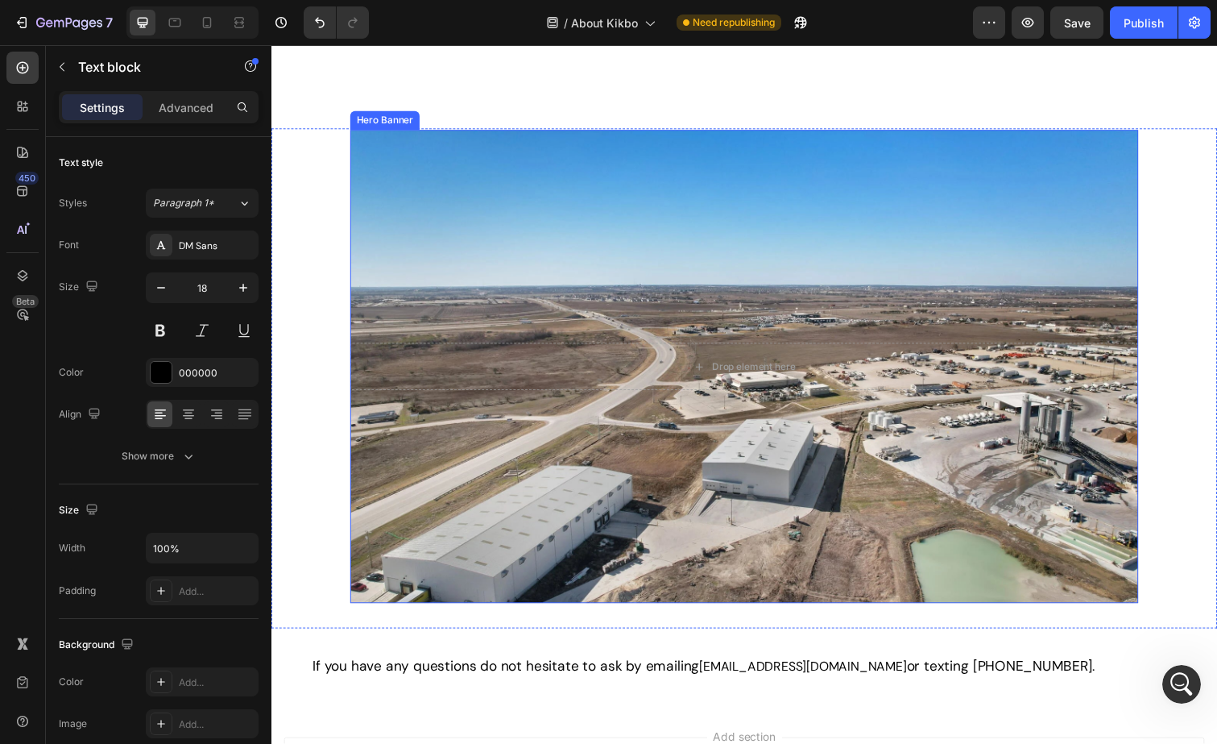
scroll to position [1003, 0]
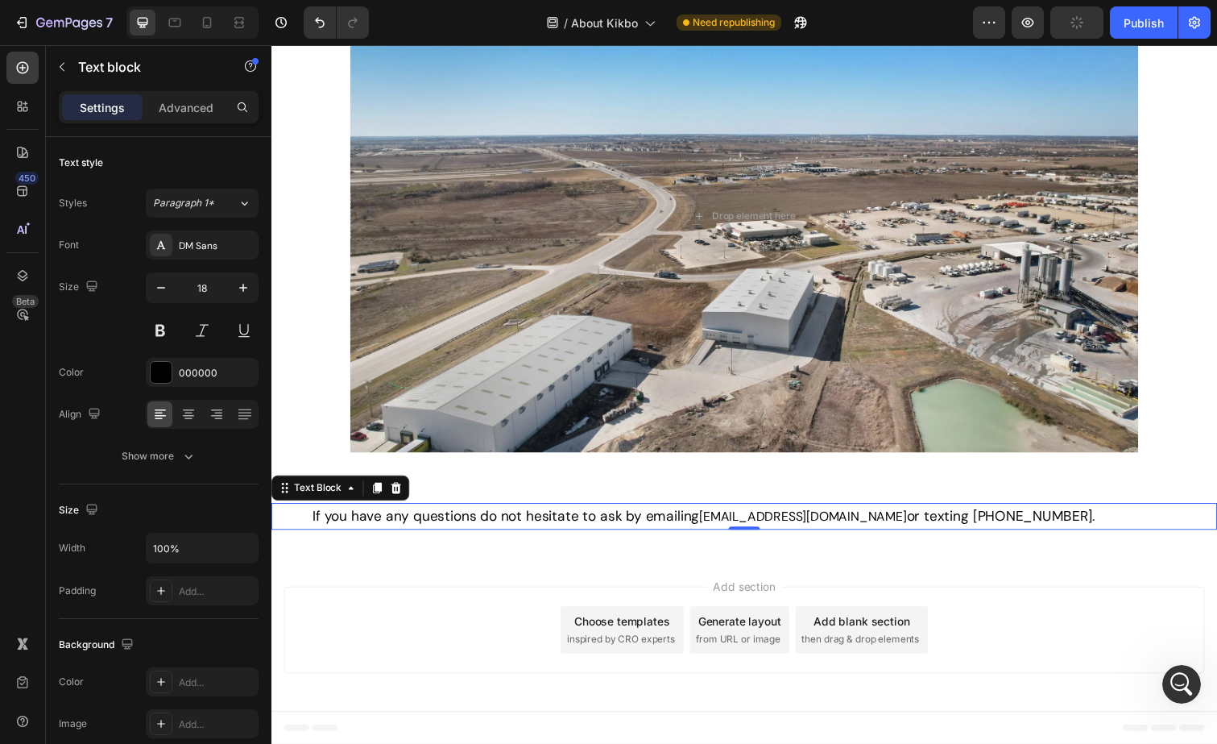
click at [1045, 513] on div "If you have any questions do not hesitate to ask by emailing support@kikbo.com …" at bounding box center [755, 526] width 886 height 27
click at [406, 499] on div at bounding box center [398, 497] width 19 height 19
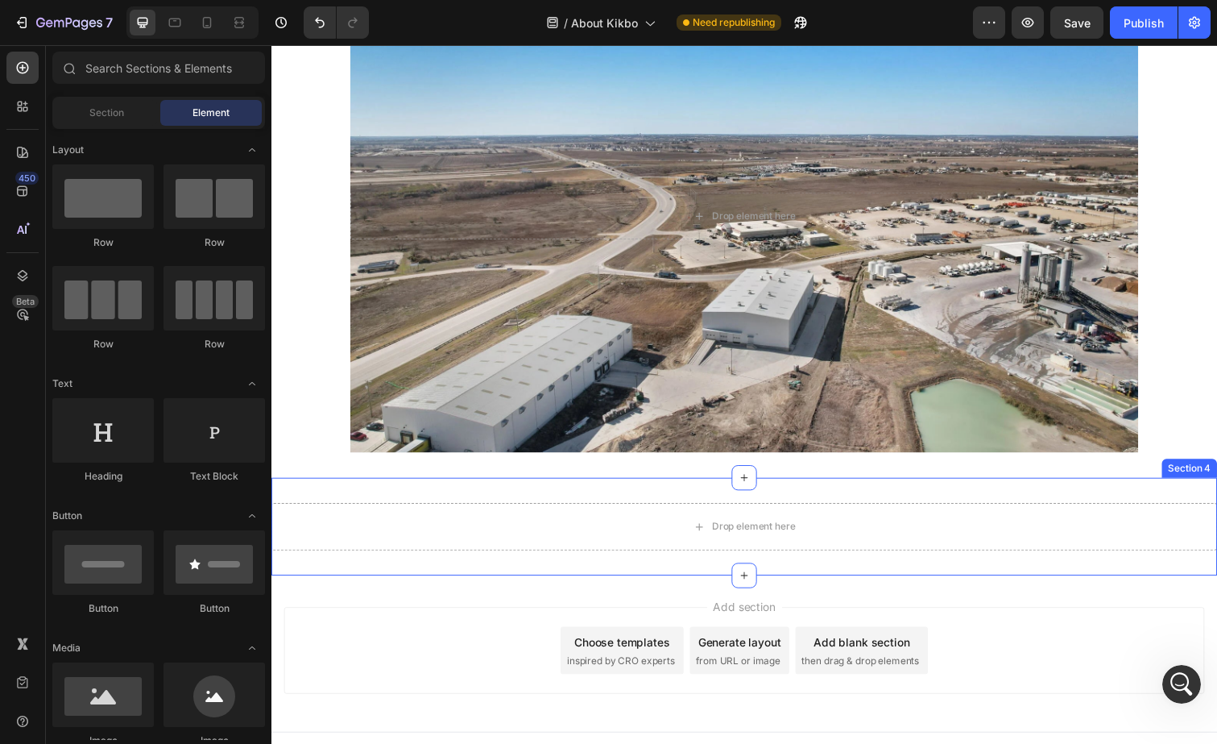
click at [644, 503] on div "Drop element here Section 4" at bounding box center [754, 537] width 967 height 100
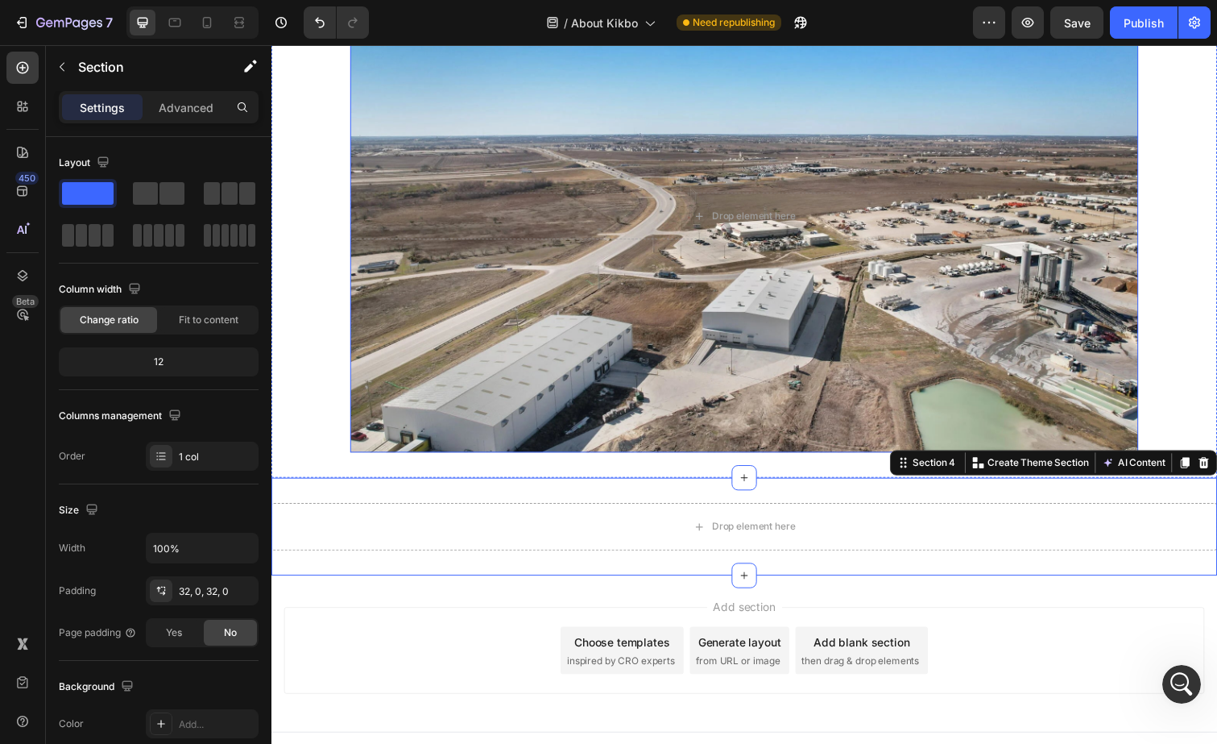
click at [893, 404] on div "Background Image" at bounding box center [755, 219] width 806 height 483
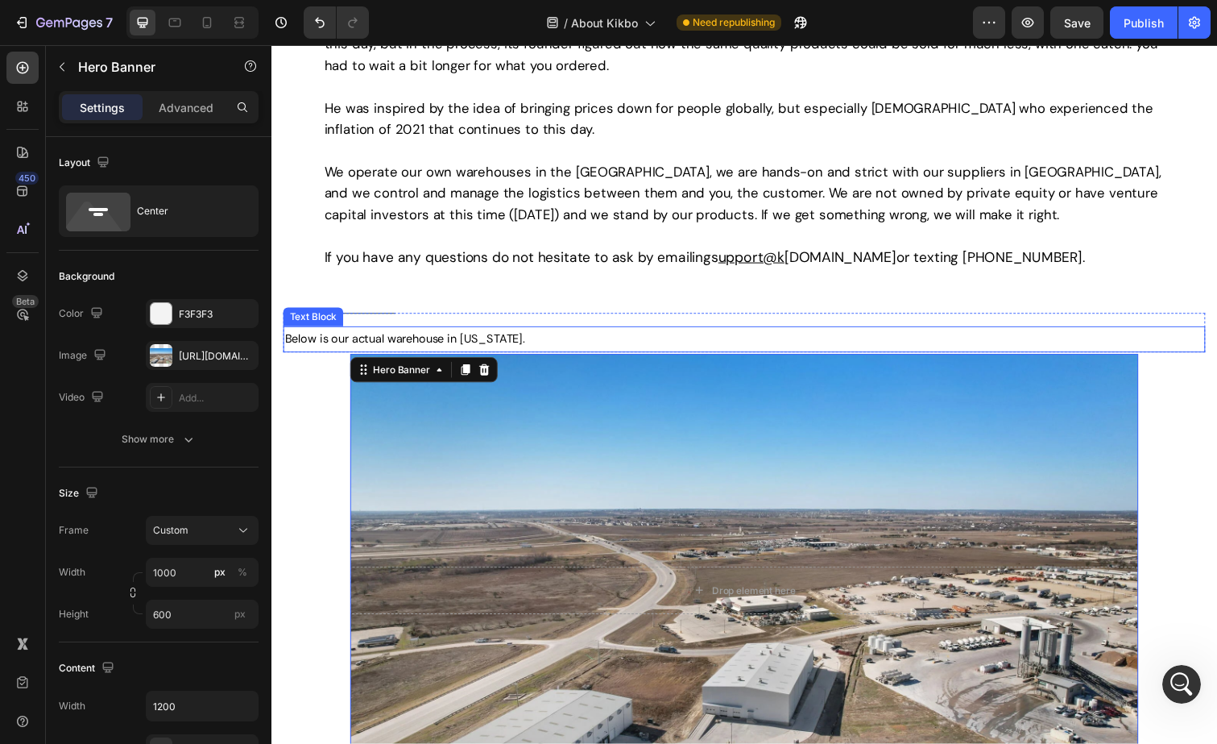
scroll to position [581, 0]
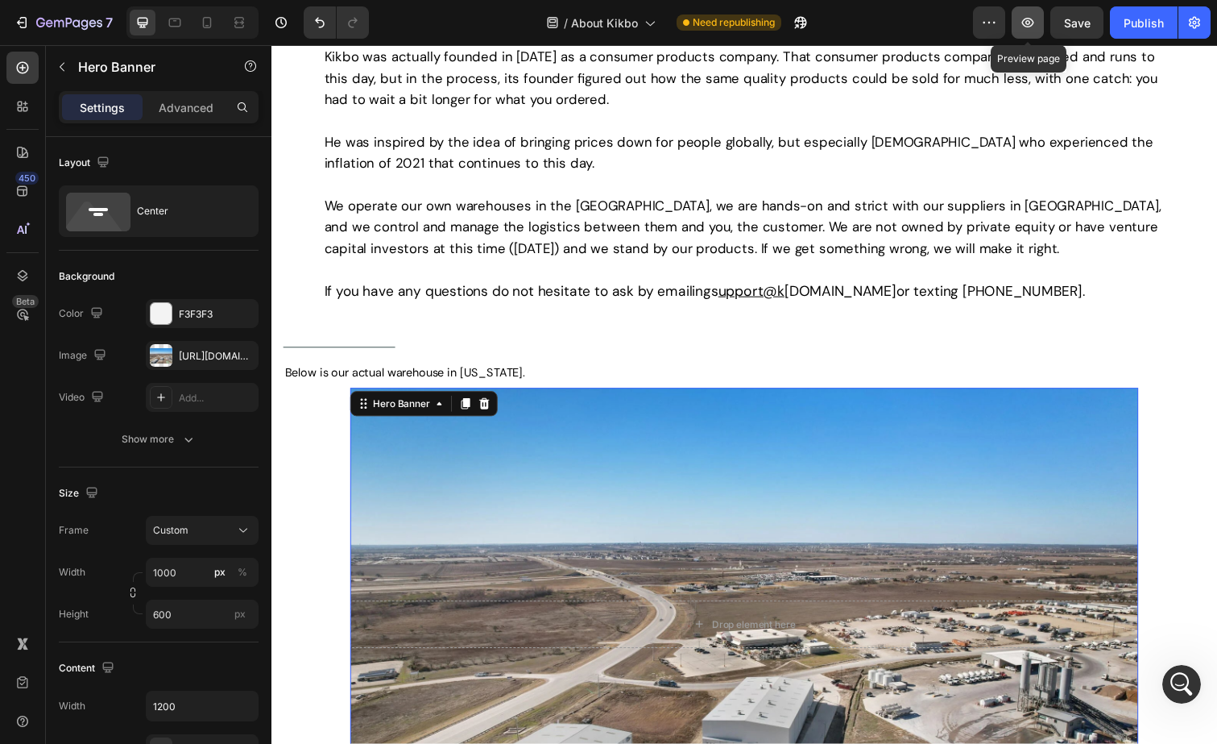
click at [1027, 31] on button "button" at bounding box center [1028, 22] width 32 height 32
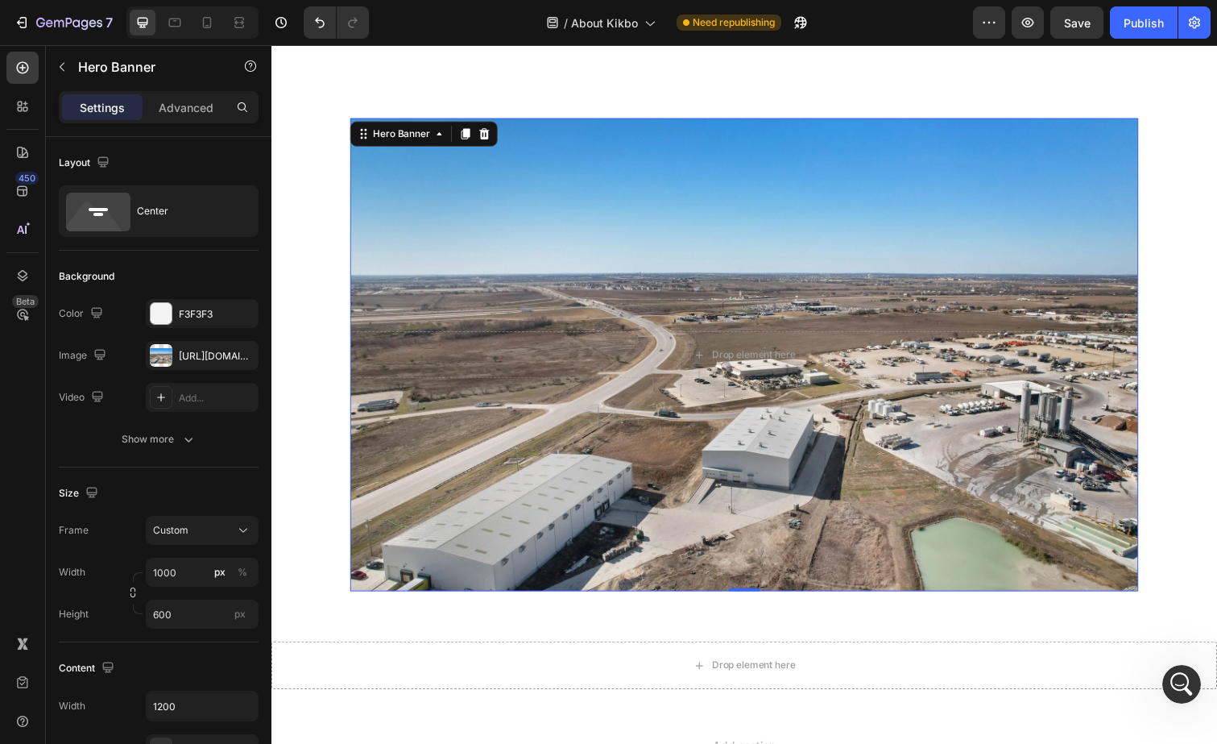
scroll to position [653, 0]
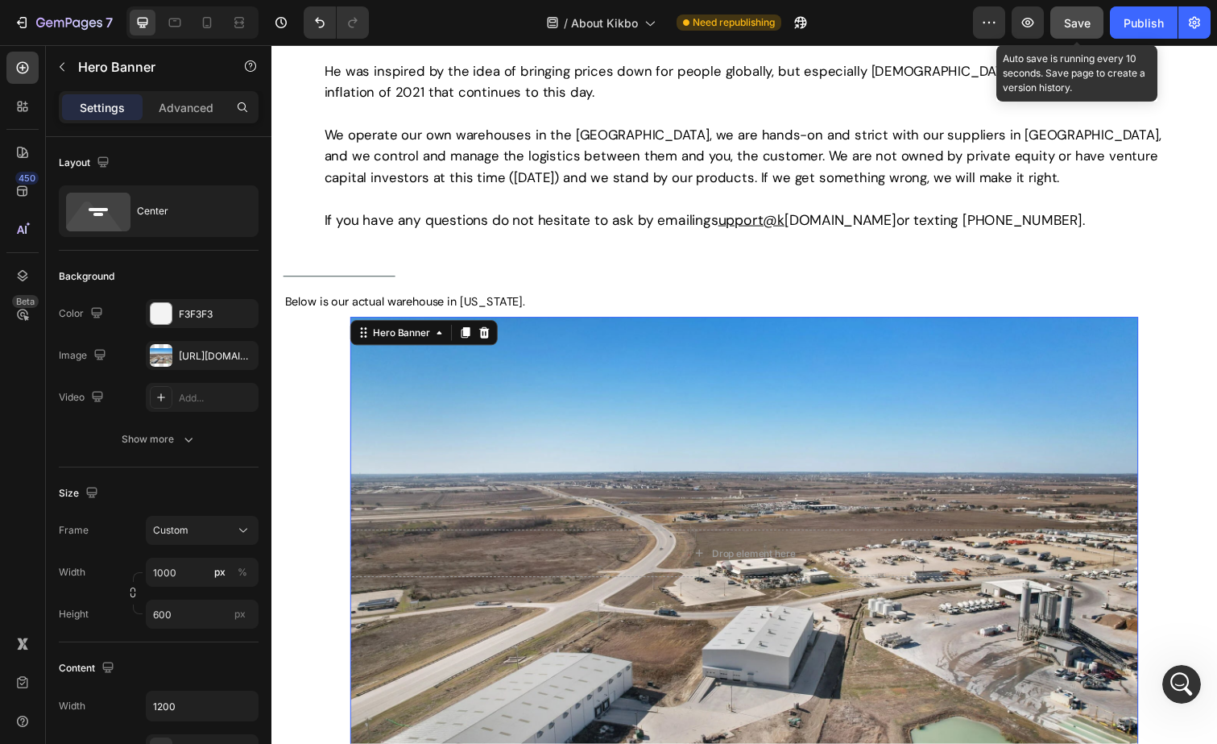
click at [1078, 28] on span "Save" at bounding box center [1077, 23] width 27 height 14
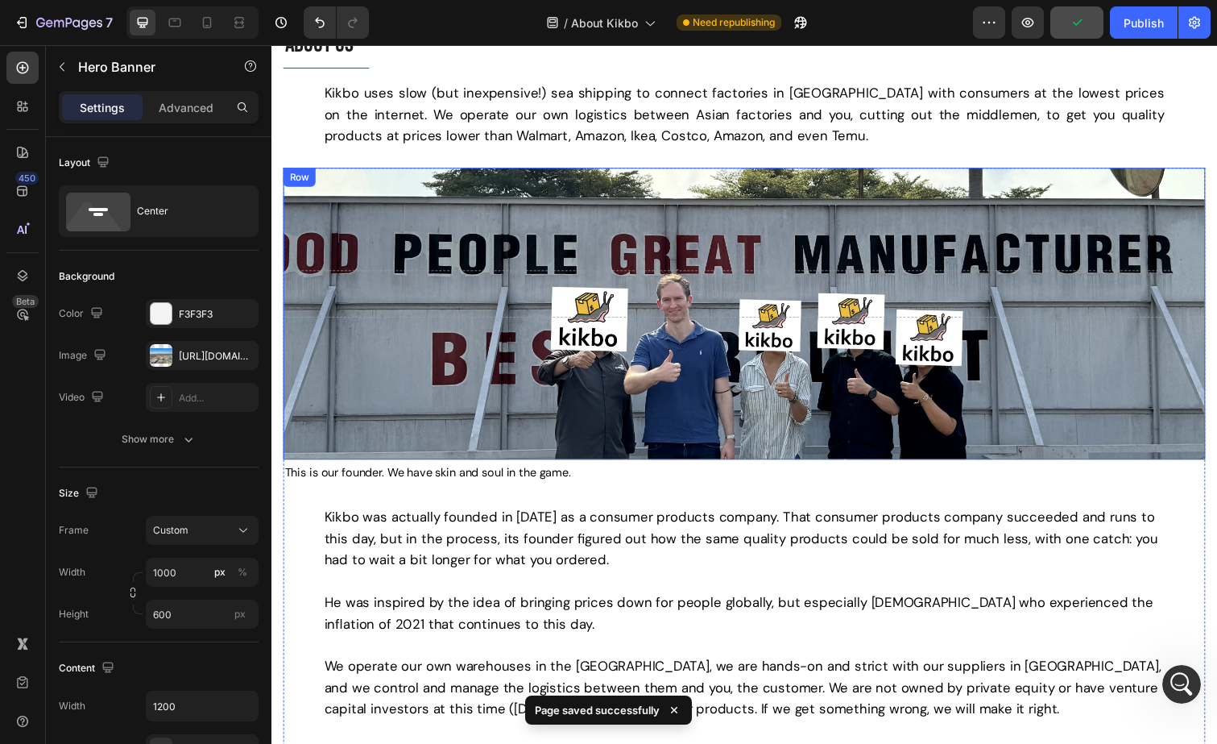
scroll to position [0, 0]
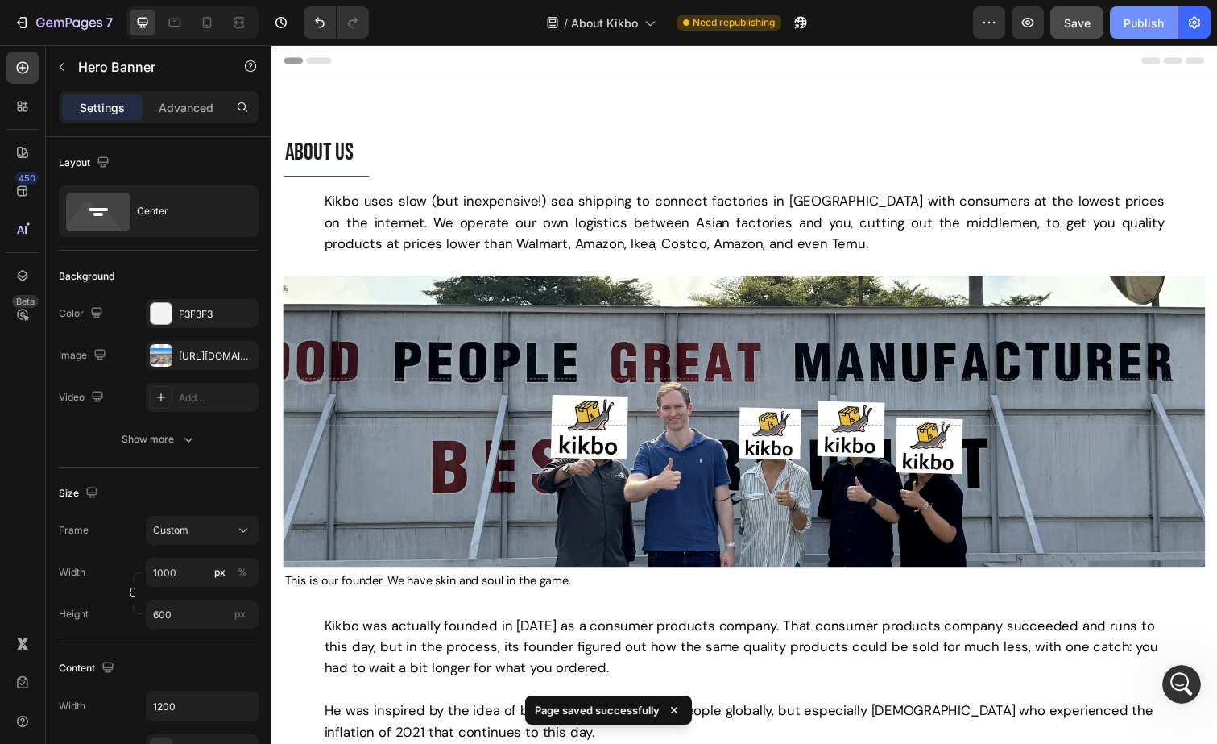
click at [1138, 23] on div "Publish" at bounding box center [1144, 22] width 40 height 17
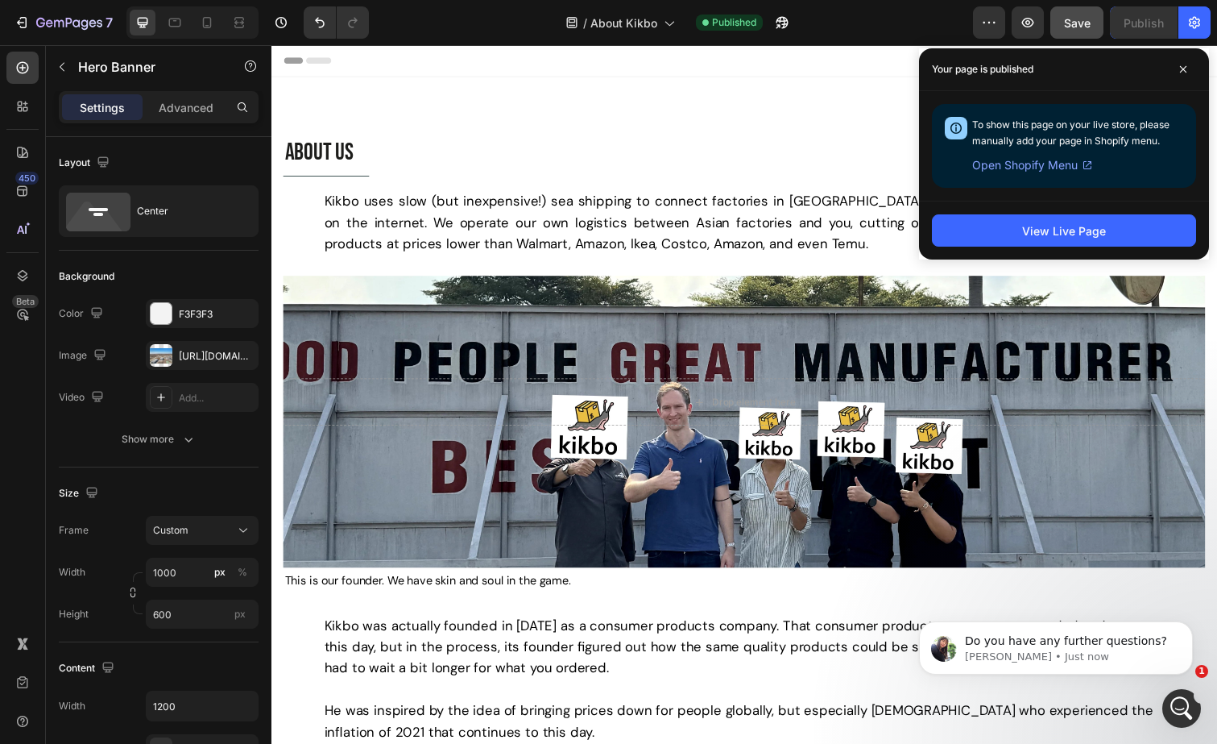
scroll to position [7784, 0]
click at [201, 26] on icon at bounding box center [207, 22] width 16 height 16
type input "100%"
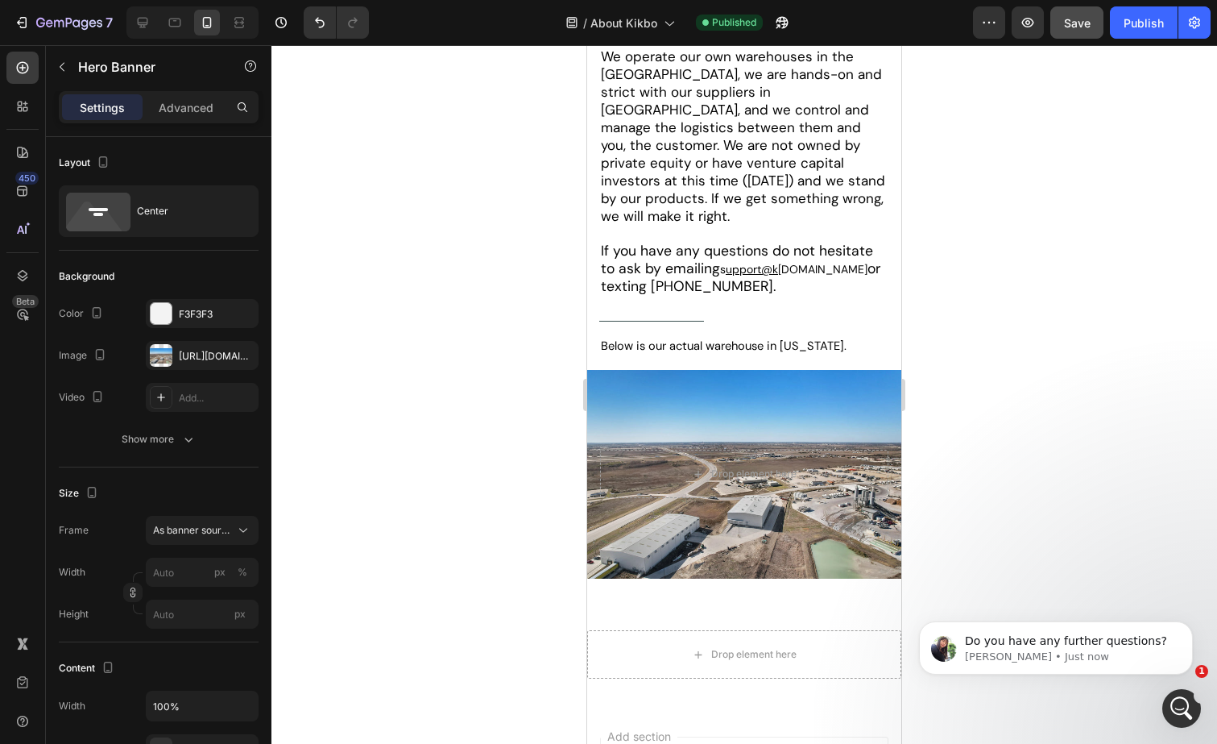
scroll to position [788, 0]
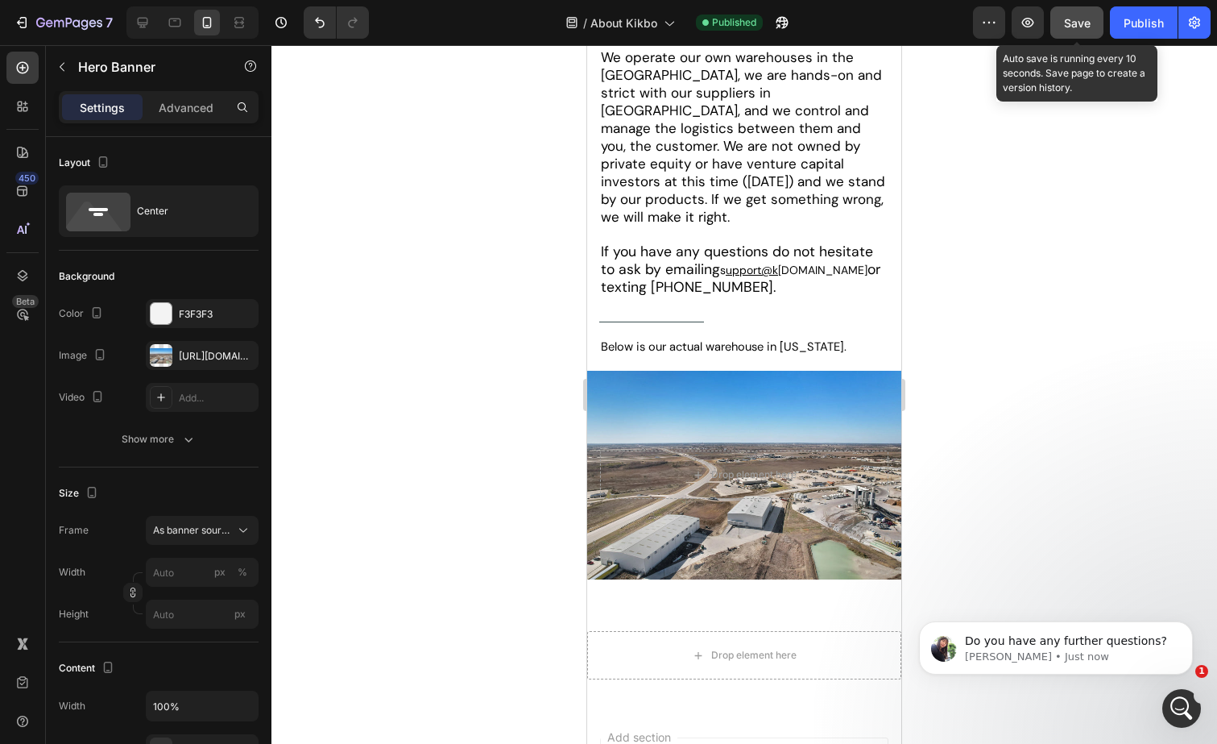
click at [1075, 26] on span "Save" at bounding box center [1077, 23] width 27 height 14
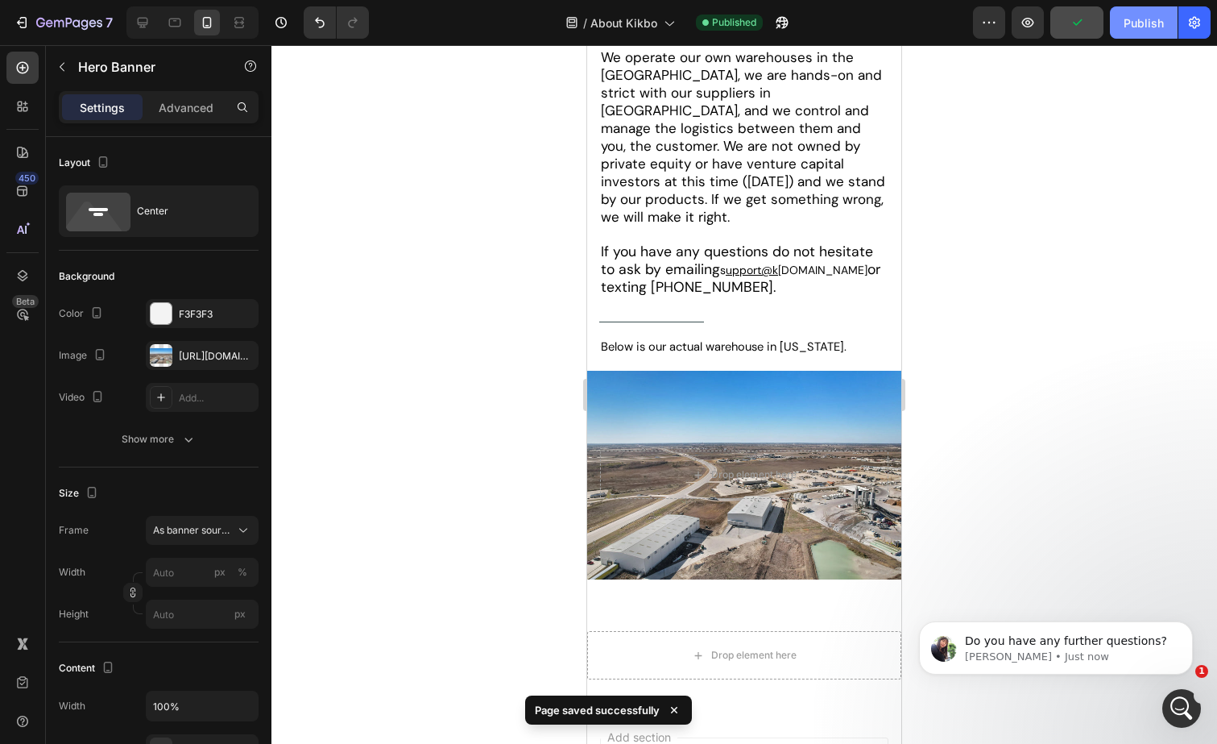
click at [1117, 30] on button "Publish" at bounding box center [1144, 22] width 68 height 32
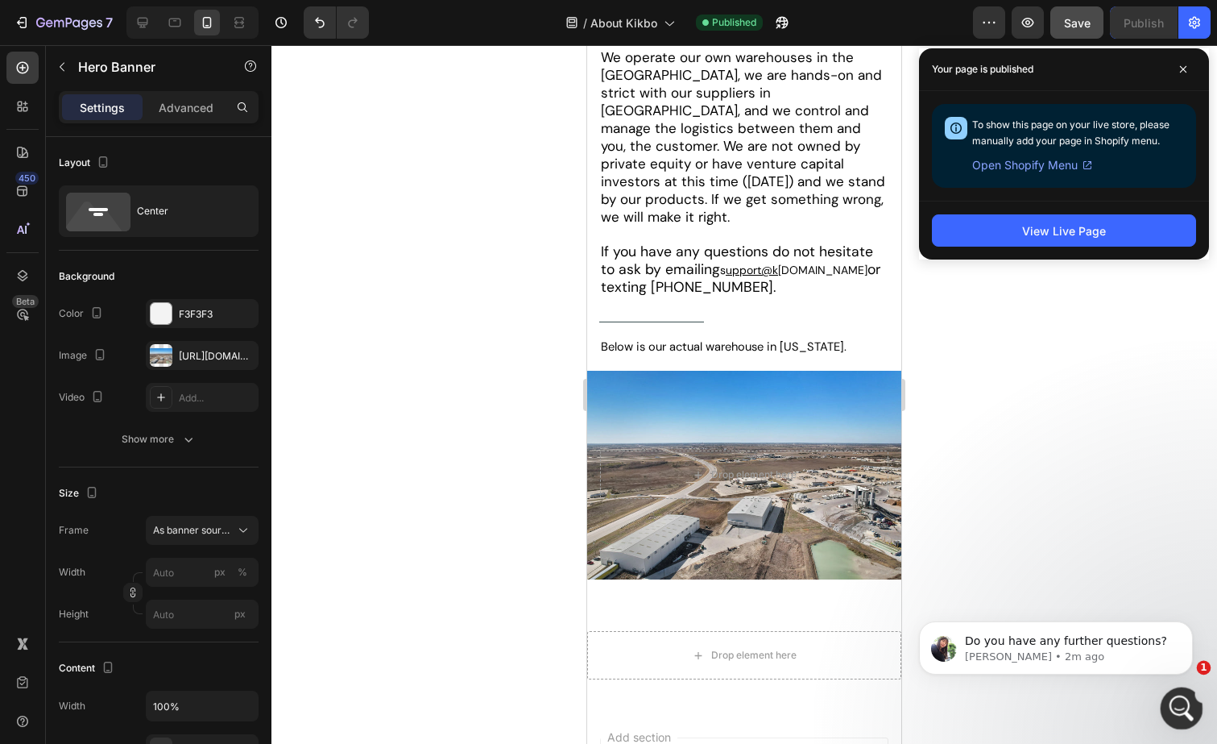
click at [1182, 706] on icon "Open Intercom Messenger" at bounding box center [1179, 706] width 27 height 27
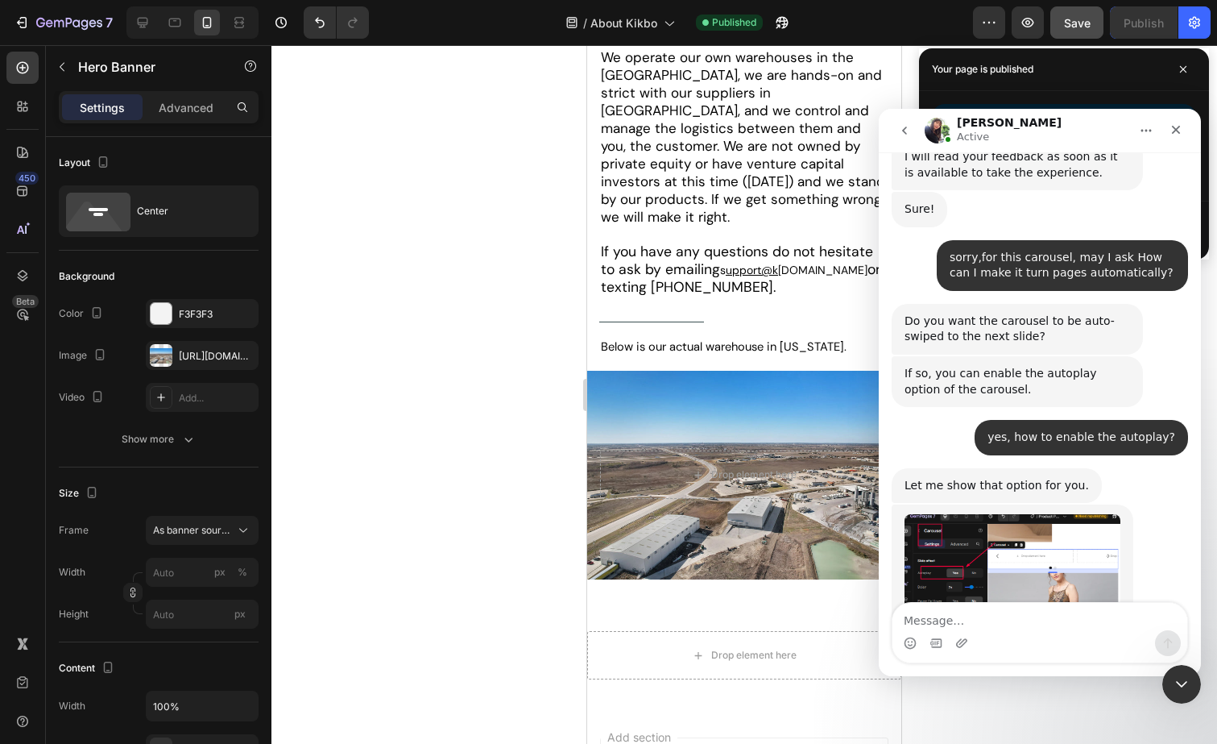
scroll to position [7810, 0]
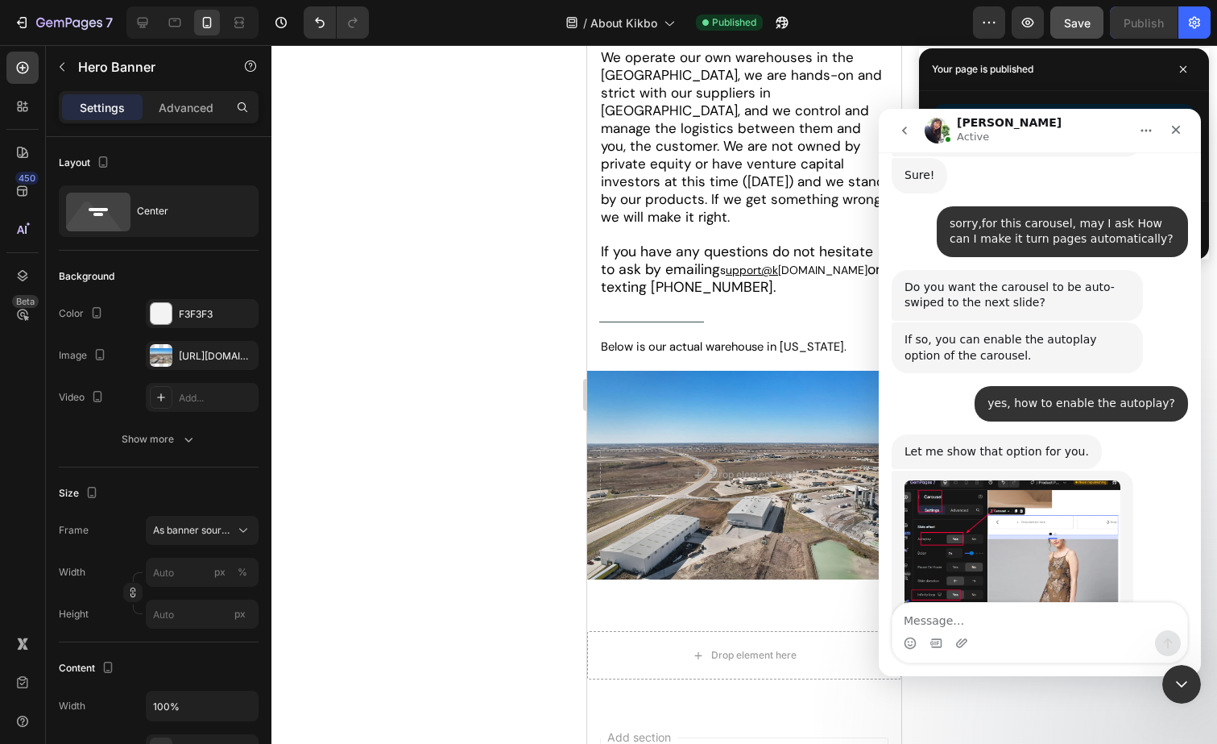
click at [1006, 621] on textarea "Message…" at bounding box center [1040, 616] width 295 height 27
type textarea "no, thank you"
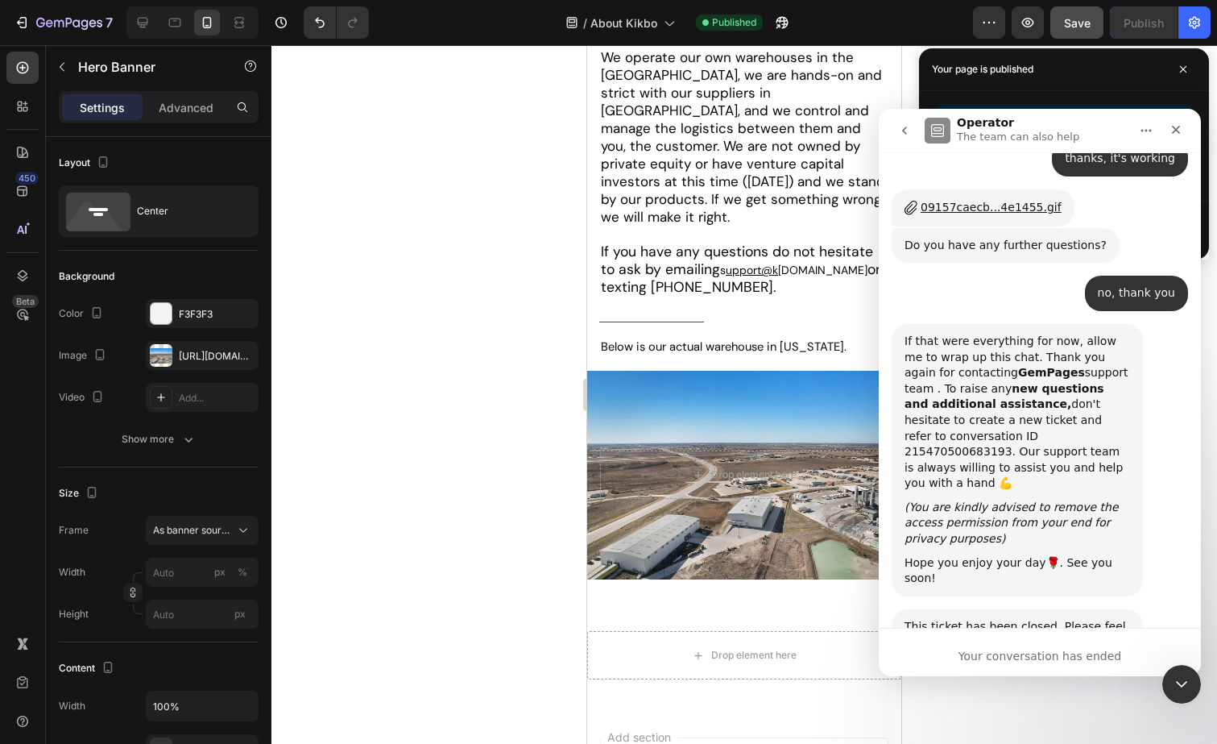
scroll to position [8311, 0]
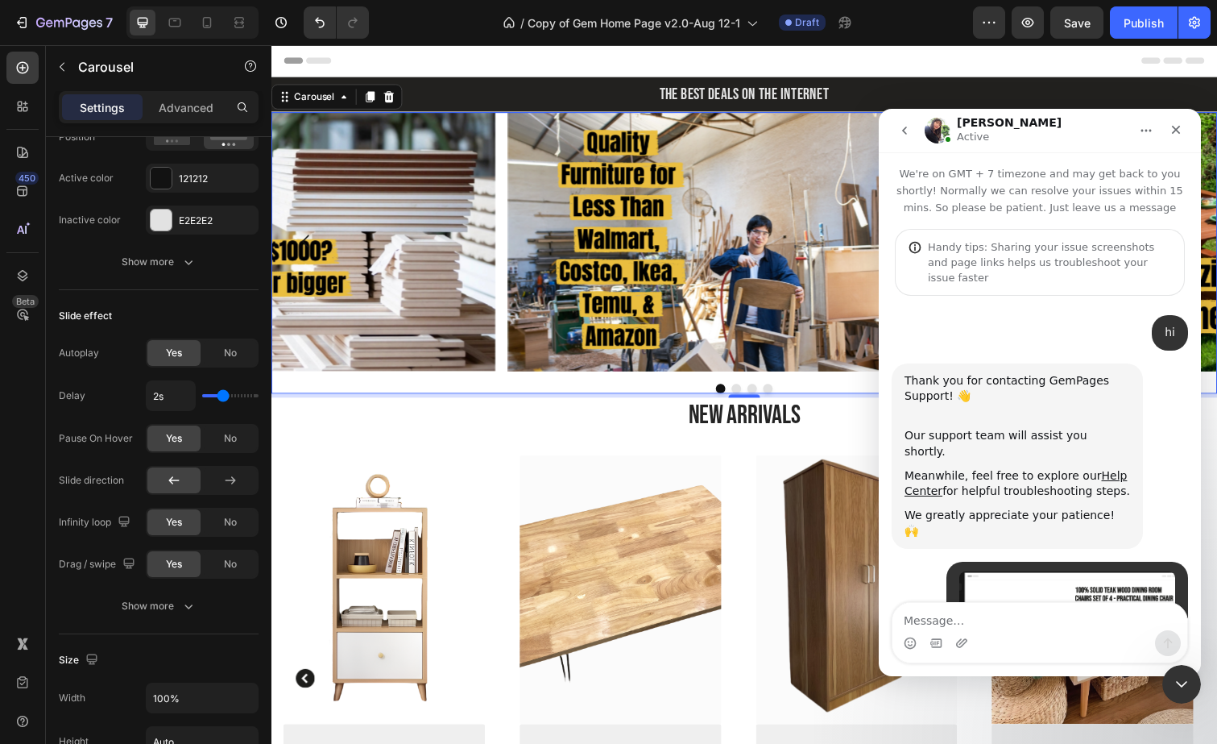
scroll to position [2, 0]
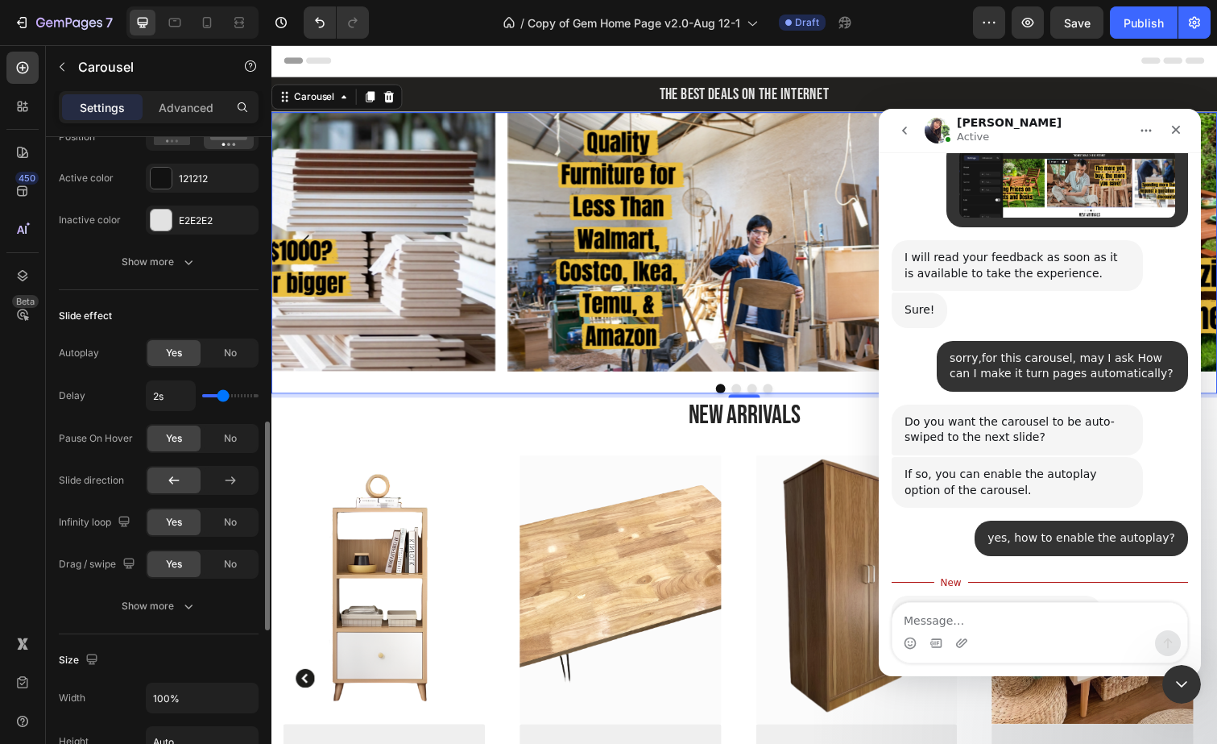
type input "1.6s"
type input "1.6"
type input "1.5s"
type input "1.5"
type input "1.4s"
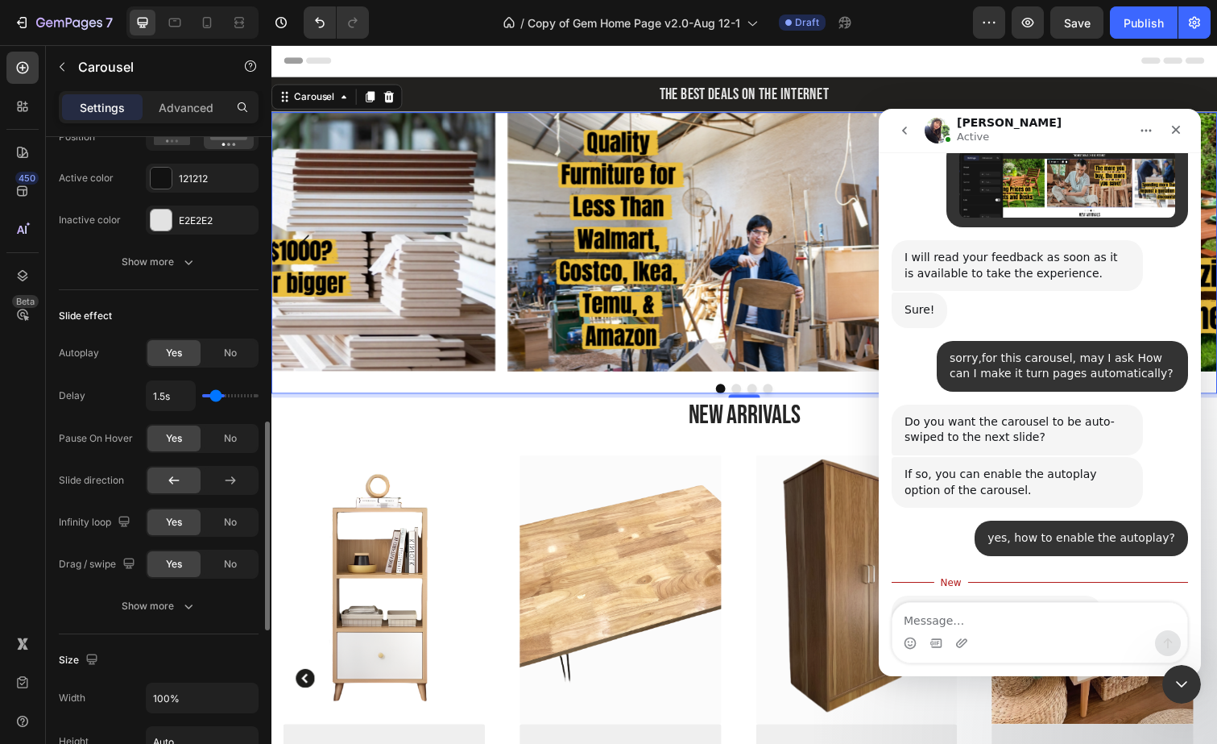
type input "1.4"
type input "1.3s"
type input "1.3"
click at [213, 396] on input "range" at bounding box center [230, 395] width 56 height 3
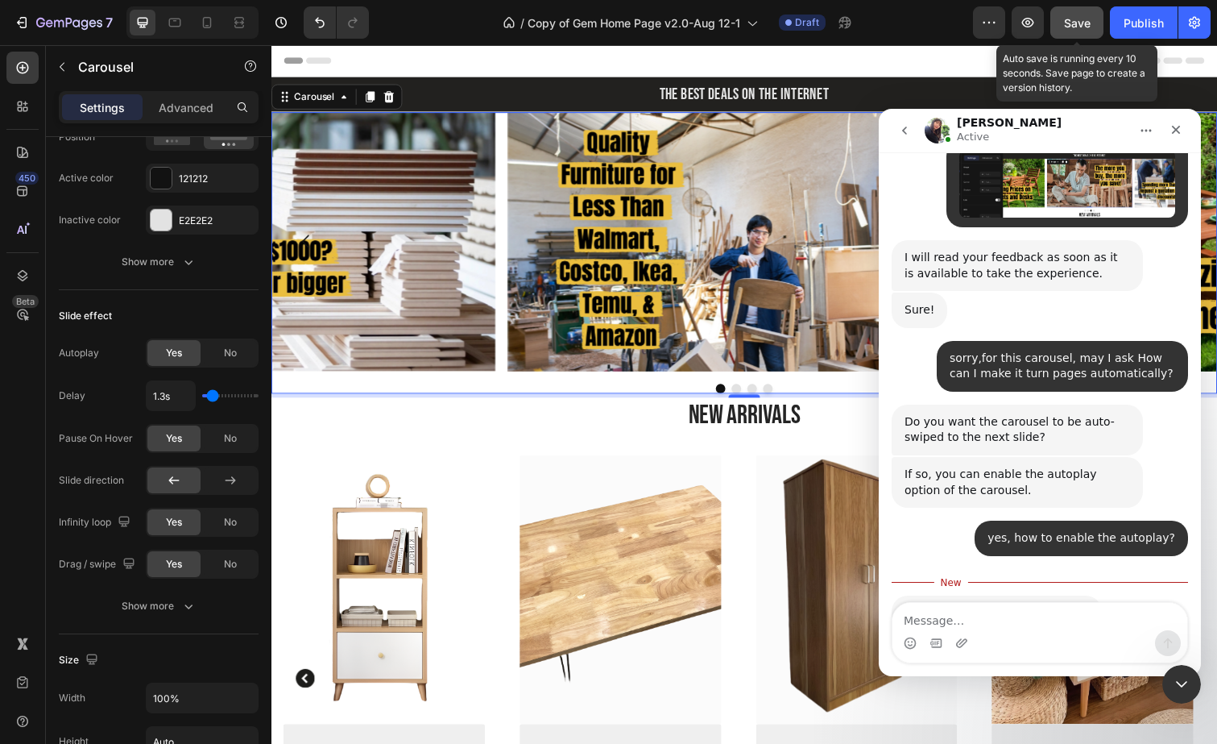
click at [1067, 31] on button "Save" at bounding box center [1076, 22] width 53 height 32
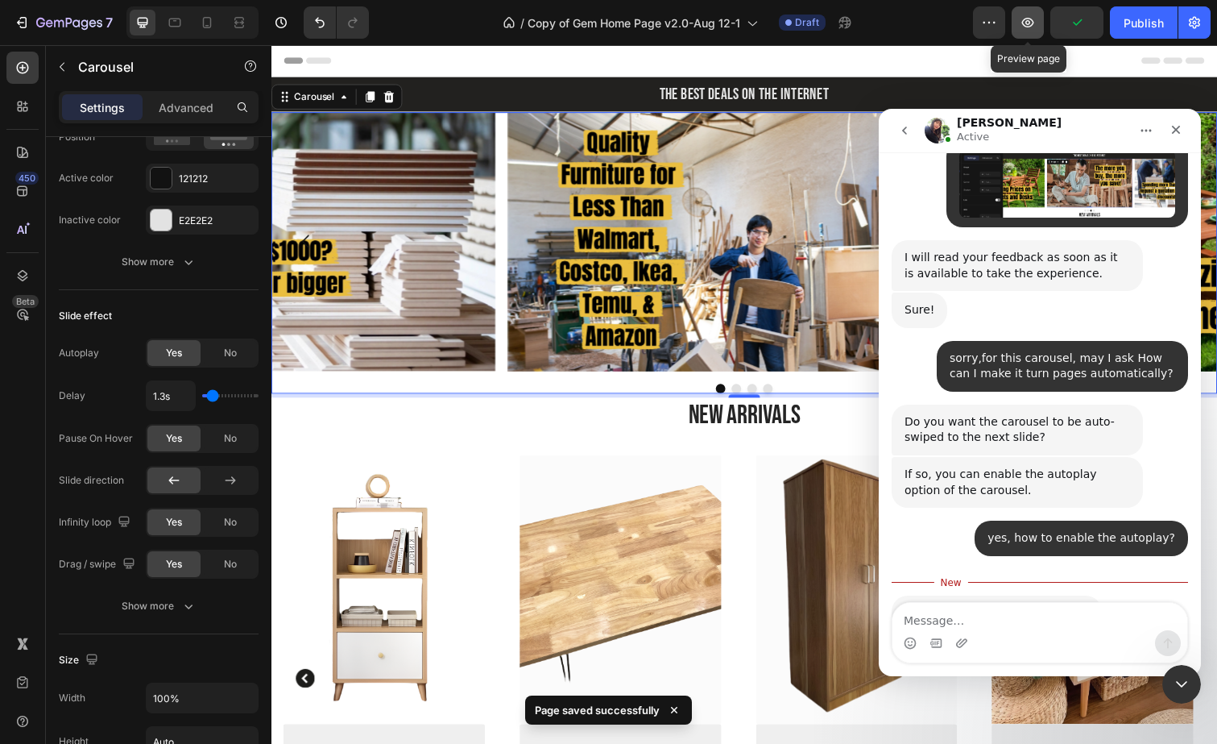
click at [1029, 24] on icon "button" at bounding box center [1028, 23] width 12 height 10
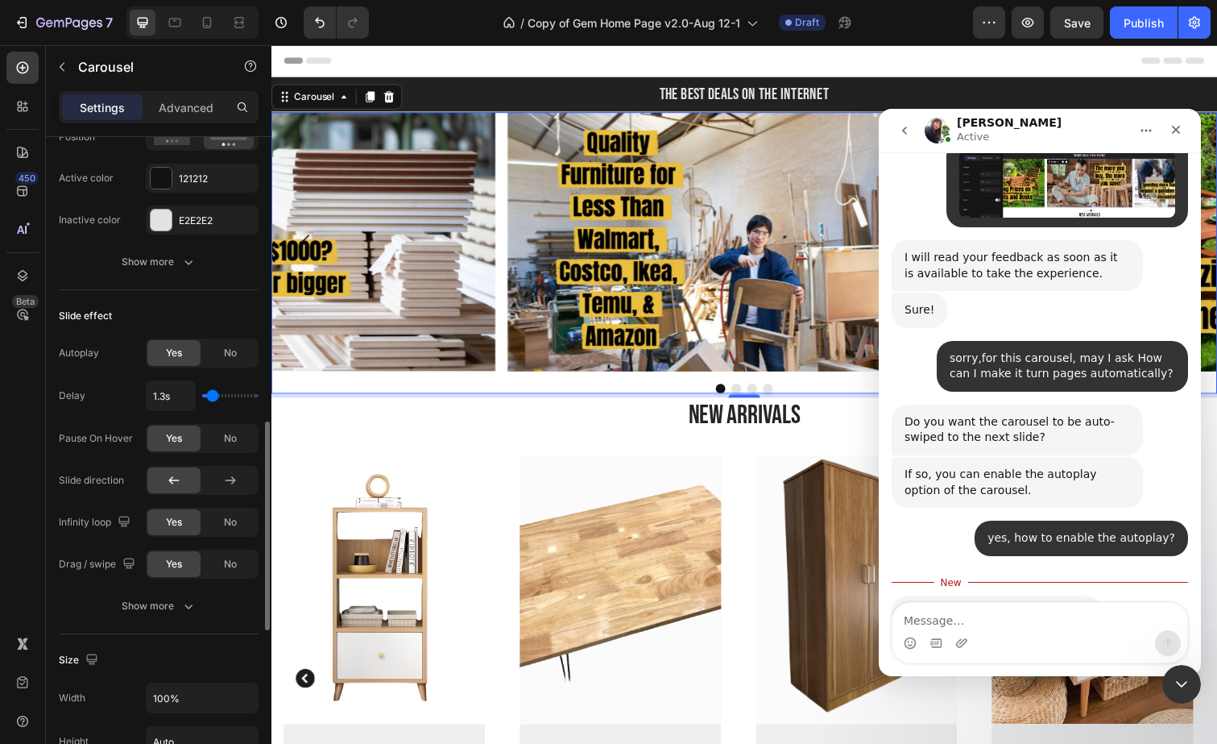
type input "1.2s"
type input "1.2"
type input "1.3s"
type input "1.3"
type input "1.4s"
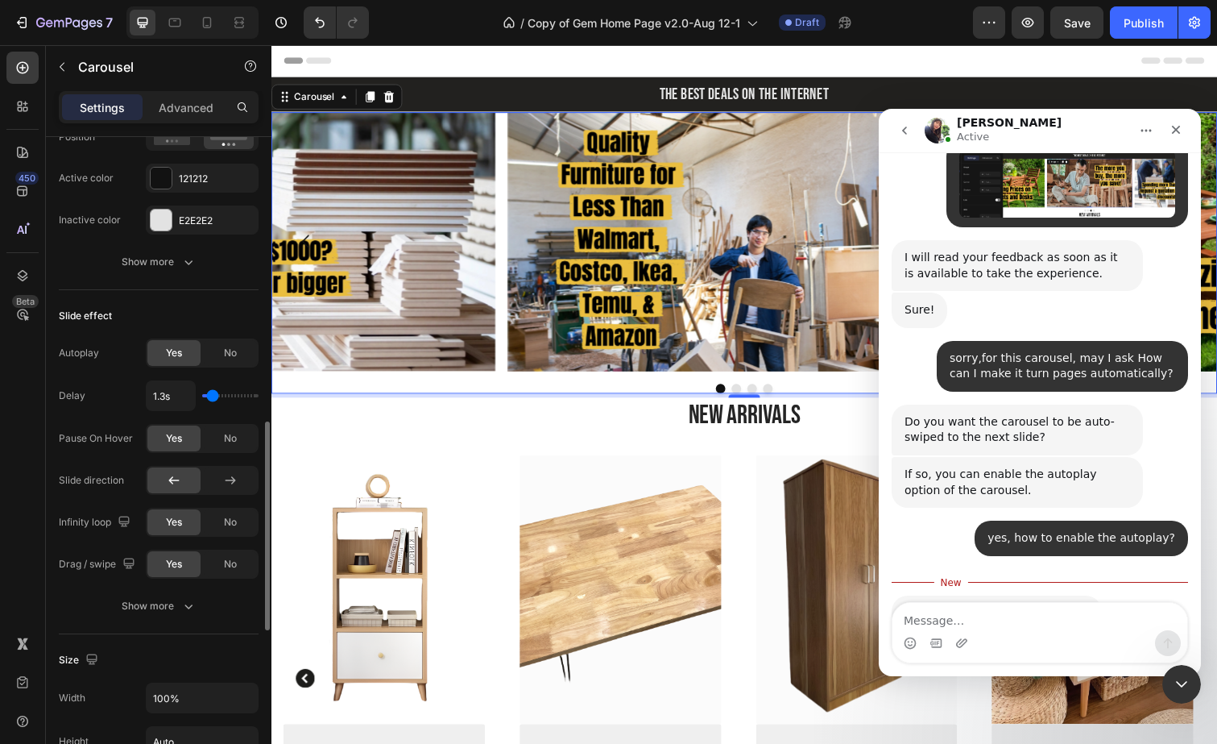
type input "1.4"
type input "1.6s"
type input "1.6"
click at [217, 397] on input "range" at bounding box center [230, 395] width 56 height 3
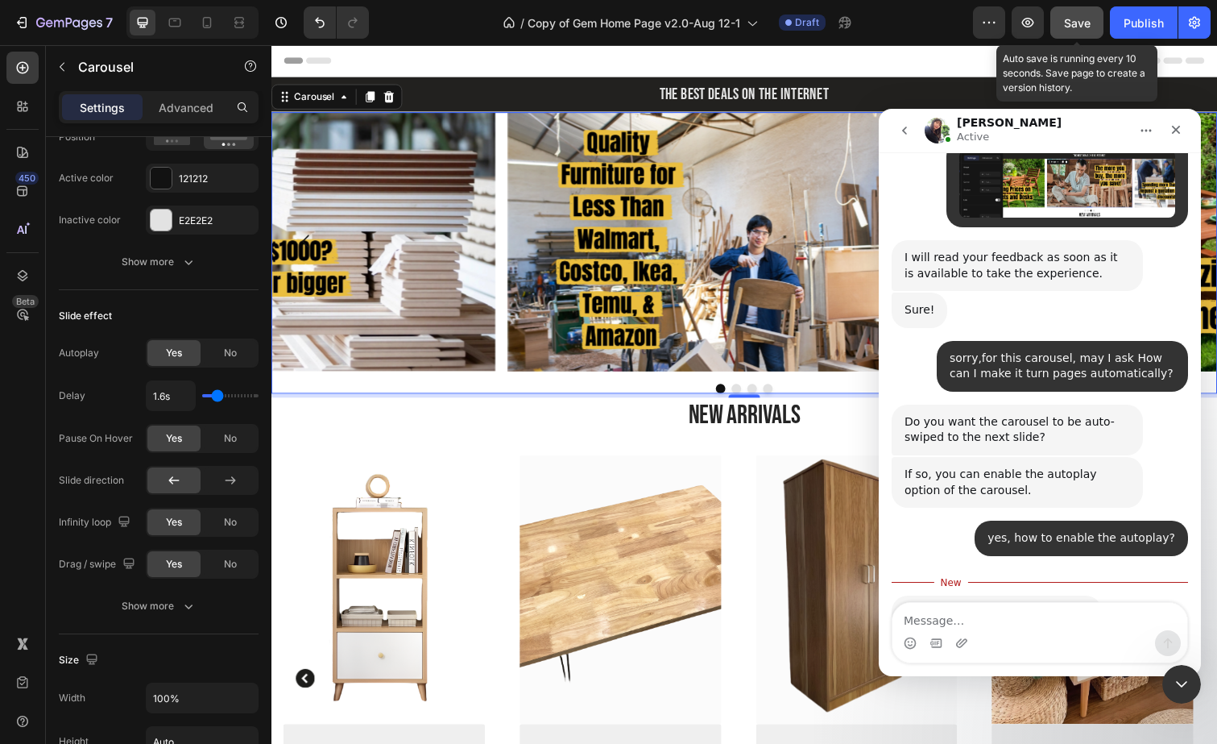
click at [1075, 30] on div "Save" at bounding box center [1077, 22] width 27 height 17
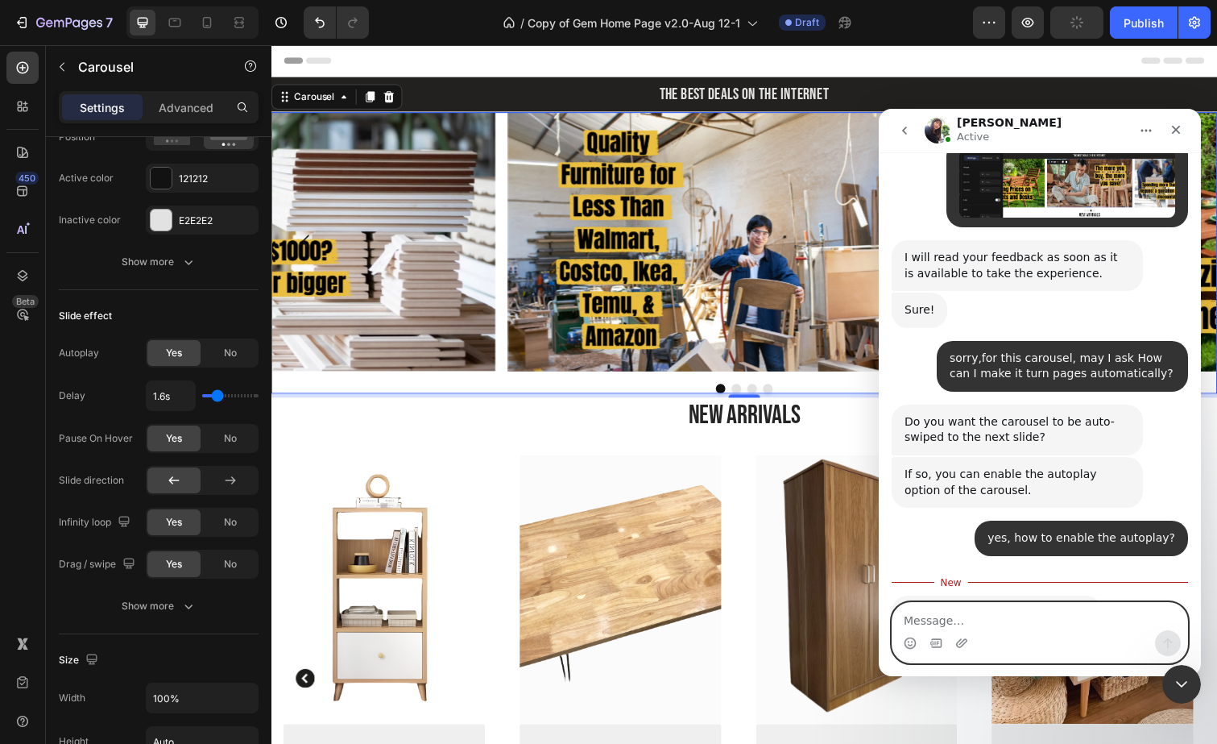
click at [1000, 629] on textarea "Message…" at bounding box center [1040, 616] width 295 height 27
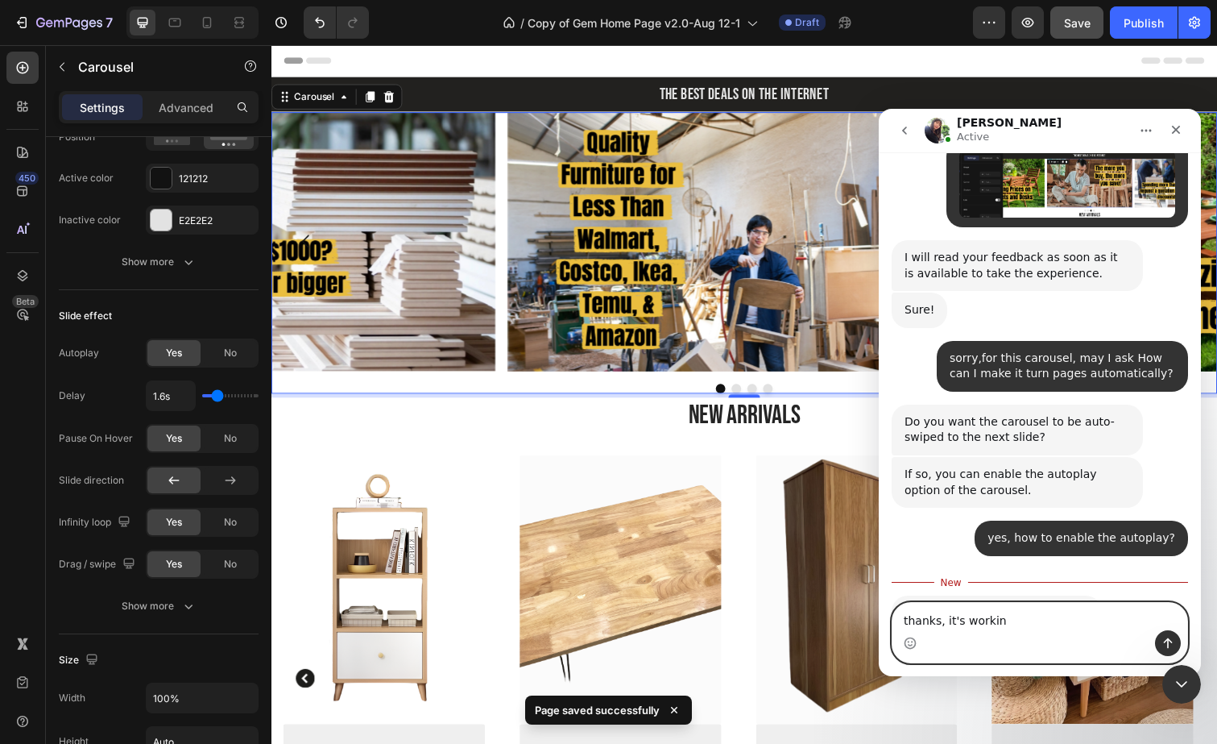
type textarea "thanks, it's working"
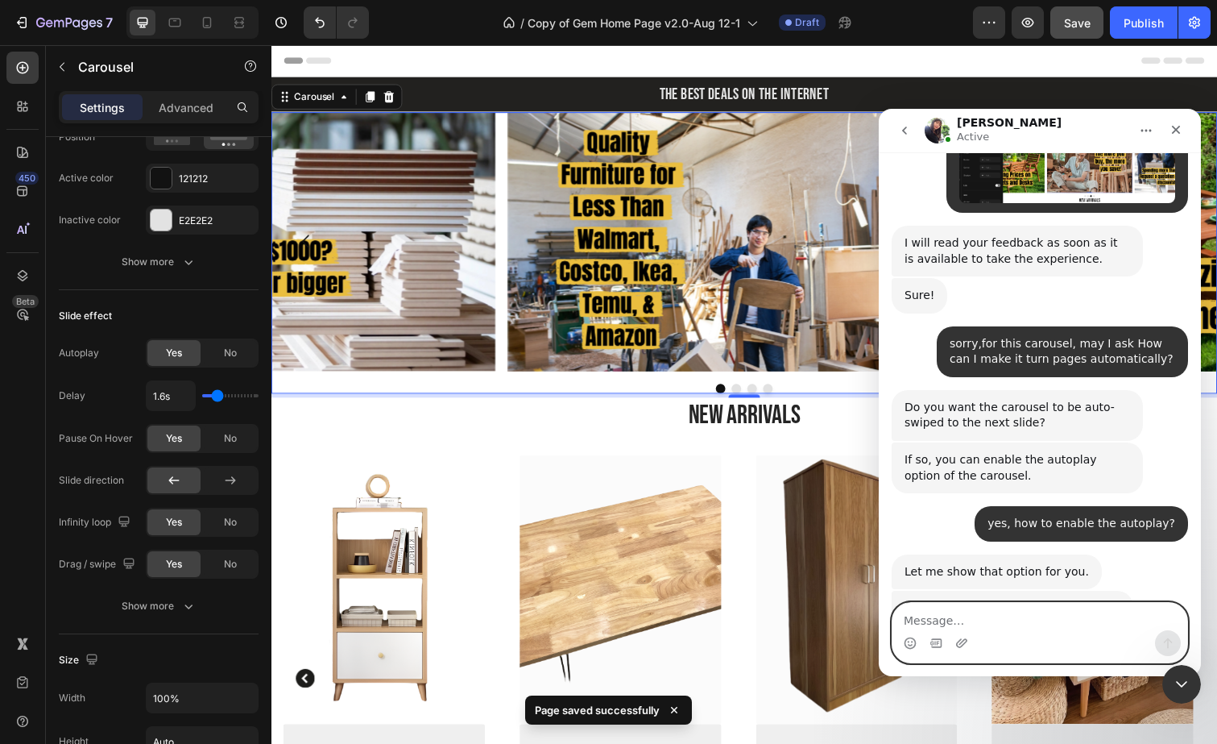
scroll to position [7697, 0]
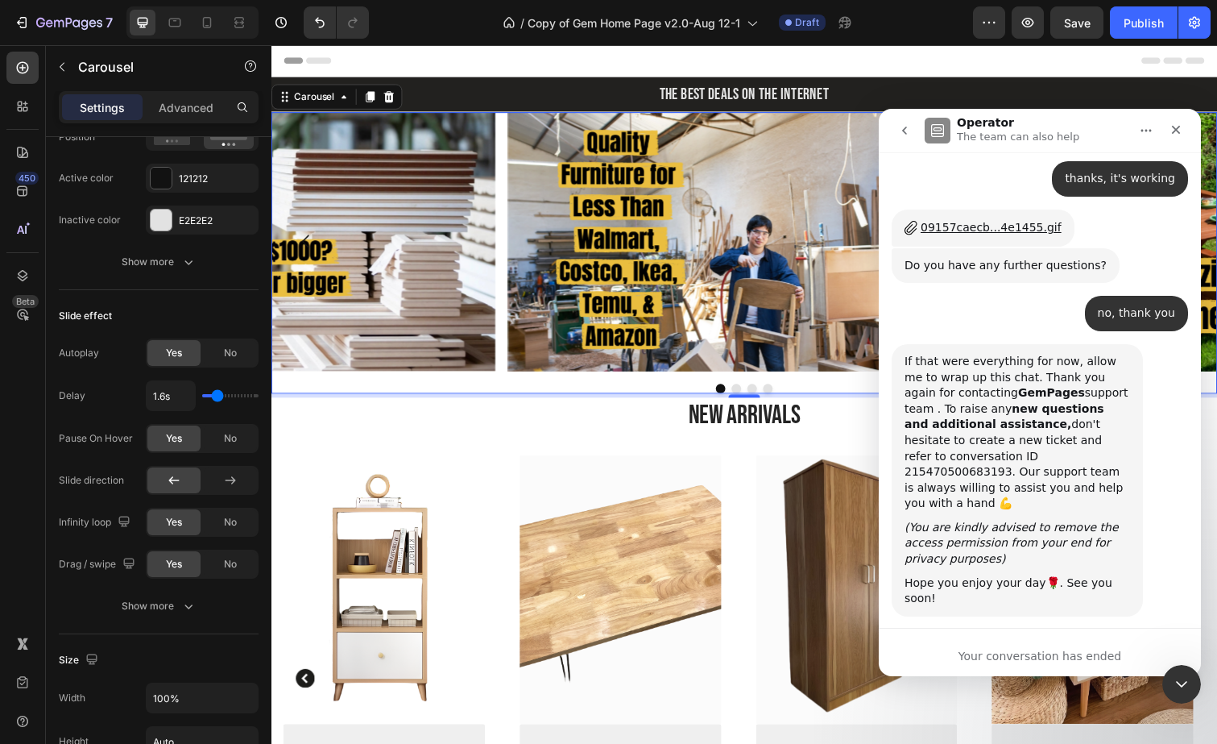
scroll to position [8288, 0]
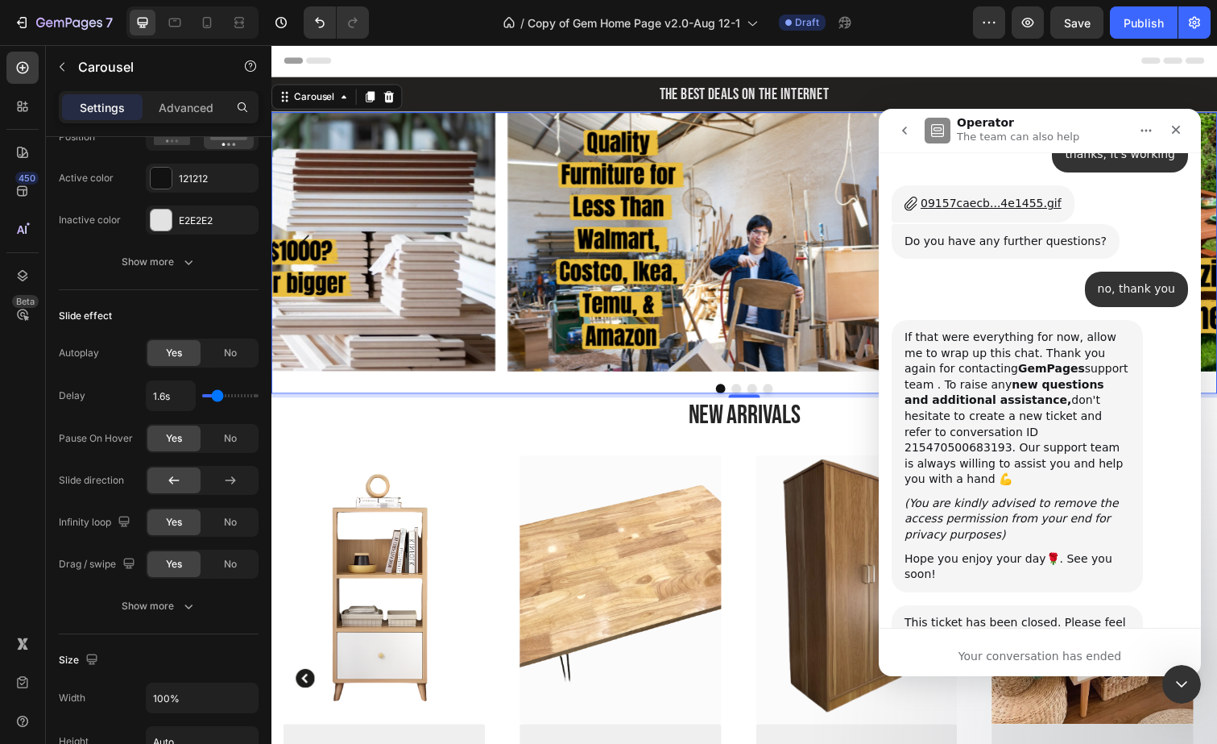
scroll to position [8332, 0]
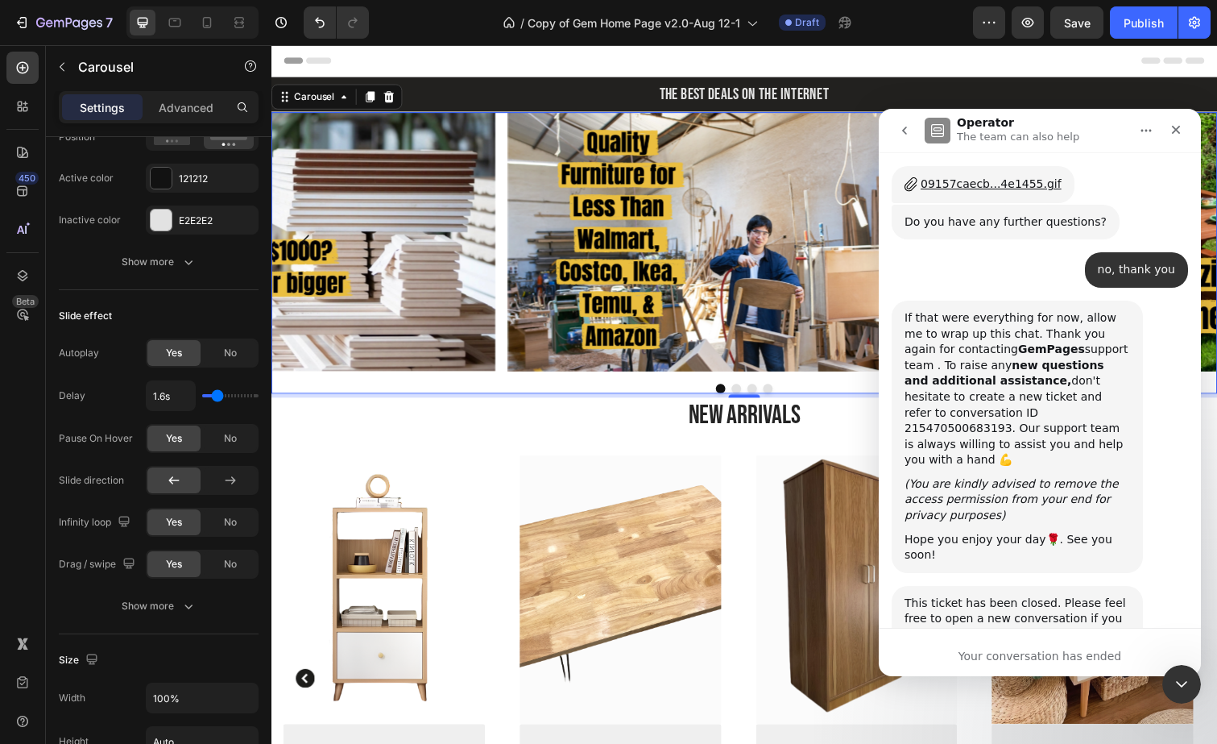
type textarea "good"
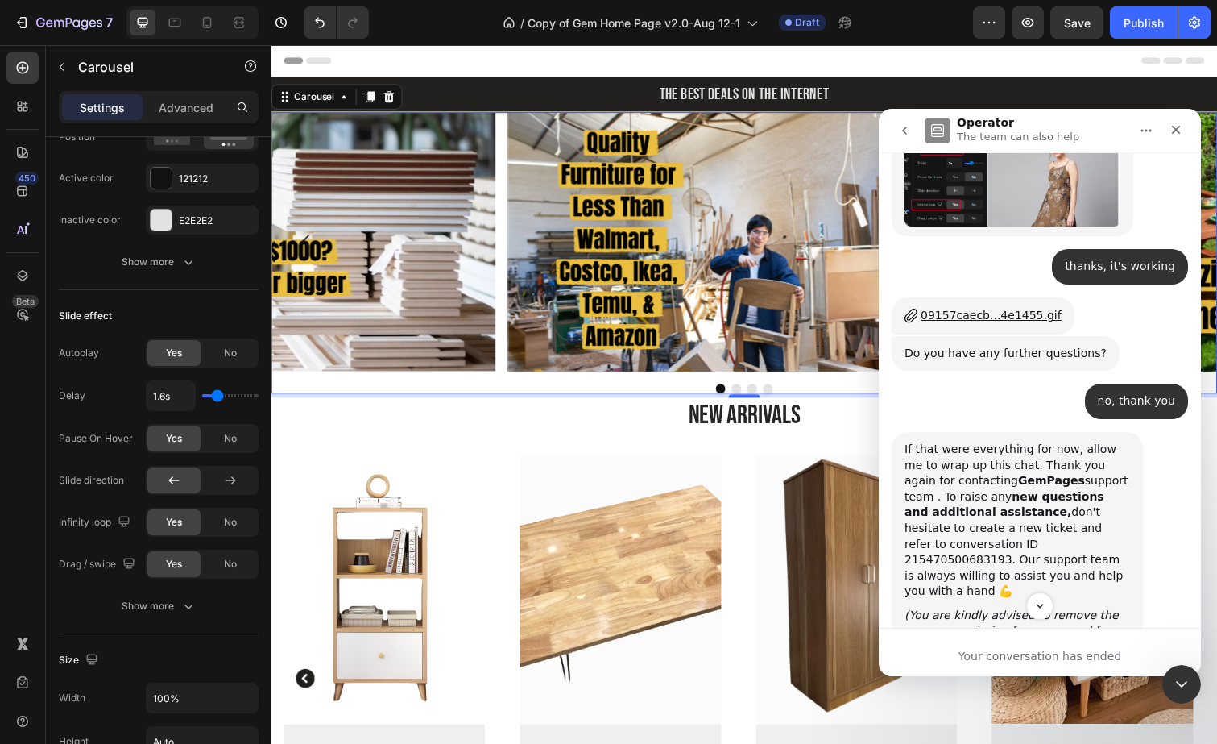
scroll to position [8196, 0]
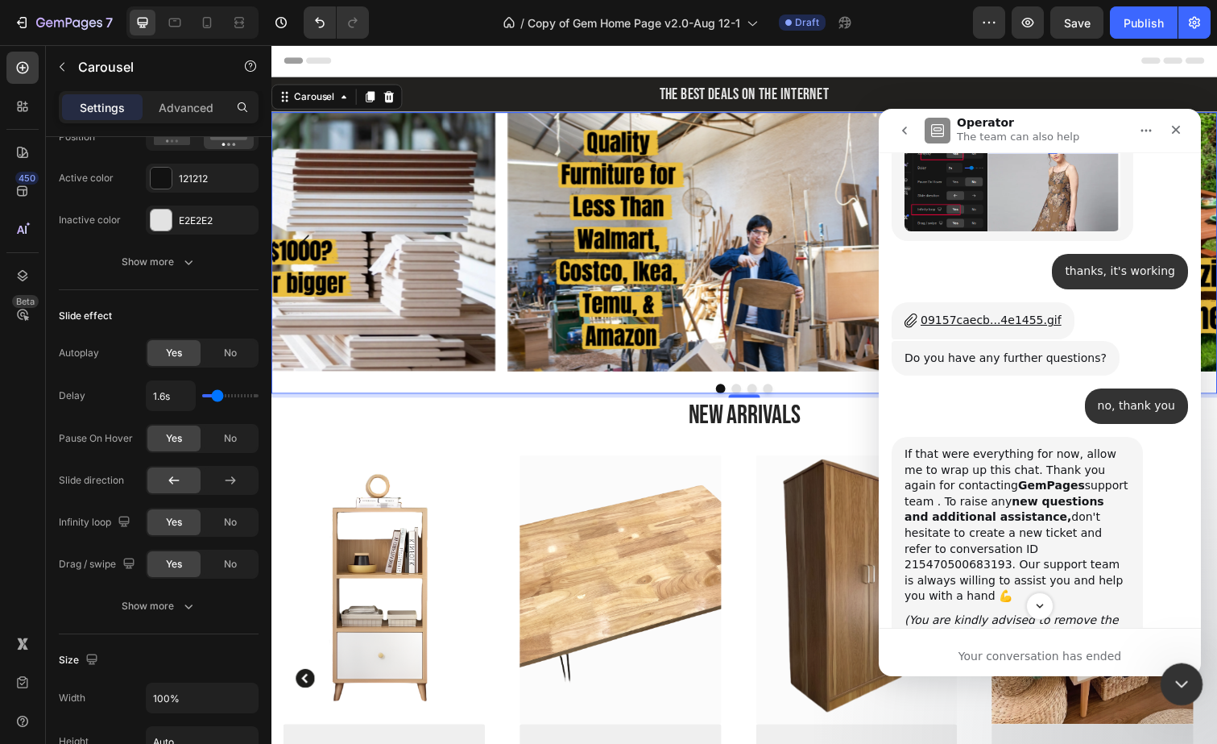
click at [1170, 688] on icon "Close Intercom Messenger" at bounding box center [1179, 681] width 19 height 19
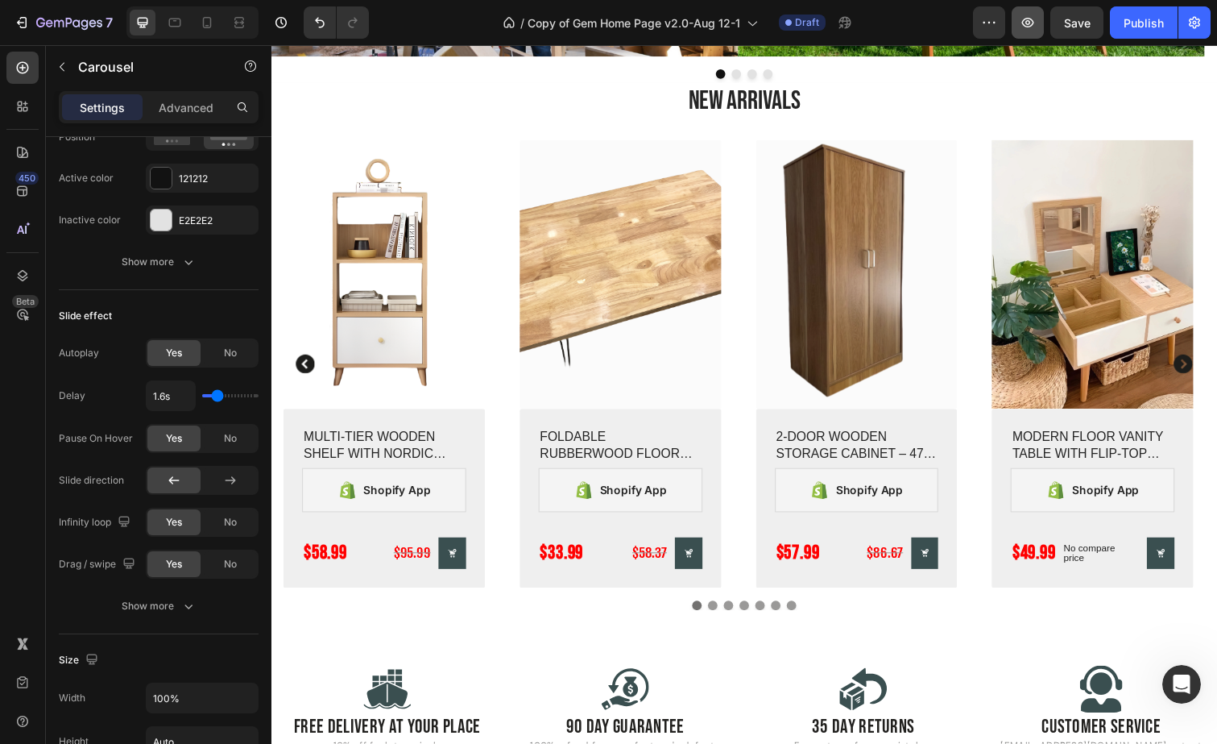
scroll to position [0, 0]
